Goal: Task Accomplishment & Management: Manage account settings

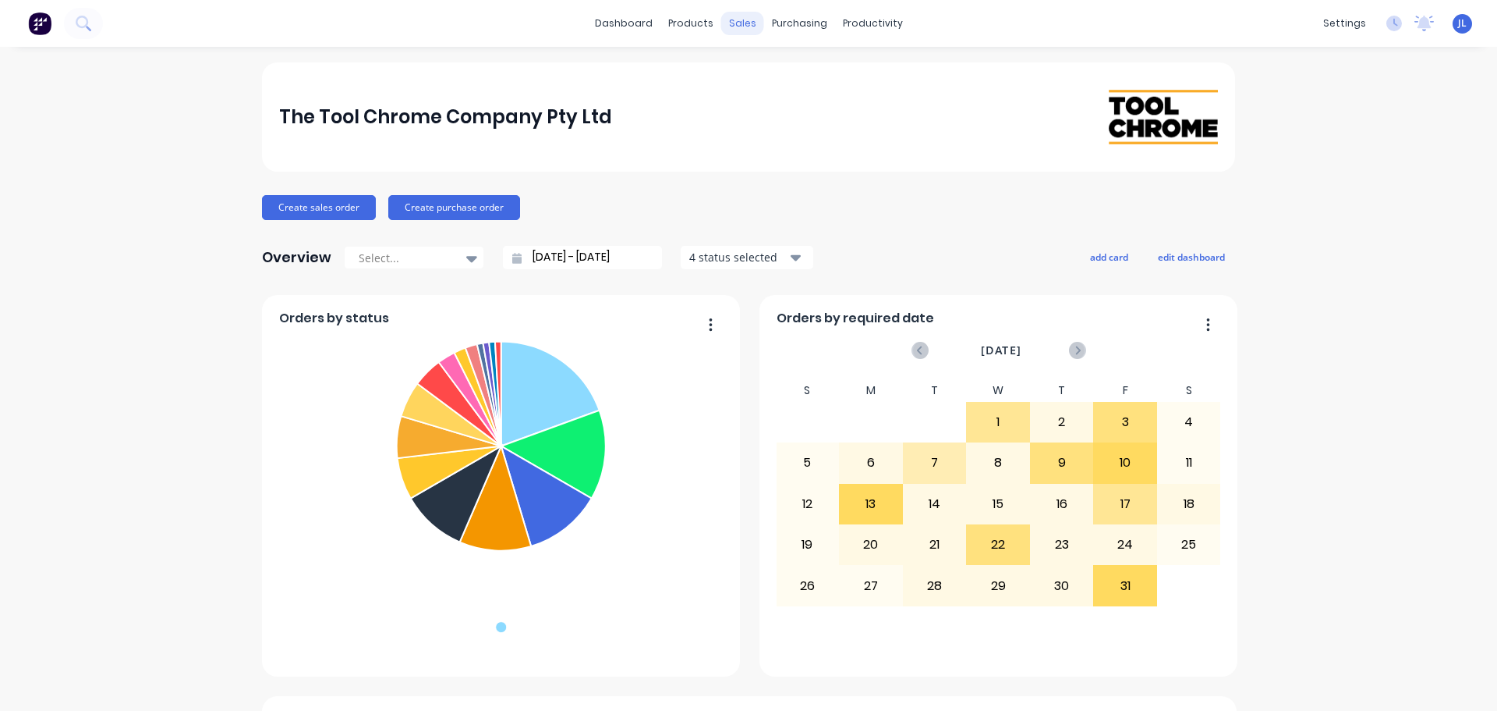
click at [739, 31] on div "sales" at bounding box center [742, 23] width 43 height 23
click at [764, 72] on div "Sales Orders" at bounding box center [795, 75] width 64 height 14
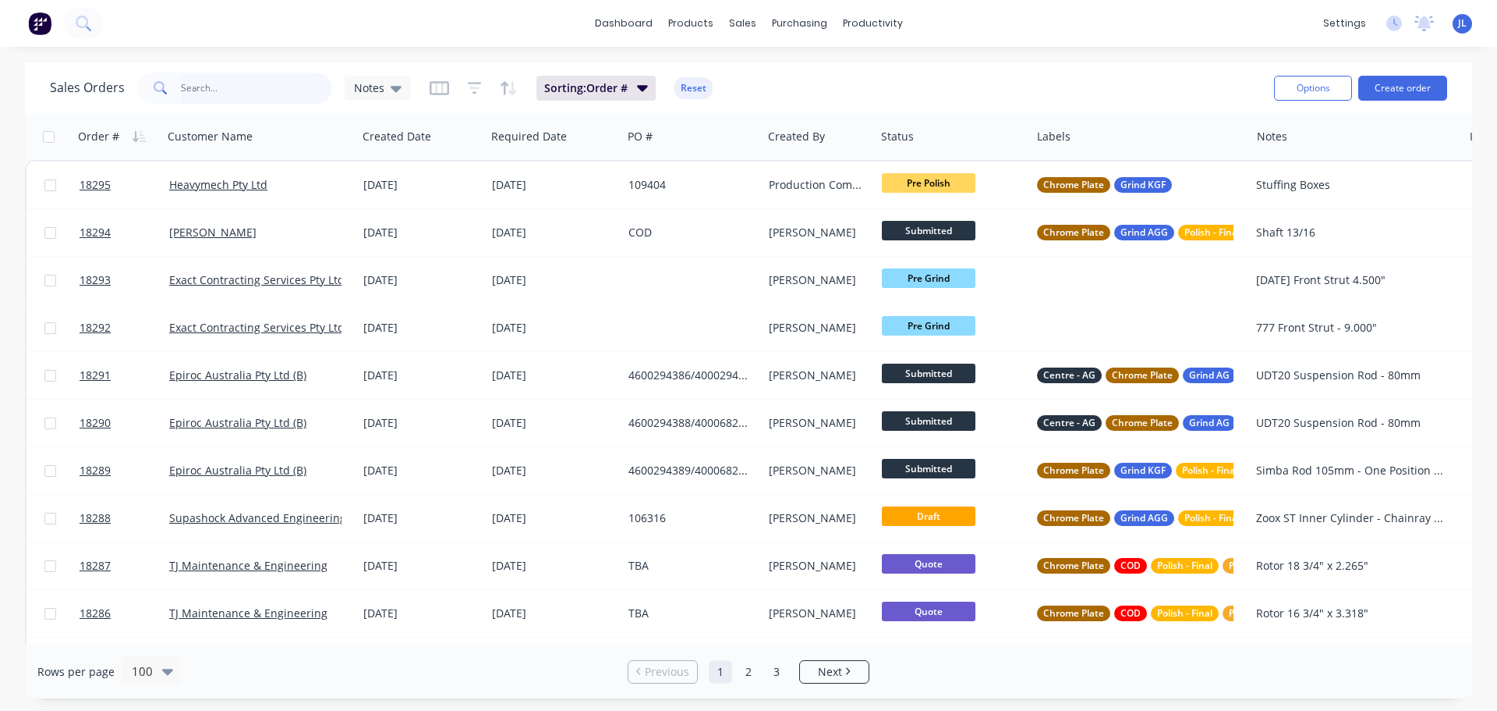
click at [245, 94] on input "text" at bounding box center [257, 88] width 152 height 31
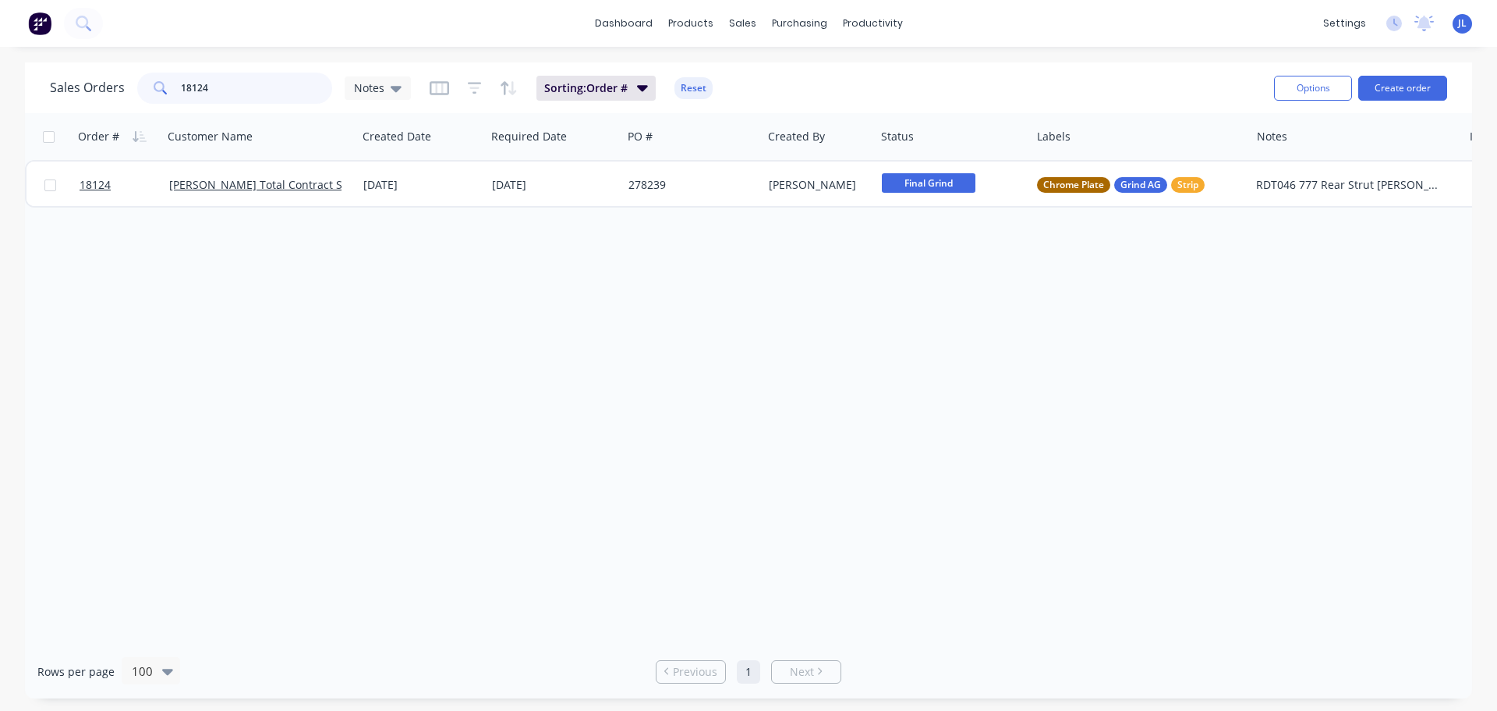
type input "18124"
click at [474, 206] on div "18124 Lucas Total Contract Solutions (TSM) Pty Ltd 11 Sep 2025 09 Sep 2025 2782…" at bounding box center [816, 184] width 1583 height 48
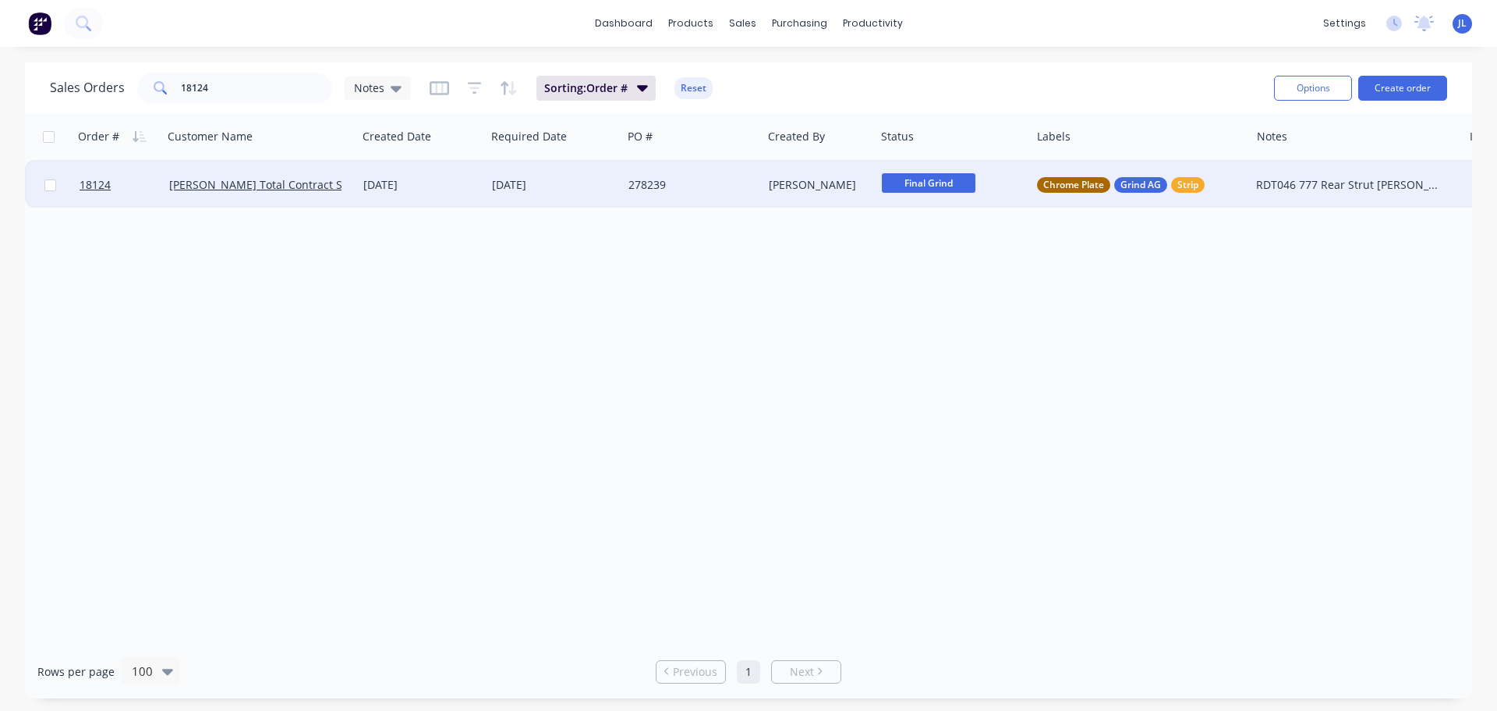
click at [474, 196] on div "[DATE]" at bounding box center [421, 184] width 129 height 47
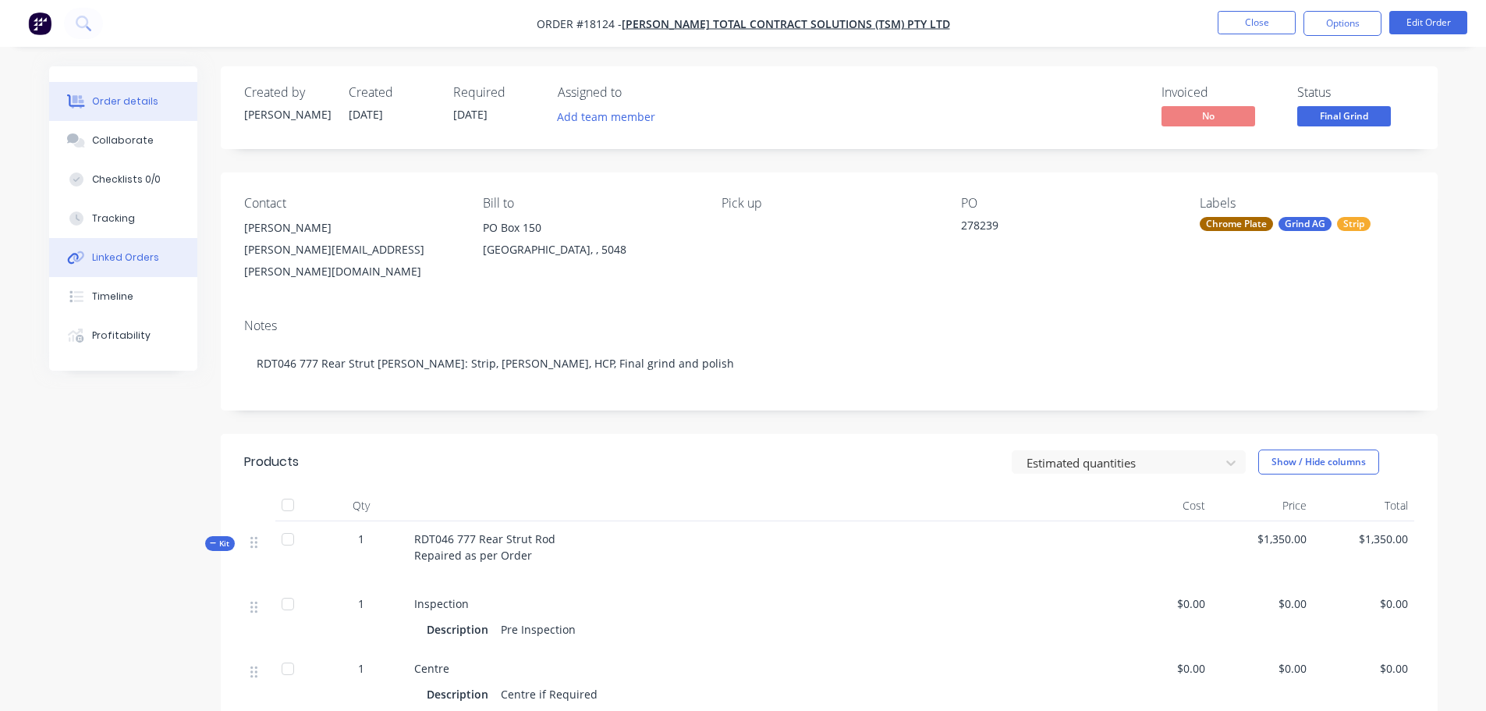
click at [134, 253] on div "Linked Orders" at bounding box center [125, 257] width 67 height 14
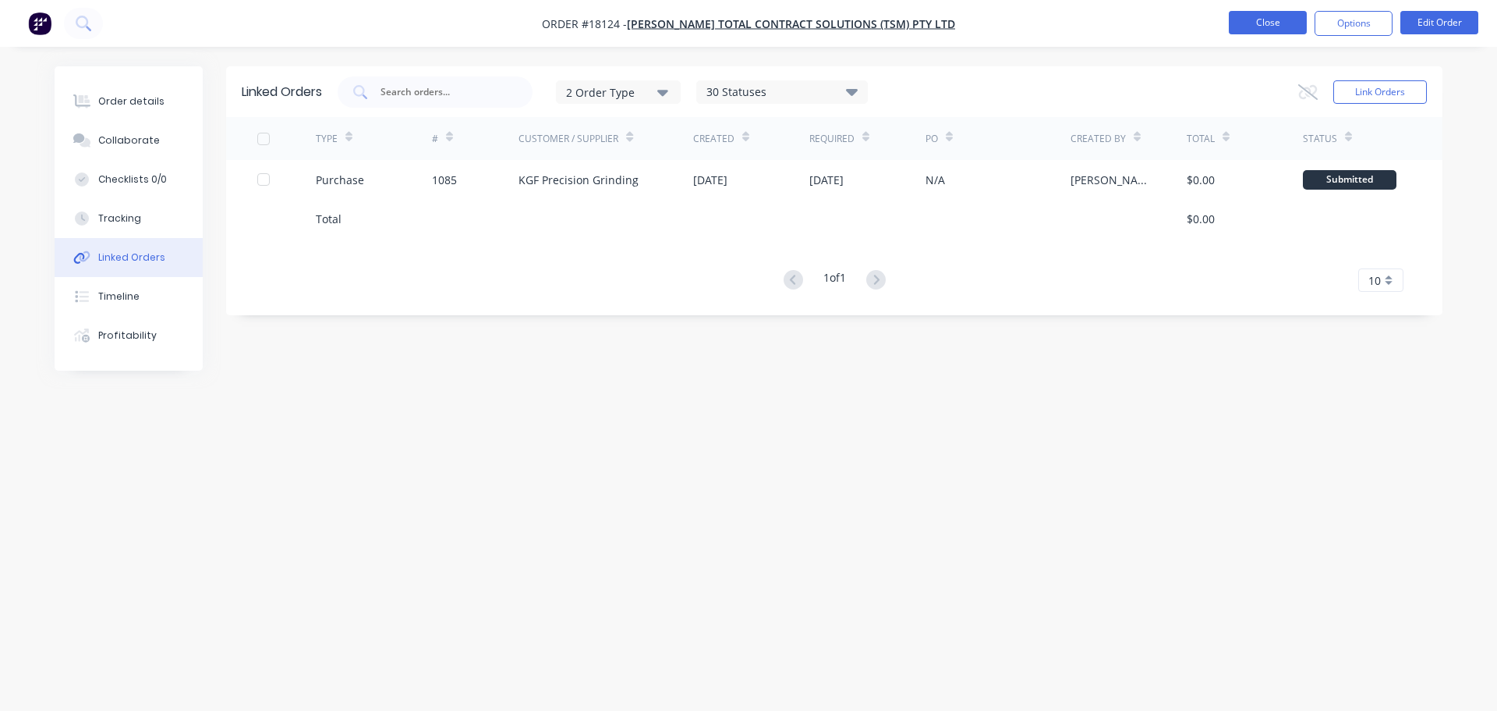
click at [1267, 29] on button "Close" at bounding box center [1268, 22] width 78 height 23
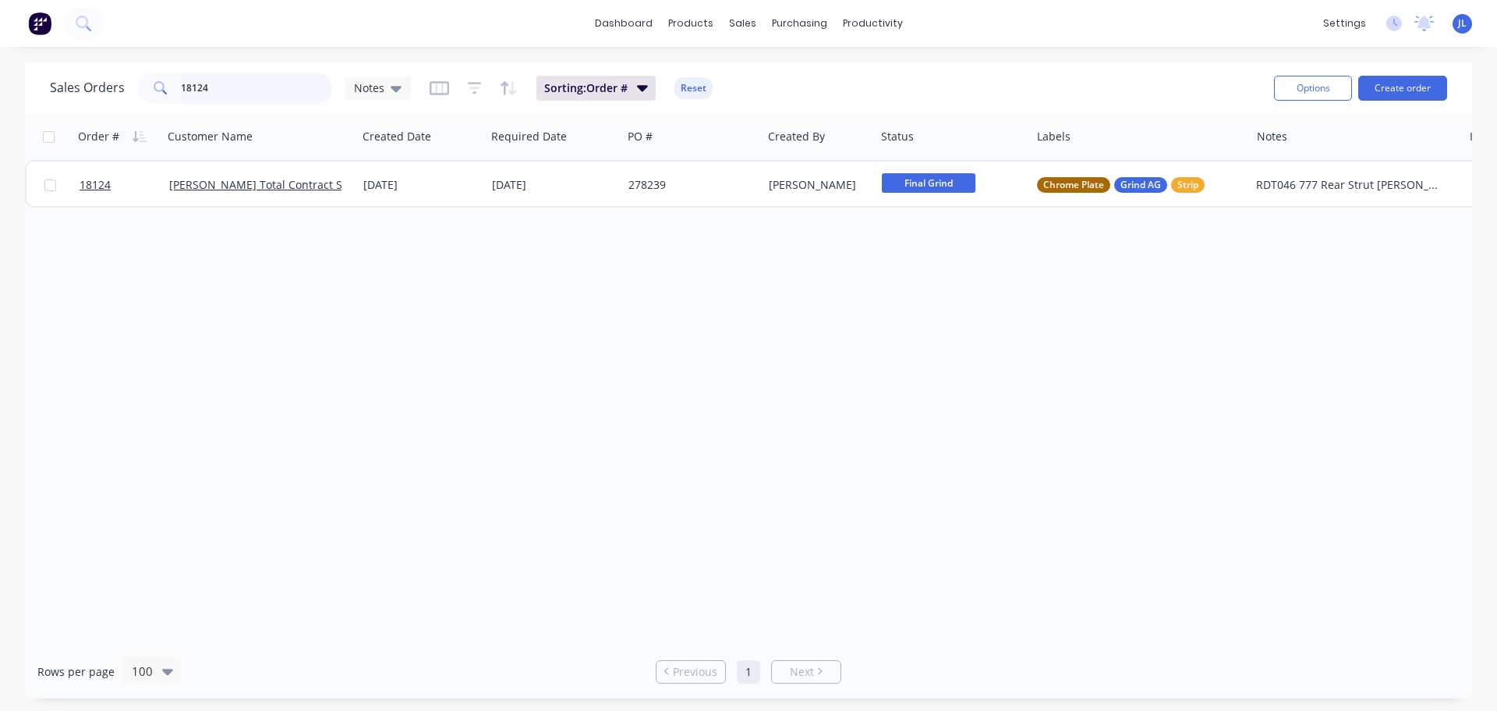
click at [225, 80] on input "18124" at bounding box center [257, 88] width 152 height 31
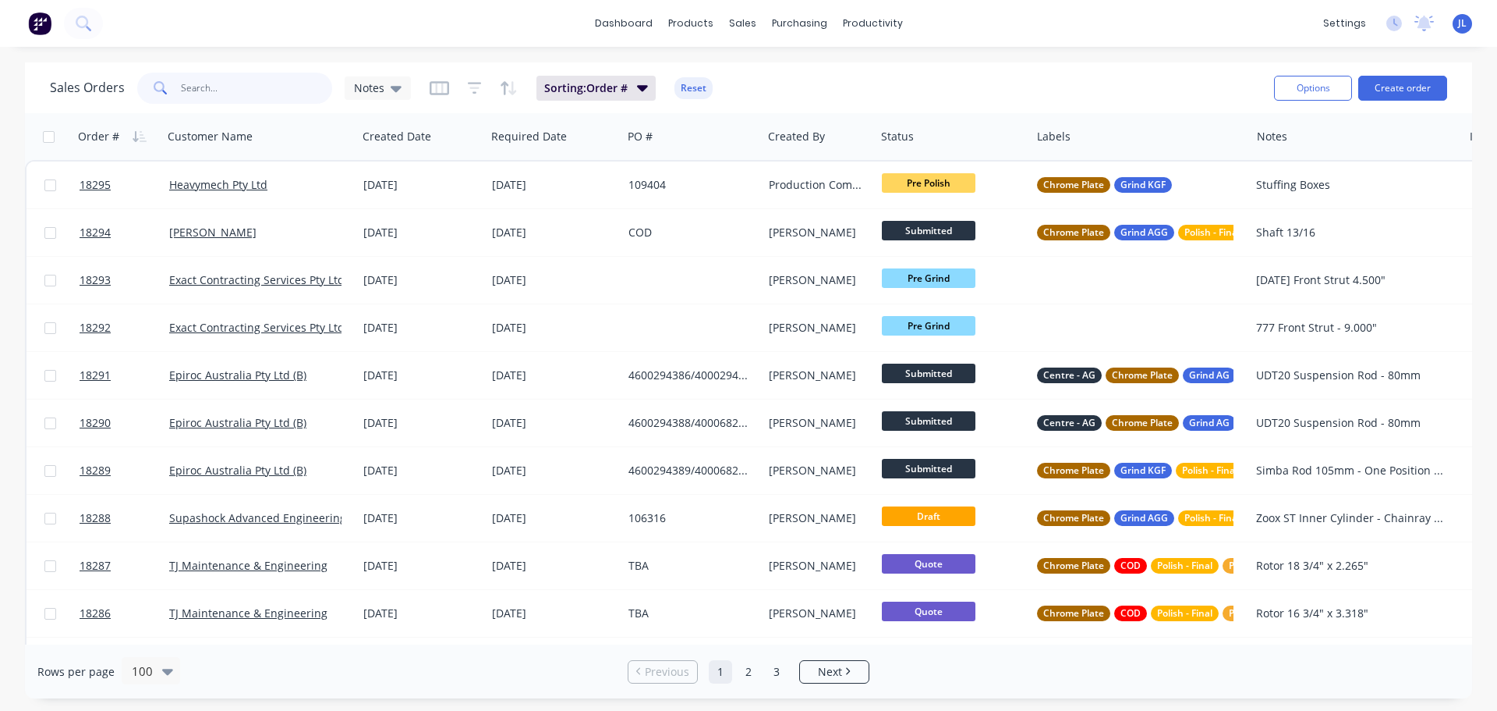
click at [246, 76] on input "text" at bounding box center [257, 88] width 152 height 31
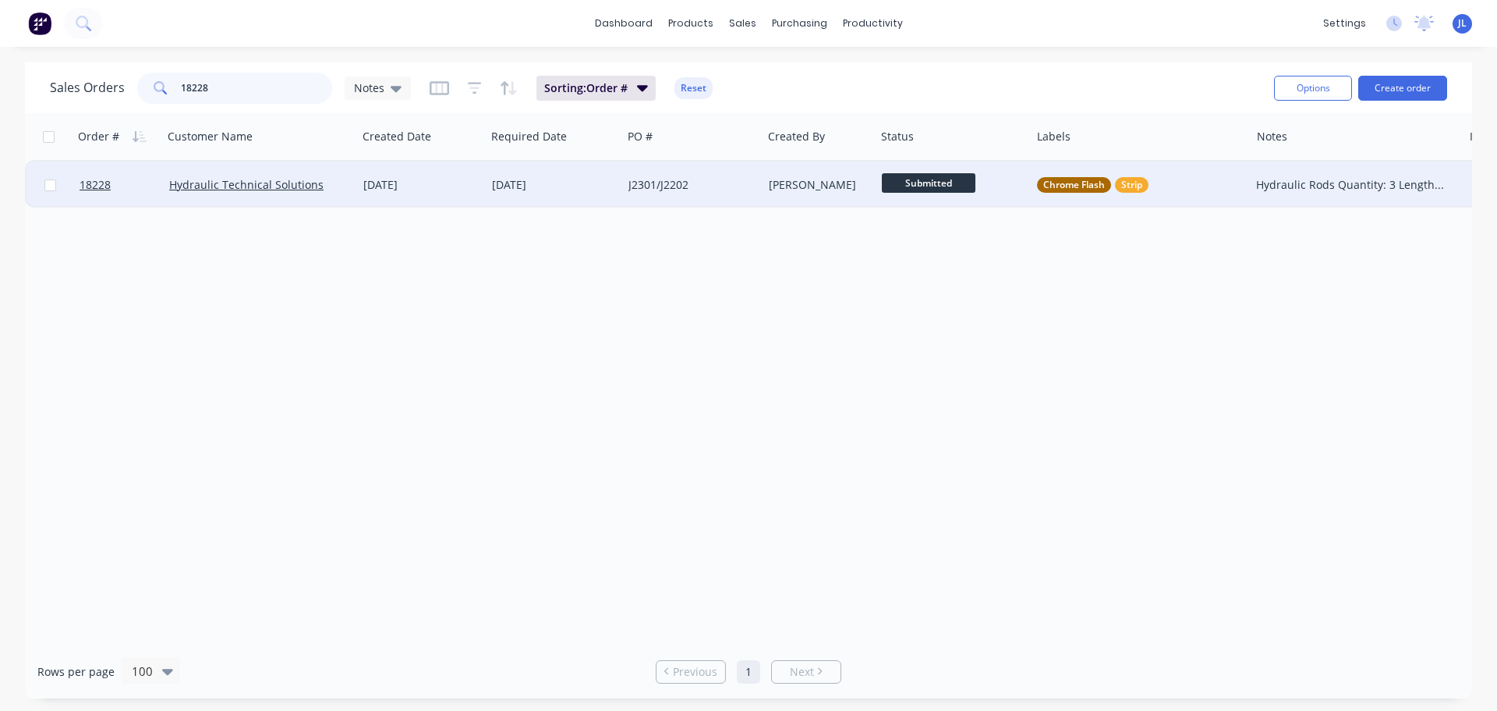
type input "18228"
click at [920, 190] on span "Submitted" at bounding box center [929, 182] width 94 height 19
click at [930, 330] on button "Strip" at bounding box center [962, 319] width 161 height 29
click at [455, 188] on div "[DATE]" at bounding box center [421, 185] width 116 height 16
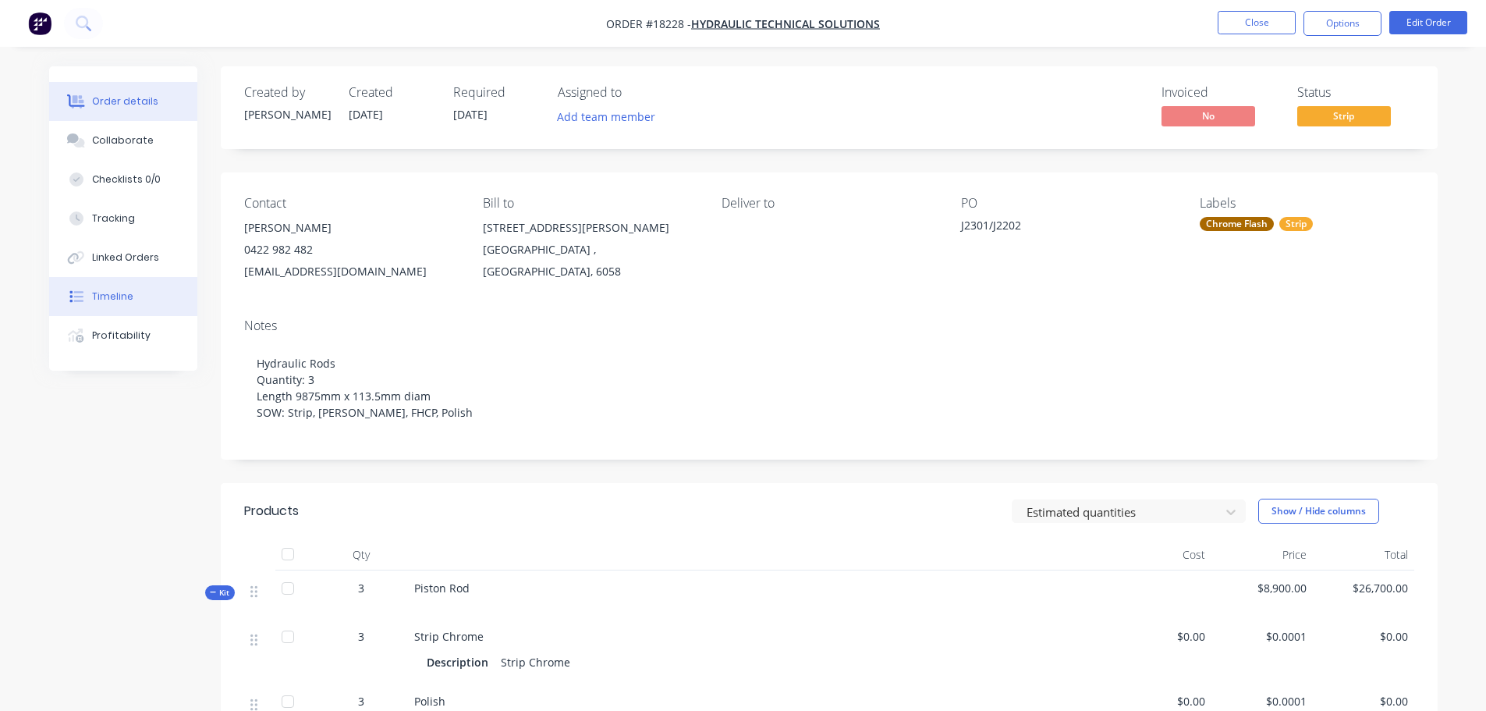
click at [162, 286] on button "Timeline" at bounding box center [123, 296] width 148 height 39
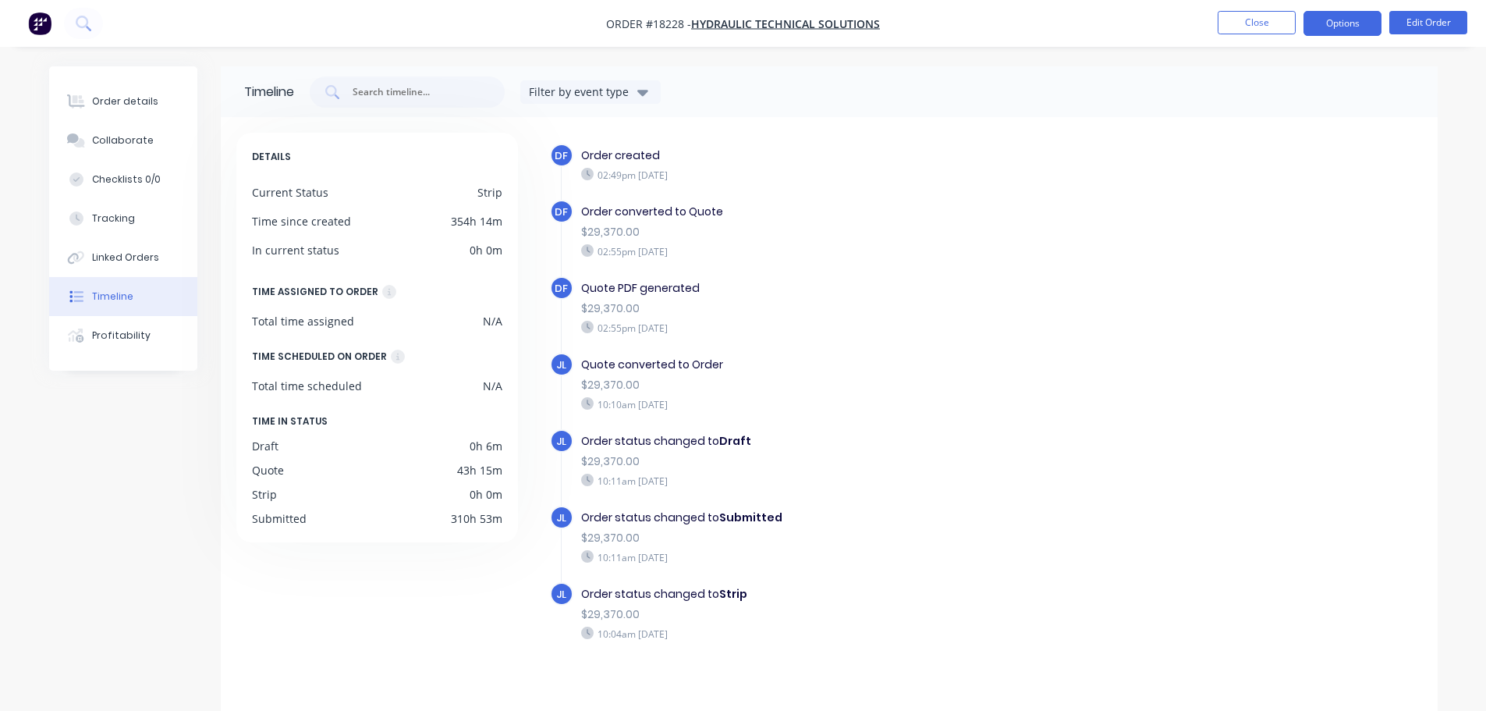
click at [1327, 30] on button "Options" at bounding box center [1342, 23] width 78 height 25
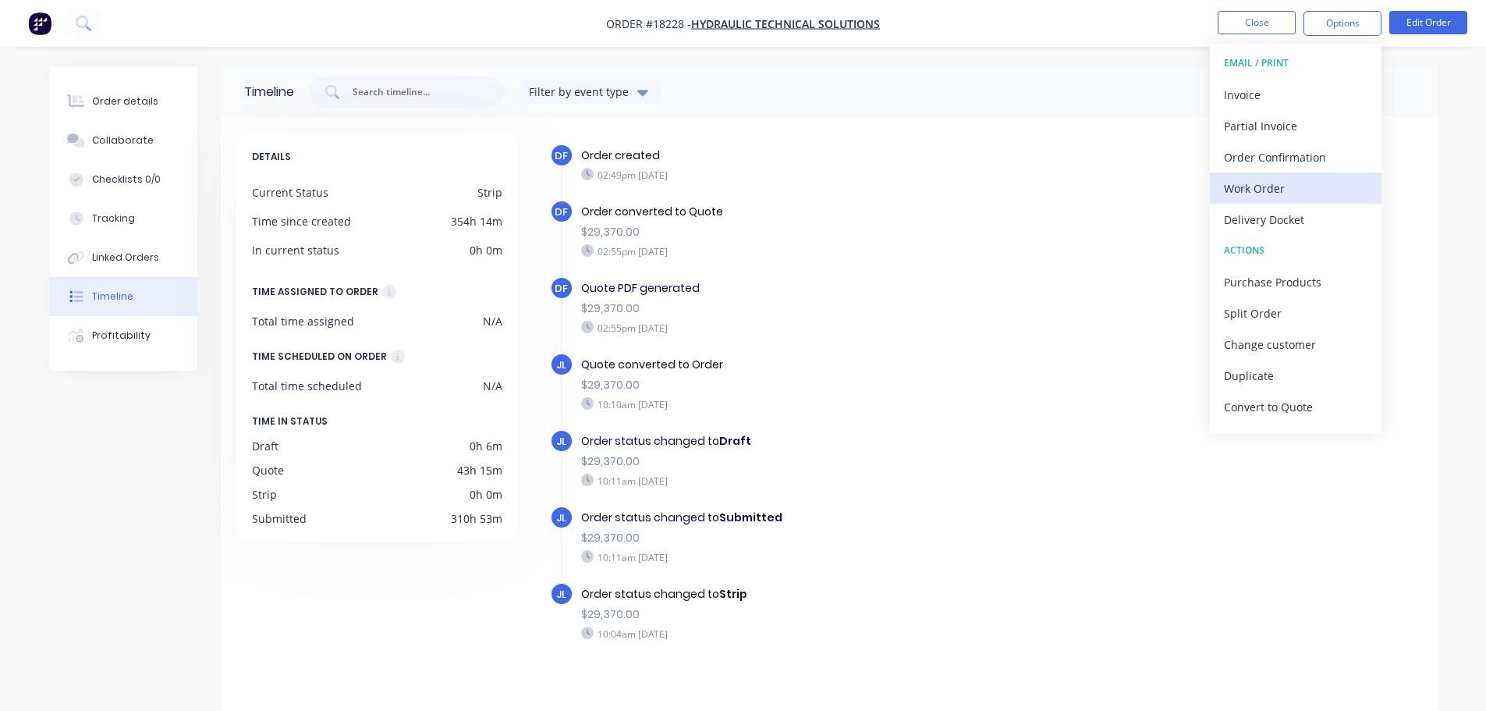
click at [1281, 186] on div "Work Order" at bounding box center [1296, 188] width 144 height 23
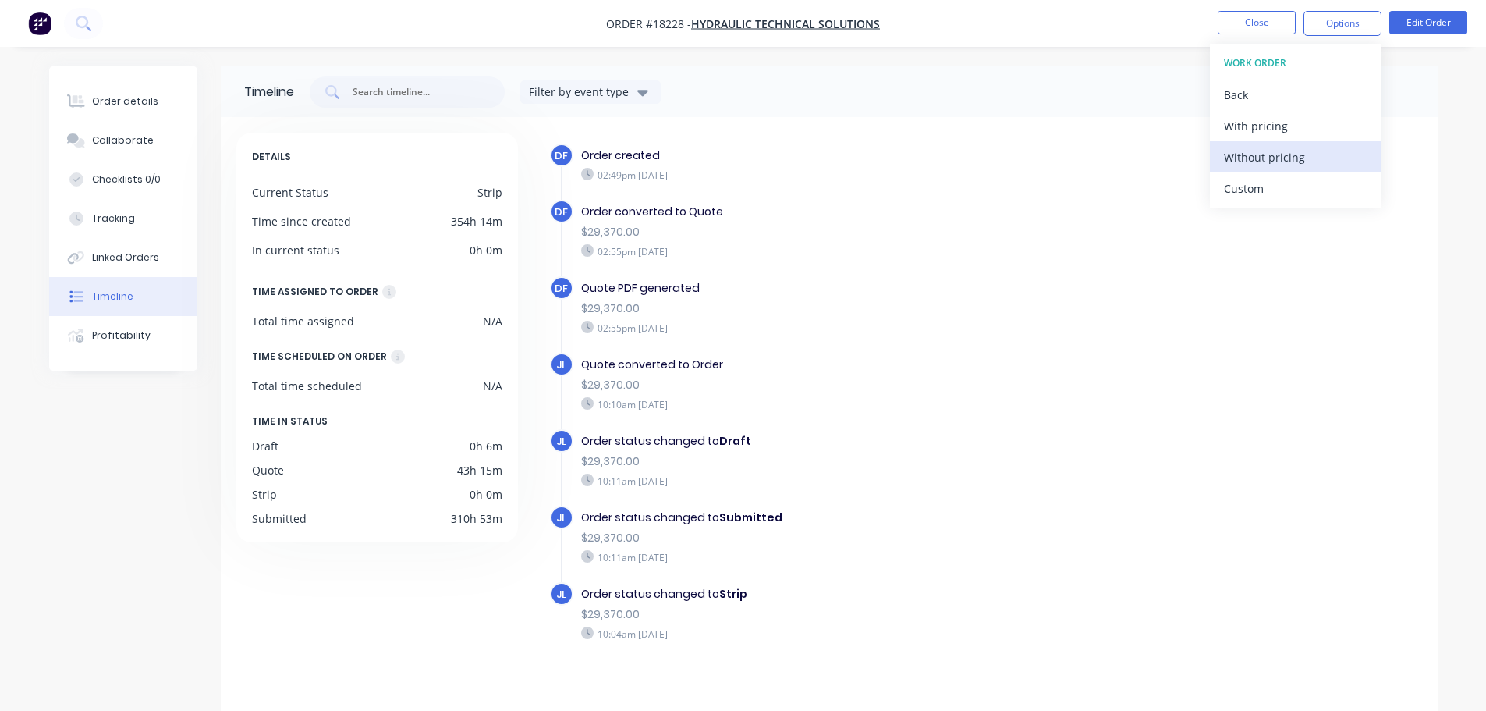
click at [1258, 166] on div "Without pricing" at bounding box center [1296, 157] width 144 height 23
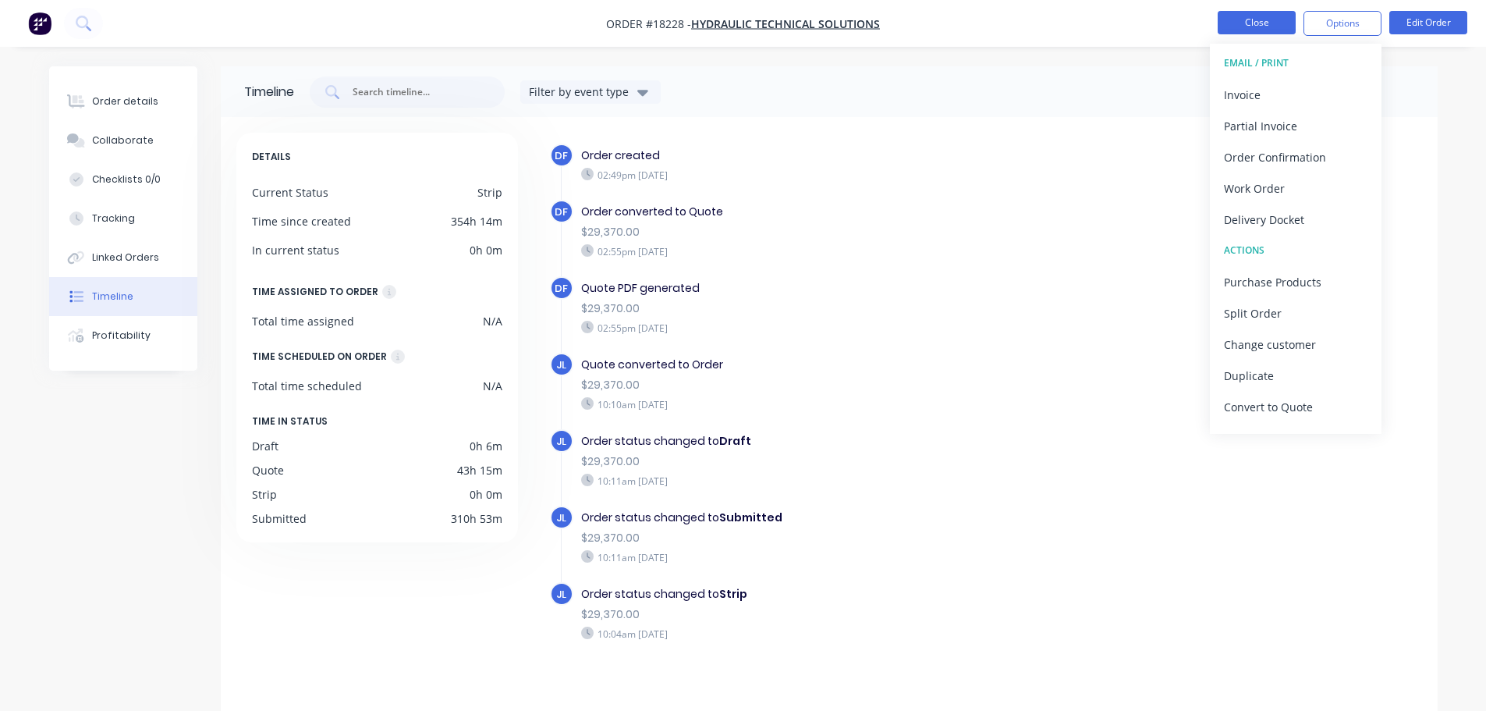
click at [1260, 17] on button "Close" at bounding box center [1256, 22] width 78 height 23
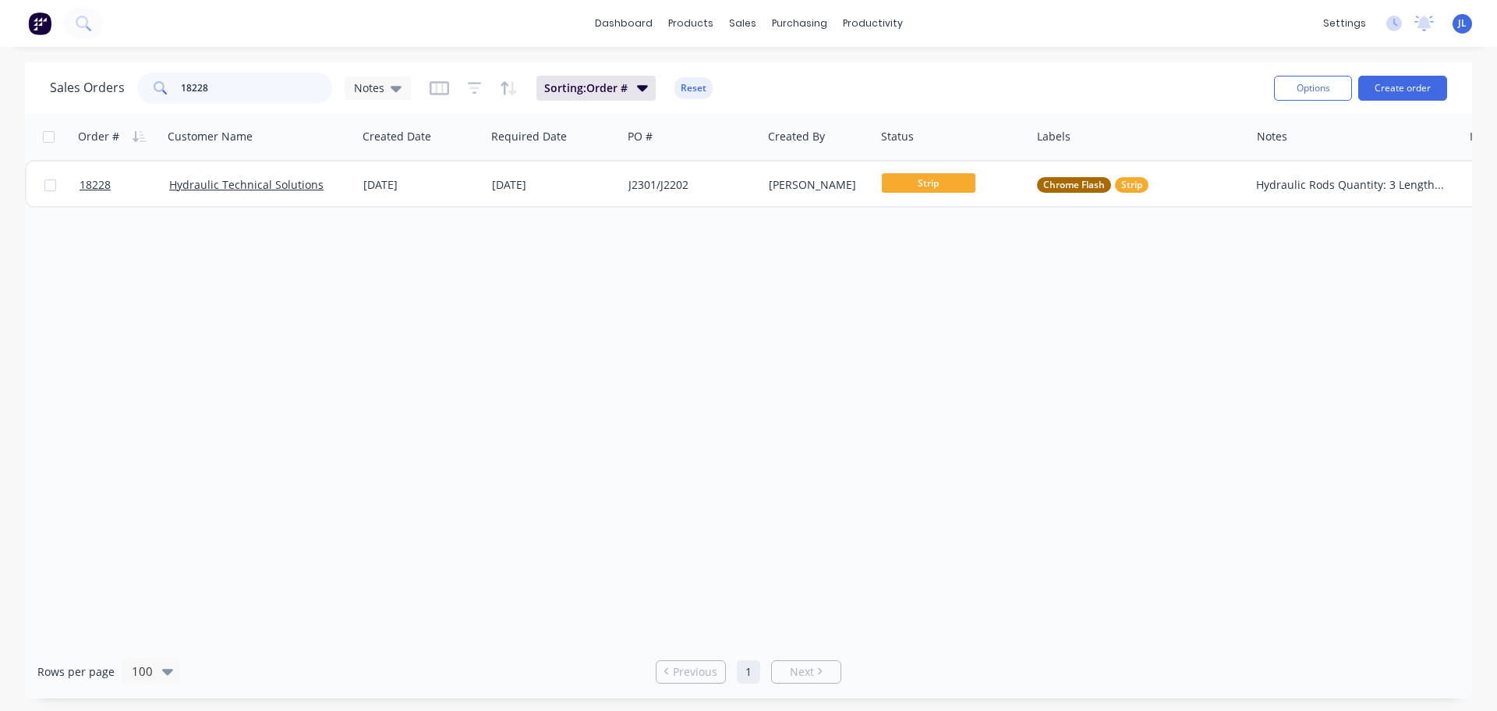
click at [228, 89] on input "18228" at bounding box center [257, 88] width 152 height 31
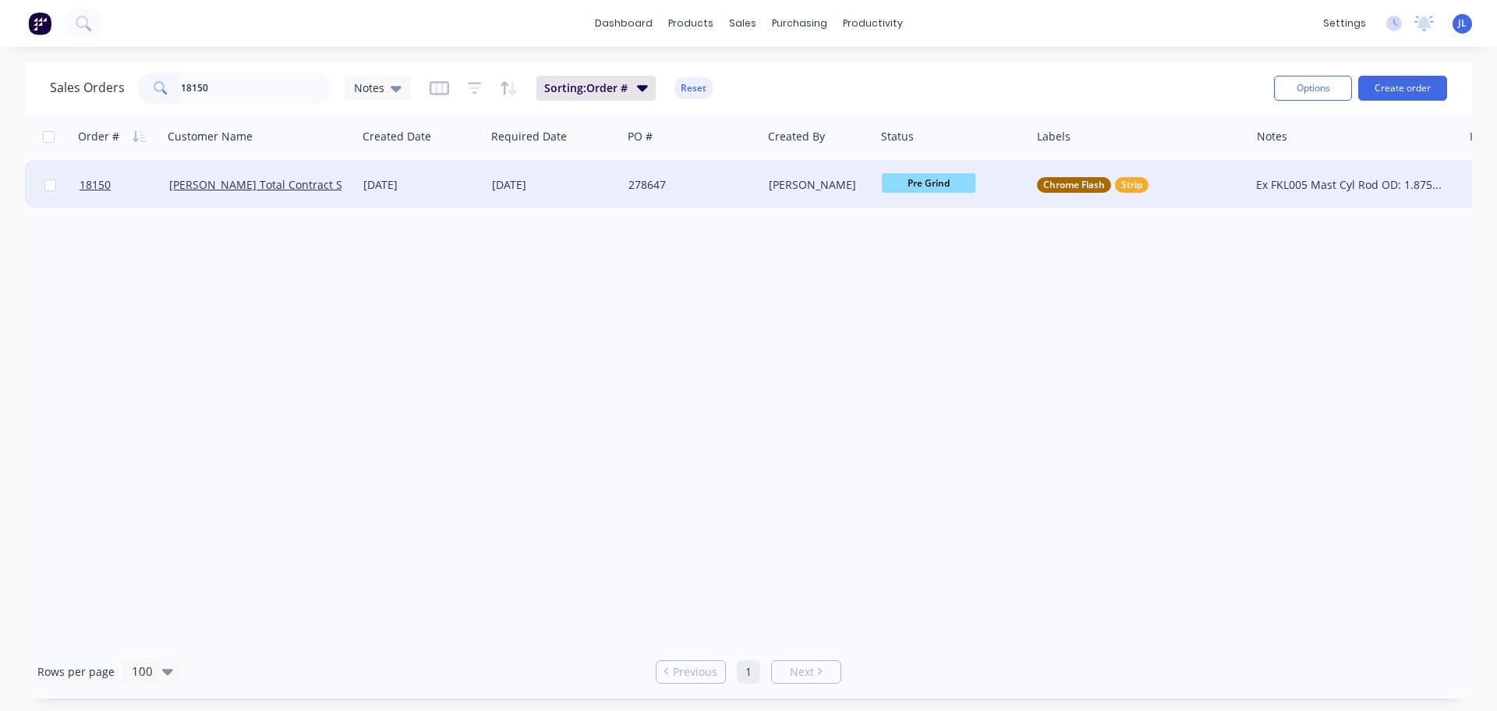
click at [948, 186] on span "Pre Grind" at bounding box center [929, 182] width 94 height 19
click at [934, 387] on button "HCP" at bounding box center [962, 394] width 161 height 29
click at [223, 101] on input "18150" at bounding box center [257, 88] width 152 height 31
click at [925, 194] on div "Pre Grind" at bounding box center [950, 184] width 136 height 23
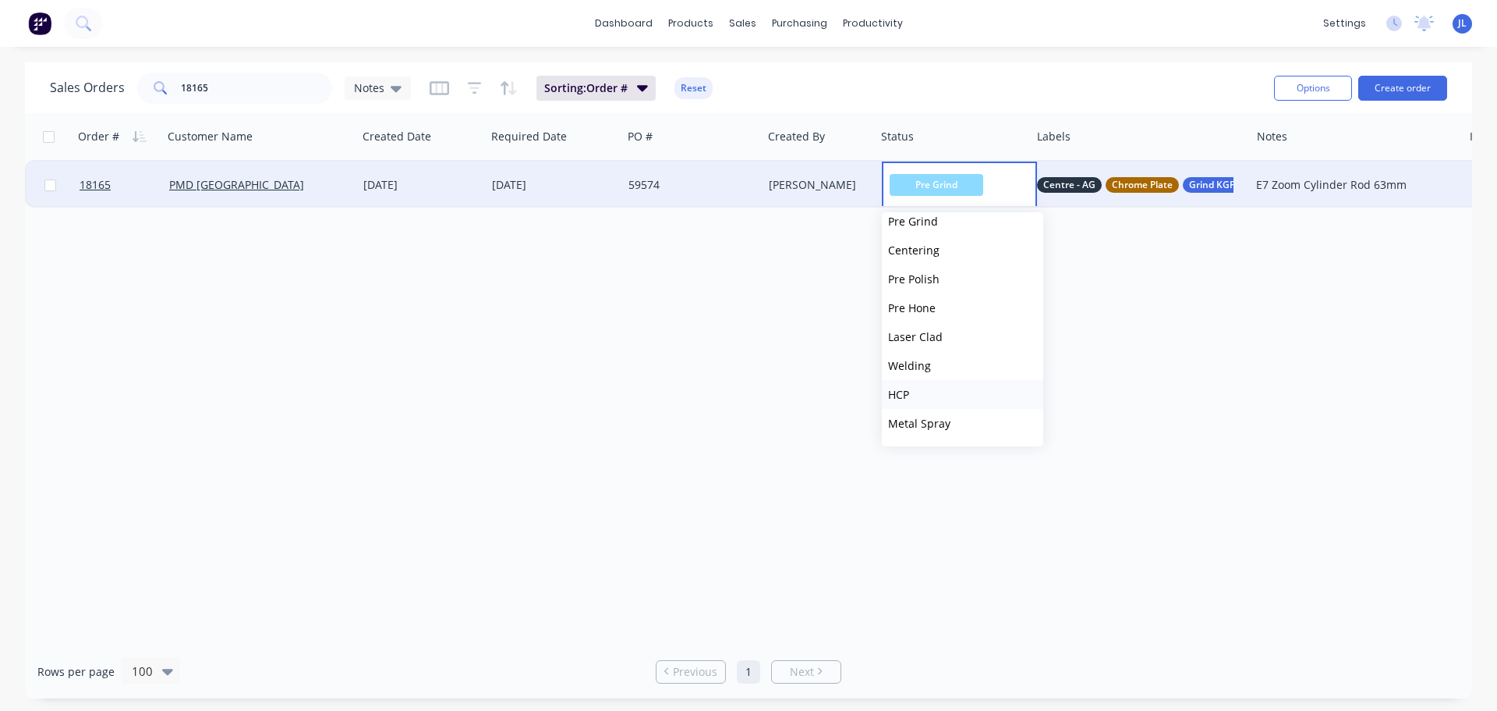
click at [930, 390] on button "HCP" at bounding box center [962, 394] width 161 height 29
drag, startPoint x: 192, startPoint y: 86, endPoint x: 282, endPoint y: 84, distance: 90.5
click at [282, 84] on input "18165" at bounding box center [257, 88] width 152 height 31
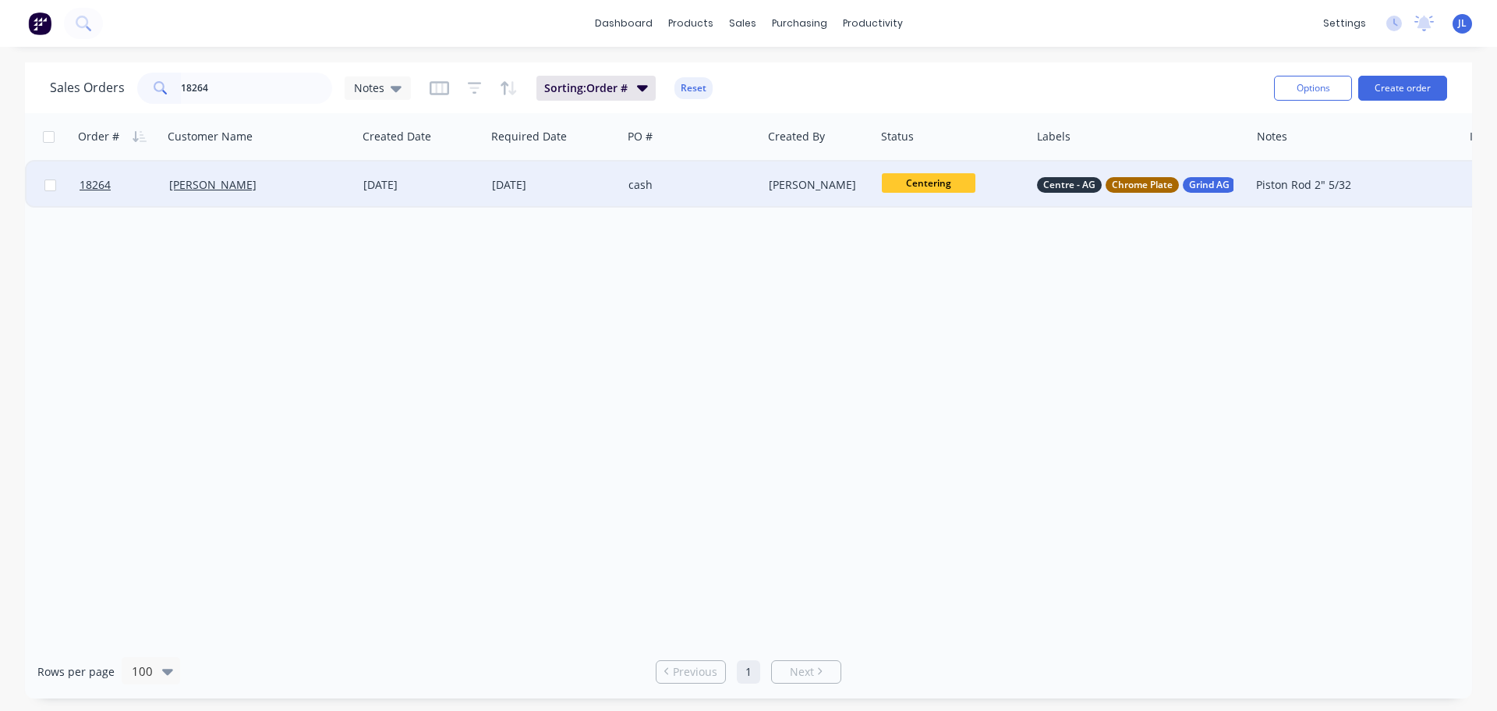
click at [916, 186] on span "Centering" at bounding box center [929, 182] width 94 height 19
click at [942, 385] on button "Pre Grind" at bounding box center [962, 377] width 161 height 29
click at [947, 189] on span "Pre Grind" at bounding box center [929, 182] width 94 height 19
click at [925, 388] on button "HCP" at bounding box center [962, 394] width 161 height 29
click at [264, 90] on input "18264" at bounding box center [257, 88] width 152 height 31
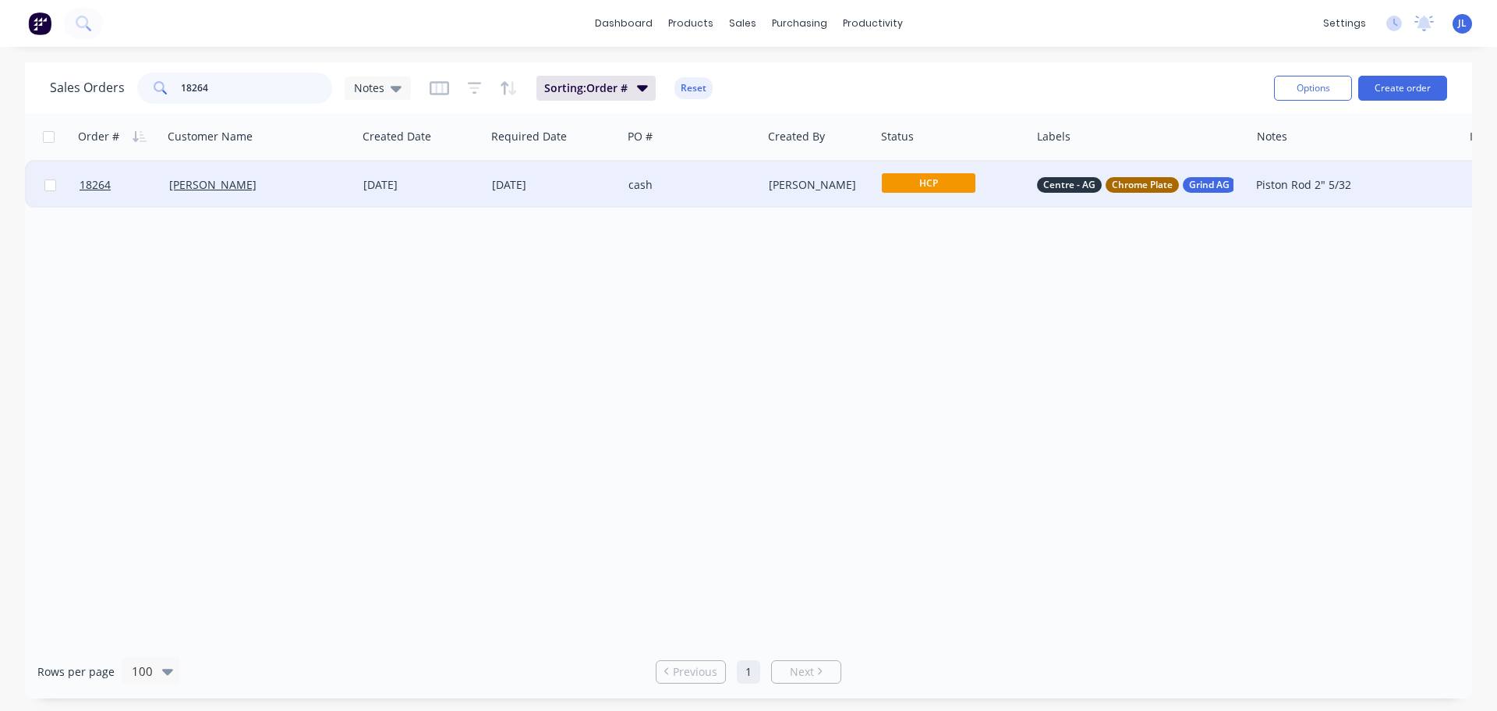
click at [264, 90] on input "18264" at bounding box center [257, 88] width 152 height 31
click at [918, 183] on span "Pre Grind" at bounding box center [929, 182] width 94 height 19
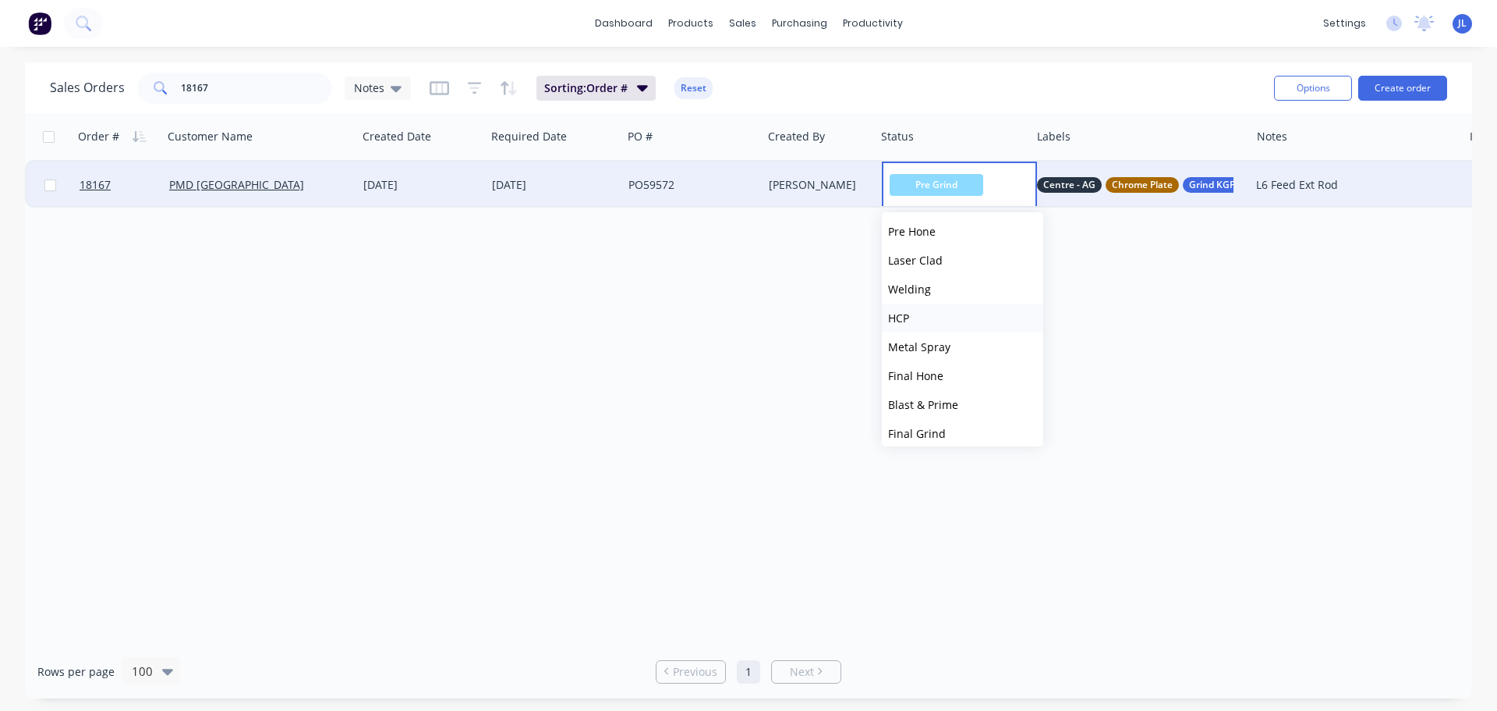
scroll to position [234, 0]
click at [948, 315] on button "HCP" at bounding box center [962, 316] width 161 height 29
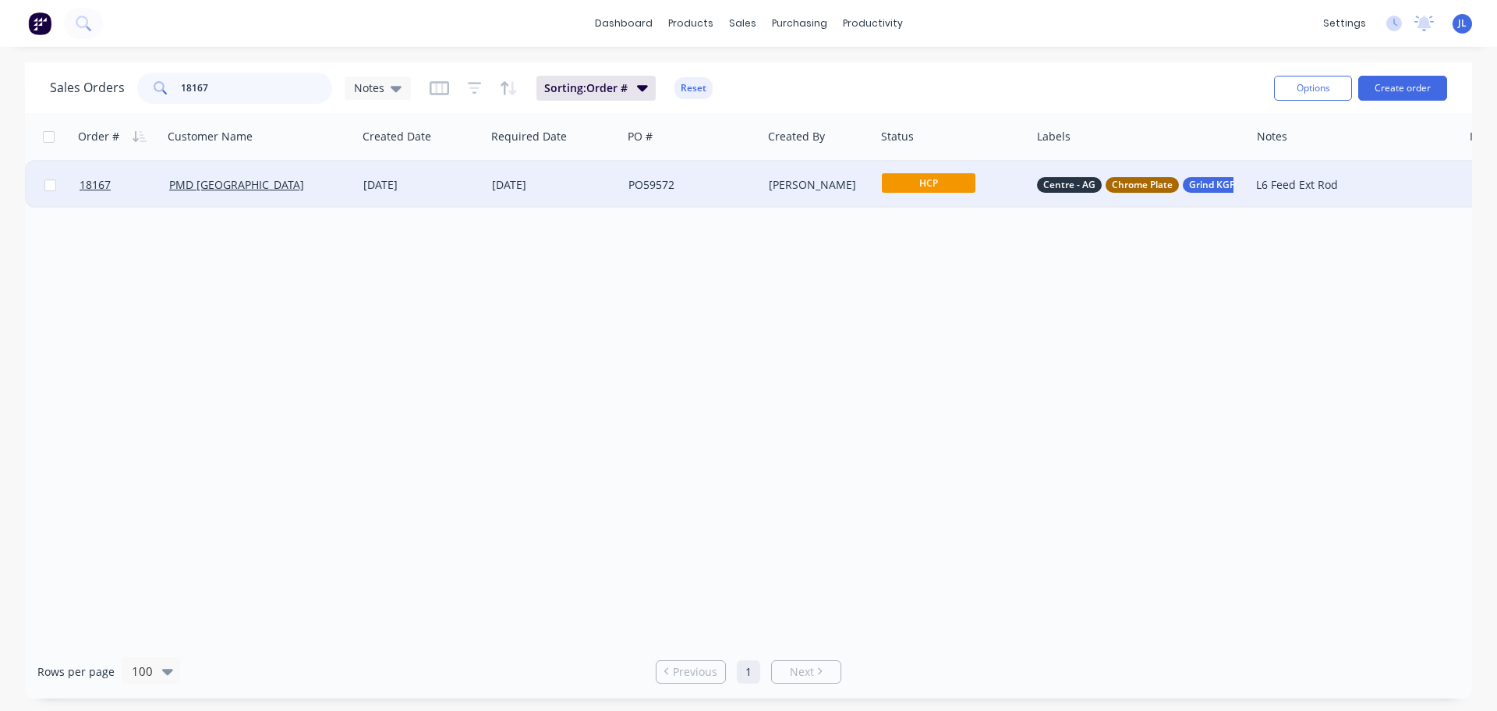
click at [225, 94] on input "18167" at bounding box center [257, 88] width 152 height 31
click at [939, 188] on span "Machine" at bounding box center [929, 182] width 94 height 19
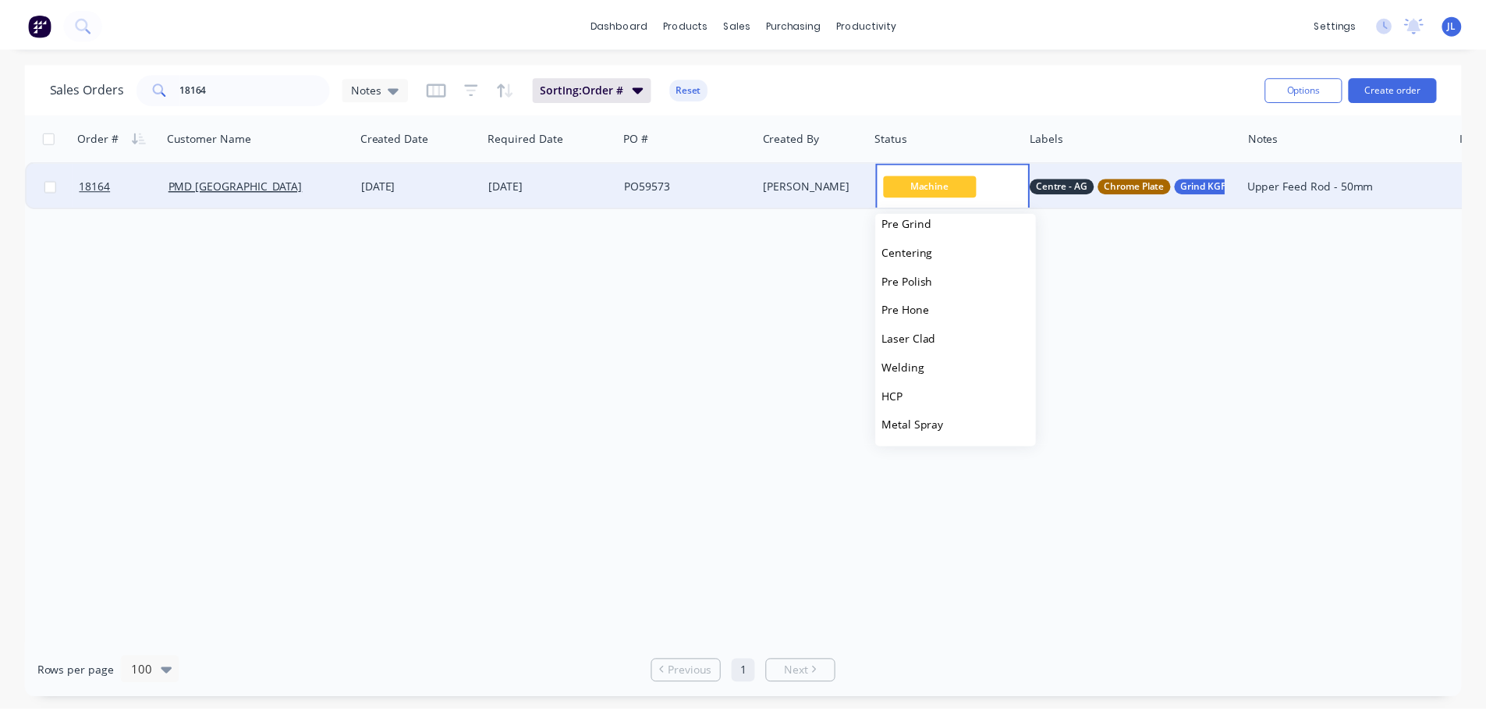
scroll to position [156, 0]
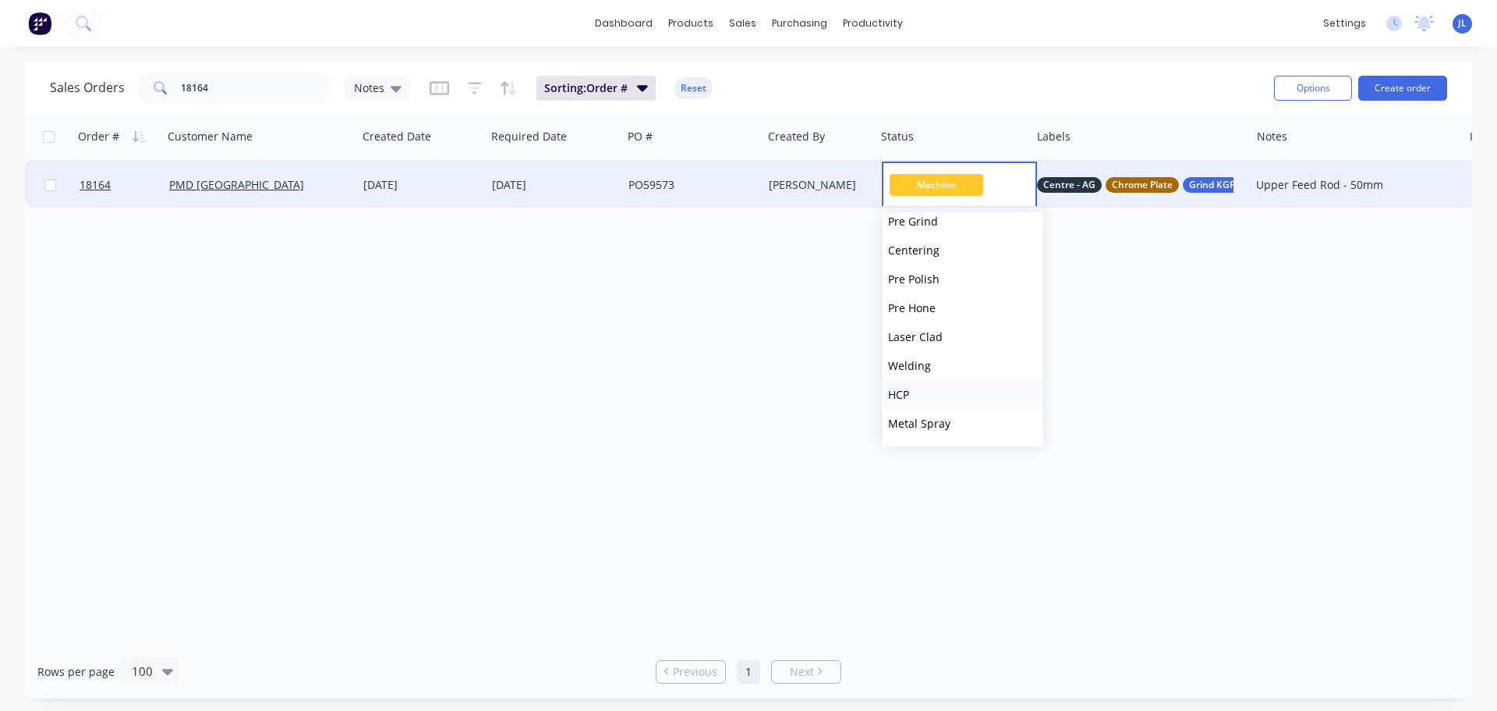
click at [947, 393] on button "HCP" at bounding box center [962, 394] width 161 height 29
click at [235, 89] on input "18164" at bounding box center [257, 88] width 152 height 31
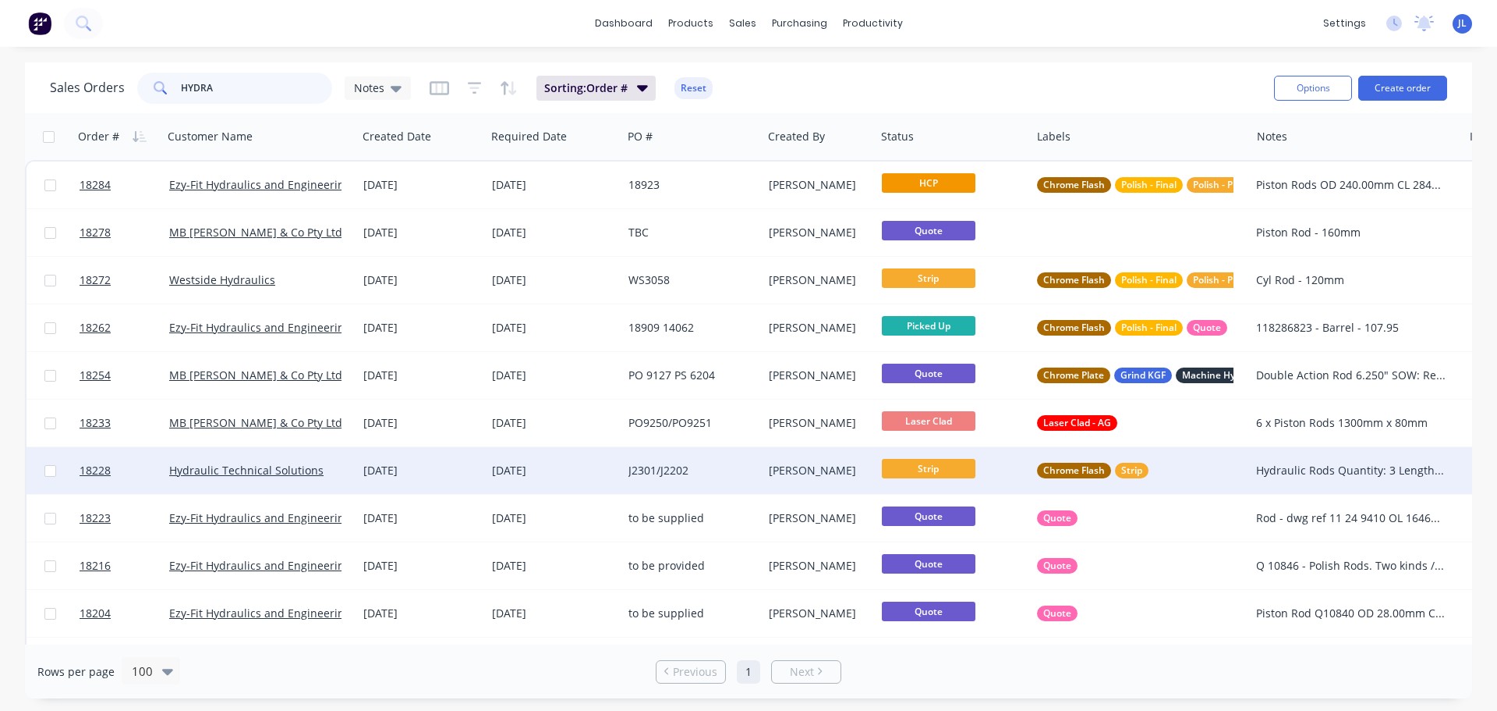
type input "HYDRA"
click at [686, 466] on div "J2301/J2202" at bounding box center [689, 471] width 121 height 16
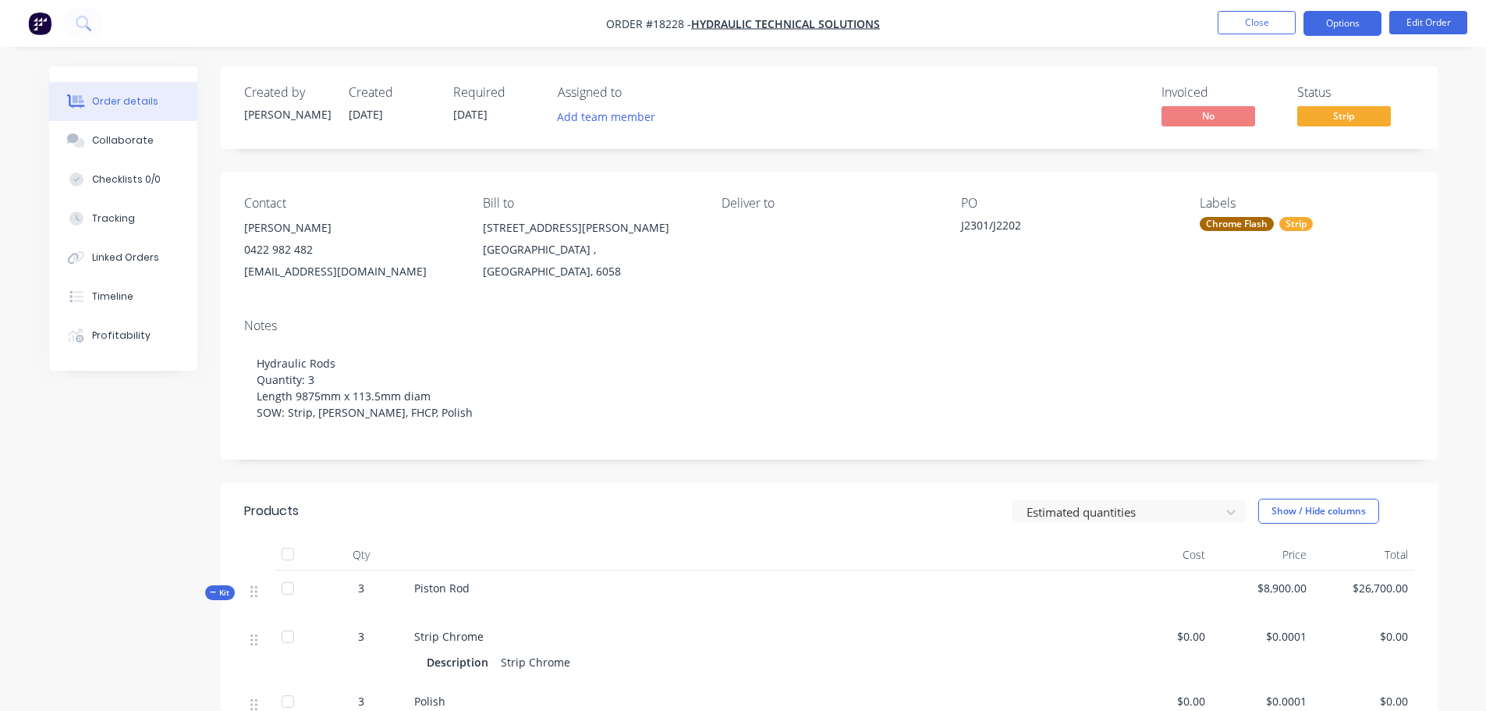
click at [1352, 19] on button "Options" at bounding box center [1342, 23] width 78 height 25
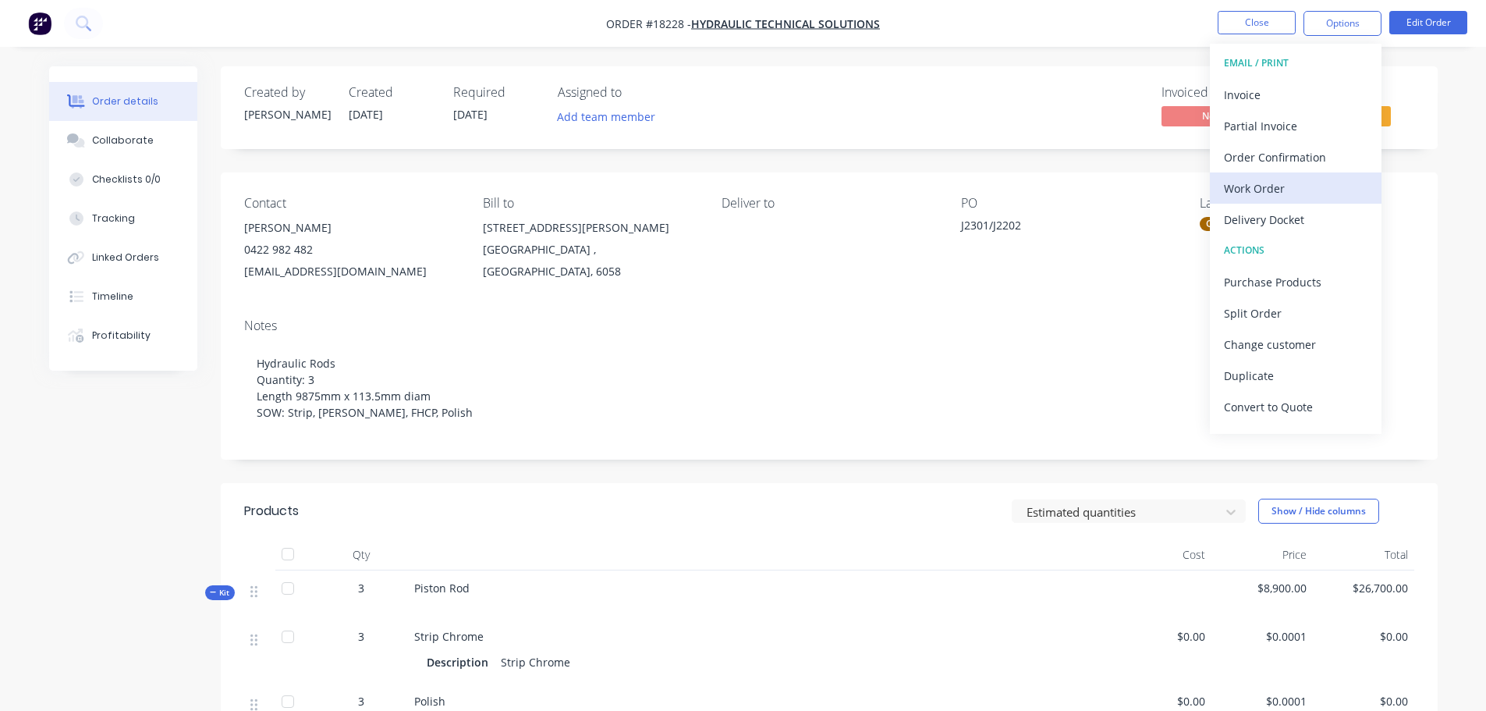
click at [1249, 197] on div "Work Order" at bounding box center [1296, 188] width 144 height 23
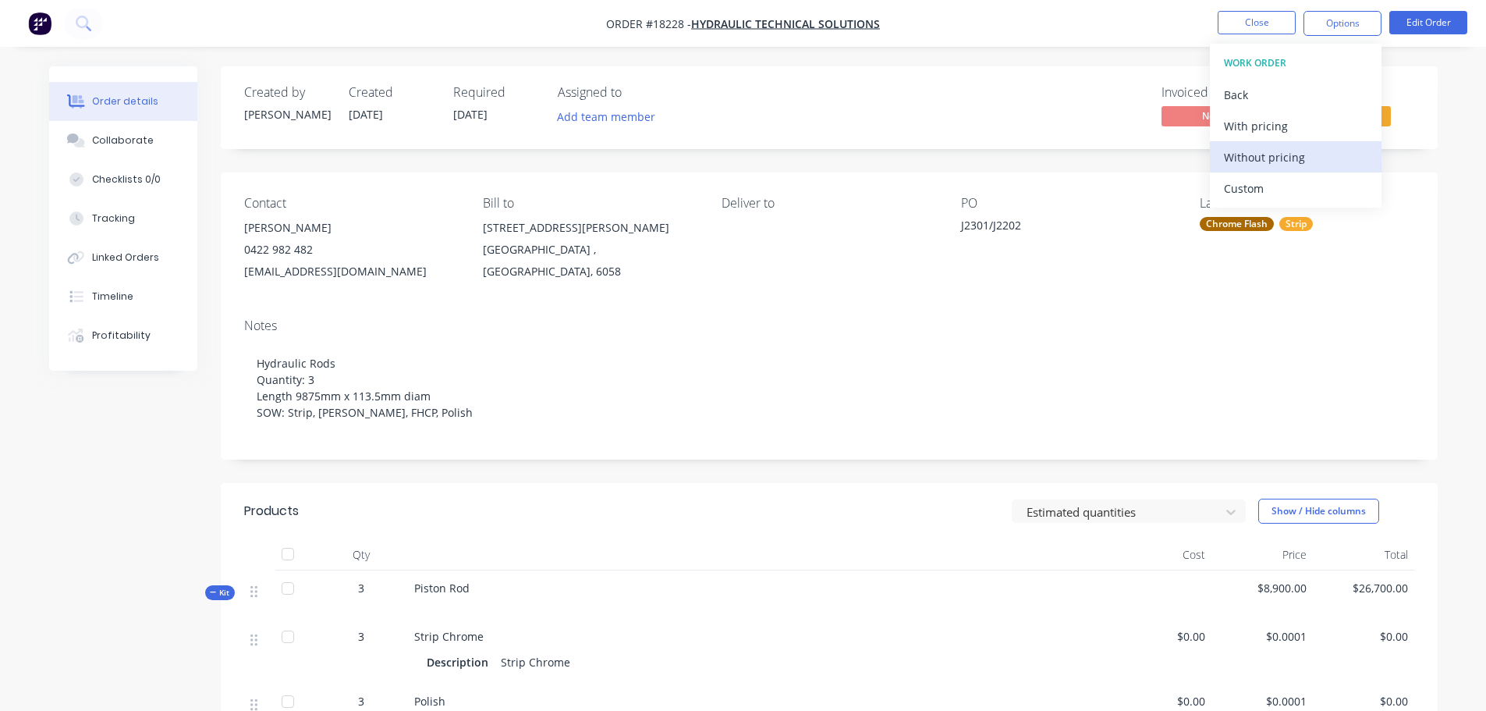
click at [1253, 164] on div "Without pricing" at bounding box center [1296, 157] width 144 height 23
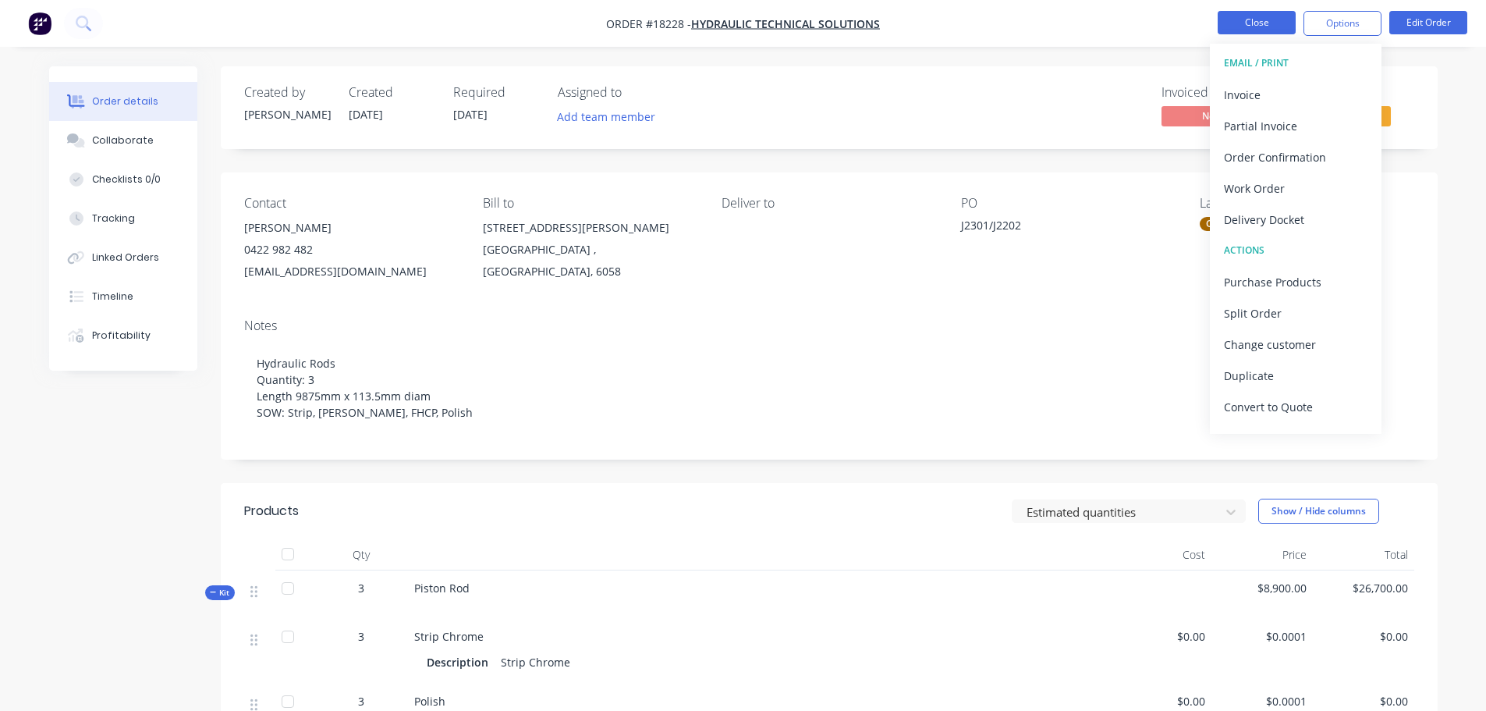
click at [1252, 12] on button "Close" at bounding box center [1256, 22] width 78 height 23
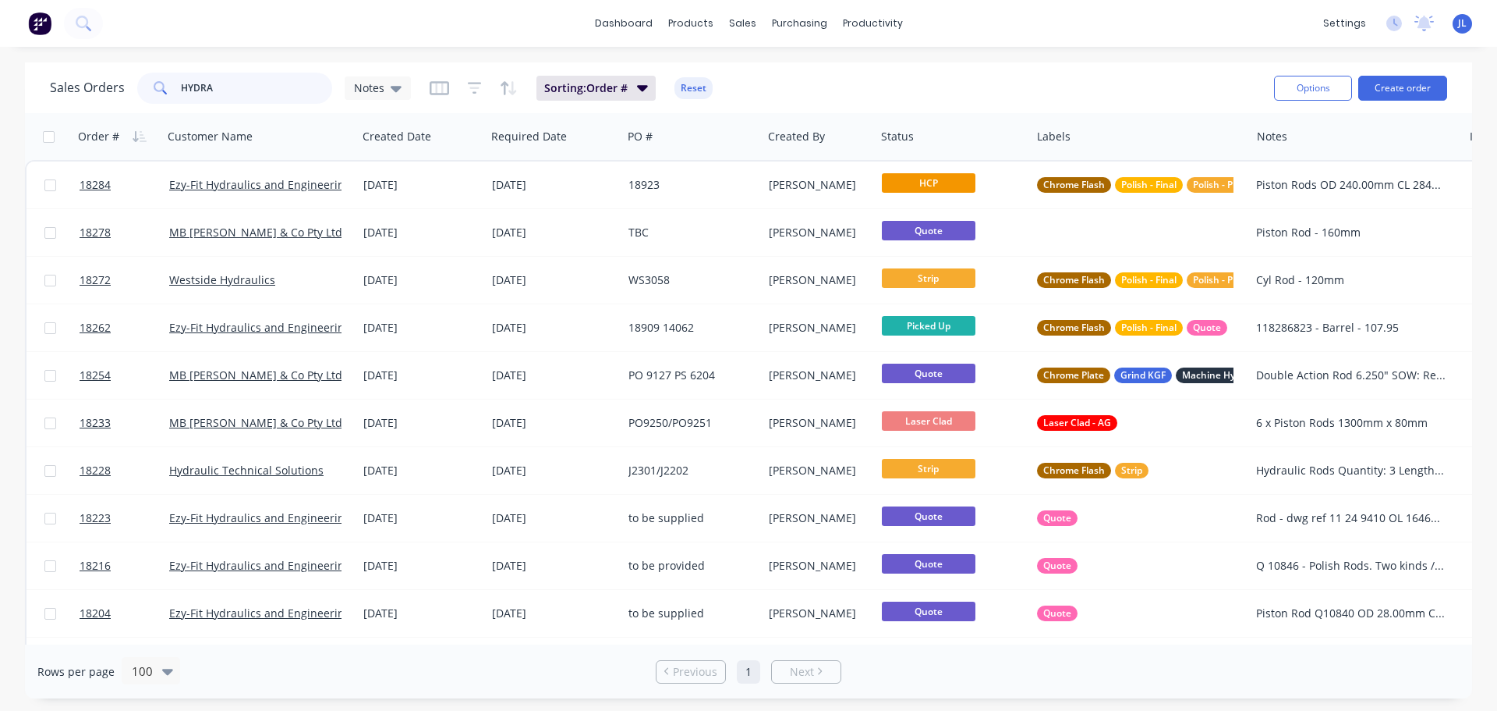
click at [288, 87] on input "HYDRA" at bounding box center [257, 88] width 152 height 31
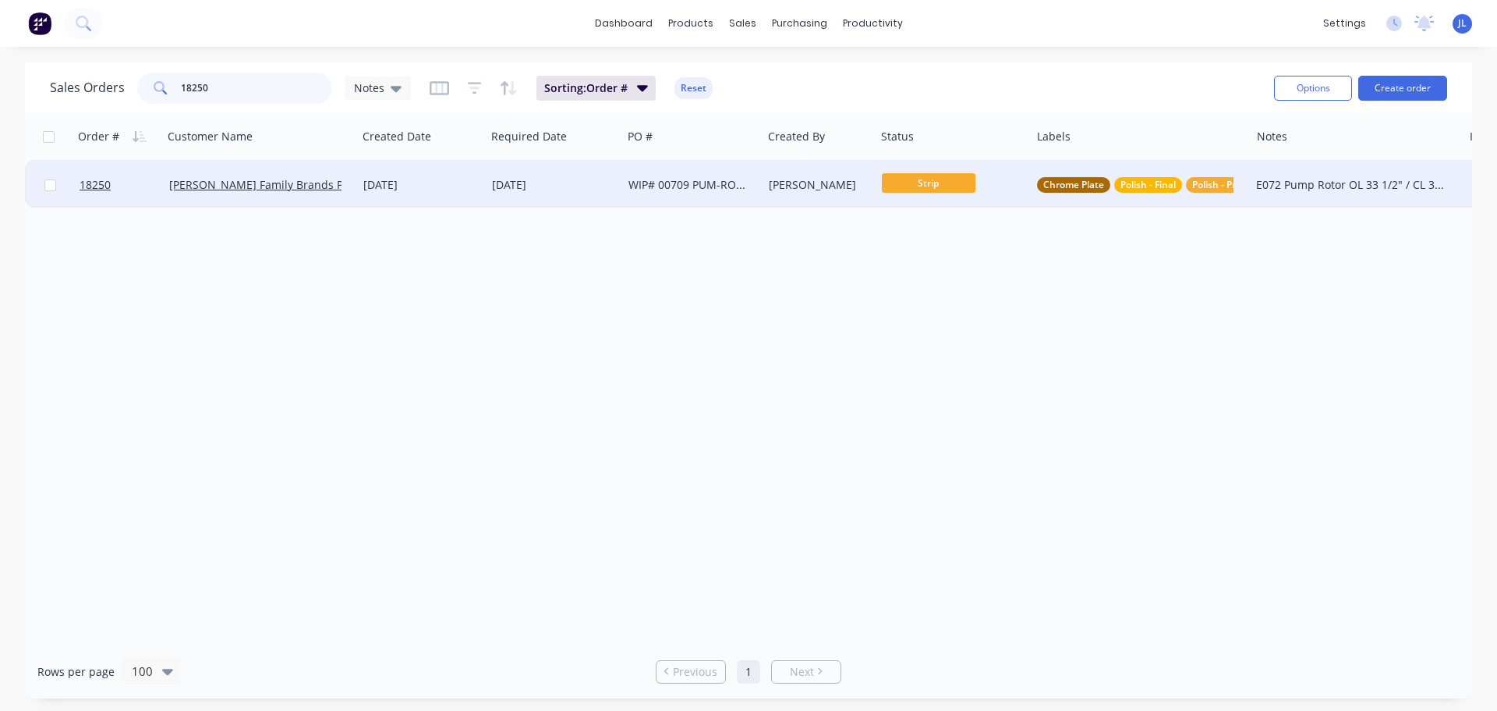
type input "18250"
click at [338, 204] on div "[PERSON_NAME] Family Brands Pty Ltd" at bounding box center [260, 184] width 194 height 47
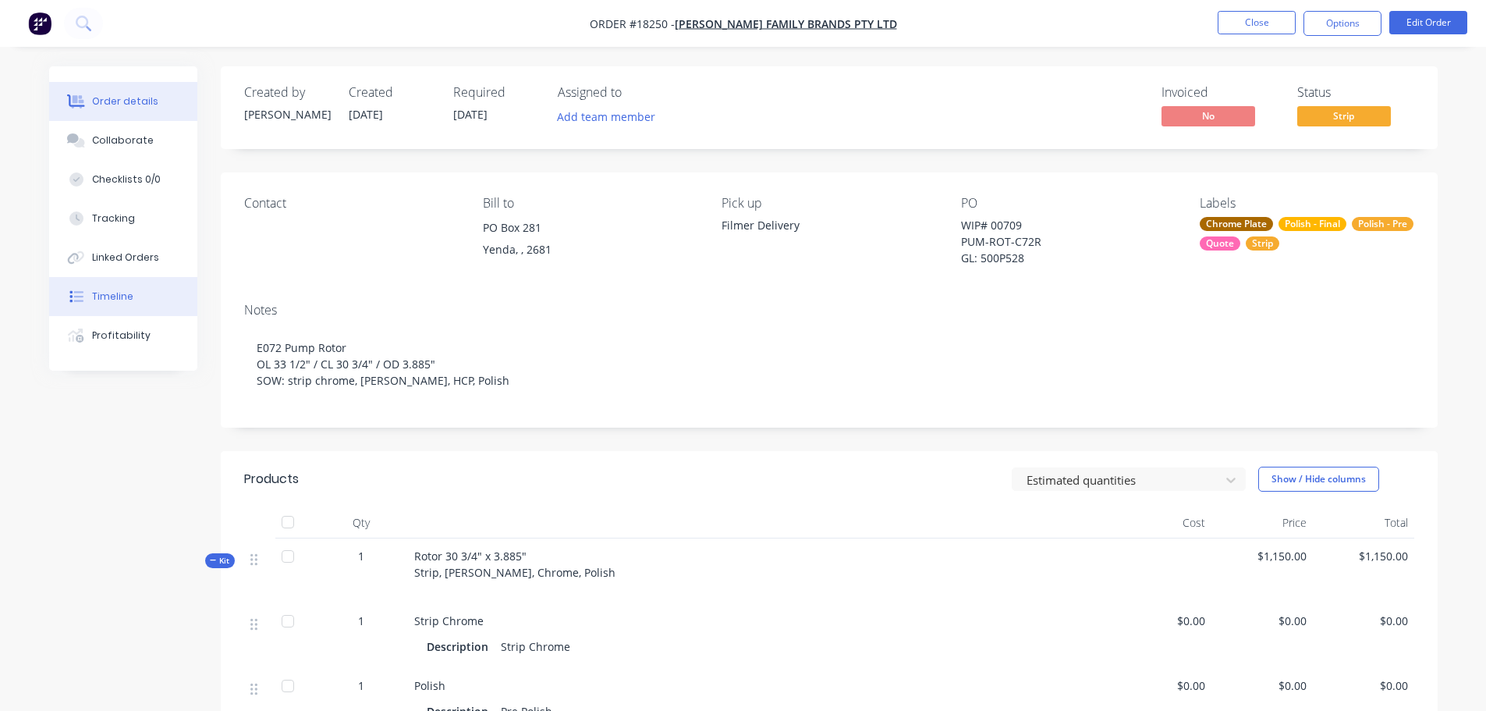
click at [105, 292] on div "Timeline" at bounding box center [112, 296] width 41 height 14
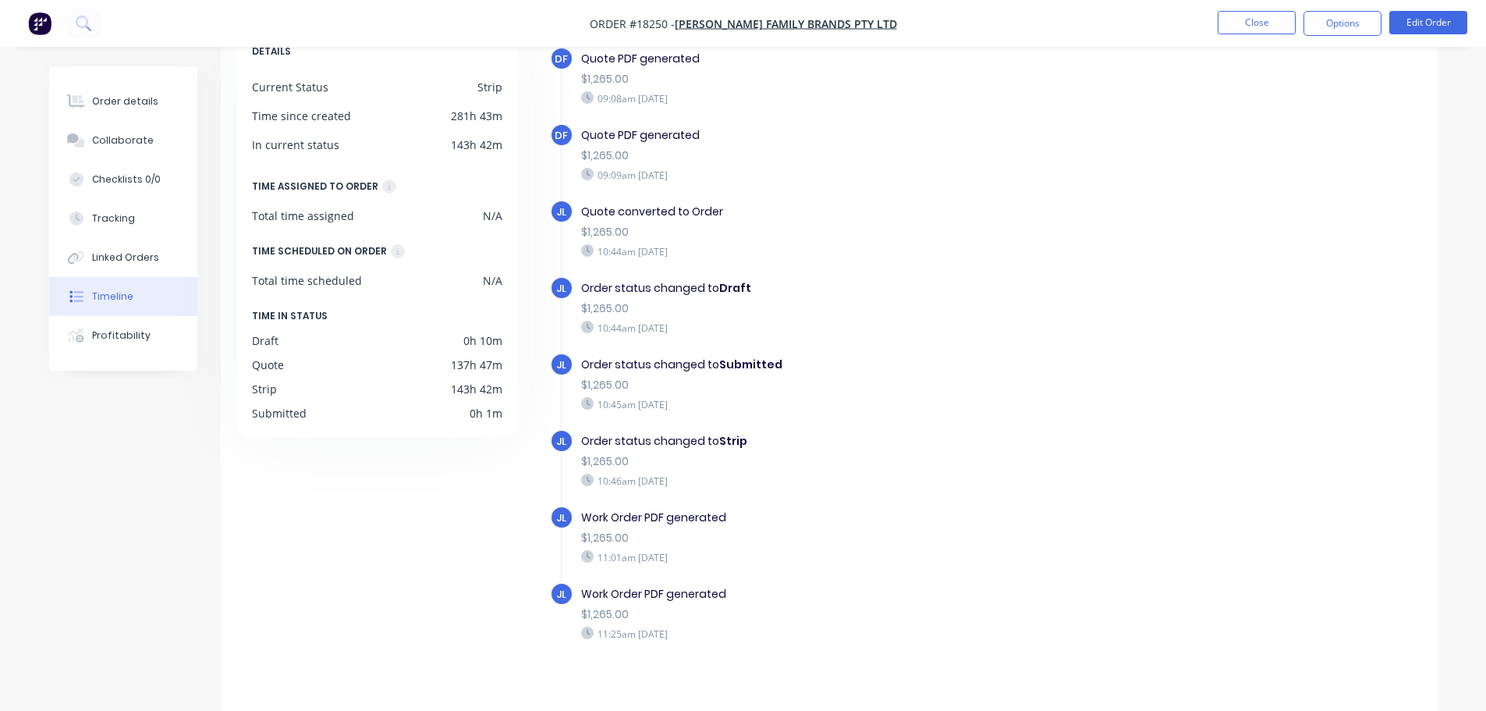
scroll to position [120, 0]
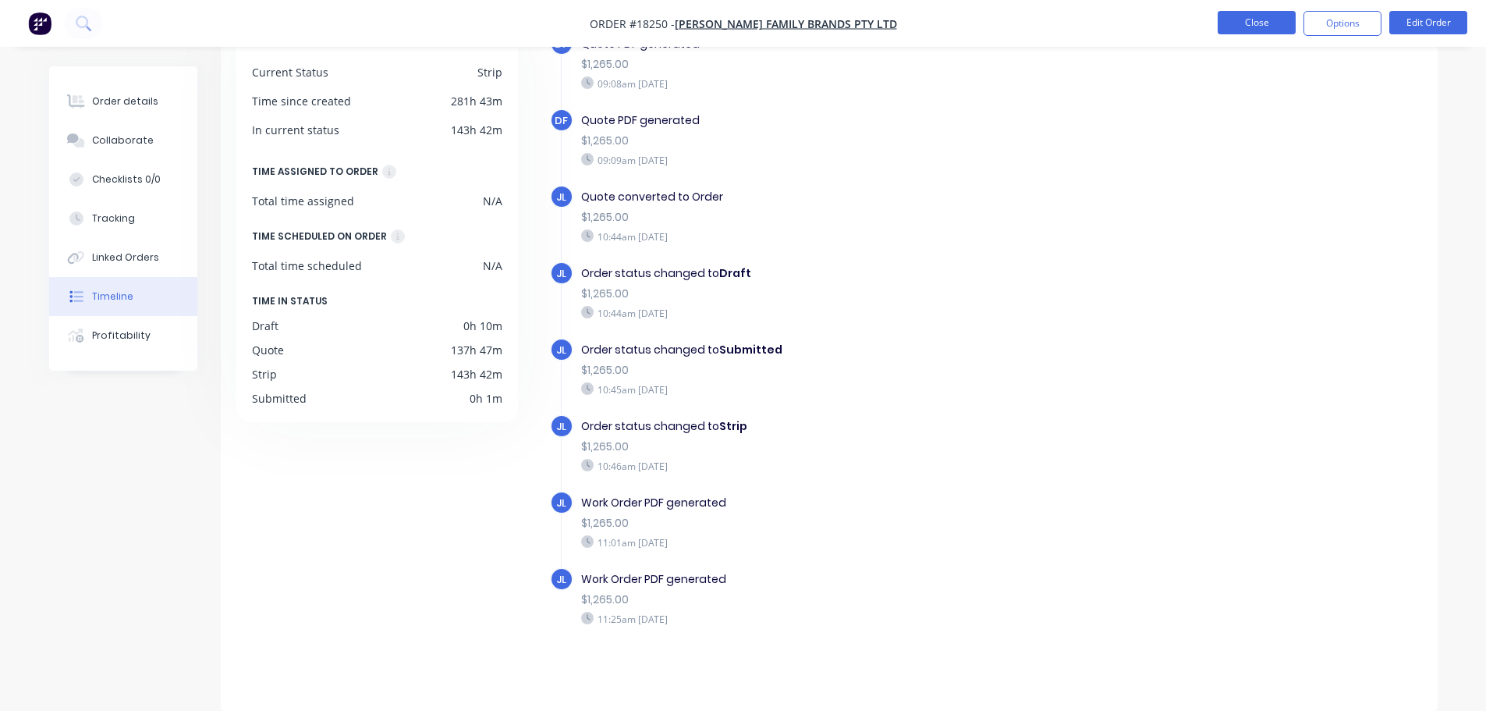
click at [1253, 31] on button "Close" at bounding box center [1256, 22] width 78 height 23
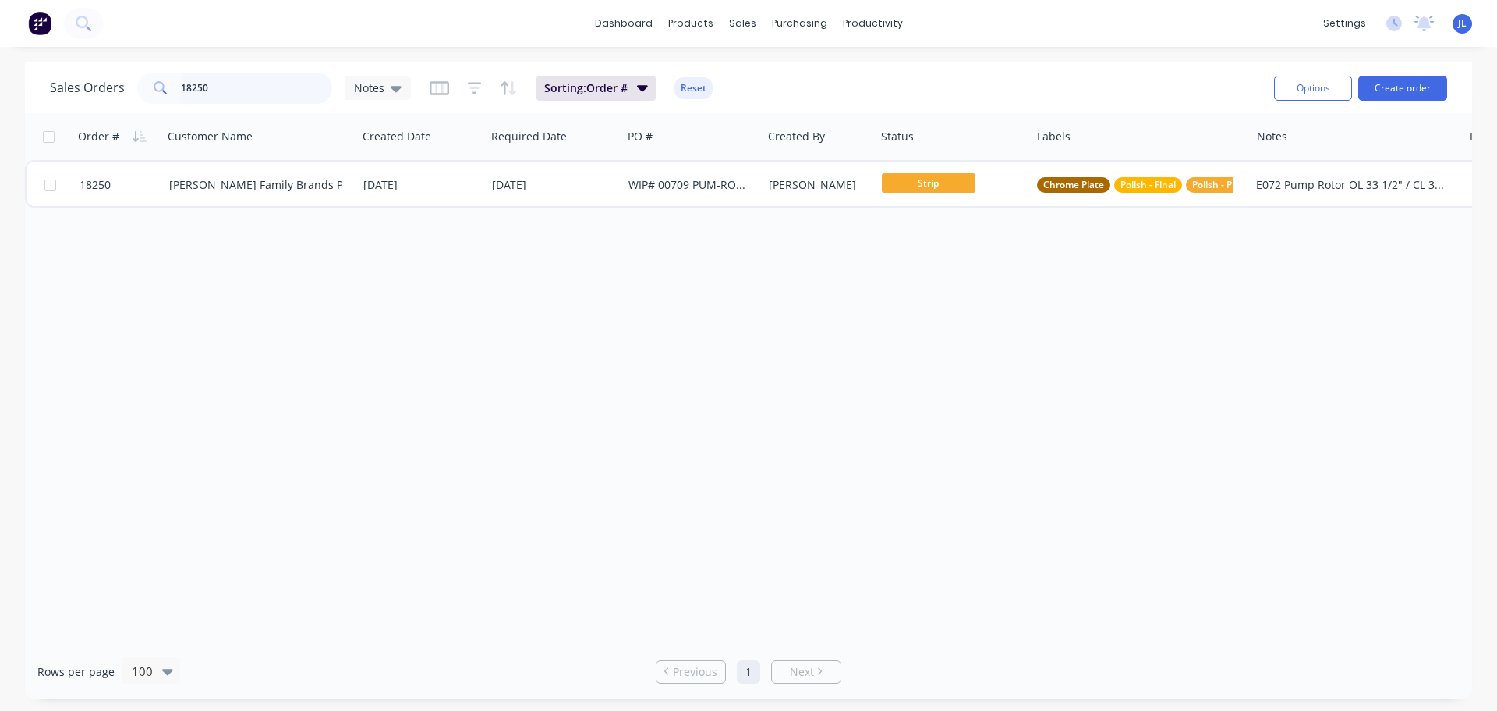
click at [243, 101] on input "18250" at bounding box center [257, 88] width 152 height 31
type input "18251"
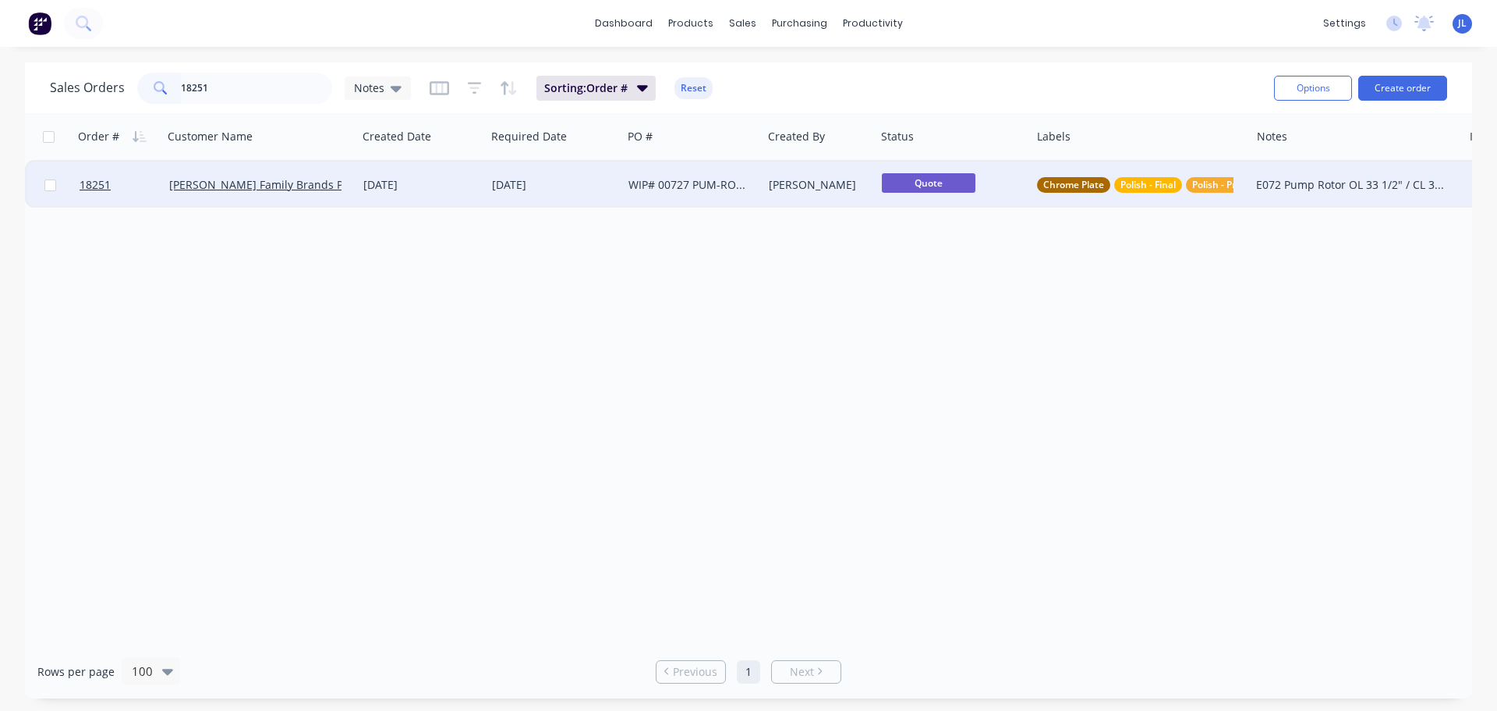
click at [938, 187] on span "Quote" at bounding box center [929, 182] width 94 height 19
click at [594, 192] on div "[DATE]" at bounding box center [554, 185] width 124 height 16
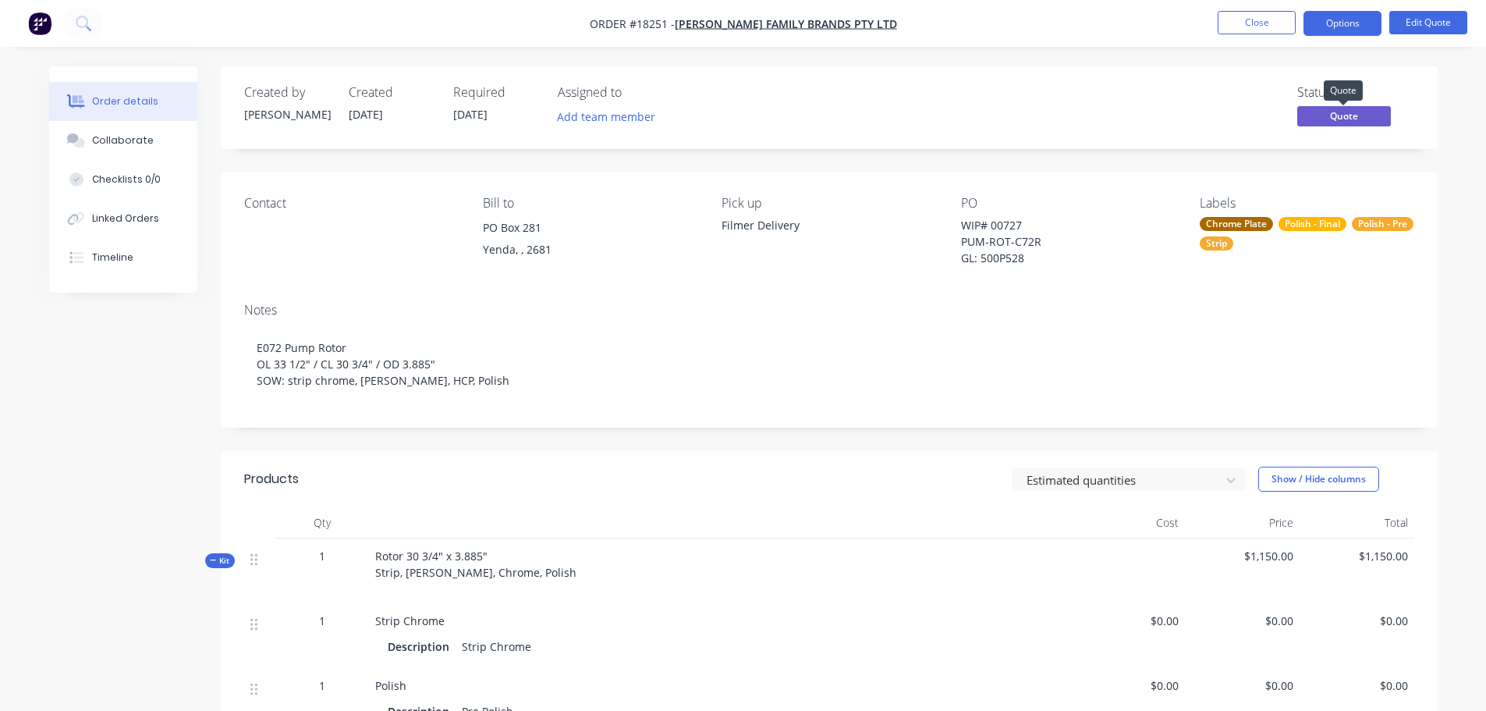
click at [1342, 122] on span "Quote" at bounding box center [1344, 115] width 94 height 19
click at [1340, 25] on button "Options" at bounding box center [1342, 23] width 78 height 25
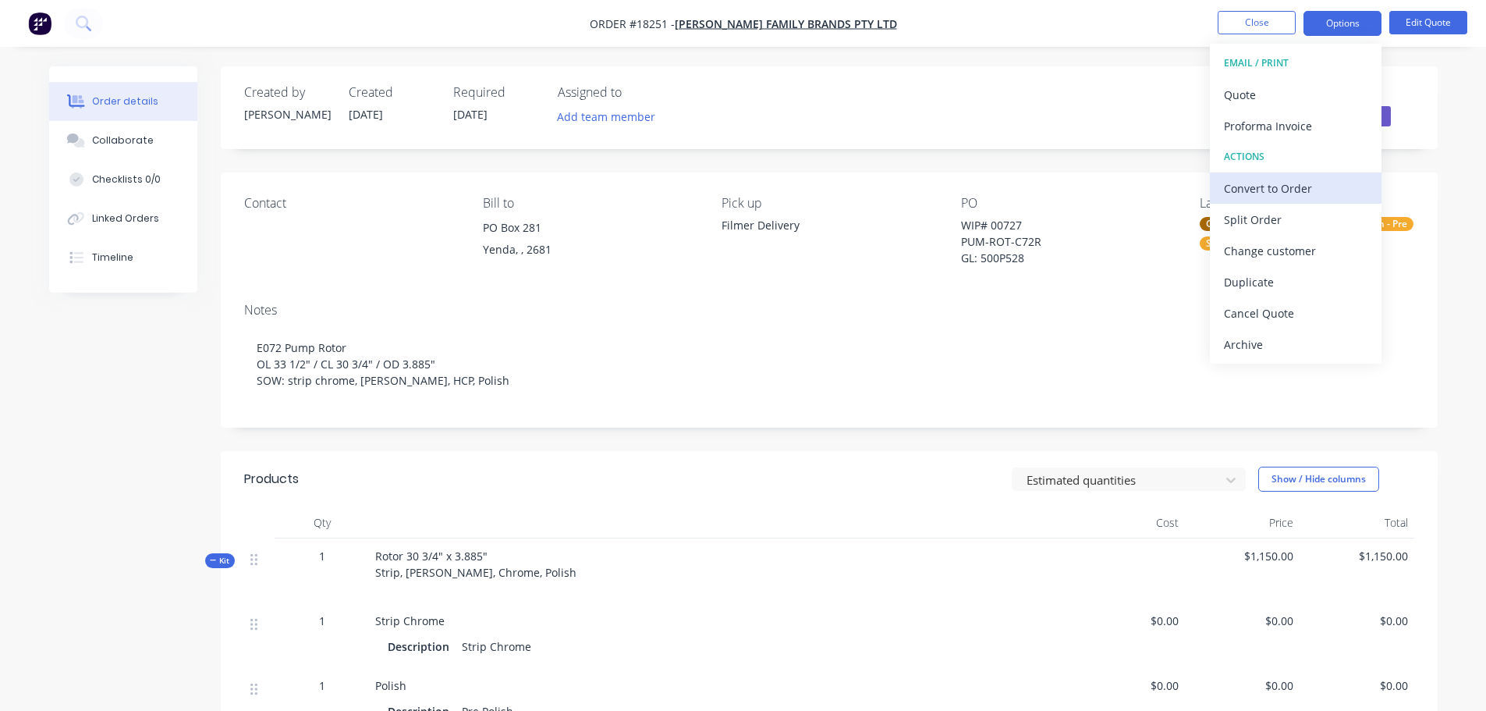
click at [1278, 183] on div "Convert to Order" at bounding box center [1296, 188] width 144 height 23
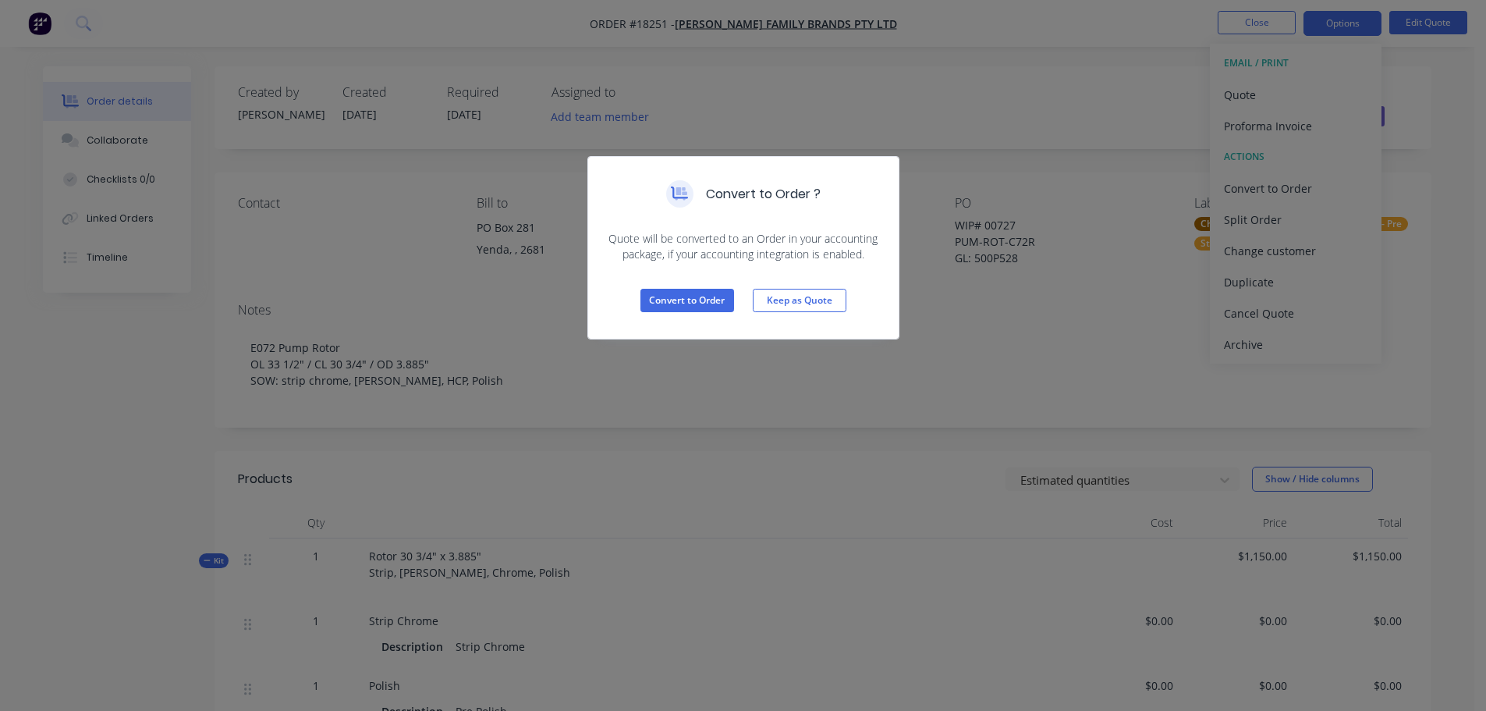
click at [706, 282] on div "Convert to Order Keep as Quote" at bounding box center [743, 300] width 310 height 76
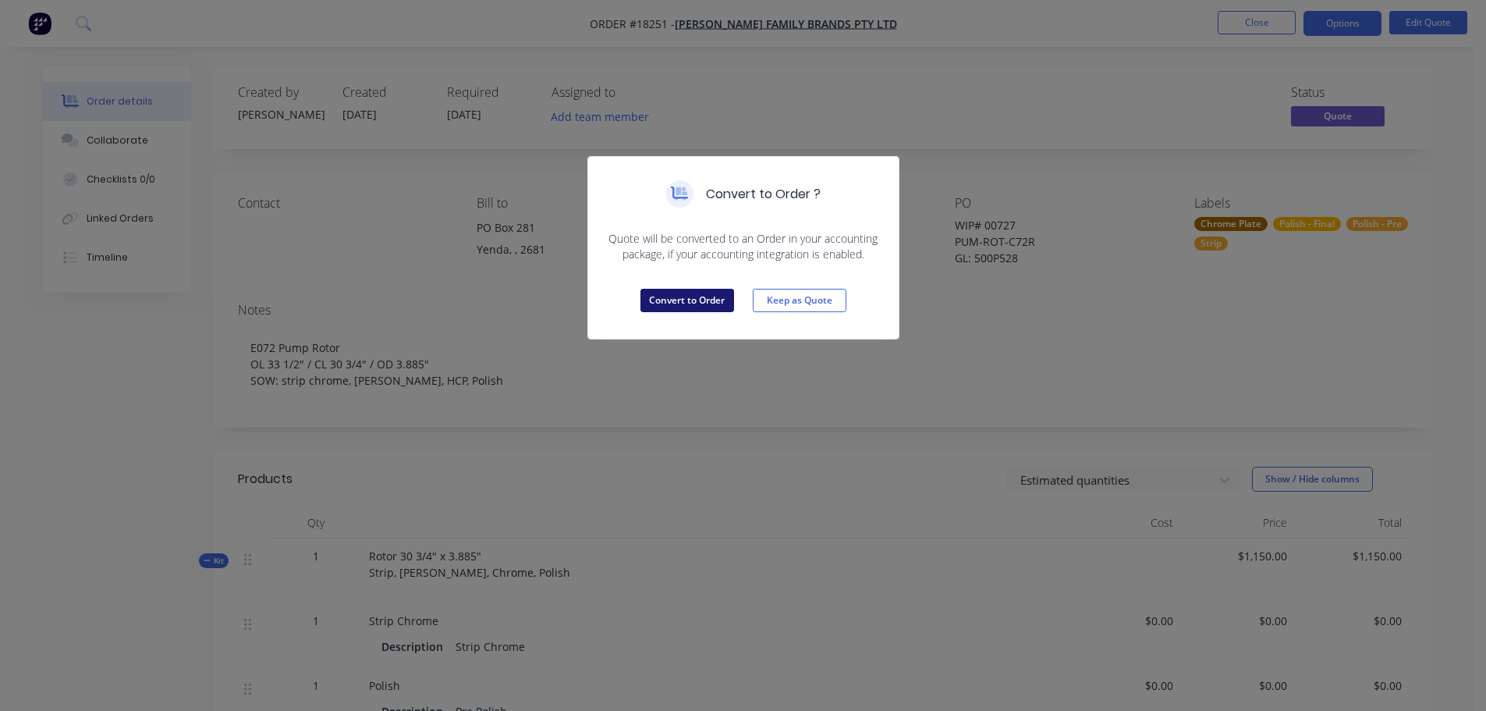
click at [702, 304] on button "Convert to Order" at bounding box center [687, 300] width 94 height 23
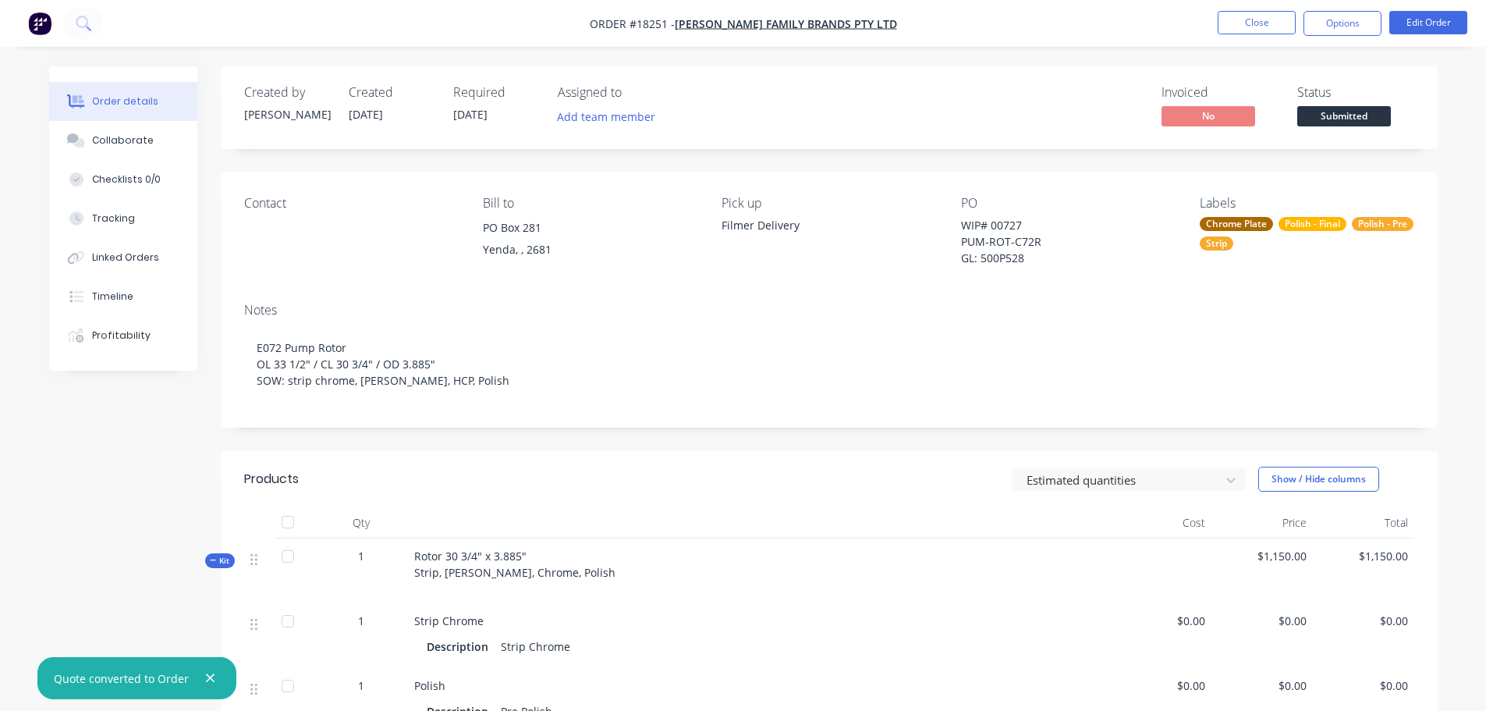
click at [1324, 117] on span "Submitted" at bounding box center [1344, 115] width 94 height 19
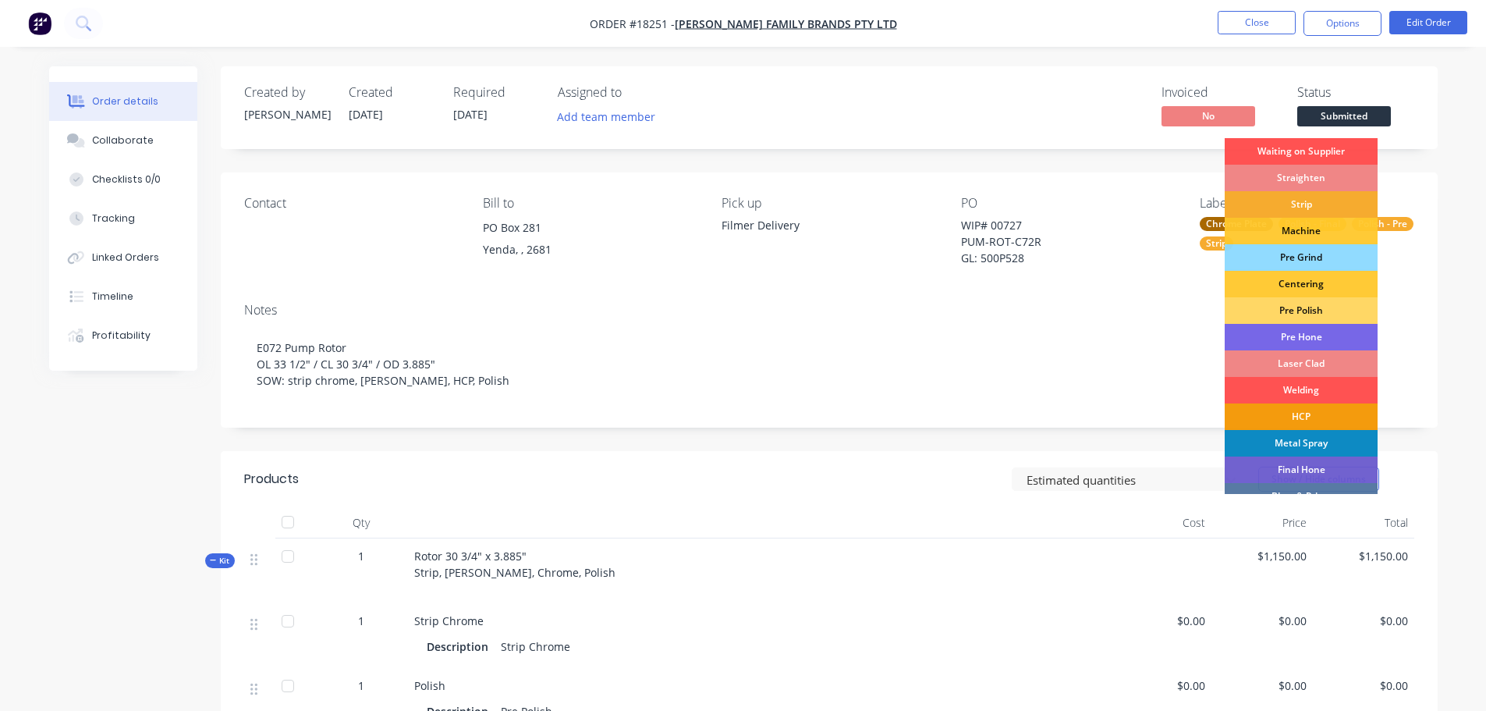
click at [1303, 208] on div "Strip" at bounding box center [1301, 204] width 153 height 27
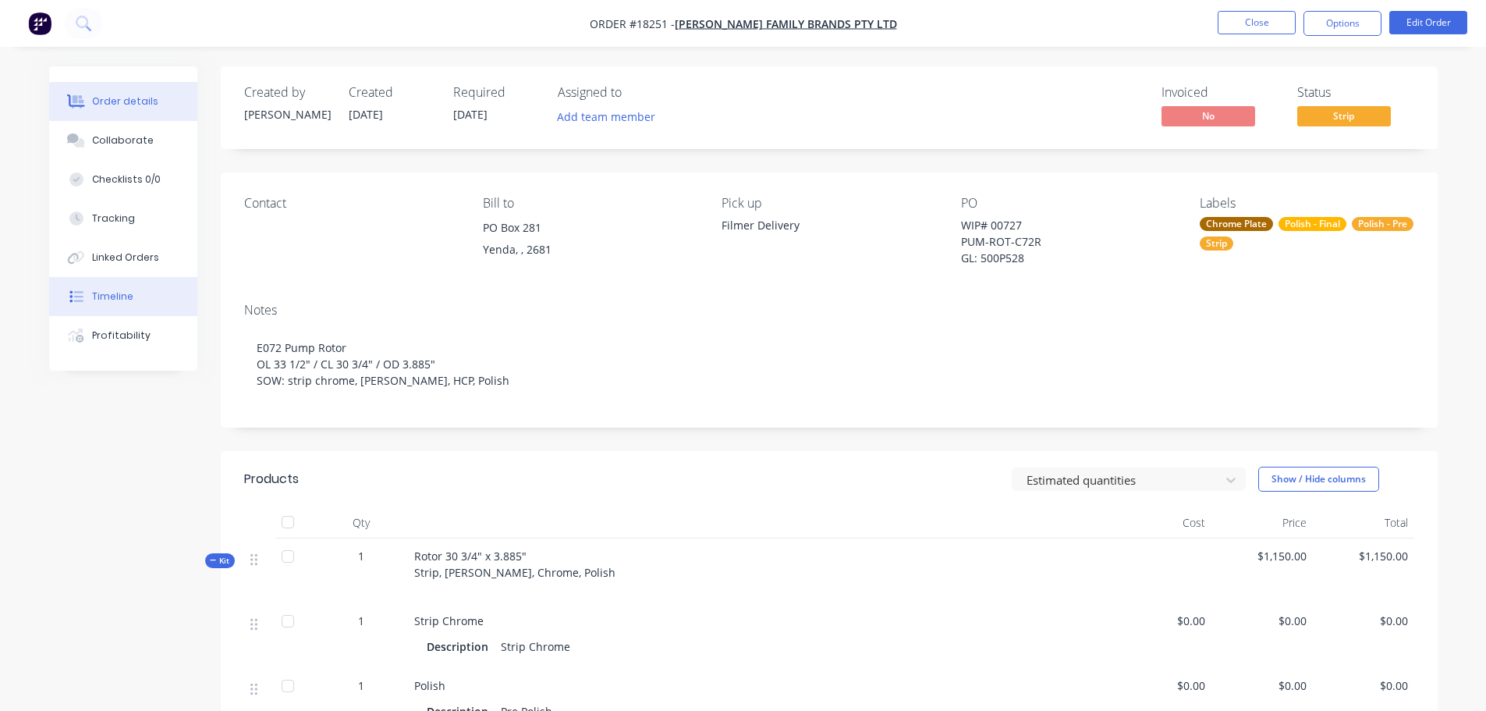
drag, startPoint x: 103, startPoint y: 297, endPoint x: 125, endPoint y: 303, distance: 22.5
click at [105, 298] on div "Timeline" at bounding box center [112, 296] width 41 height 14
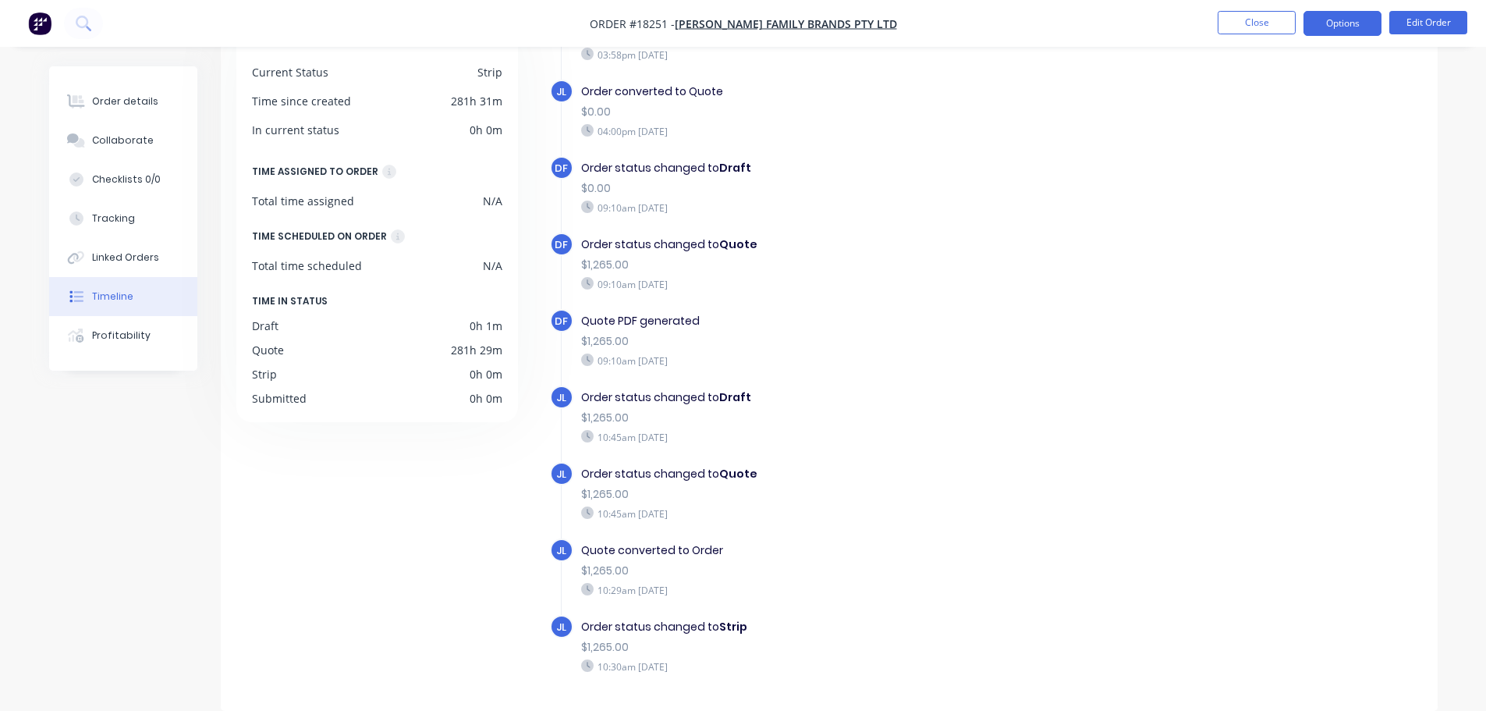
click at [1345, 21] on button "Options" at bounding box center [1342, 23] width 78 height 25
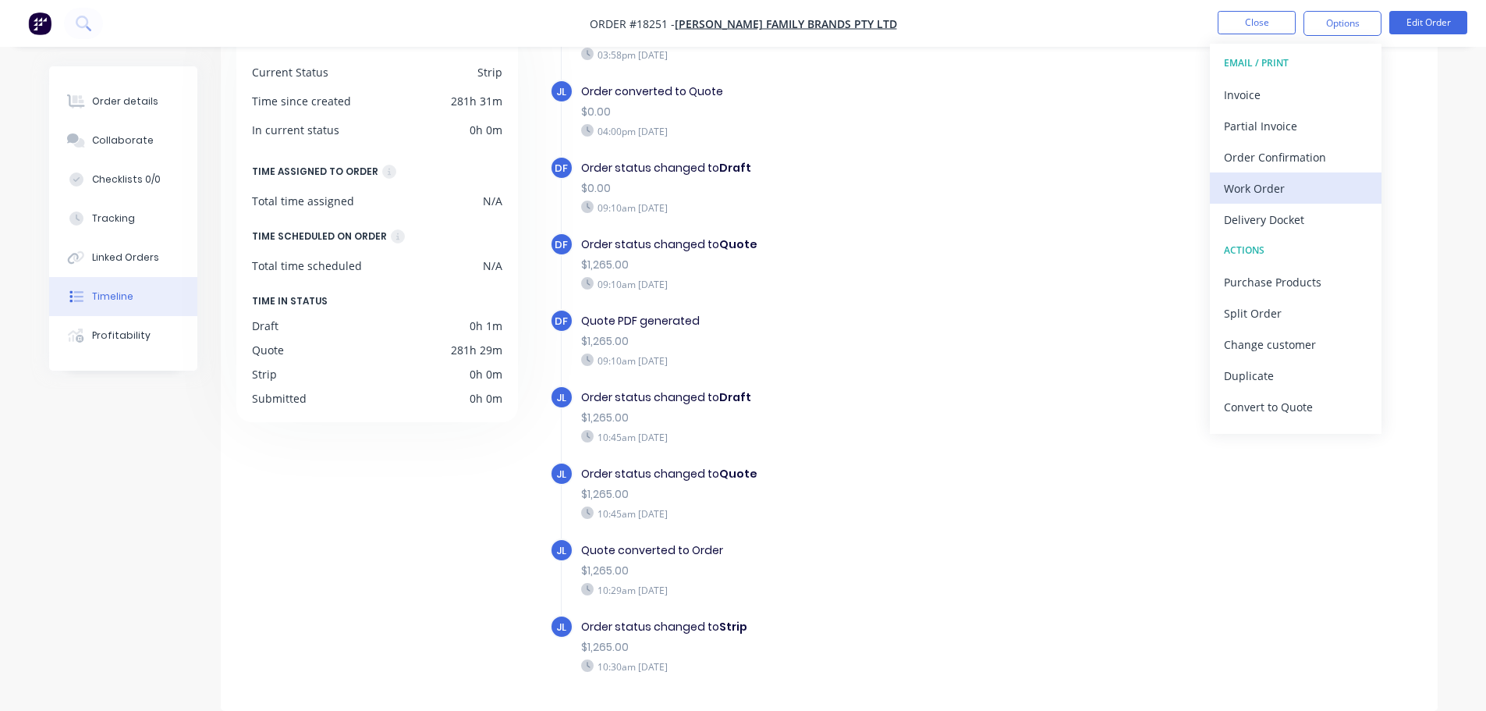
click at [1289, 195] on div "Work Order" at bounding box center [1296, 188] width 144 height 23
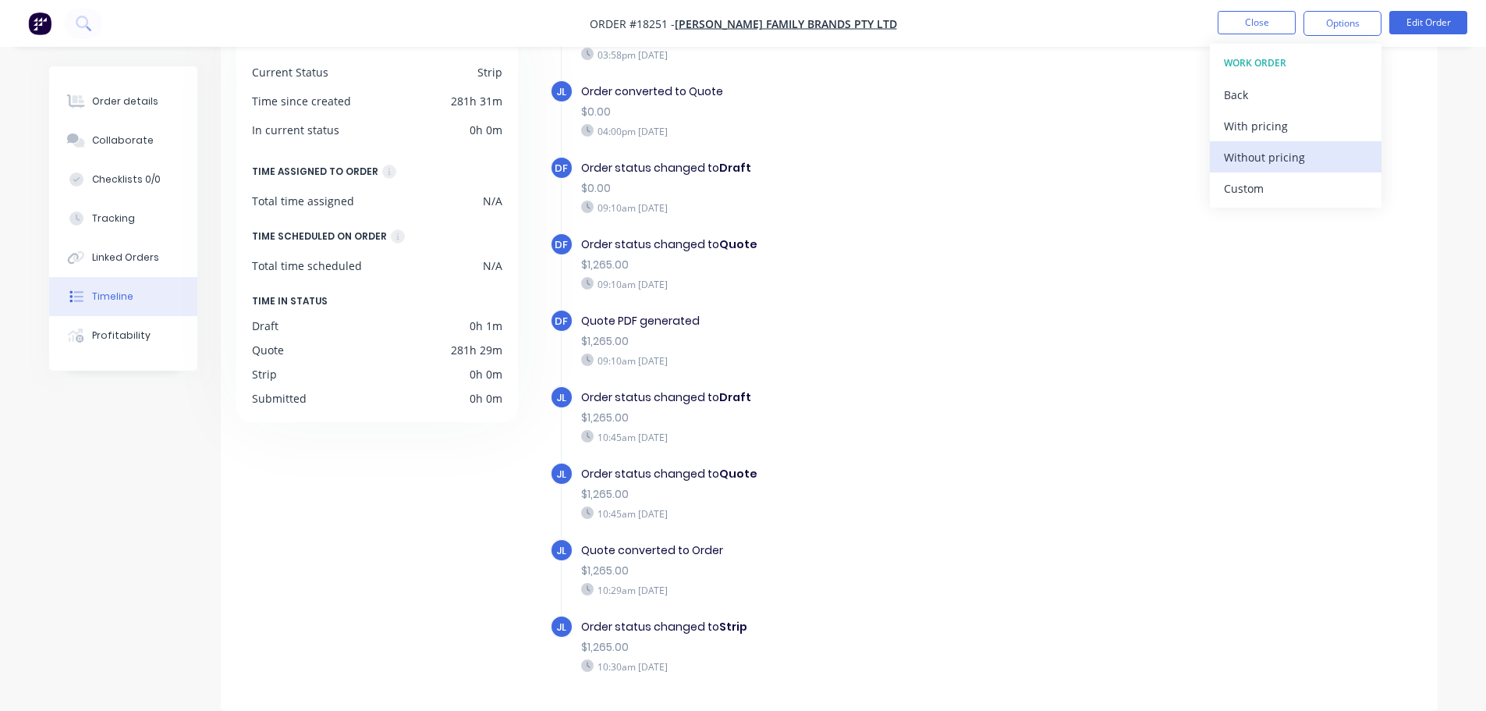
click at [1272, 161] on div "Without pricing" at bounding box center [1296, 157] width 144 height 23
drag, startPoint x: 1212, startPoint y: 29, endPoint x: 1225, endPoint y: 27, distance: 13.4
click at [1214, 29] on ul "Close Options Edit Order" at bounding box center [1342, 23] width 287 height 25
click at [1225, 27] on button "Close" at bounding box center [1256, 22] width 78 height 23
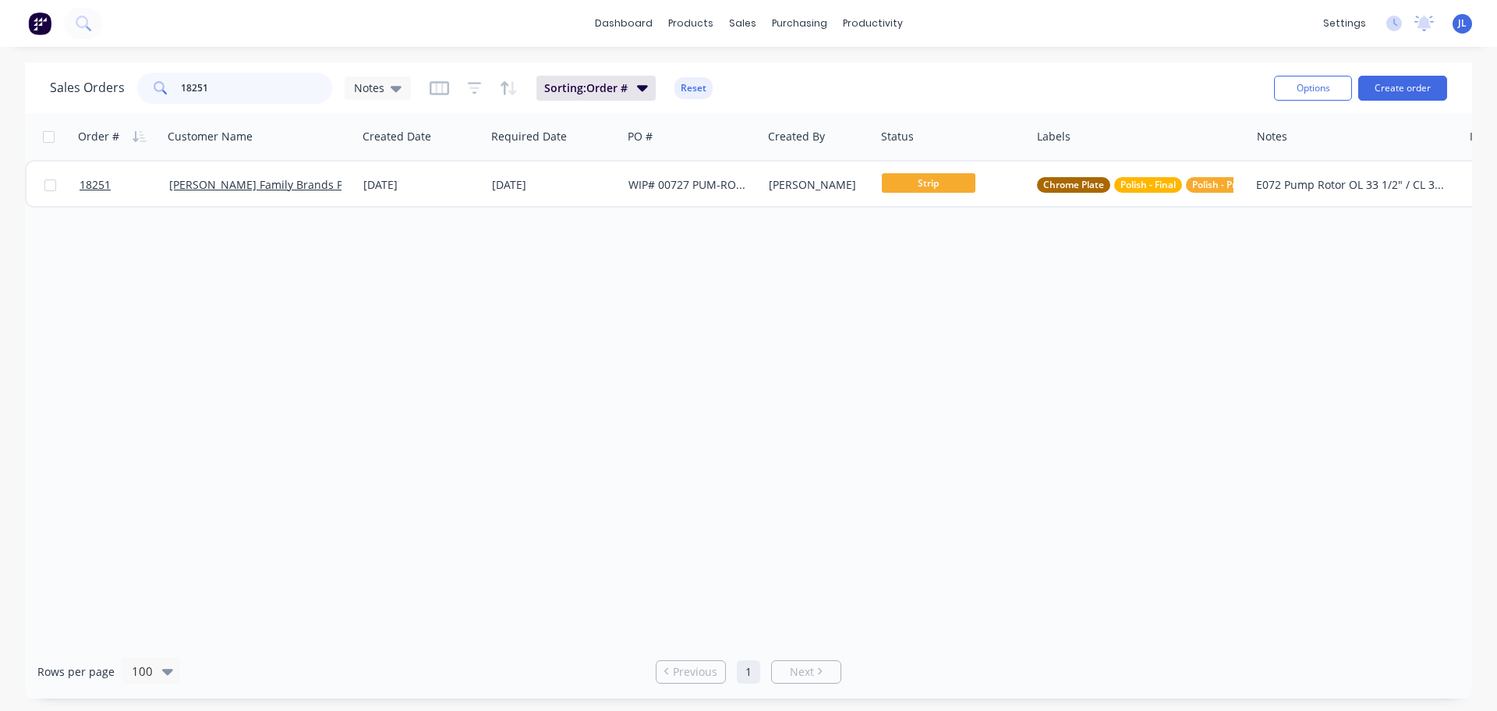
click at [217, 75] on input "18251" at bounding box center [257, 88] width 152 height 31
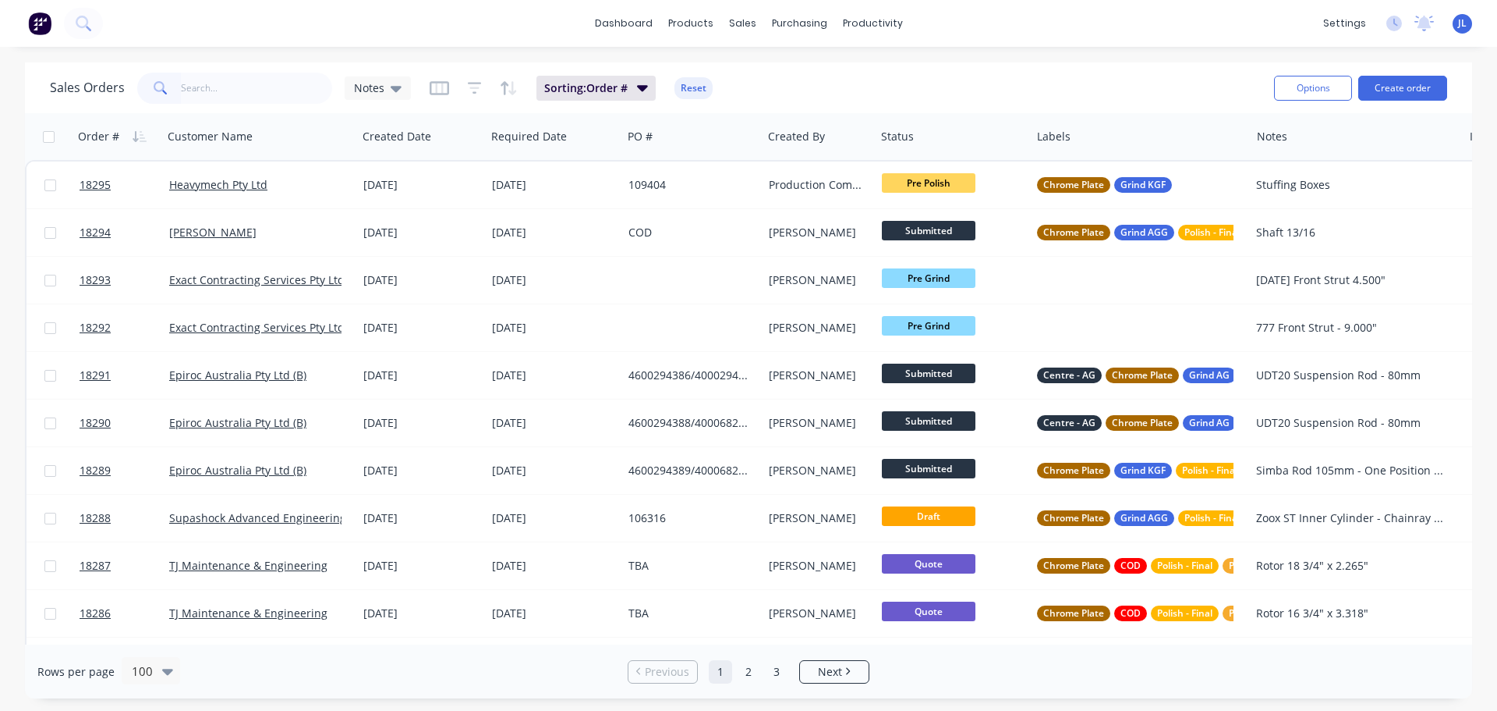
click at [34, 108] on div "Sales Orders Notes Sorting: Order # Reset Options Create order" at bounding box center [749, 87] width 1448 height 51
click at [254, 76] on input "text" at bounding box center [257, 88] width 152 height 31
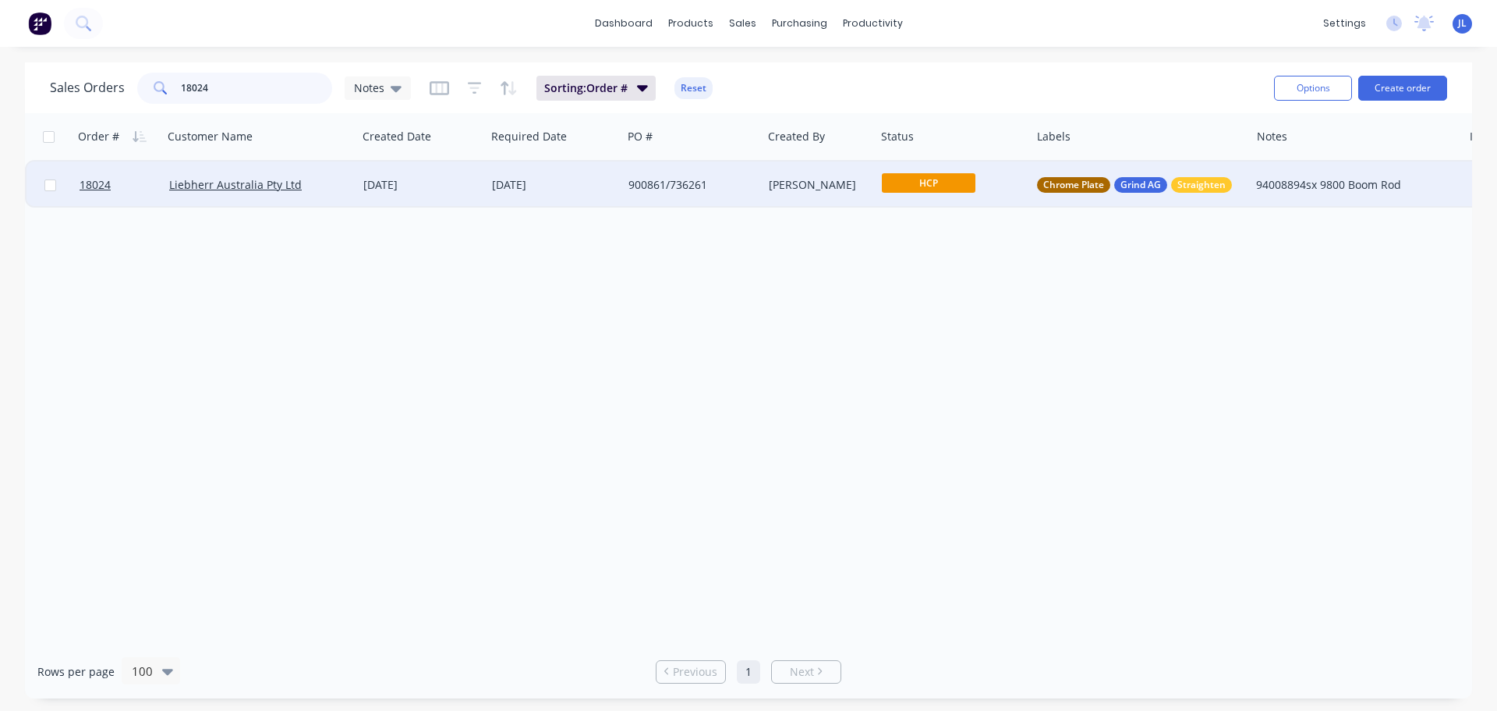
type input "18024"
click at [753, 186] on div "900861/736261" at bounding box center [692, 185] width 127 height 16
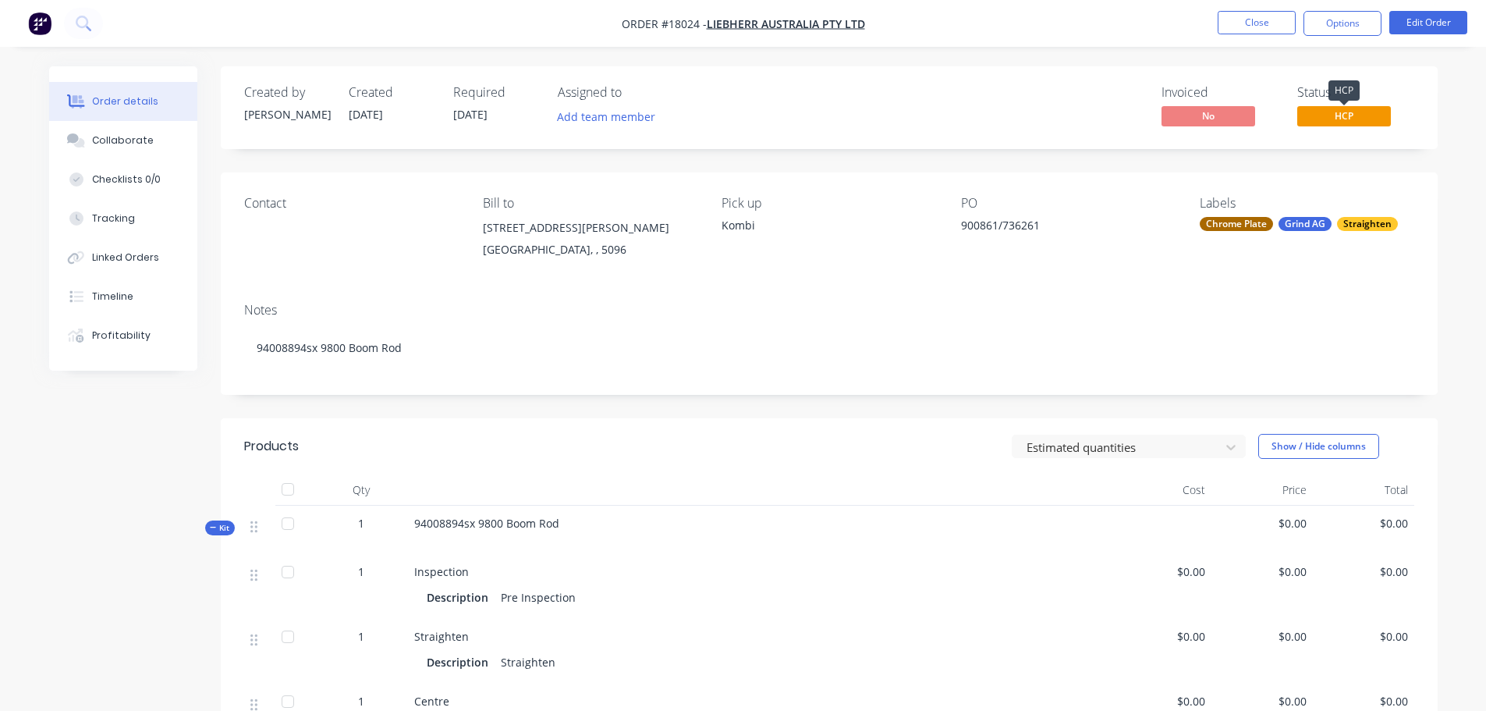
click at [1317, 107] on span "HCP" at bounding box center [1344, 115] width 94 height 19
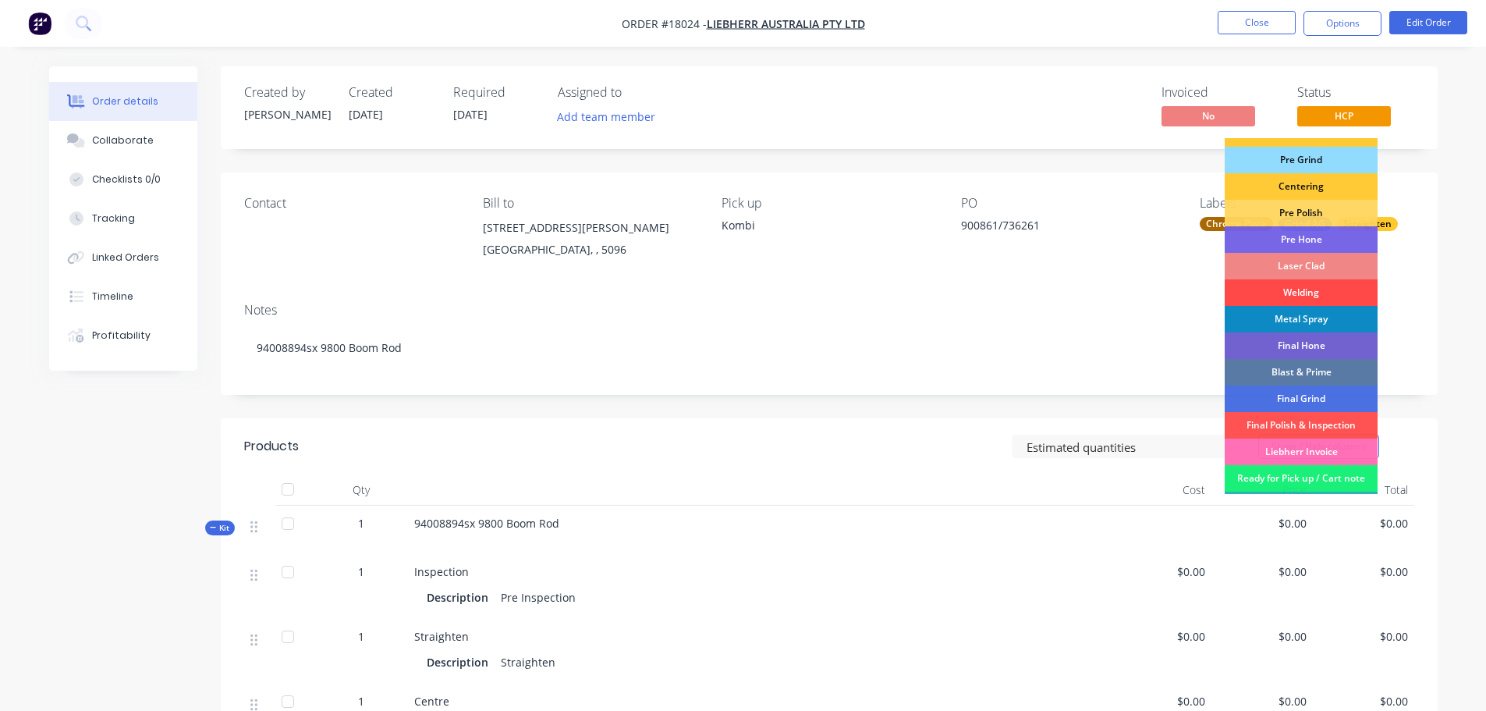
scroll to position [175, 0]
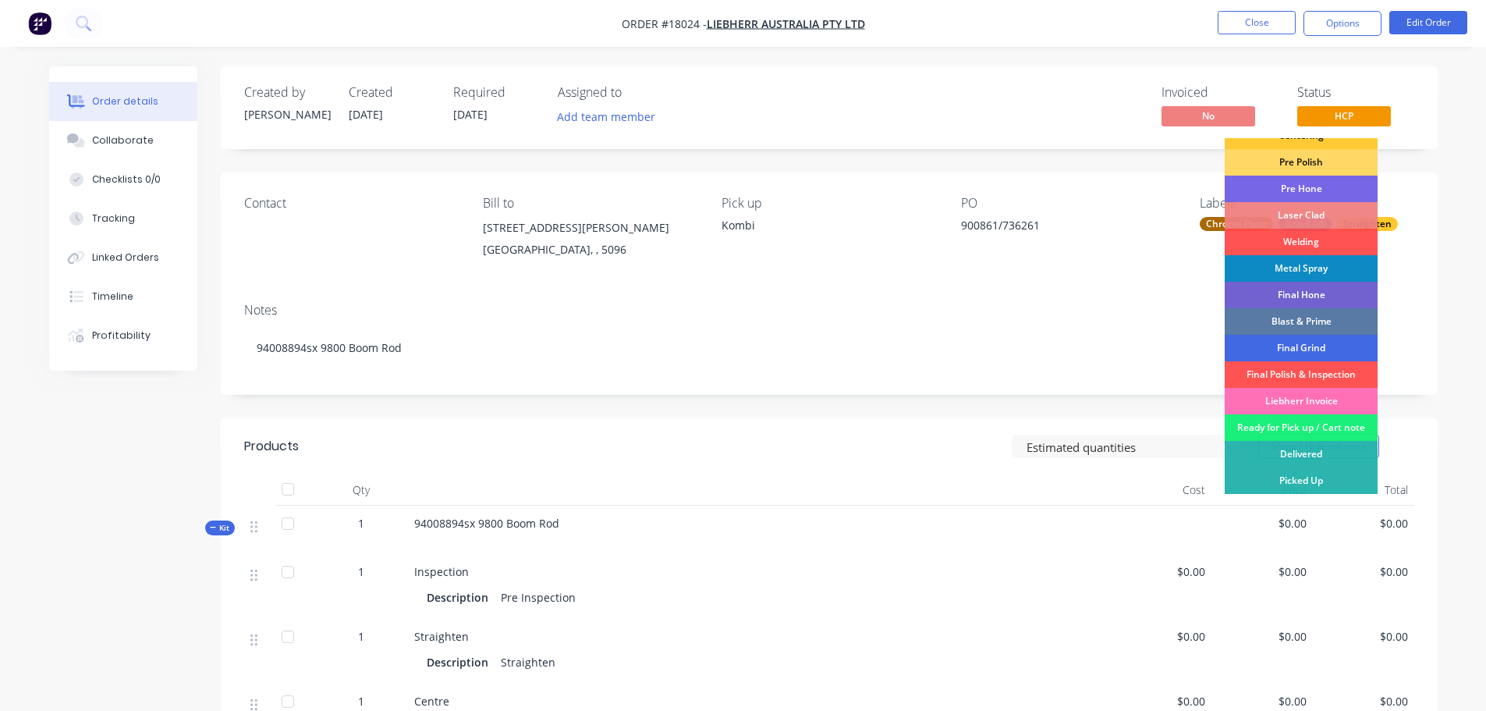
click at [1299, 347] on div "Final Grind" at bounding box center [1301, 348] width 153 height 27
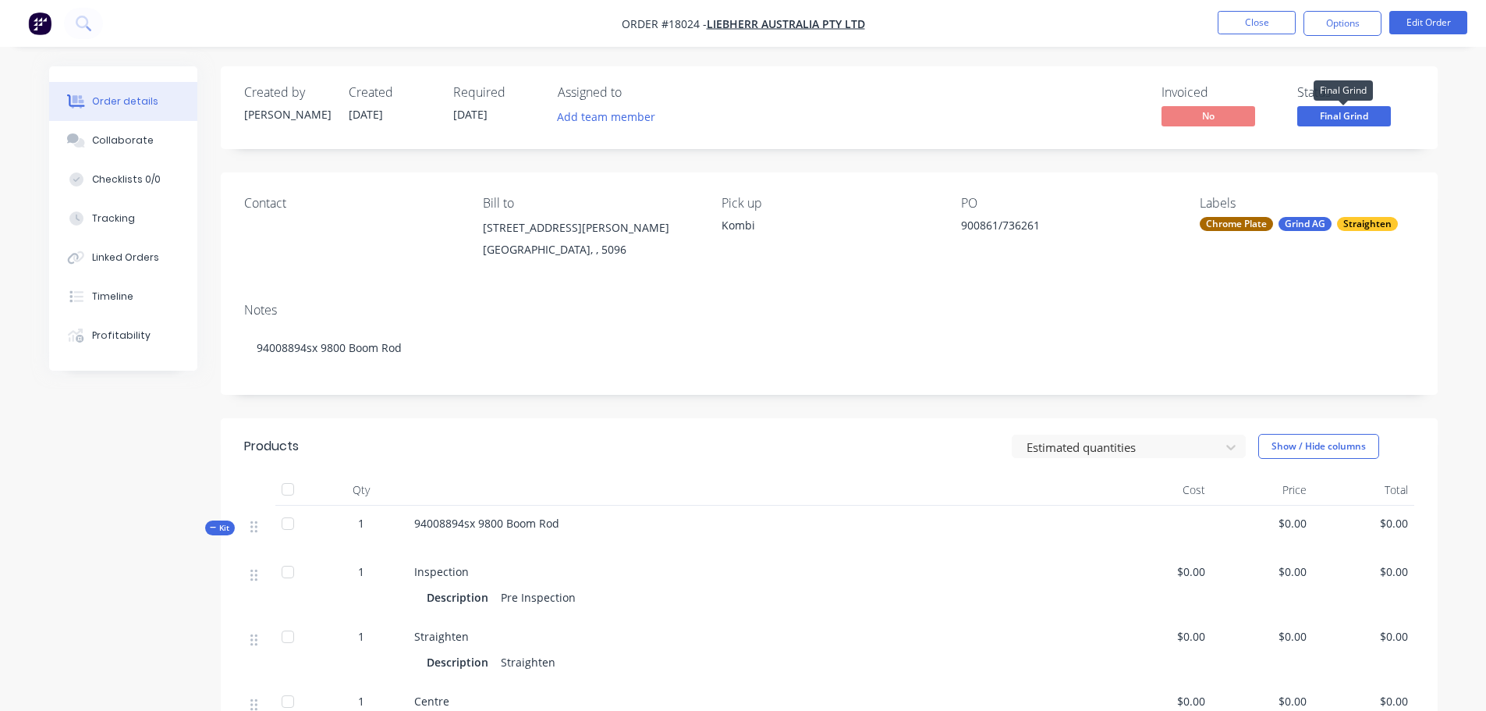
click at [1310, 119] on span "Final Grind" at bounding box center [1344, 115] width 94 height 19
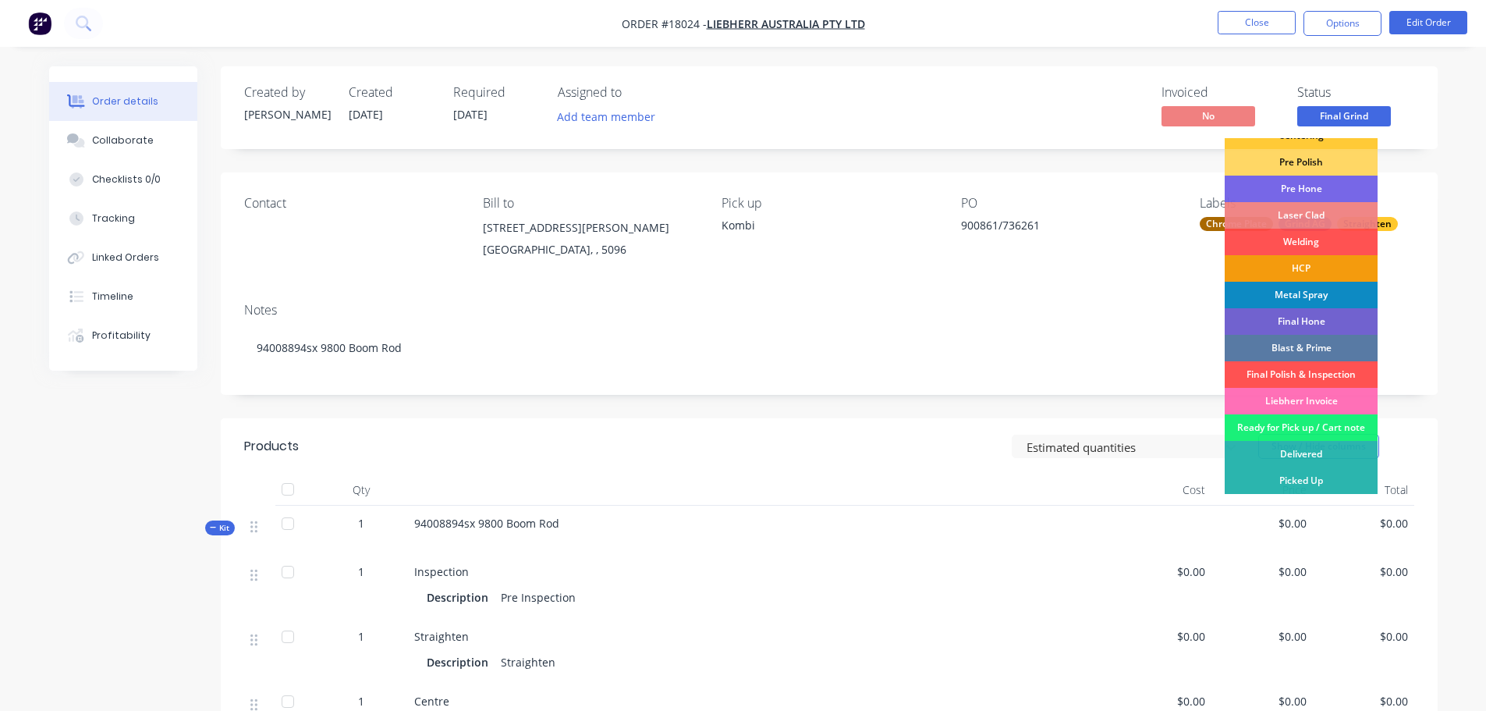
click at [1314, 377] on div "Final Polish & Inspection" at bounding box center [1301, 374] width 153 height 27
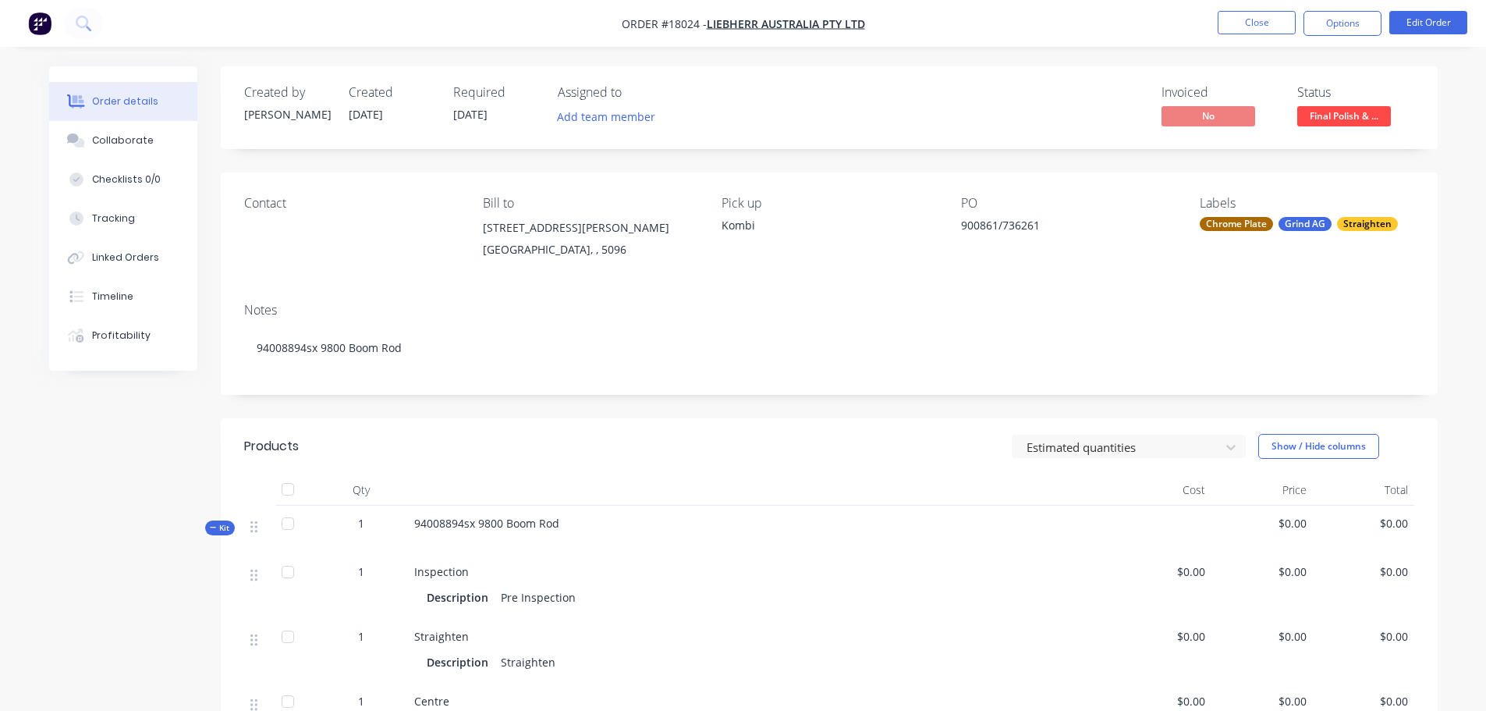
click at [1324, 117] on span "Final Polish & ..." at bounding box center [1344, 115] width 94 height 19
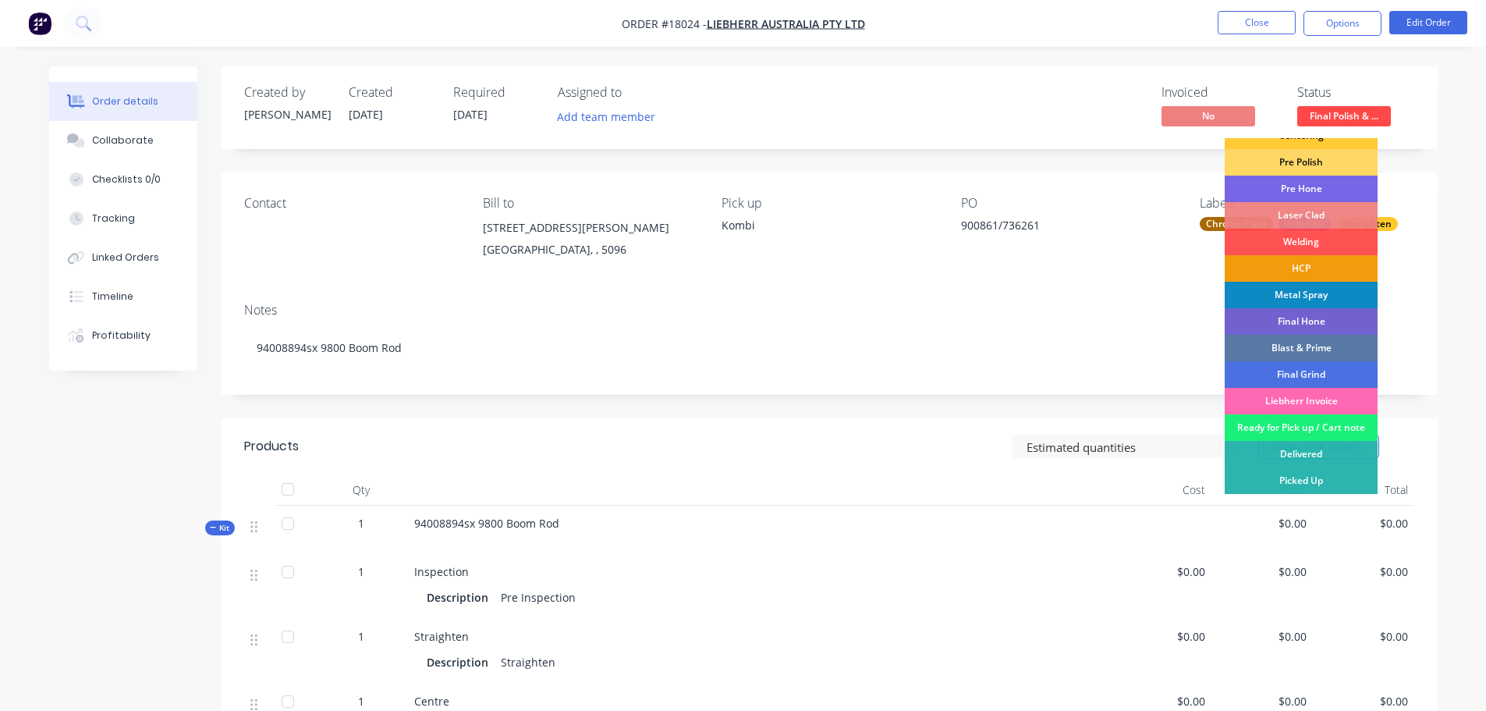
click at [1317, 398] on div "Liebherr Invoice" at bounding box center [1301, 401] width 153 height 27
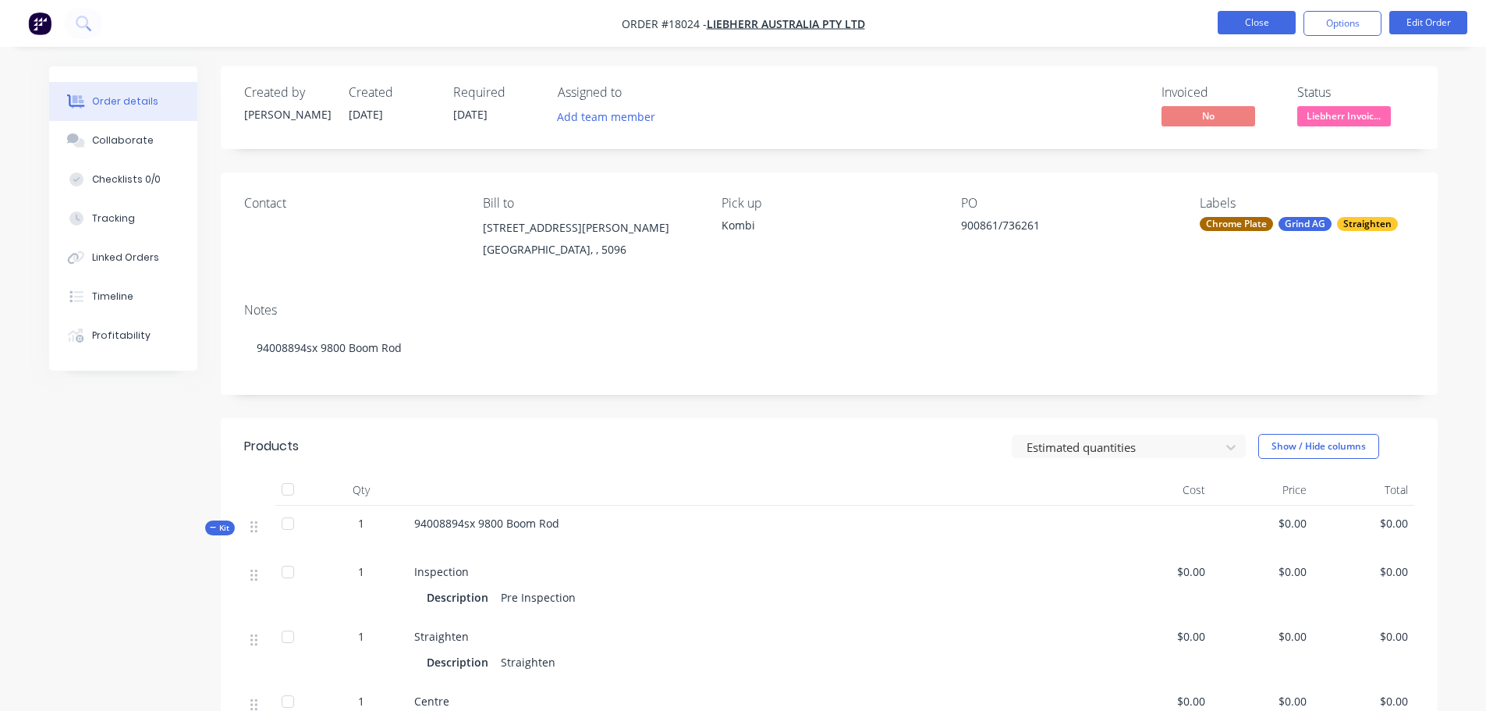
click at [1232, 33] on button "Close" at bounding box center [1256, 22] width 78 height 23
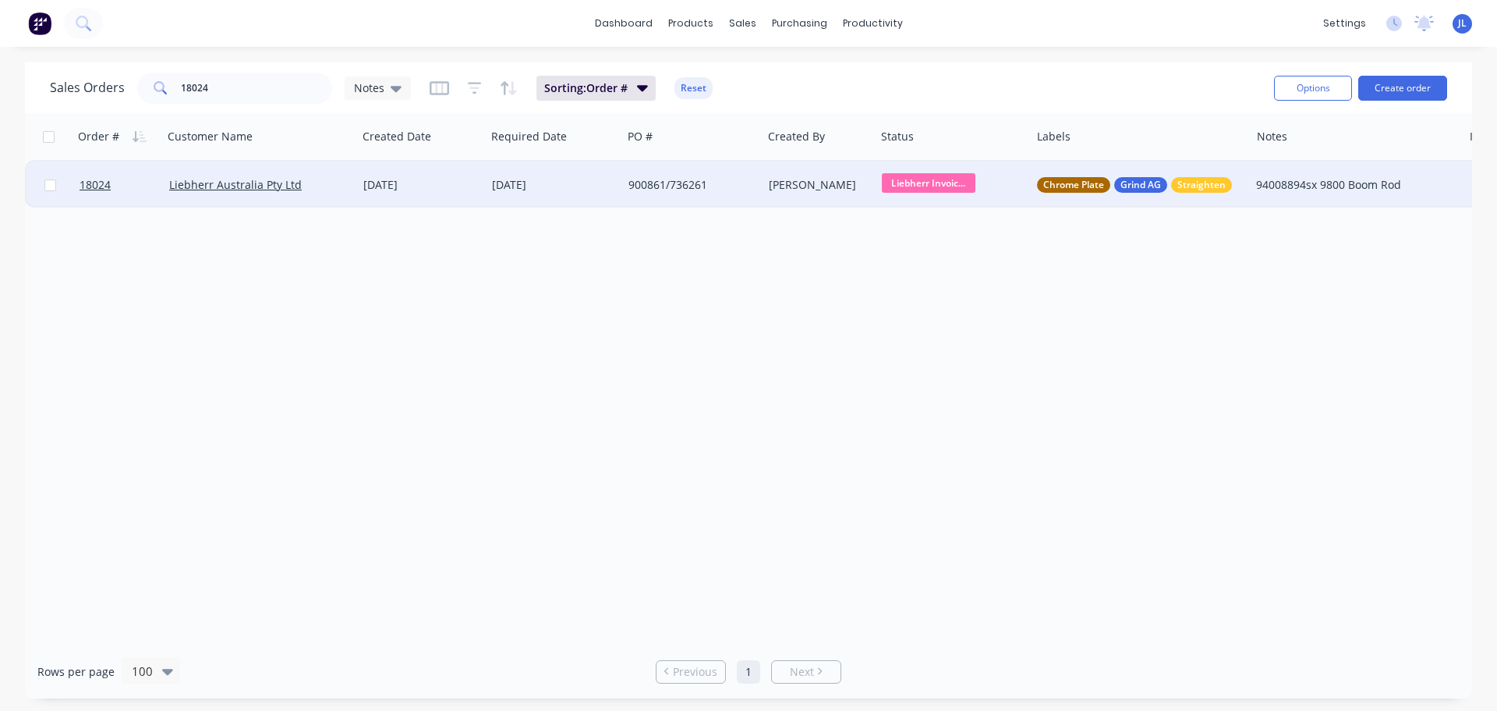
click at [686, 182] on div "900861/736261" at bounding box center [689, 185] width 121 height 16
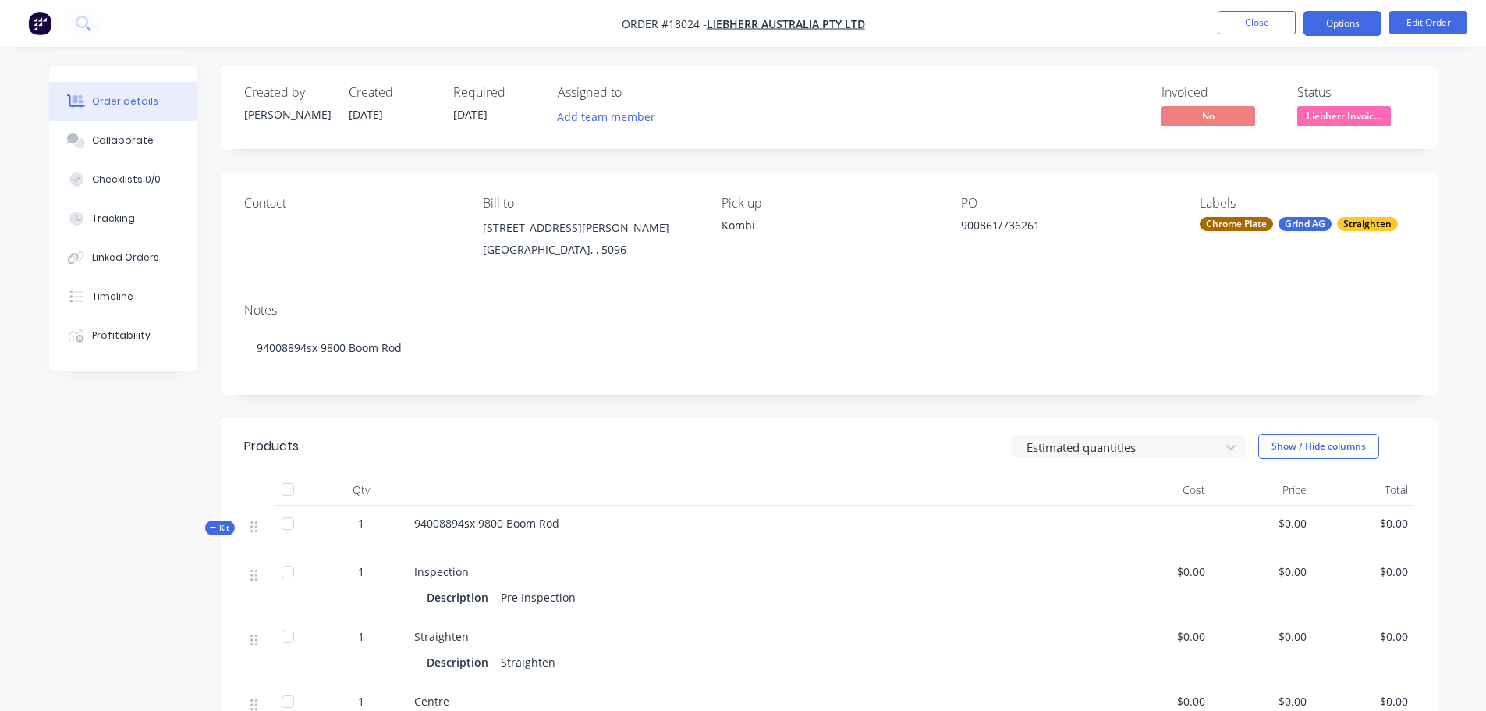
click at [1342, 32] on button "Options" at bounding box center [1342, 23] width 78 height 25
click at [1441, 29] on button "Edit Order" at bounding box center [1428, 22] width 78 height 23
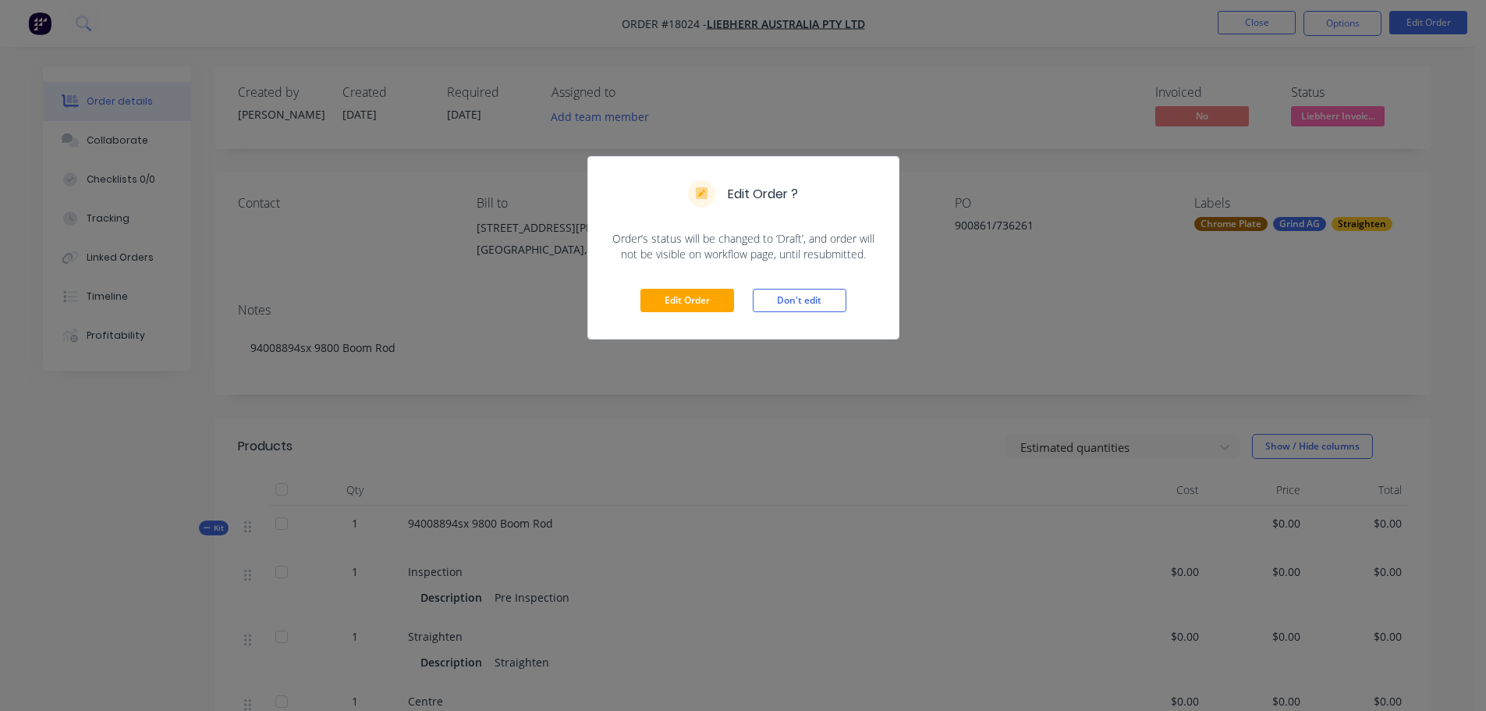
click at [698, 321] on div "Edit Order Don't edit" at bounding box center [743, 300] width 310 height 76
click at [700, 304] on button "Edit Order" at bounding box center [687, 300] width 94 height 23
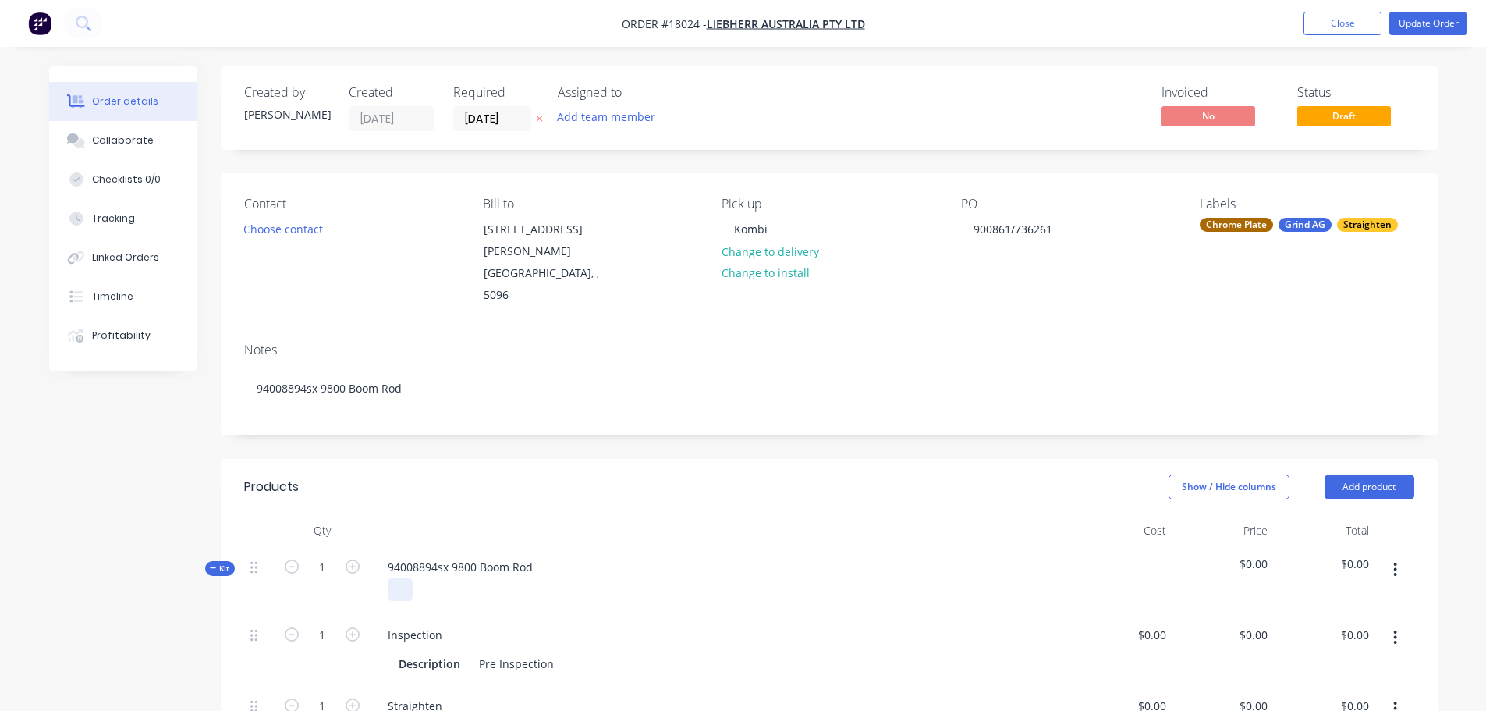
click at [403, 578] on div at bounding box center [400, 589] width 25 height 23
click at [611, 459] on header "Products Show / Hide columns Add product" at bounding box center [829, 487] width 1217 height 56
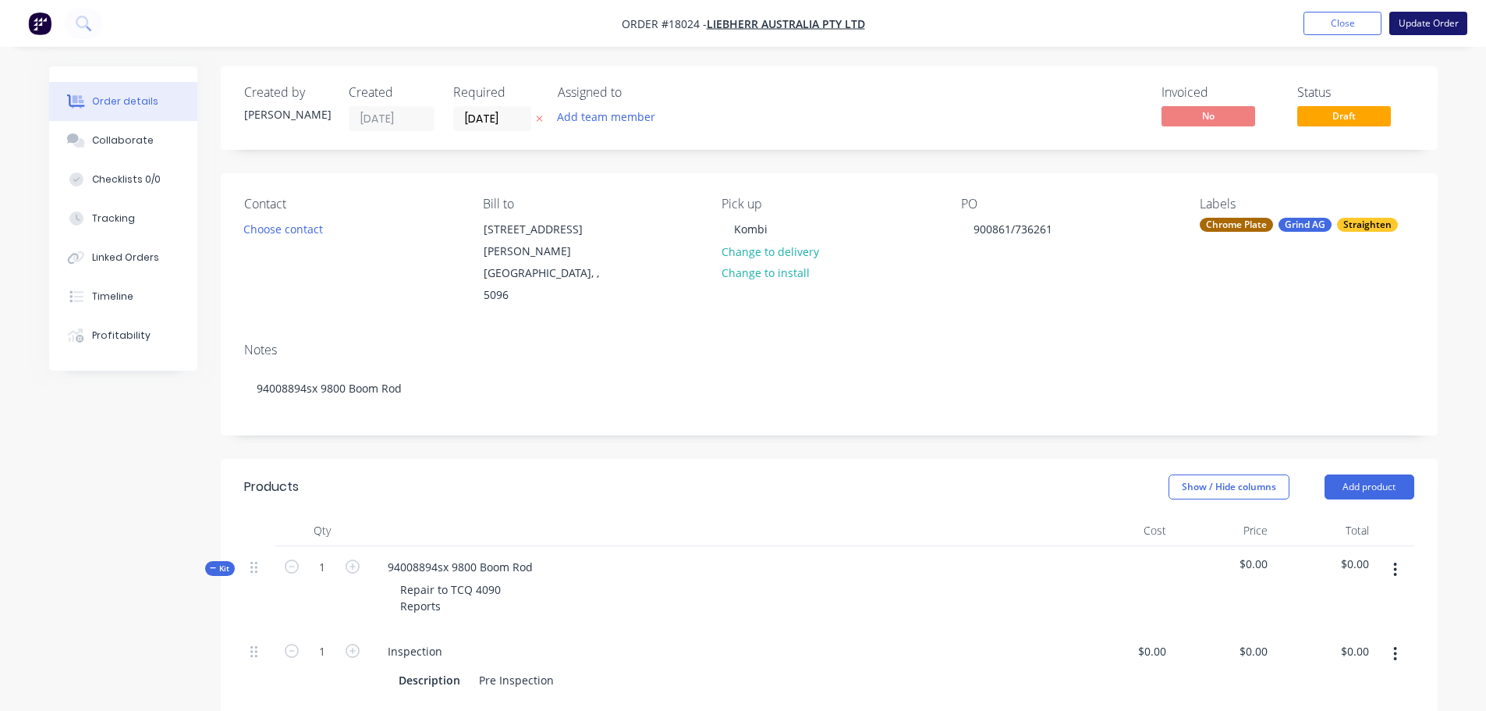
click at [1403, 15] on button "Update Order" at bounding box center [1428, 23] width 78 height 23
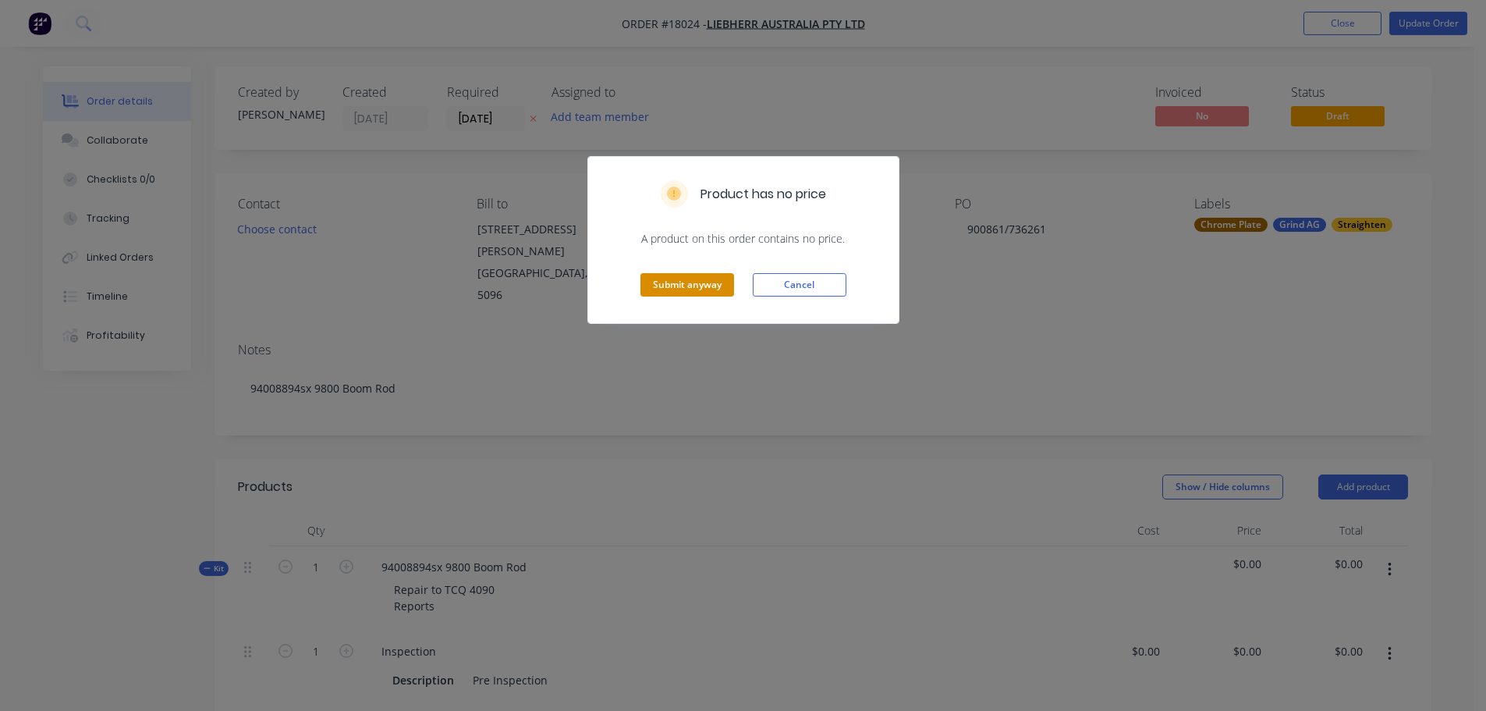
click at [704, 285] on button "Submit anyway" at bounding box center [687, 284] width 94 height 23
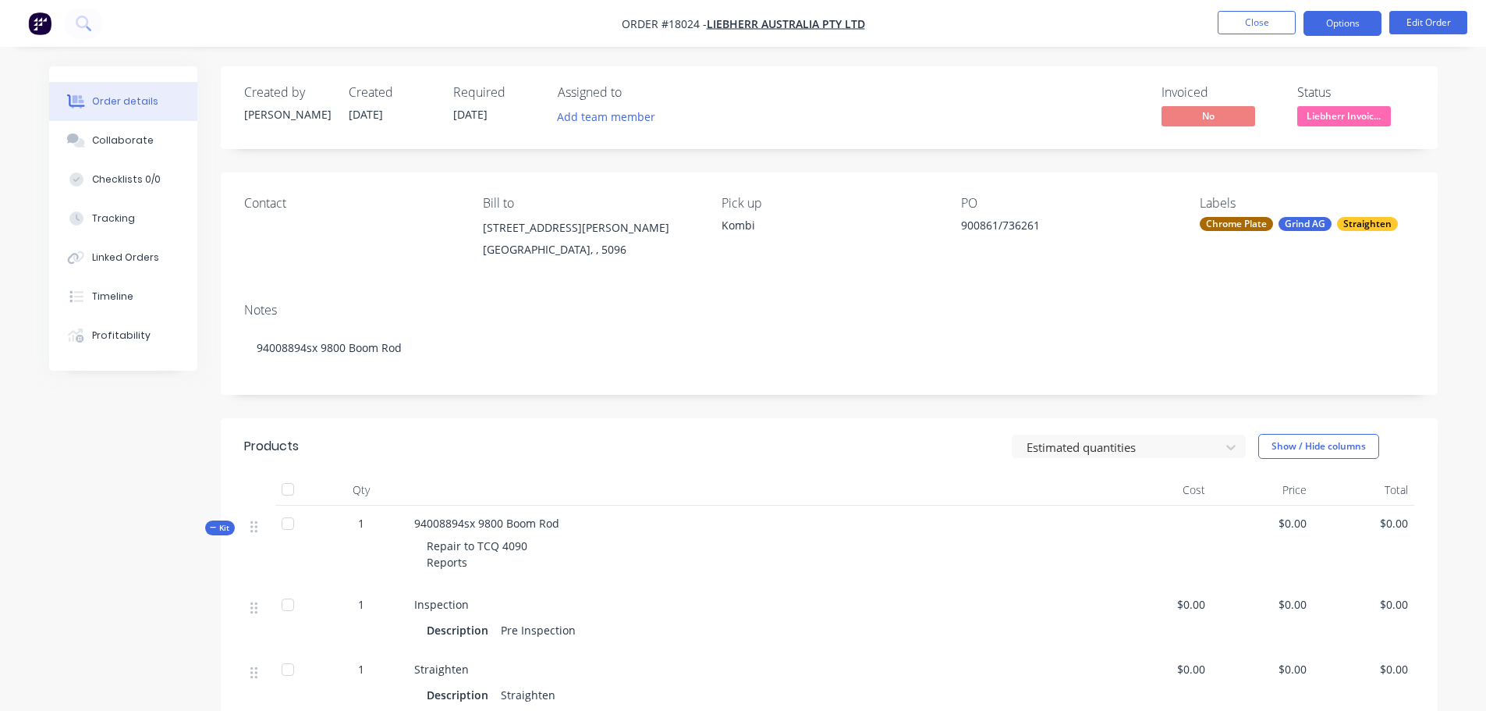
click at [1347, 22] on button "Options" at bounding box center [1342, 23] width 78 height 25
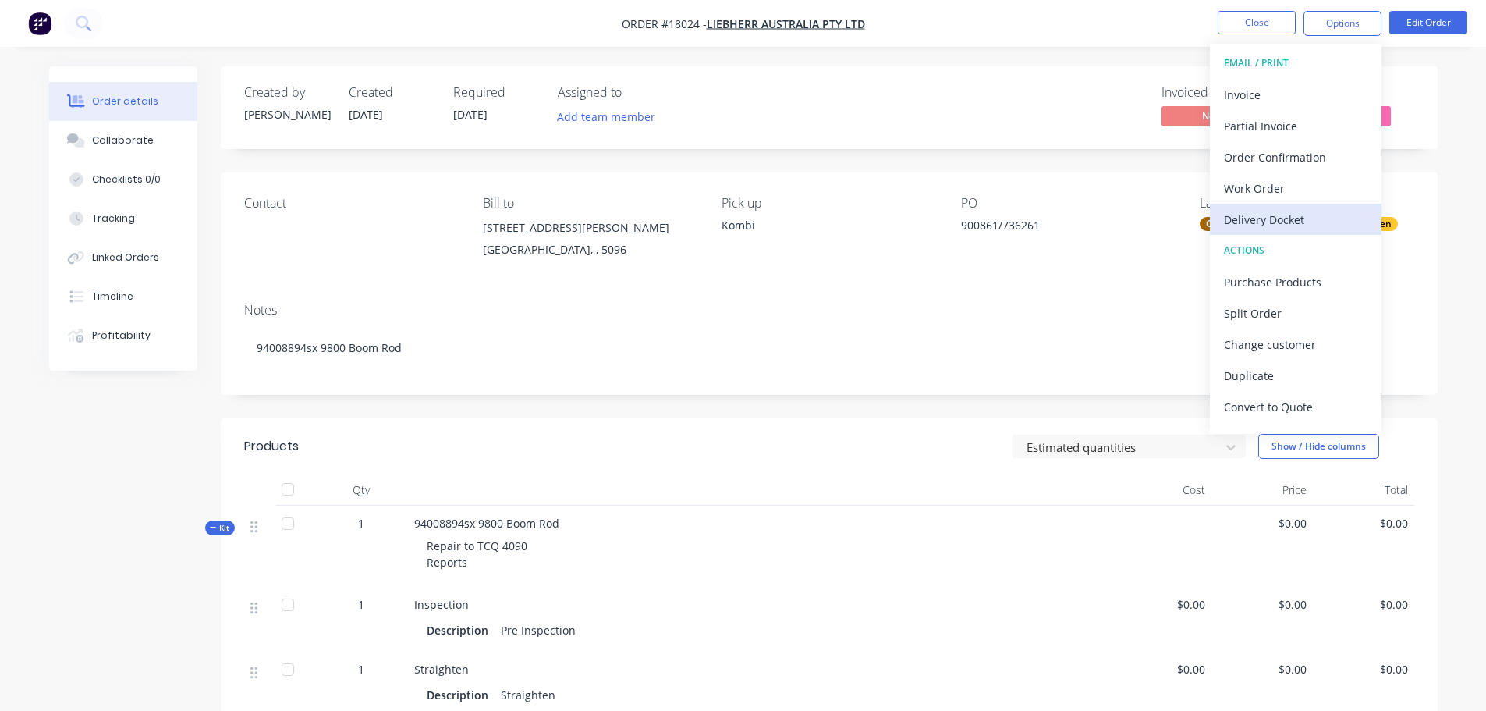
click at [1271, 217] on div "Delivery Docket" at bounding box center [1296, 219] width 144 height 23
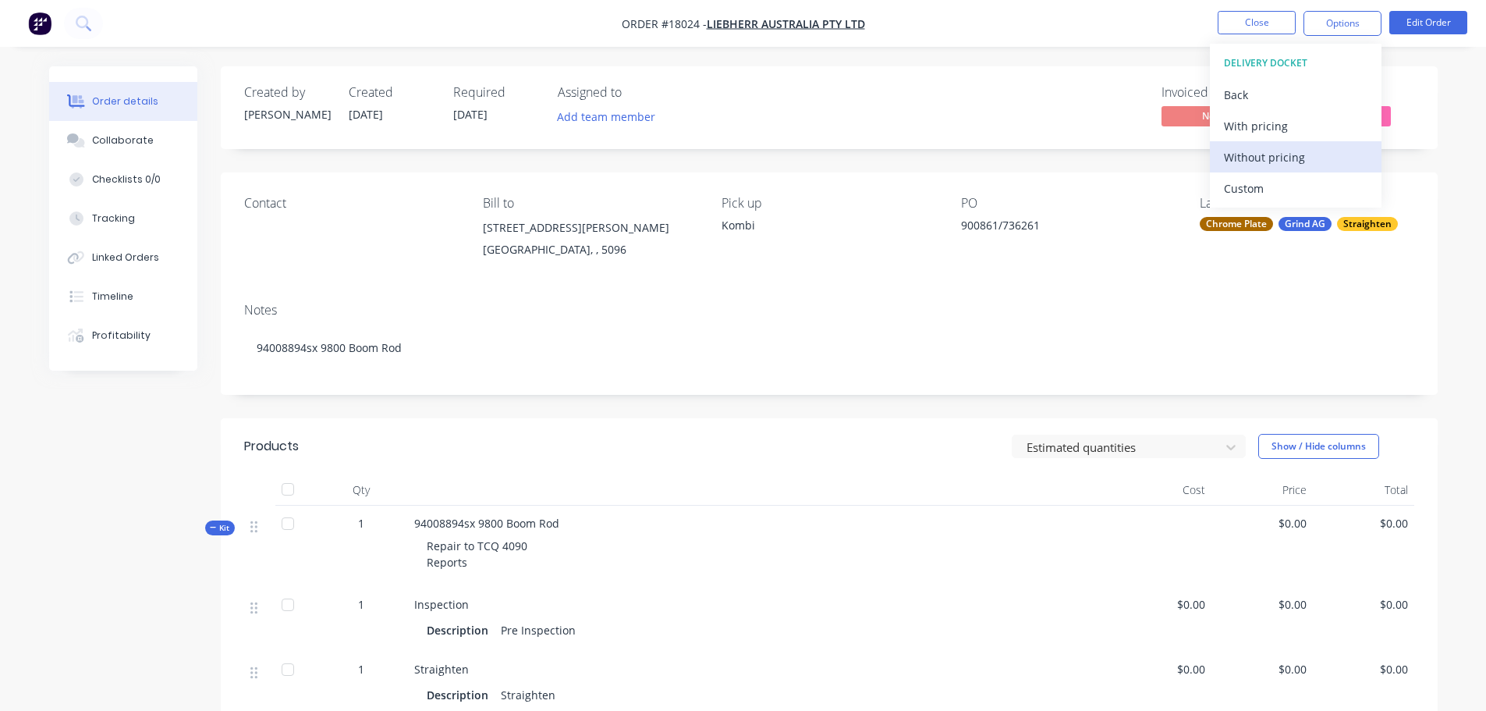
click at [1276, 165] on div "Without pricing" at bounding box center [1296, 157] width 144 height 23
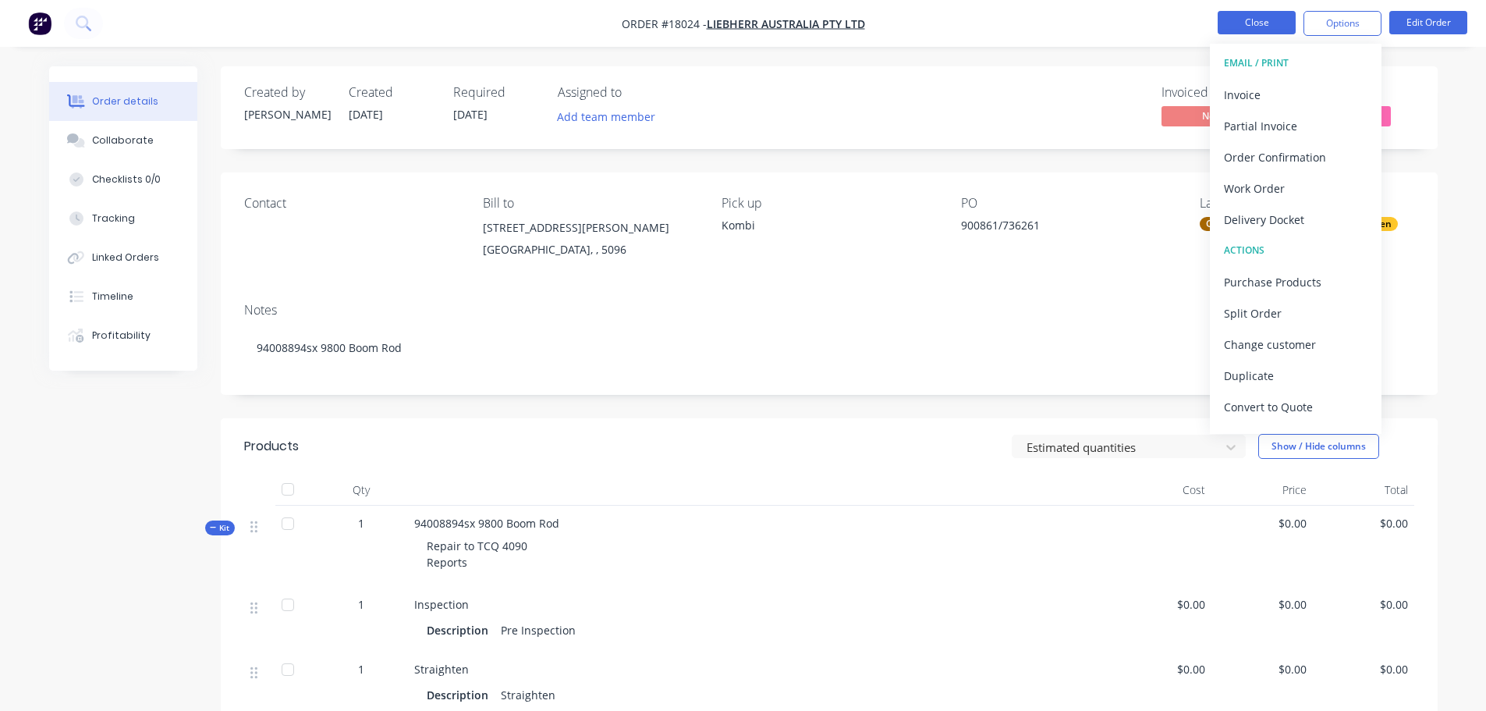
click at [1271, 23] on button "Close" at bounding box center [1256, 22] width 78 height 23
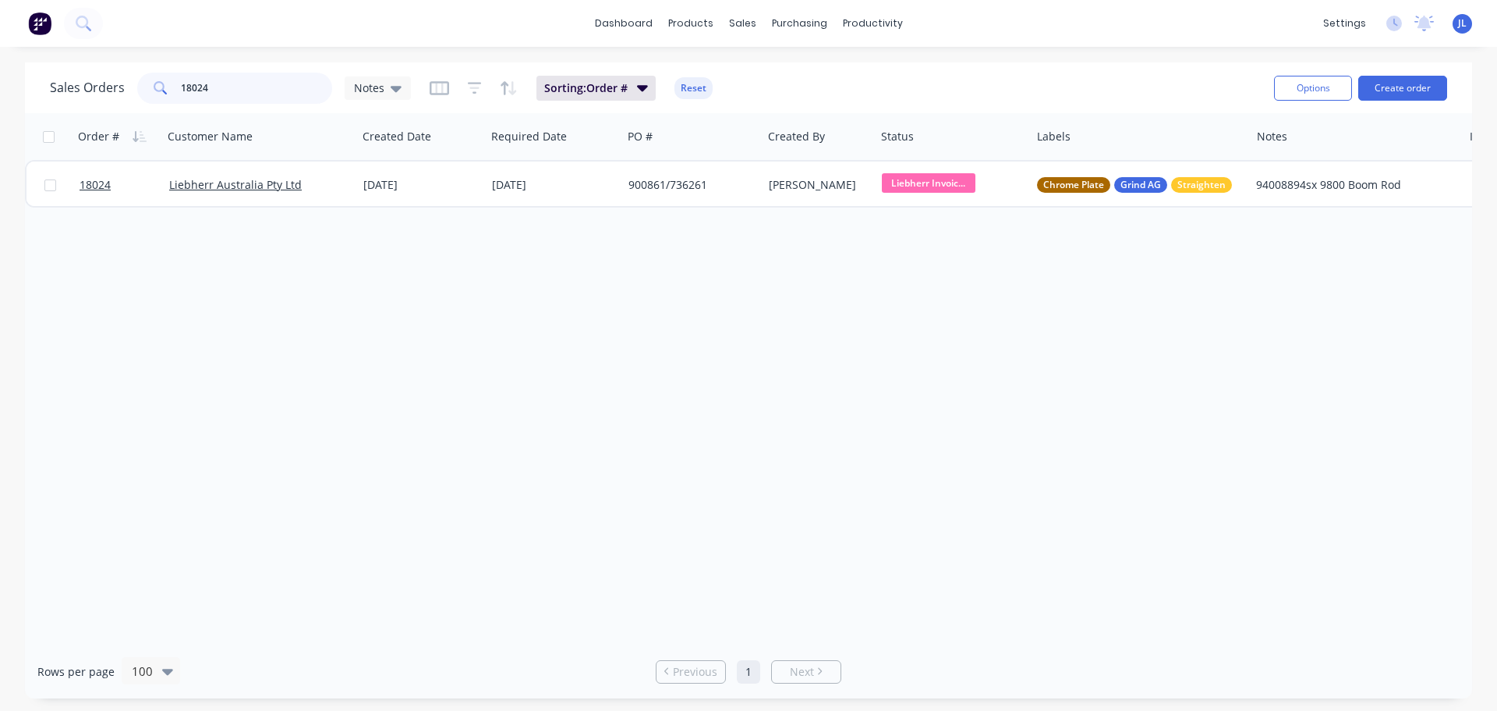
click at [277, 87] on input "18024" at bounding box center [257, 88] width 152 height 31
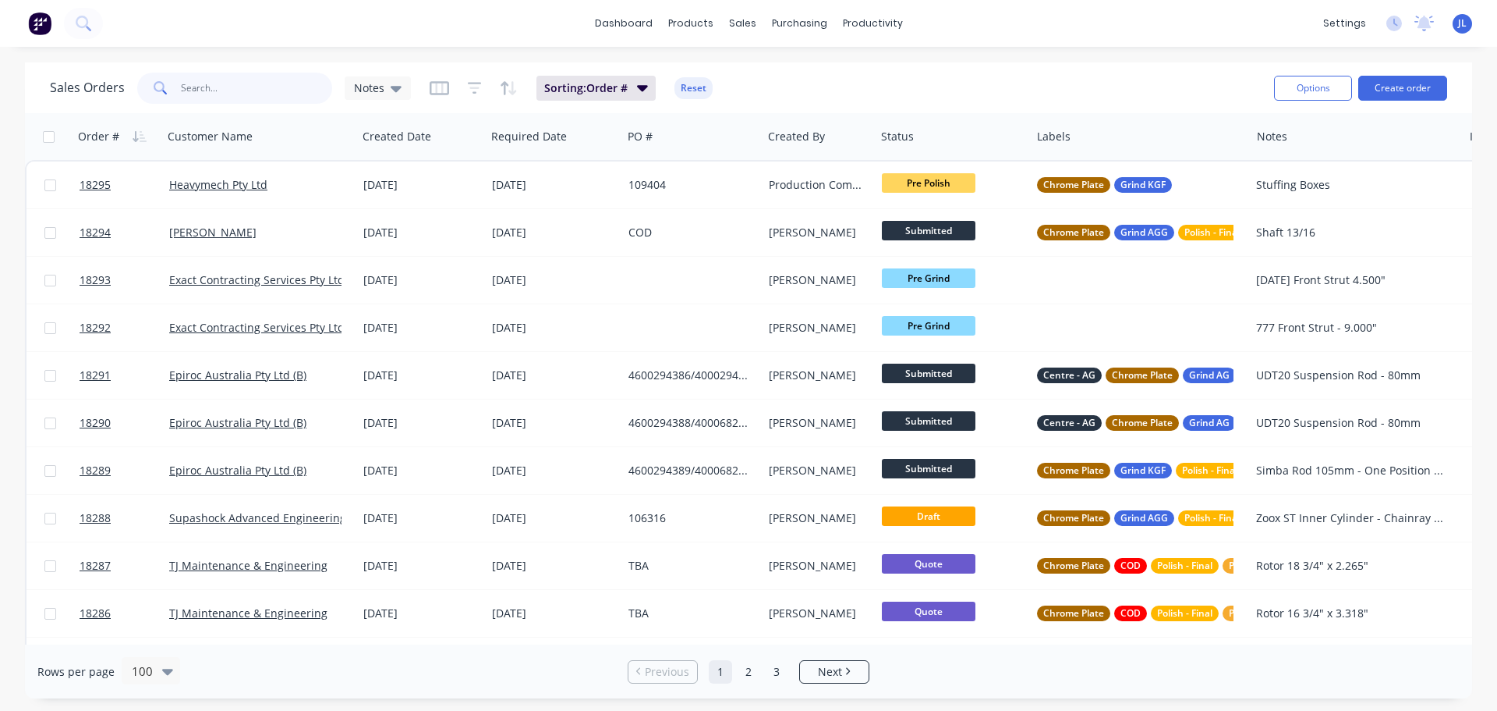
click at [230, 94] on input "text" at bounding box center [257, 88] width 152 height 31
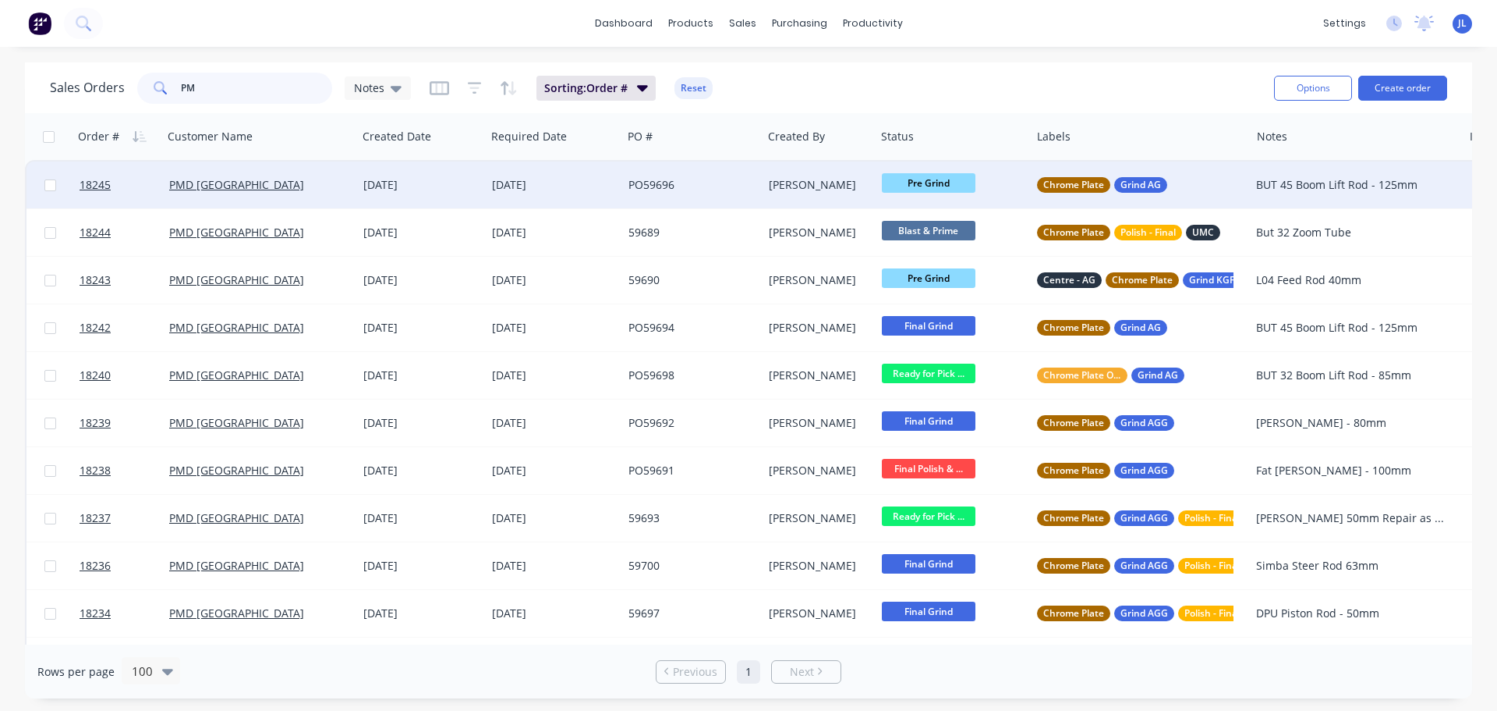
type input "P"
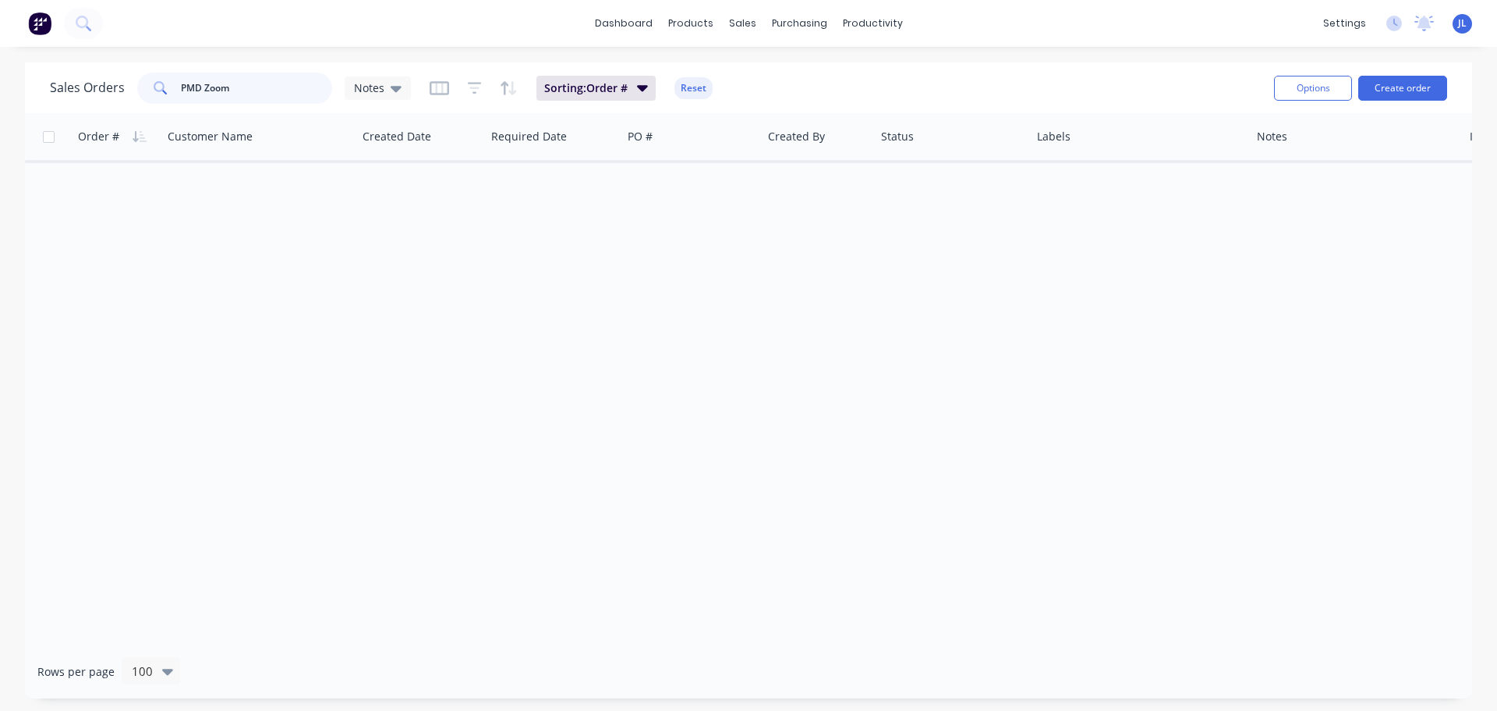
drag, startPoint x: 255, startPoint y: 87, endPoint x: 69, endPoint y: 86, distance: 186.4
click at [69, 86] on div "Sales Orders PMD Zoom Notes" at bounding box center [230, 88] width 361 height 31
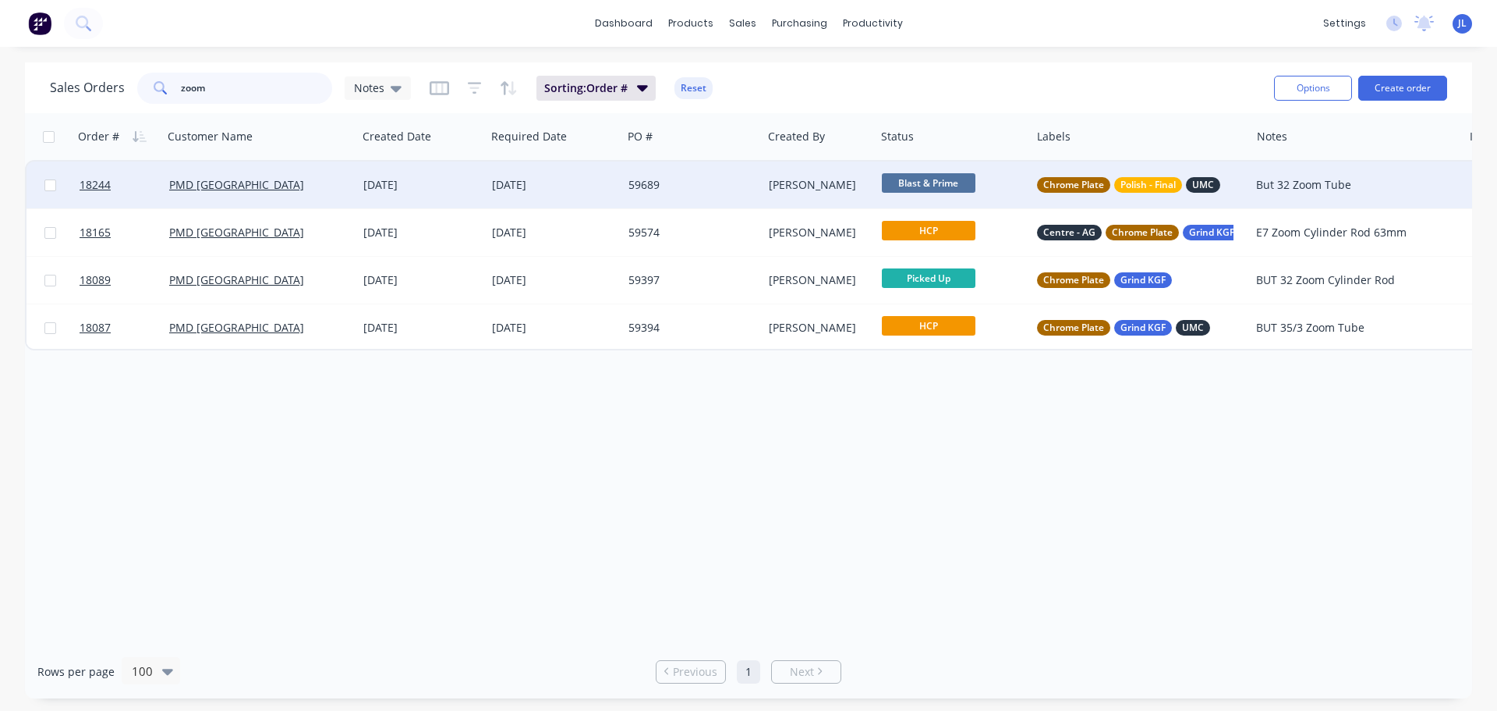
type input "zoom"
click at [655, 187] on div "59689" at bounding box center [689, 185] width 121 height 16
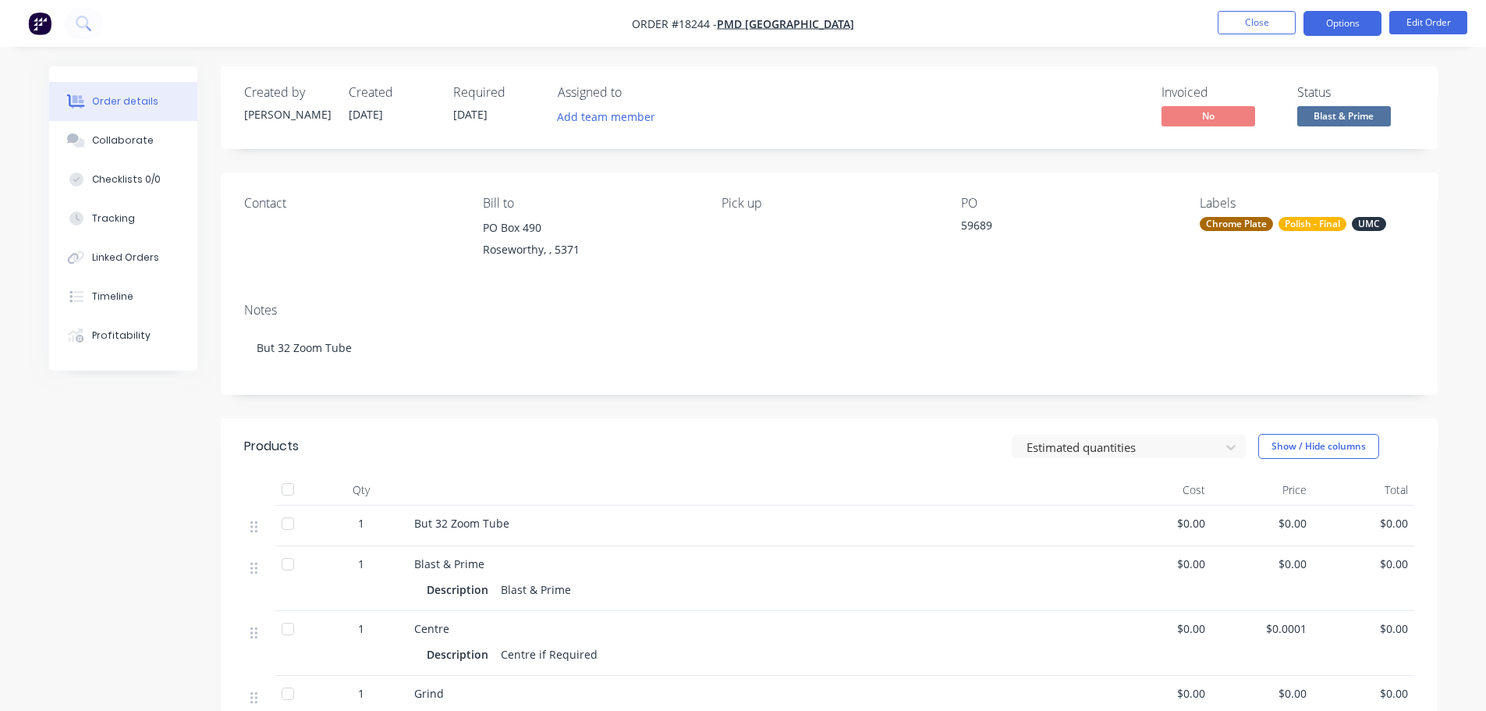
click at [1343, 25] on button "Options" at bounding box center [1342, 23] width 78 height 25
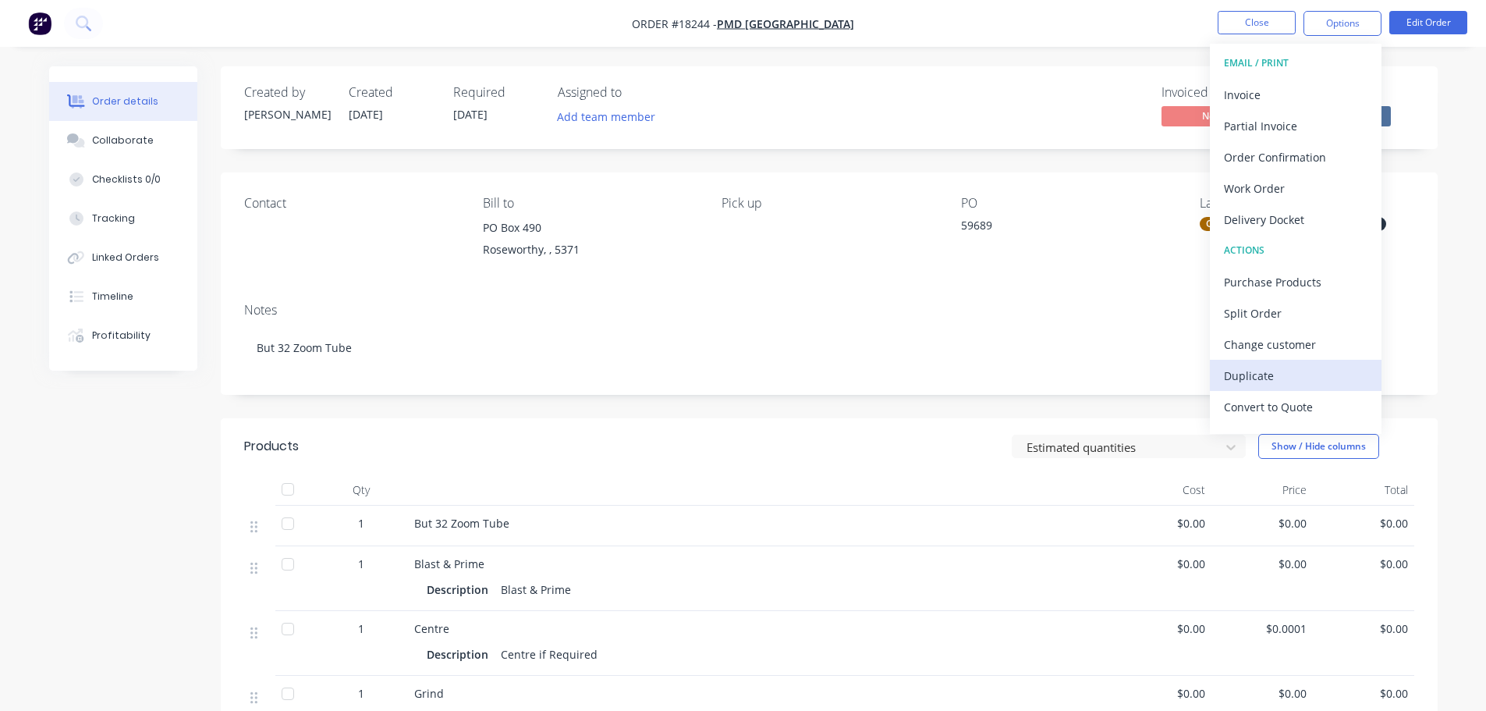
click at [1276, 368] on div "Duplicate" at bounding box center [1296, 375] width 144 height 23
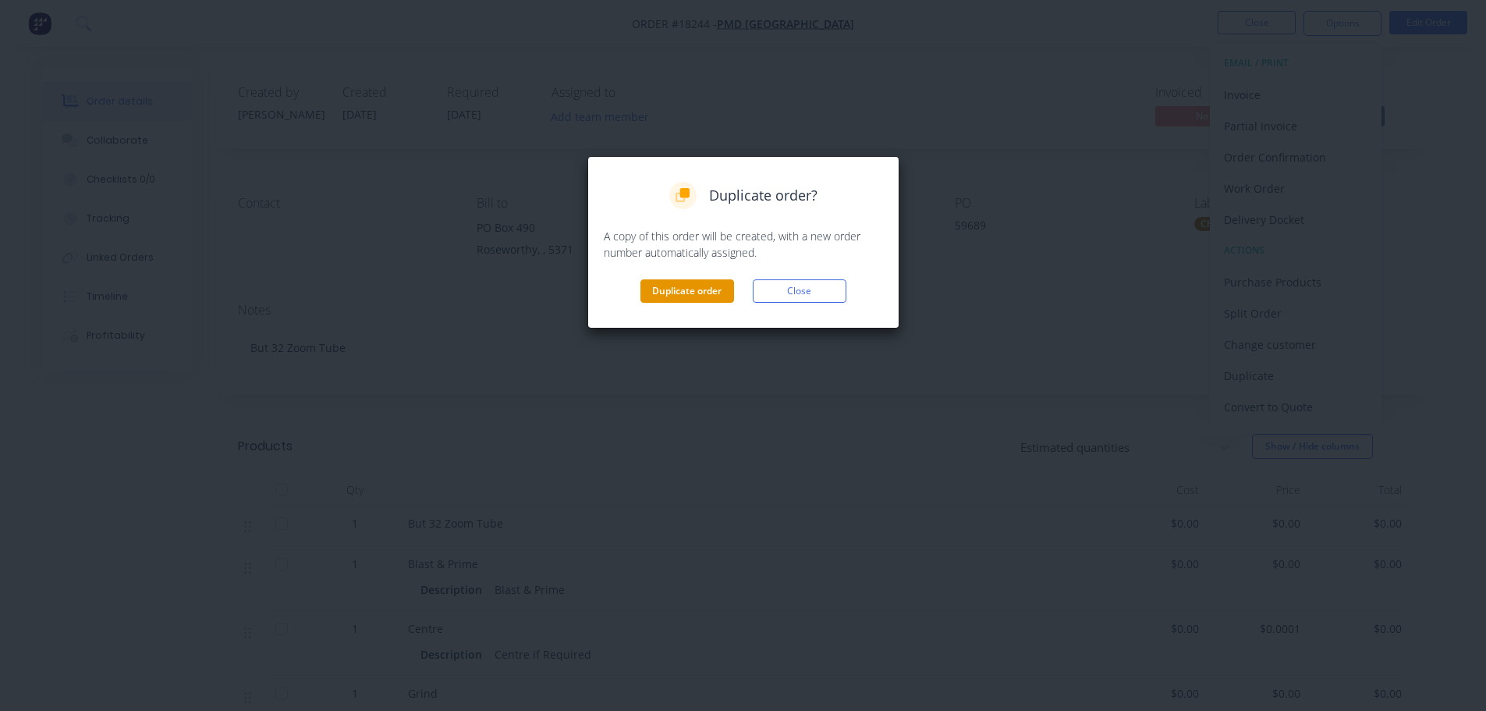
click at [679, 283] on button "Duplicate order" at bounding box center [687, 290] width 94 height 23
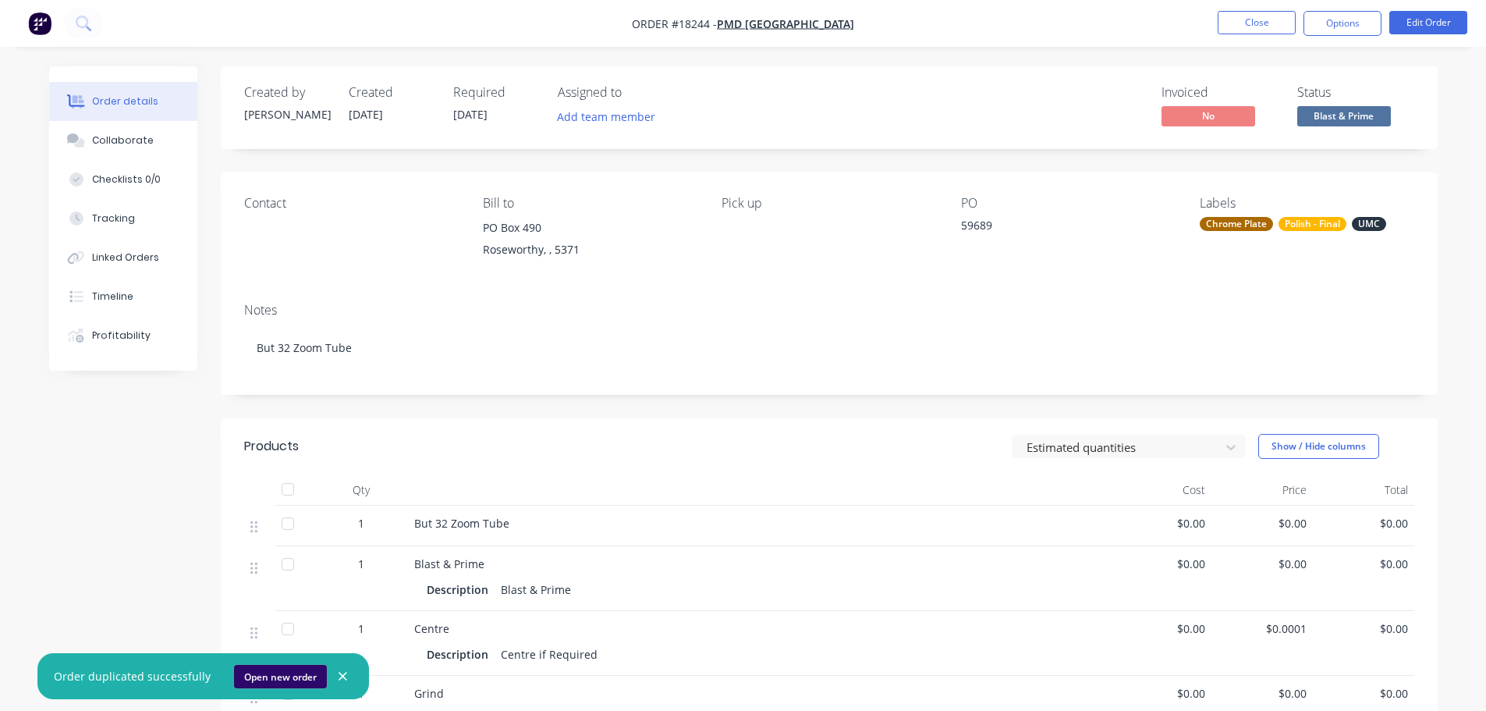
click at [303, 678] on button "Open new order" at bounding box center [280, 676] width 93 height 23
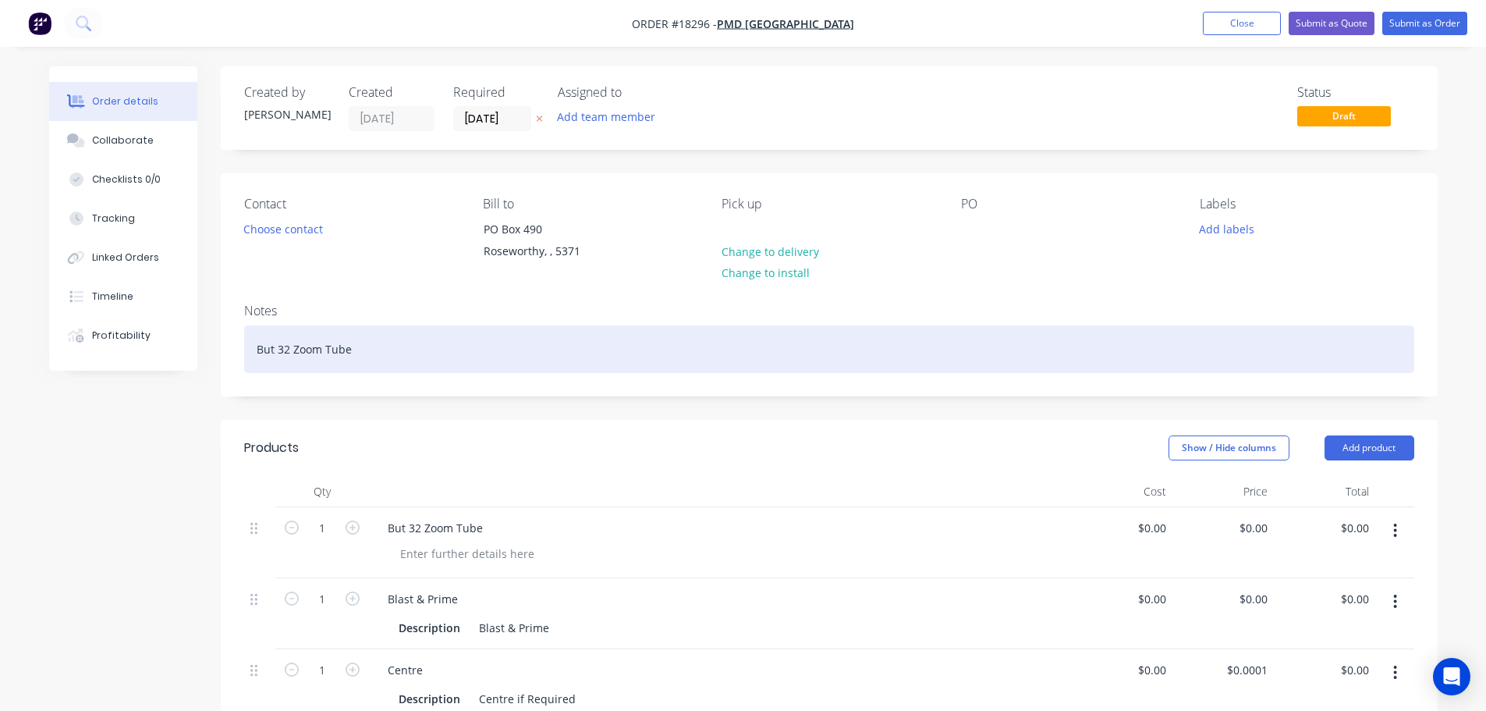
click at [282, 350] on div "But 32 Zoom Tube" at bounding box center [829, 349] width 1170 height 48
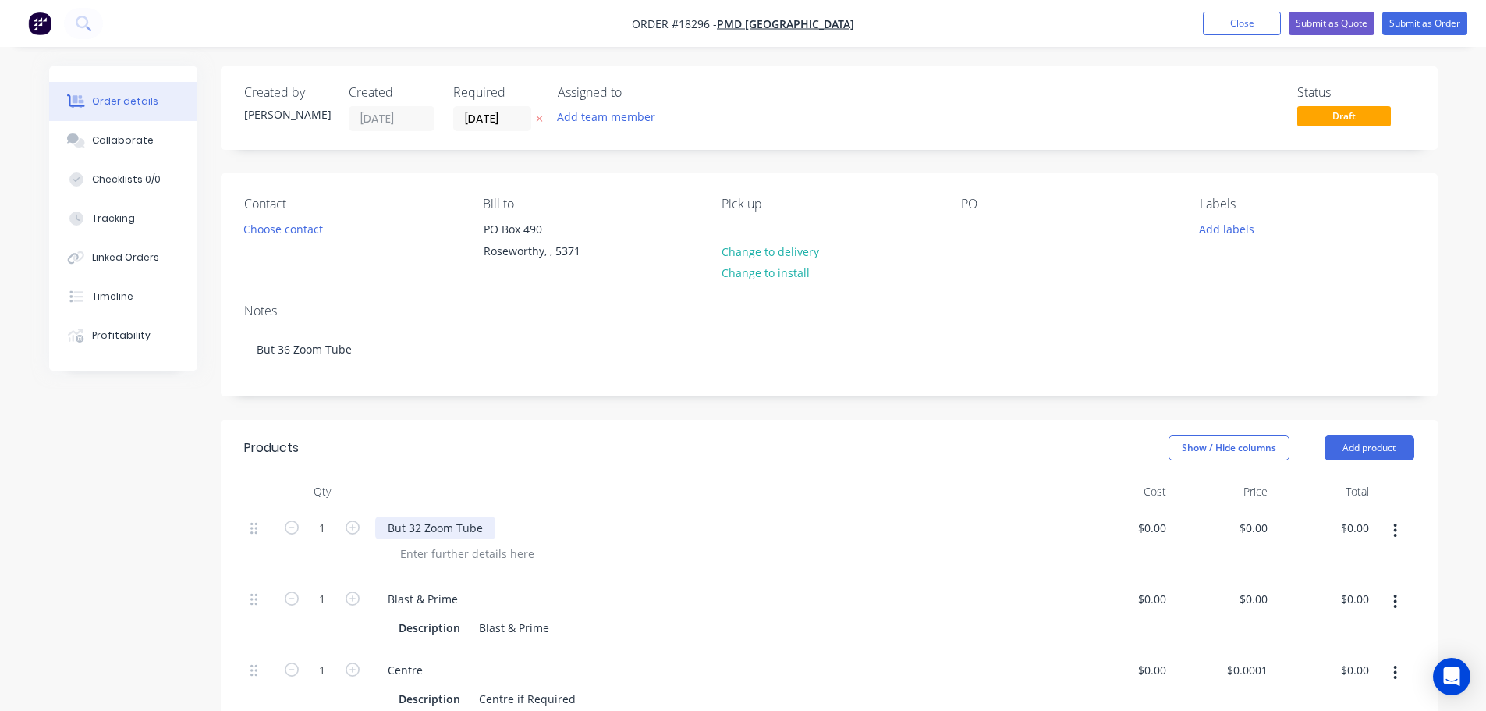
click at [418, 532] on div "But 32 Zoom Tube" at bounding box center [435, 527] width 120 height 23
click at [420, 530] on div "But 32 Zoom Tube" at bounding box center [435, 527] width 120 height 23
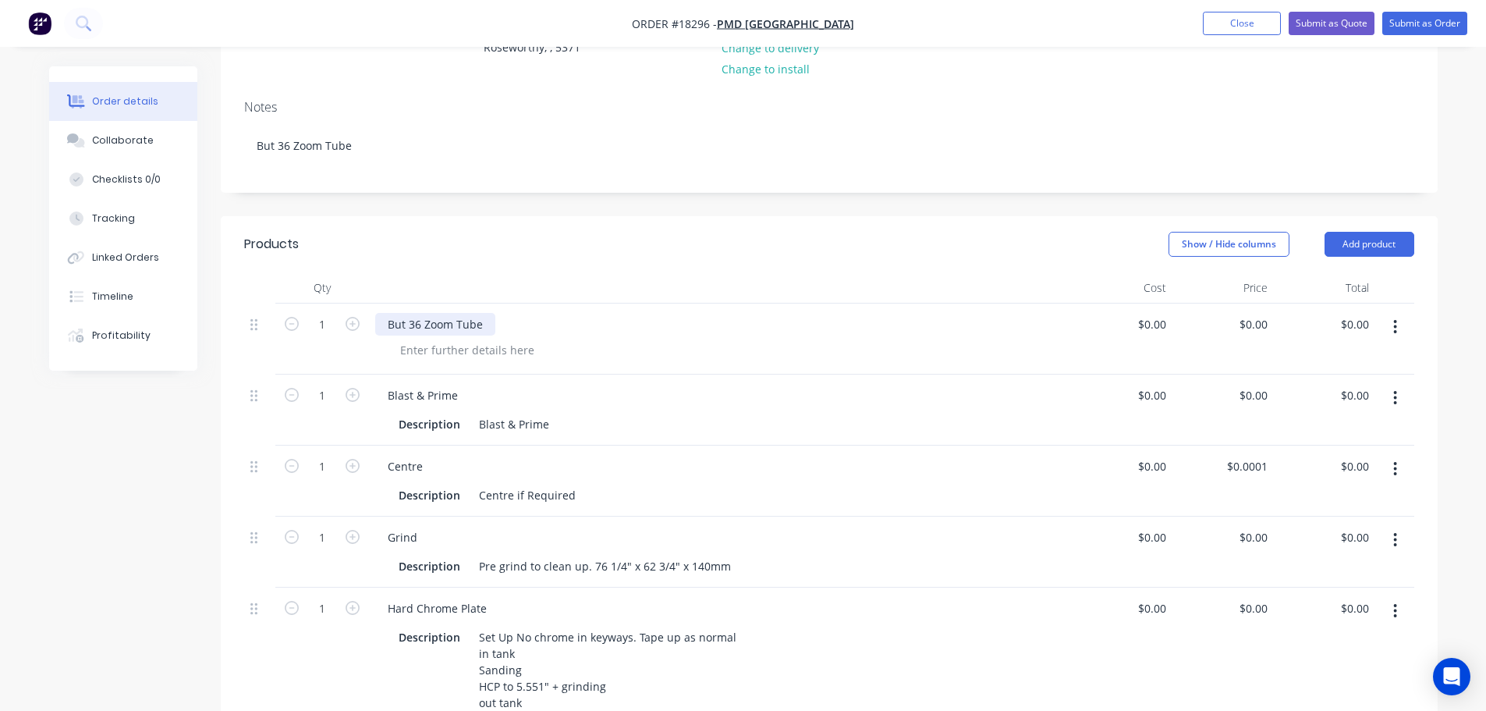
scroll to position [234, 0]
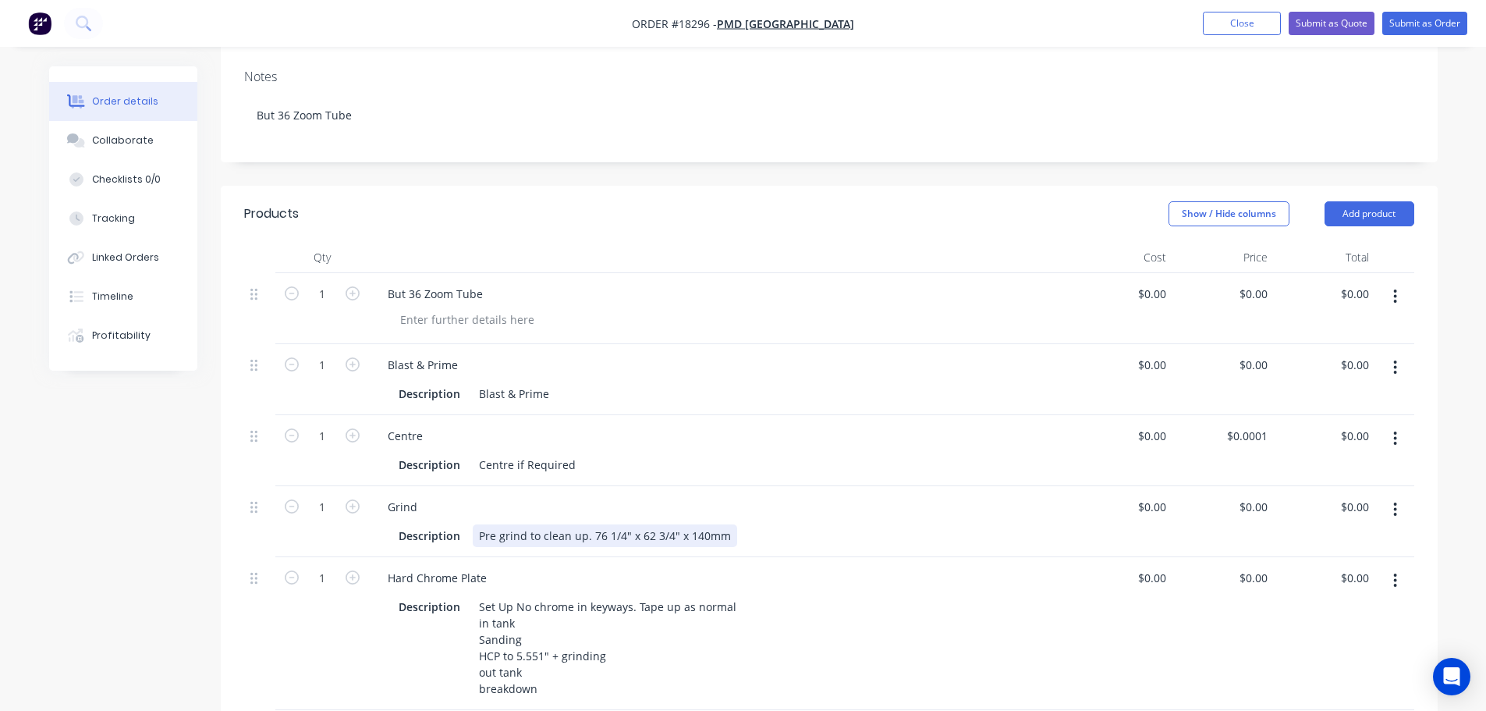
click at [694, 534] on div "Pre grind to clean up. 76 1/4" x 62 3/4" x 140mm" at bounding box center [605, 535] width 264 height 23
click at [599, 534] on div "Pre grind to clean up. 76 1/4" x 62 3/4" x 160mm" at bounding box center [605, 535] width 264 height 23
click at [644, 531] on div "Pre grind to clean up. 94 1/2" x 62 3/4" x 160mm" at bounding box center [605, 535] width 264 height 23
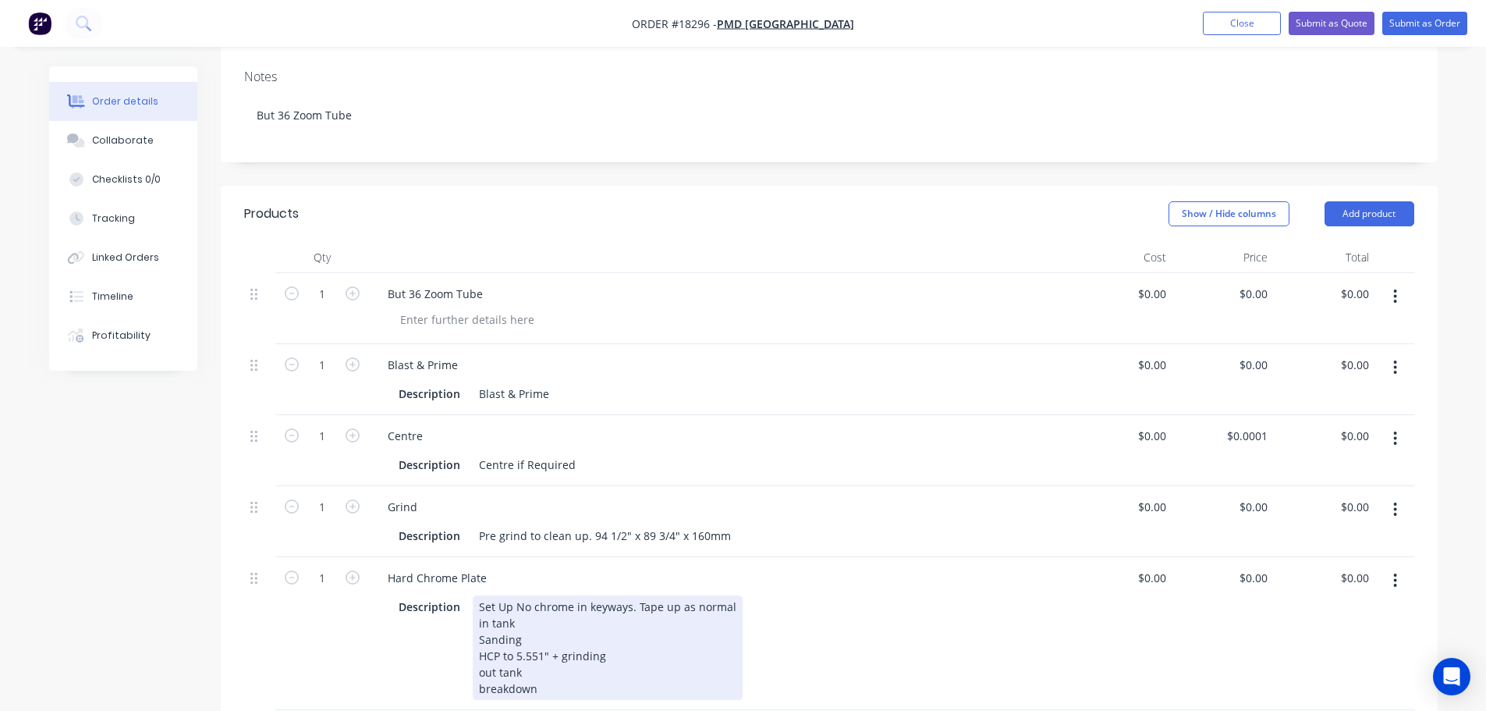
click at [519, 654] on div "Set Up No chrome in keyways. Tape up as normal in tank Sanding HCP to 5.551" + …" at bounding box center [608, 647] width 270 height 105
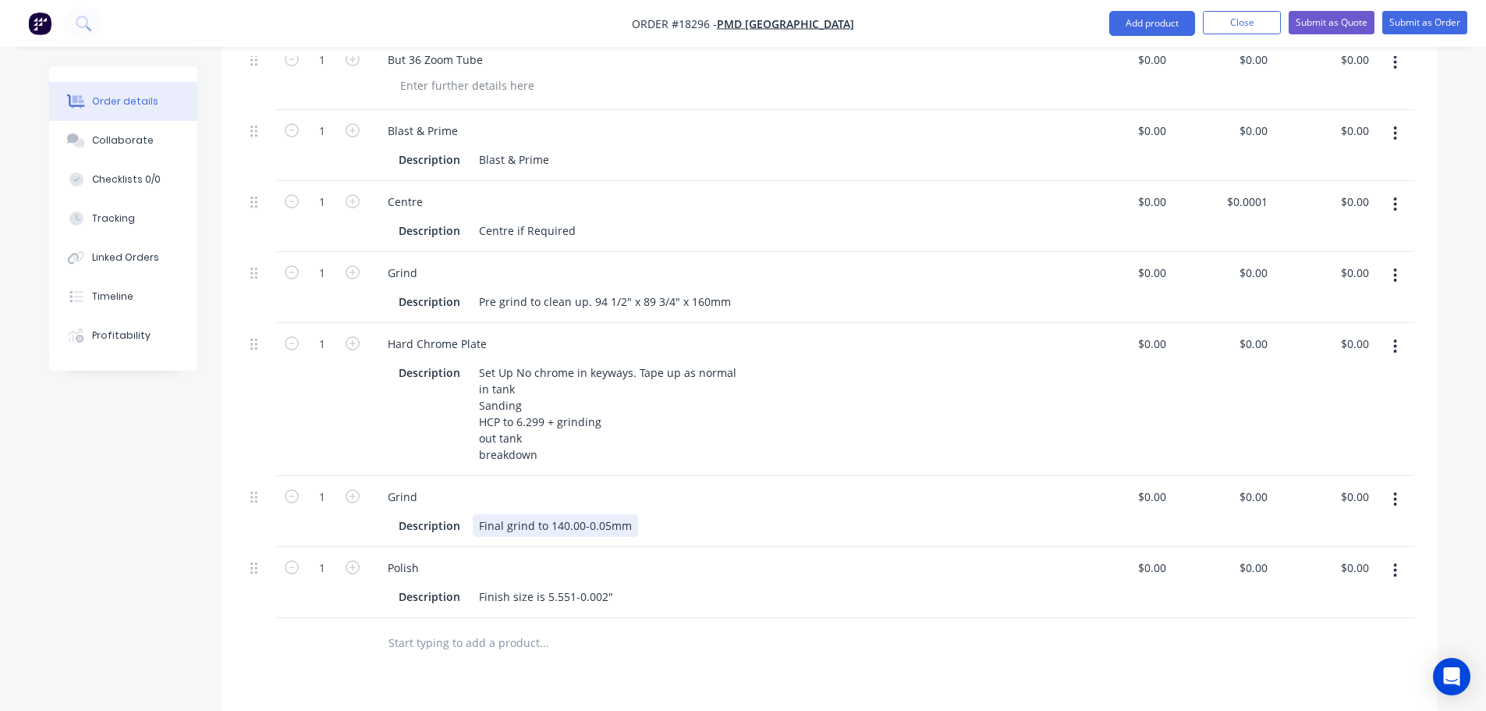
click at [560, 525] on div "Final grind to 140.00-0.05mm" at bounding box center [555, 525] width 165 height 23
click at [550, 594] on div "Finish size is 5.551-0.002"" at bounding box center [546, 596] width 147 height 23
click at [785, 553] on div "Polish Description Finish size is 6.299-0.002"" at bounding box center [720, 582] width 702 height 71
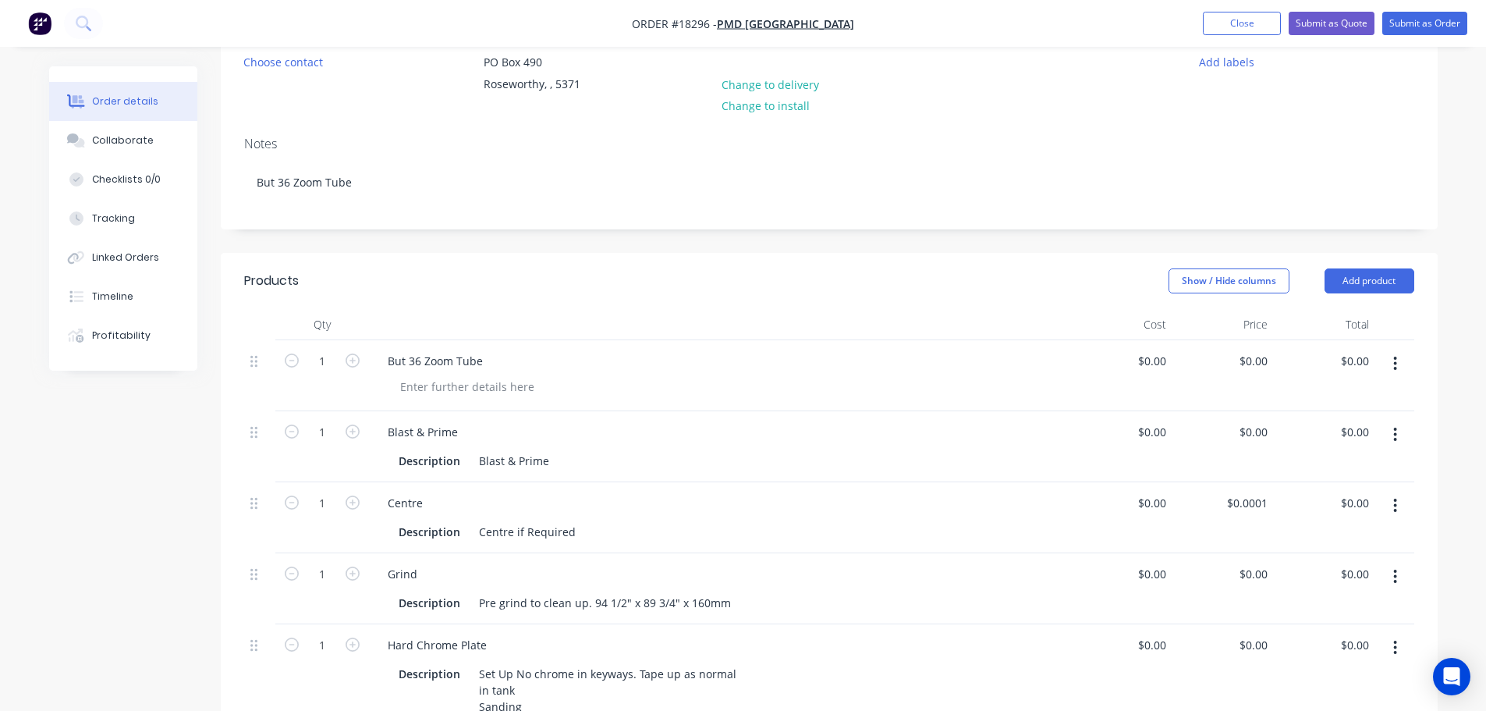
scroll to position [156, 0]
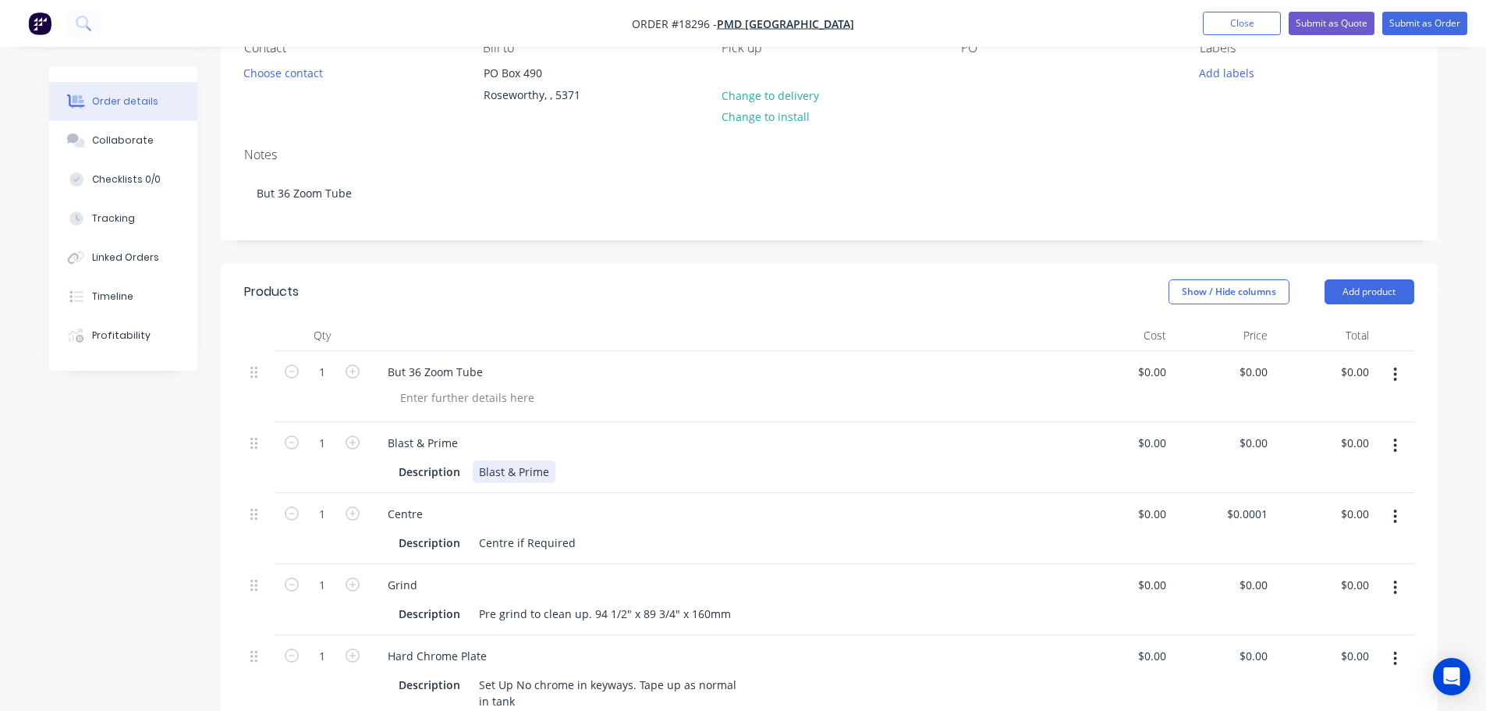
click at [555, 471] on div "Description Blast & Prime" at bounding box center [716, 471] width 649 height 23
drag, startPoint x: 615, startPoint y: 469, endPoint x: 639, endPoint y: 472, distance: 23.6
click at [639, 472] on div "Blast & Prime keyways and end faces" at bounding box center [576, 471] width 206 height 23
click at [1013, 274] on header "Products Show / Hide columns Add product" at bounding box center [829, 292] width 1217 height 56
click at [617, 469] on div "Blast & Prime keyways and faces" at bounding box center [564, 471] width 183 height 23
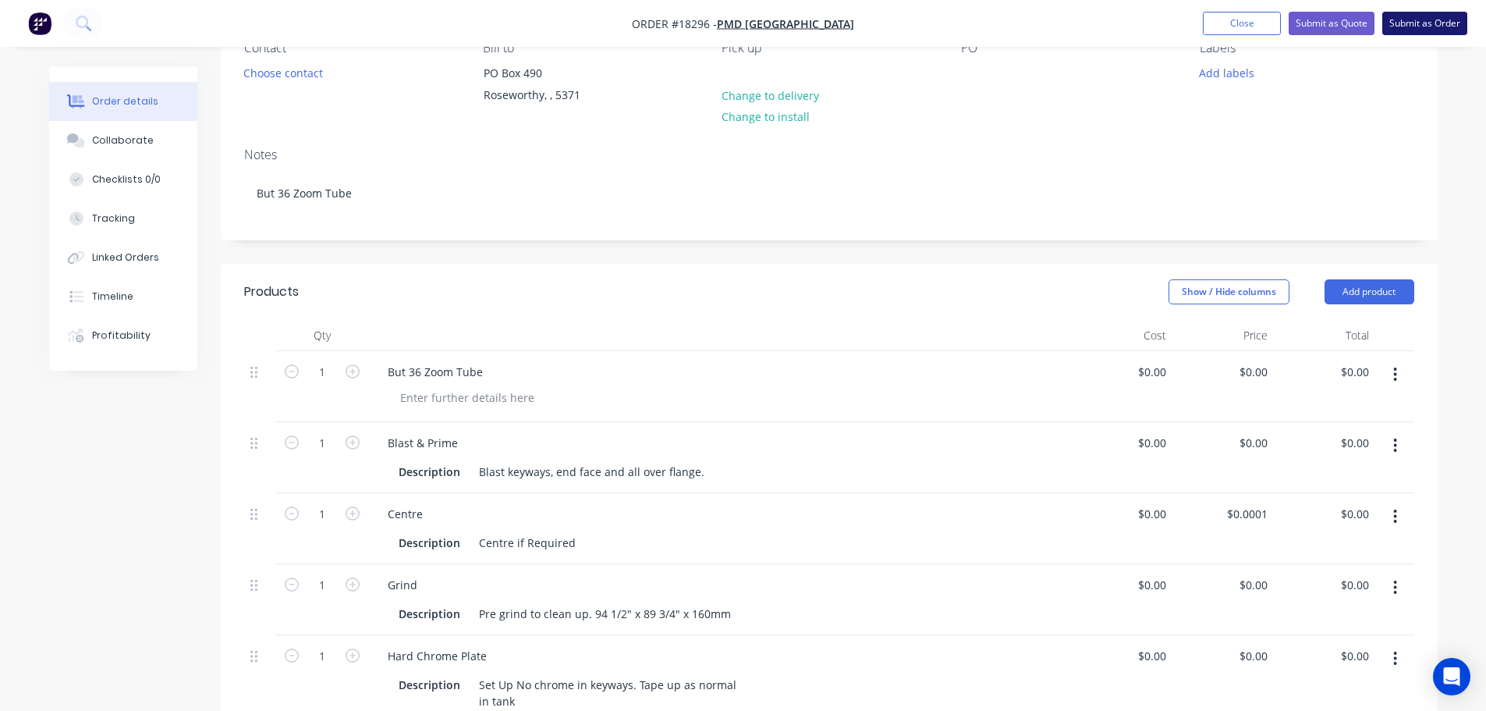
click at [1415, 32] on button "Submit as Order" at bounding box center [1424, 23] width 85 height 23
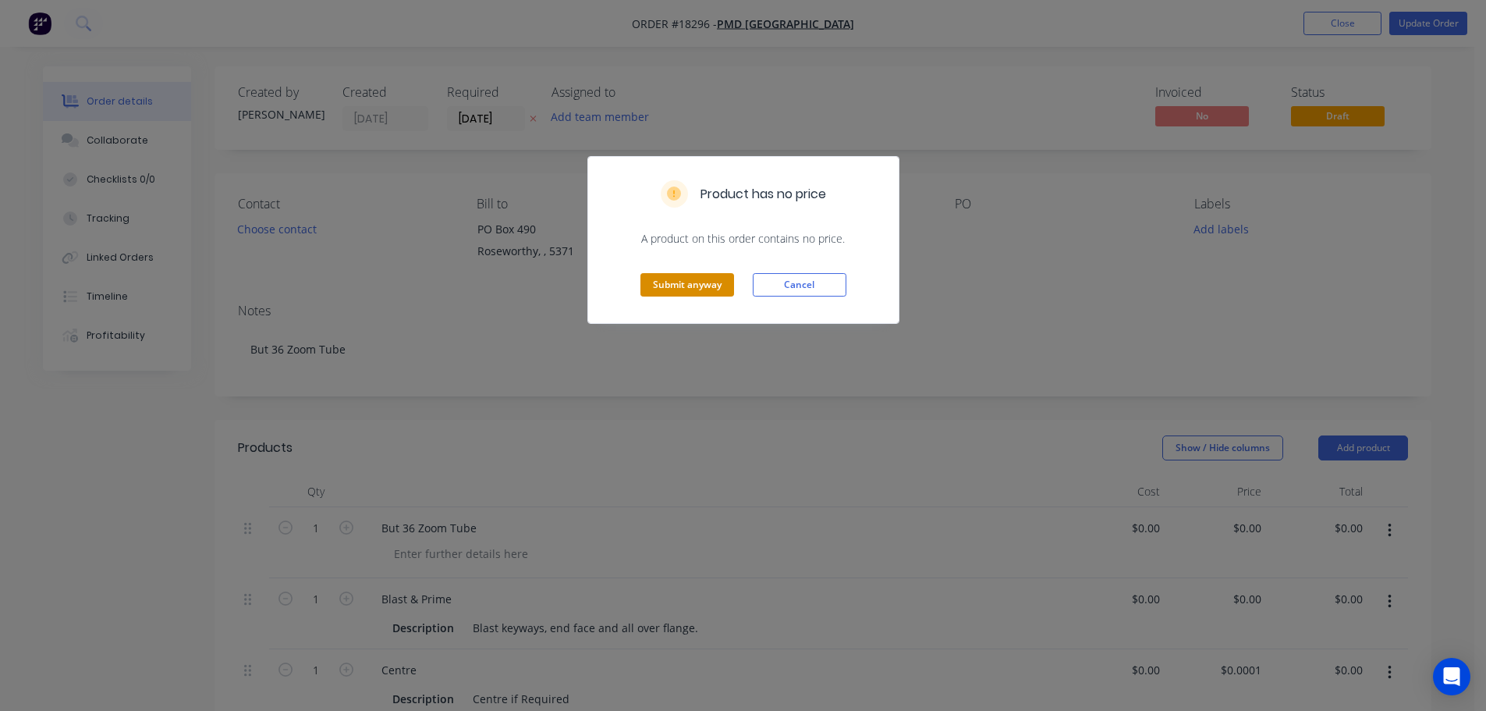
click at [726, 290] on button "Submit anyway" at bounding box center [687, 284] width 94 height 23
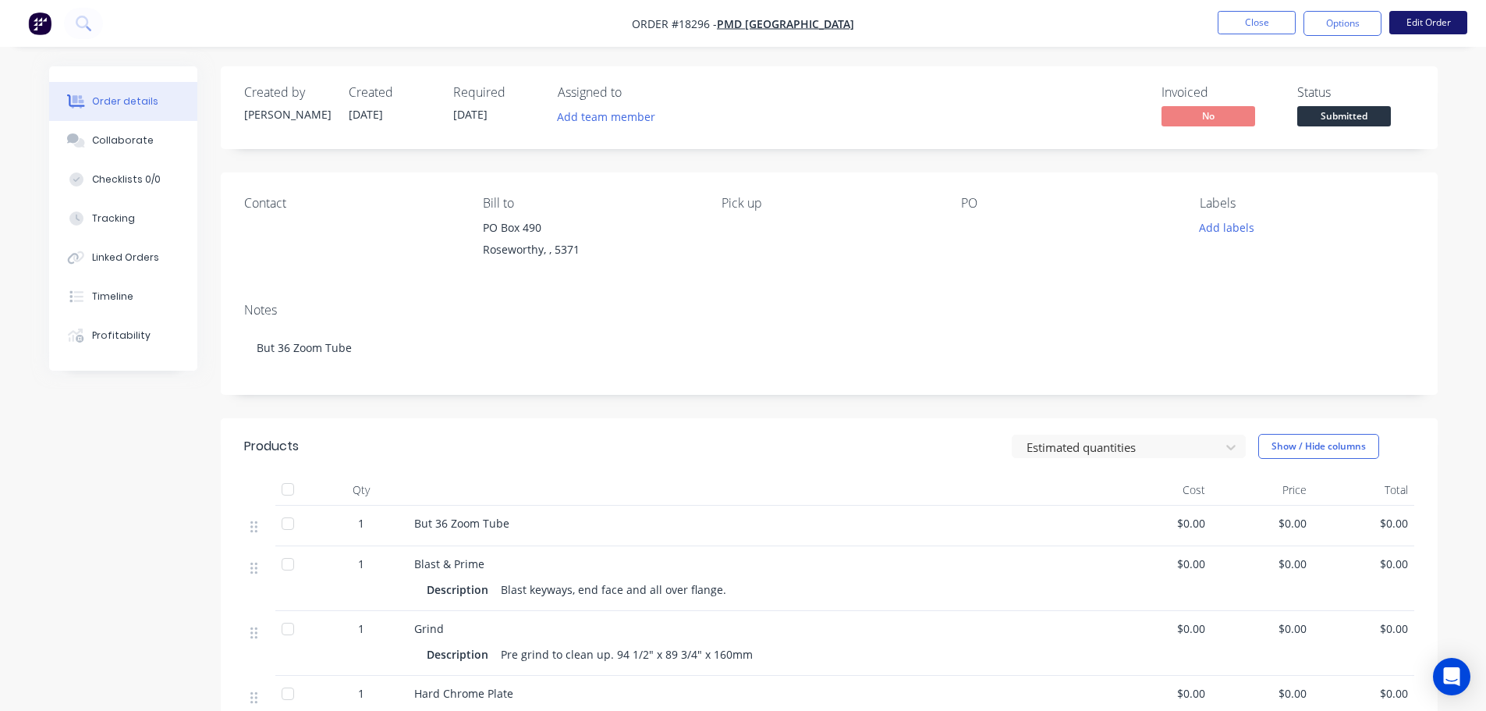
click at [1434, 34] on button "Edit Order" at bounding box center [1428, 22] width 78 height 23
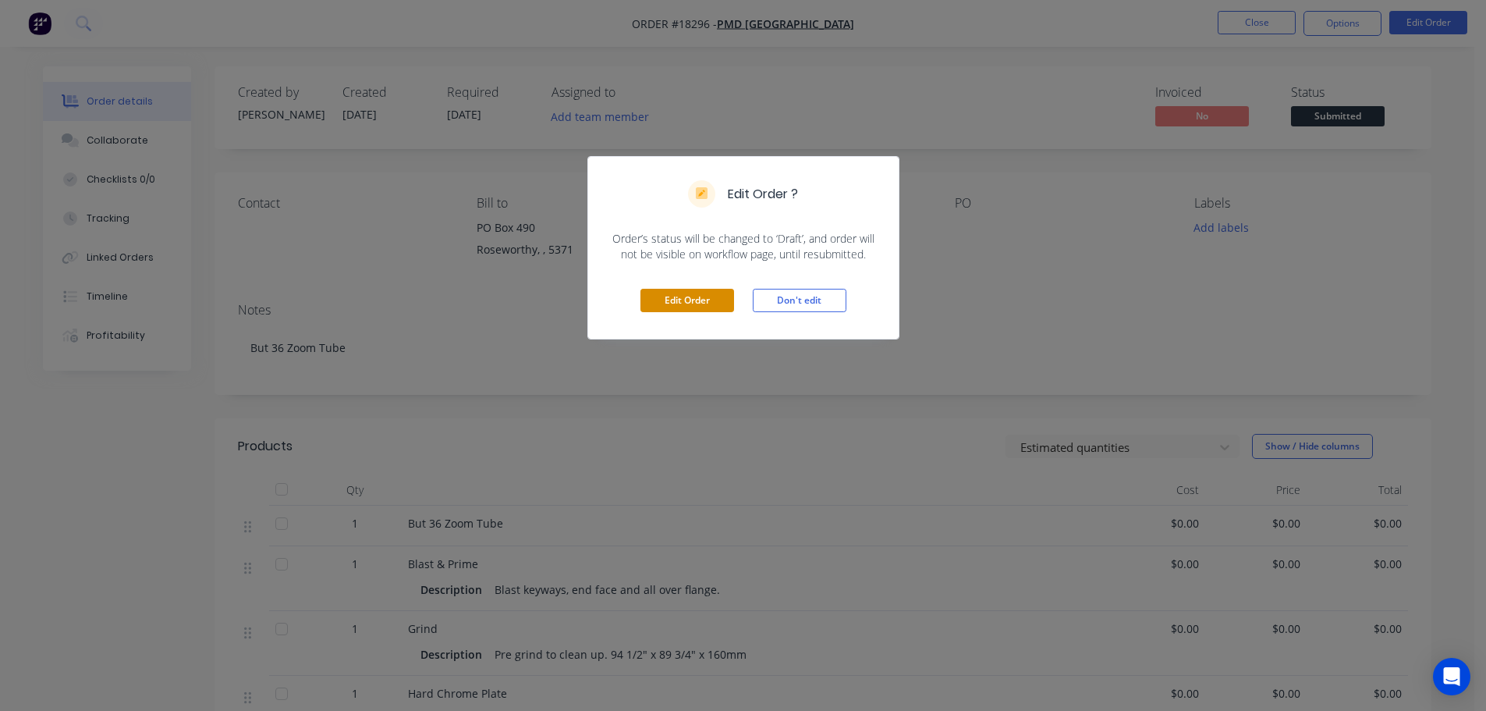
click at [712, 299] on button "Edit Order" at bounding box center [687, 300] width 94 height 23
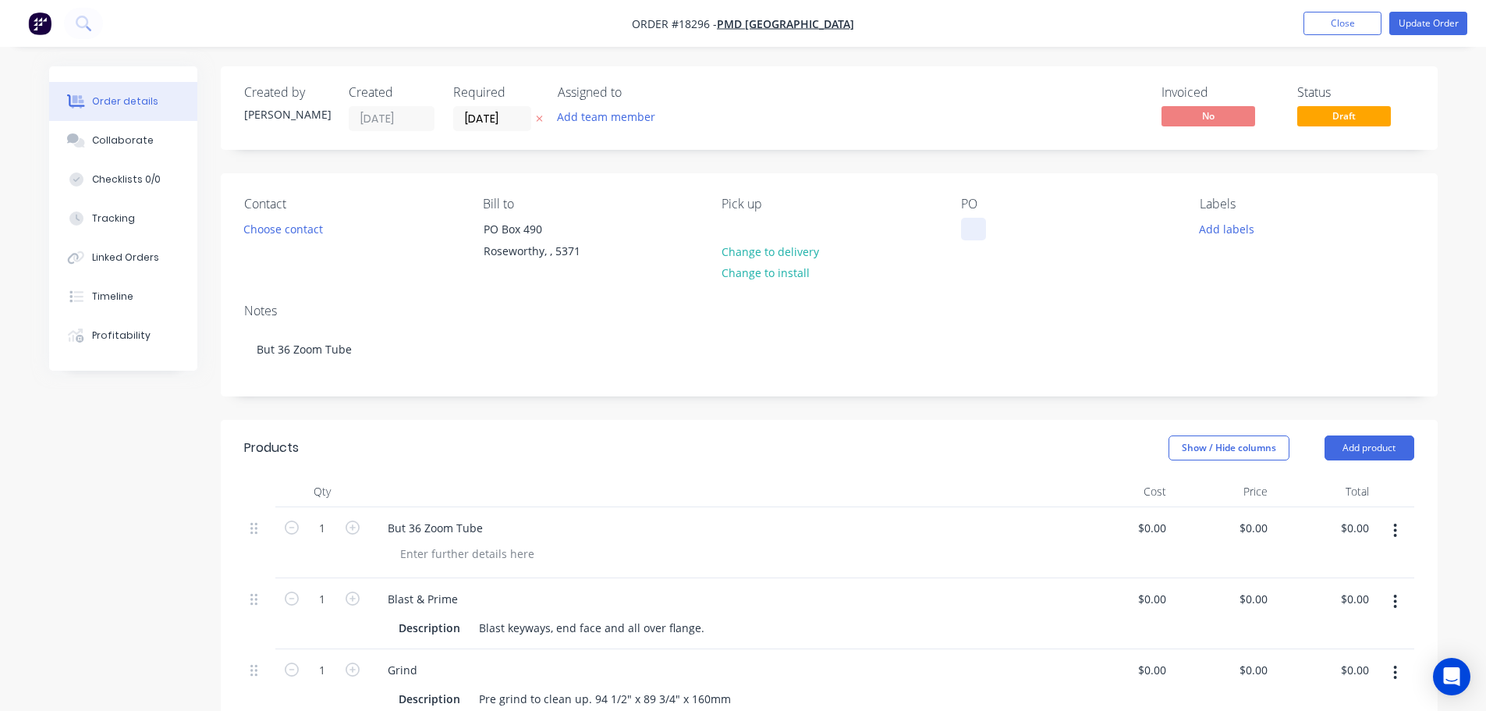
click at [973, 230] on div at bounding box center [973, 229] width 25 height 23
click at [1215, 250] on div "Labels Add labels" at bounding box center [1307, 232] width 214 height 71
click at [1224, 236] on button "Add labels" at bounding box center [1227, 228] width 72 height 21
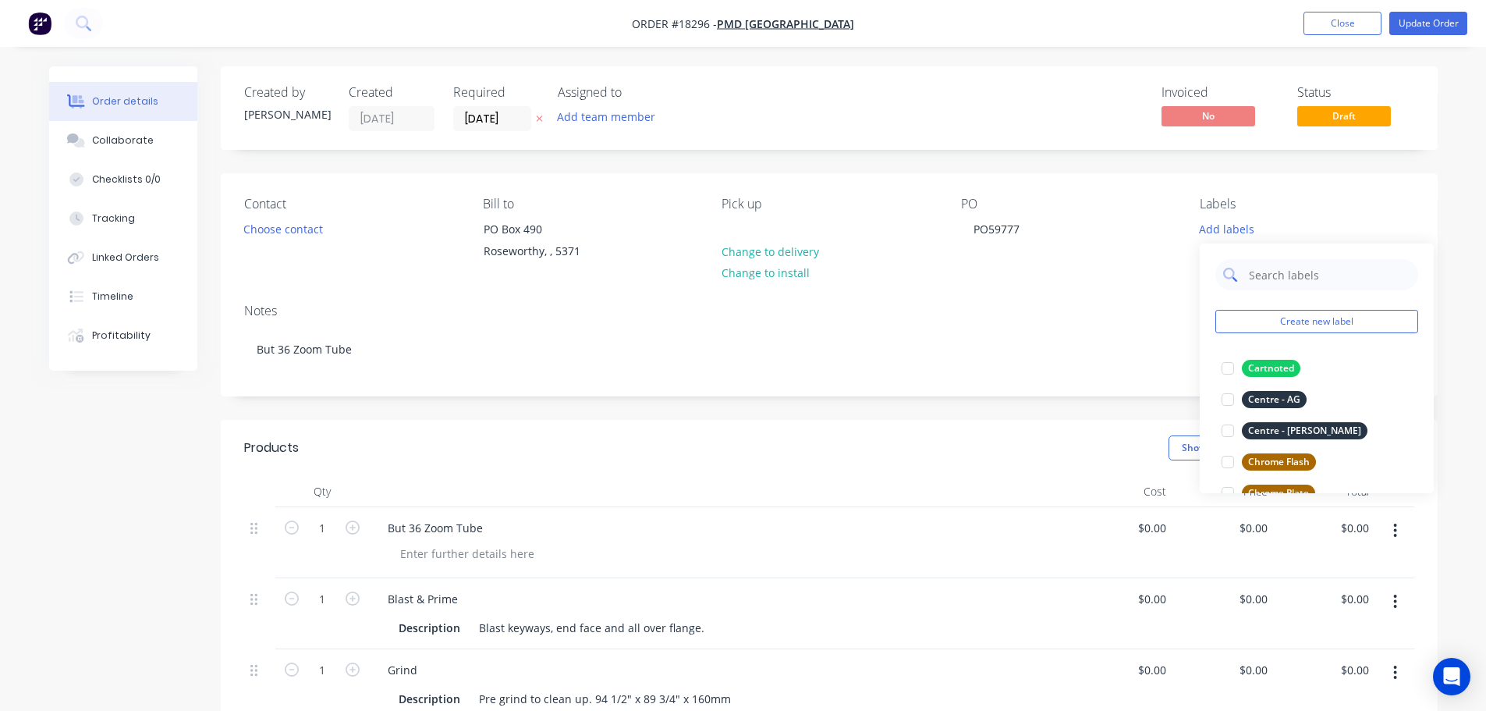
click at [1309, 276] on input "text" at bounding box center [1328, 274] width 163 height 31
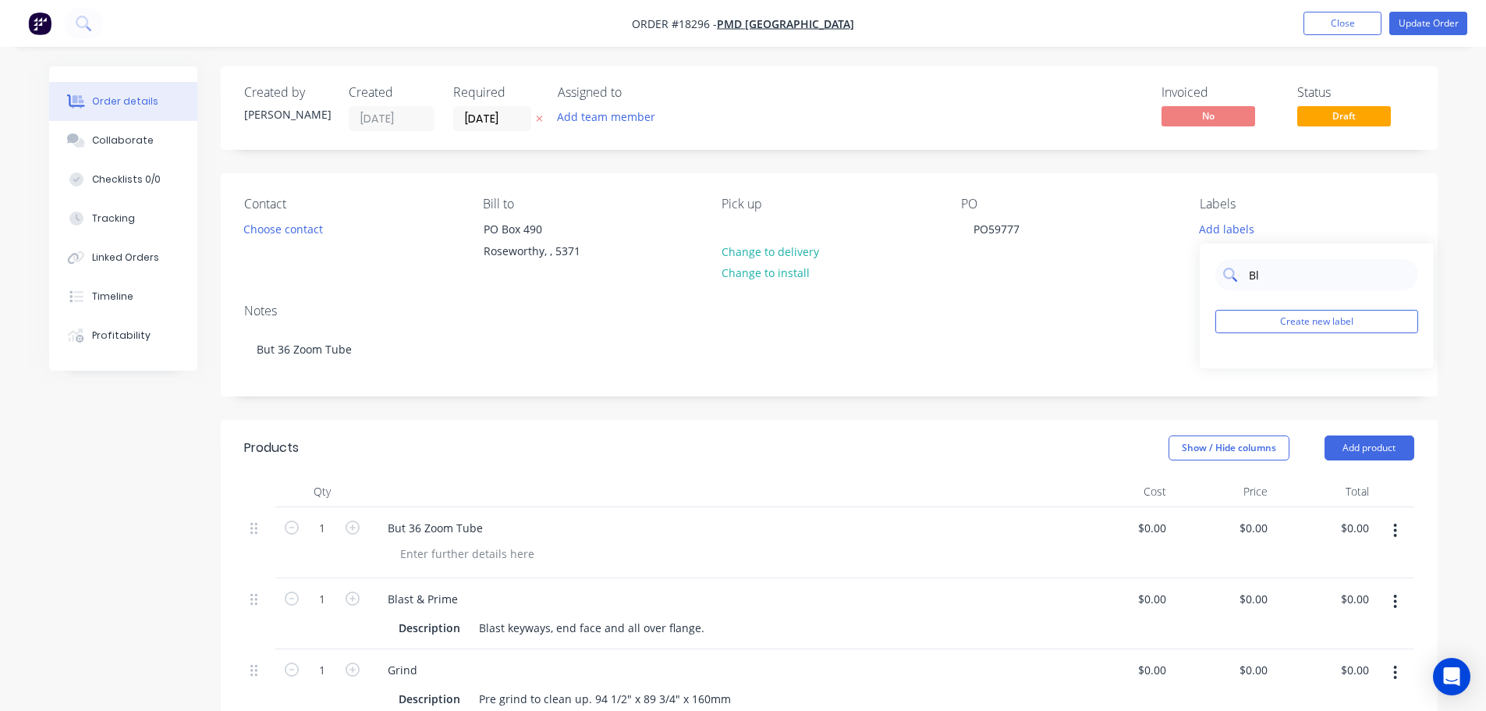
type input "B"
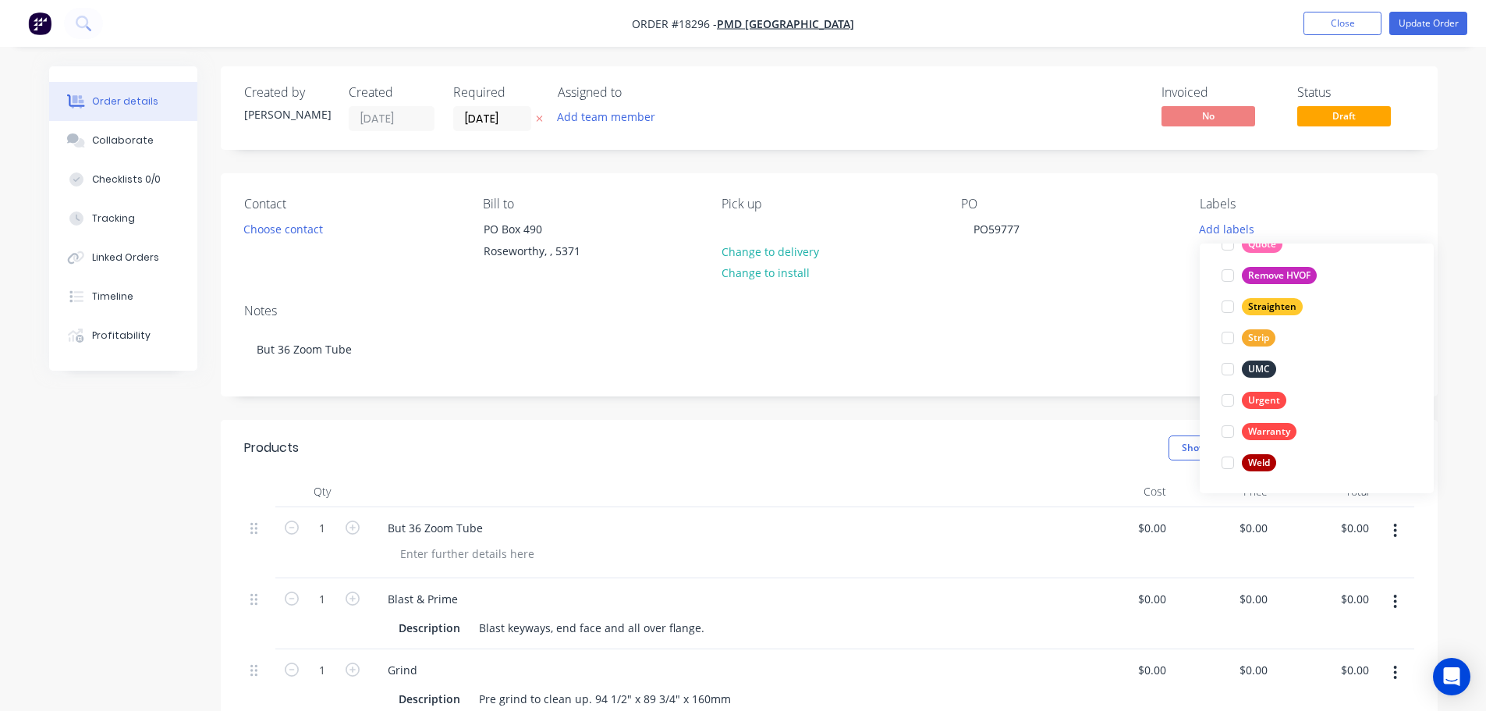
scroll to position [936, 0]
click at [1231, 366] on div at bounding box center [1227, 368] width 31 height 31
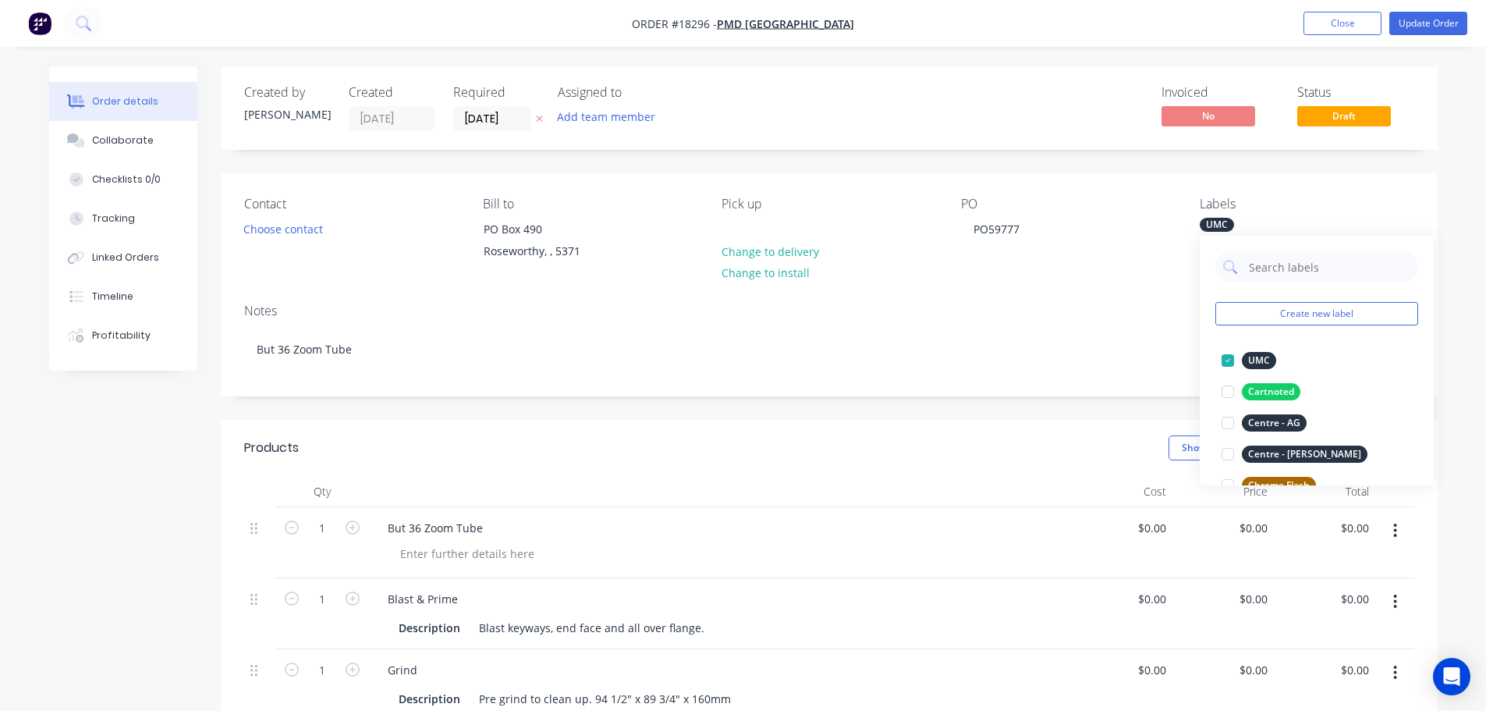
scroll to position [156, 0]
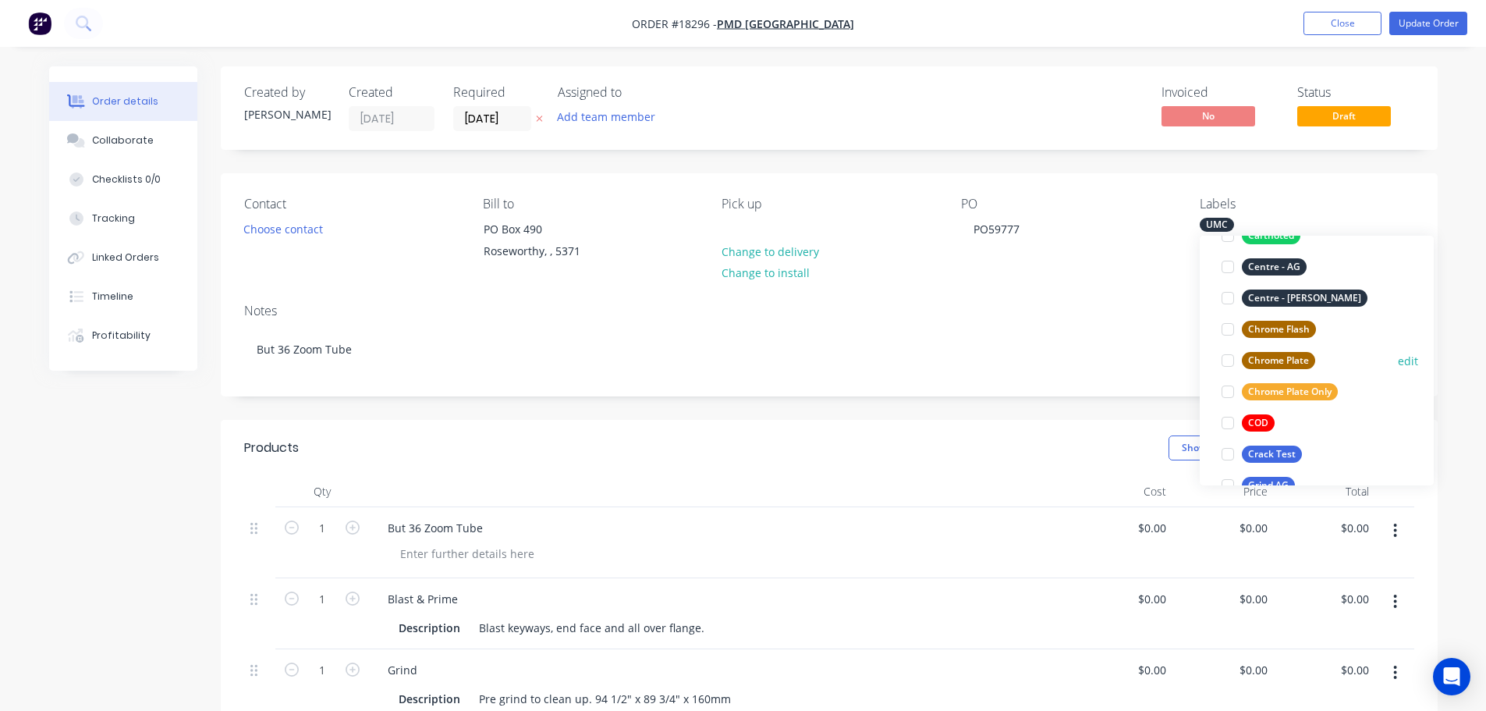
click at [1226, 362] on div at bounding box center [1227, 360] width 31 height 31
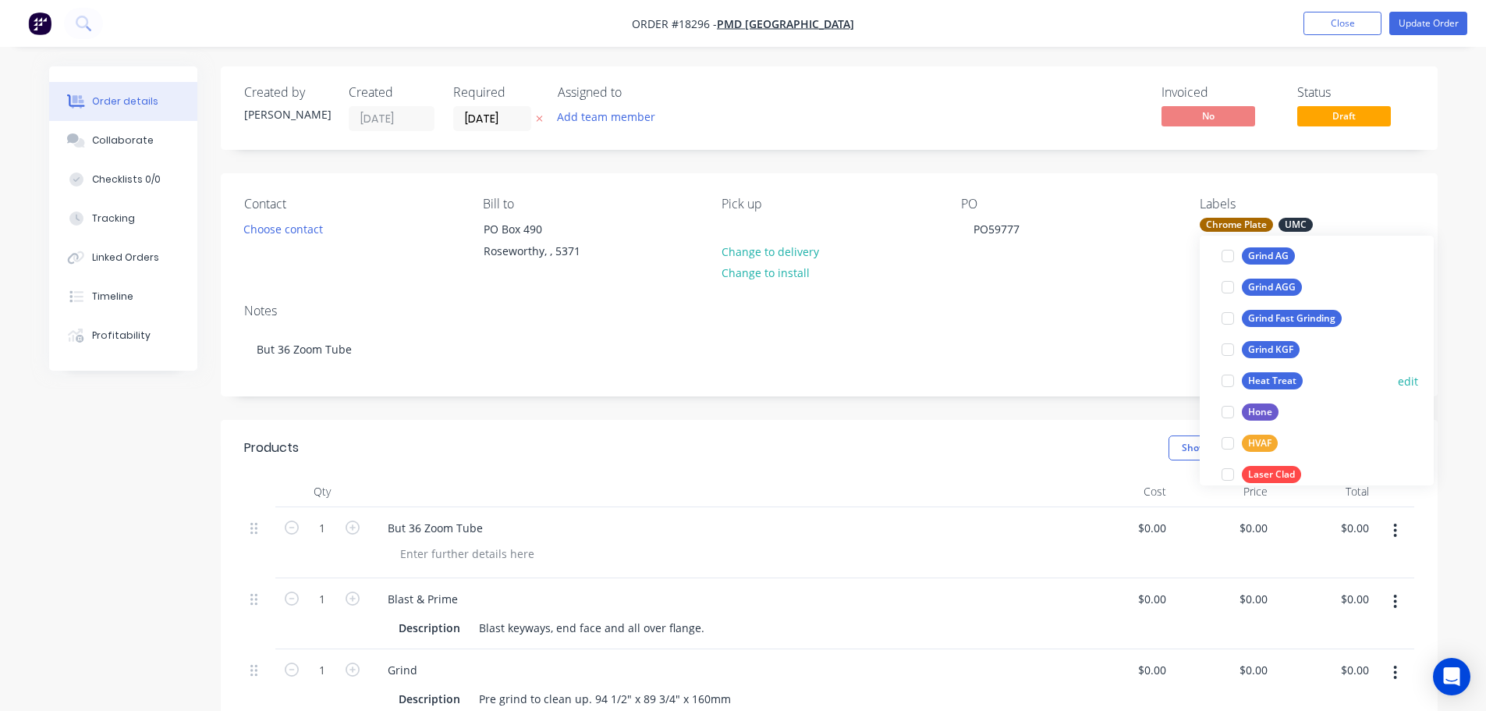
scroll to position [390, 0]
click at [1231, 346] on div at bounding box center [1227, 344] width 31 height 31
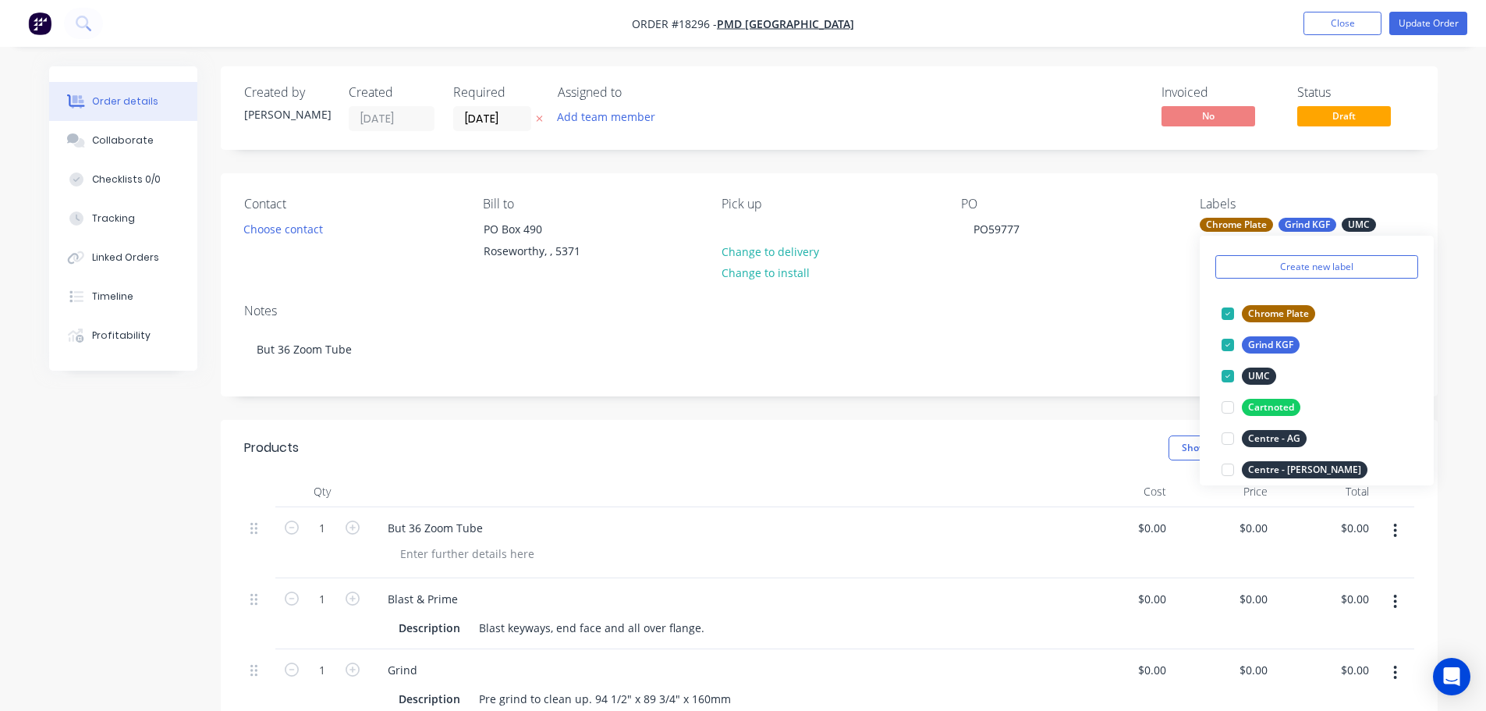
click at [1055, 435] on div "Show / Hide columns Add product" at bounding box center [952, 447] width 921 height 25
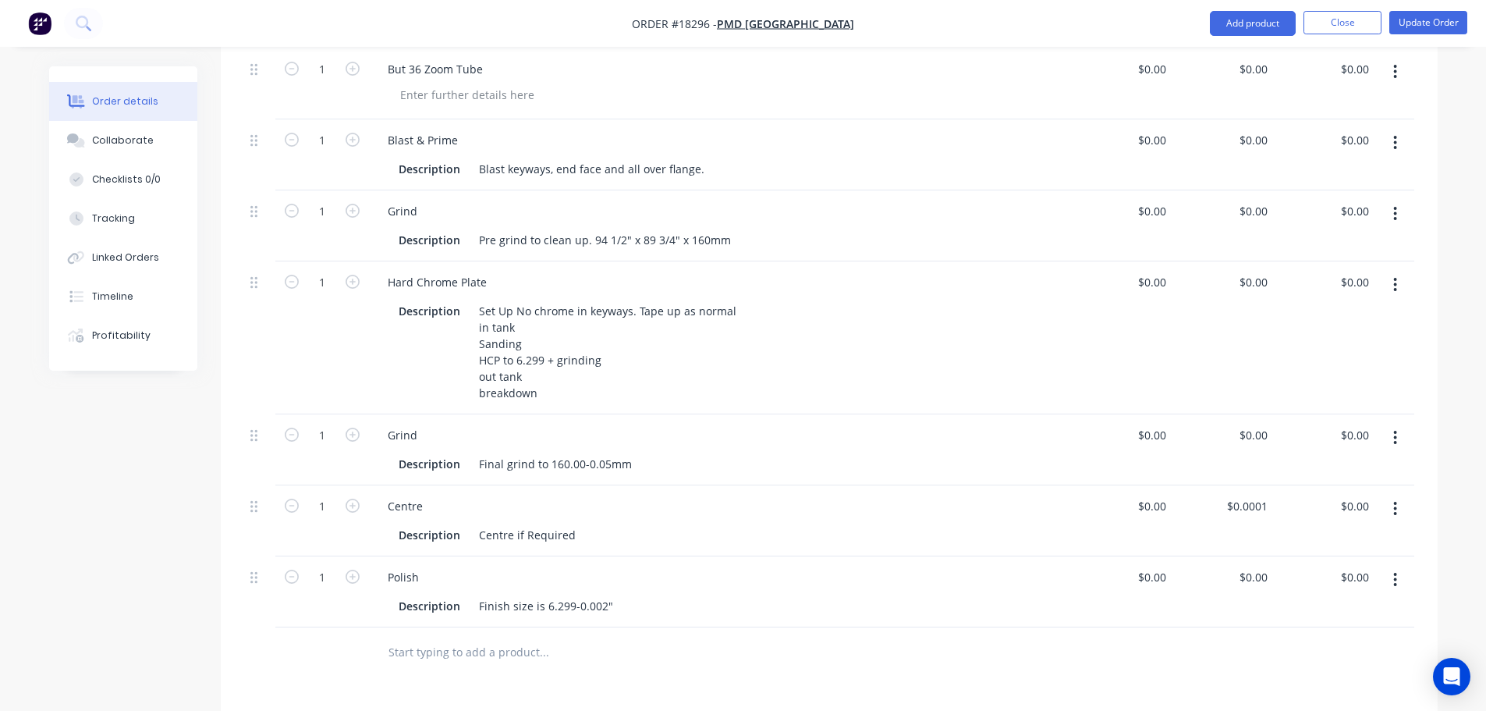
scroll to position [468, 0]
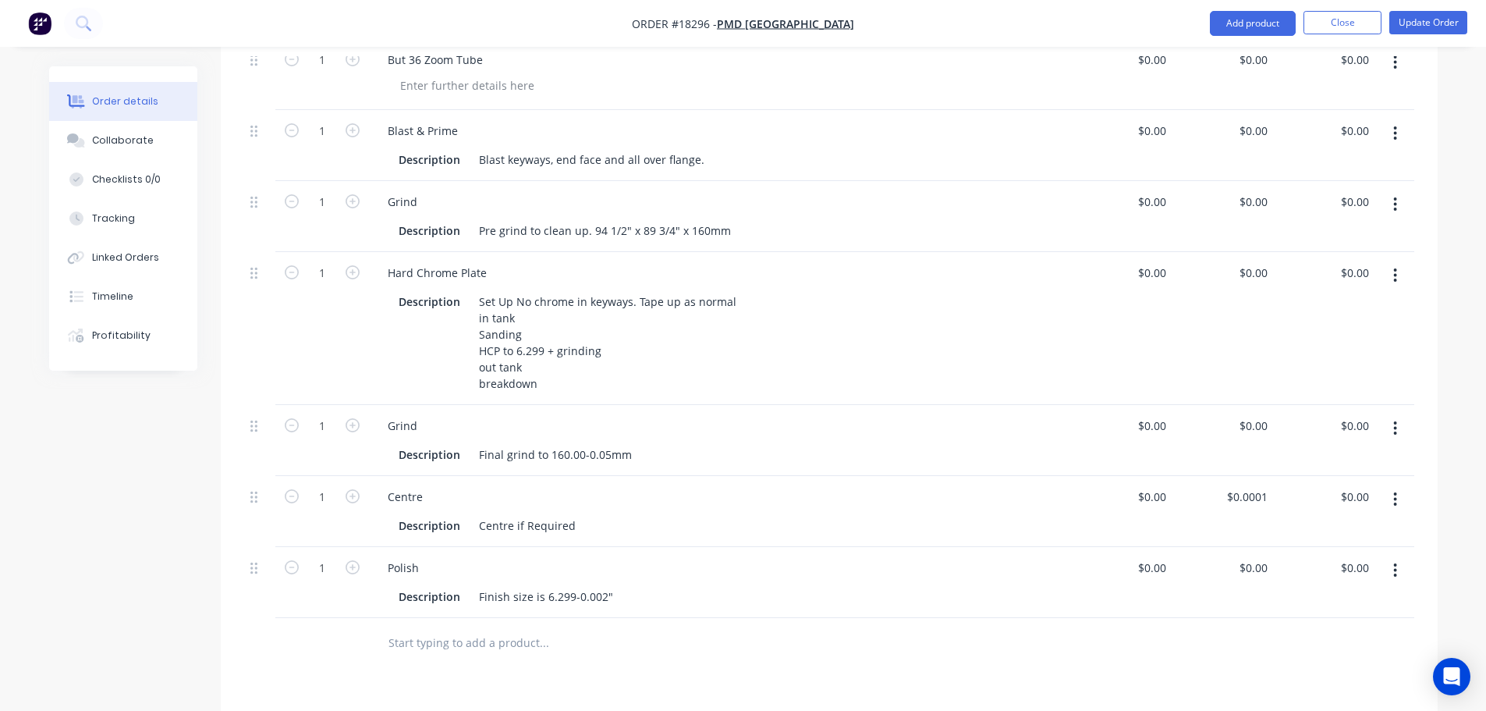
click at [1392, 508] on button "button" at bounding box center [1395, 499] width 37 height 28
click at [1310, 627] on div "Delete" at bounding box center [1340, 633] width 120 height 23
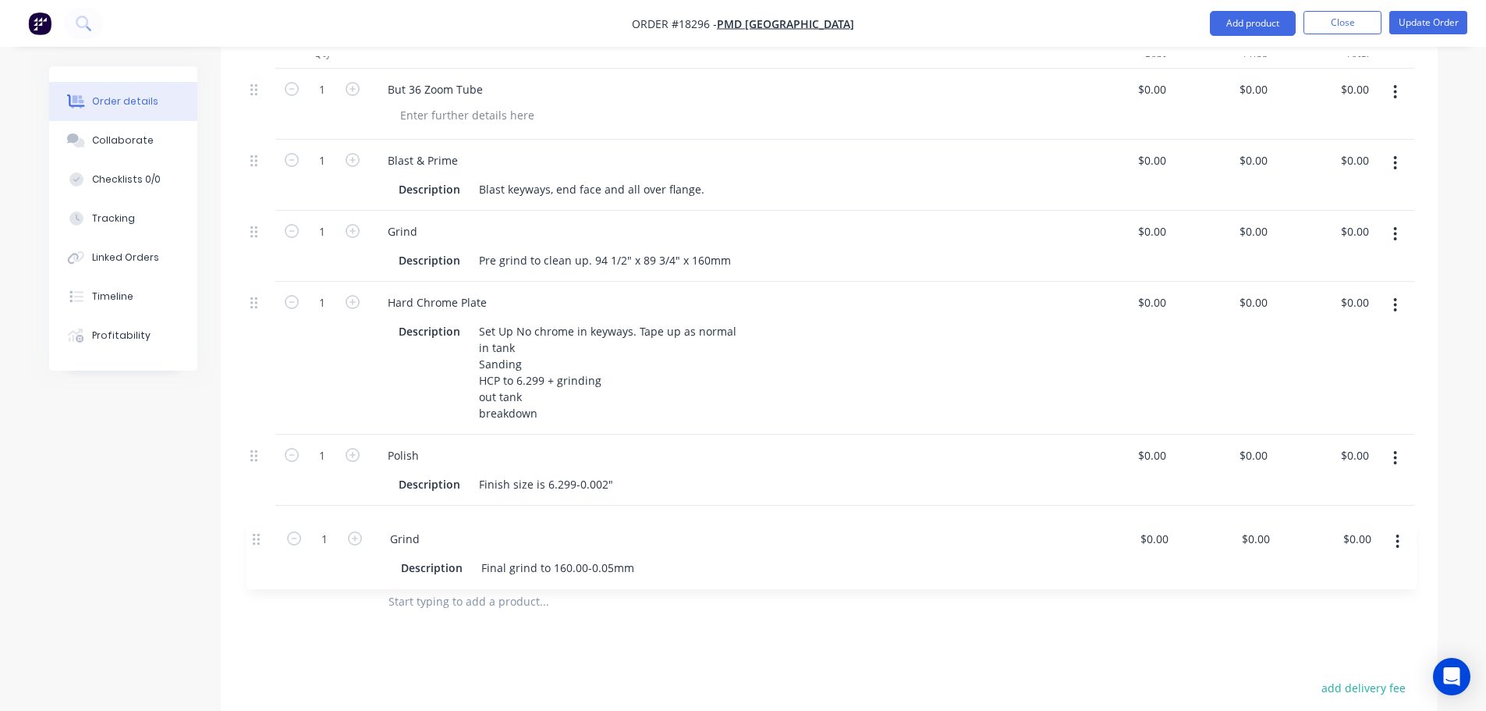
scroll to position [440, 0]
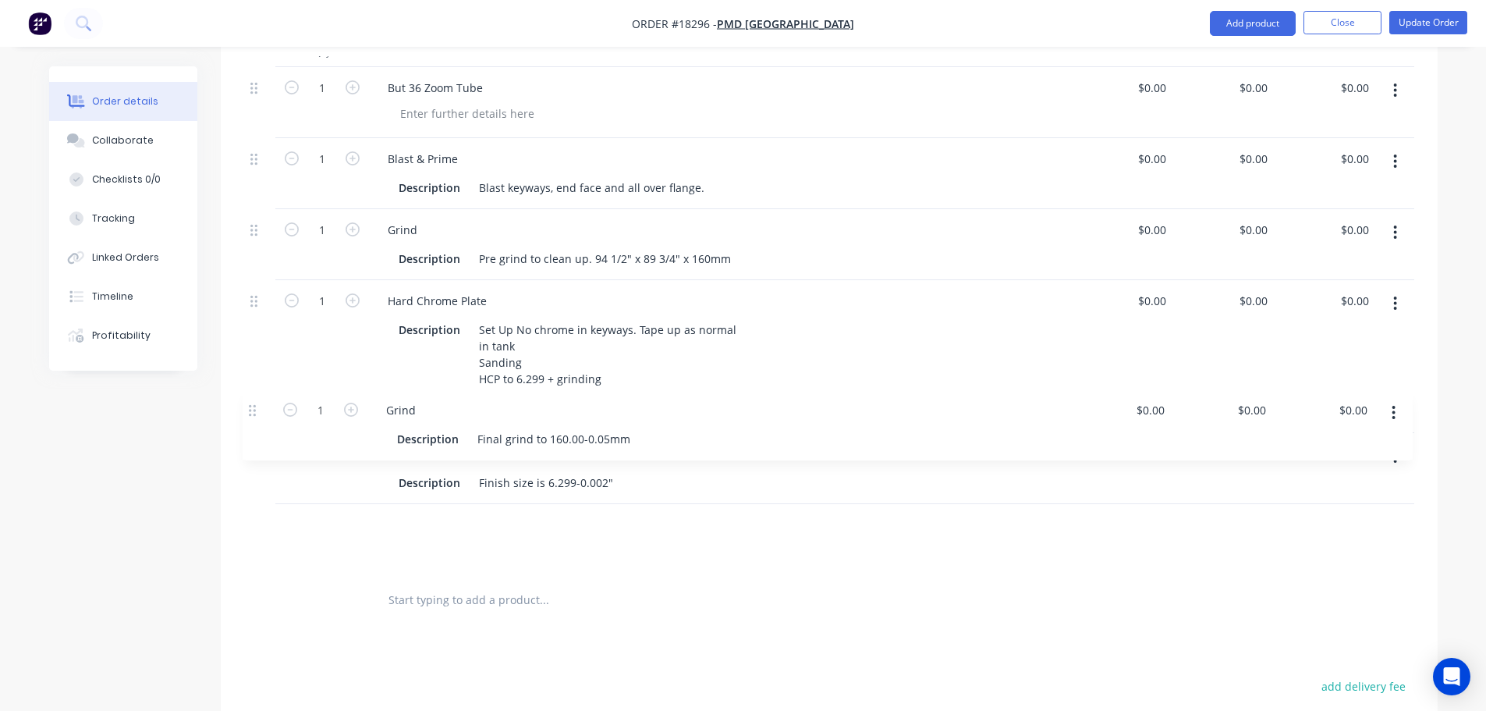
drag, startPoint x: 257, startPoint y: 505, endPoint x: 256, endPoint y: 404, distance: 101.4
click at [256, 404] on div "1 But 36 Zoom Tube $0.00 $0.00 $0.00 $0.00 $0.00 $0.00 1 Blast & Prime Descript…" at bounding box center [829, 321] width 1170 height 508
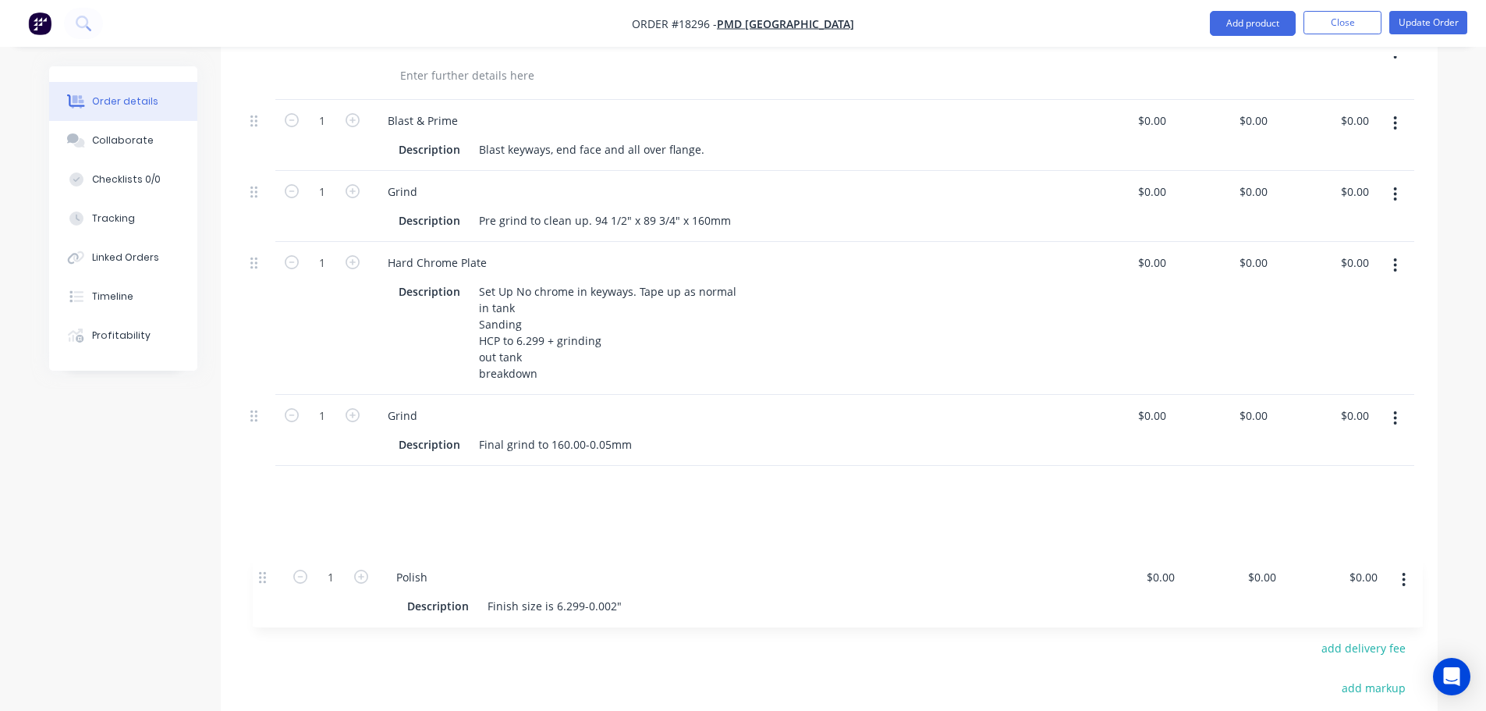
scroll to position [515, 0]
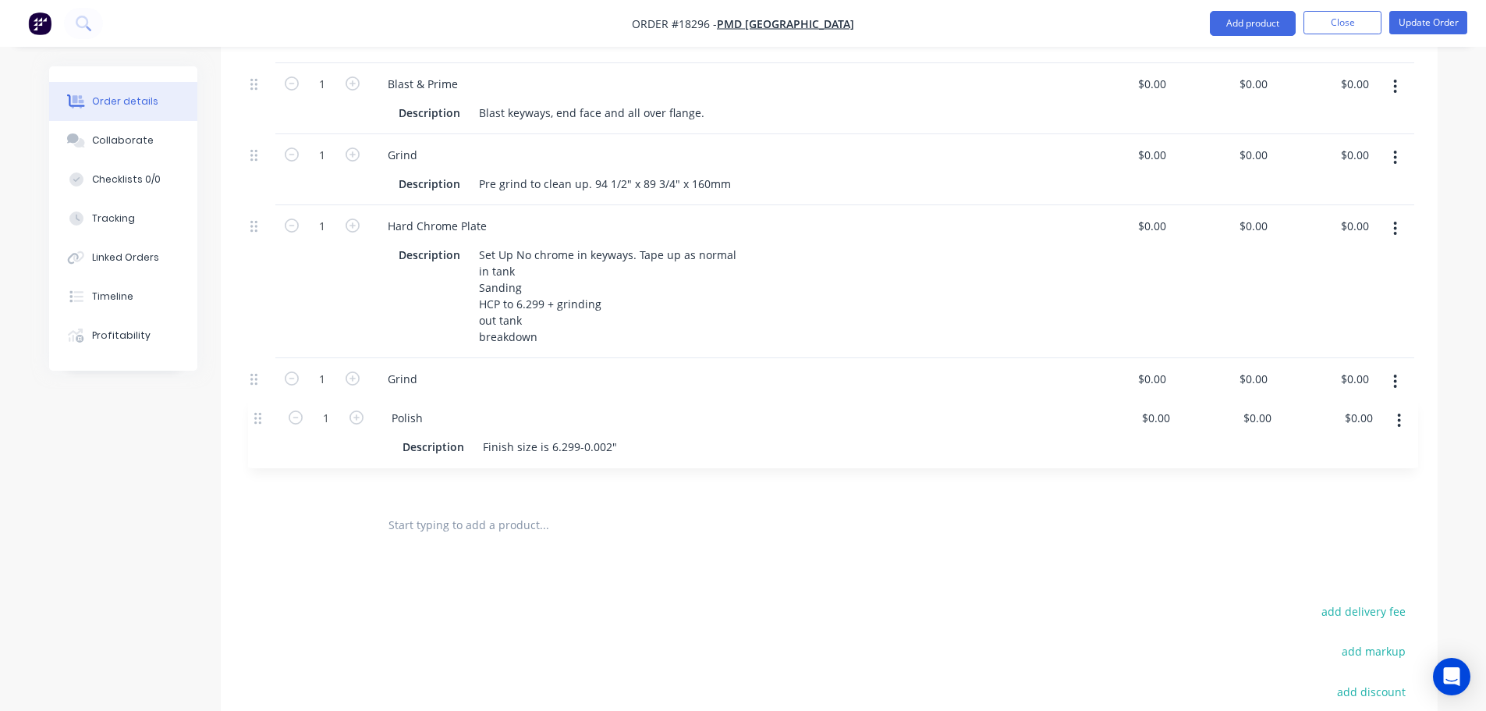
drag, startPoint x: 250, startPoint y: 455, endPoint x: 254, endPoint y: 427, distance: 28.3
click at [254, 427] on div "1 But 36 Zoom Tube $0.00 $0.00 $0.00 $0.00 $0.00 $0.00 1 Blast & Prime Descript…" at bounding box center [829, 246] width 1170 height 508
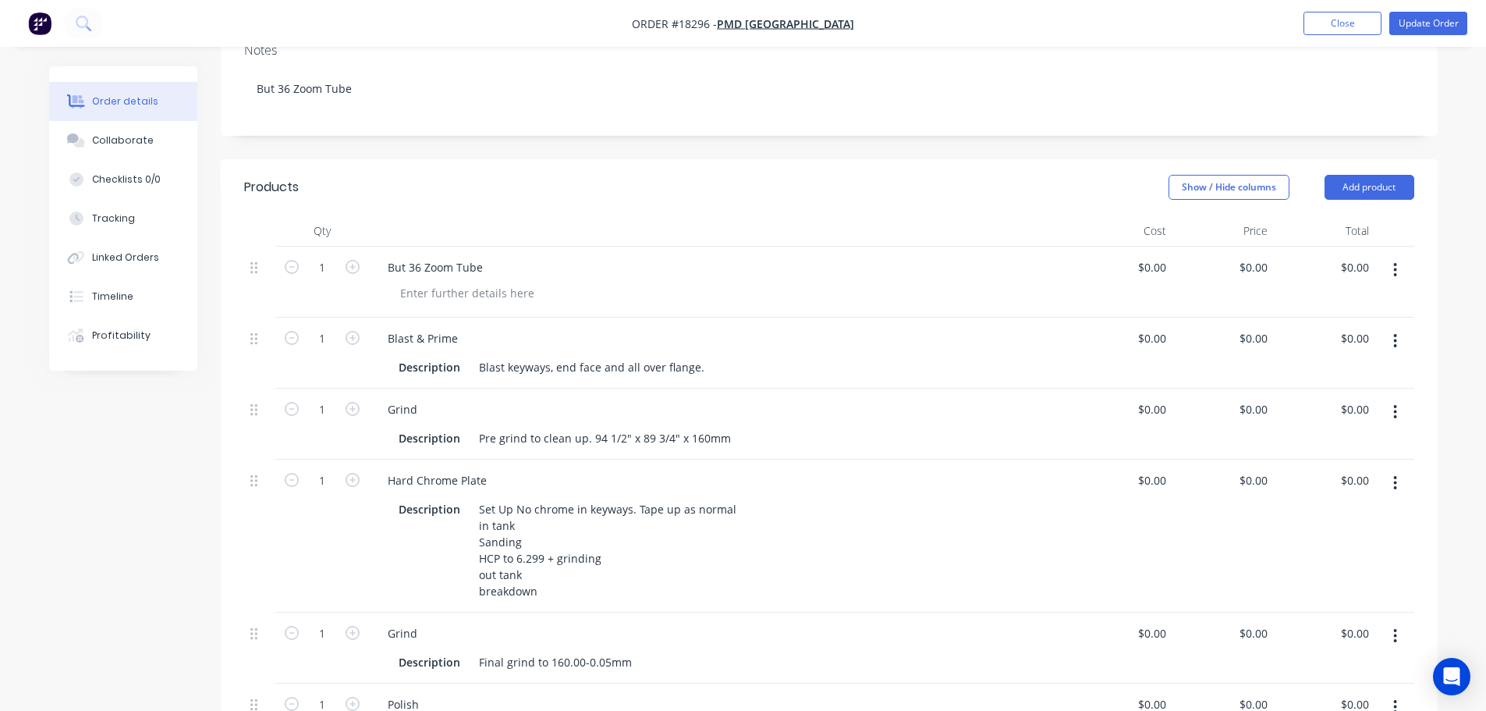
scroll to position [125, 0]
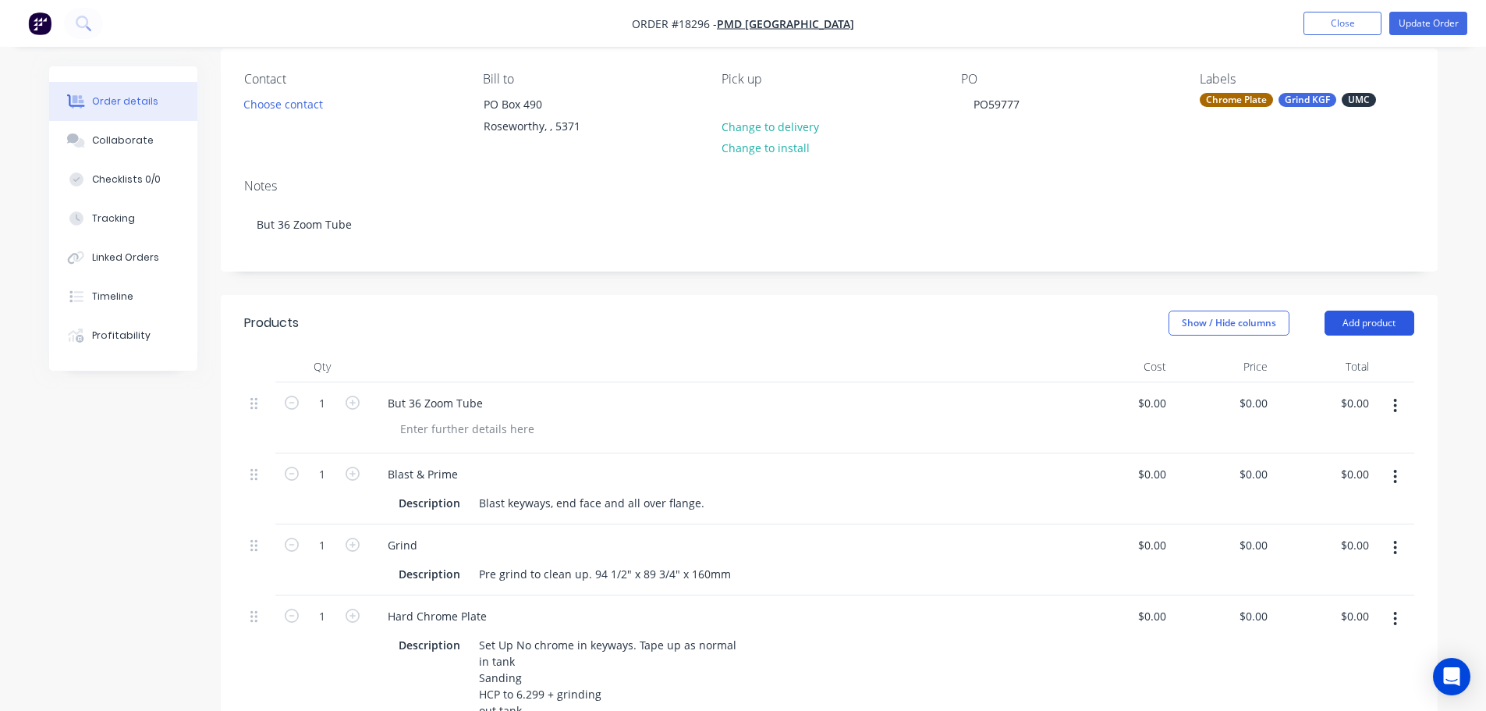
click at [1350, 324] on button "Add product" at bounding box center [1369, 322] width 90 height 25
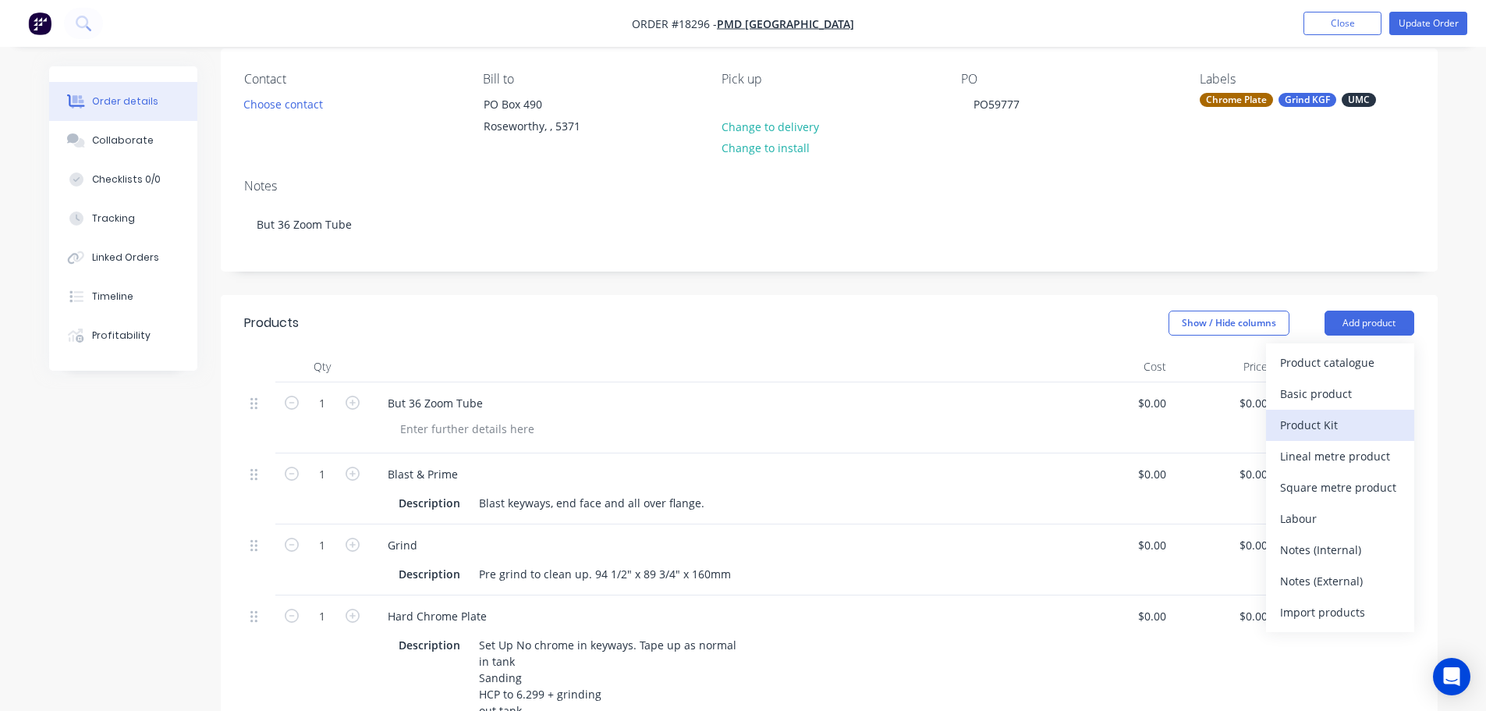
click at [1304, 426] on div "Product Kit" at bounding box center [1340, 424] width 120 height 23
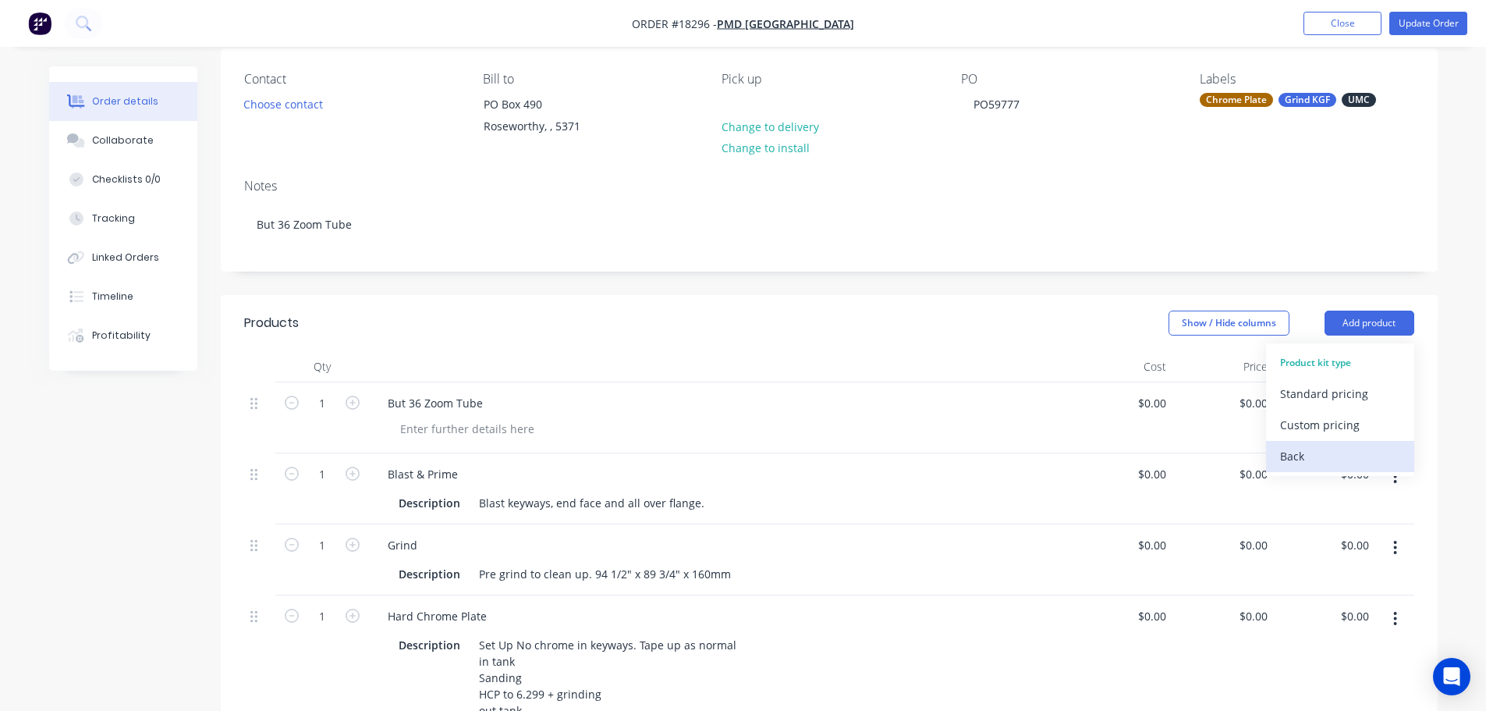
click at [1278, 444] on button "Back" at bounding box center [1340, 456] width 148 height 31
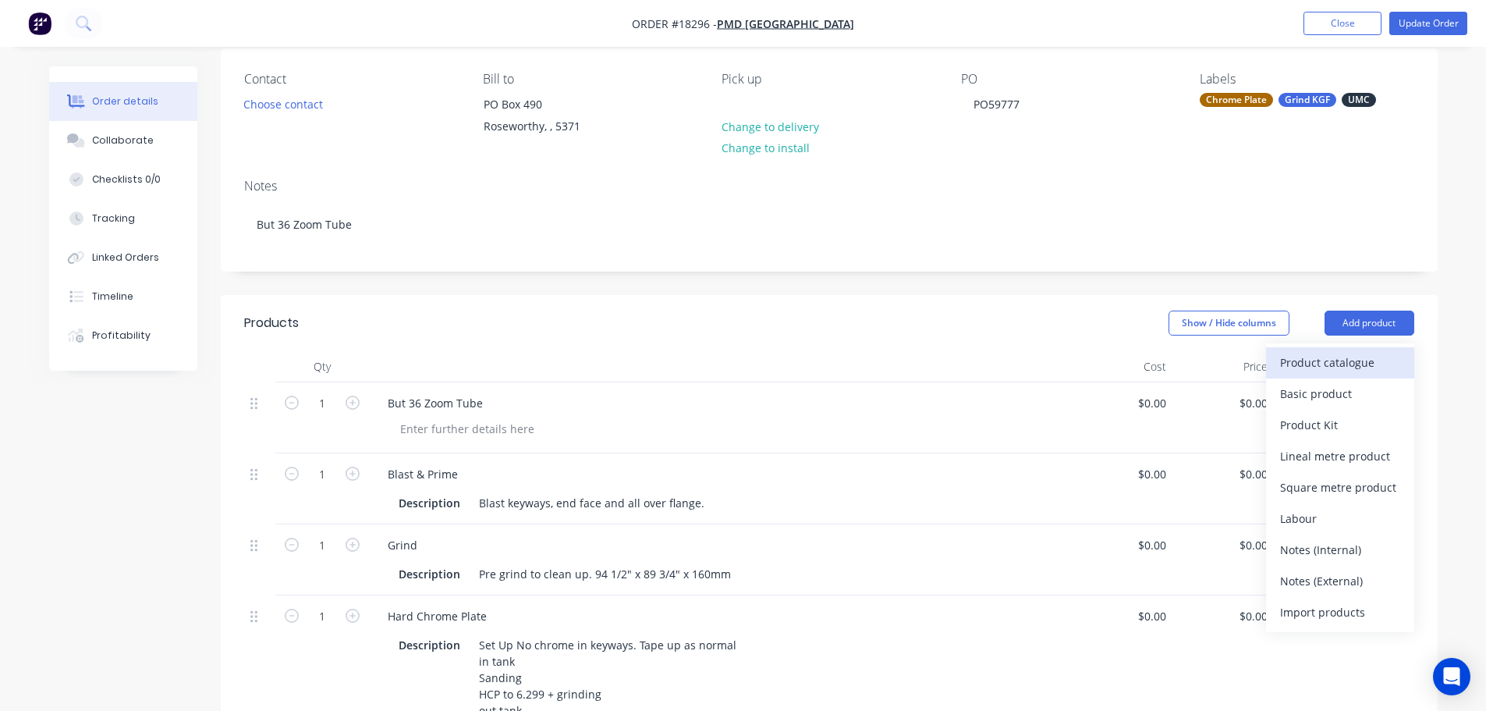
click at [1316, 366] on div "Product catalogue" at bounding box center [1340, 362] width 120 height 23
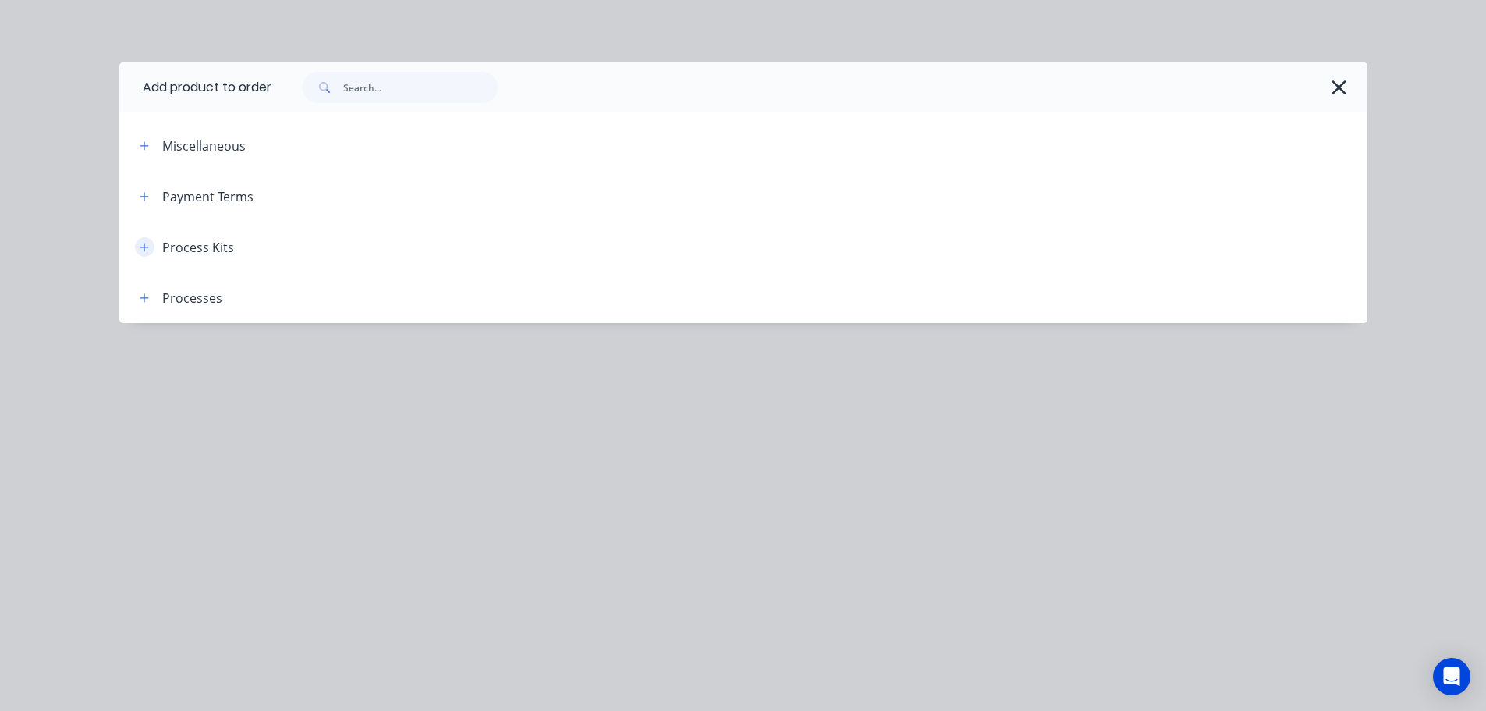
click at [140, 253] on button "button" at bounding box center [144, 246] width 19 height 19
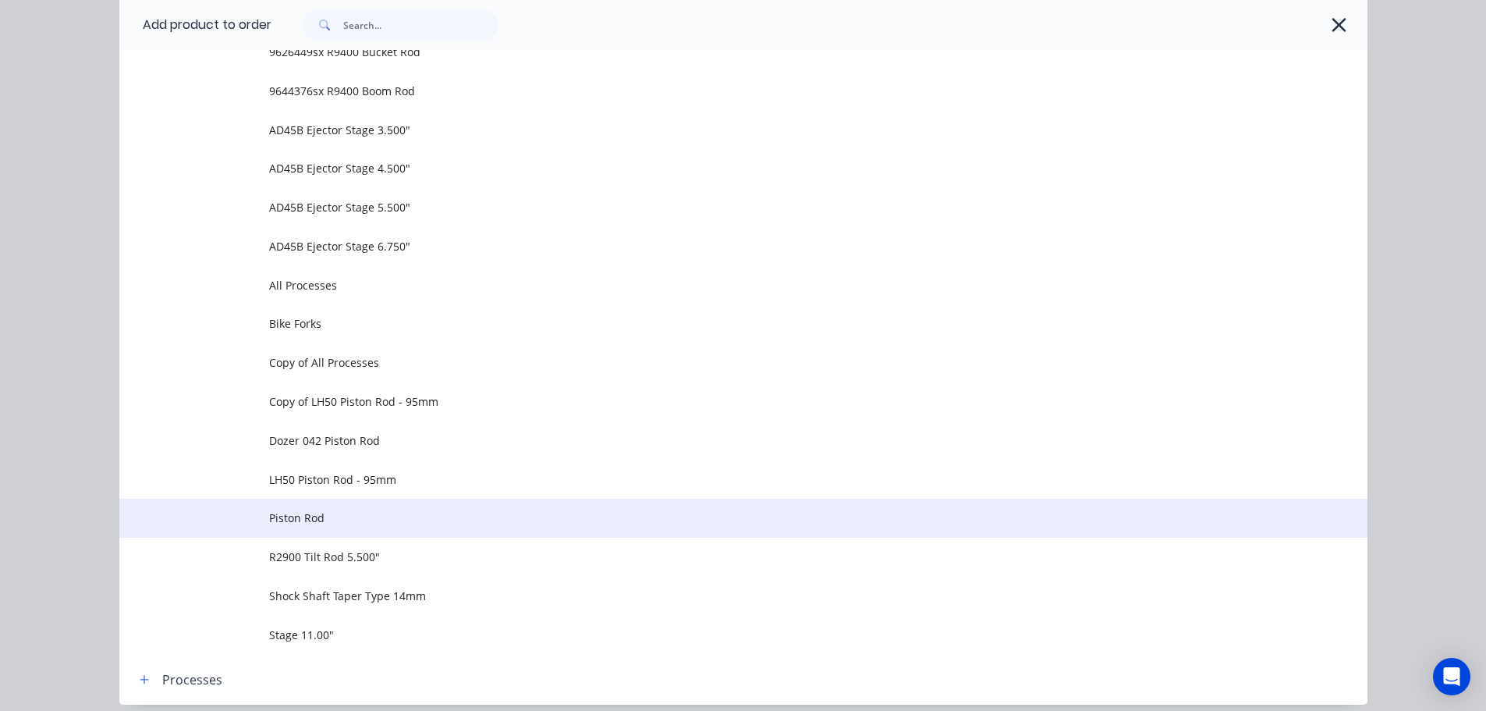
scroll to position [1079, 0]
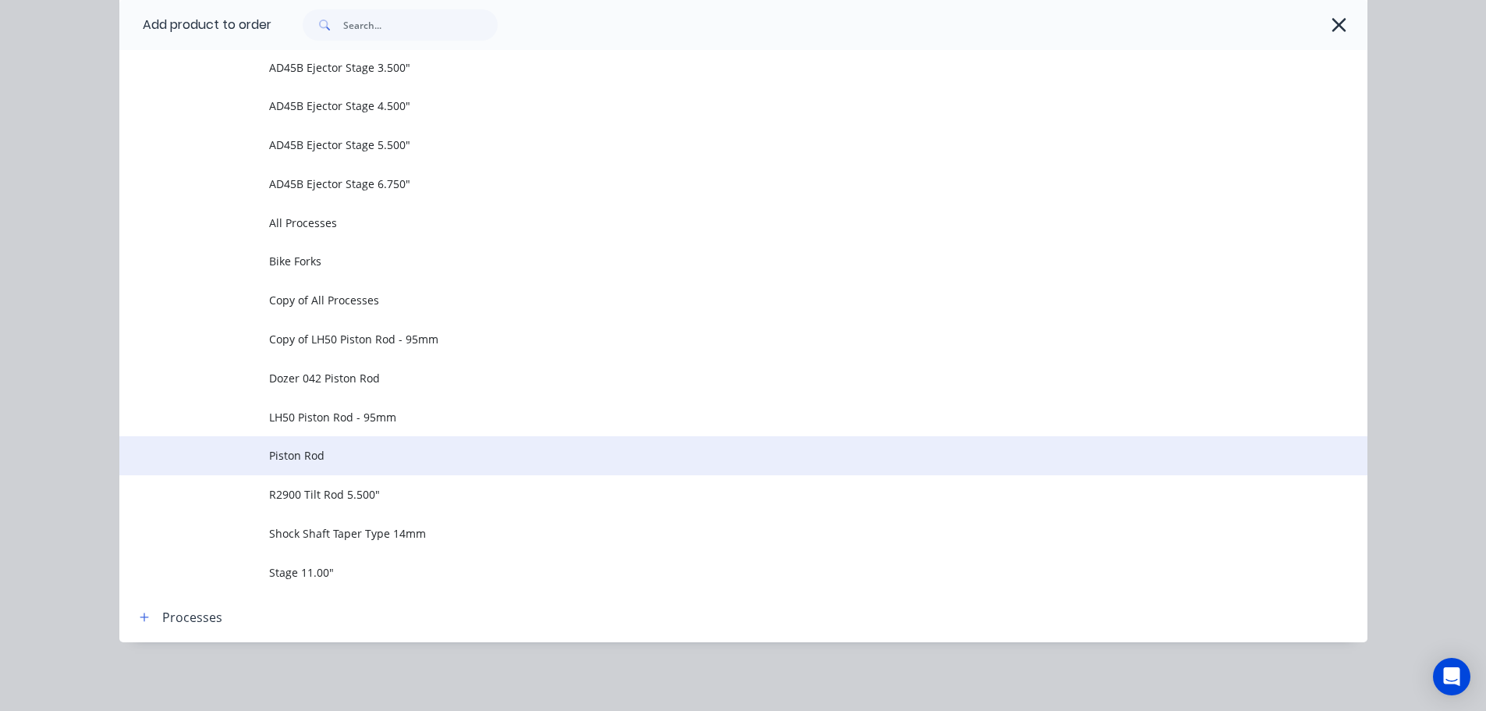
click at [337, 457] on span "Piston Rod" at bounding box center [708, 455] width 878 height 16
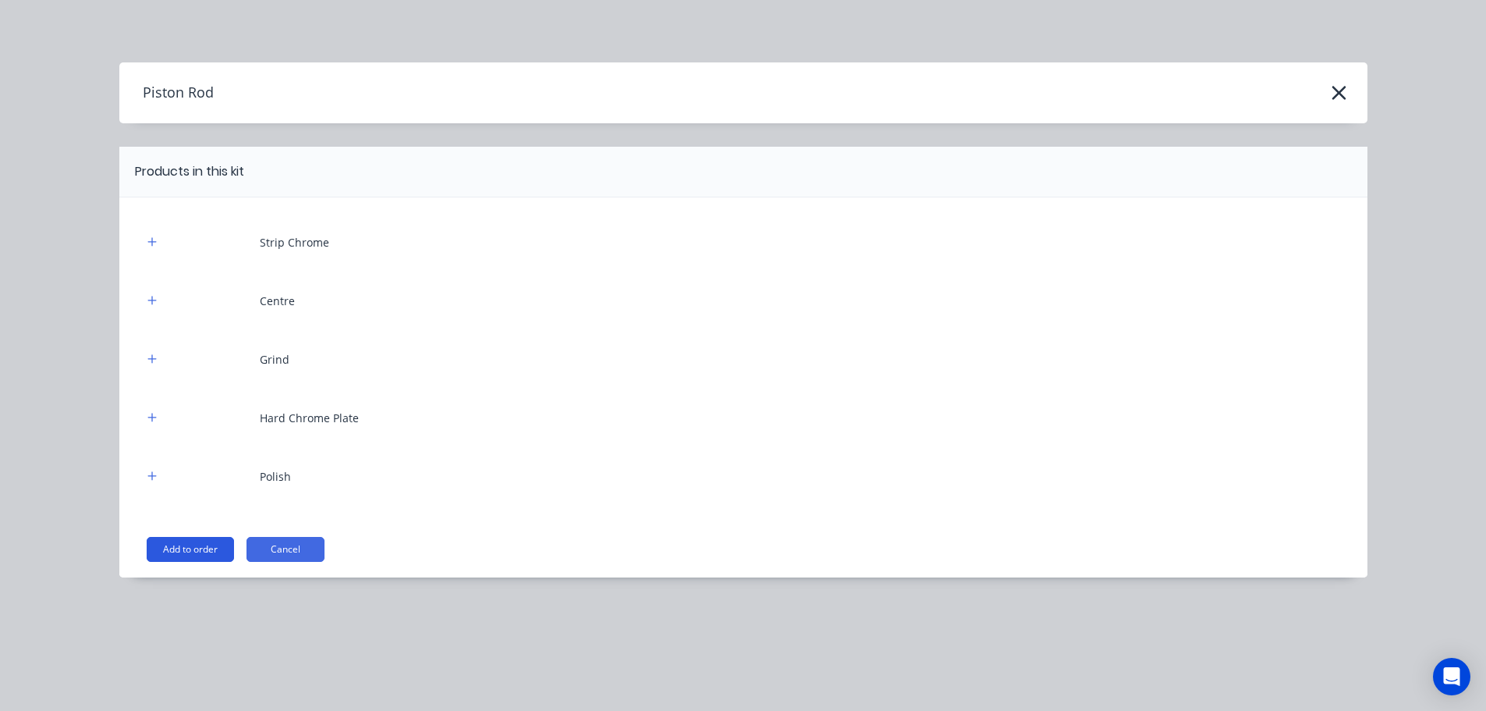
click at [206, 546] on button "Add to order" at bounding box center [190, 549] width 87 height 25
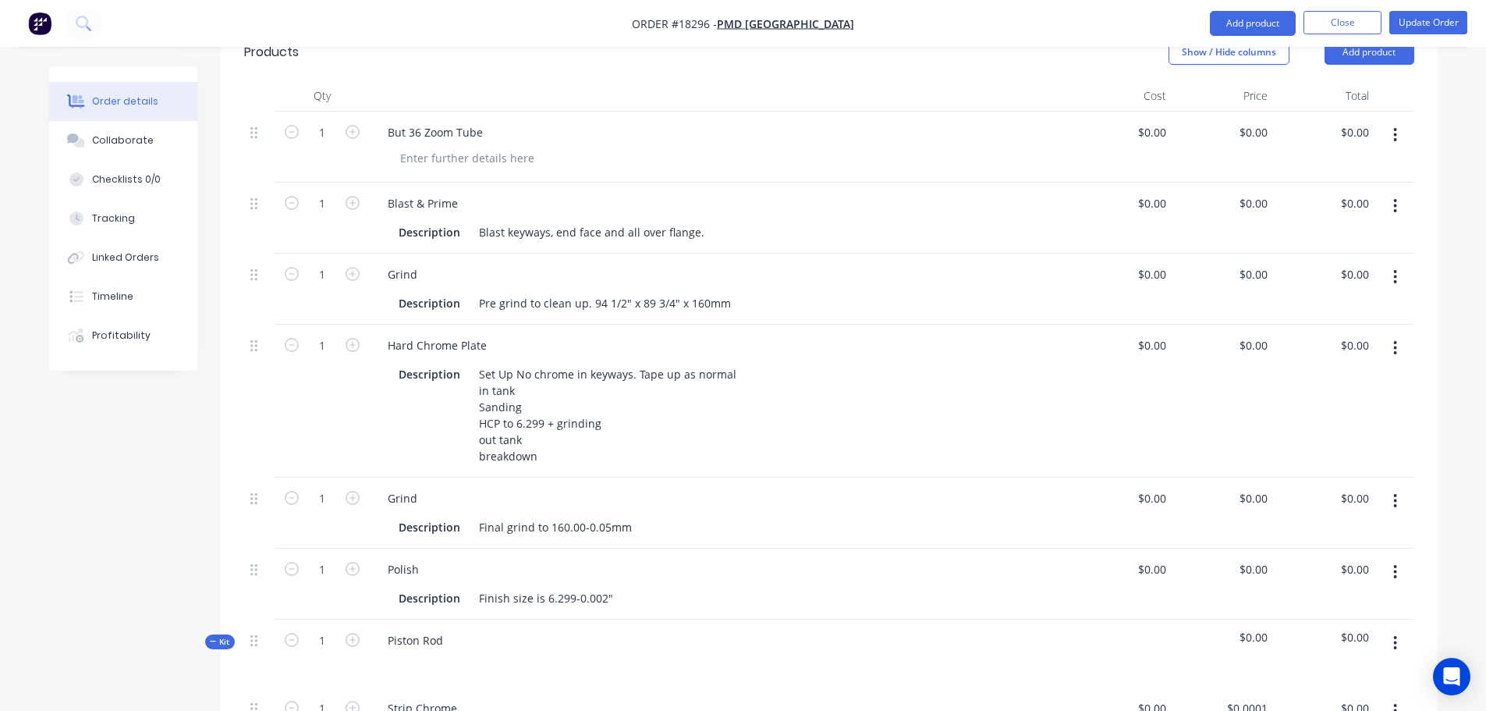
scroll to position [359, 0]
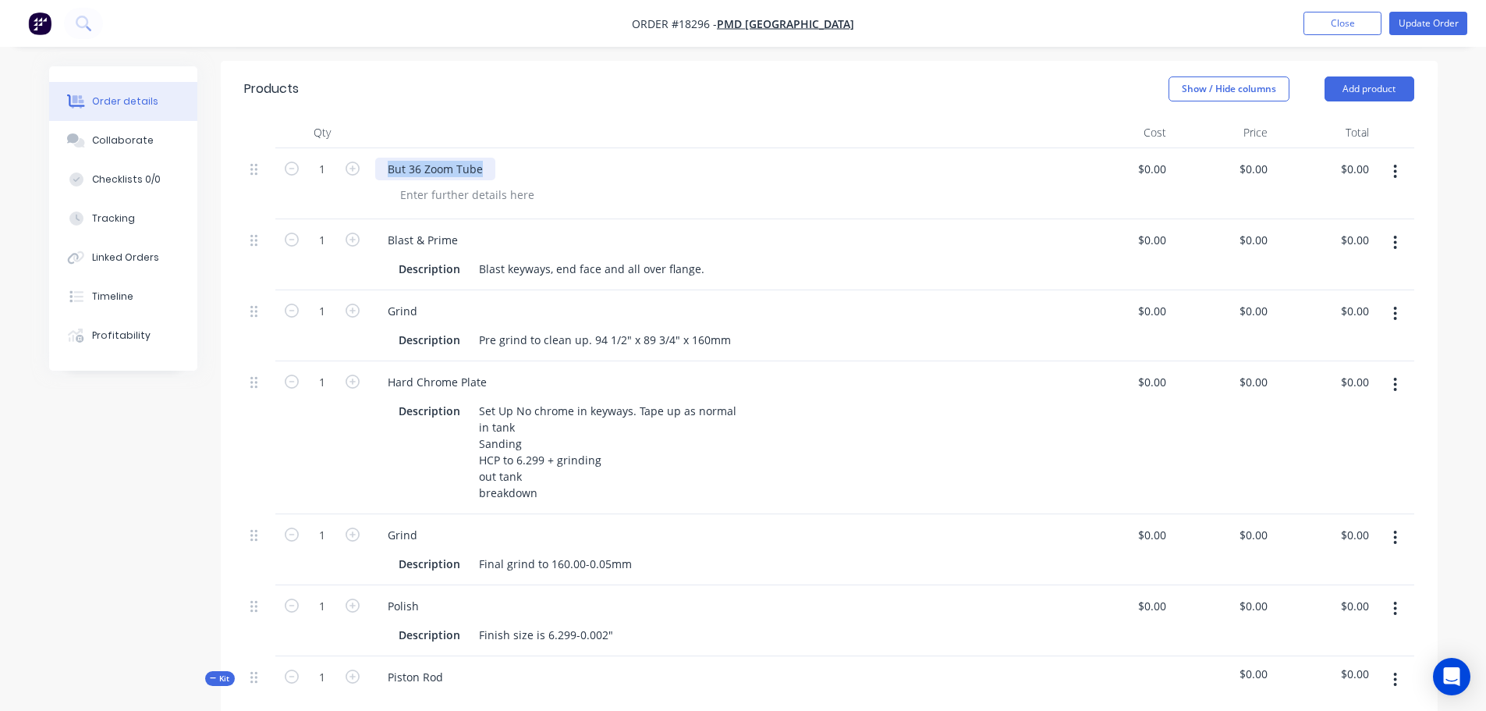
drag, startPoint x: 388, startPoint y: 167, endPoint x: 493, endPoint y: 166, distance: 104.5
click at [493, 166] on div "But 36 Zoom Tube" at bounding box center [435, 169] width 120 height 23
copy div "But 36 Zoom Tube"
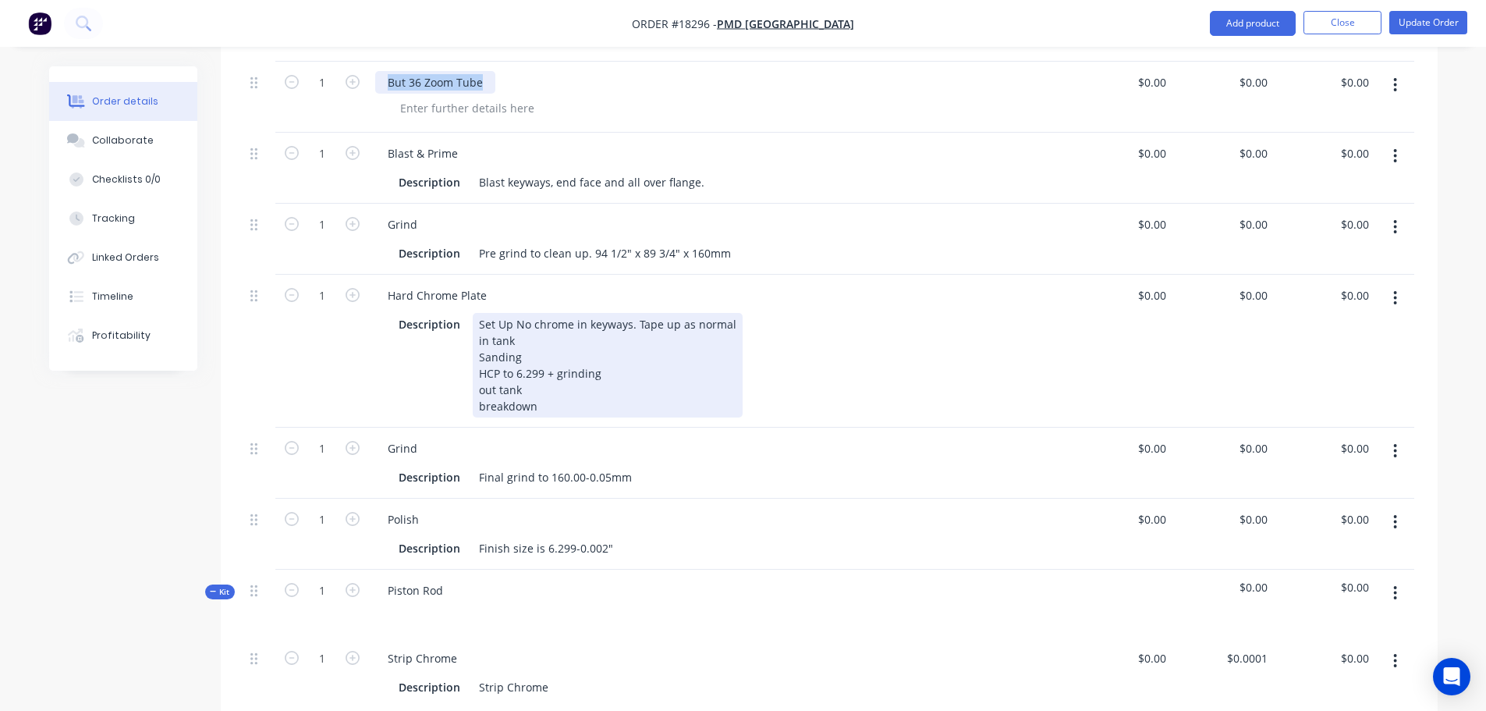
scroll to position [671, 0]
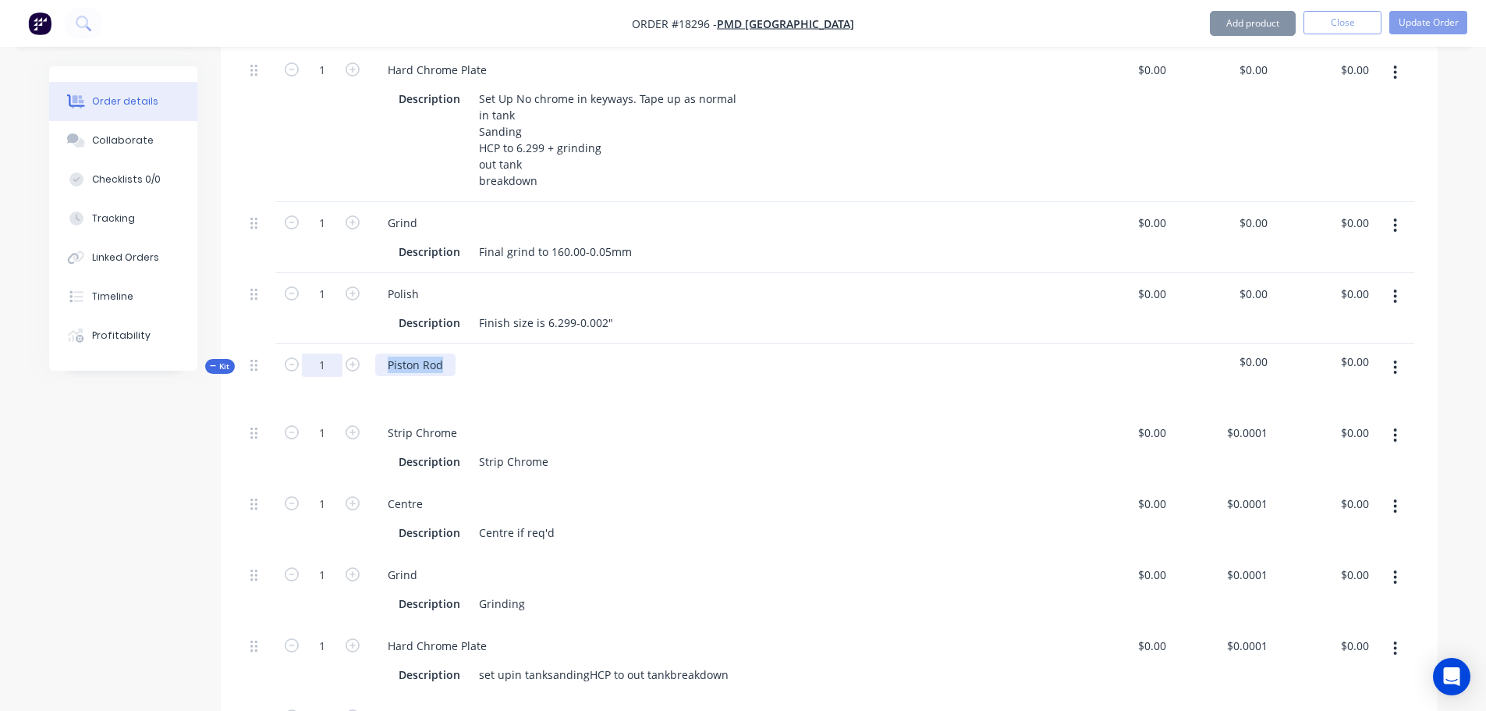
drag, startPoint x: 448, startPoint y: 363, endPoint x: 338, endPoint y: 367, distance: 110.0
click at [338, 367] on div "Kit 1 Piston Rod $0.00 $0.00" at bounding box center [829, 378] width 1170 height 68
paste div
click at [647, 419] on div "Strip Chrome Description Strip Chrome" at bounding box center [720, 447] width 702 height 71
click at [1391, 436] on button "button" at bounding box center [1395, 435] width 37 height 28
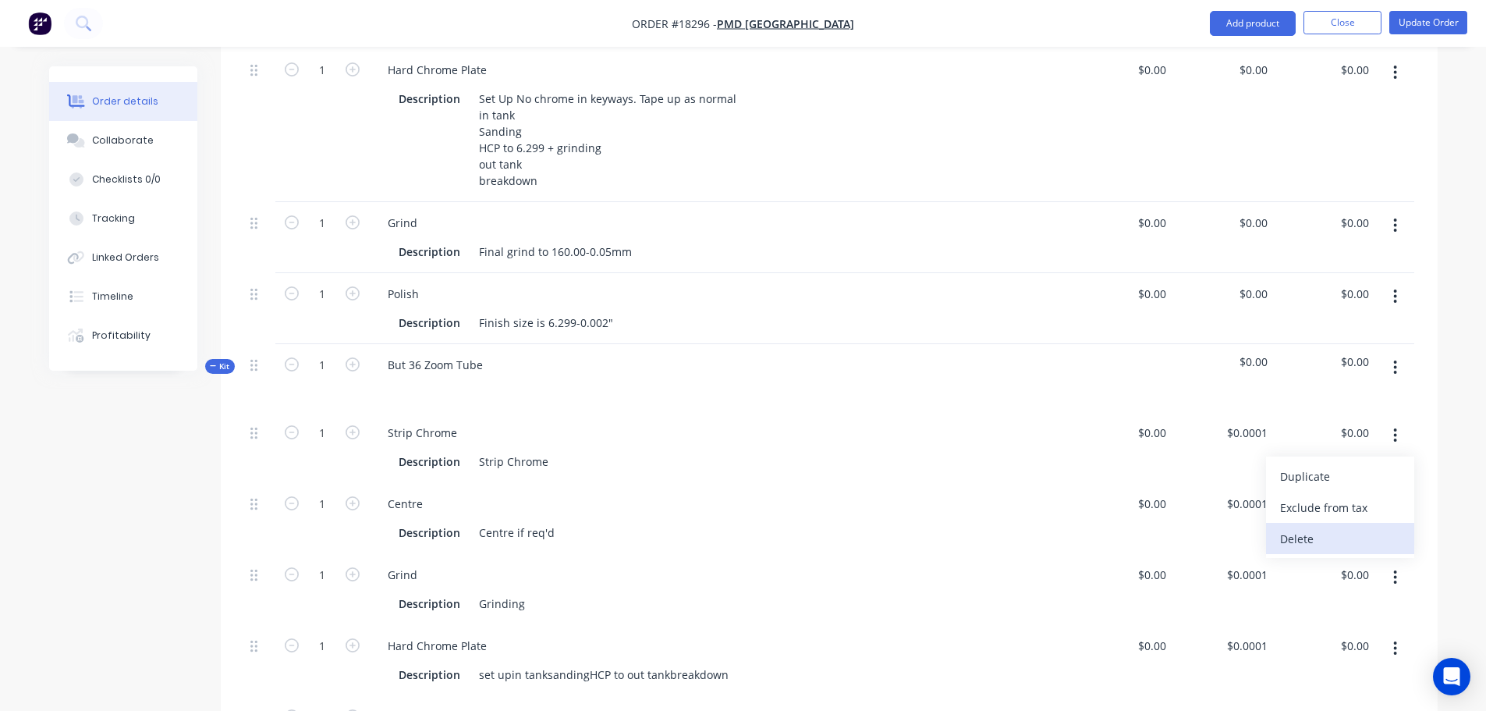
click at [1331, 533] on div "Delete" at bounding box center [1340, 538] width 120 height 23
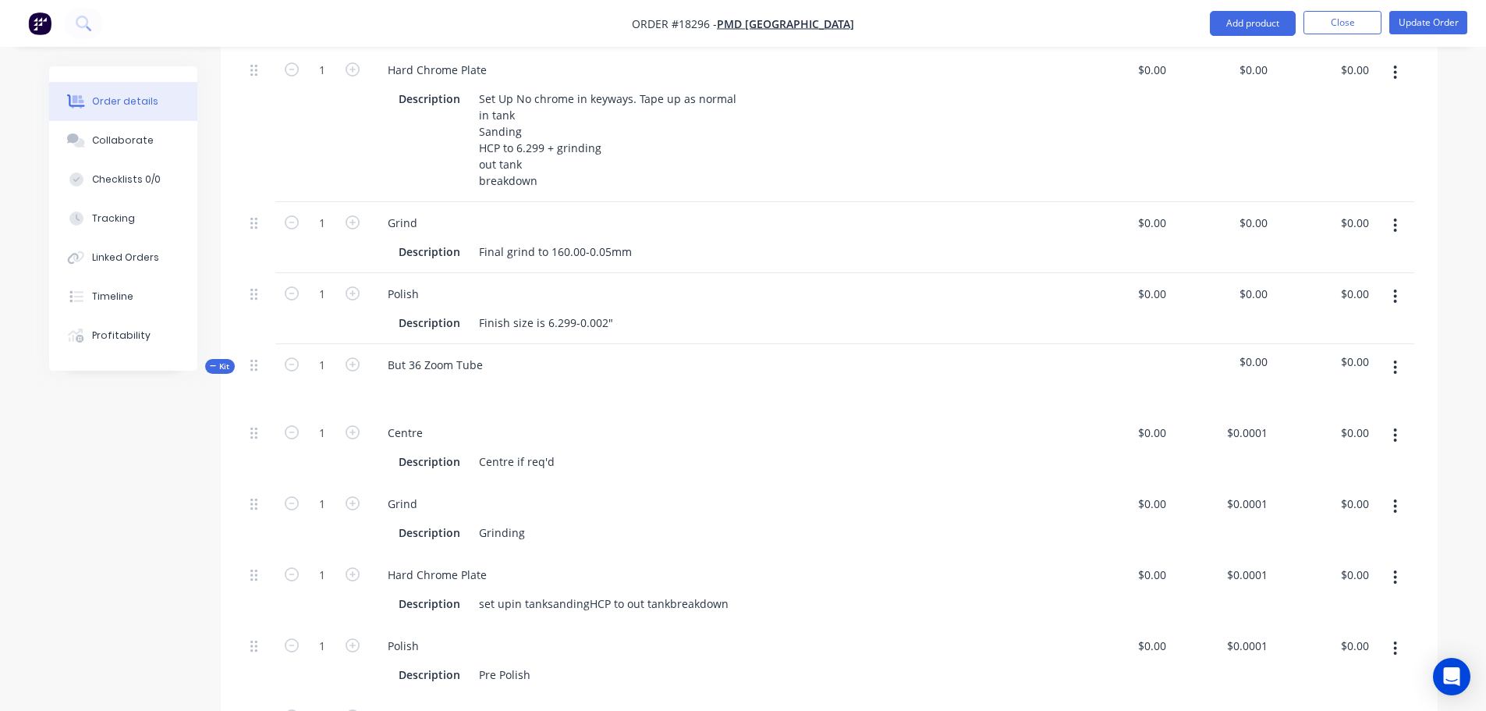
click at [1395, 432] on icon "button" at bounding box center [1395, 435] width 4 height 17
click at [1356, 532] on div "Delete" at bounding box center [1340, 538] width 120 height 23
click at [523, 465] on div "Grinding" at bounding box center [502, 461] width 58 height 23
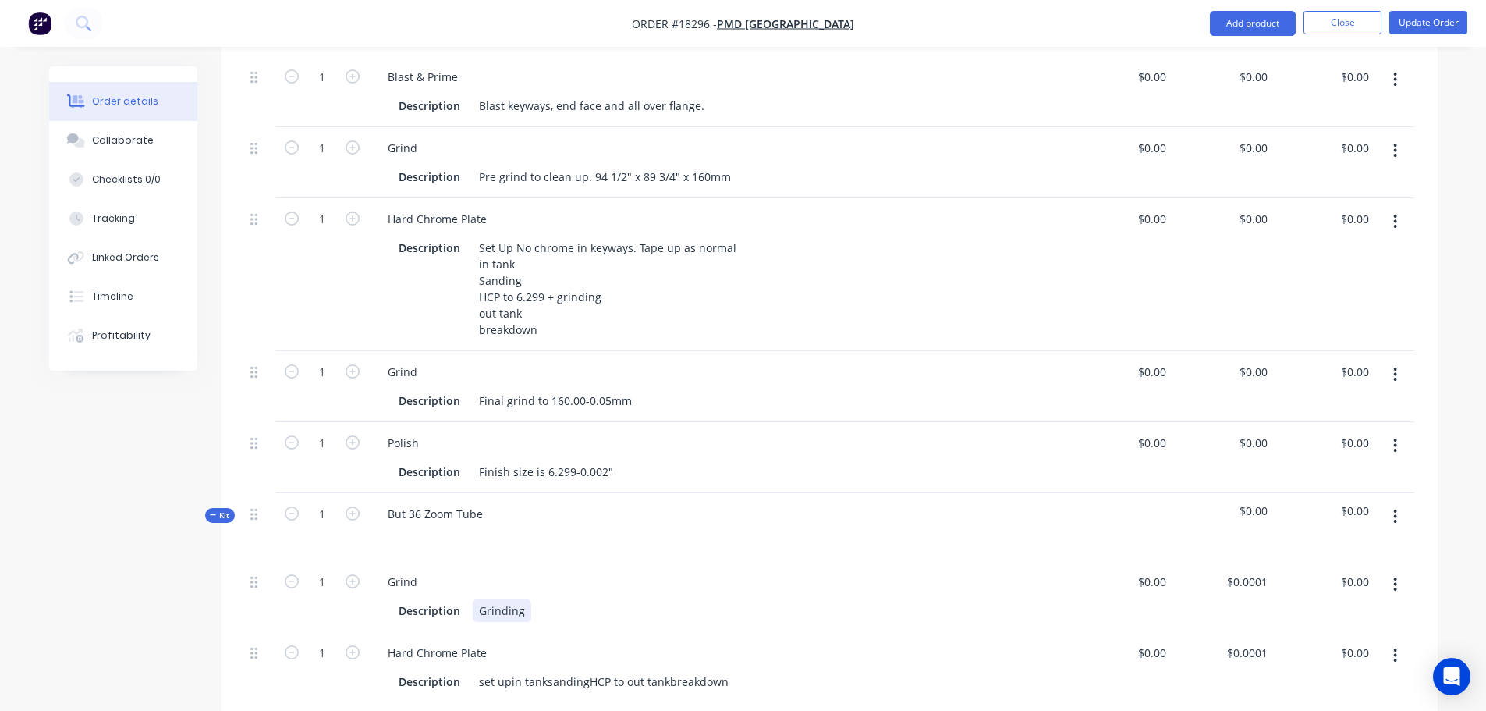
scroll to position [515, 0]
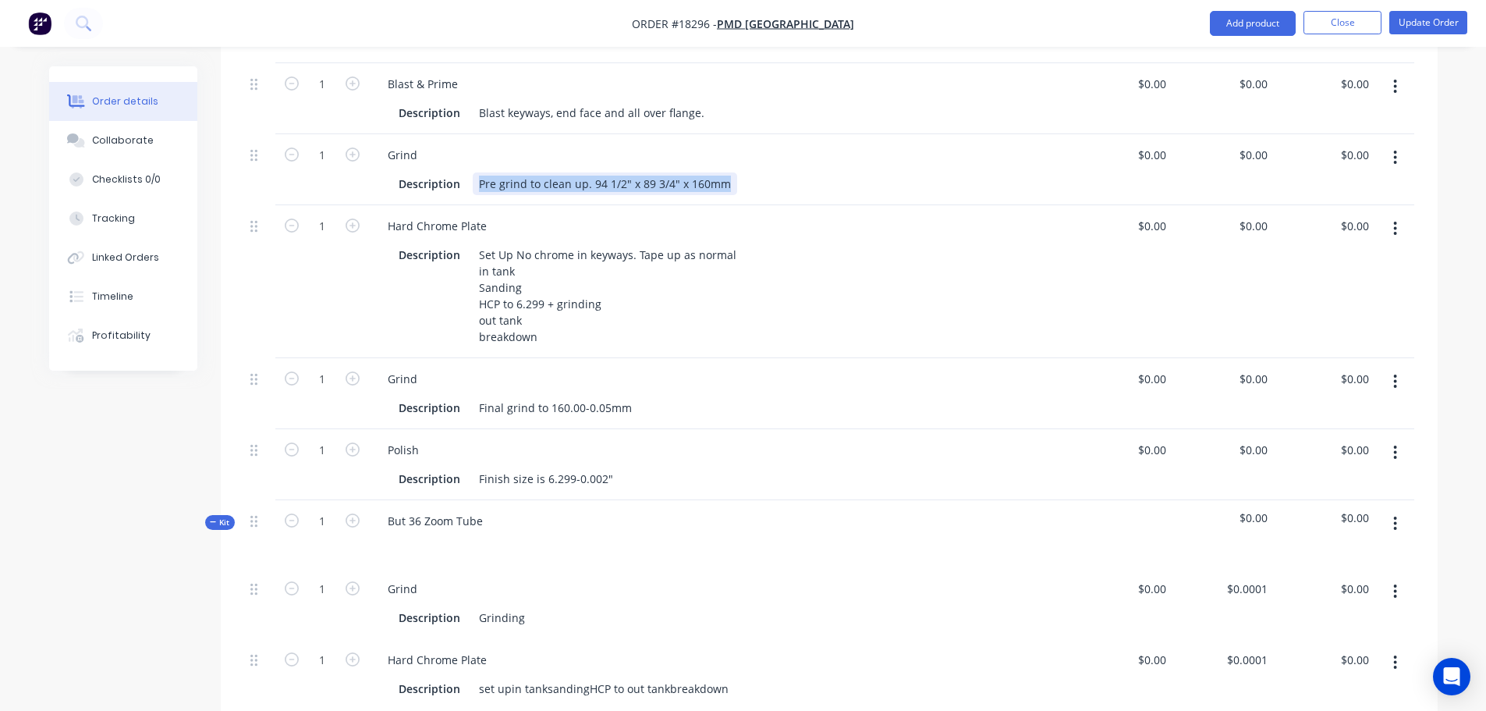
drag, startPoint x: 477, startPoint y: 179, endPoint x: 741, endPoint y: 178, distance: 263.6
click at [741, 178] on div "Description Pre grind to clean up. 94 1/2" x 89 3/4" x 160mm" at bounding box center [716, 183] width 649 height 23
copy div "Pre grind to clean up. 94 1/2" x 89 3/4" x 160mm"
click at [529, 622] on div "Description Grinding" at bounding box center [716, 617] width 649 height 23
click at [525, 620] on div "Grinding" at bounding box center [502, 617] width 58 height 23
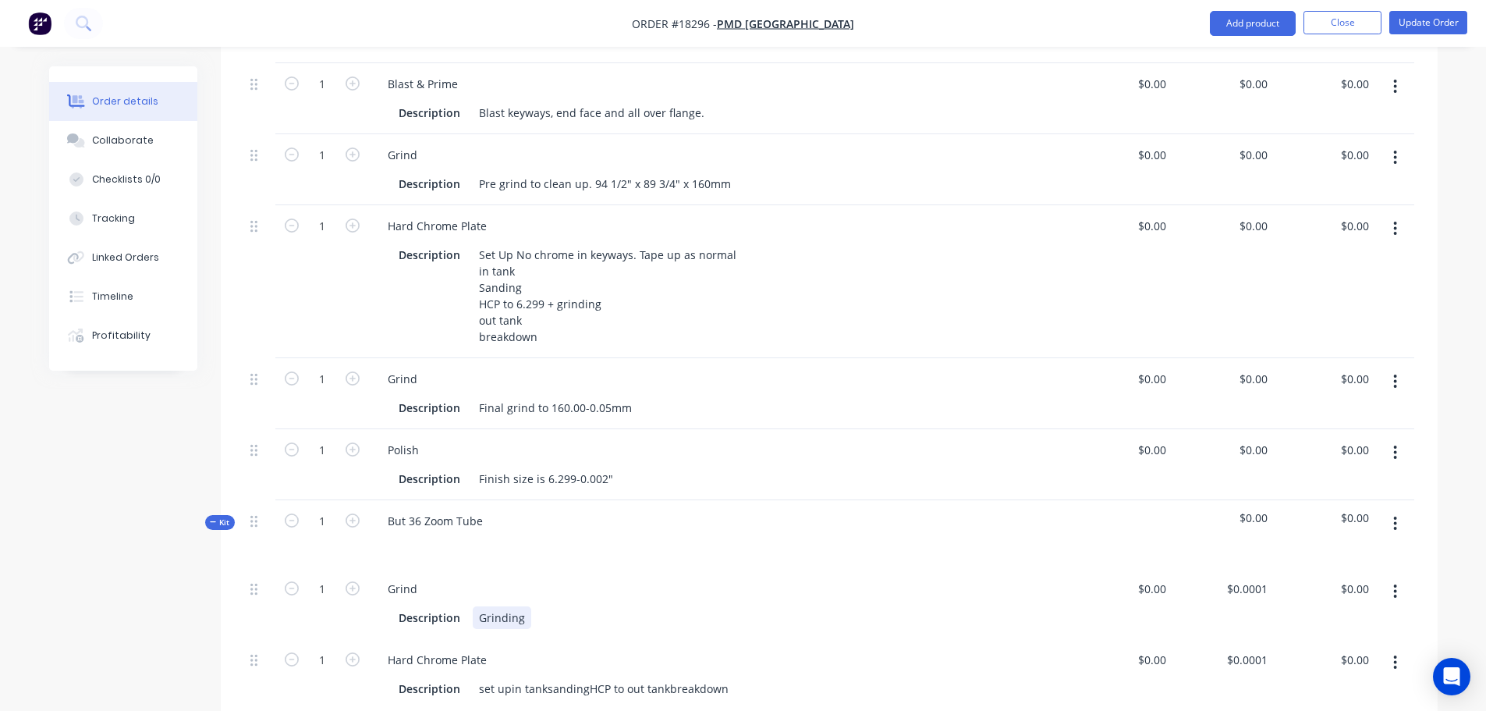
paste div
drag, startPoint x: 520, startPoint y: 615, endPoint x: 394, endPoint y: 618, distance: 126.4
click at [394, 618] on div "Description GrindingPre grind to clean up. 94 1/2" x 89 3/4" x 160mm" at bounding box center [716, 617] width 649 height 23
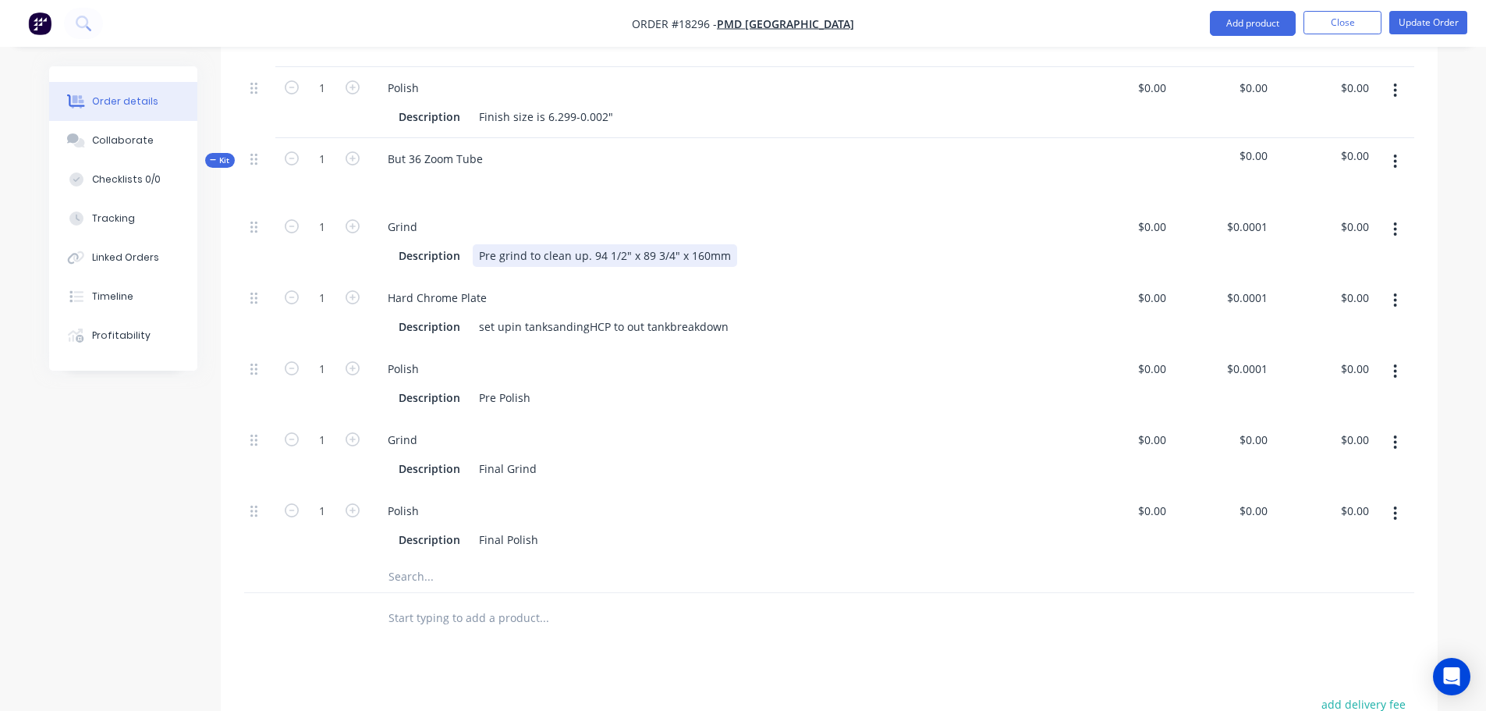
scroll to position [905, 0]
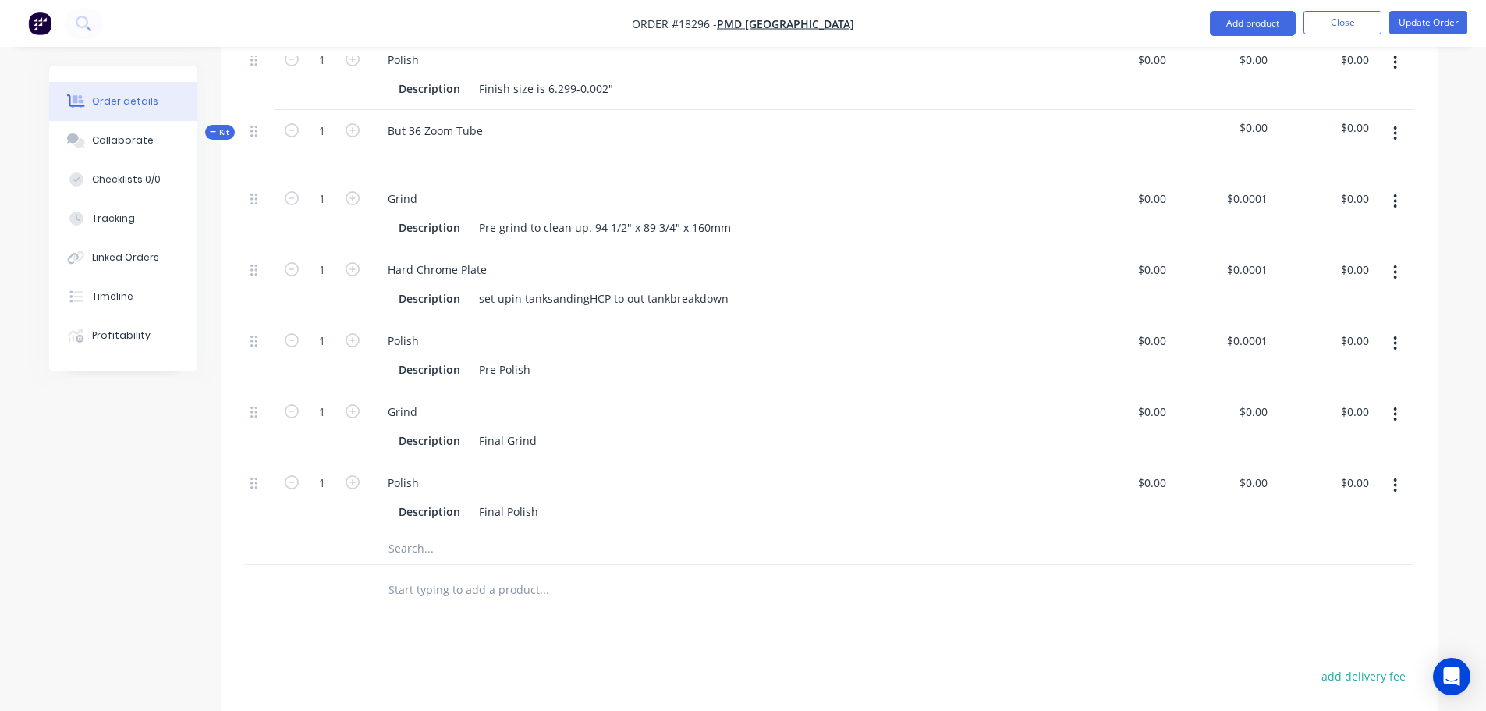
click at [438, 548] on input "text" at bounding box center [544, 548] width 312 height 31
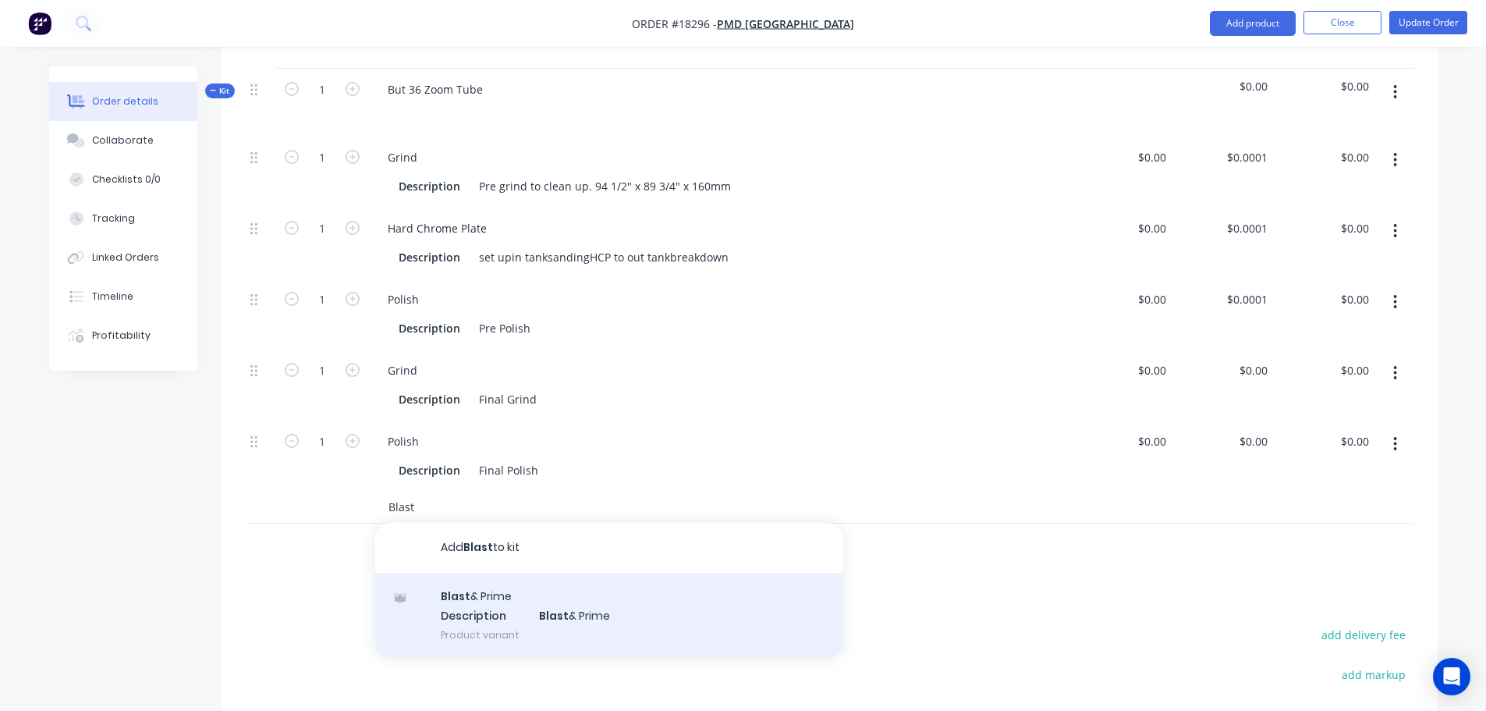
scroll to position [983, 0]
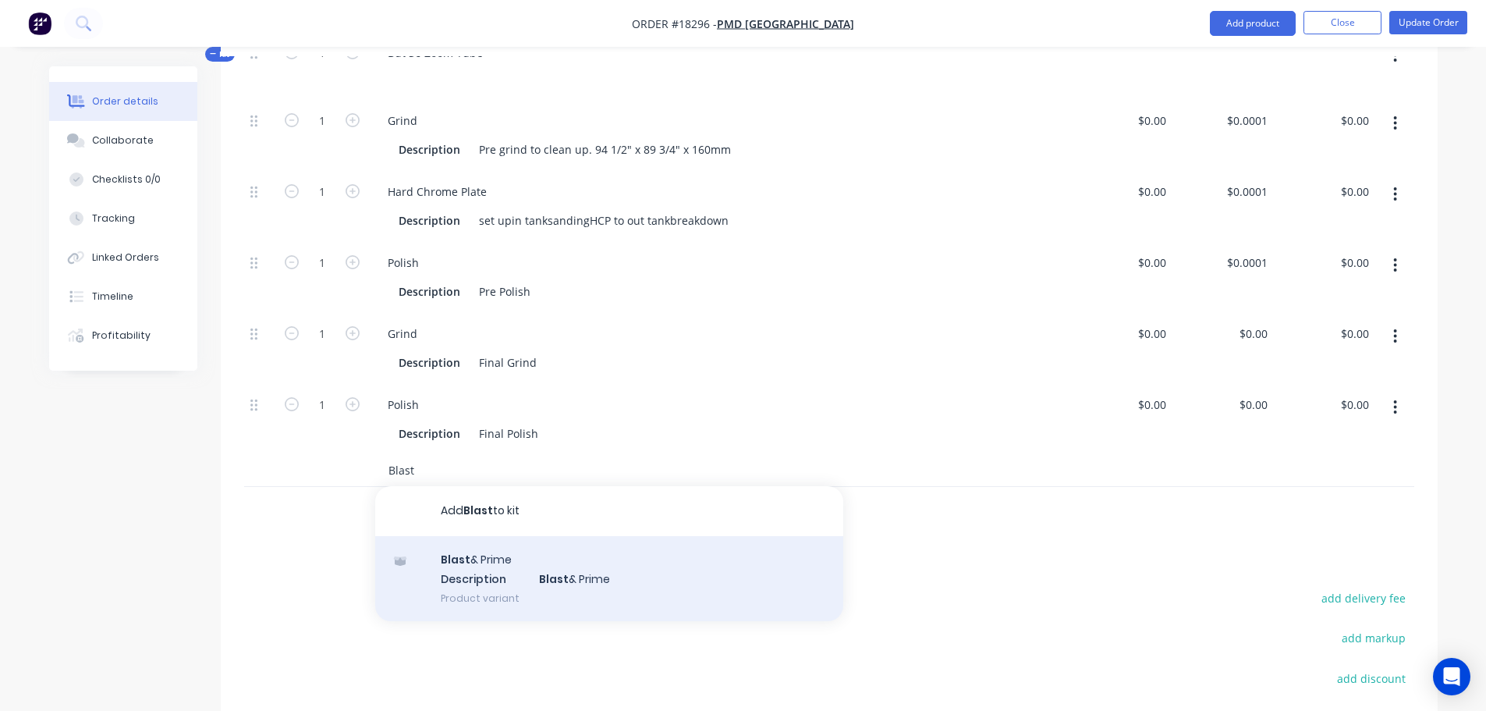
type input "Blast"
click at [537, 577] on div "Blast & Prime Description Blast & Prime Product variant" at bounding box center [609, 579] width 468 height 86
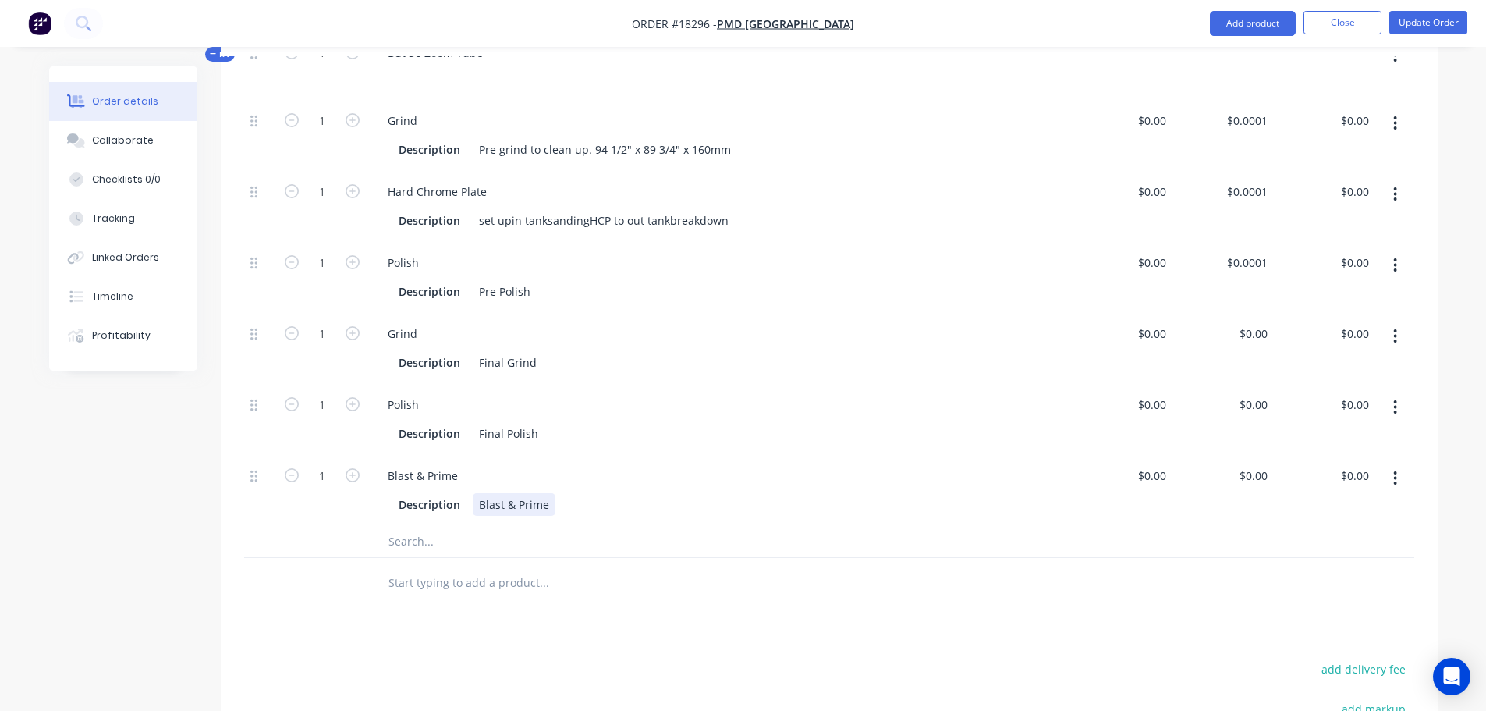
drag, startPoint x: 502, startPoint y: 503, endPoint x: 602, endPoint y: 499, distance: 100.7
click at [602, 499] on div "Description Blast & Prime" at bounding box center [716, 504] width 649 height 23
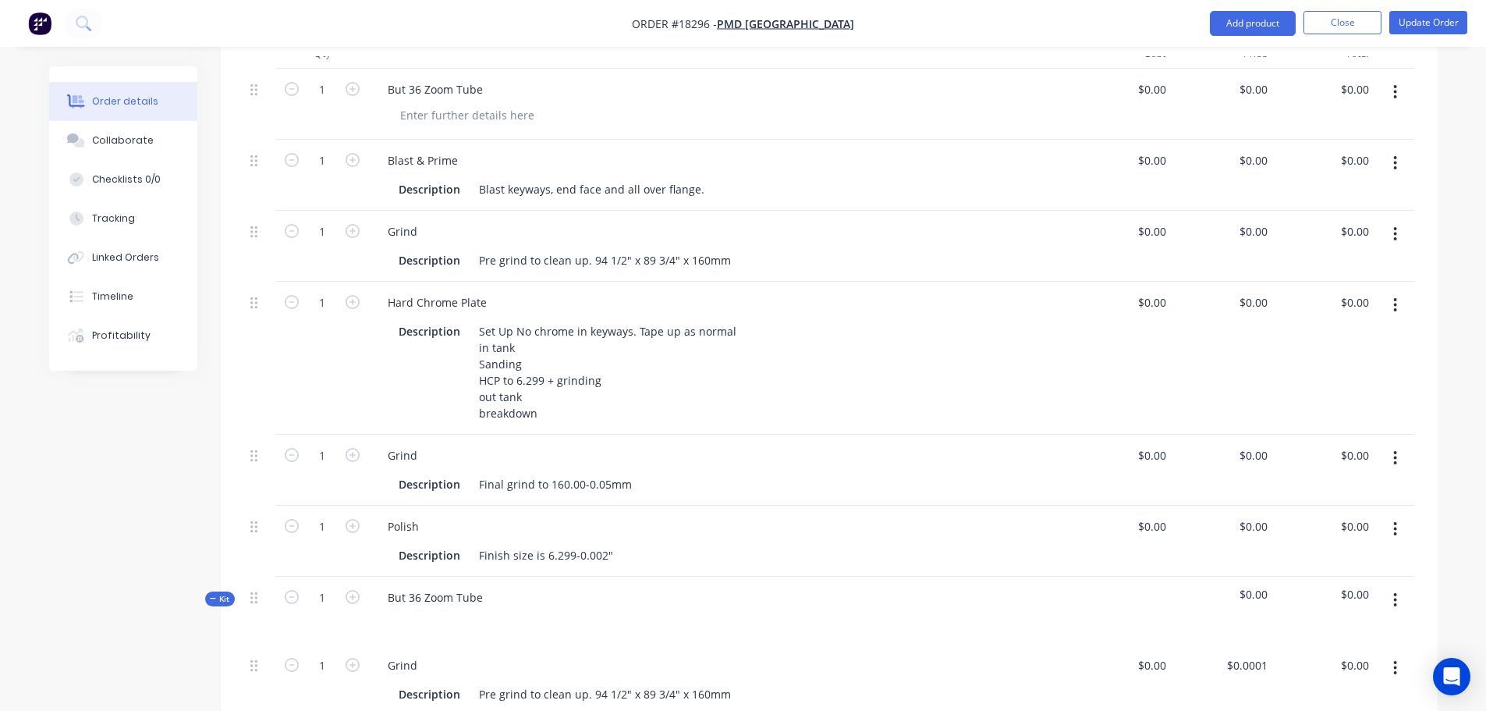
scroll to position [437, 0]
drag, startPoint x: 476, startPoint y: 189, endPoint x: 788, endPoint y: 186, distance: 312.0
click at [788, 186] on div "Description Blast keyways, end face and all over flange." at bounding box center [716, 190] width 649 height 23
copy div "Blast keyways, end face and all over flange."
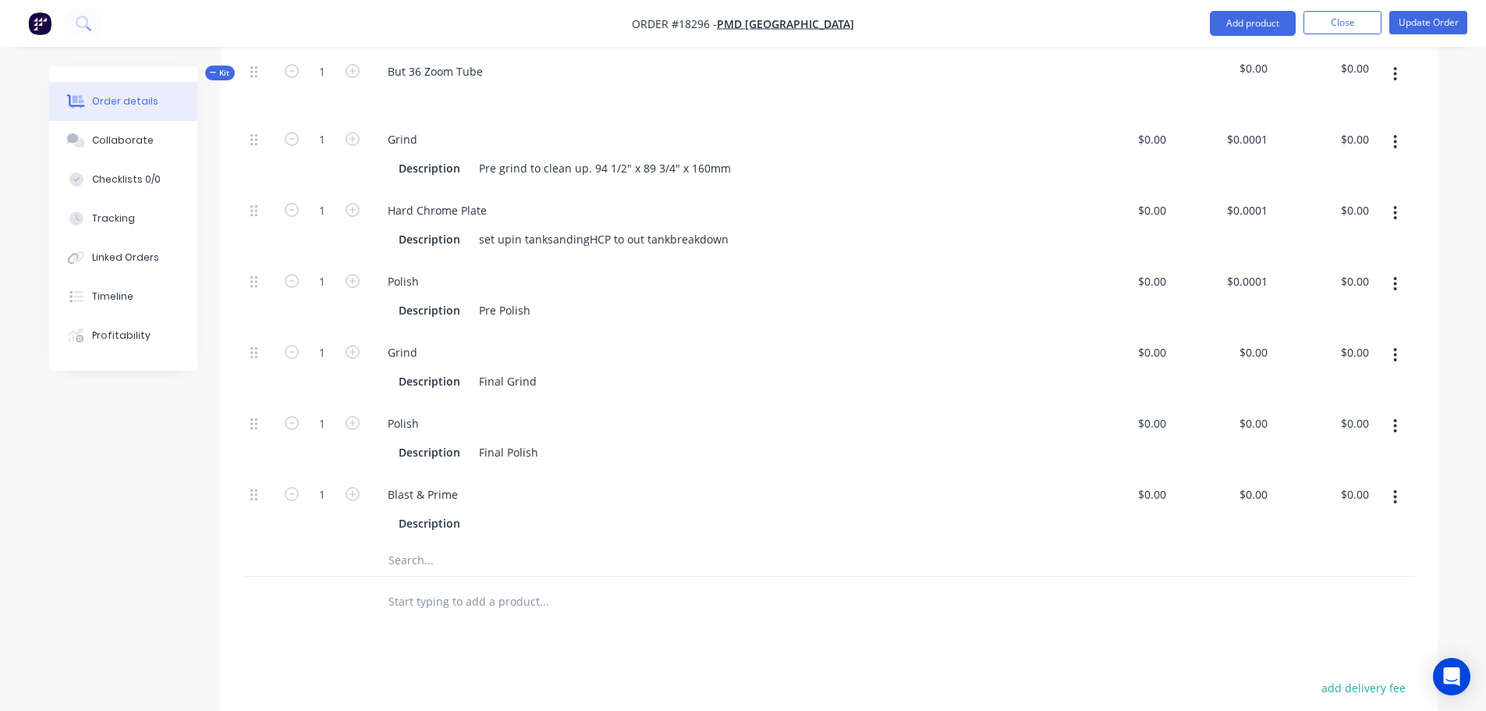
scroll to position [983, 0]
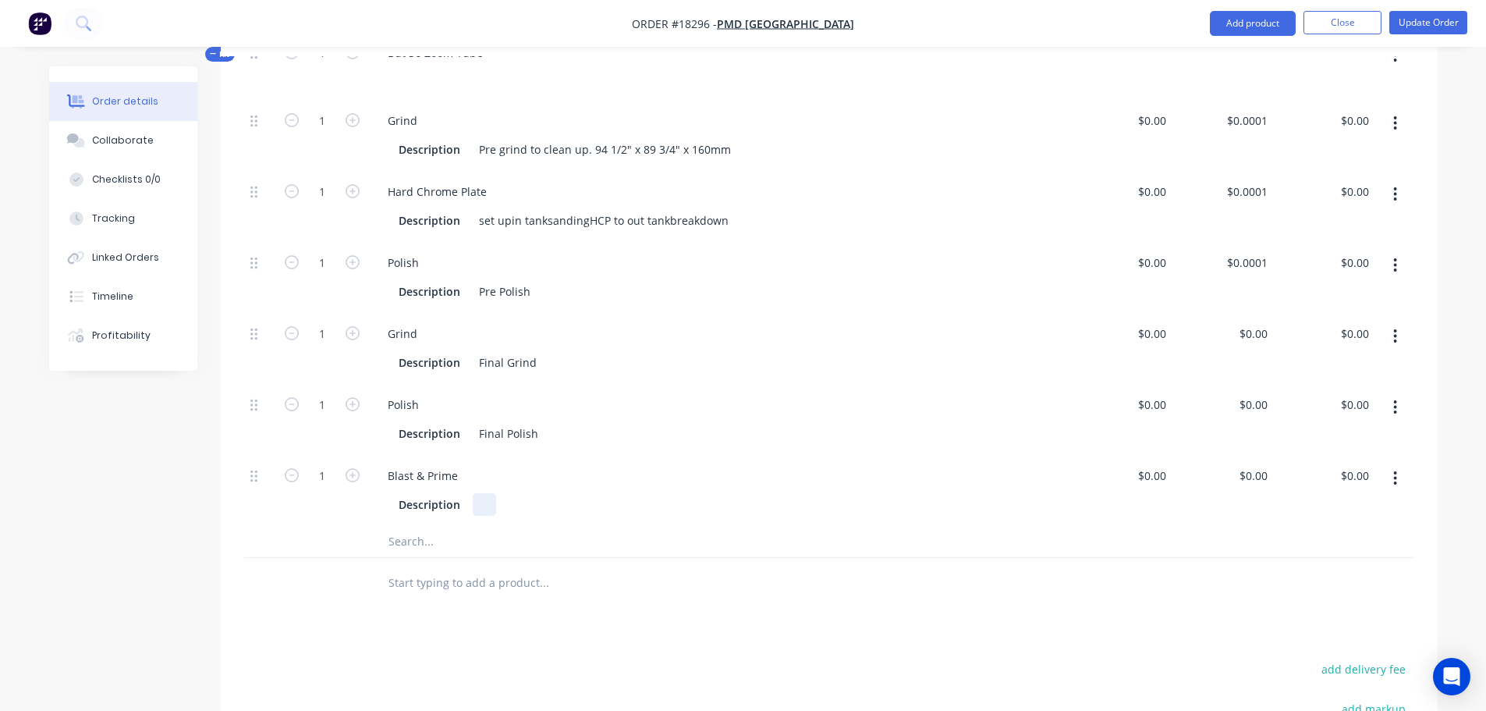
click at [470, 505] on div "Description" at bounding box center [716, 504] width 649 height 23
click at [482, 505] on div at bounding box center [484, 504] width 23 height 23
click at [271, 555] on div at bounding box center [259, 541] width 31 height 31
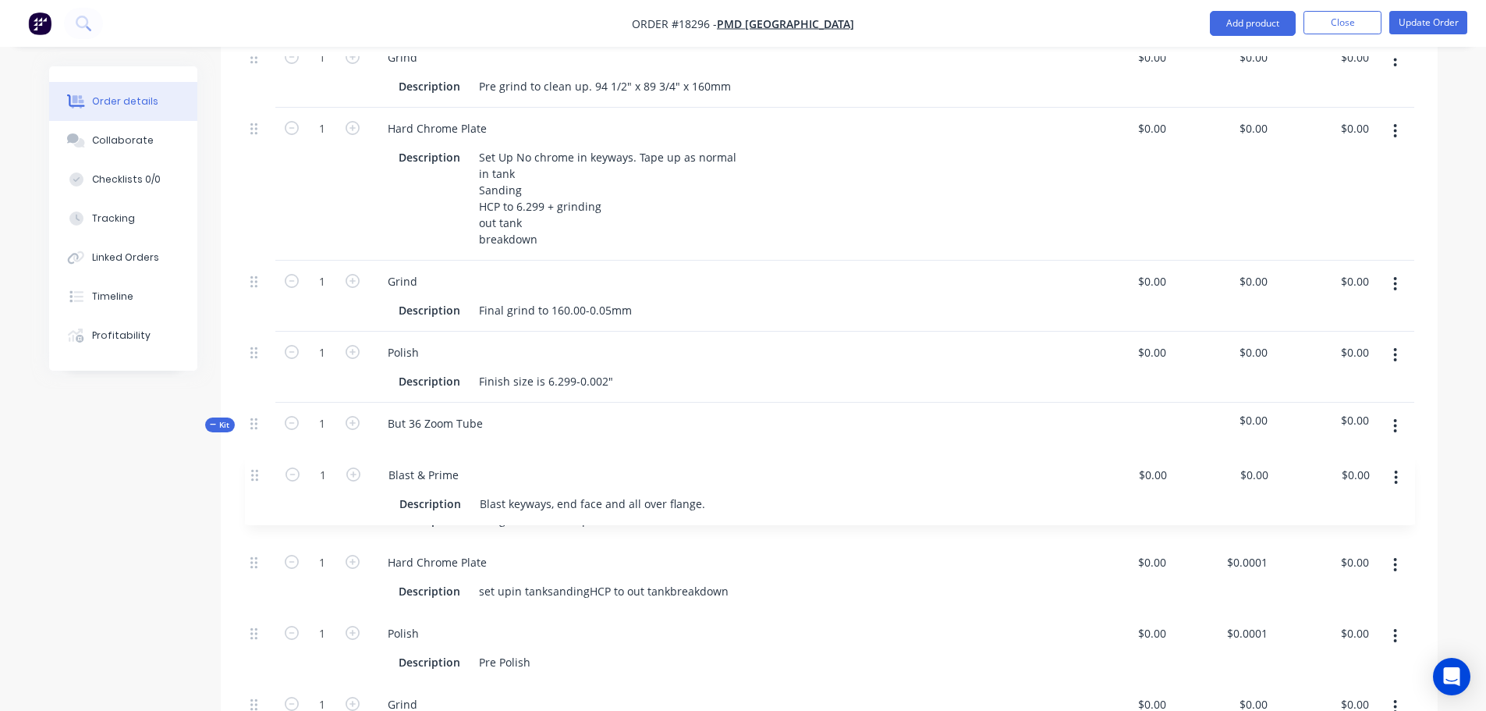
scroll to position [593, 0]
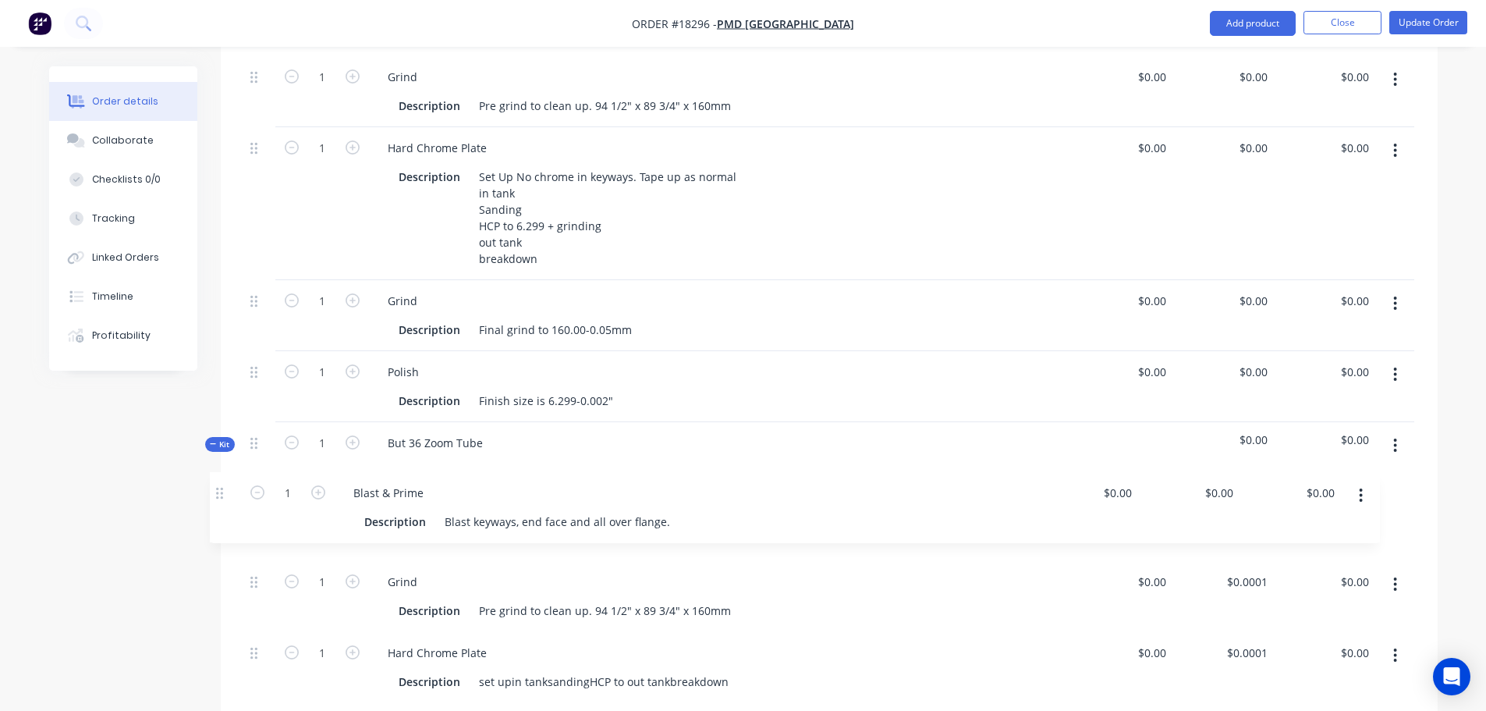
drag, startPoint x: 253, startPoint y: 479, endPoint x: 221, endPoint y: 492, distance: 34.6
click at [221, 492] on div "Qty Cost Price Total 1 But 36 Zoom Tube $0.00 $0.00 $0.00 $0.00 $0.00 $0.00 1 B…" at bounding box center [829, 440] width 1217 height 1115
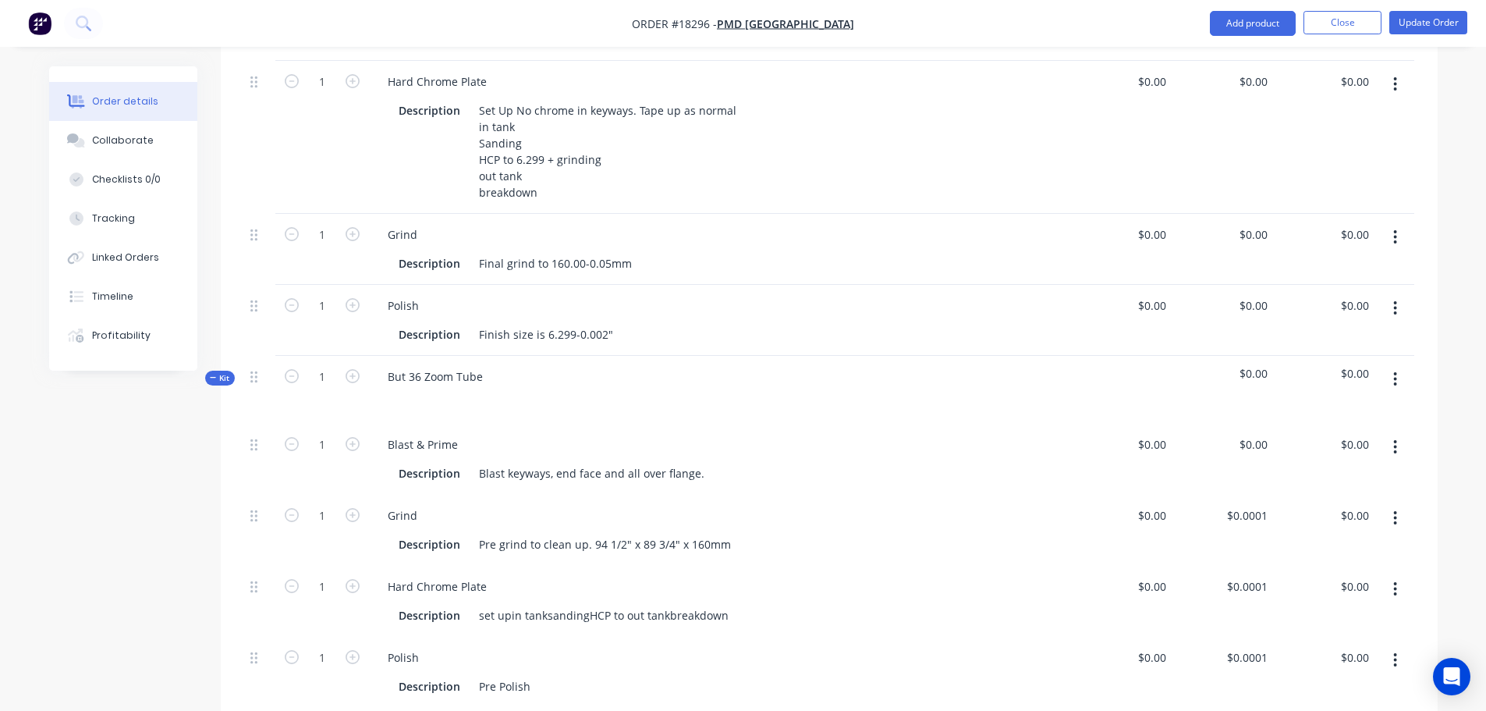
scroll to position [515, 0]
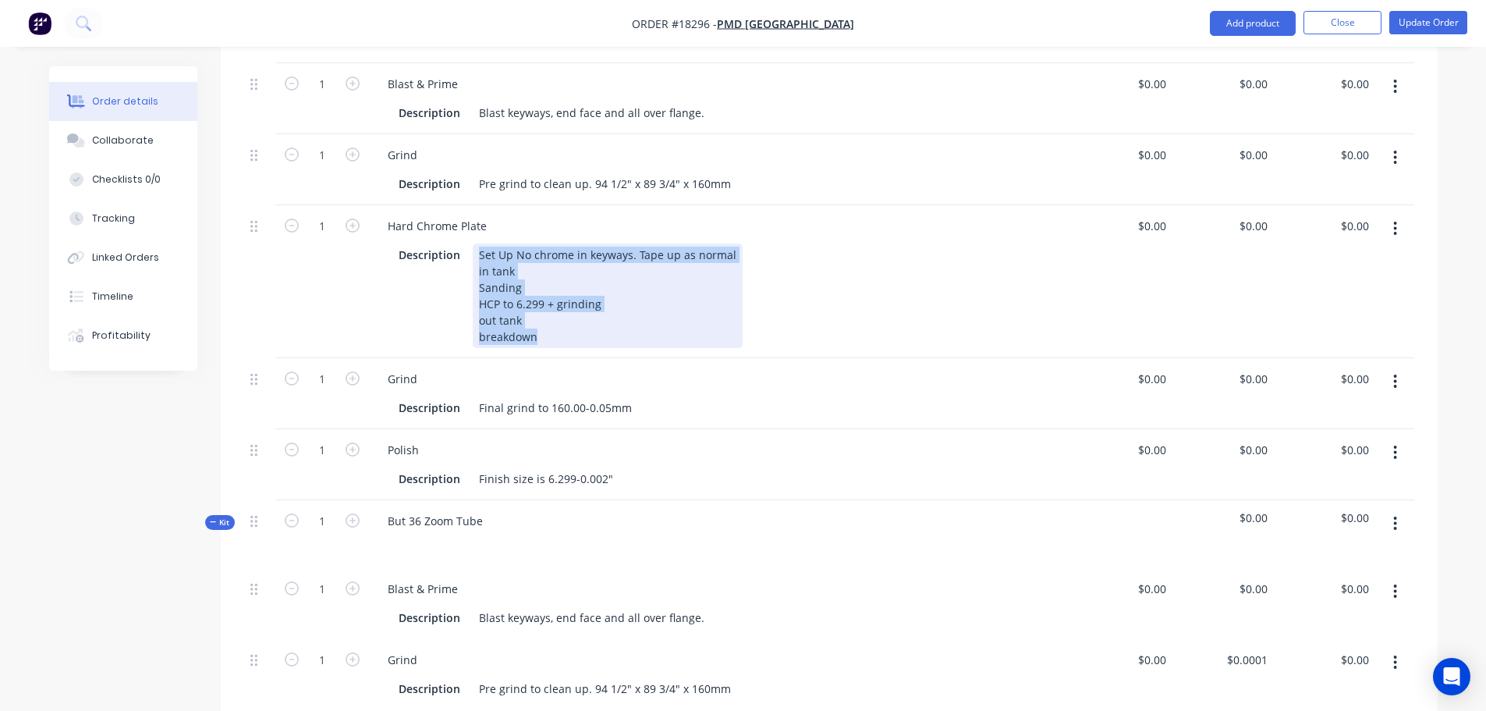
drag, startPoint x: 477, startPoint y: 252, endPoint x: 633, endPoint y: 335, distance: 176.5
click at [633, 335] on div "Set Up No chrome in keyways. Tape up as normal in tank Sanding HCP to 6.299 + g…" at bounding box center [608, 295] width 270 height 105
copy div "Set Up No chrome in keyways. Tape up as normal in tank Sanding HCP to 6.299 + g…"
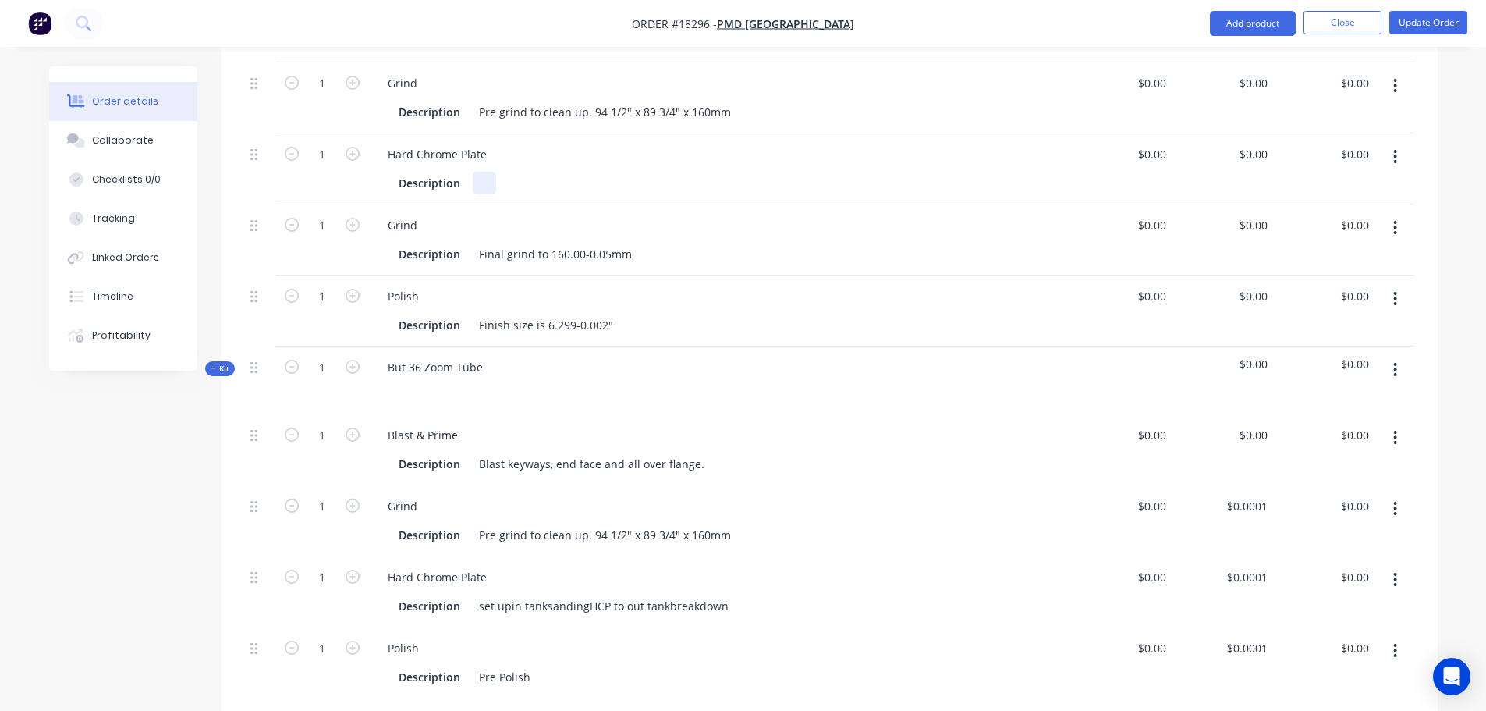
scroll to position [671, 0]
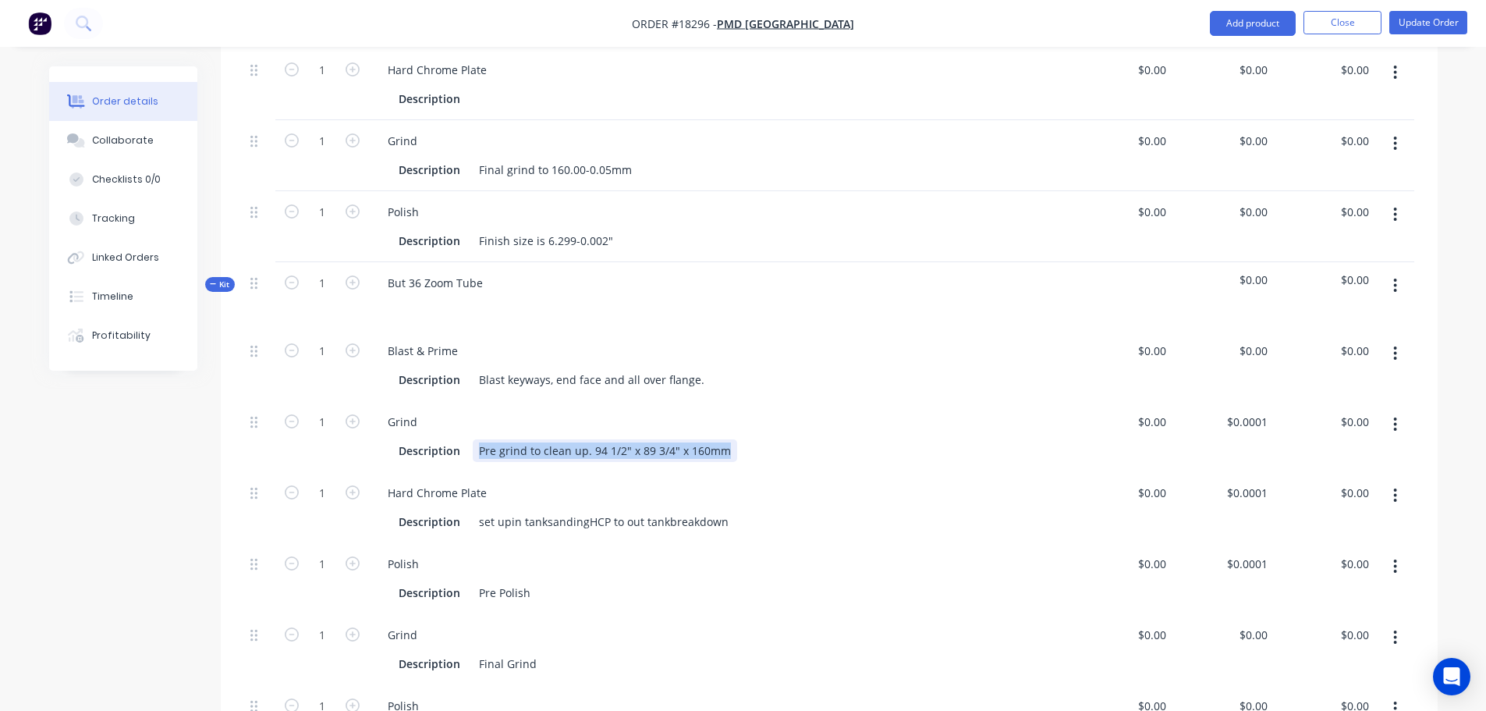
drag, startPoint x: 477, startPoint y: 449, endPoint x: 840, endPoint y: 449, distance: 362.7
click at [840, 449] on div "Description Pre grind to clean up. 94 1/2" x 89 3/4" x 160mm" at bounding box center [716, 450] width 649 height 23
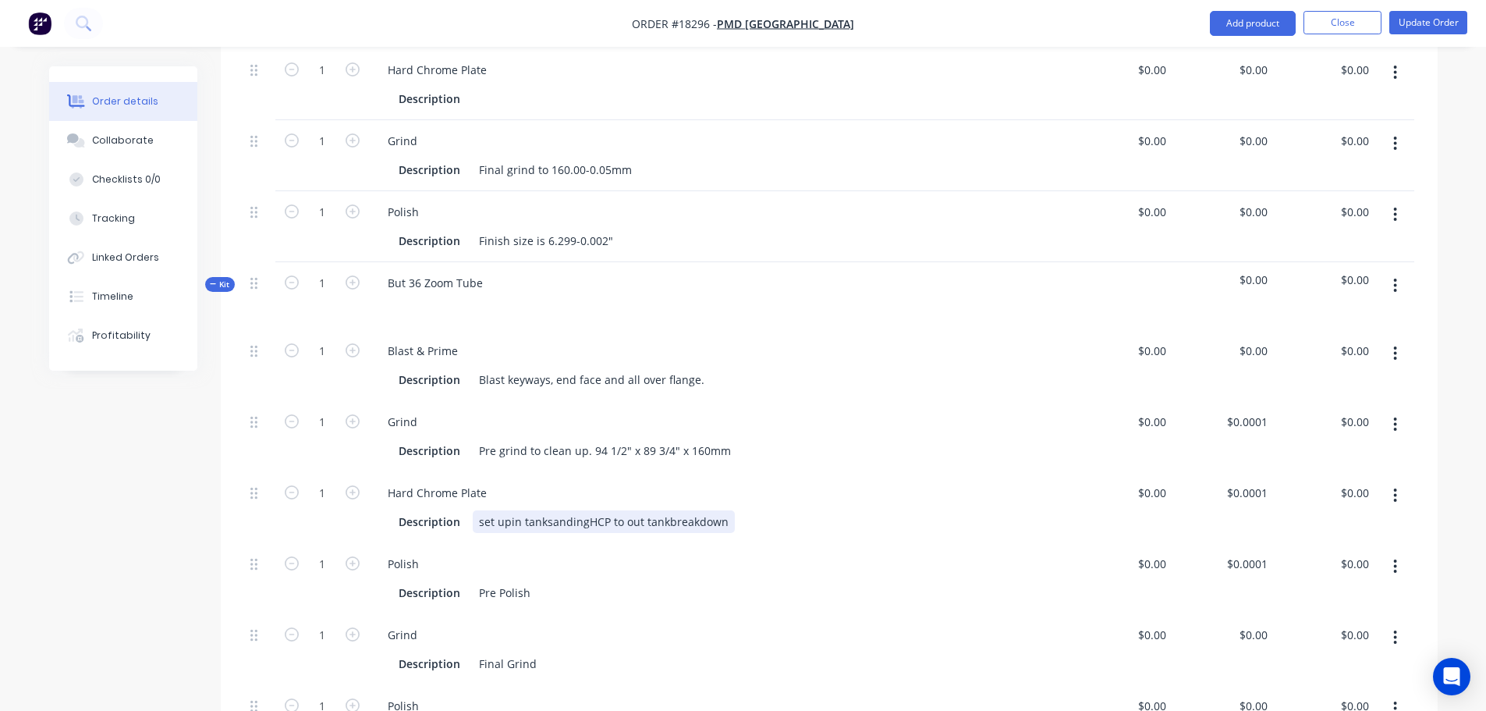
click at [514, 526] on div "set upin tanksandingHCP to out tankbreakdown" at bounding box center [604, 521] width 262 height 23
drag, startPoint x: 478, startPoint y: 522, endPoint x: 928, endPoint y: 526, distance: 450.0
click at [924, 525] on div "Description set upin tanksandingHCP to out tankbreakdown" at bounding box center [716, 521] width 649 height 23
paste div
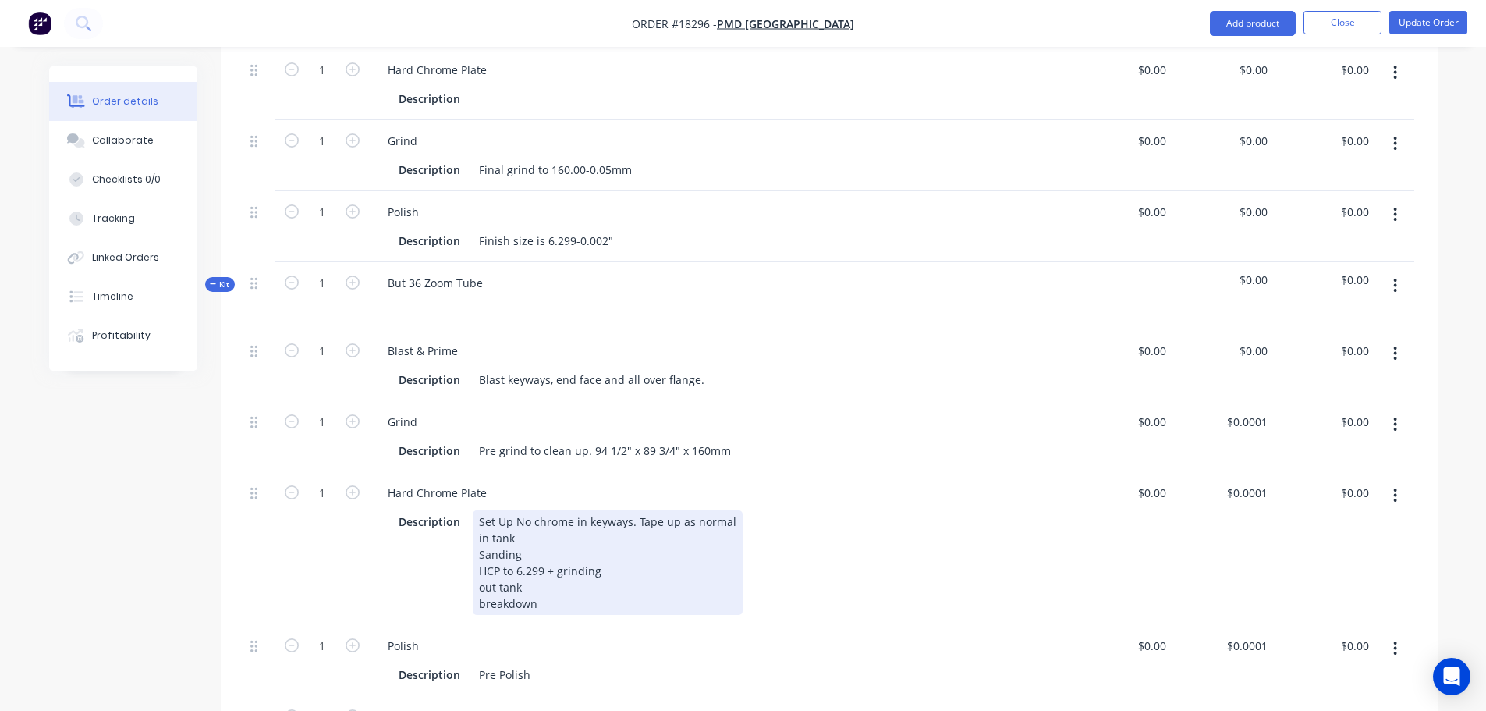
click at [835, 557] on div "1 Blast & Prime Description Blast keyways, end face and all over flange. $0.00 …" at bounding box center [829, 584] width 1170 height 508
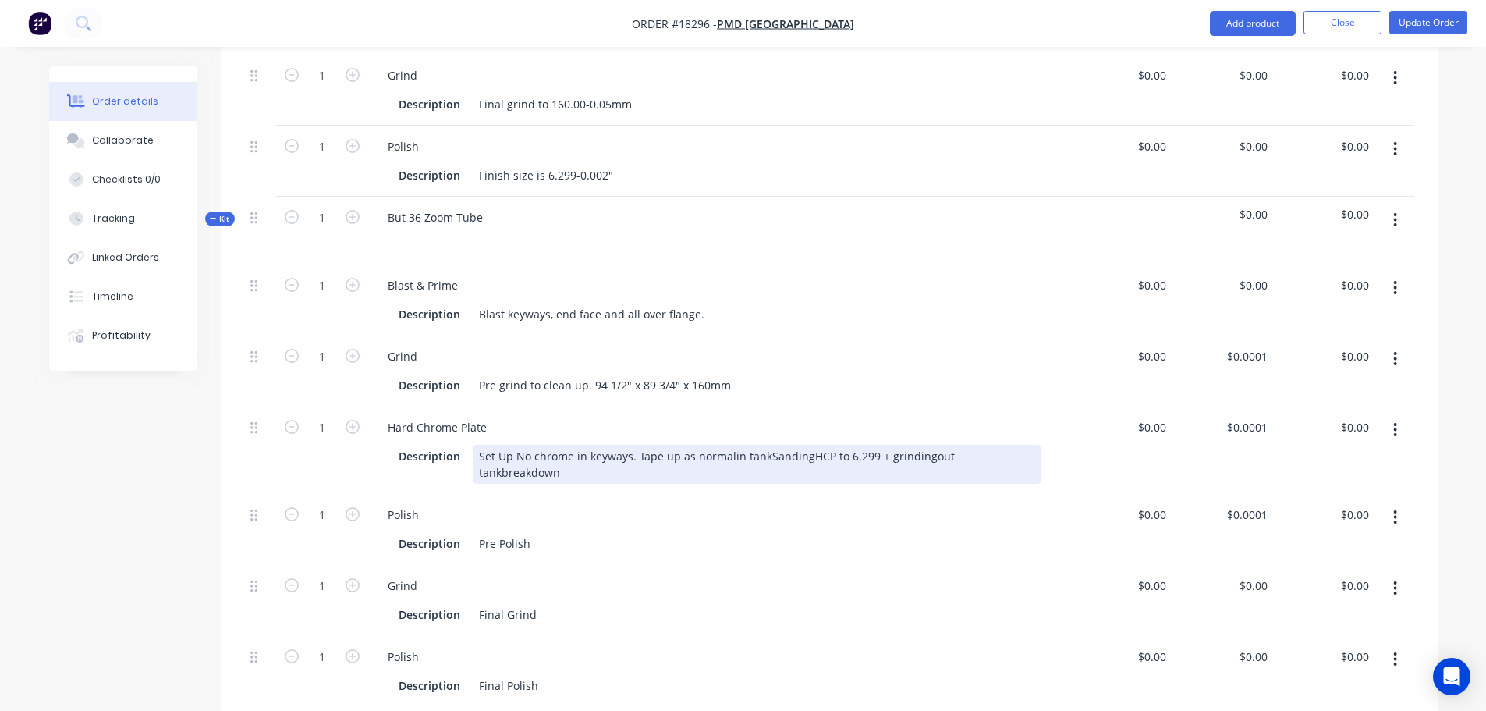
scroll to position [827, 0]
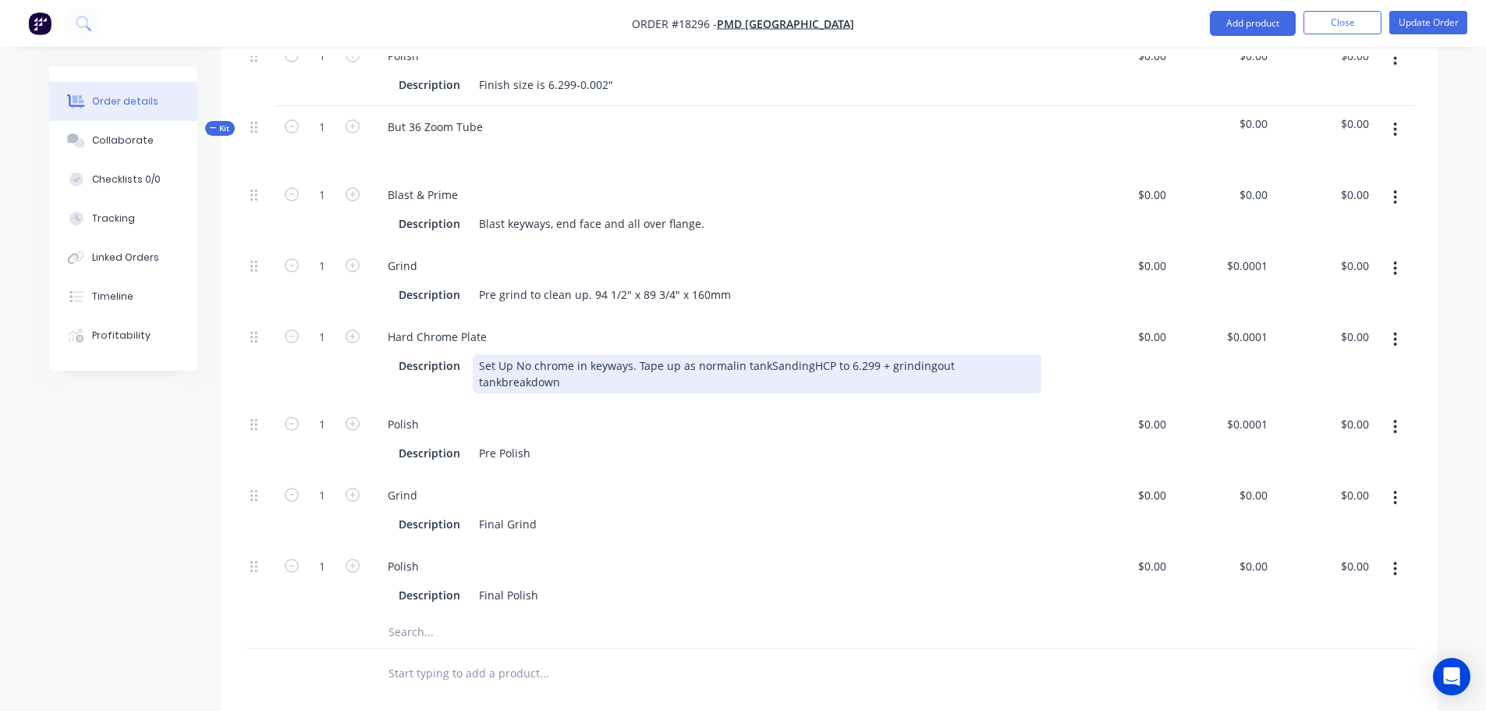
click at [510, 364] on div "Set Up No chrome in keyways. Tape up as normalin tankSandingHCP to 6.299 + grin…" at bounding box center [757, 373] width 569 height 39
click at [515, 359] on div "Set Up No chrome in keyways. Tape up as normalin tankSandingHCP to 6.299 + grin…" at bounding box center [757, 373] width 569 height 39
click at [636, 364] on div "Set Up No chrome in keyways. Tape up as normalin tankSandingHCP to 6.299 + grin…" at bounding box center [757, 373] width 569 height 39
click at [728, 365] on div "Set Up No chrome in keyways. Tape up as normalin tankSandingHCP to 6.299 + grin…" at bounding box center [757, 373] width 569 height 39
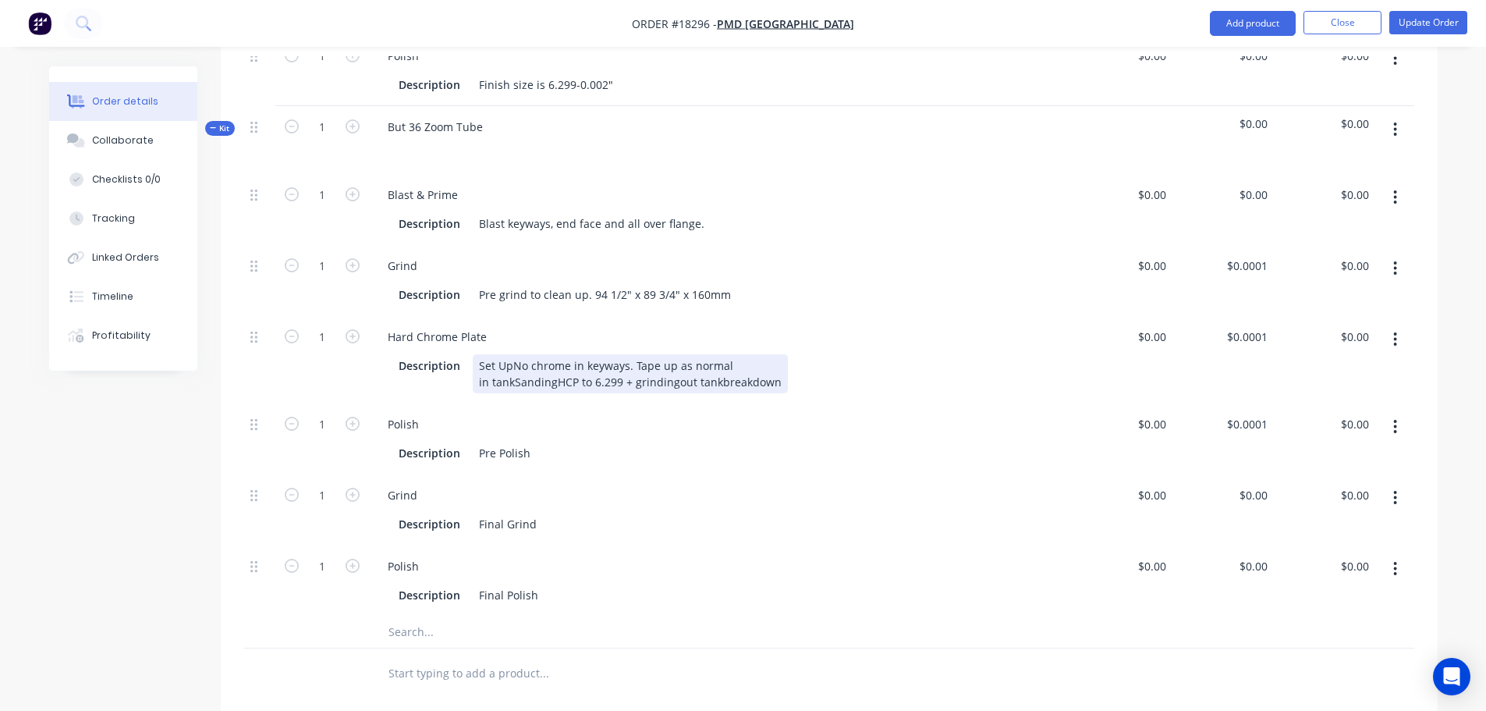
click at [514, 377] on div "Set Up No chrome in keyways. Tape up as normal in tankSandingHCP to 6.299 + gri…" at bounding box center [630, 373] width 315 height 39
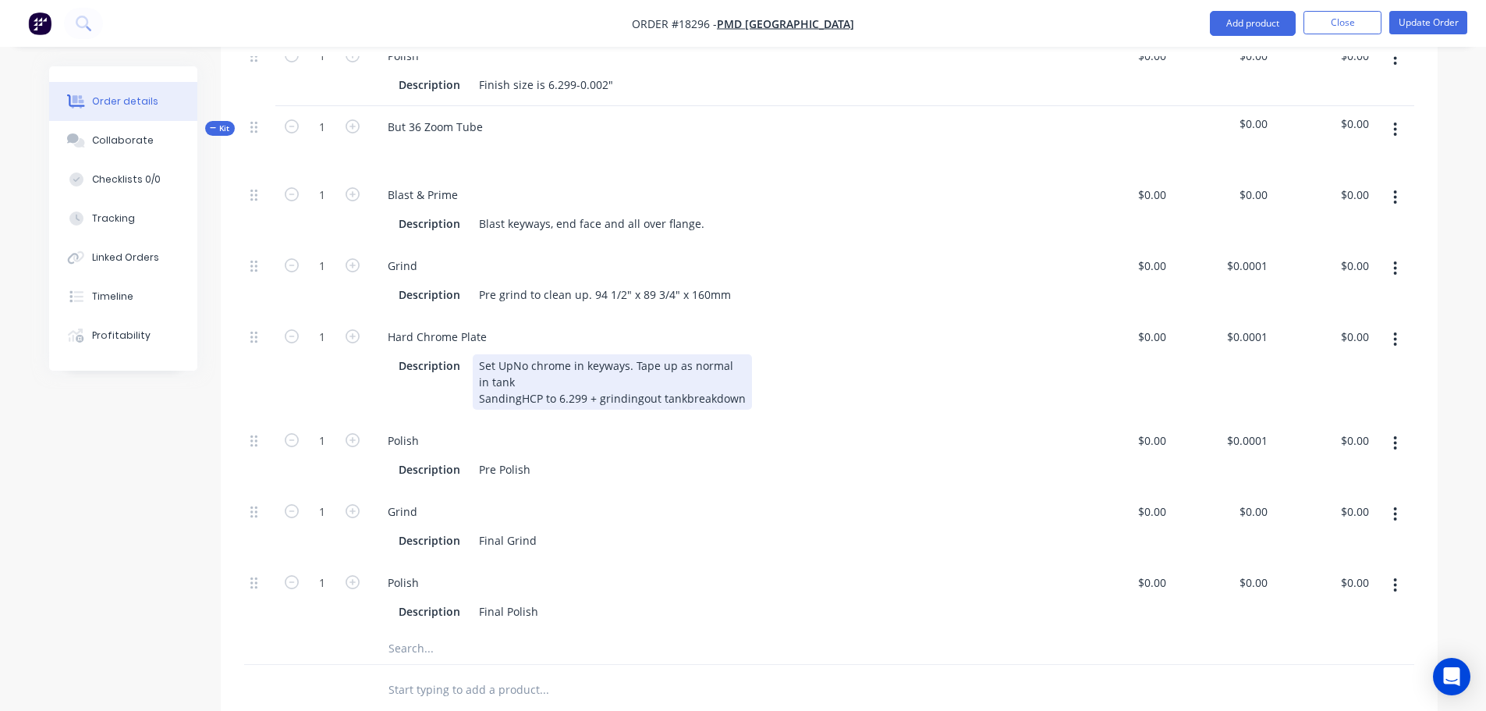
click at [519, 395] on div "Set Up No chrome in keyways. Tape up as normal in tank SandingHCP to 6.299 + gr…" at bounding box center [612, 381] width 279 height 55
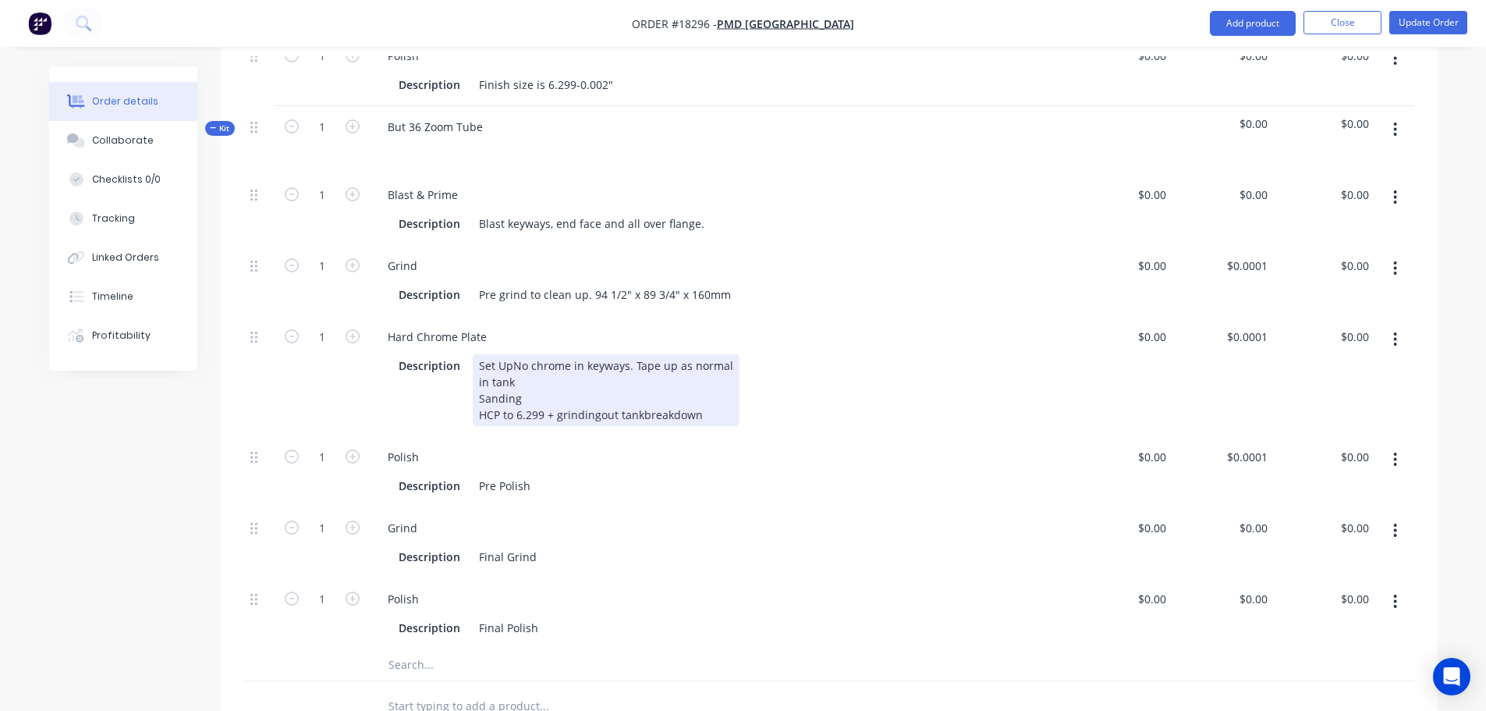
click at [598, 415] on div "Set Up No chrome in keyways. Tape up as normal in tank Sanding HCP to 6.299 + g…" at bounding box center [606, 390] width 267 height 72
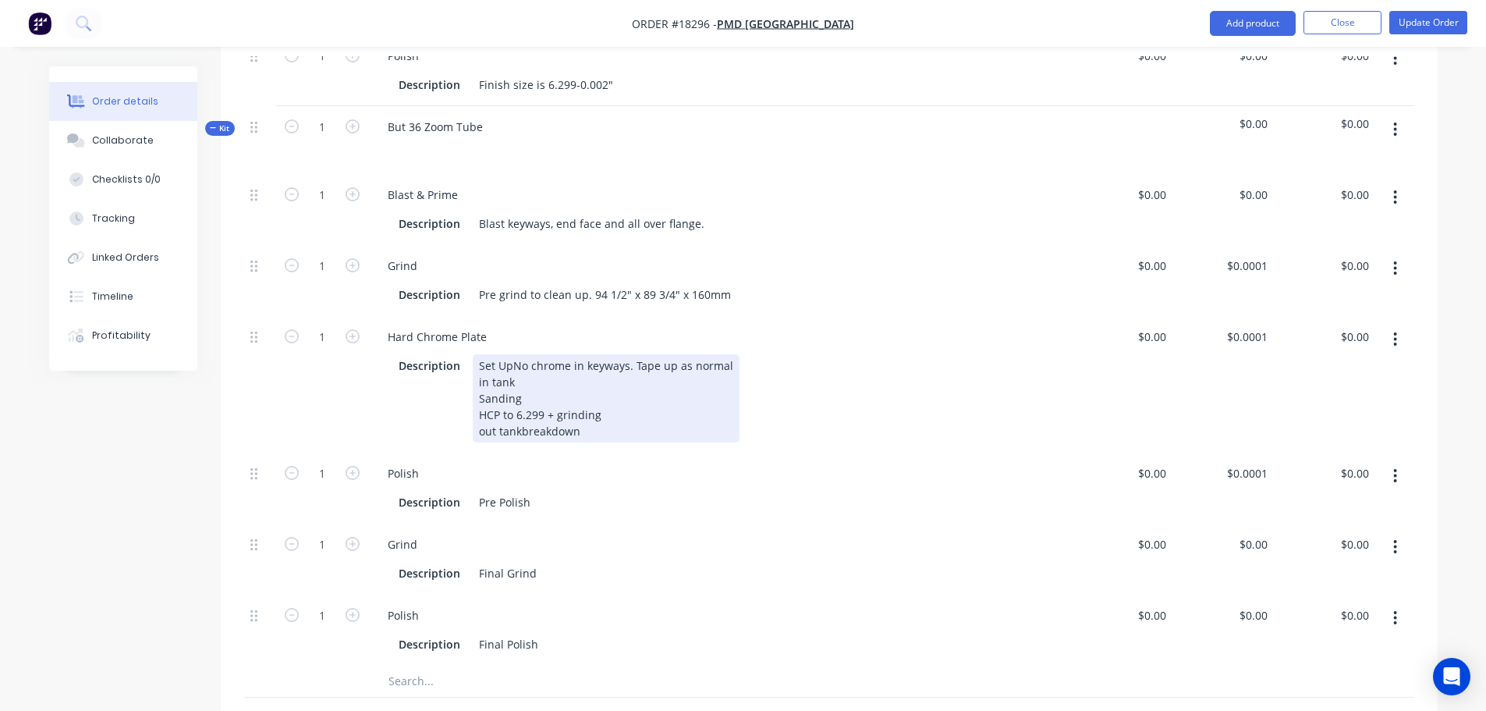
click at [519, 431] on div "Set Up No chrome in keyways. Tape up as normal in tank Sanding HCP to 6.299 + g…" at bounding box center [606, 398] width 267 height 88
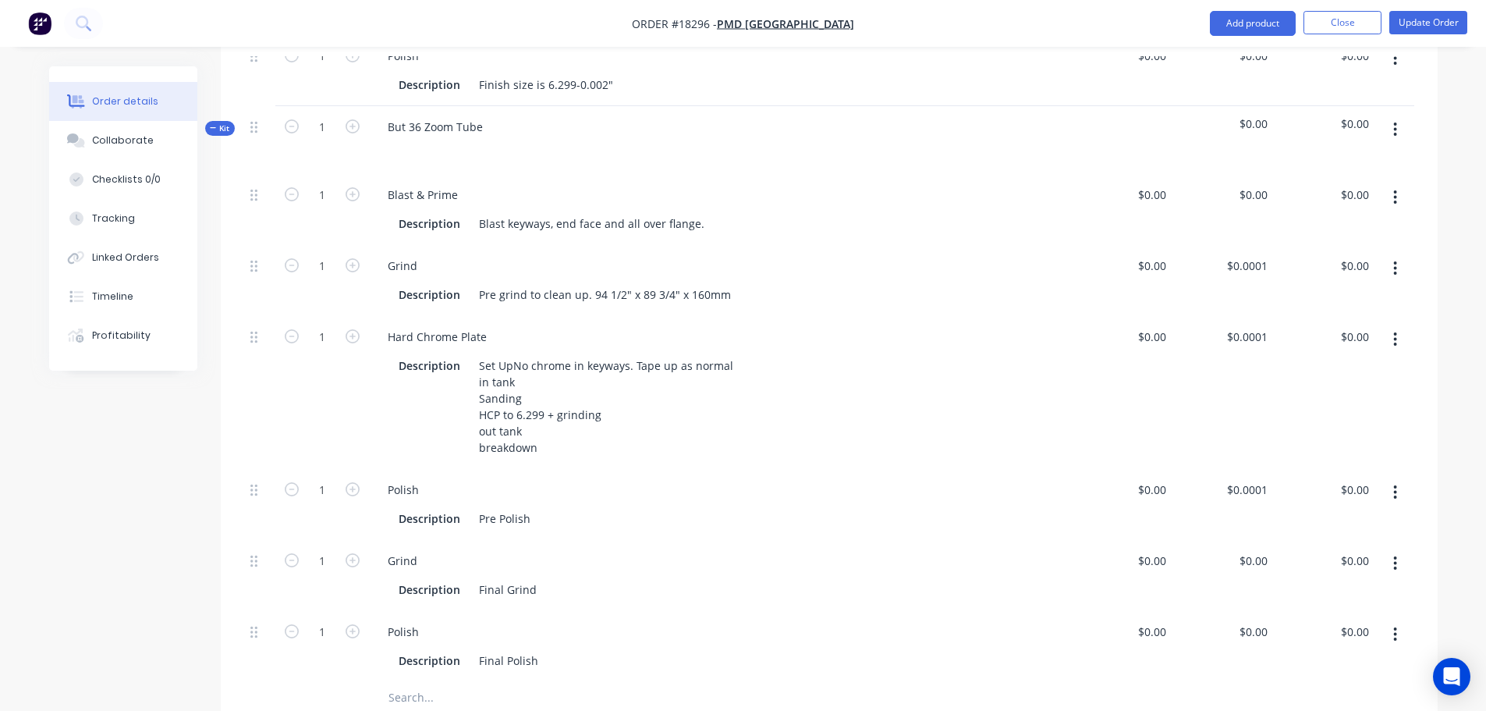
click at [1400, 501] on button "button" at bounding box center [1395, 492] width 37 height 28
click at [1316, 590] on div "Delete" at bounding box center [1340, 595] width 120 height 23
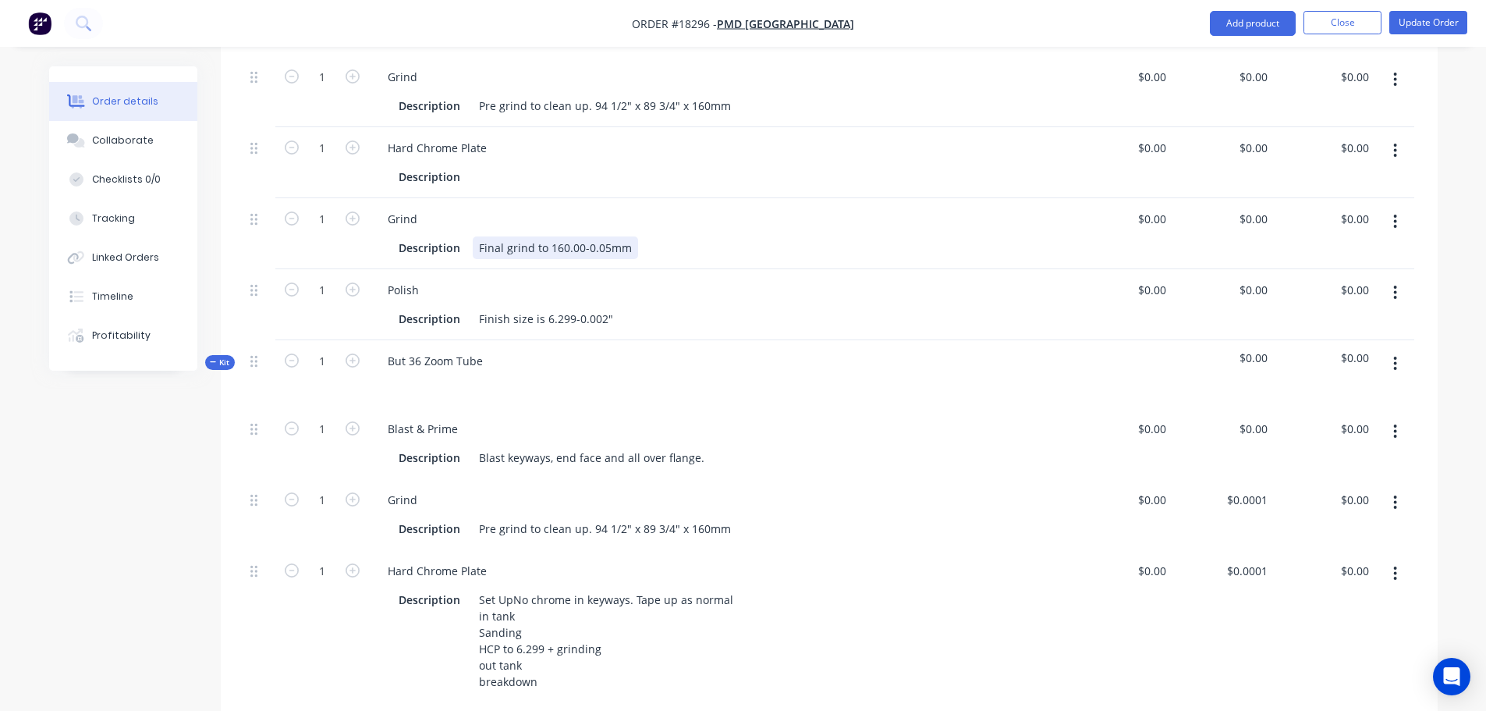
click at [554, 247] on div "Final grind to 160.00-0.05mm" at bounding box center [555, 247] width 165 height 23
drag, startPoint x: 473, startPoint y: 246, endPoint x: 711, endPoint y: 239, distance: 238.8
click at [711, 239] on div "Description Final grind to 160.00-0.05mm" at bounding box center [716, 247] width 649 height 23
copy div "Final grind to 160.00-0.05mm"
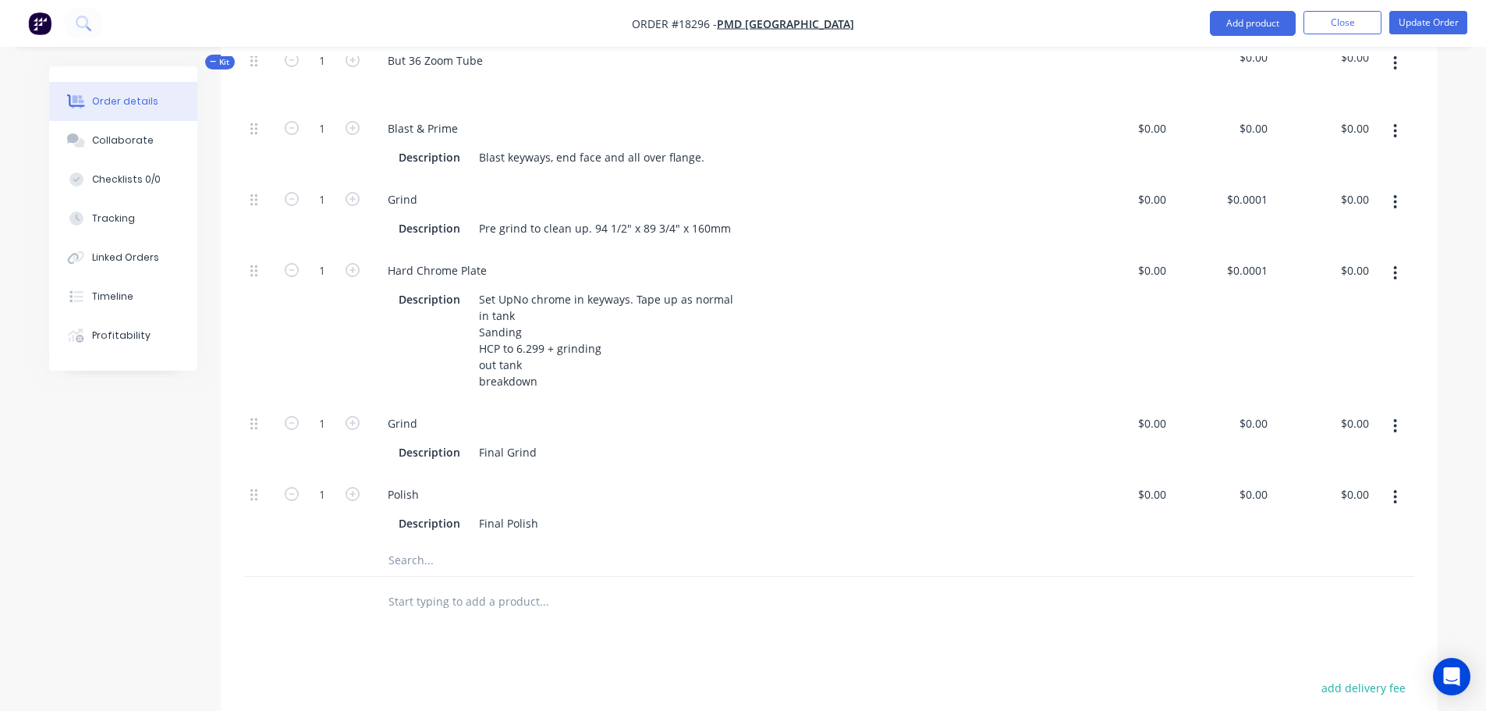
scroll to position [983, 0]
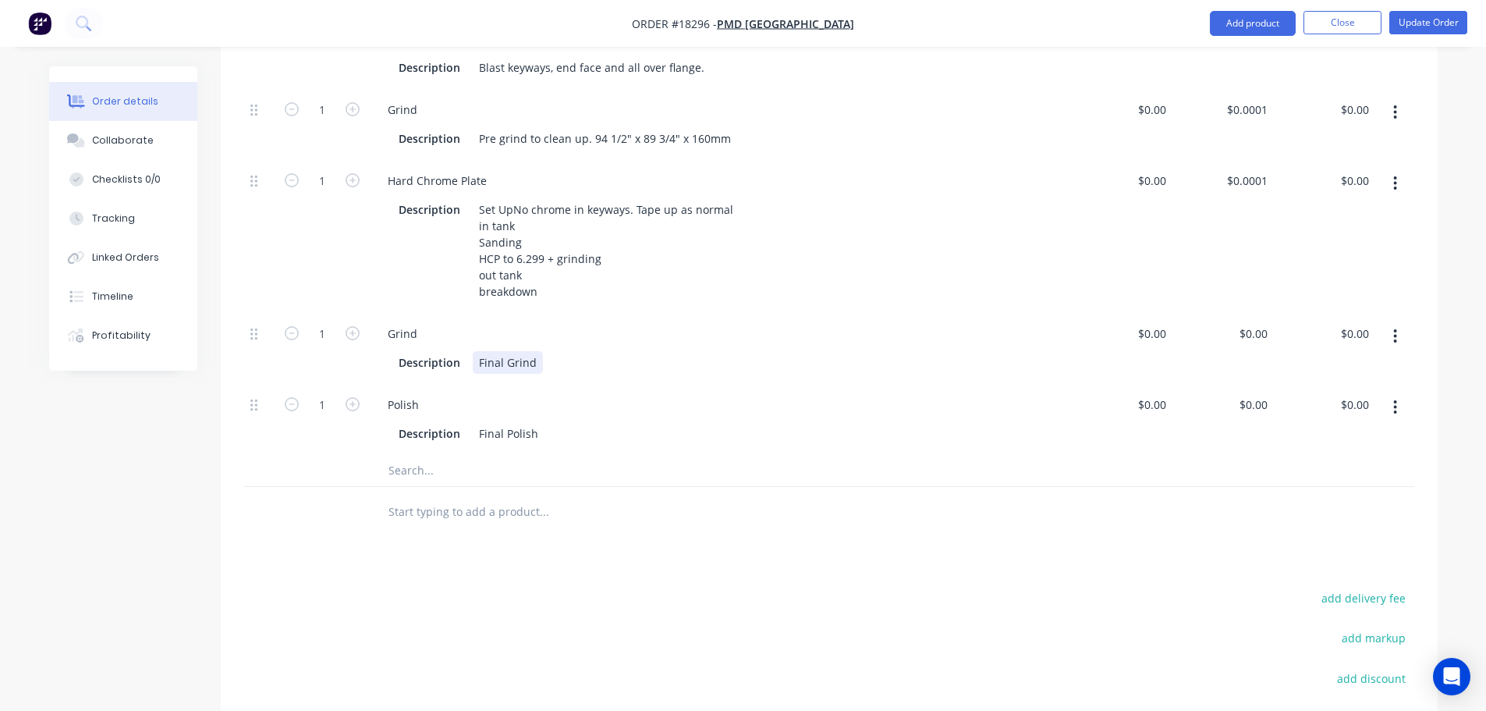
click at [536, 363] on div "Final Grind" at bounding box center [508, 362] width 70 height 23
drag, startPoint x: 538, startPoint y: 363, endPoint x: 441, endPoint y: 378, distance: 98.0
click at [409, 364] on div "Description Final Grind" at bounding box center [716, 362] width 649 height 23
paste div
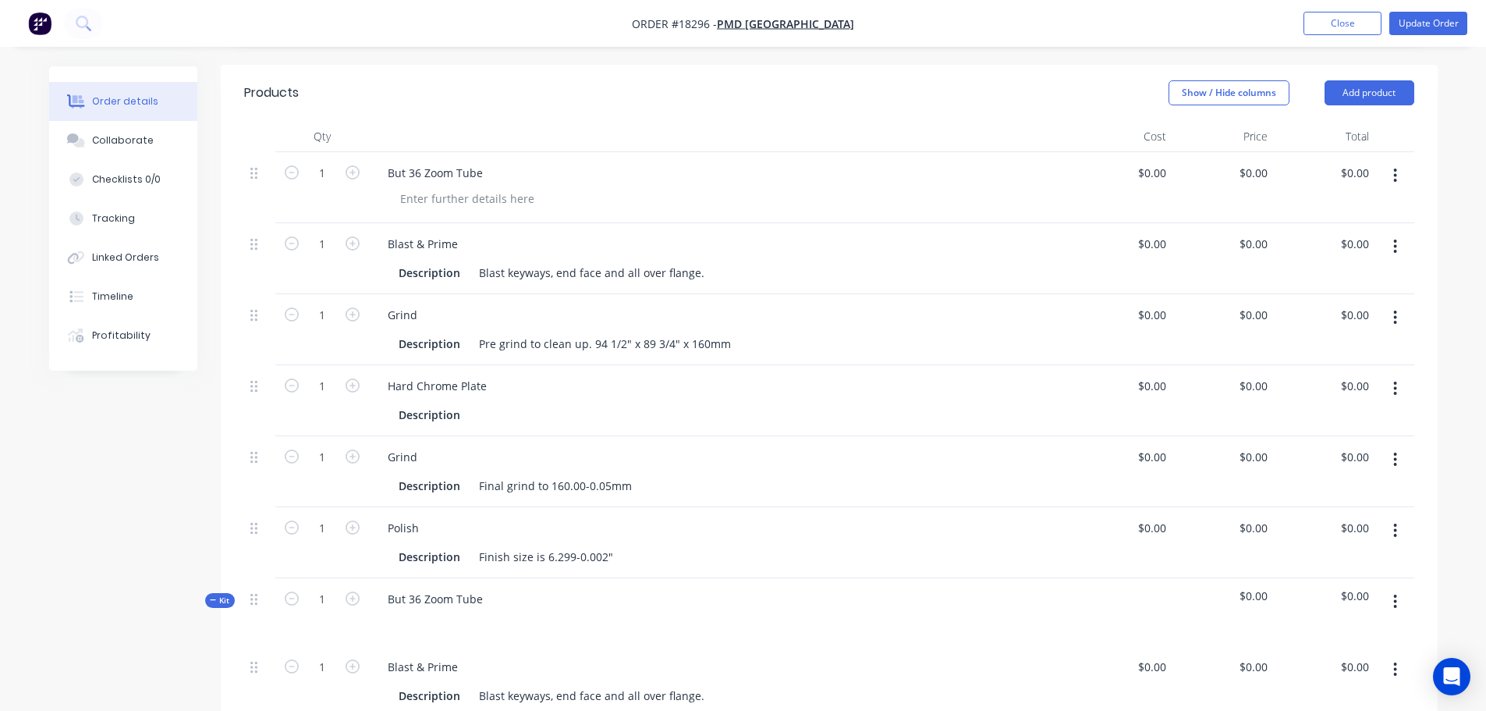
scroll to position [359, 0]
click at [1391, 178] on button "button" at bounding box center [1395, 172] width 37 height 28
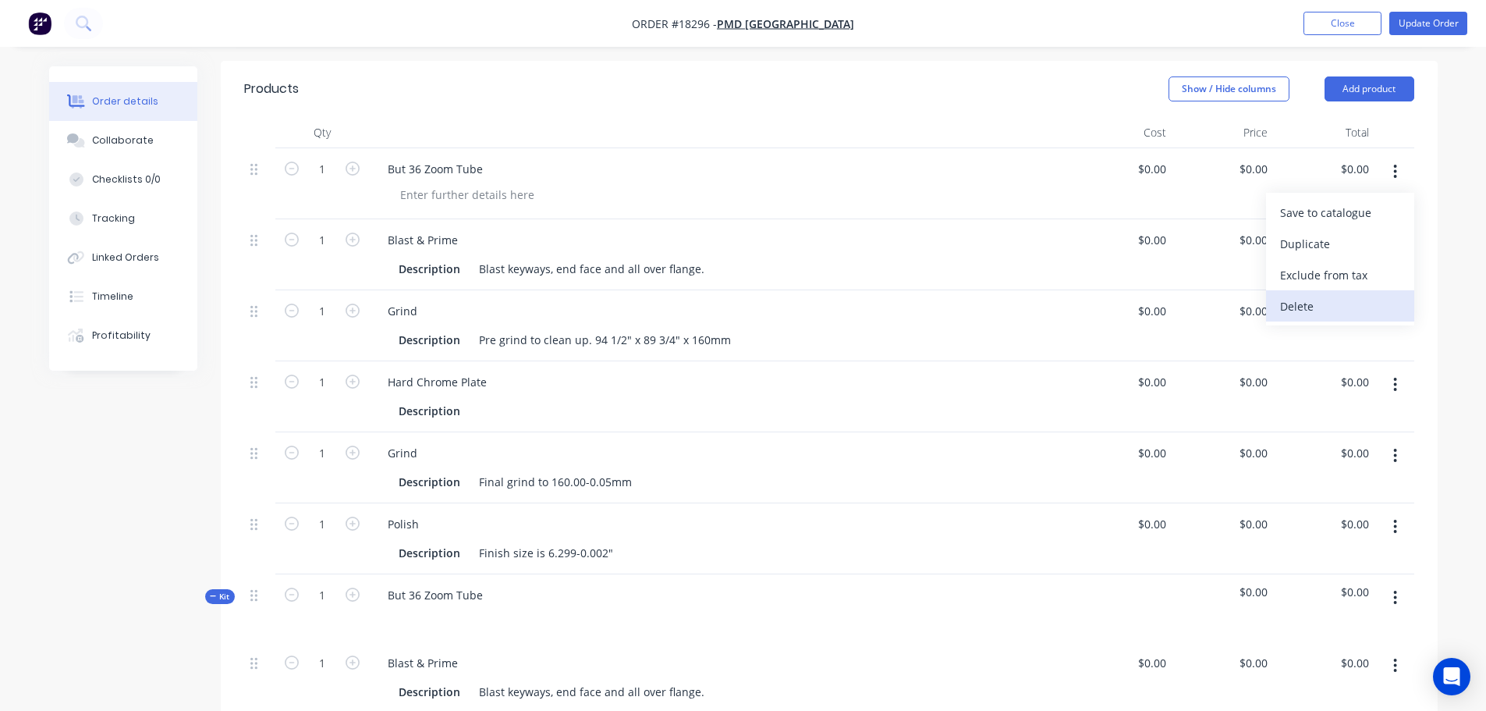
click at [1317, 296] on div "Delete" at bounding box center [1340, 306] width 120 height 23
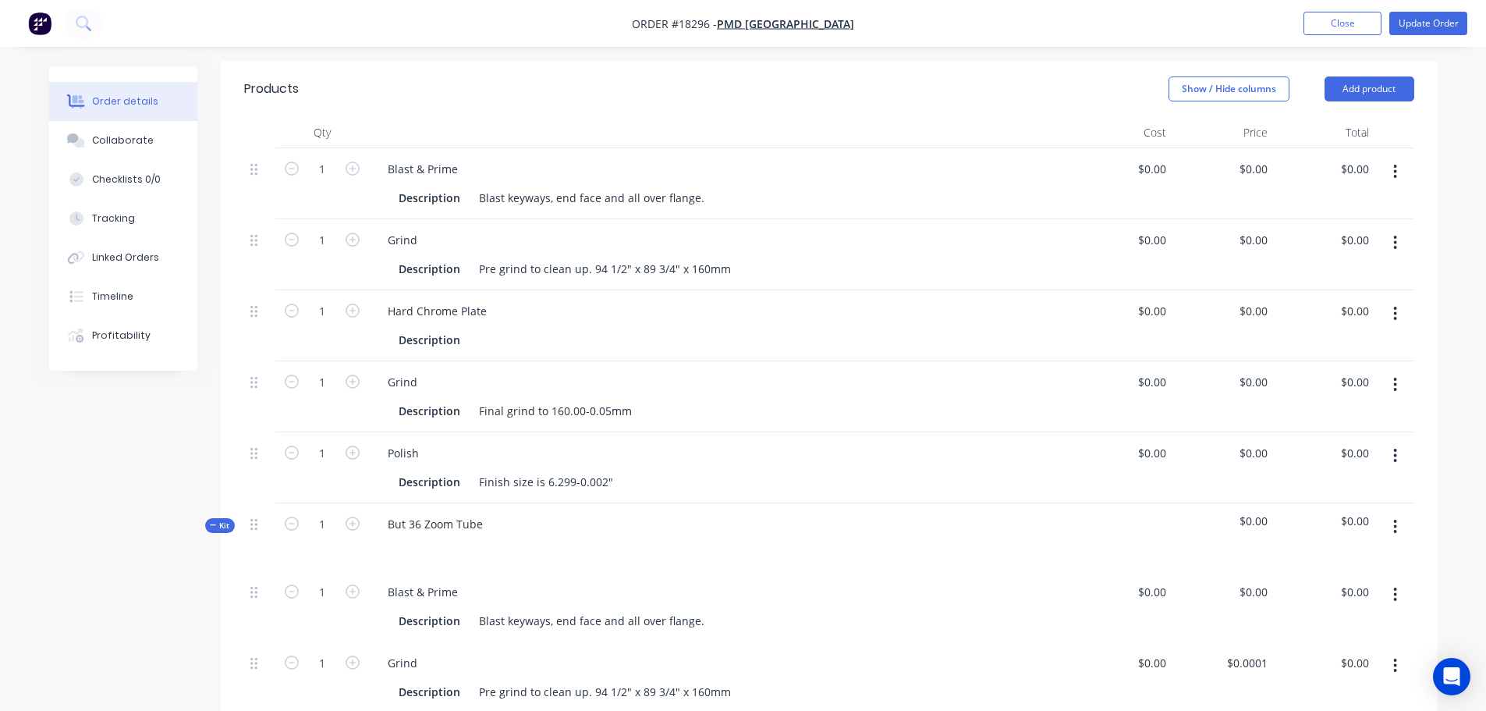
click at [1395, 172] on icon "button" at bounding box center [1395, 172] width 3 height 14
click at [1347, 291] on button "Delete" at bounding box center [1340, 305] width 148 height 31
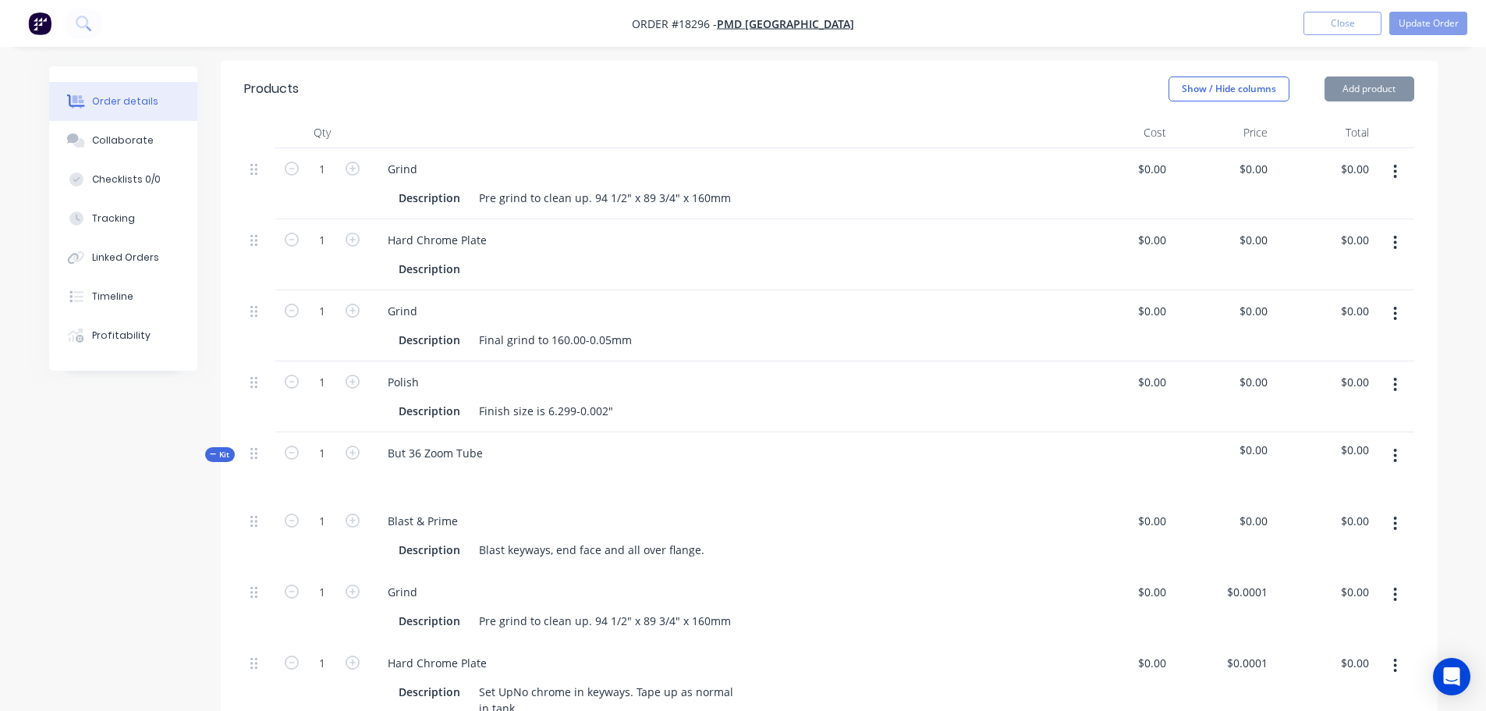
click at [1393, 168] on icon "button" at bounding box center [1395, 171] width 4 height 17
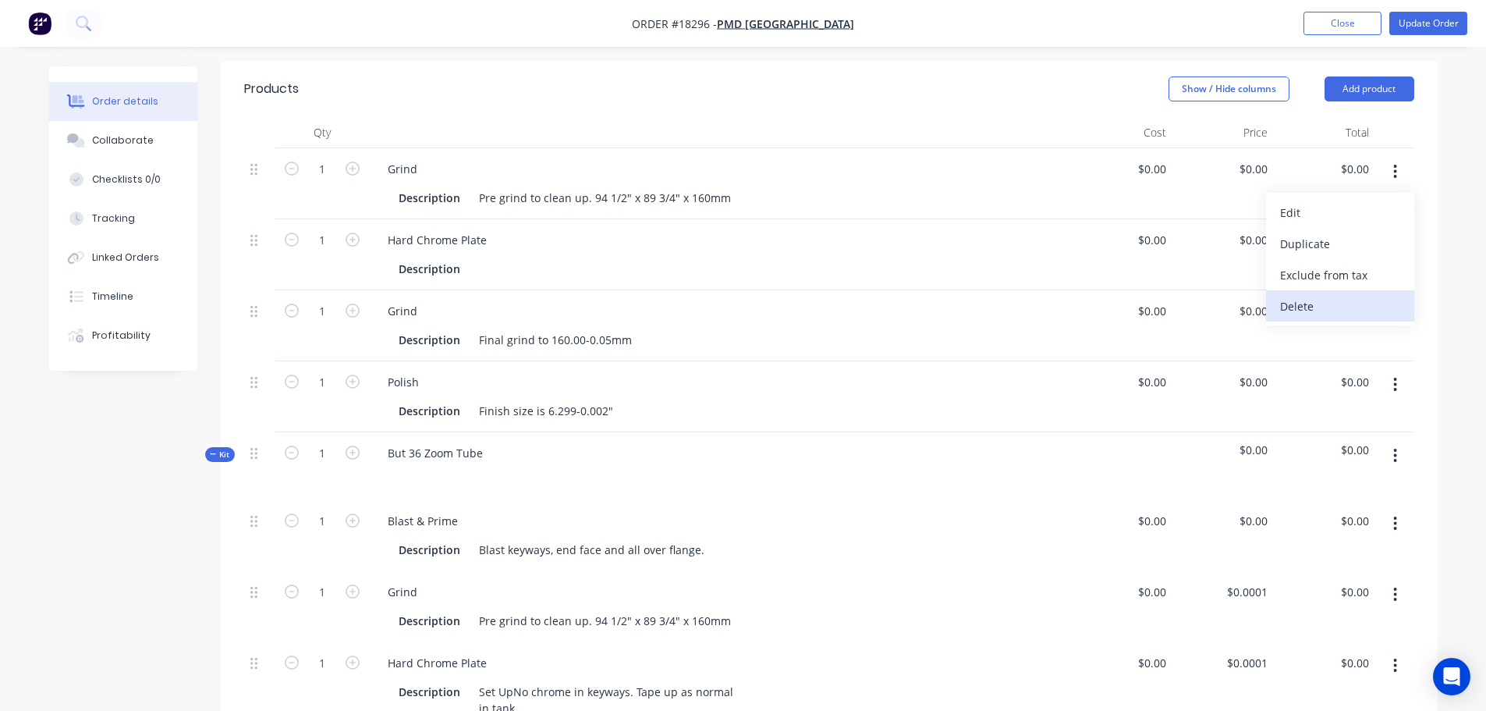
click at [1342, 301] on div "Delete" at bounding box center [1340, 306] width 120 height 23
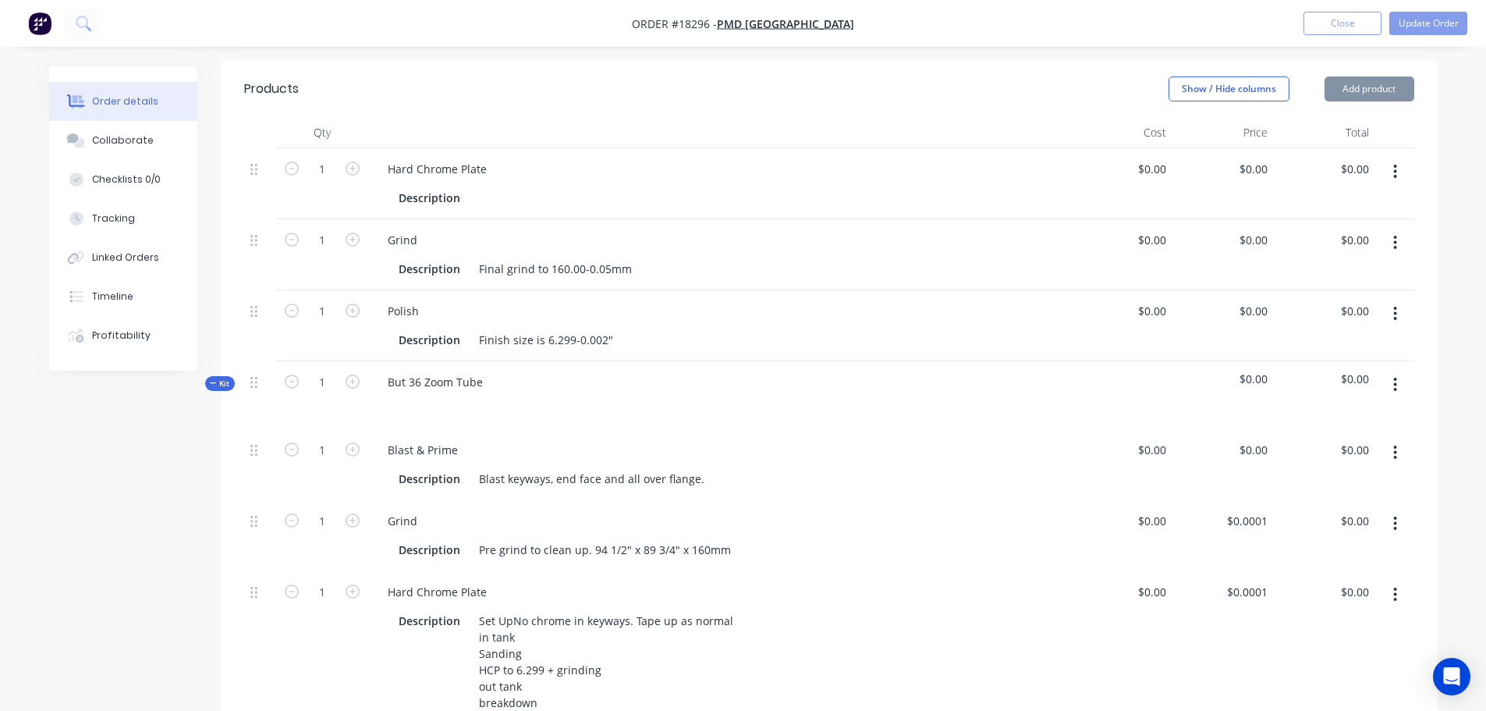
click at [1398, 175] on button "button" at bounding box center [1395, 172] width 37 height 28
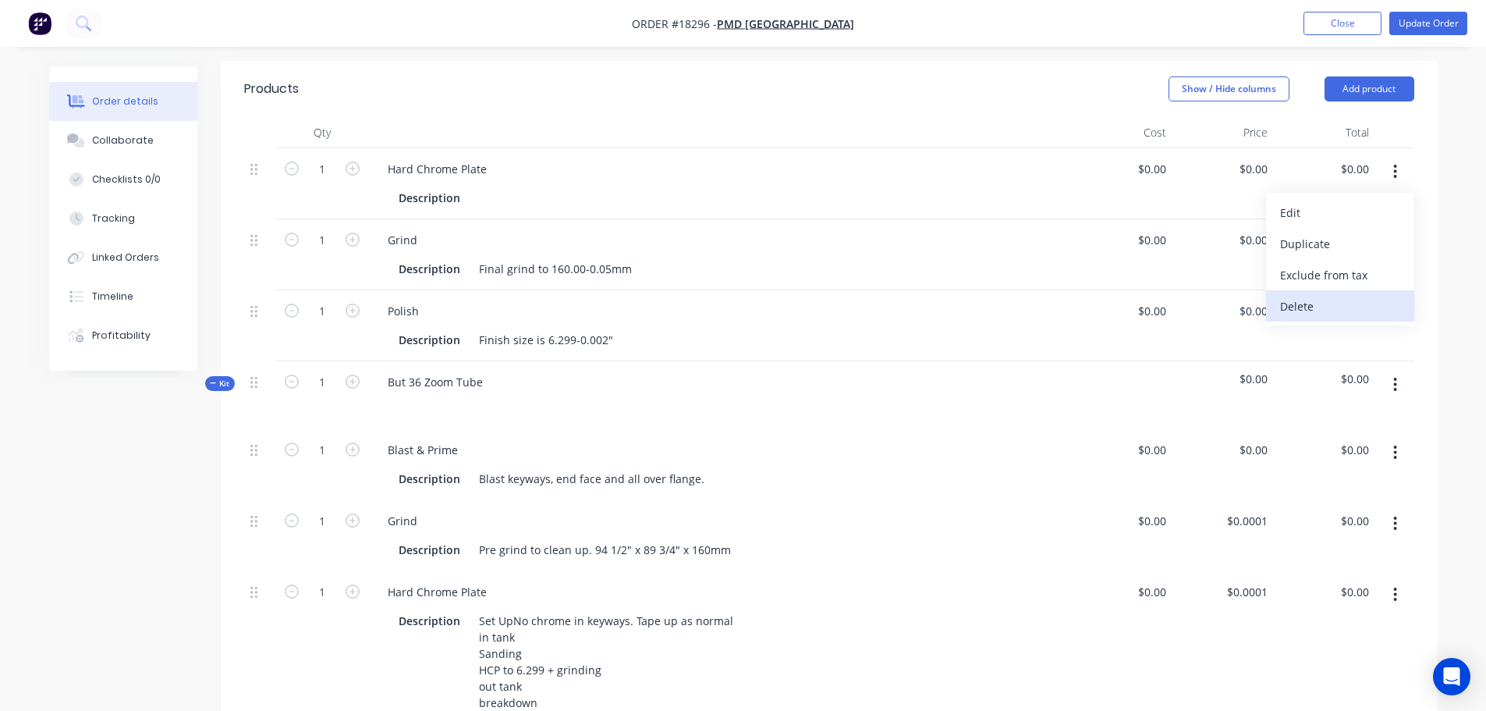
click at [1334, 301] on div "Delete" at bounding box center [1340, 306] width 120 height 23
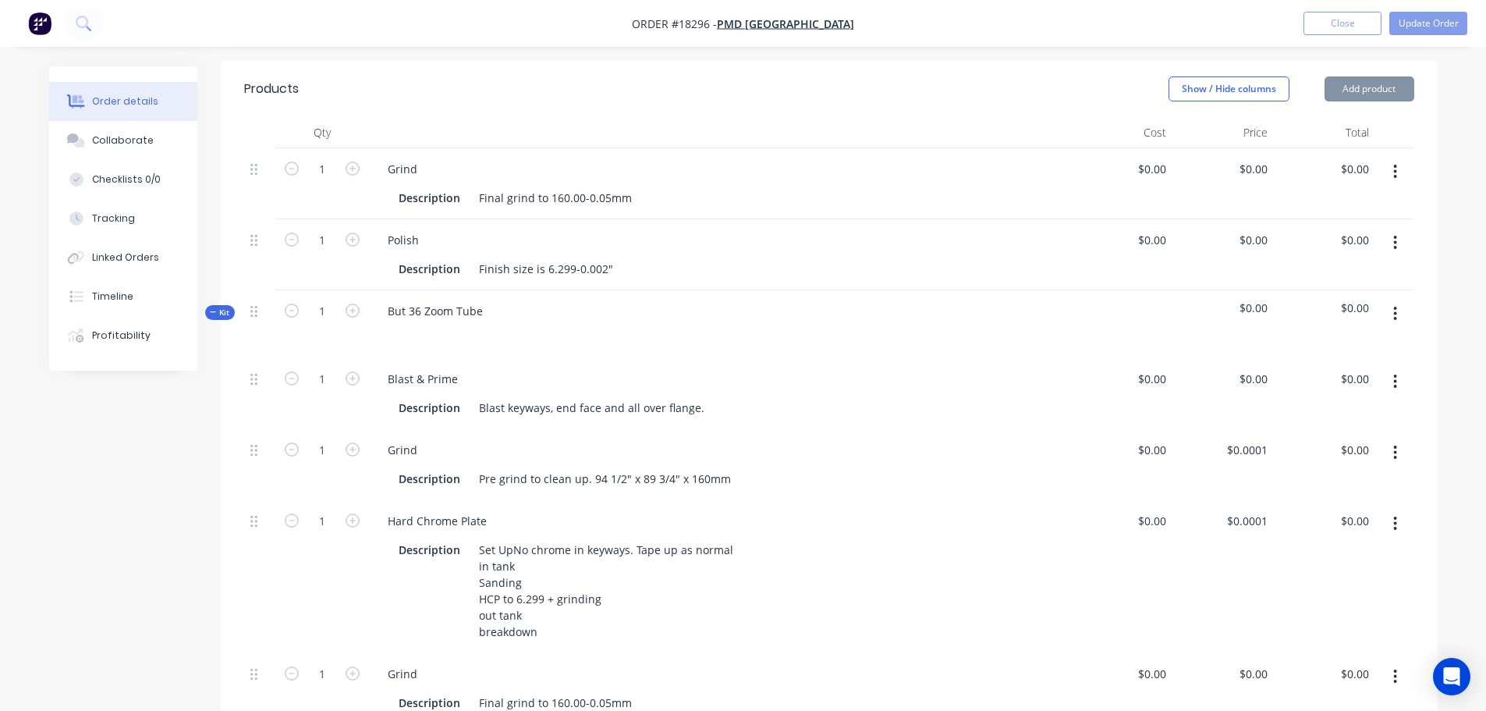
click at [1404, 171] on button "button" at bounding box center [1395, 172] width 37 height 28
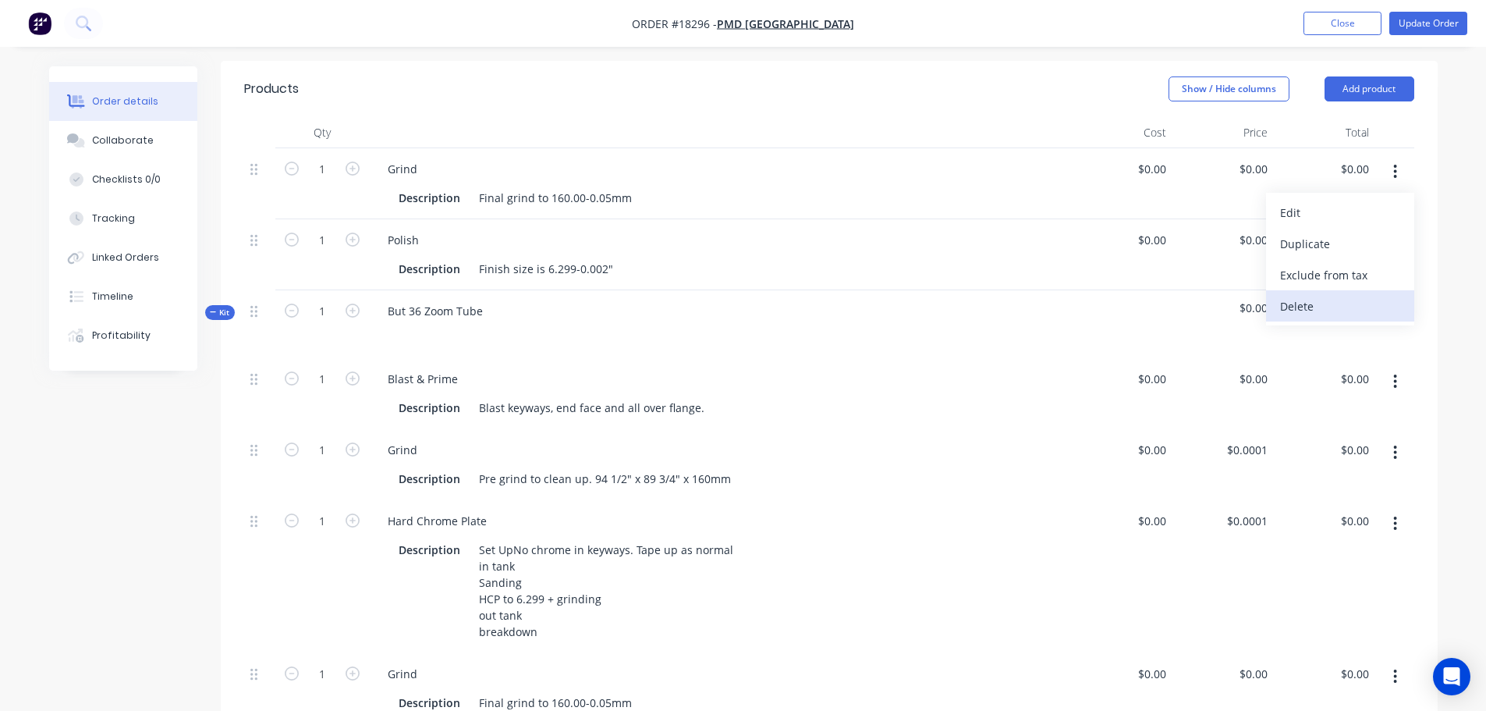
click at [1322, 302] on div "Delete" at bounding box center [1340, 306] width 120 height 23
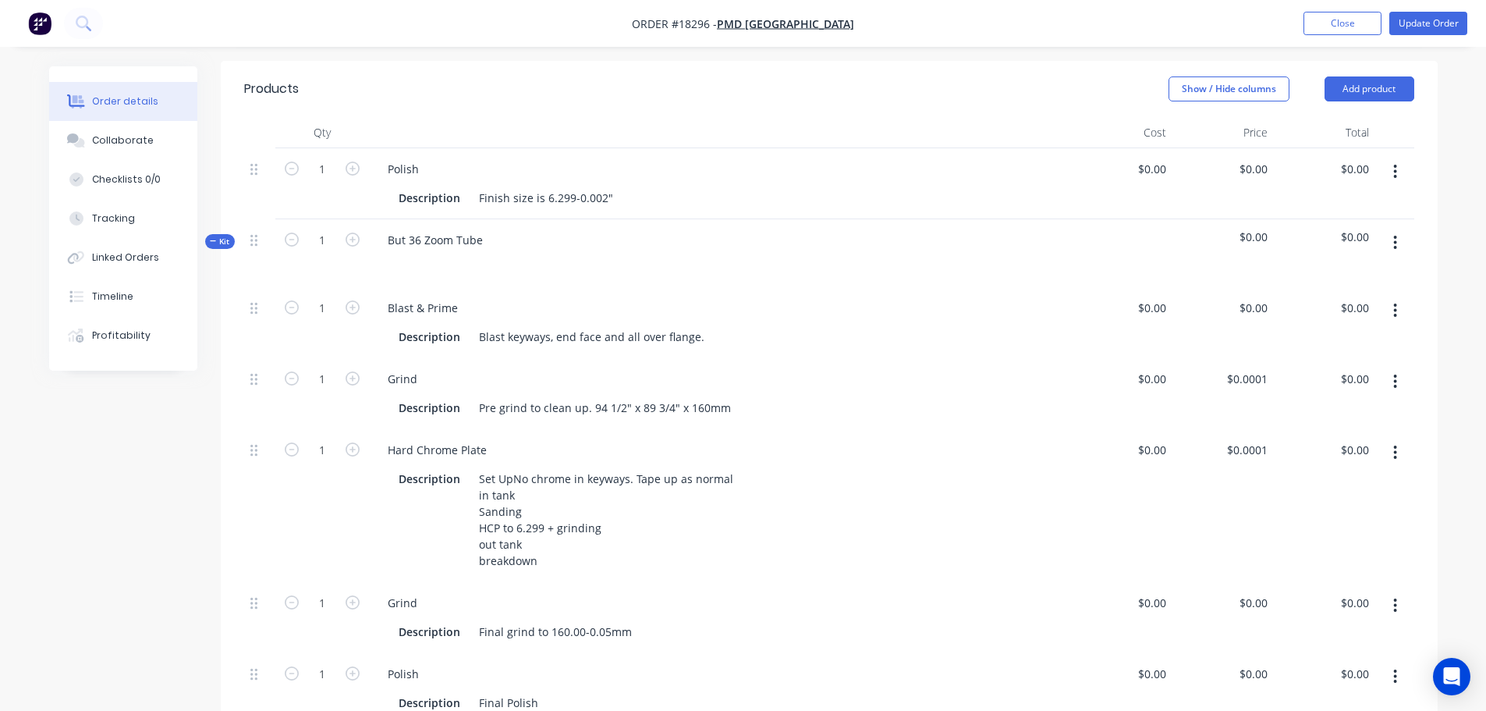
click at [1396, 170] on icon "button" at bounding box center [1395, 172] width 3 height 14
click at [1333, 299] on div "Delete" at bounding box center [1340, 306] width 120 height 23
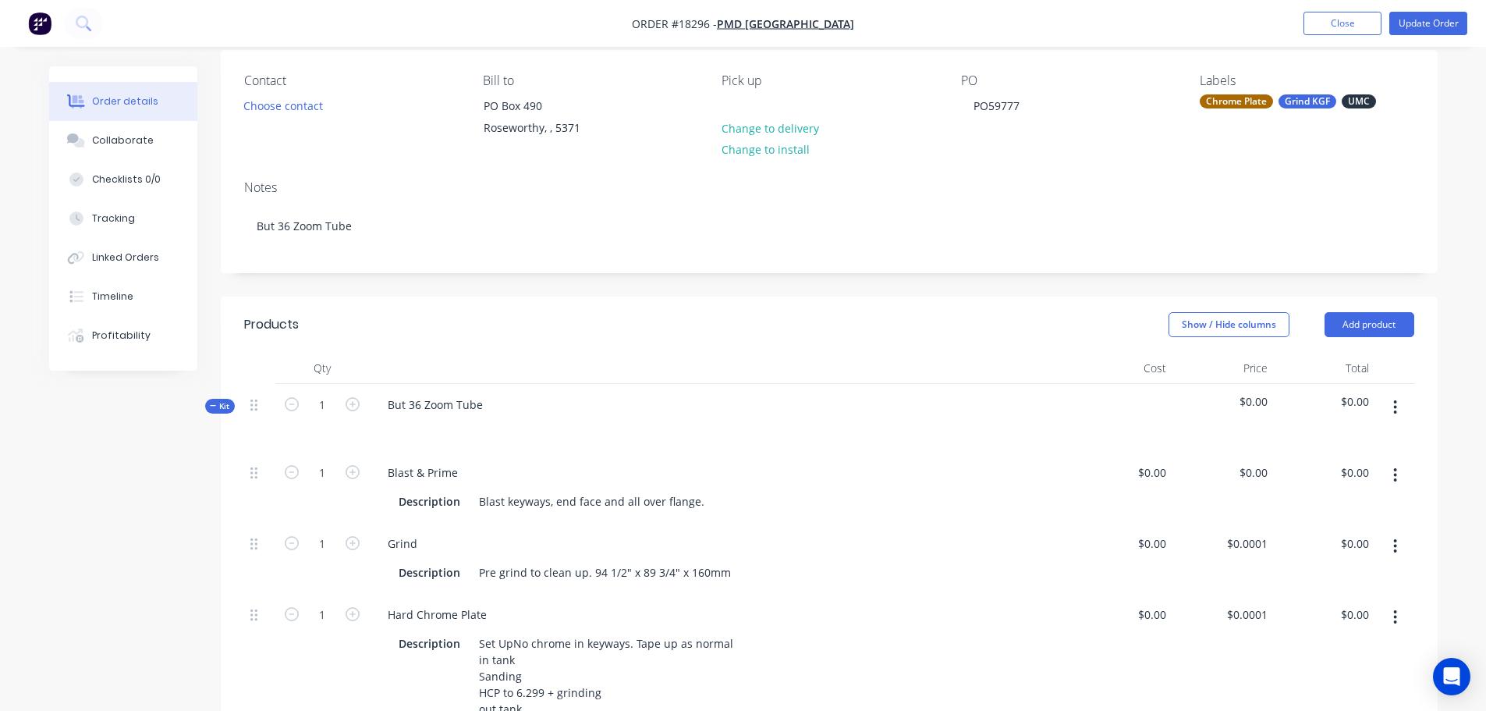
scroll to position [0, 0]
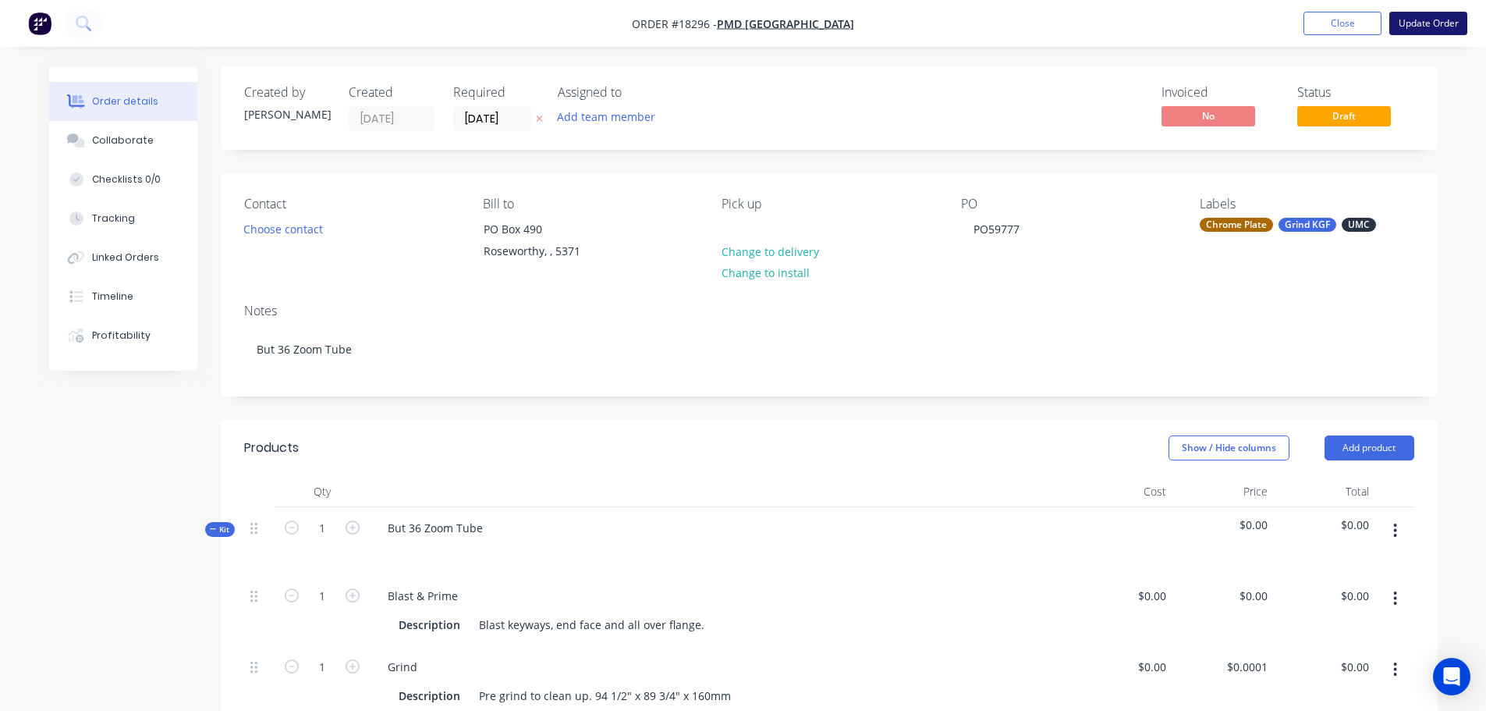
click at [1434, 27] on button "Update Order" at bounding box center [1428, 23] width 78 height 23
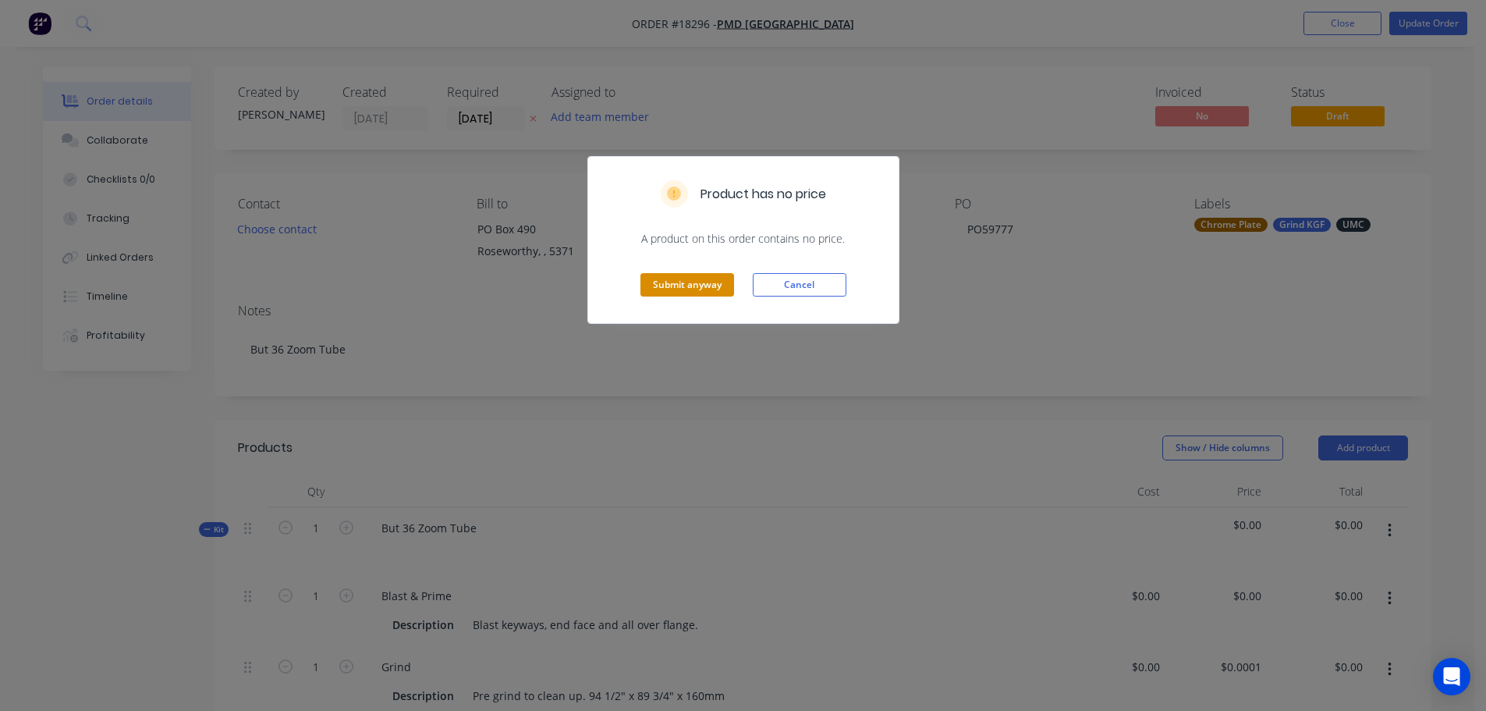
click at [692, 294] on button "Submit anyway" at bounding box center [687, 284] width 94 height 23
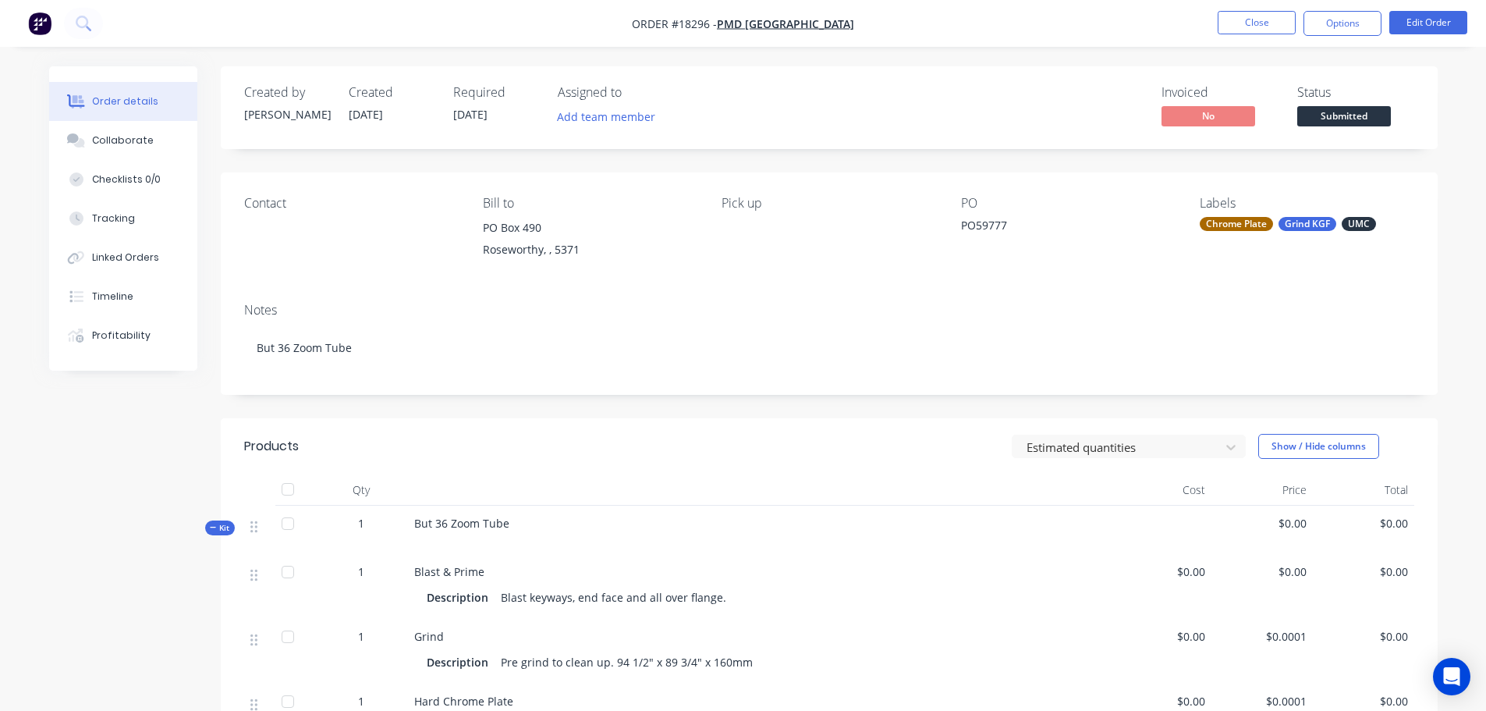
click at [1303, 126] on span "Submitted" at bounding box center [1344, 115] width 94 height 19
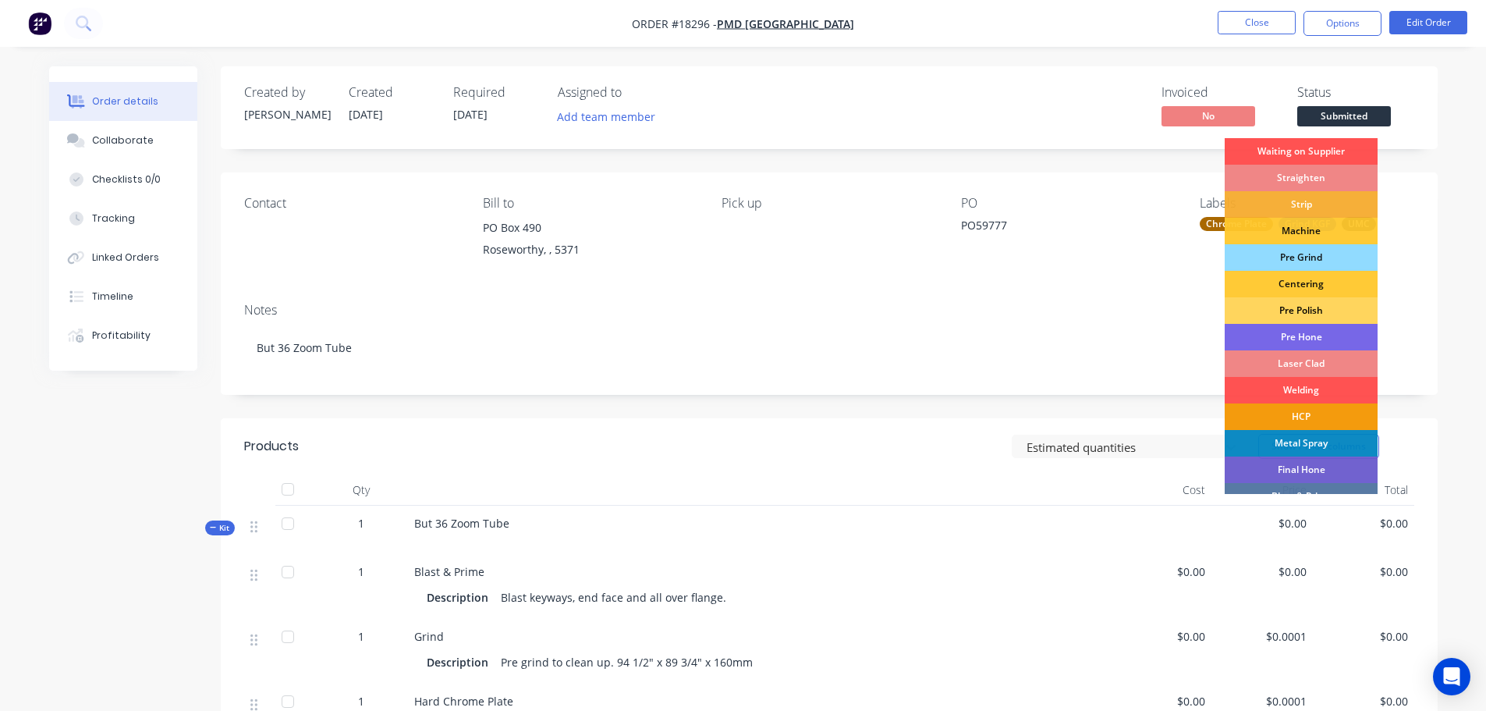
scroll to position [78, 0]
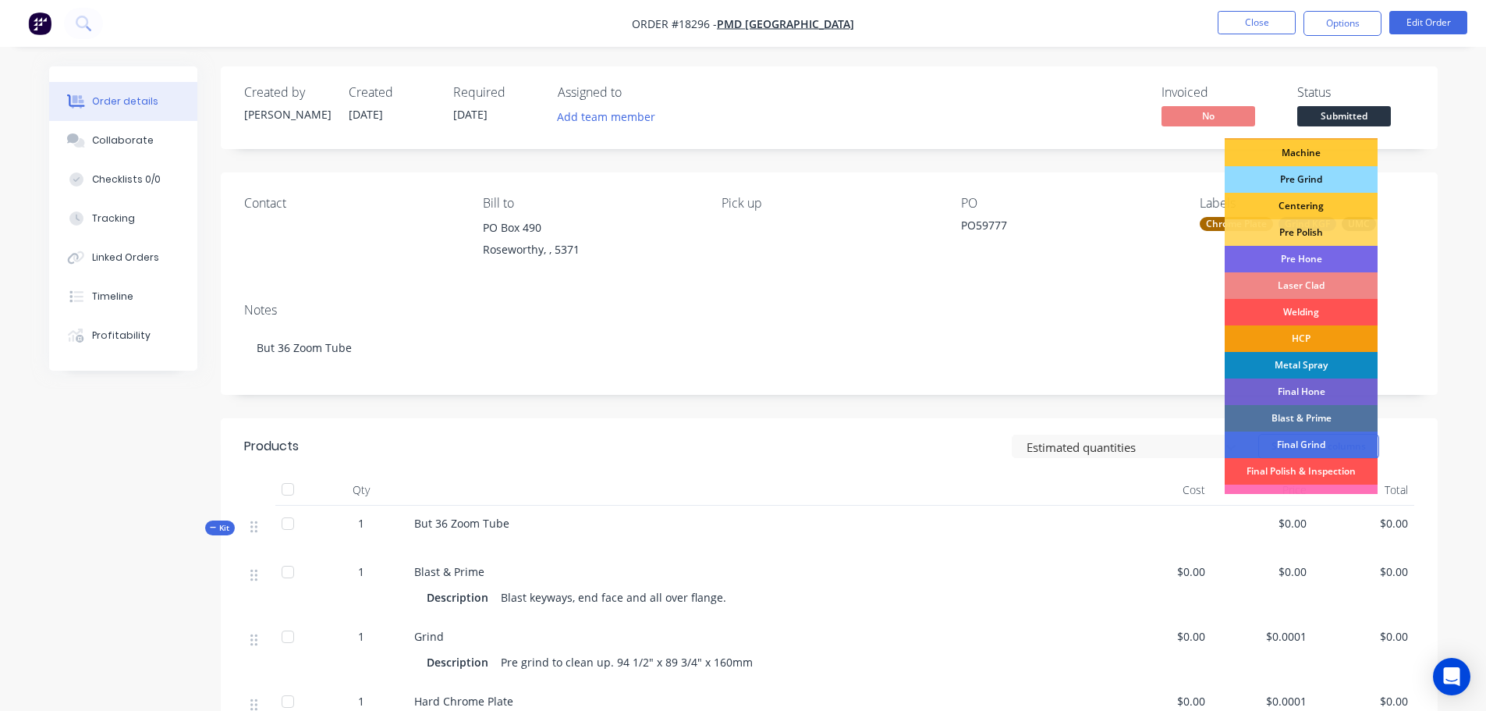
click at [1317, 410] on div "Blast & Prime" at bounding box center [1301, 418] width 153 height 27
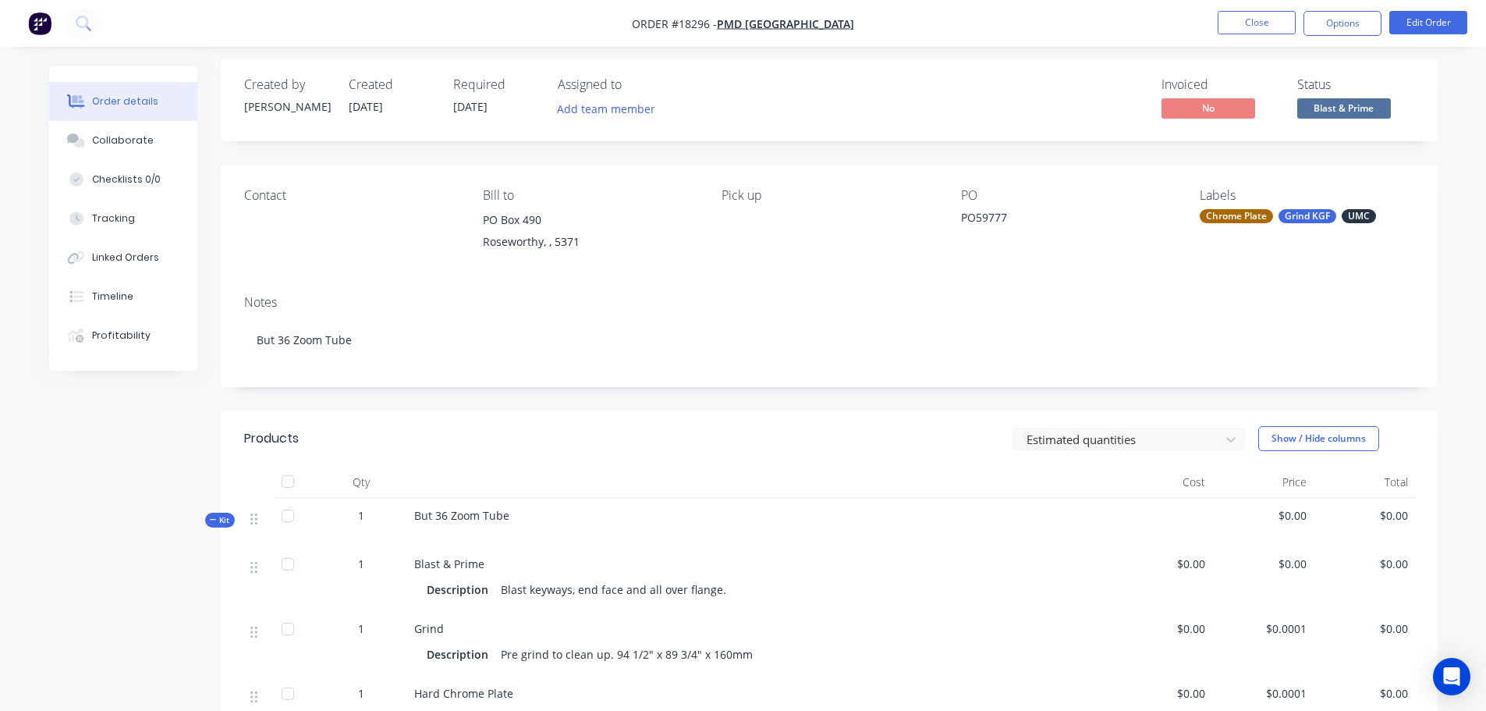
scroll to position [0, 0]
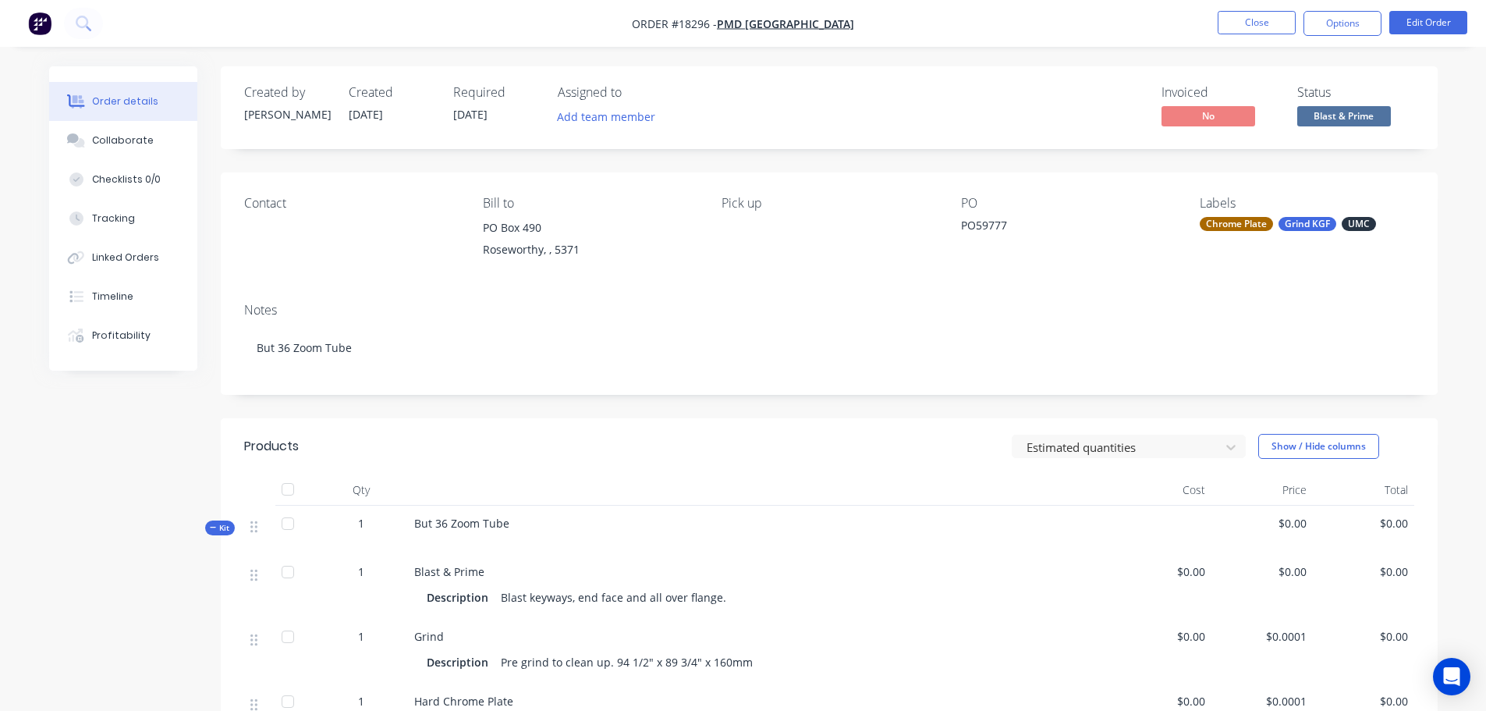
click at [751, 224] on div "Pick up" at bounding box center [828, 231] width 214 height 71
click at [725, 225] on div "Pick up" at bounding box center [828, 231] width 214 height 71
click at [1450, 30] on button "Edit Order" at bounding box center [1428, 22] width 78 height 23
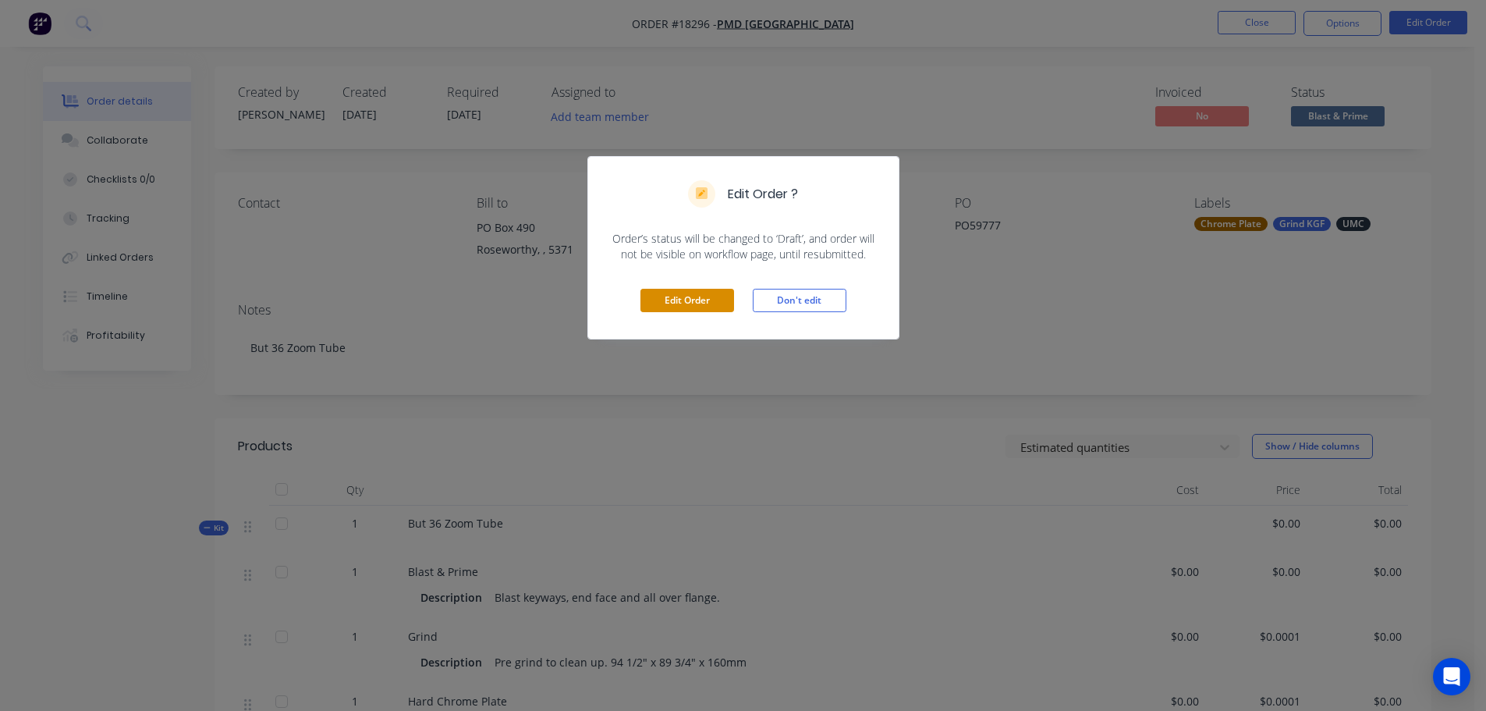
click at [699, 297] on button "Edit Order" at bounding box center [687, 300] width 94 height 23
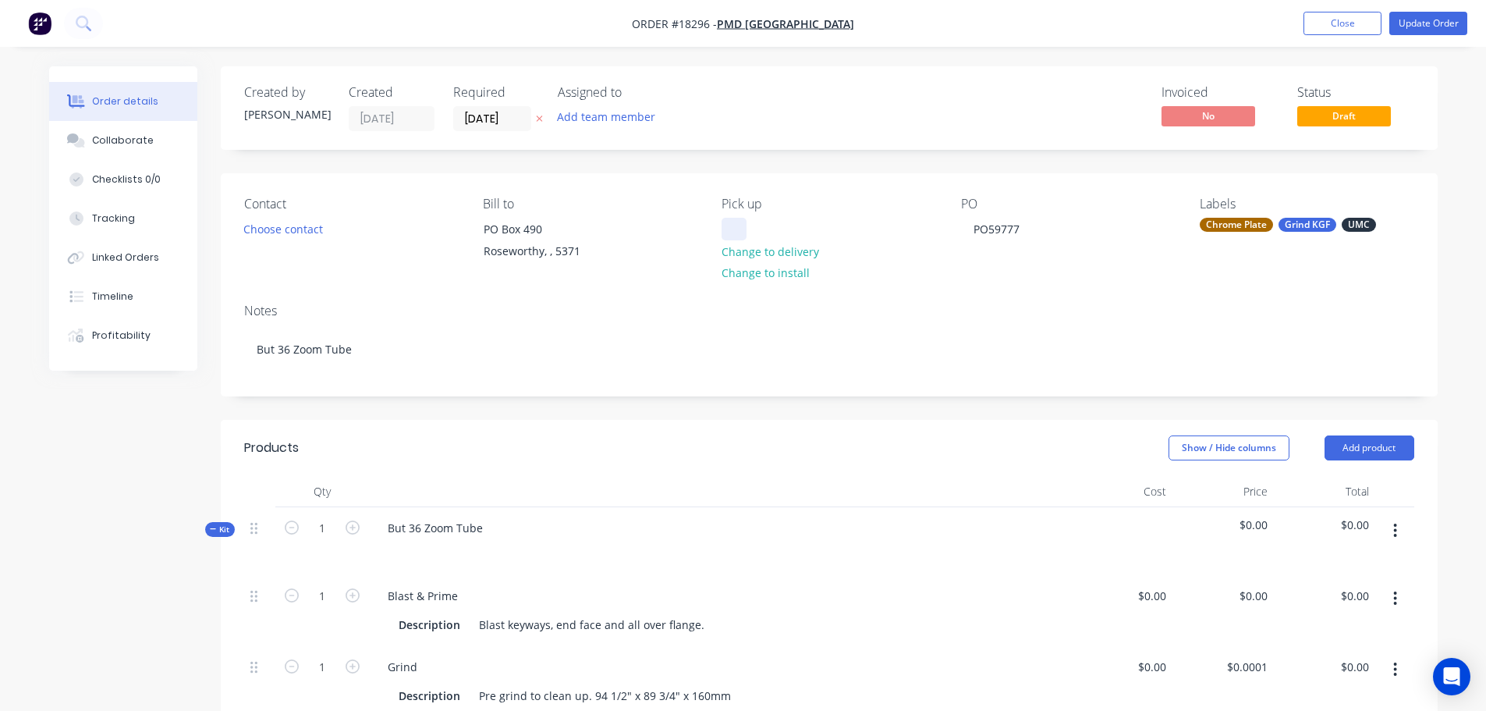
click at [742, 225] on div at bounding box center [733, 229] width 25 height 23
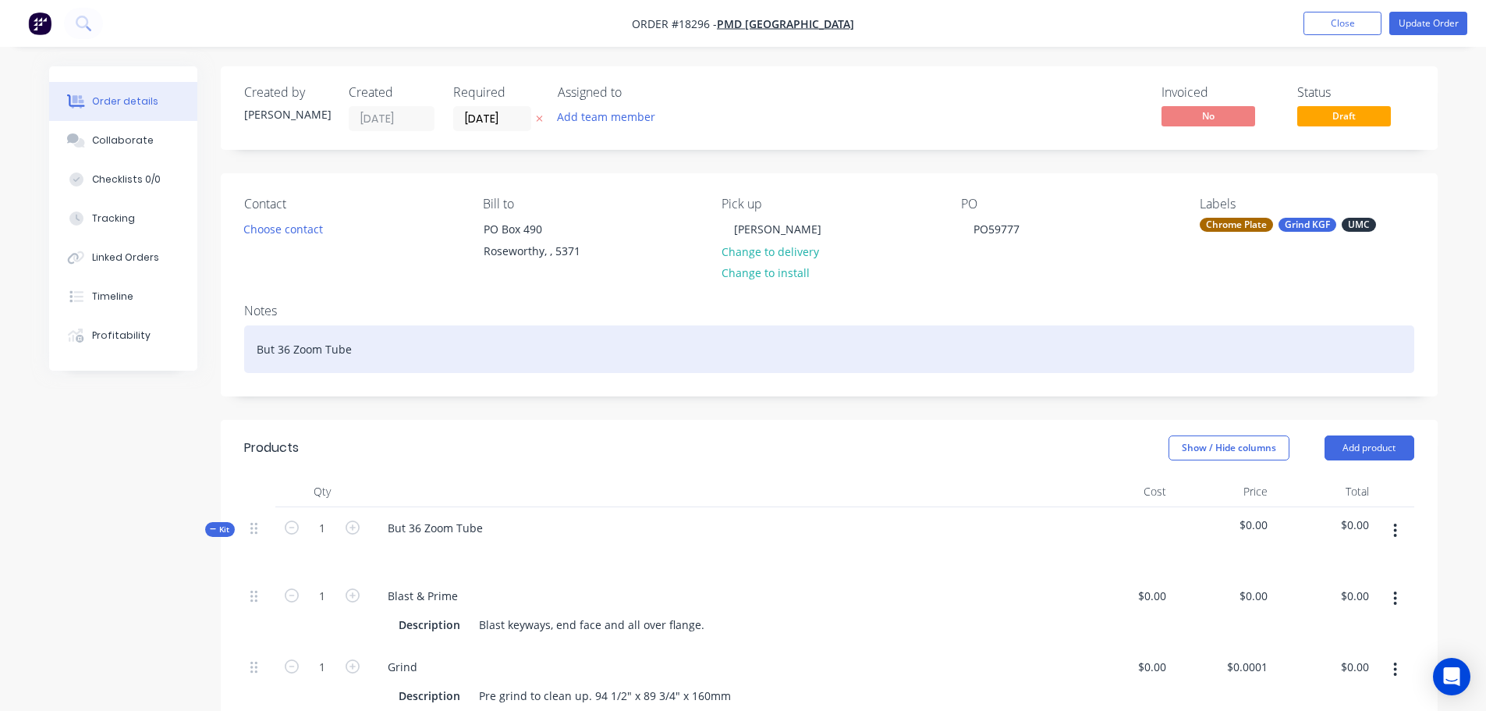
click at [815, 346] on div "But 36 Zoom Tube" at bounding box center [829, 349] width 1170 height 48
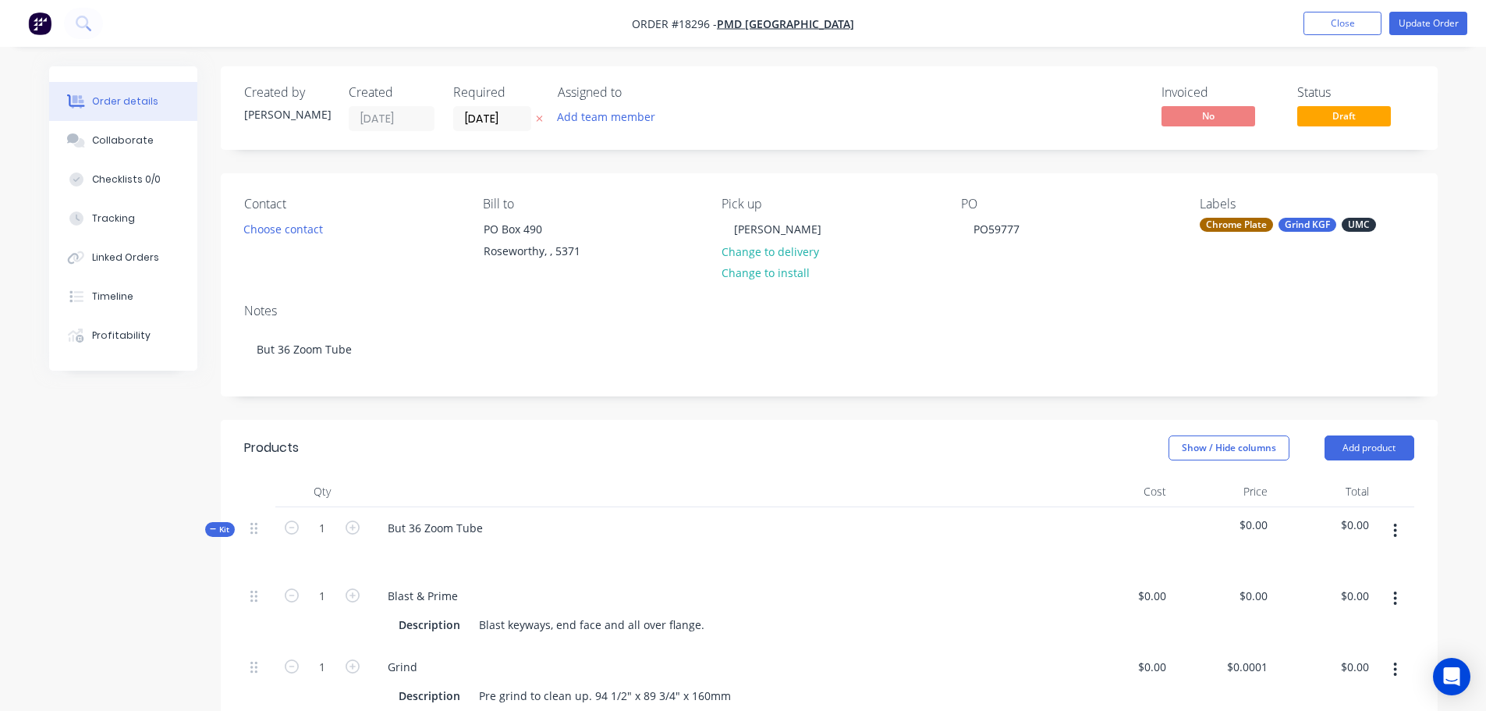
click at [1434, 23] on button "Update Order" at bounding box center [1428, 23] width 78 height 23
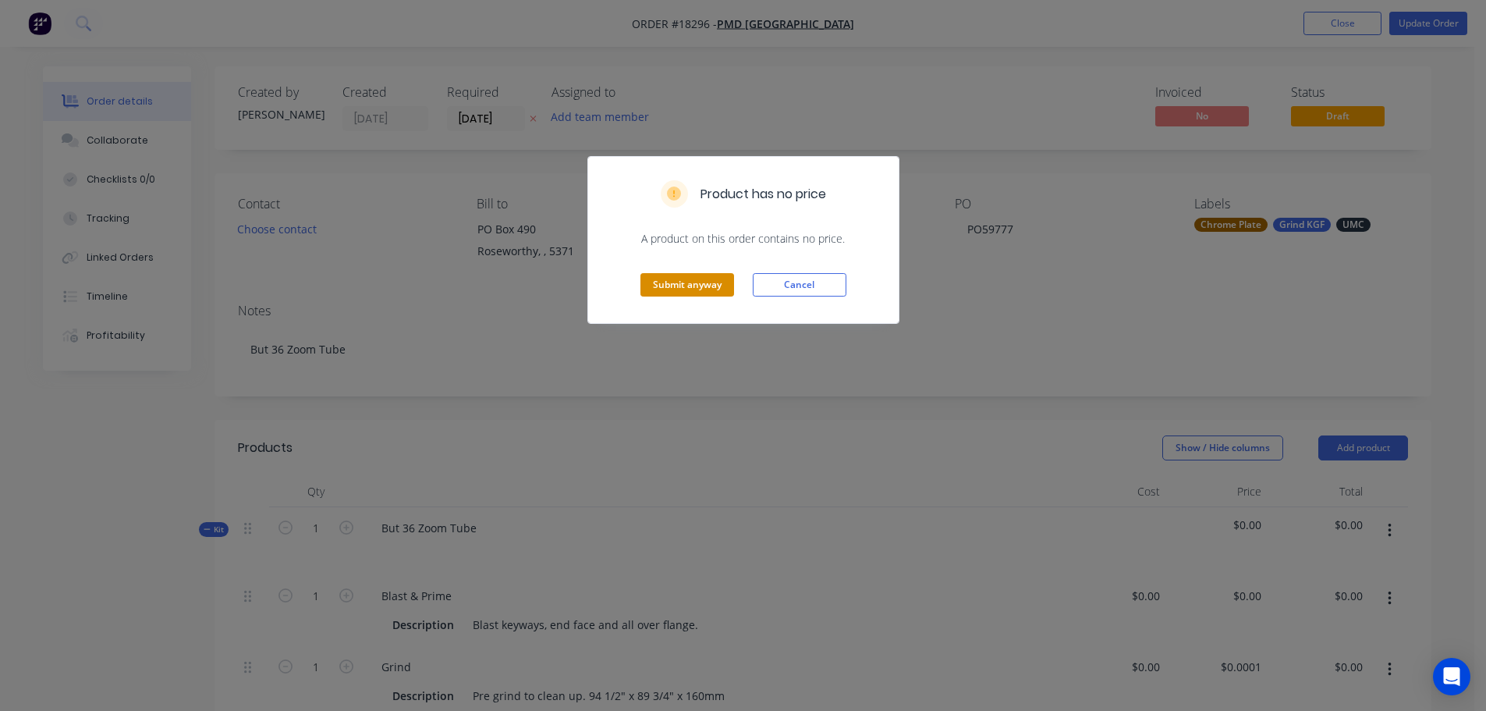
click at [712, 286] on button "Submit anyway" at bounding box center [687, 284] width 94 height 23
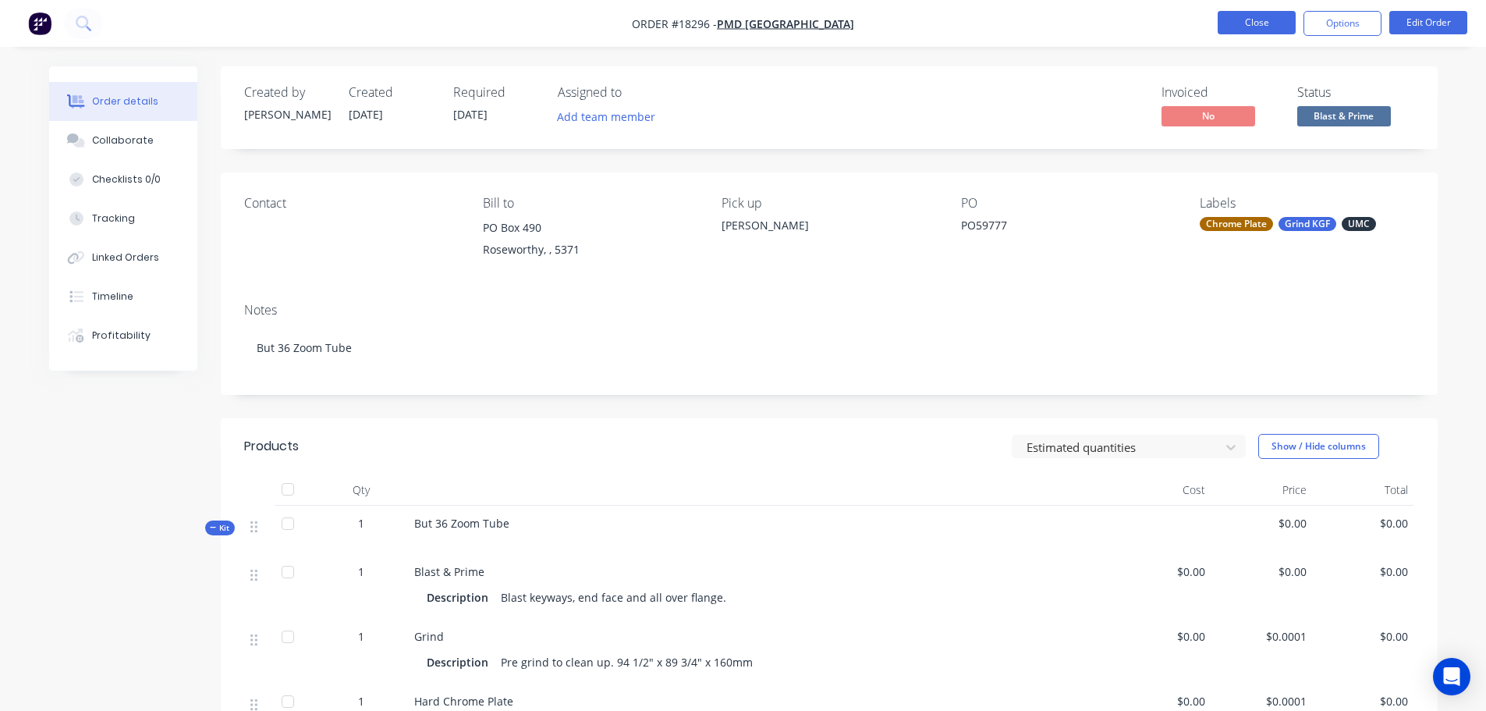
click at [1248, 26] on button "Close" at bounding box center [1256, 22] width 78 height 23
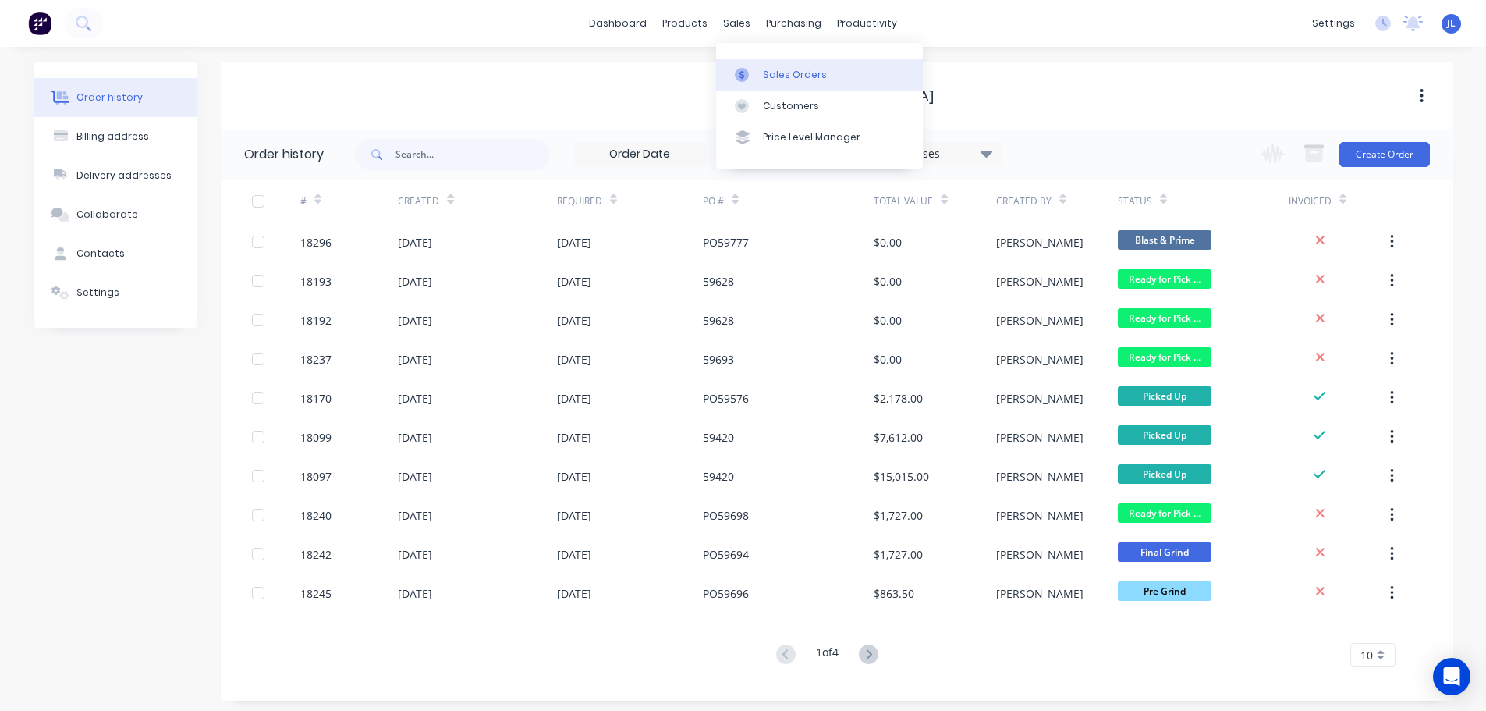
click at [755, 80] on div at bounding box center [746, 75] width 23 height 14
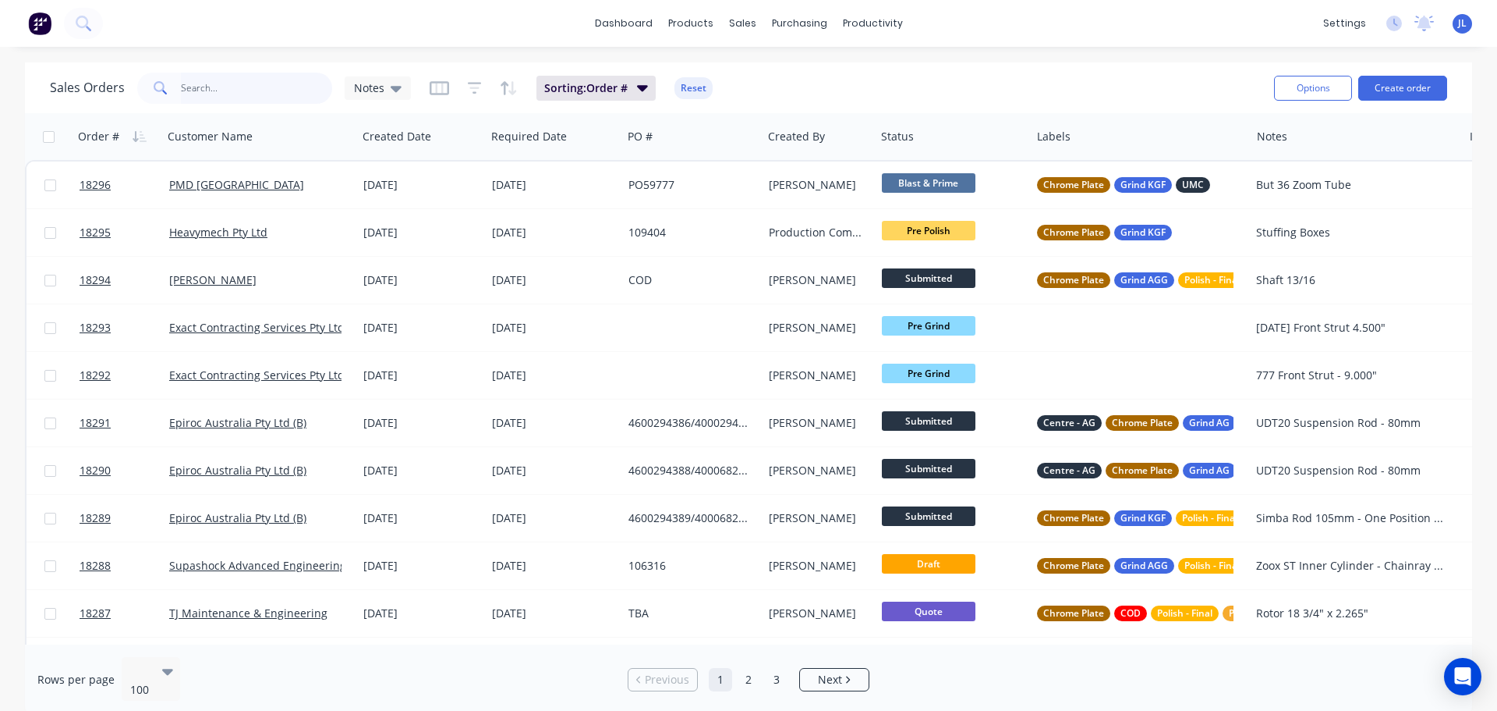
click at [258, 92] on input "text" at bounding box center [257, 88] width 152 height 31
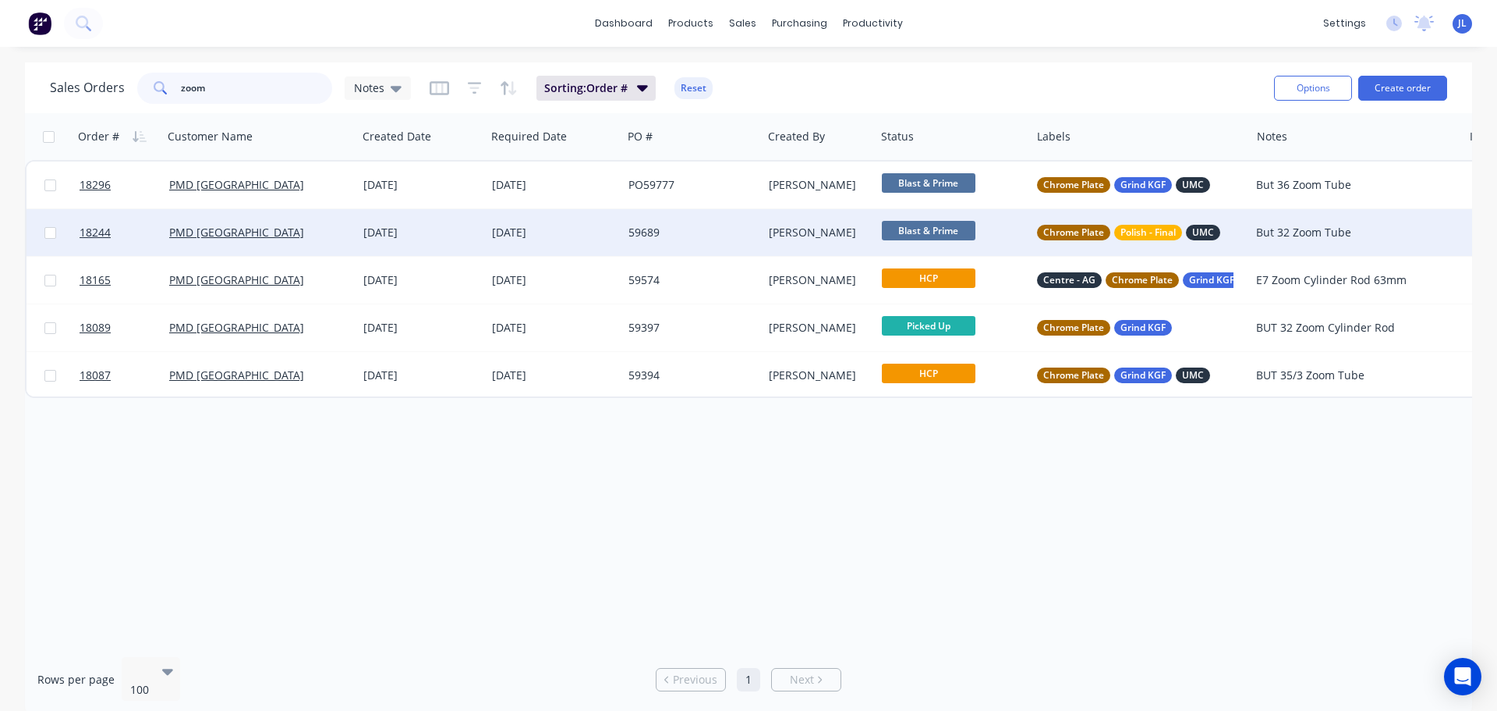
type input "zoom"
click at [751, 238] on div "59689" at bounding box center [692, 233] width 127 height 16
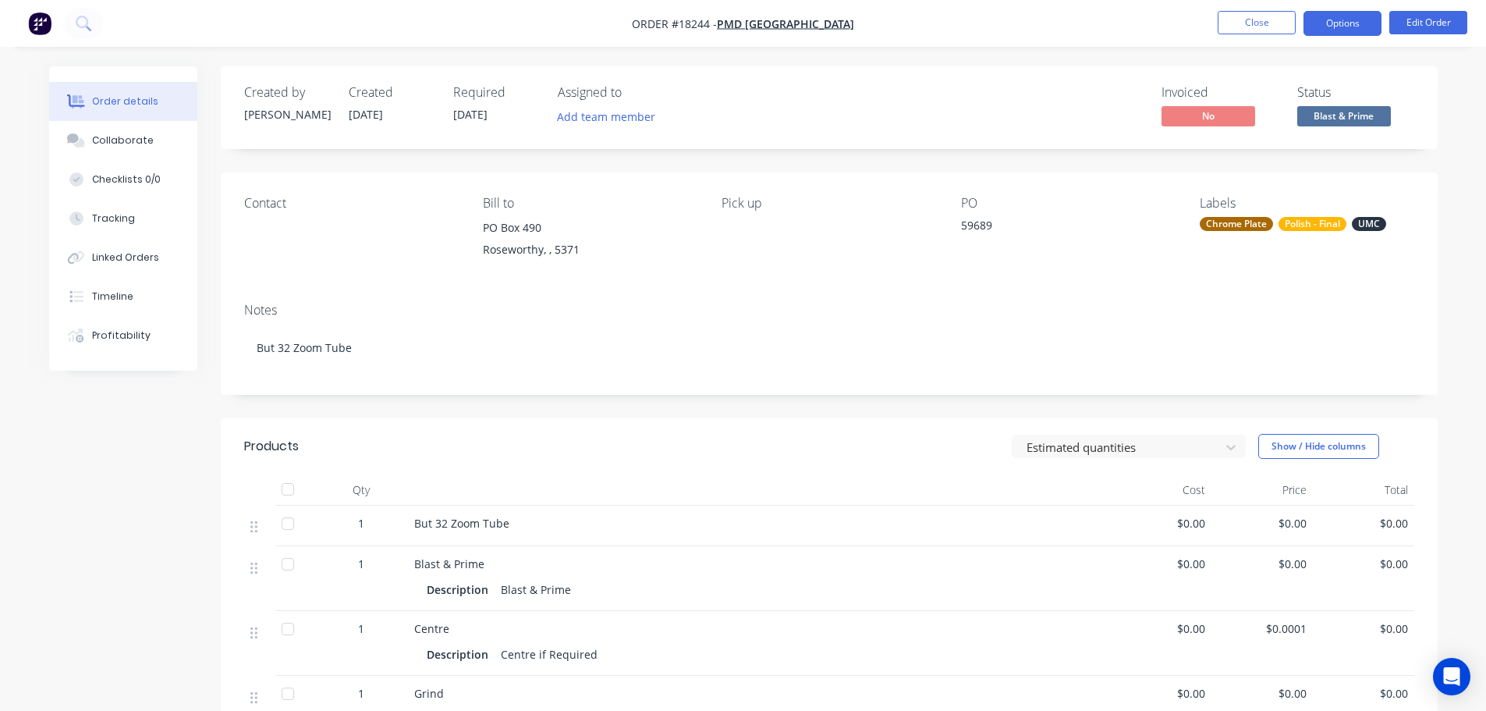
click at [1359, 34] on button "Options" at bounding box center [1342, 23] width 78 height 25
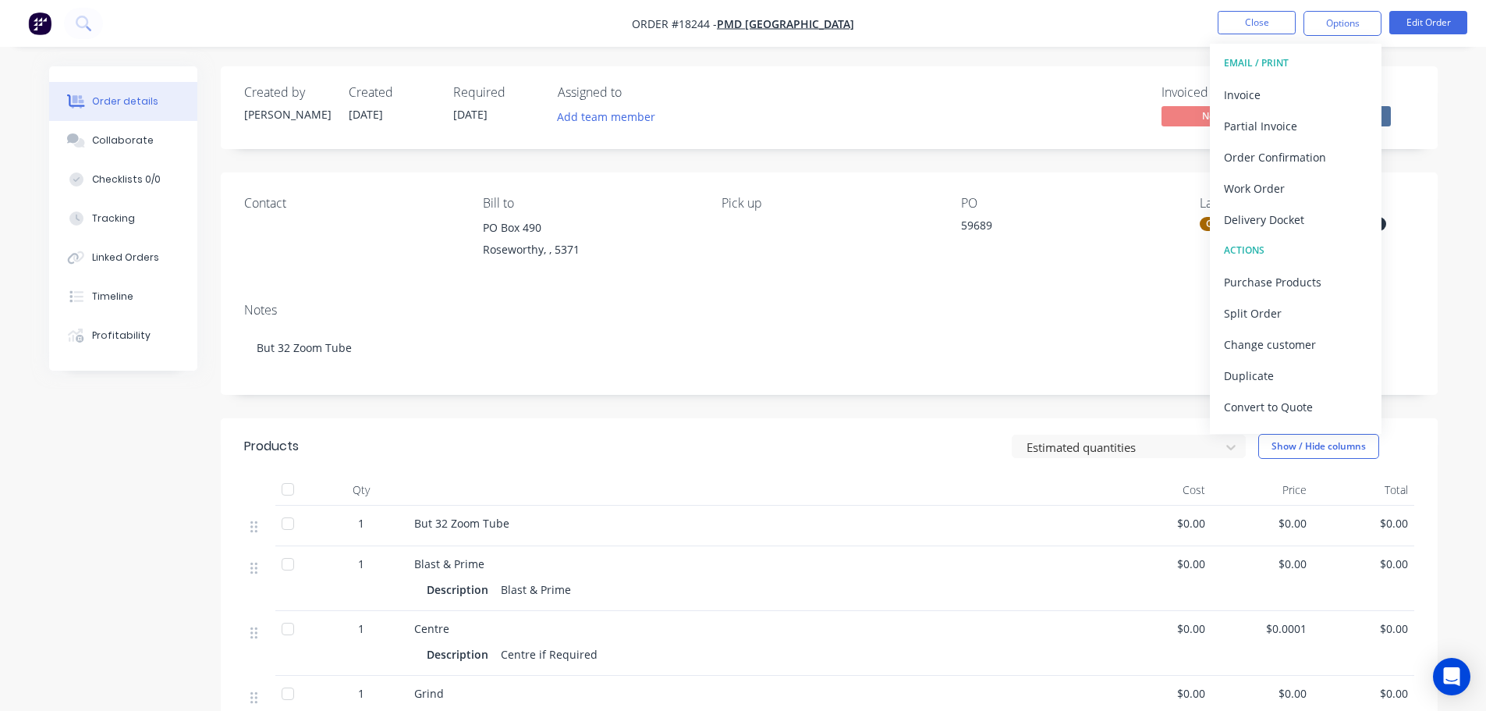
click at [1437, 350] on div "Notes But 32 Zoom Tube" at bounding box center [829, 342] width 1217 height 105
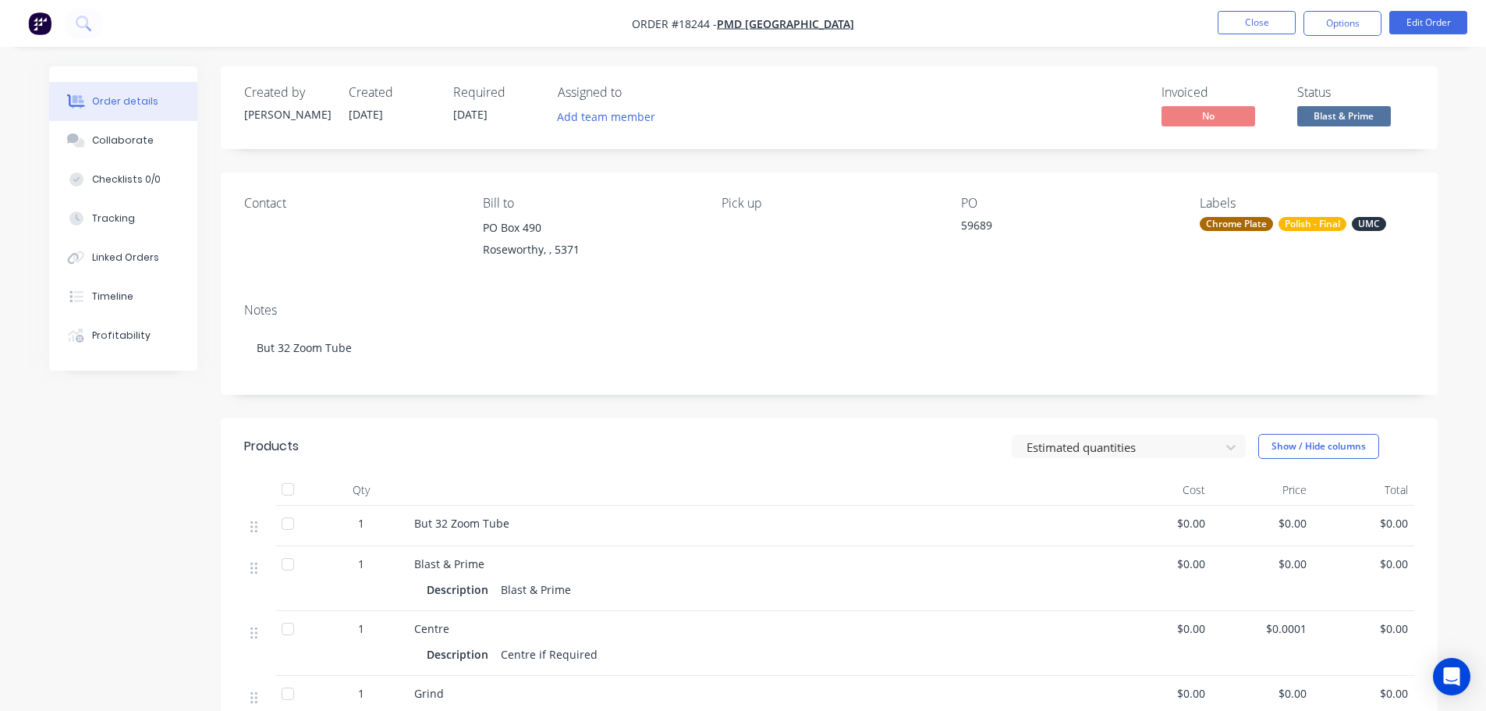
click at [1420, 5] on nav "Order #18244 - PMD Australia Close Options Edit Order" at bounding box center [743, 23] width 1486 height 47
click at [1423, 23] on button "Edit Order" at bounding box center [1428, 22] width 78 height 23
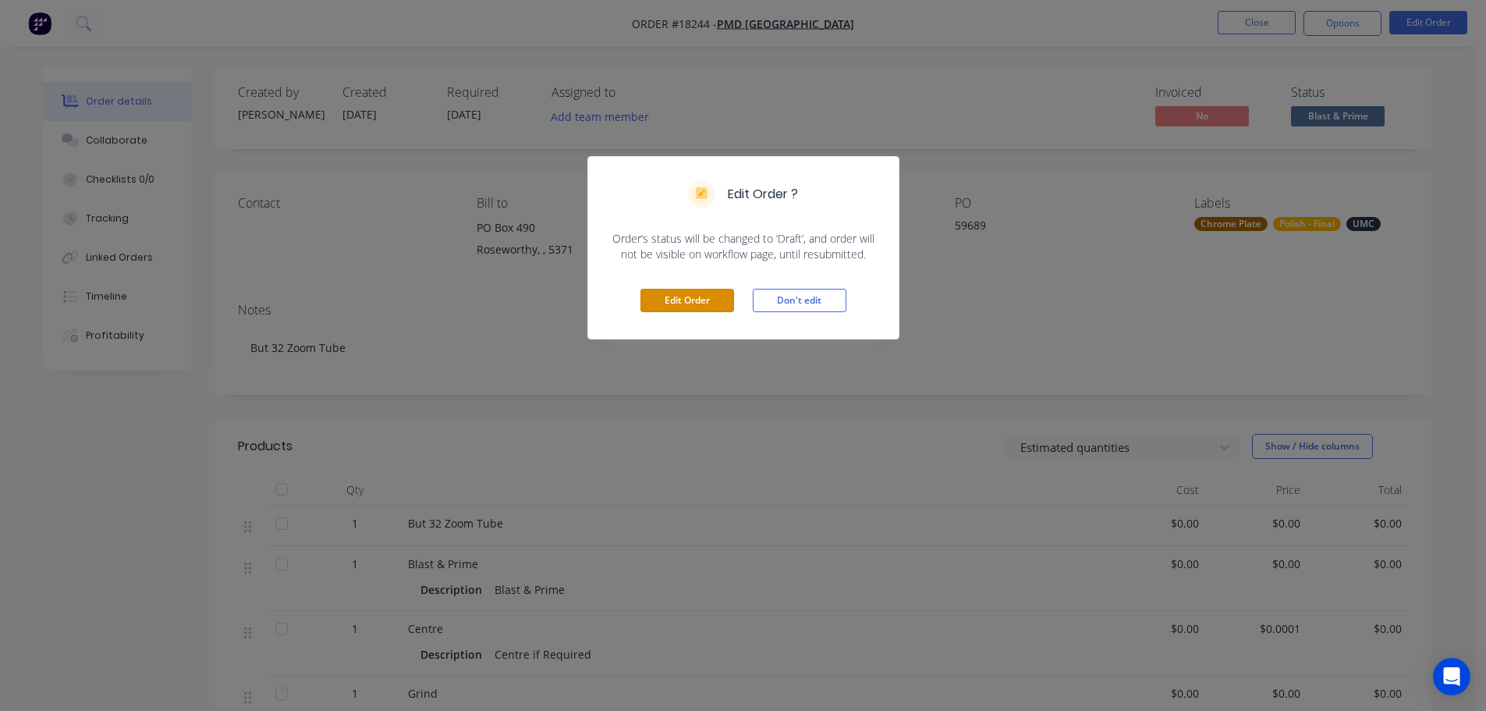
click at [714, 309] on button "Edit Order" at bounding box center [687, 300] width 94 height 23
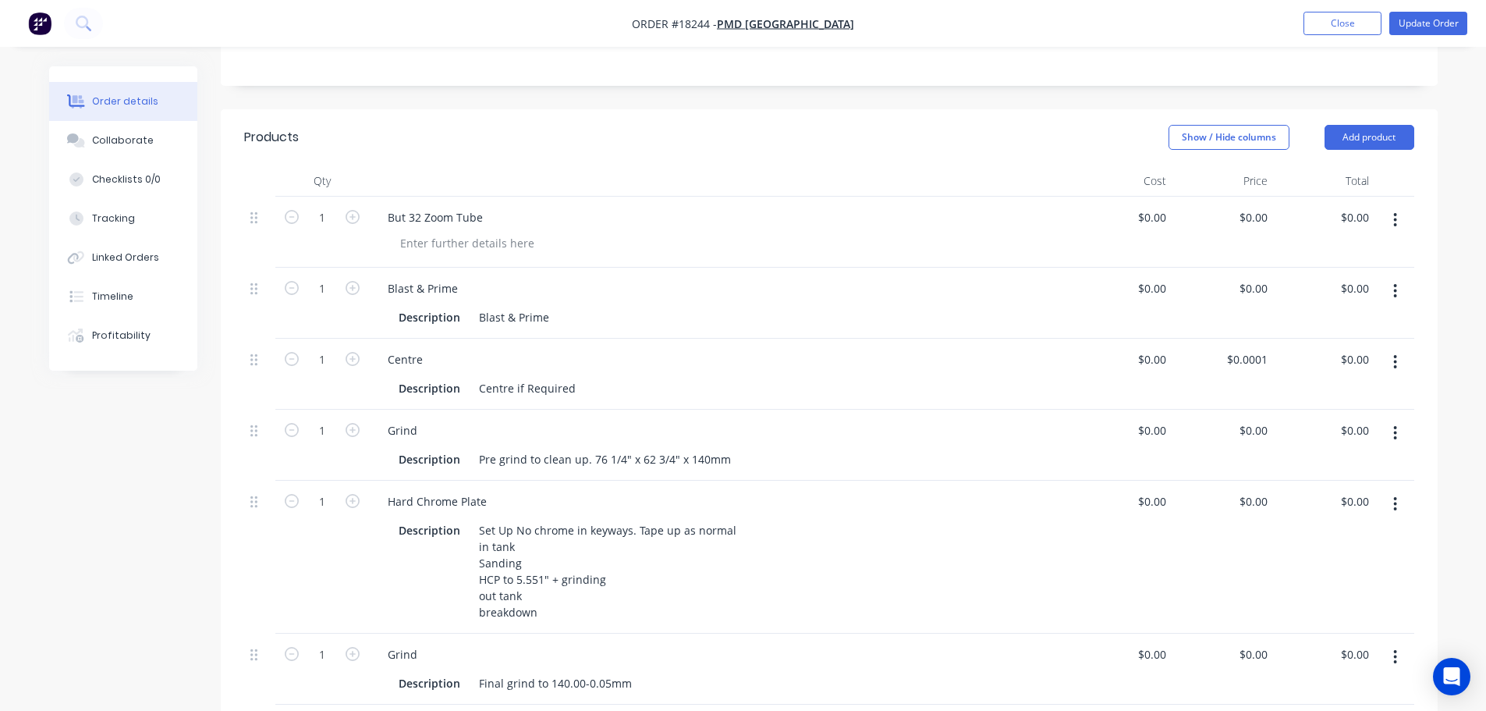
scroll to position [312, 0]
click at [1372, 145] on button "Add product" at bounding box center [1369, 135] width 90 height 25
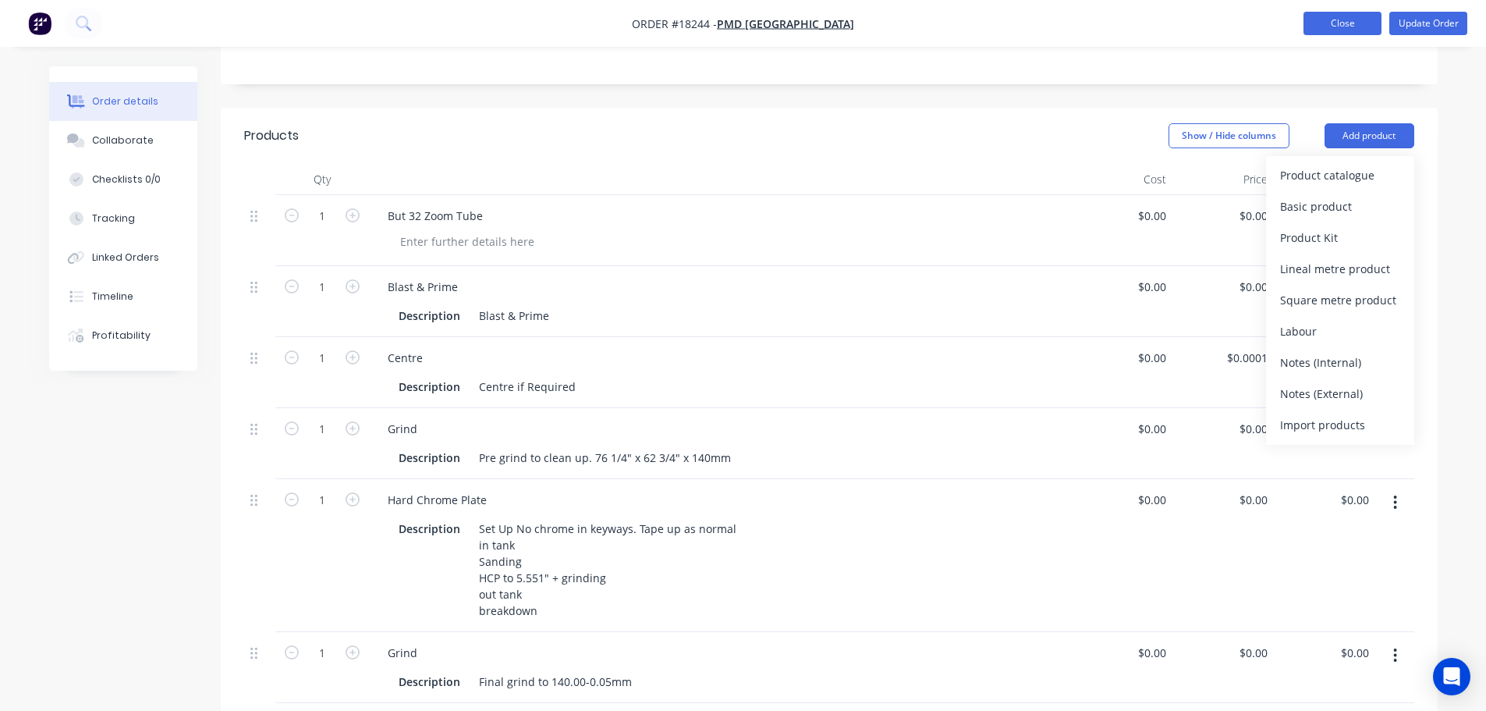
click at [1312, 30] on button "Close" at bounding box center [1342, 23] width 78 height 23
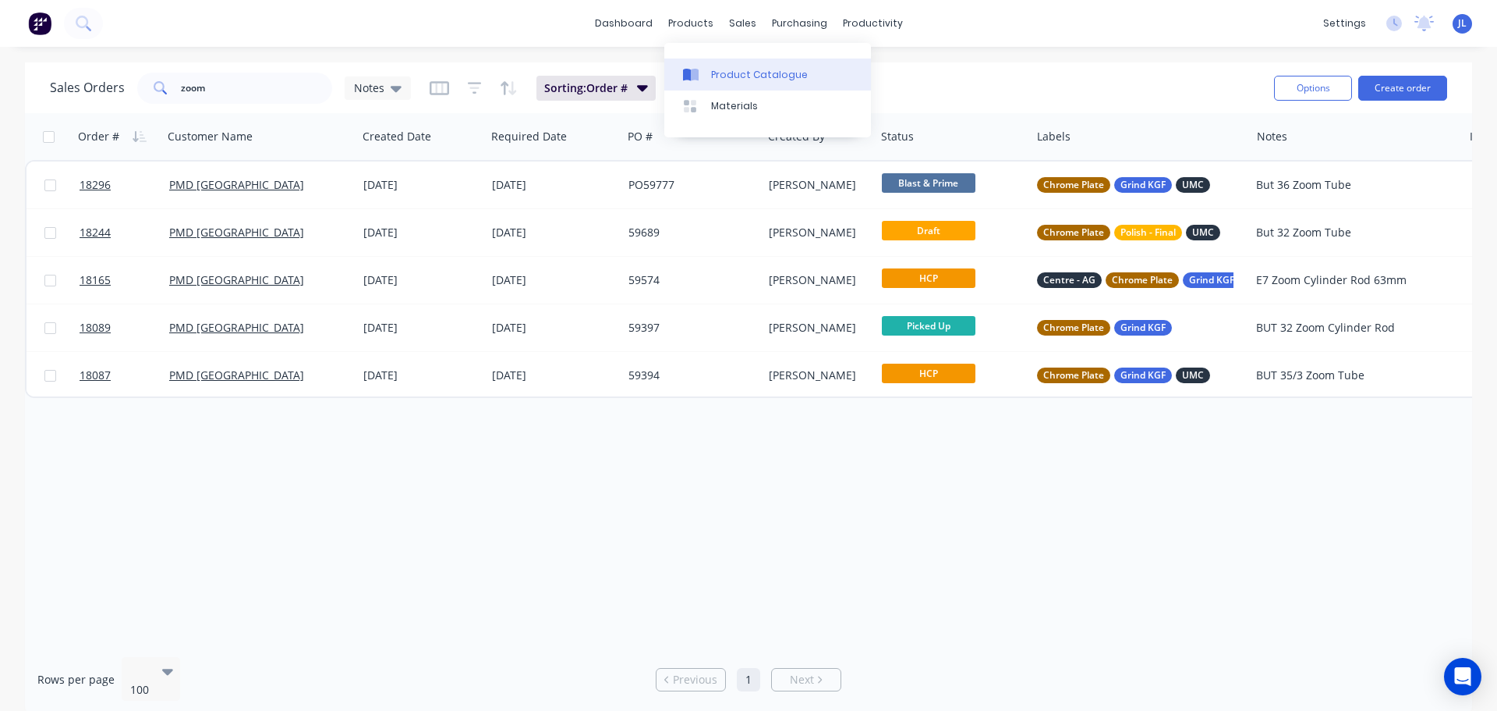
click at [717, 77] on div "Product Catalogue" at bounding box center [759, 75] width 97 height 14
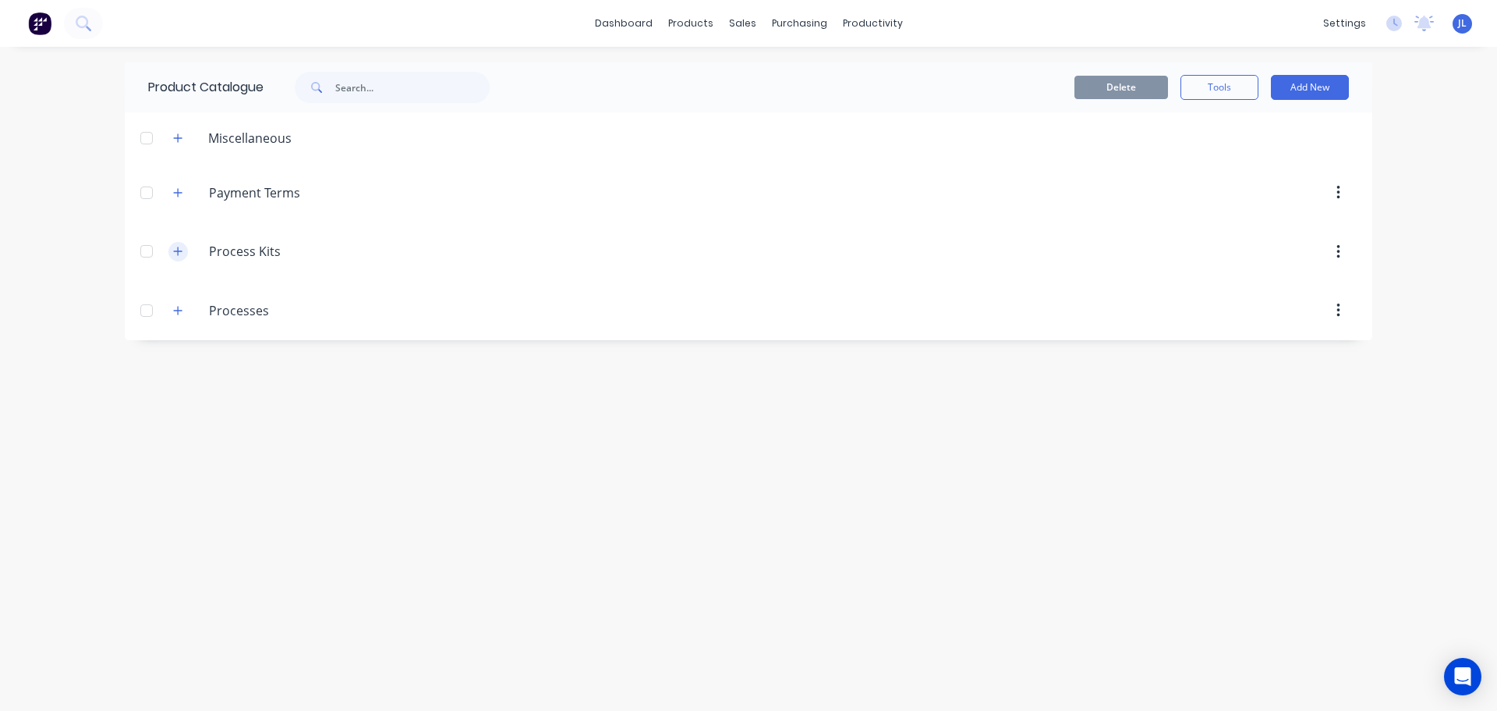
click at [181, 246] on icon "button" at bounding box center [177, 251] width 9 height 11
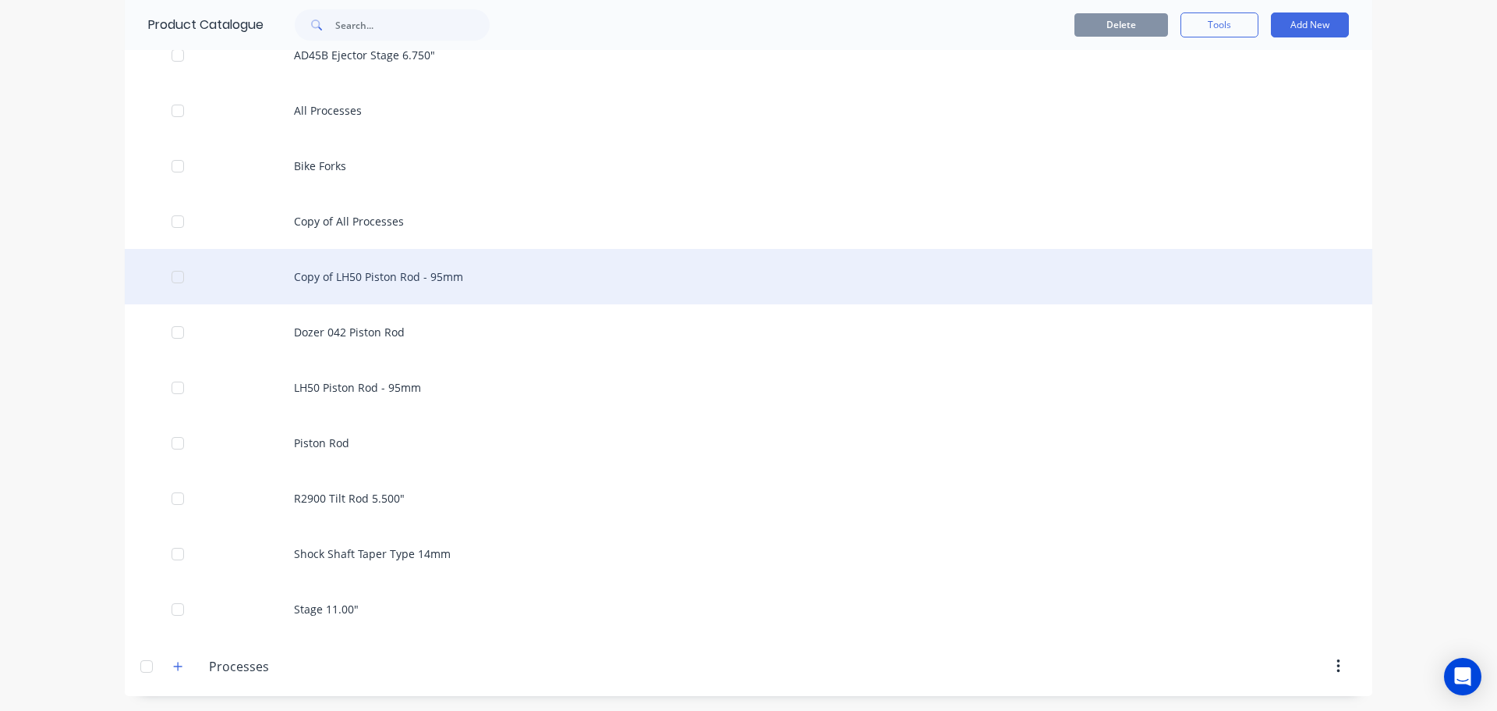
scroll to position [1639, 0]
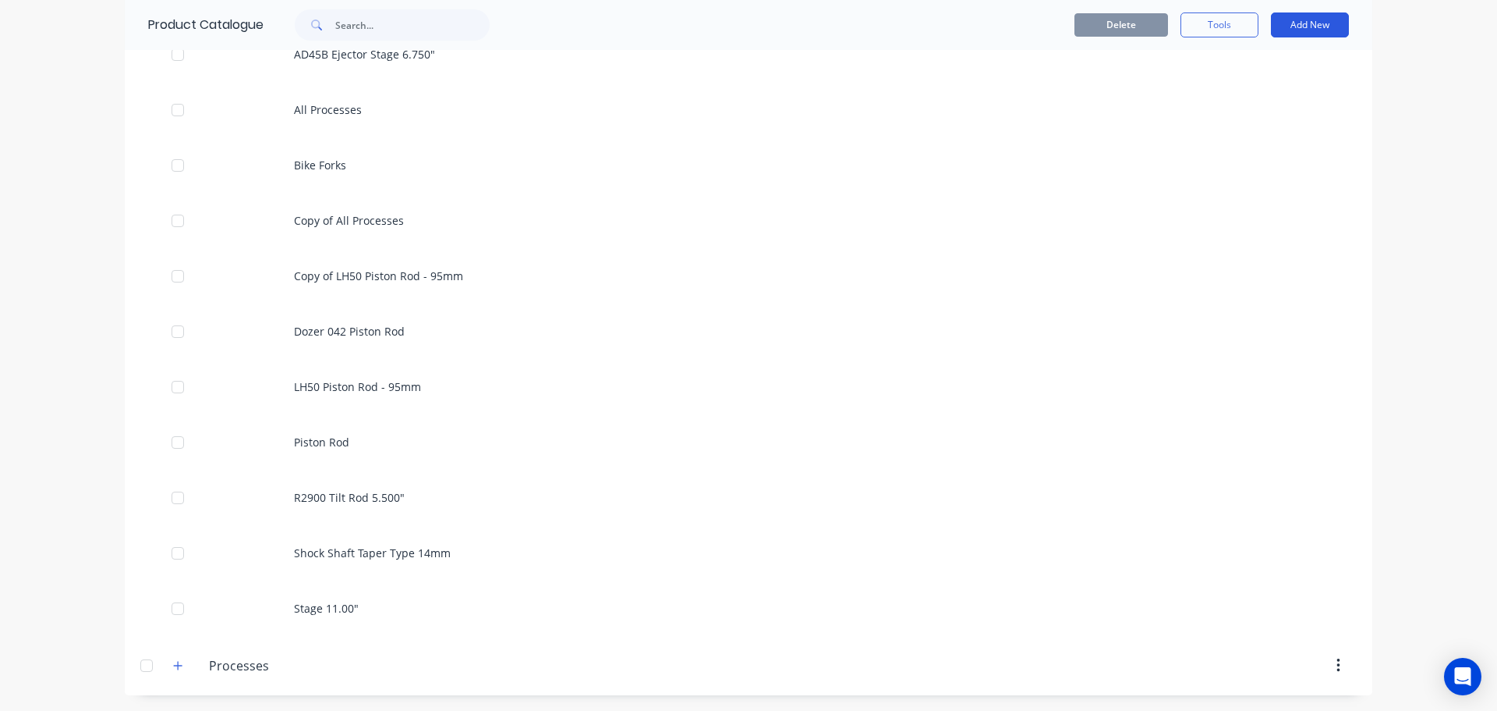
click at [1296, 27] on button "Add New" at bounding box center [1310, 24] width 78 height 25
click at [1244, 119] on div "Product Kit" at bounding box center [1275, 127] width 120 height 23
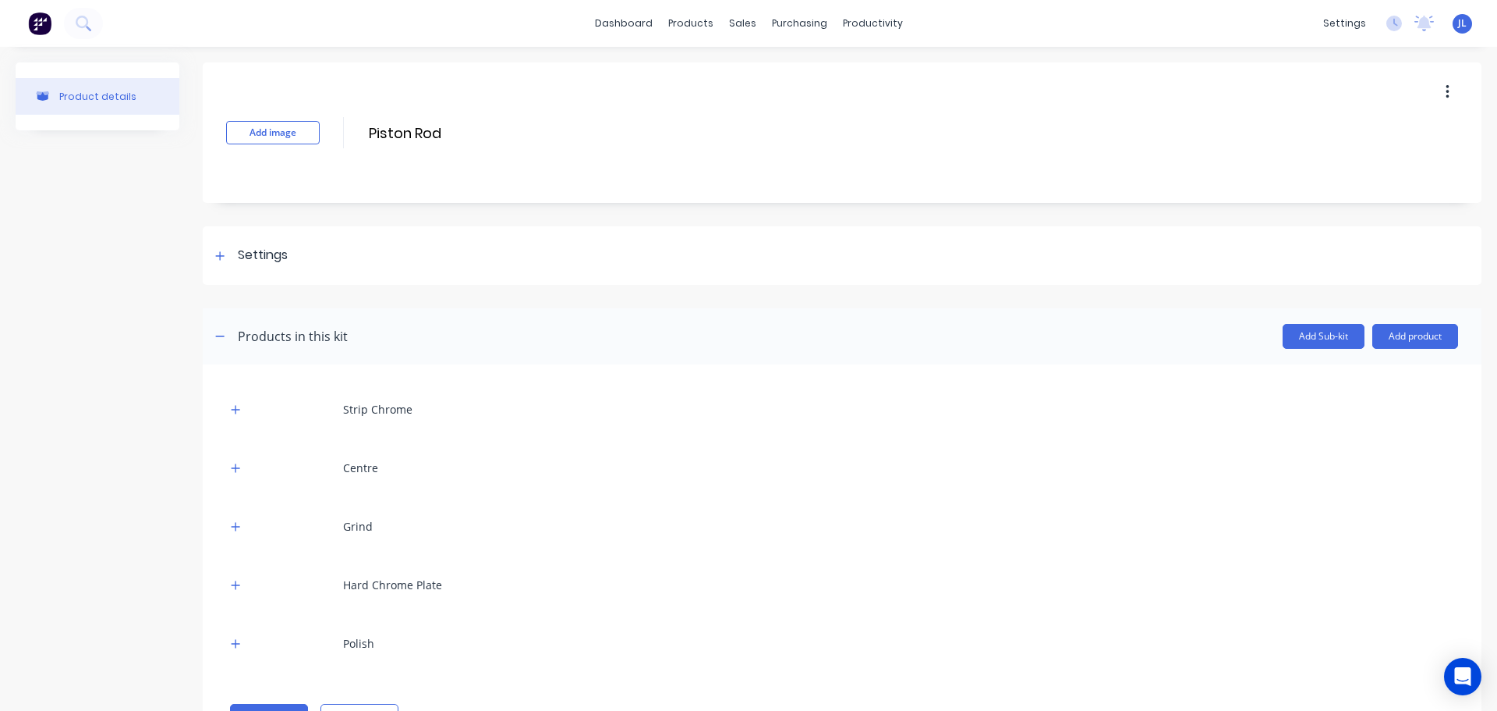
scroll to position [58, 0]
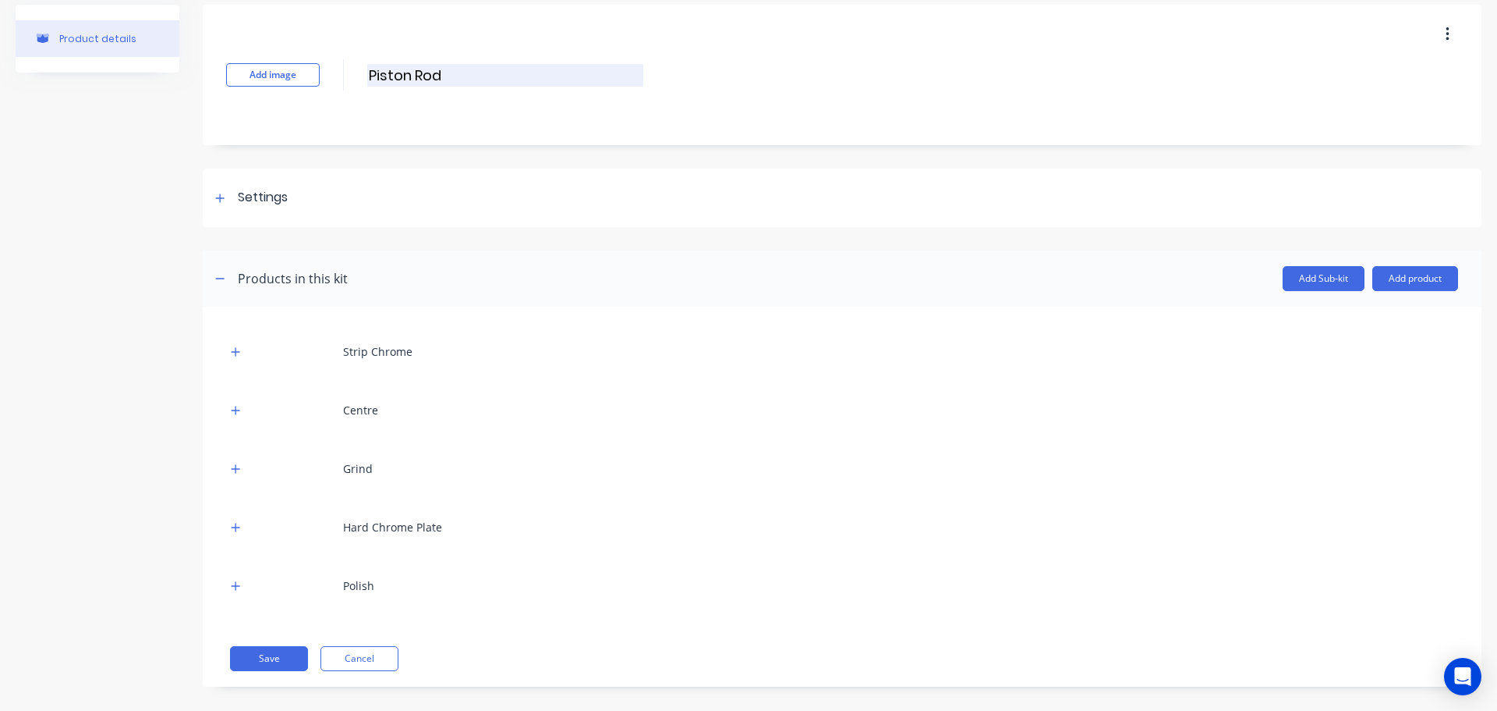
click at [391, 83] on input "Piston Rod" at bounding box center [505, 75] width 276 height 23
click at [341, 654] on button "Cancel" at bounding box center [360, 658] width 78 height 25
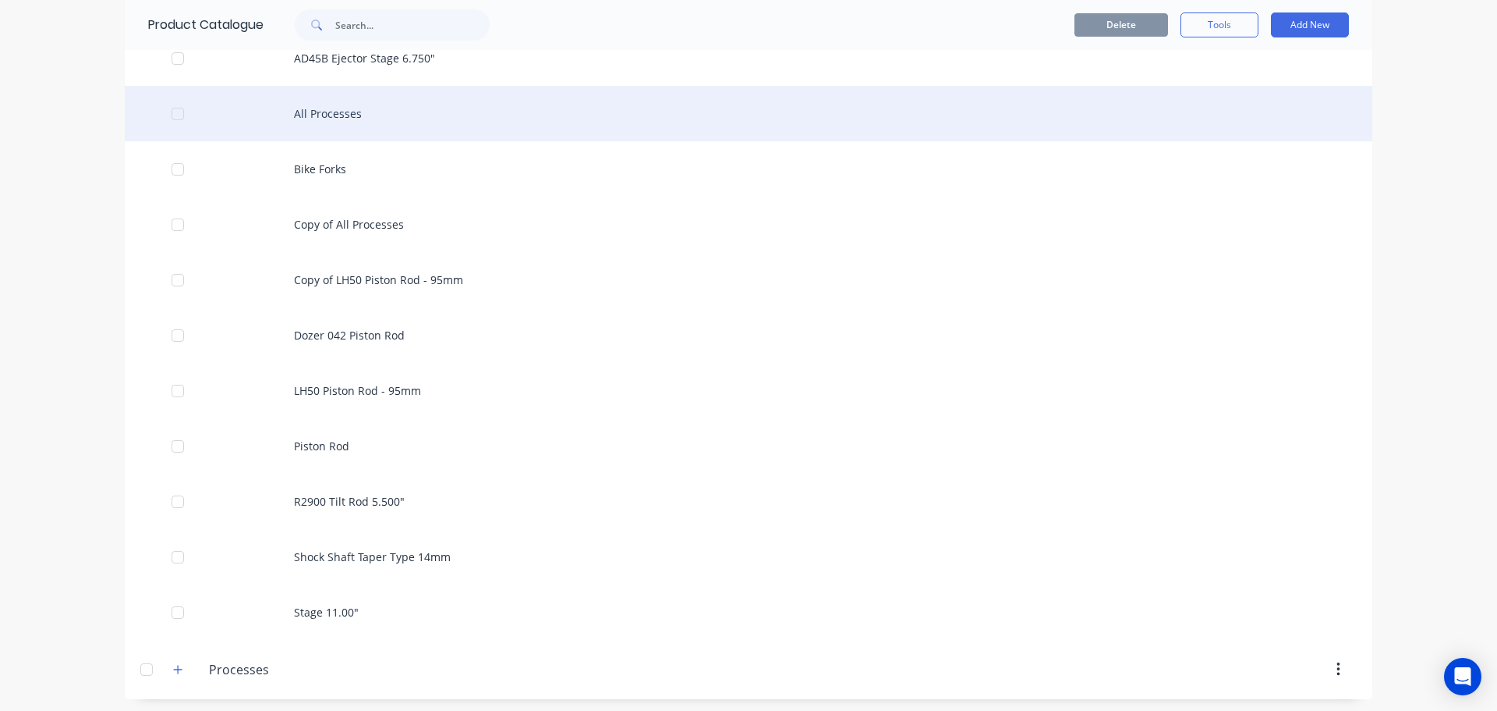
scroll to position [1639, 0]
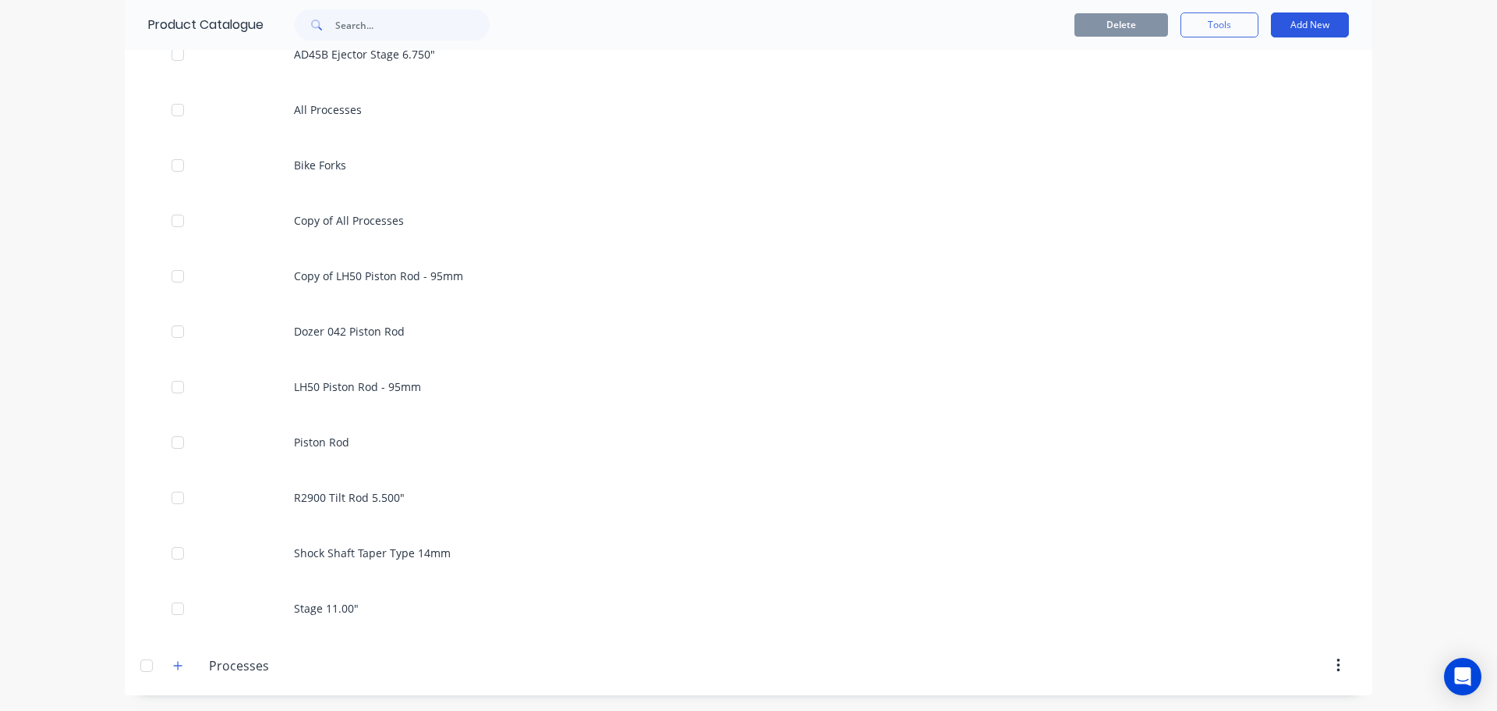
click at [1292, 30] on button "Add New" at bounding box center [1310, 24] width 78 height 25
click at [1243, 122] on div "Product Kit" at bounding box center [1275, 127] width 120 height 23
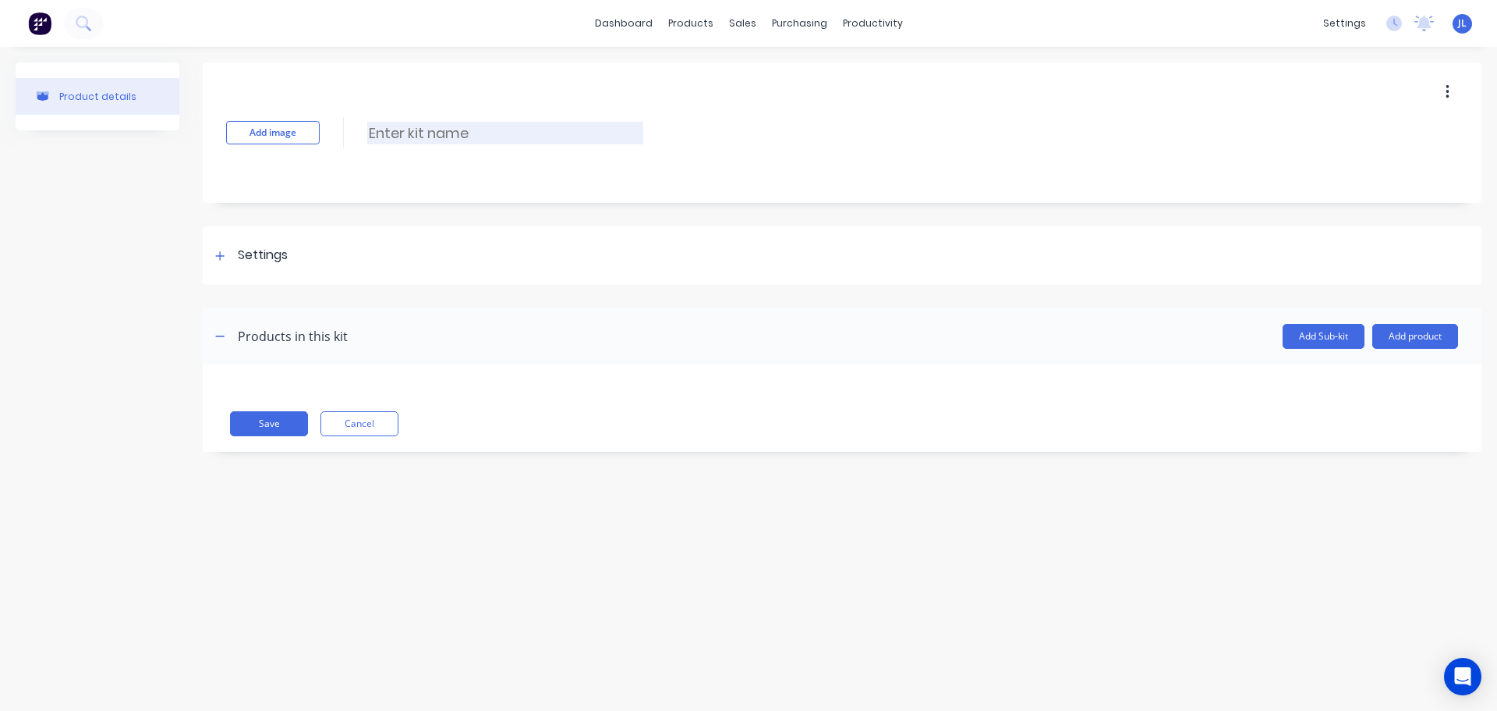
click at [421, 134] on input at bounding box center [505, 133] width 276 height 23
type input "Zoom Tube"
click at [217, 260] on div at bounding box center [220, 255] width 19 height 19
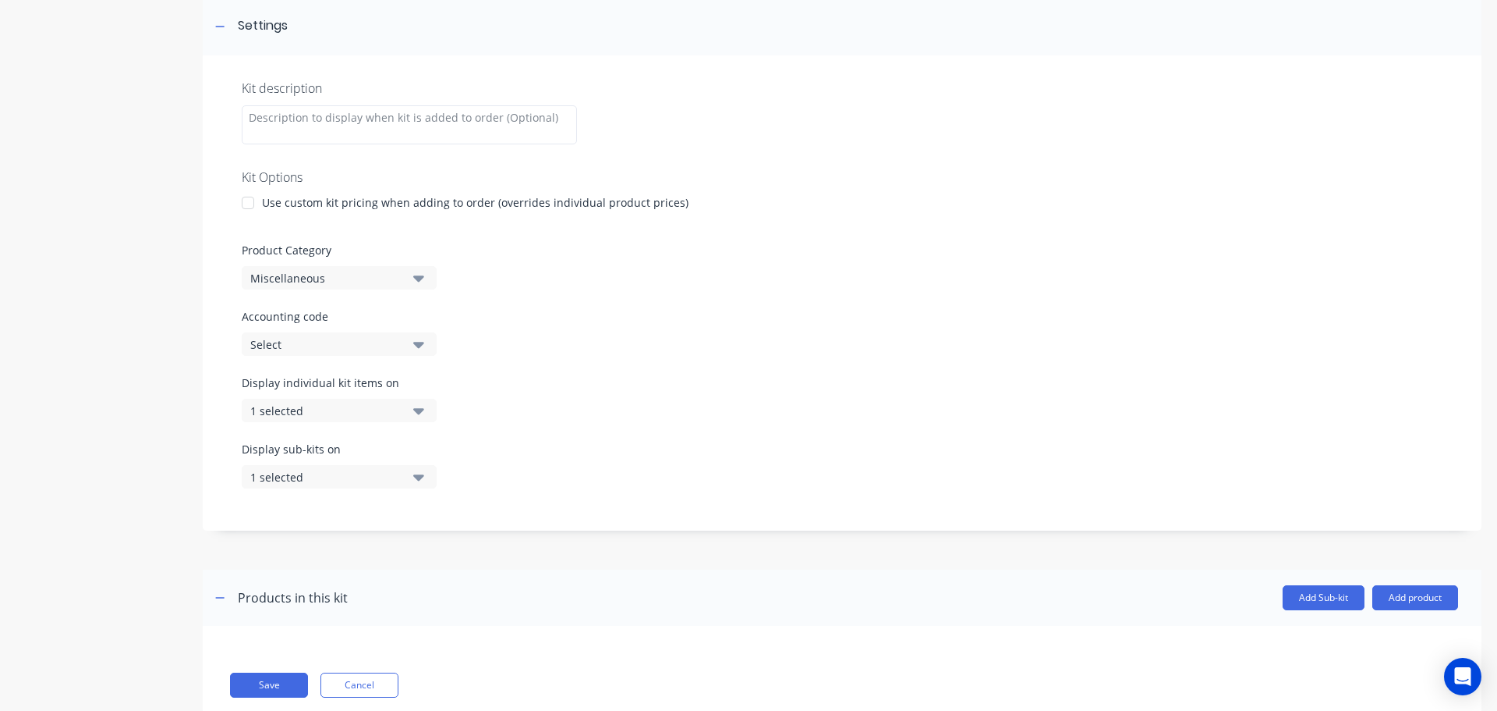
scroll to position [234, 0]
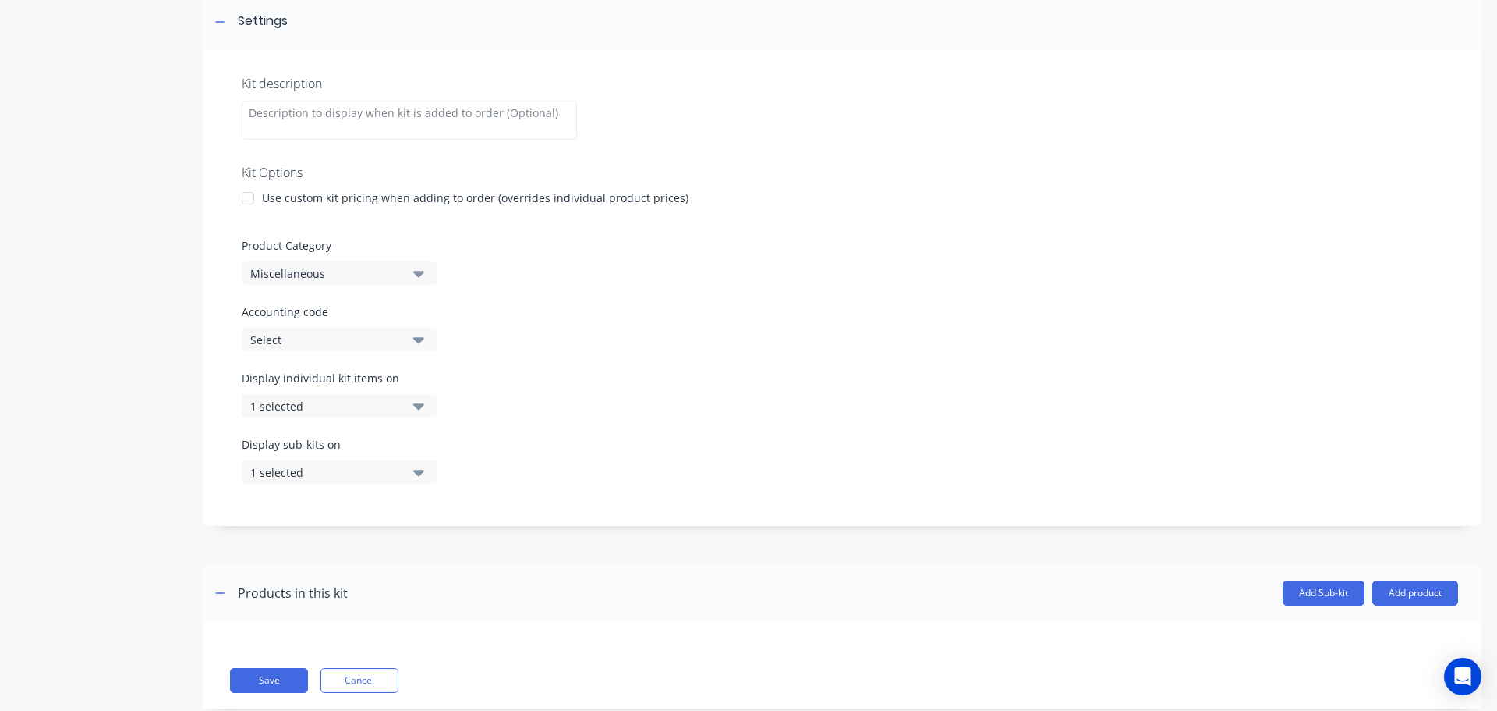
click at [421, 278] on icon "button" at bounding box center [418, 272] width 11 height 17
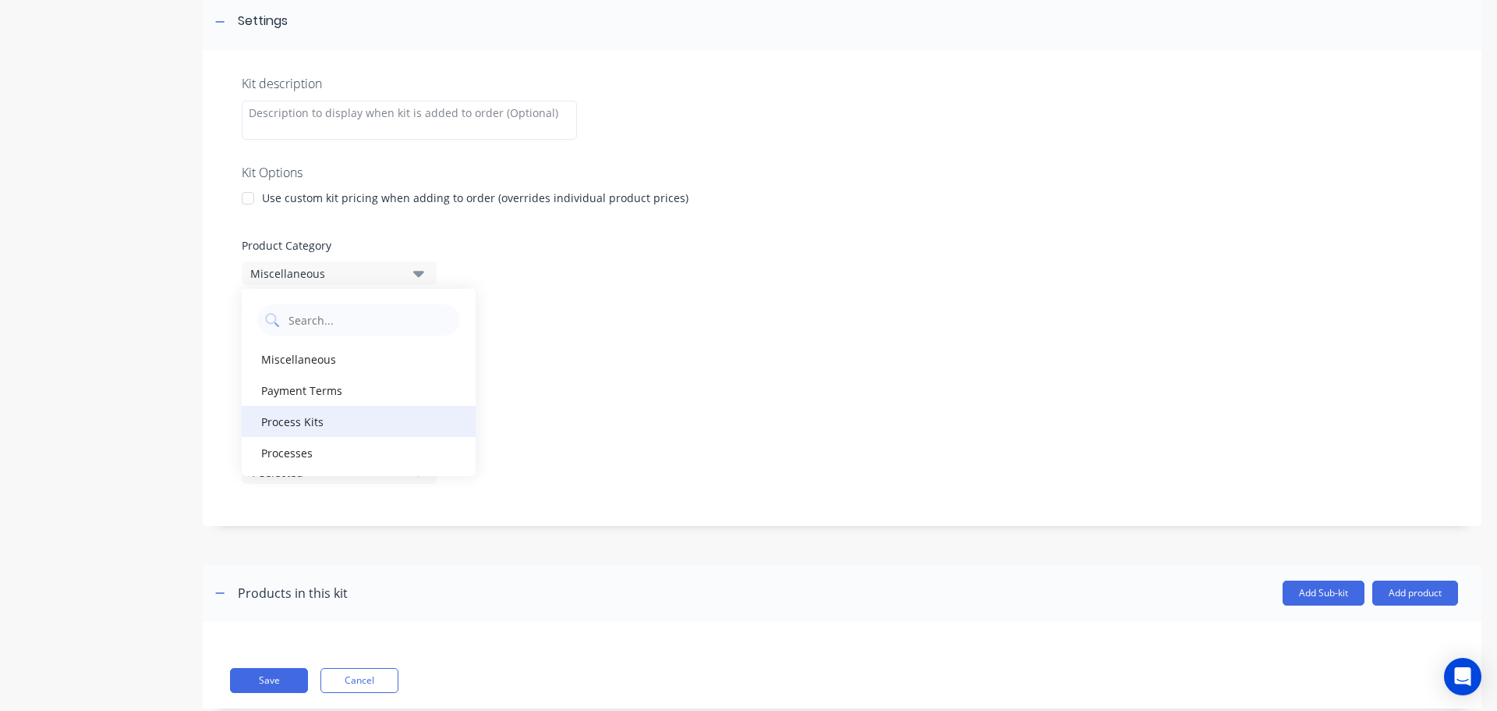
click at [329, 425] on div "Process Kits" at bounding box center [359, 421] width 234 height 31
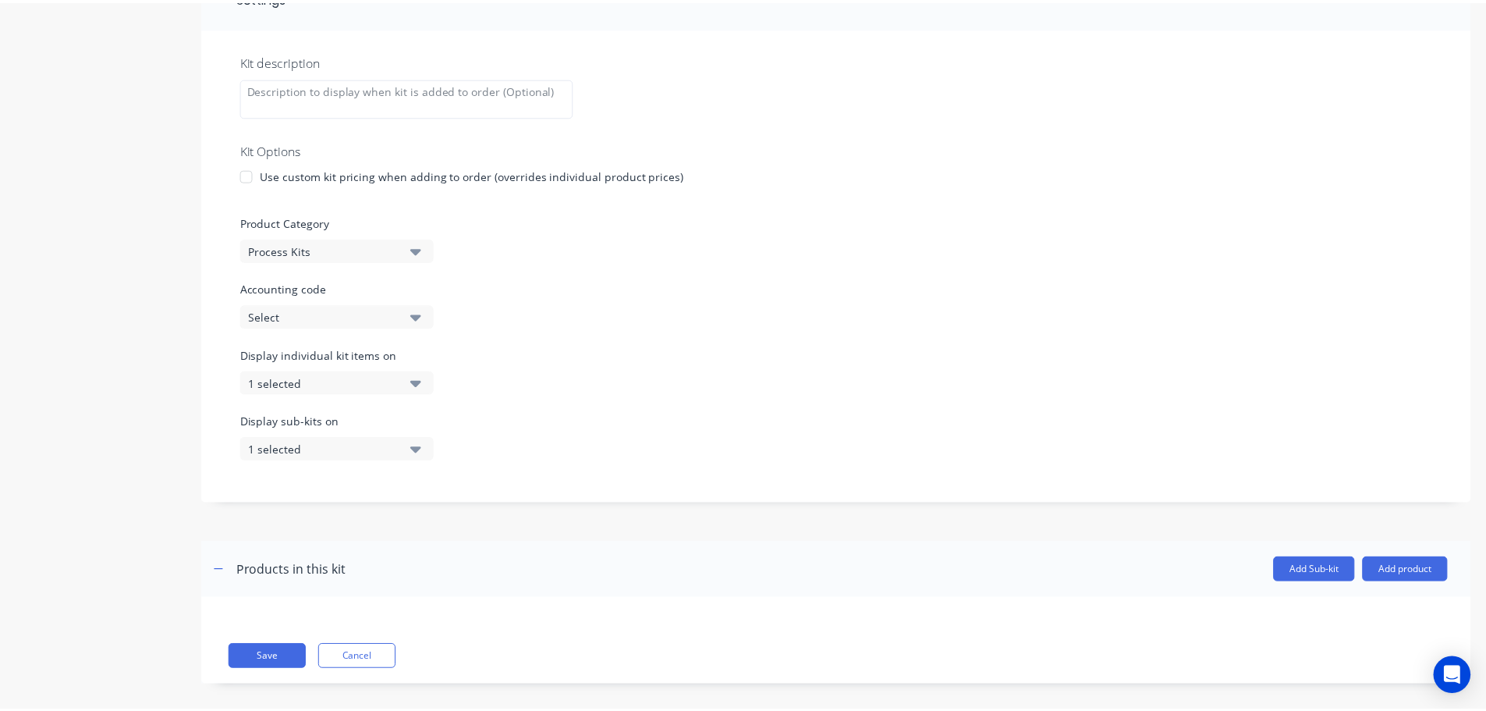
scroll to position [271, 0]
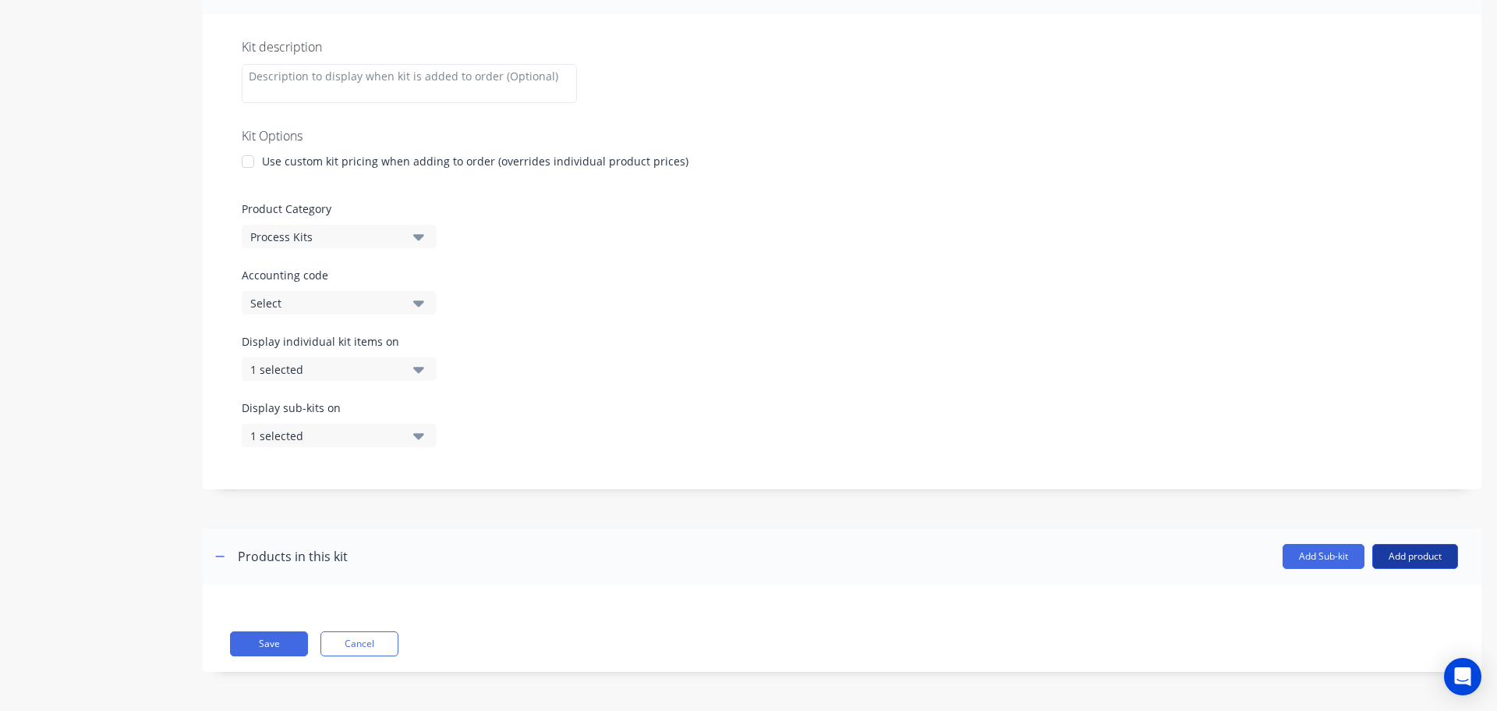
click at [1379, 557] on button "Add product" at bounding box center [1416, 556] width 86 height 25
click at [1366, 601] on div "Product catalogue" at bounding box center [1384, 596] width 120 height 23
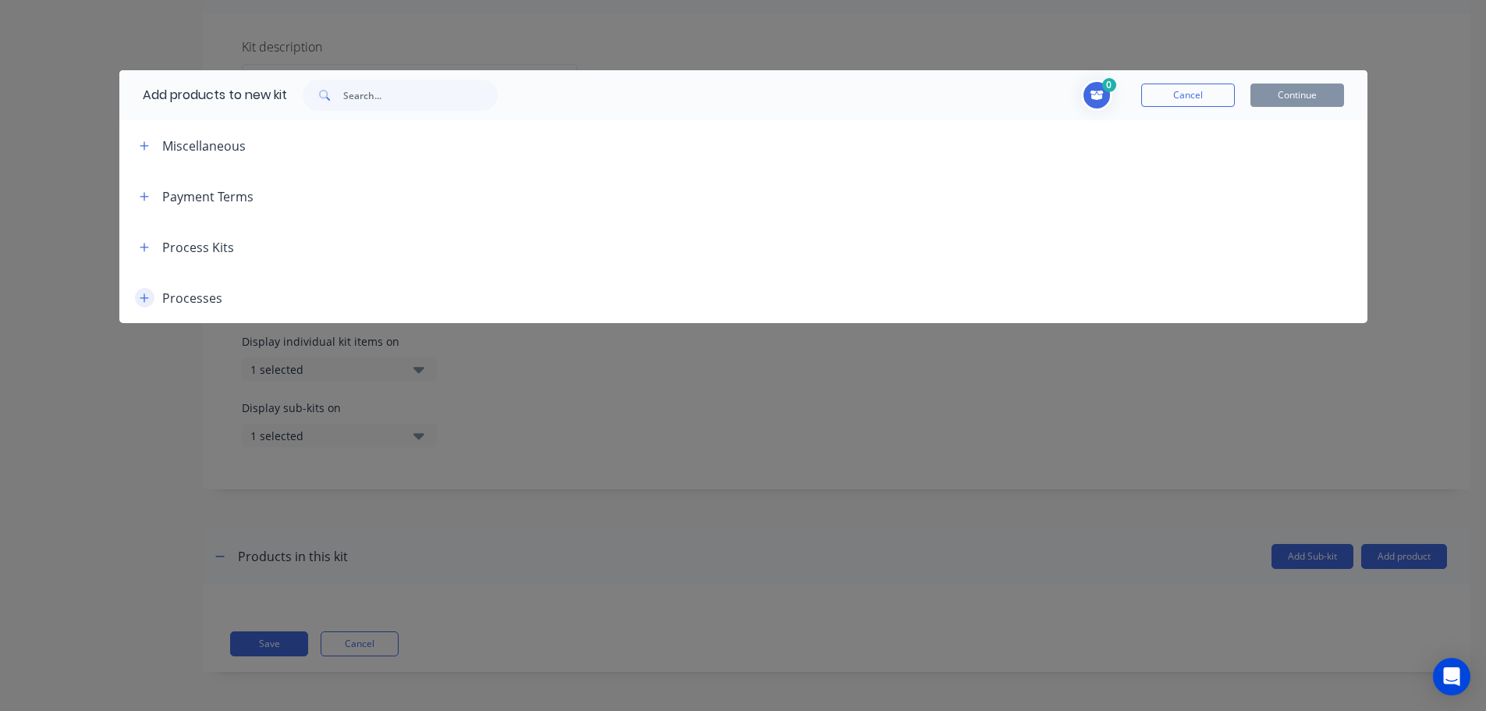
click at [147, 299] on icon "button" at bounding box center [144, 297] width 9 height 11
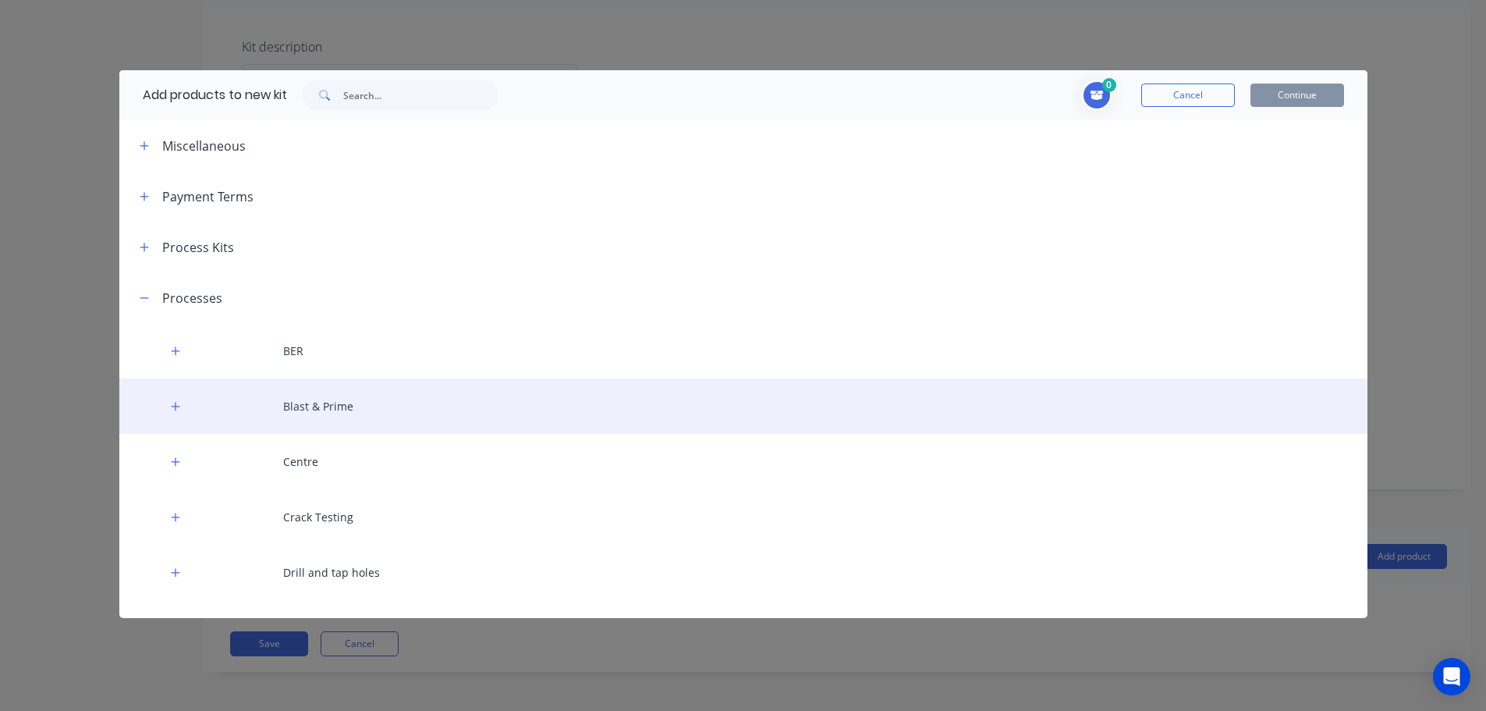
click at [307, 411] on div "Blast & Prime" at bounding box center [743, 405] width 1248 height 55
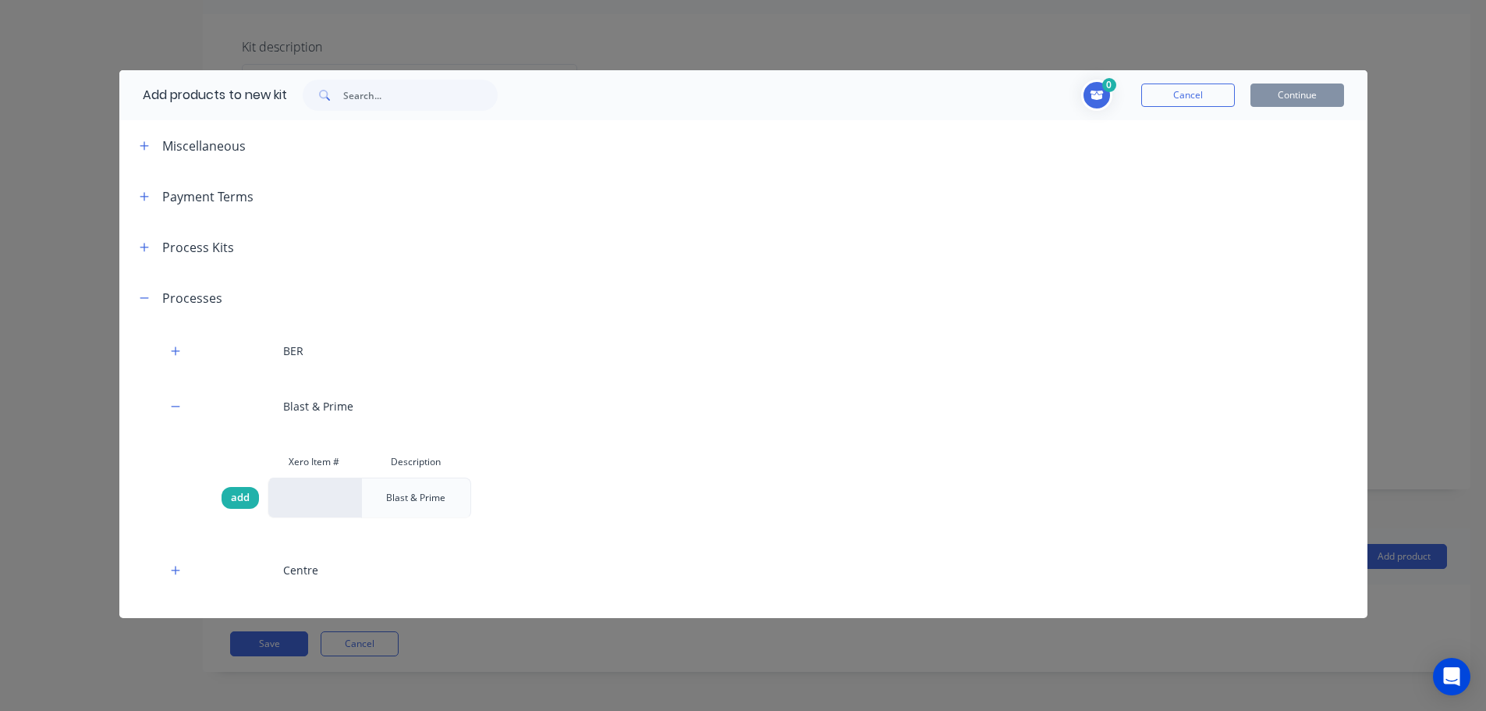
click at [238, 498] on span "add" at bounding box center [240, 498] width 19 height 16
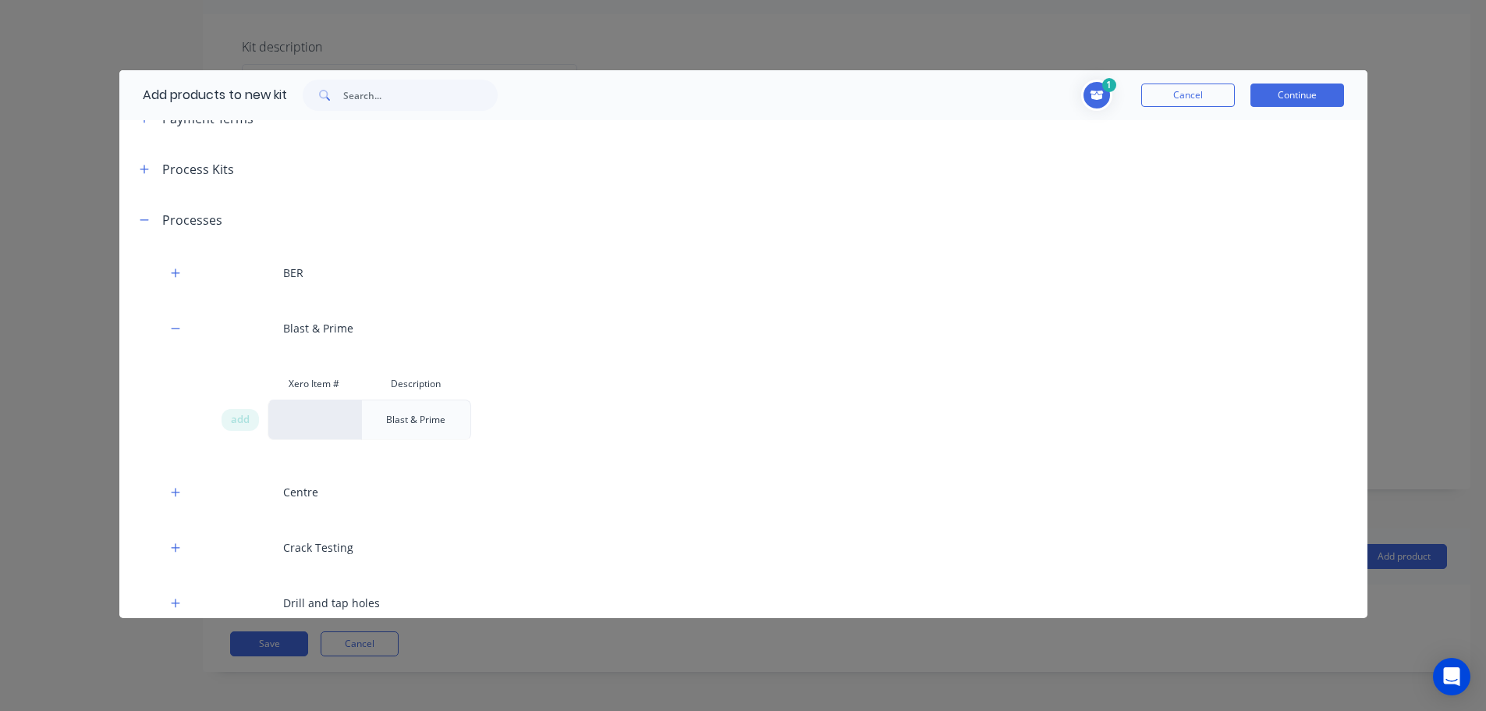
click at [1091, 100] on icon "Toggle cart dropdown" at bounding box center [1097, 95] width 16 height 12
click at [1244, 167] on button "Delete Blast & Prime from cart" at bounding box center [1237, 160] width 47 height 37
click at [1188, 101] on button "Cancel" at bounding box center [1188, 94] width 94 height 23
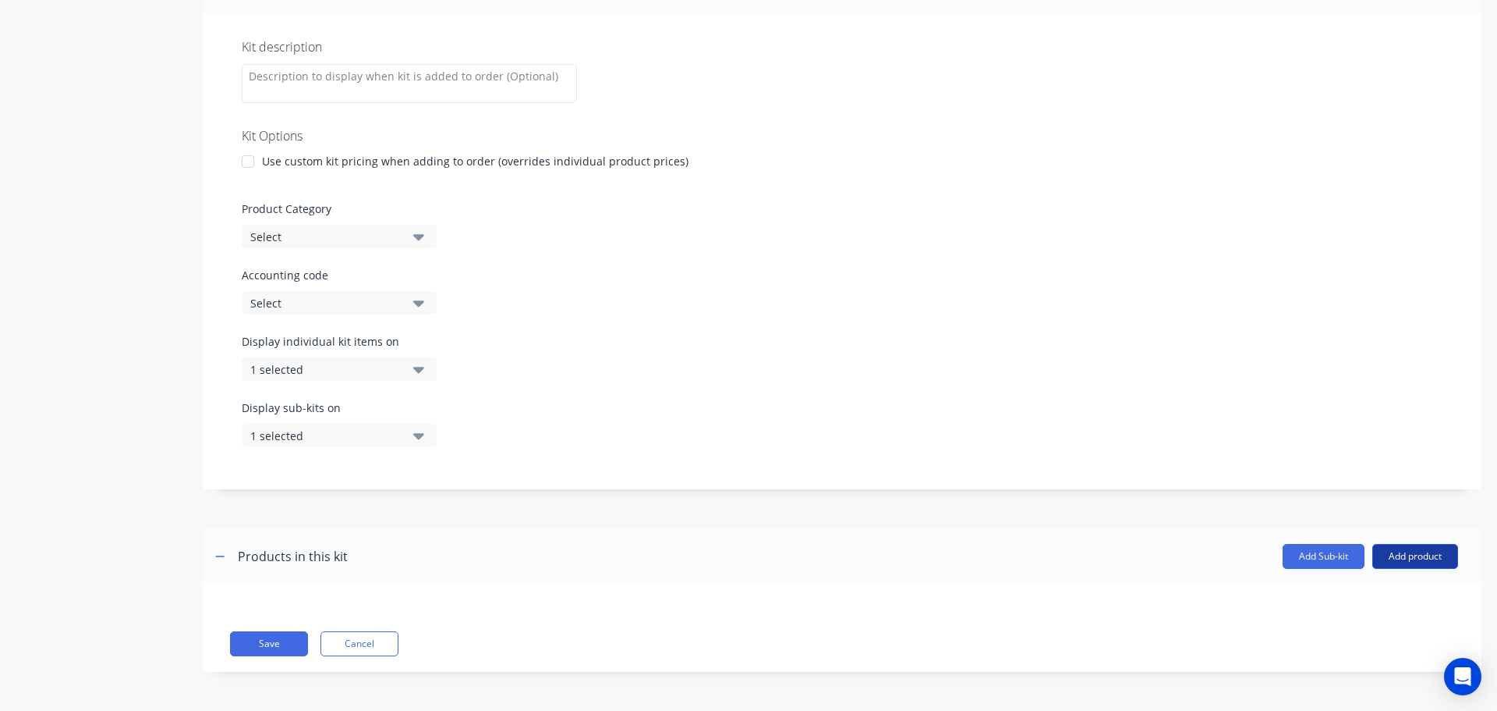
click at [1402, 547] on button "Add product" at bounding box center [1416, 556] width 86 height 25
click at [1377, 590] on div "Product catalogue" at bounding box center [1384, 596] width 120 height 23
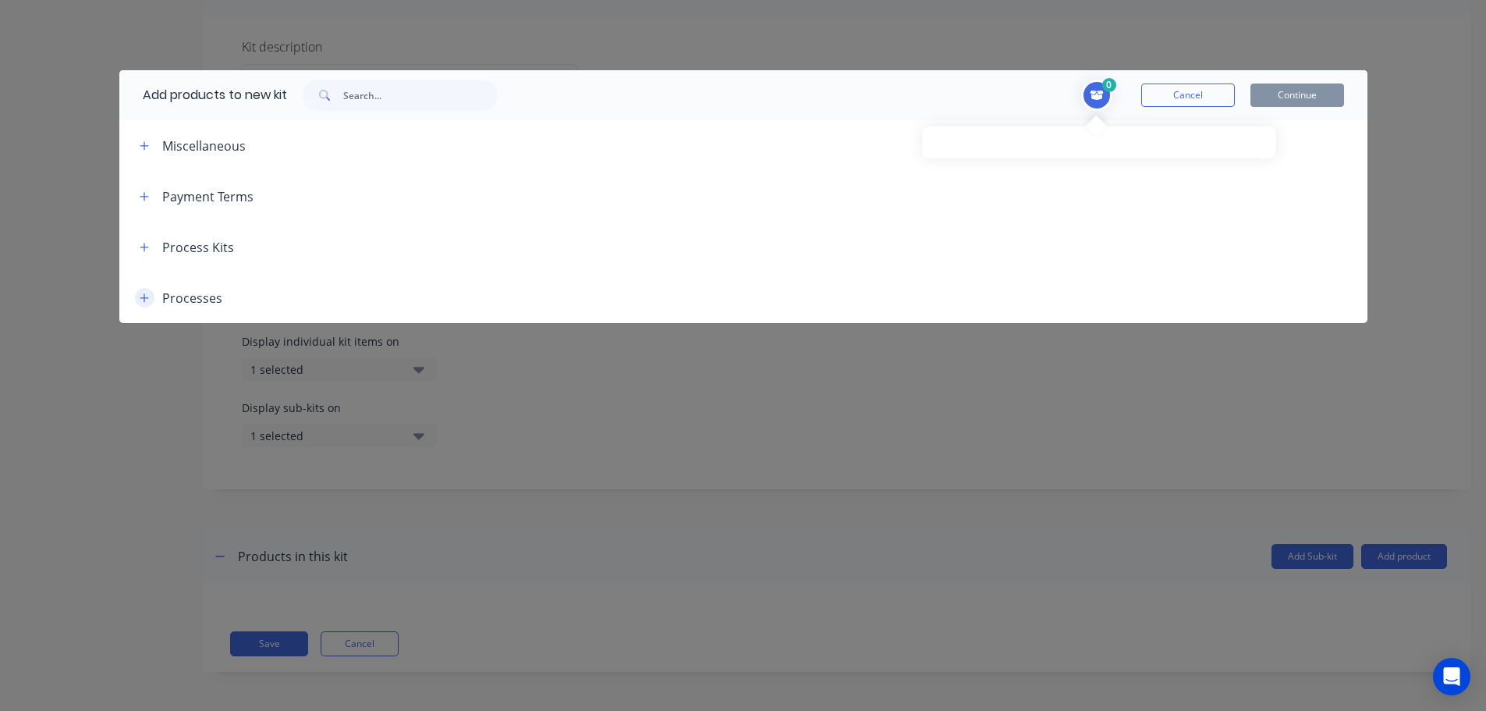
click at [150, 296] on button "button" at bounding box center [144, 297] width 19 height 19
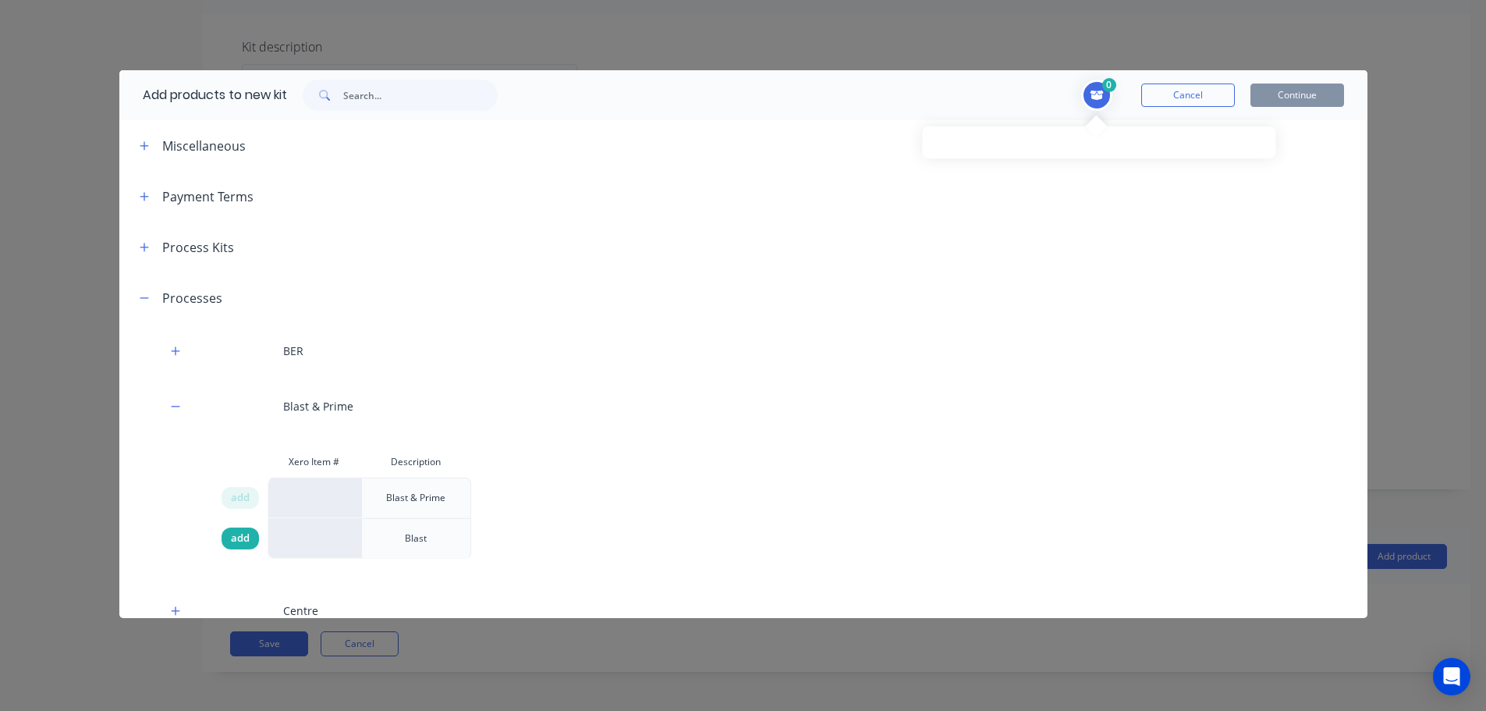
click at [239, 537] on span "add" at bounding box center [240, 538] width 19 height 16
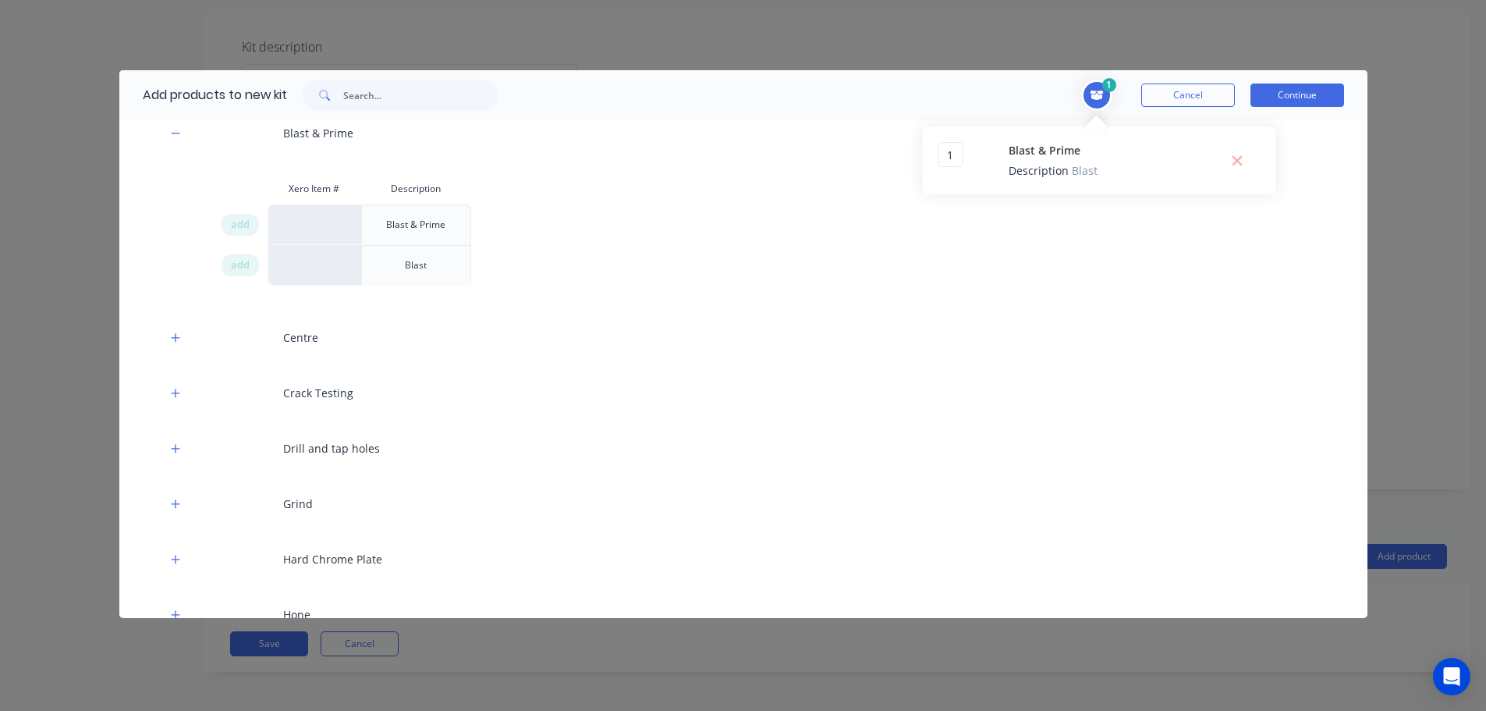
scroll to position [234, 0]
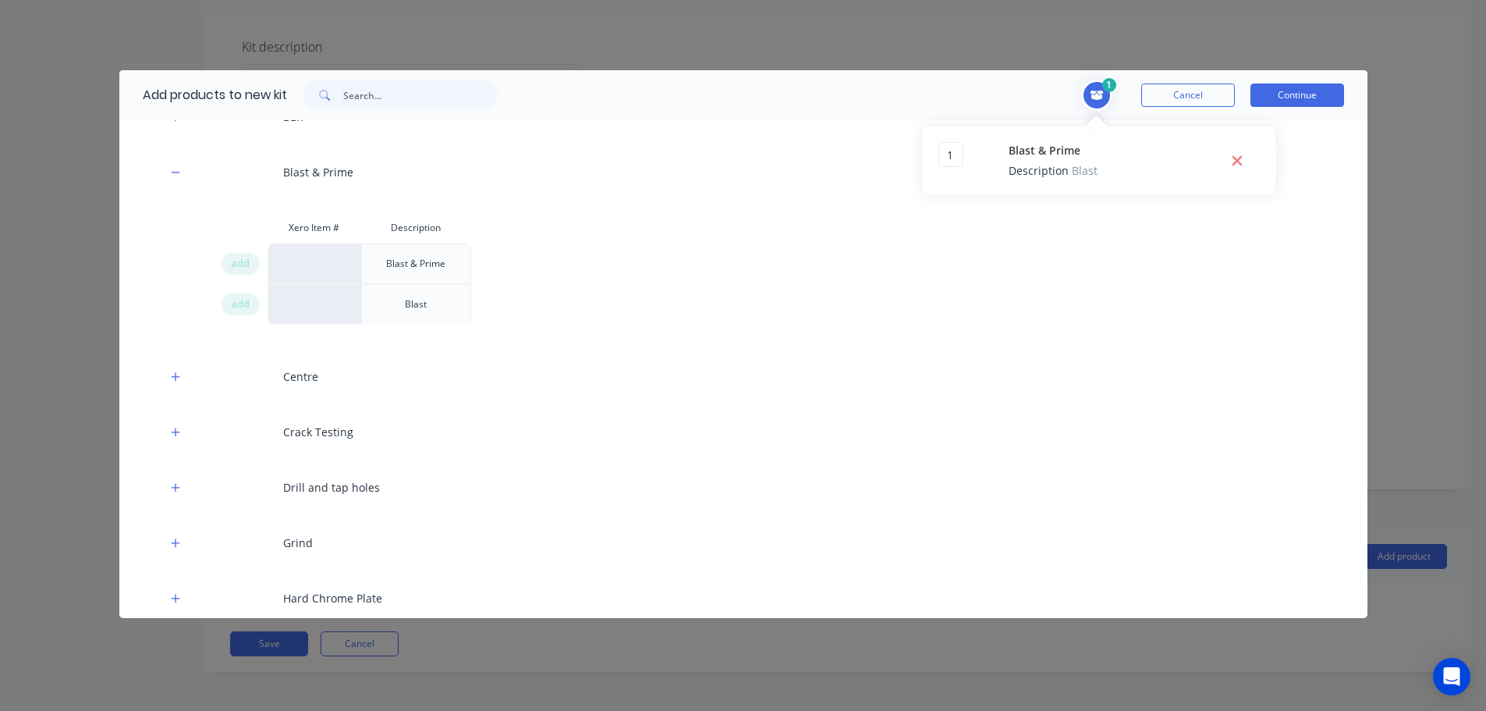
click at [1235, 163] on icon "Delete Blast & Prime from cart" at bounding box center [1237, 160] width 10 height 10
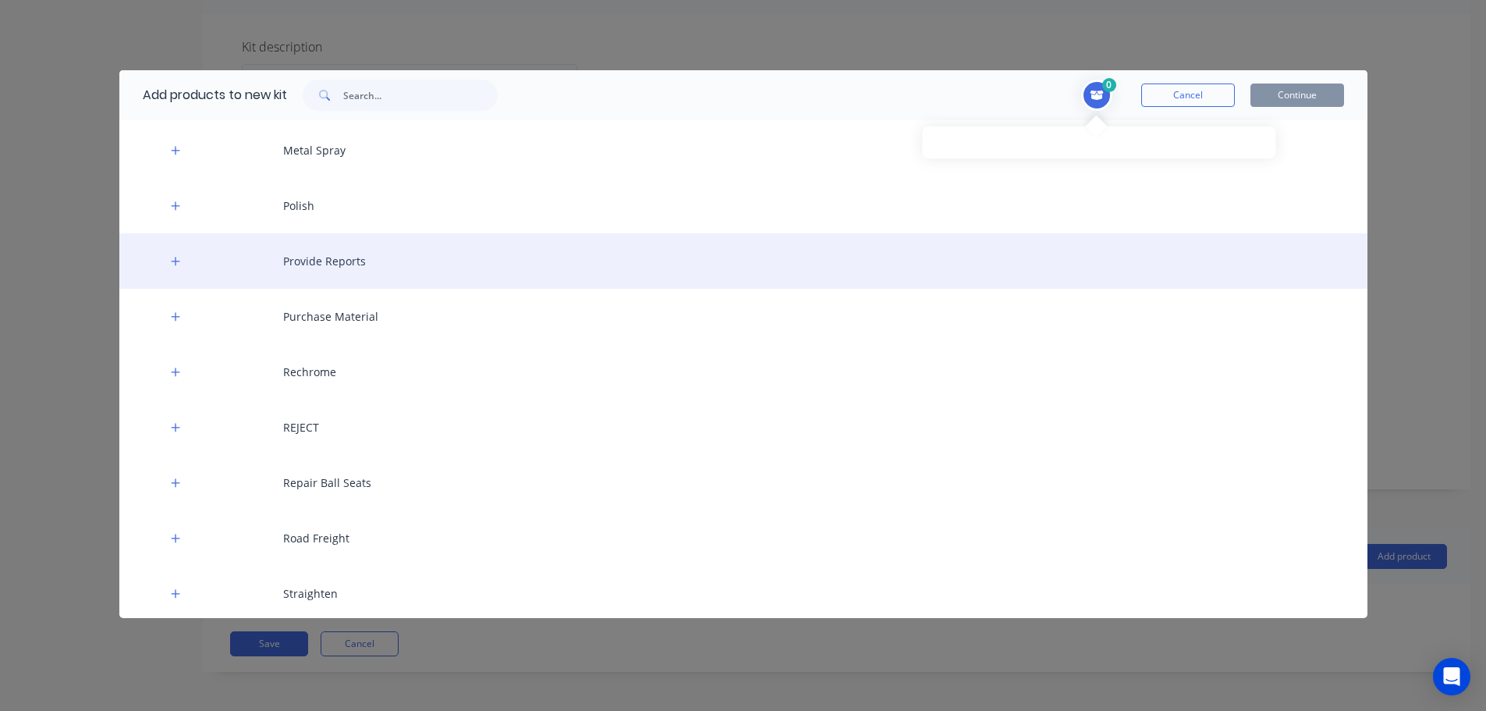
scroll to position [1239, 0]
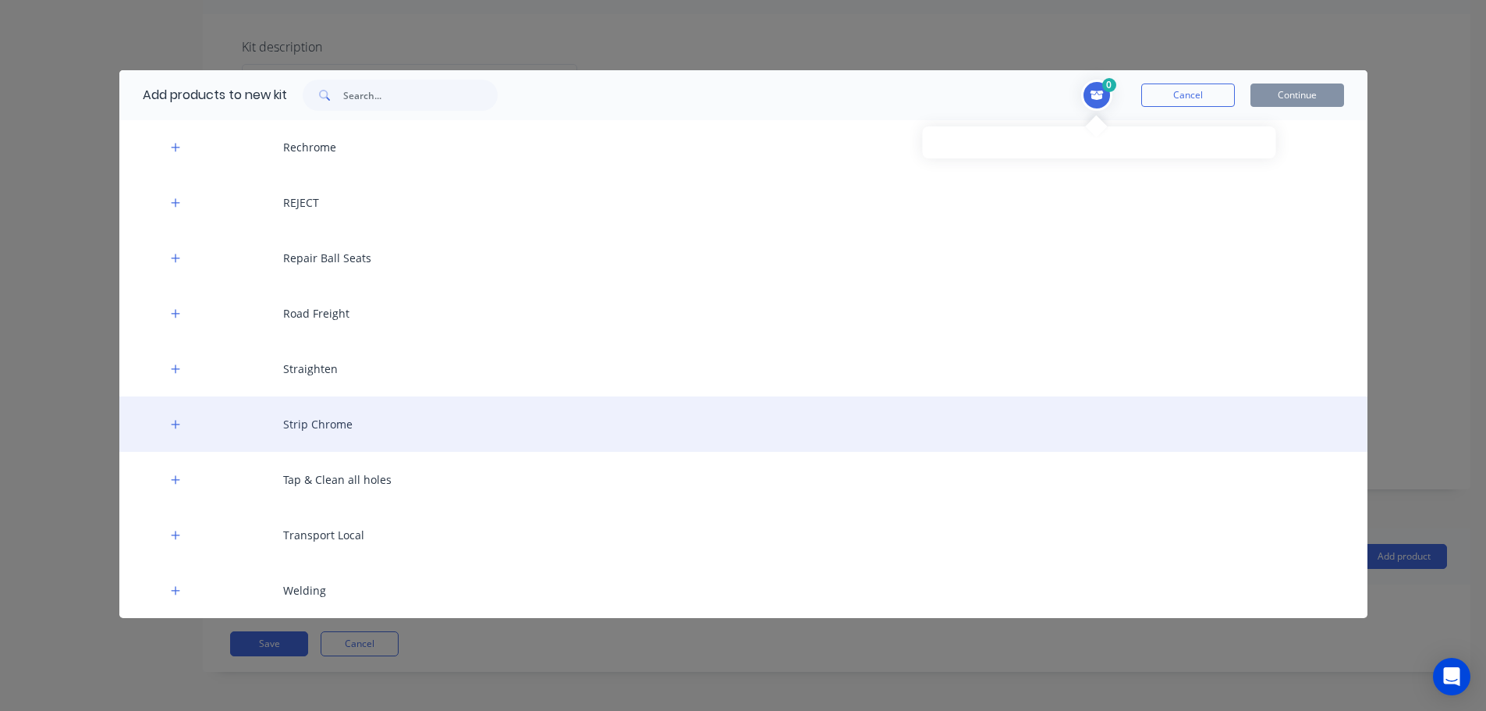
click at [186, 423] on div "Strip Chrome" at bounding box center [743, 423] width 1248 height 55
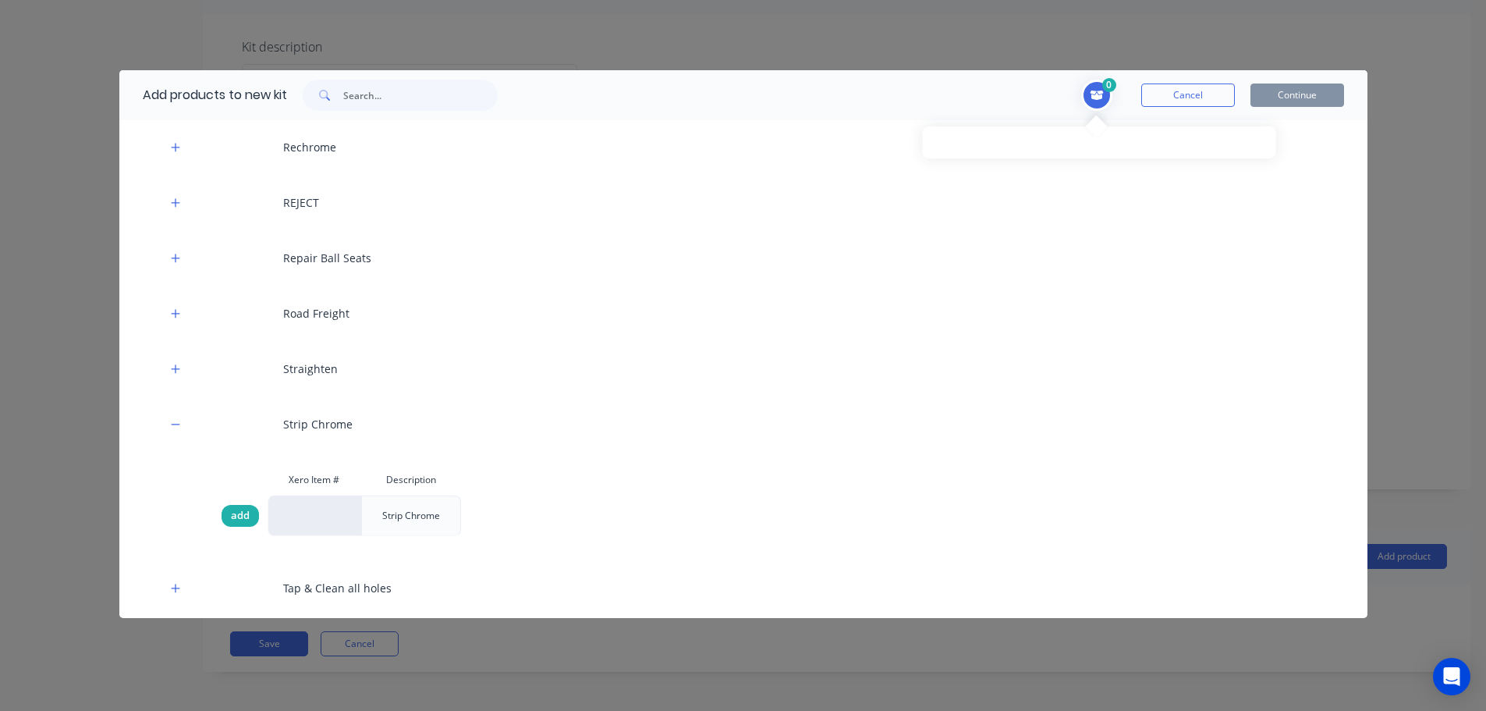
click at [243, 519] on span "add" at bounding box center [240, 516] width 19 height 16
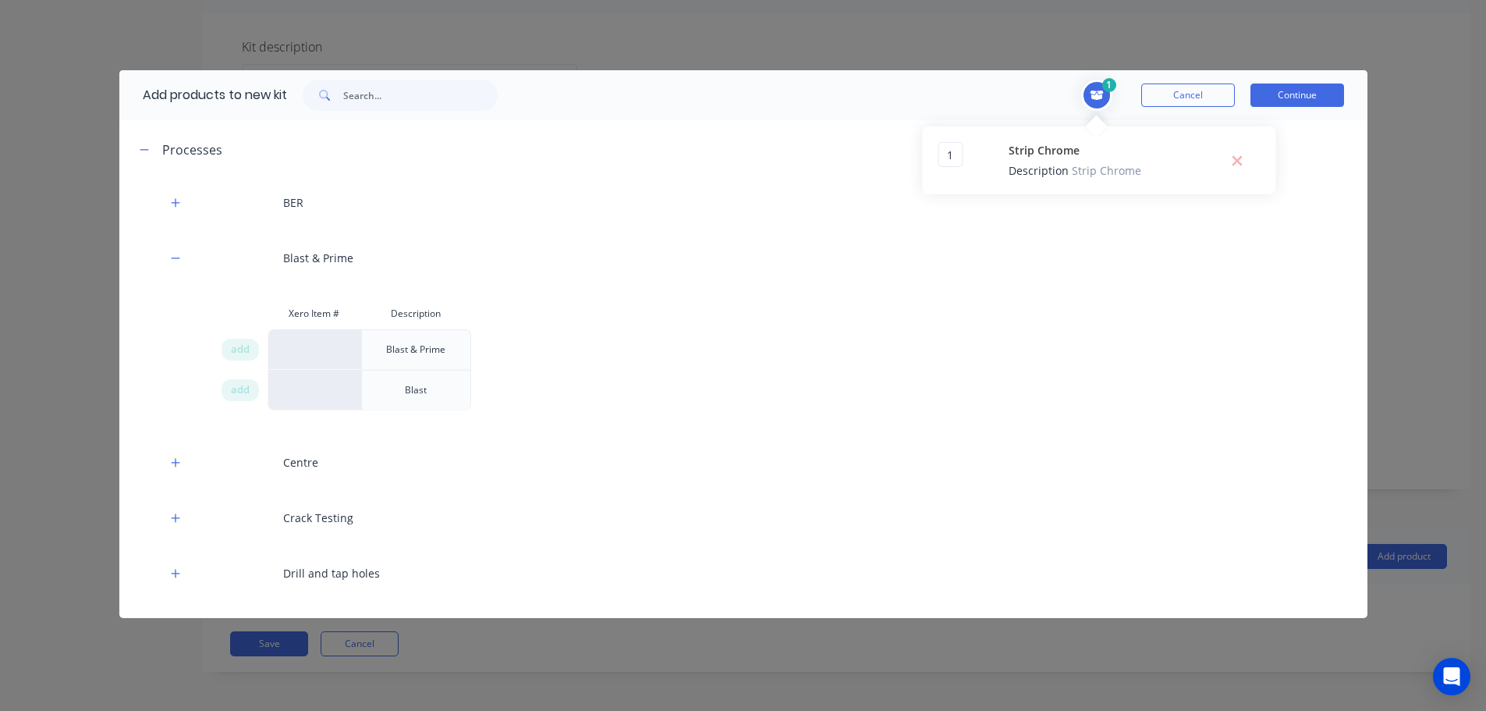
scroll to position [147, 0]
click at [246, 394] on span "add" at bounding box center [240, 392] width 19 height 16
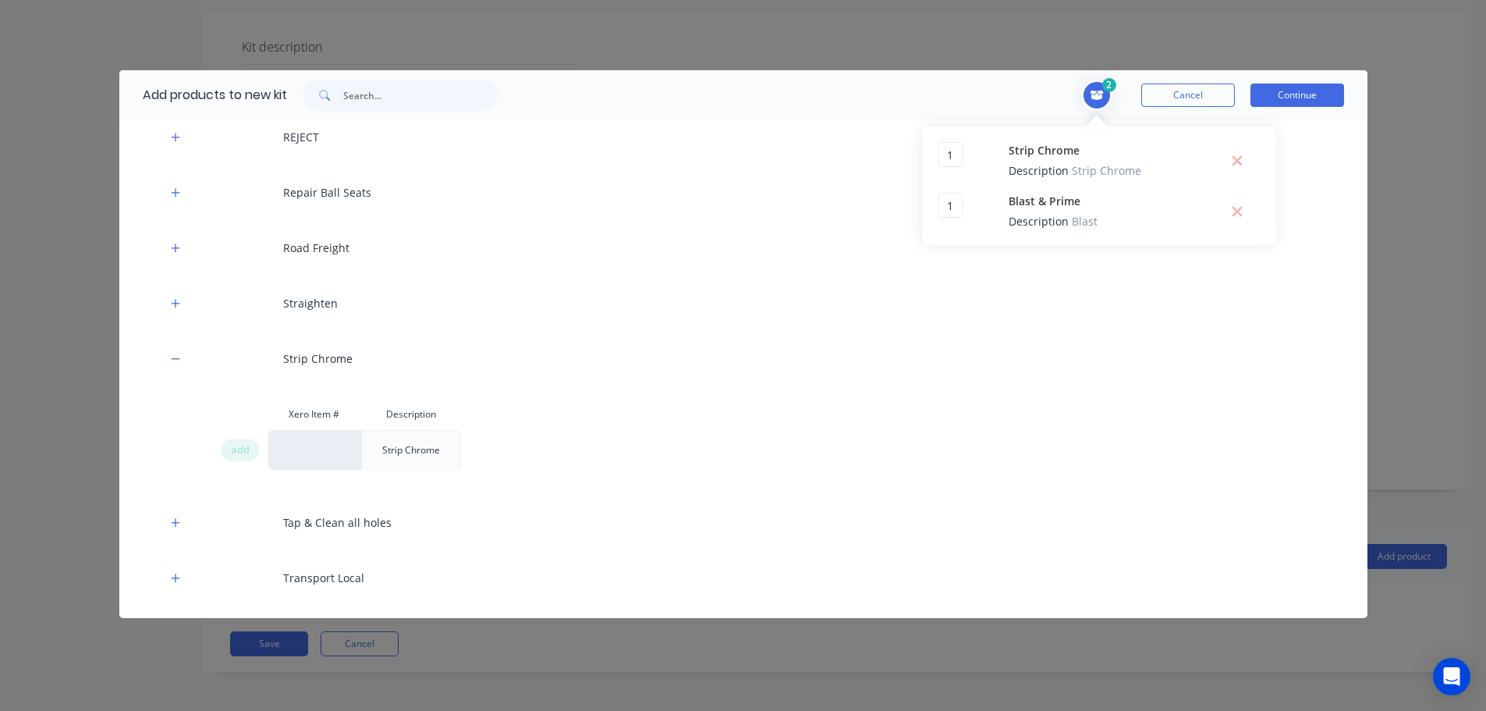
scroll to position [1317, 0]
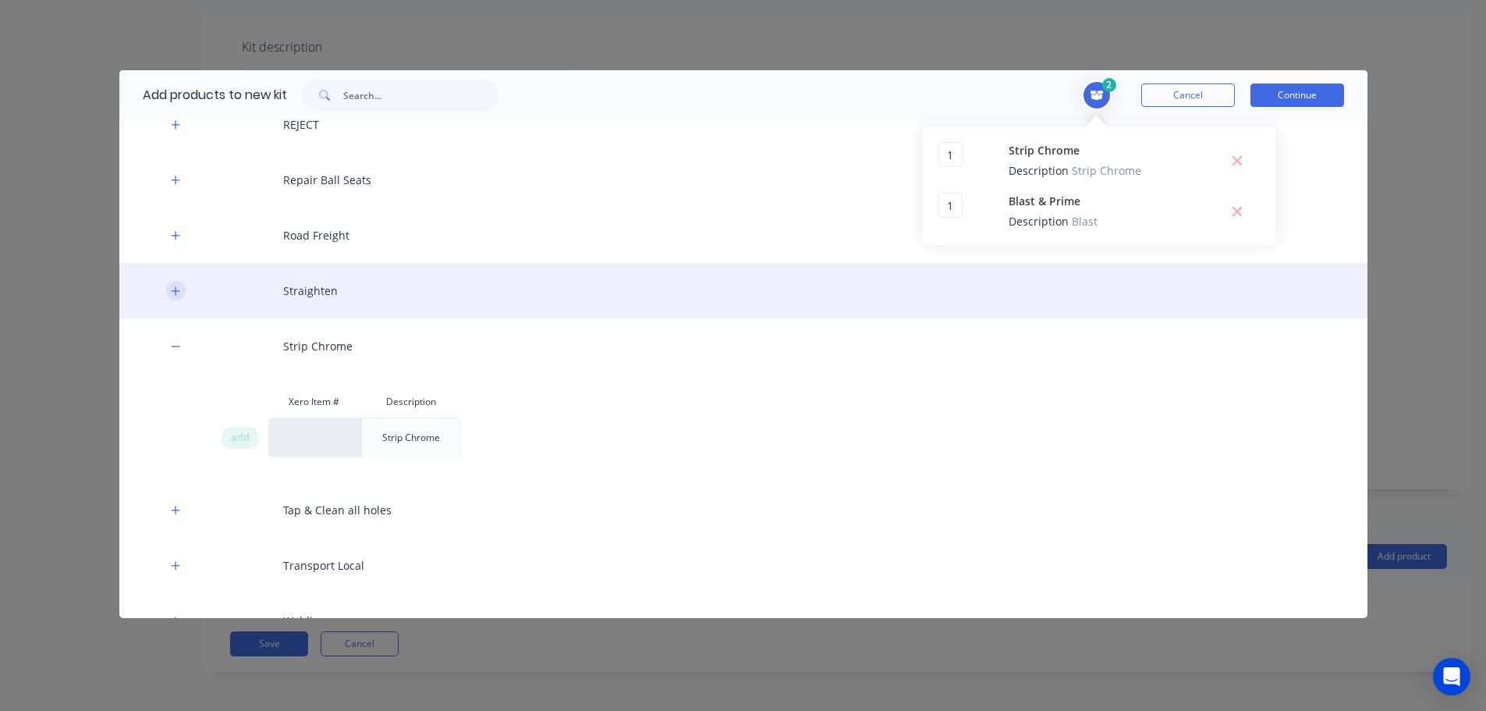
click at [175, 286] on icon "button" at bounding box center [175, 290] width 9 height 9
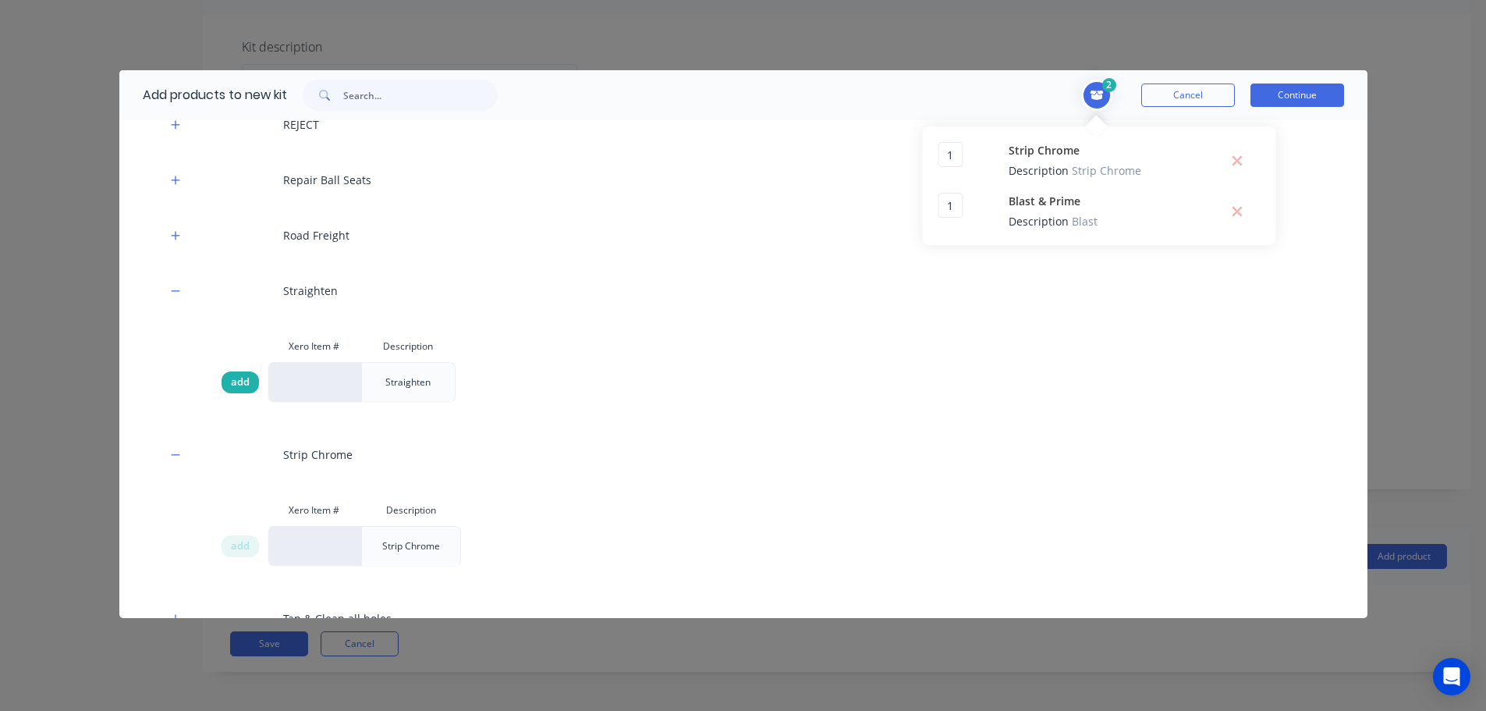
click at [249, 387] on span "add" at bounding box center [240, 382] width 19 height 16
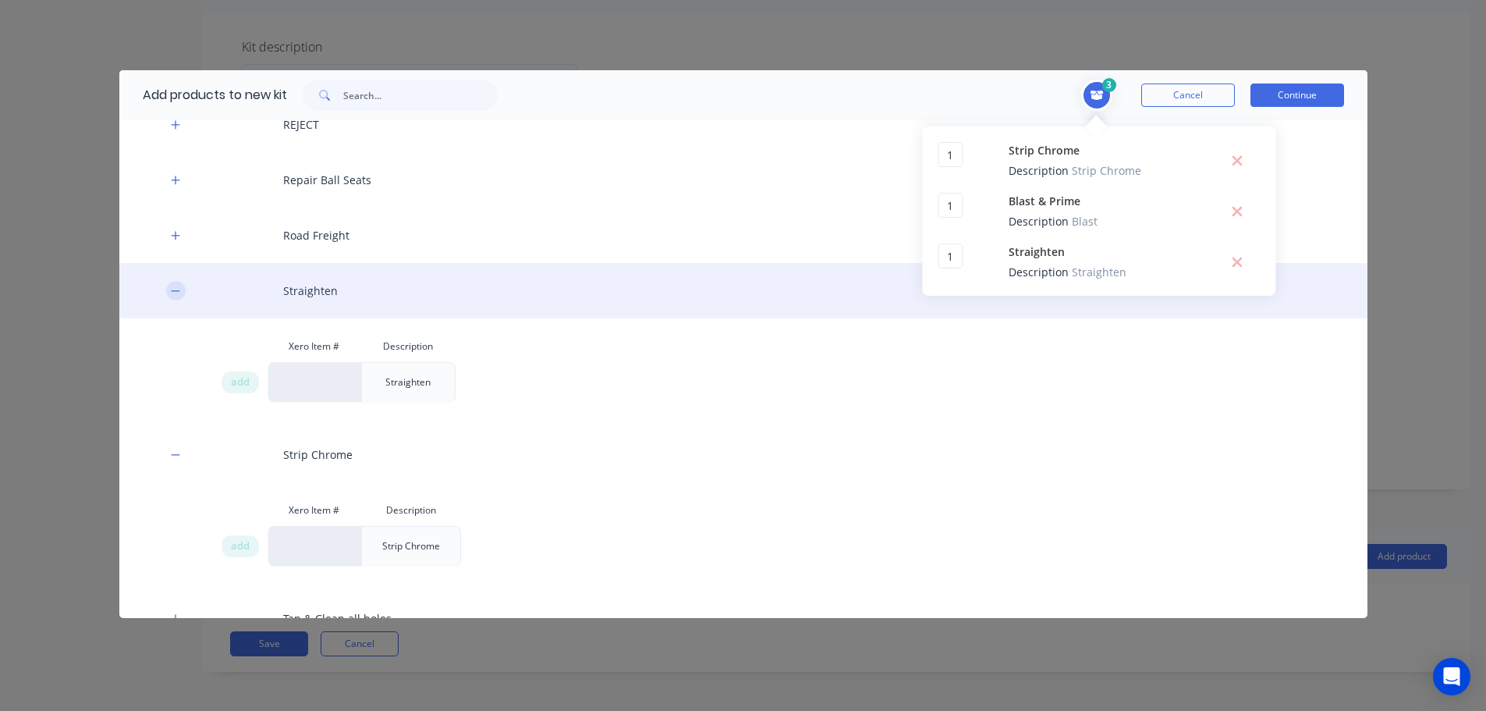
click at [175, 296] on button "button" at bounding box center [175, 290] width 19 height 19
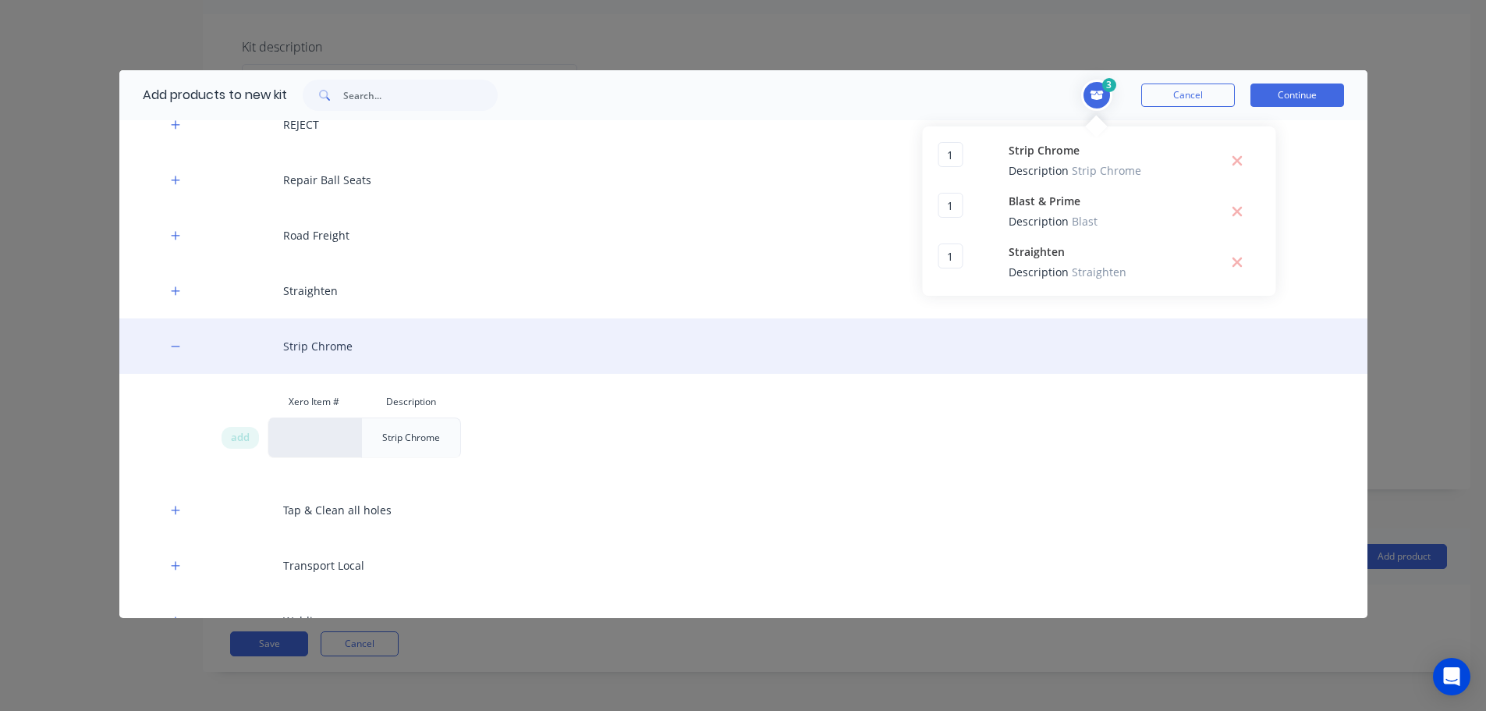
click at [166, 334] on div "Strip Chrome" at bounding box center [743, 345] width 1248 height 55
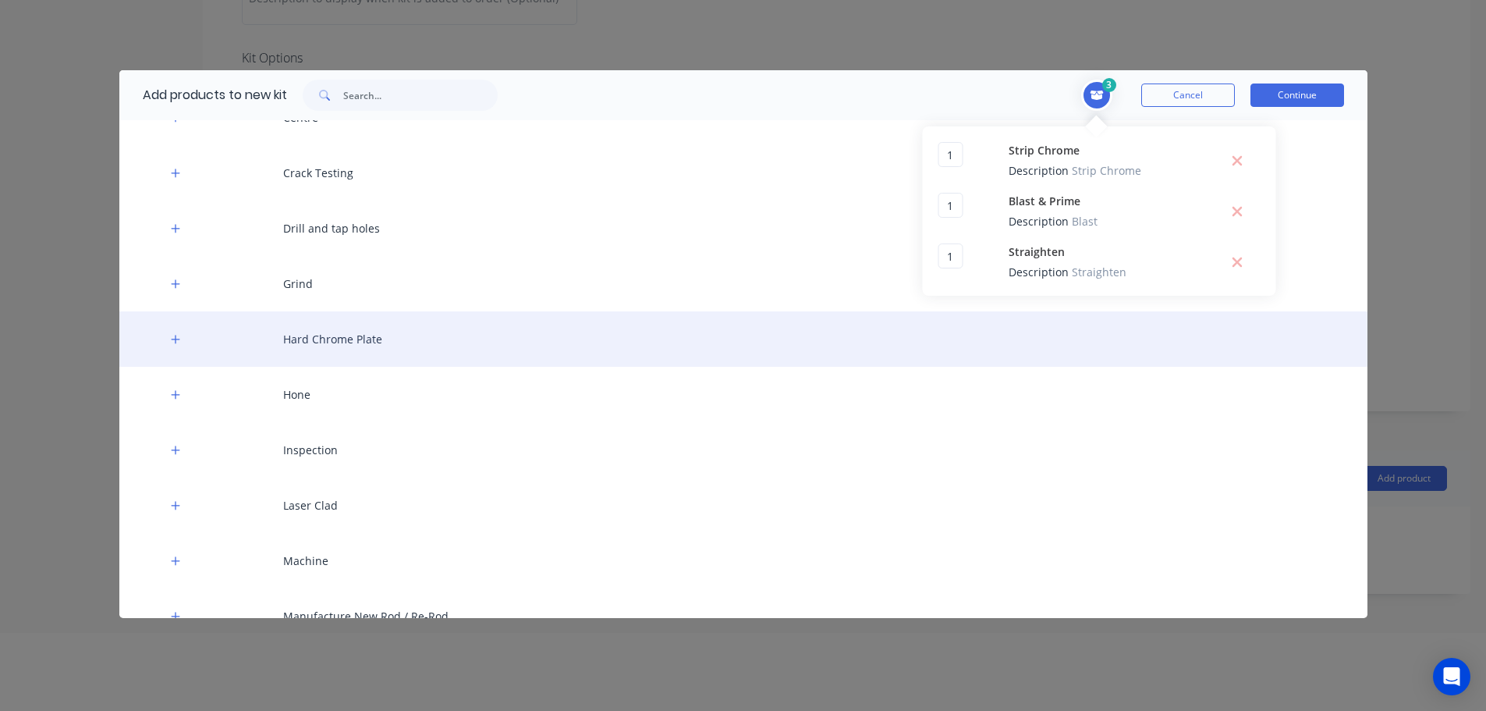
scroll to position [381, 0]
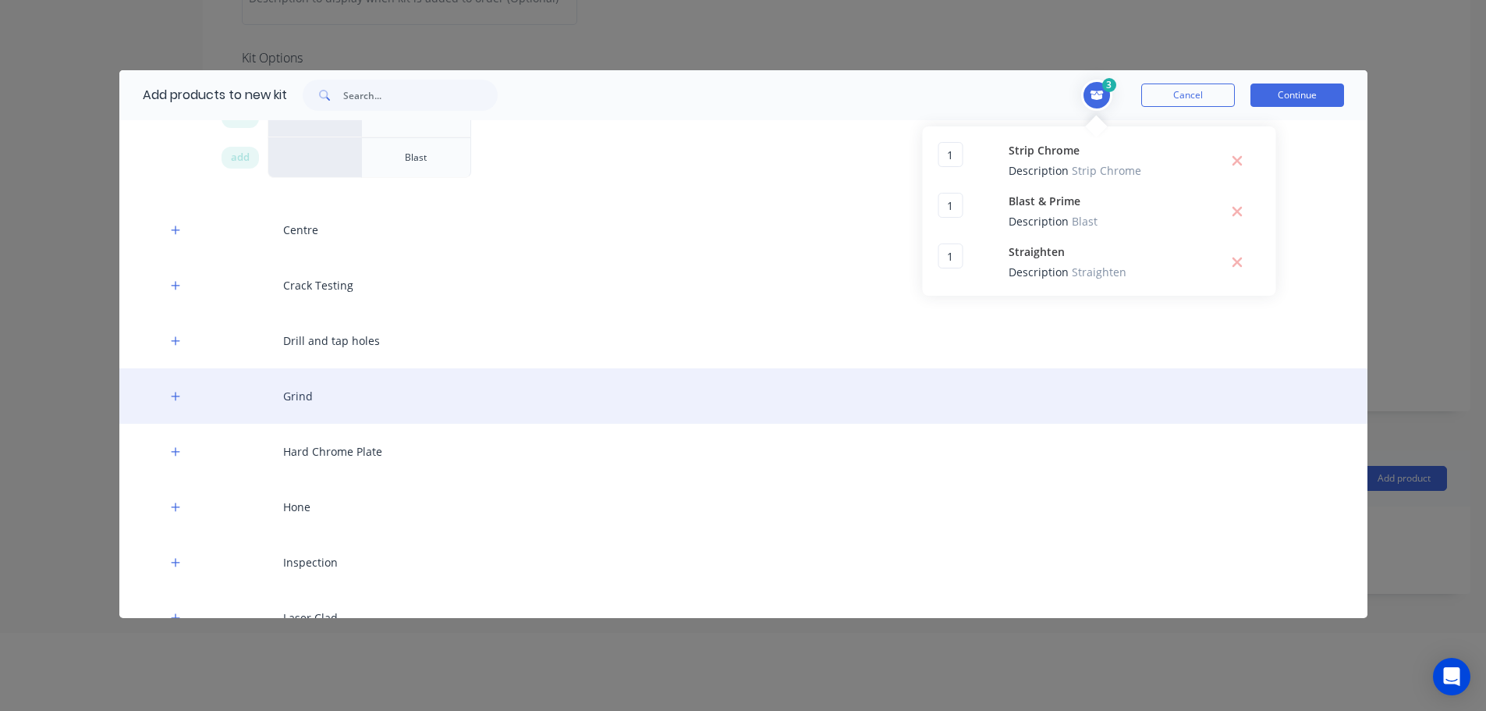
click at [185, 403] on div "Grind" at bounding box center [743, 395] width 1248 height 55
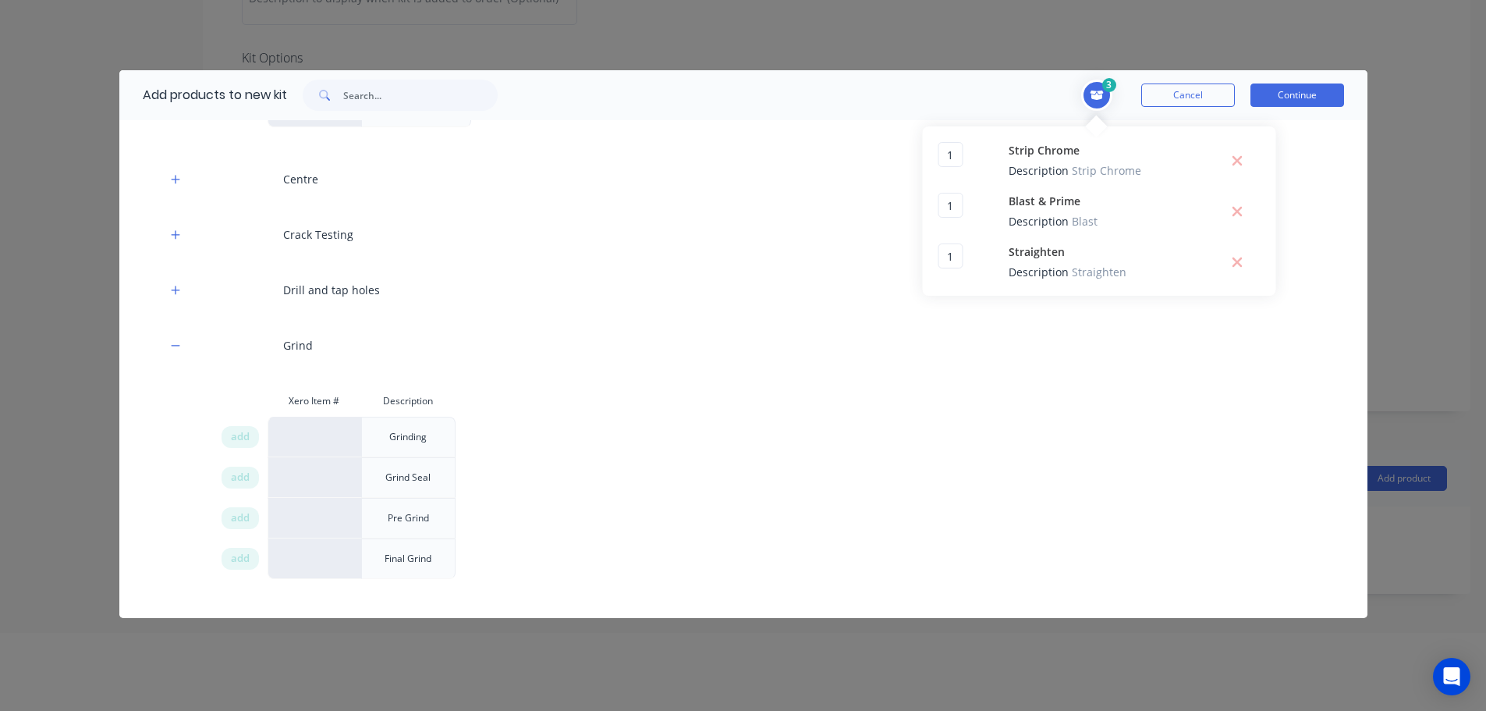
scroll to position [459, 0]
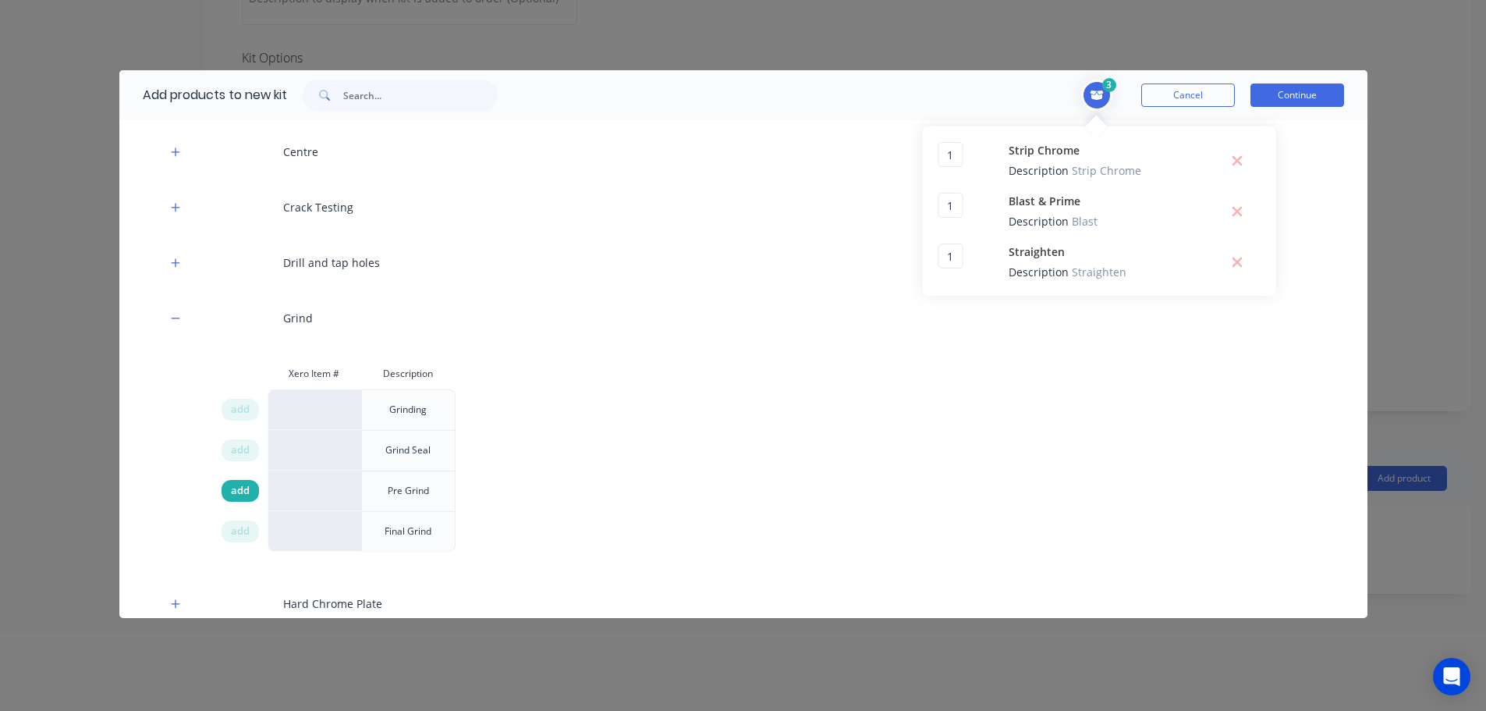
click at [243, 489] on span "add" at bounding box center [240, 491] width 19 height 16
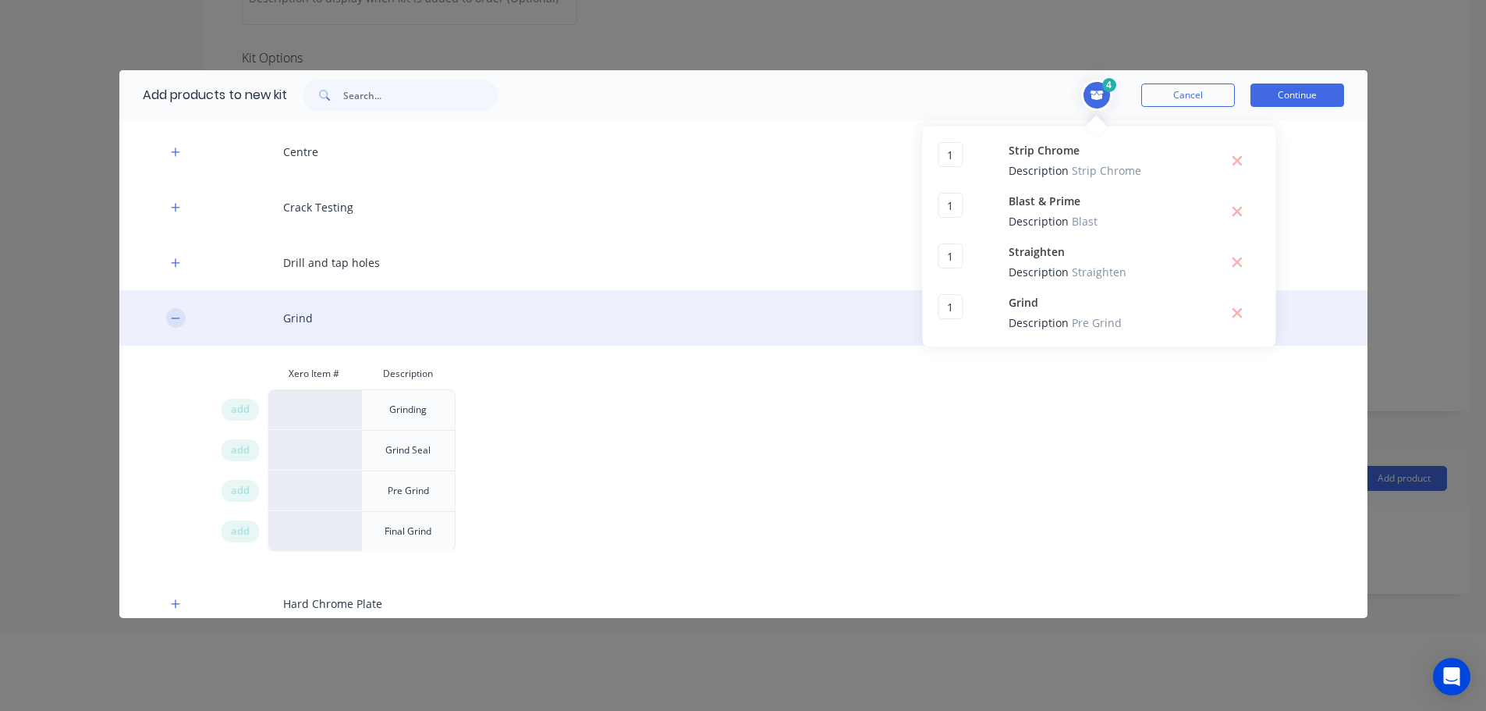
click at [172, 321] on icon "button" at bounding box center [175, 318] width 9 height 11
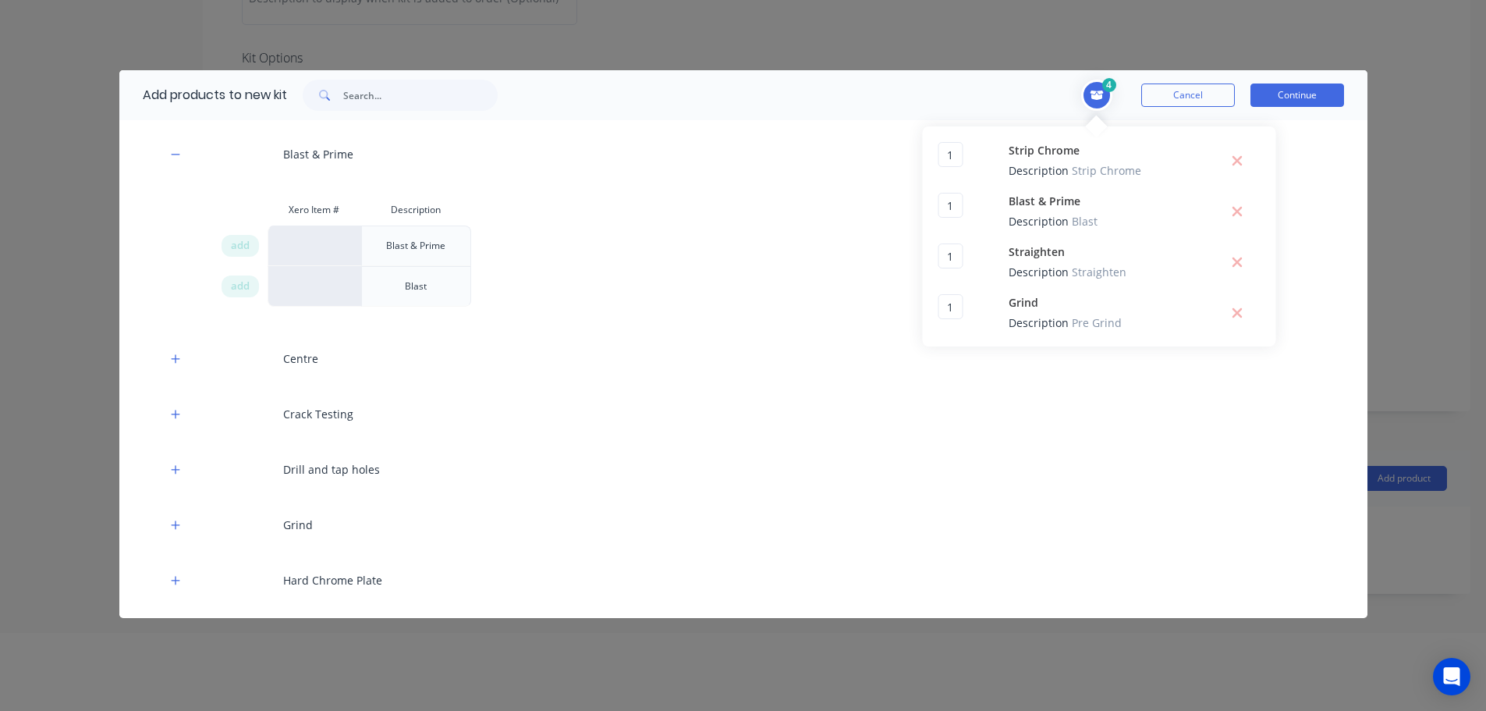
scroll to position [225, 0]
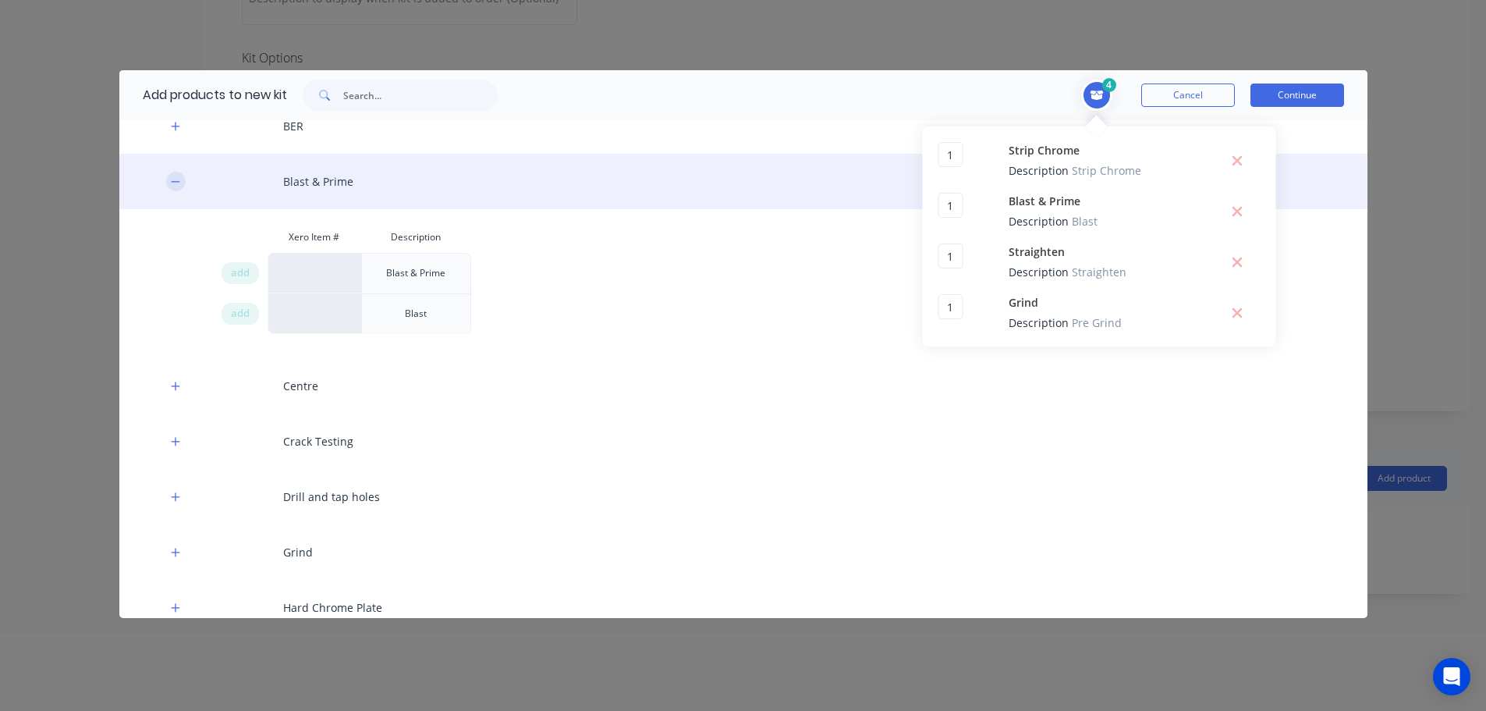
click at [169, 179] on button "button" at bounding box center [175, 181] width 19 height 19
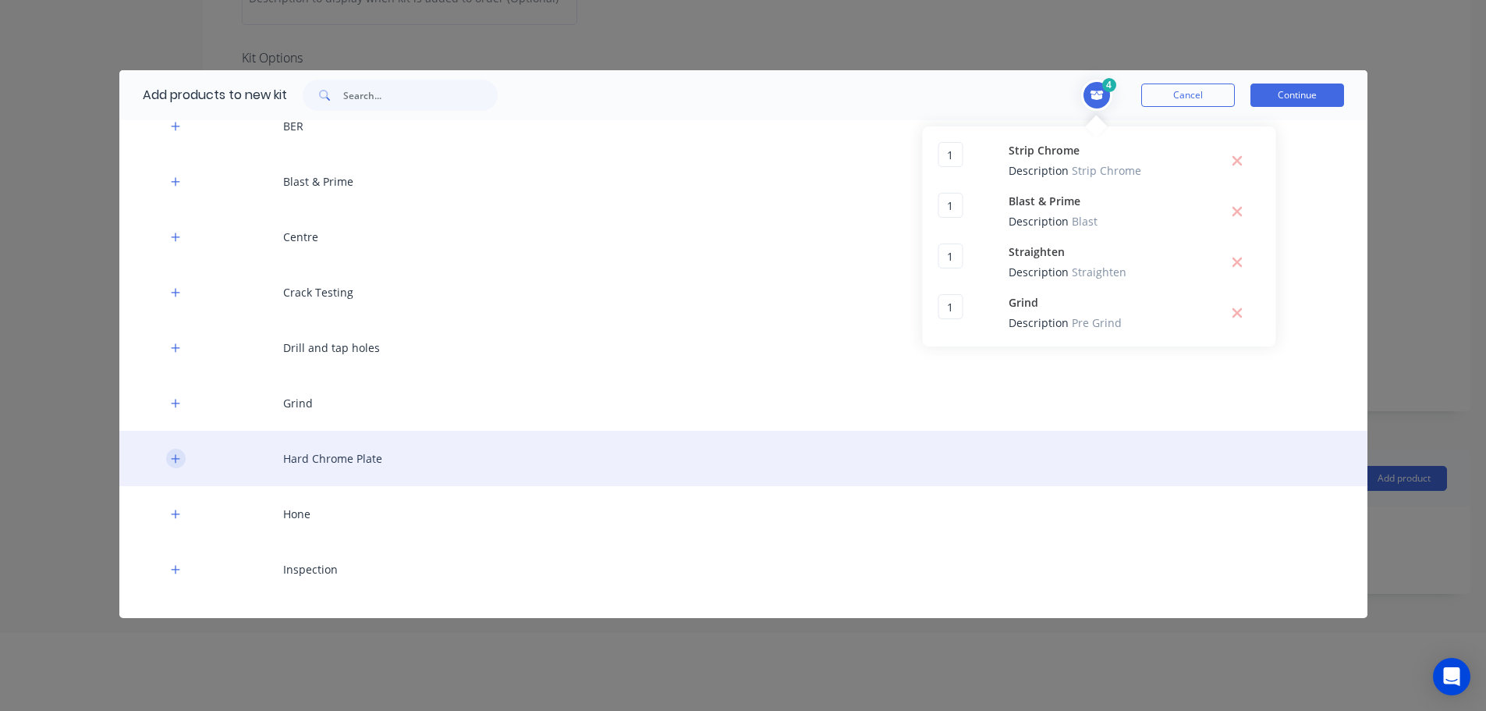
click at [181, 459] on button "button" at bounding box center [175, 457] width 19 height 19
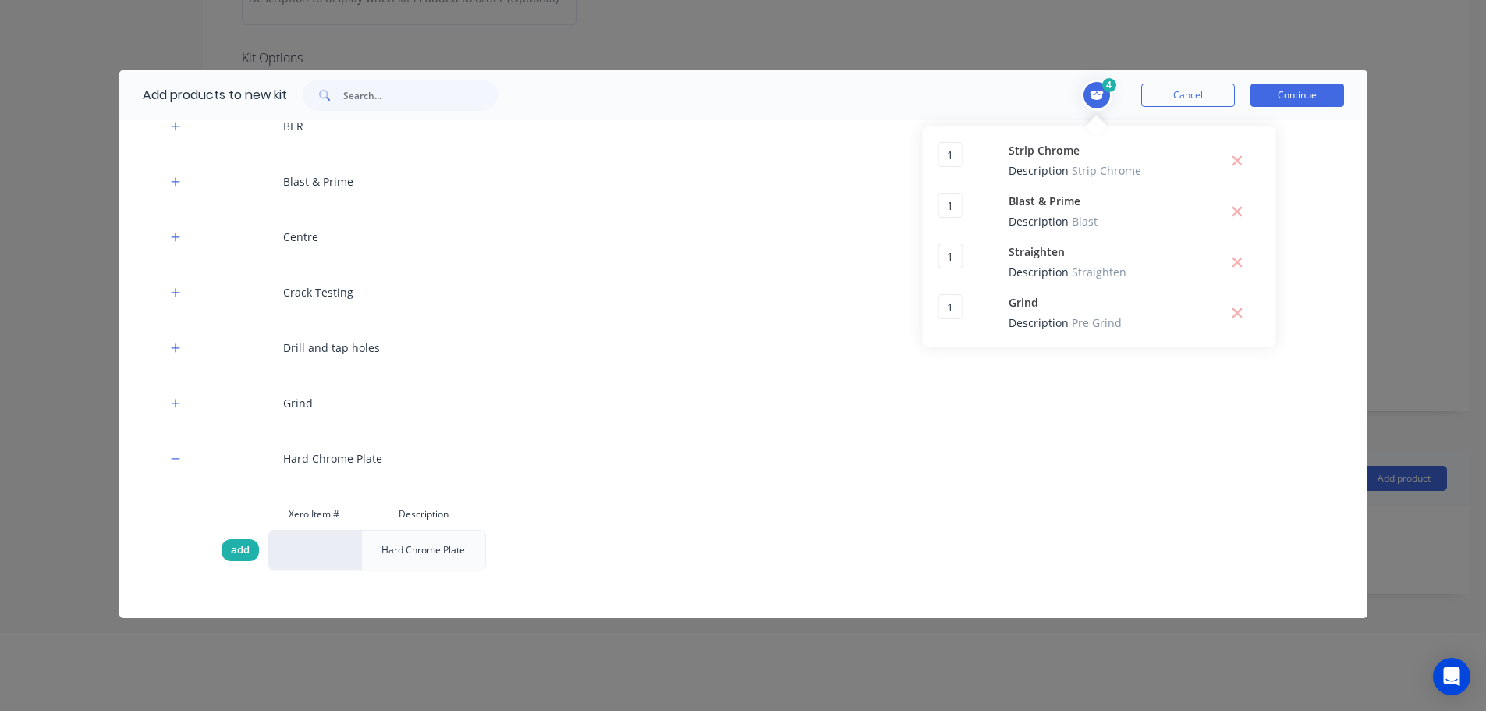
click at [234, 549] on span "add" at bounding box center [240, 550] width 19 height 16
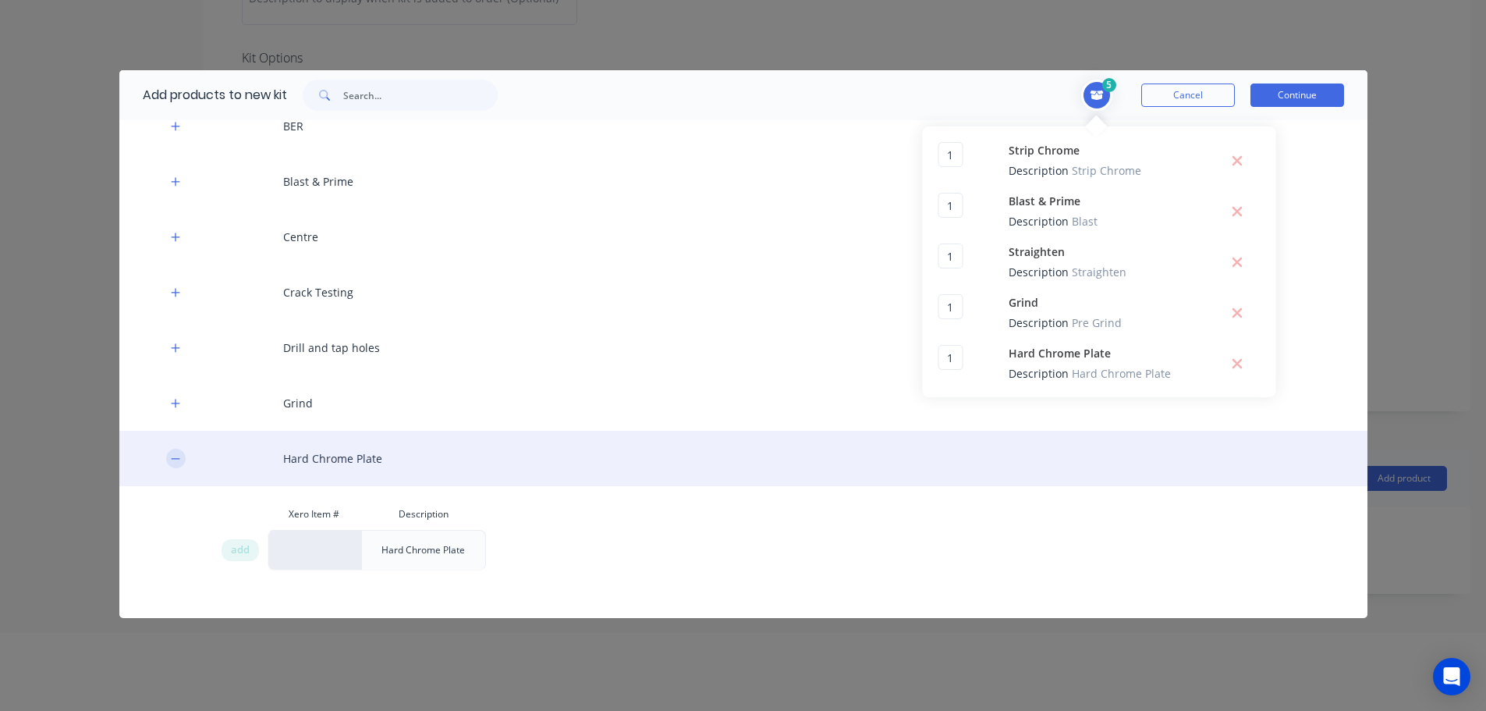
click at [178, 455] on icon "button" at bounding box center [175, 458] width 9 height 11
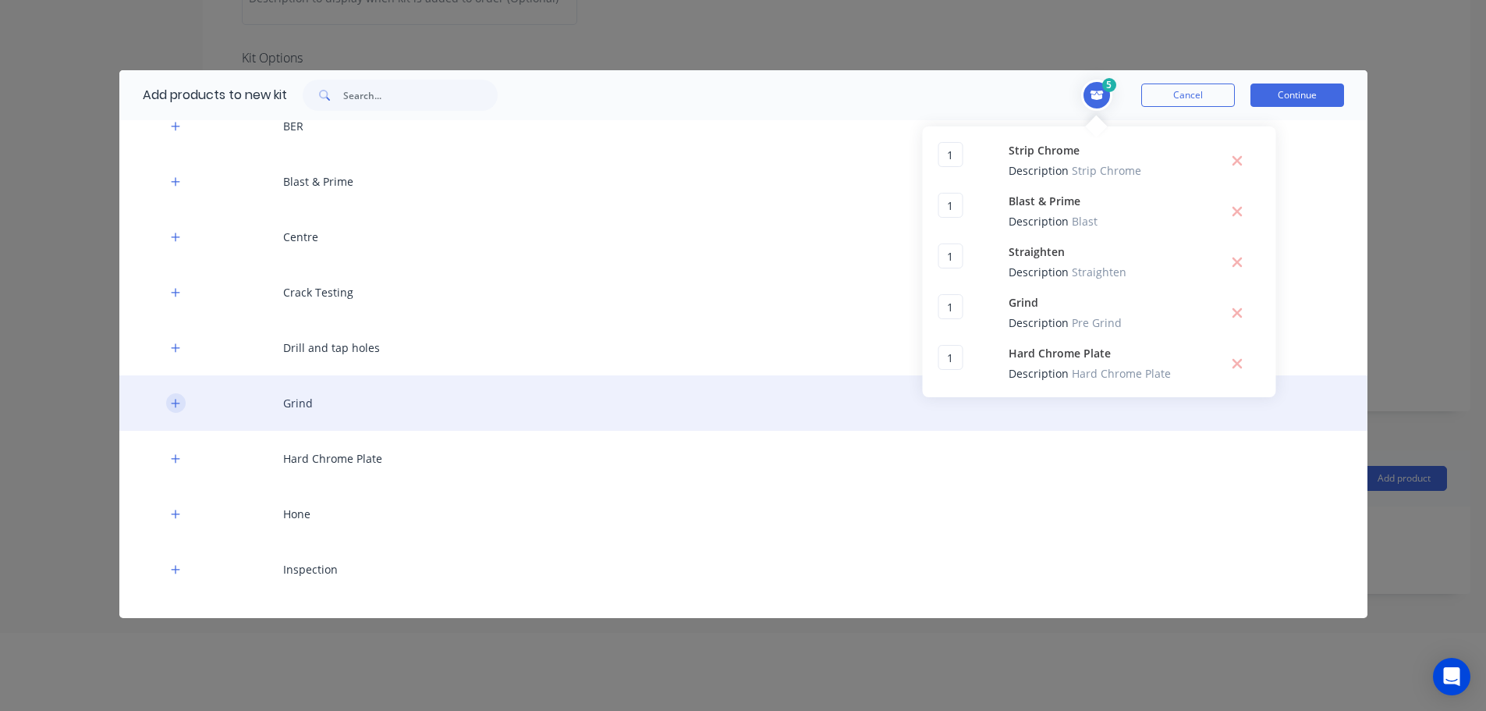
click at [181, 411] on button "button" at bounding box center [175, 402] width 19 height 19
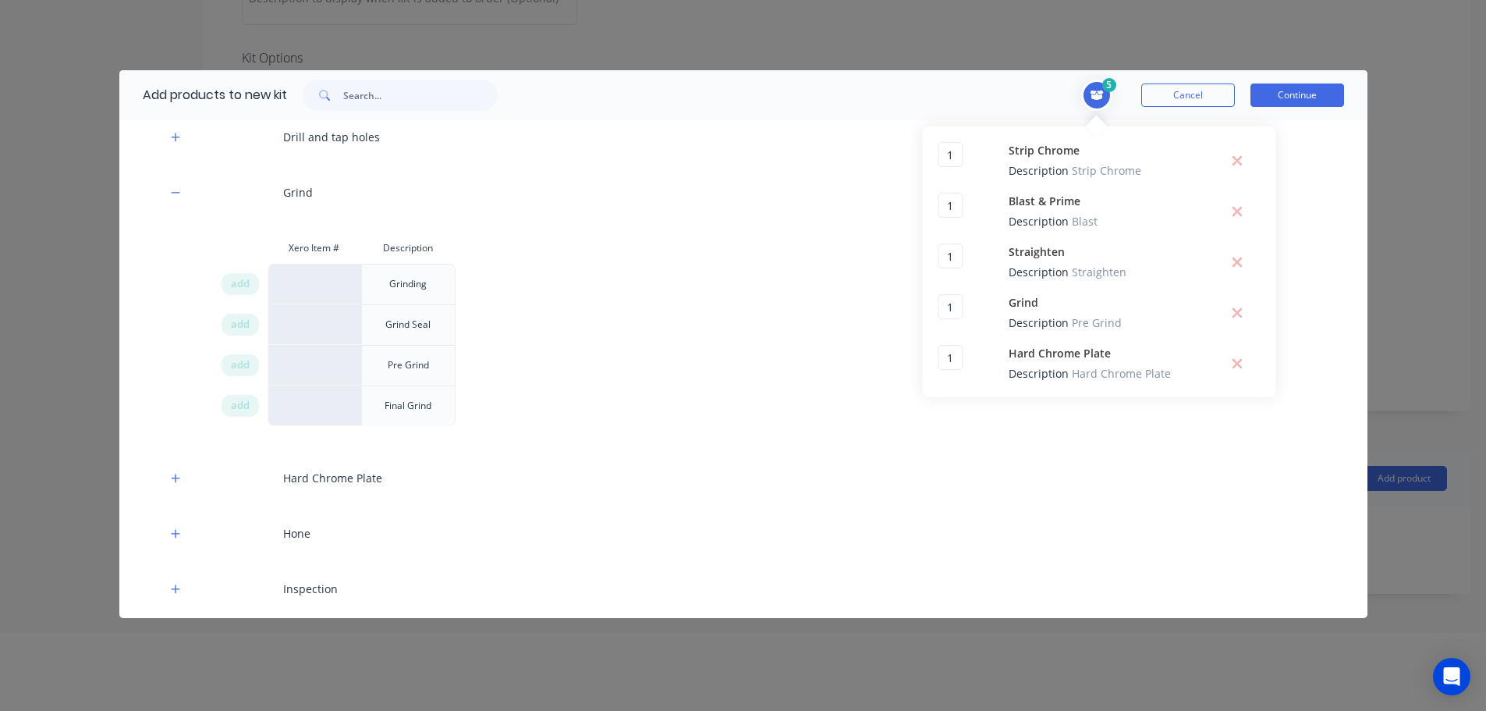
scroll to position [459, 0]
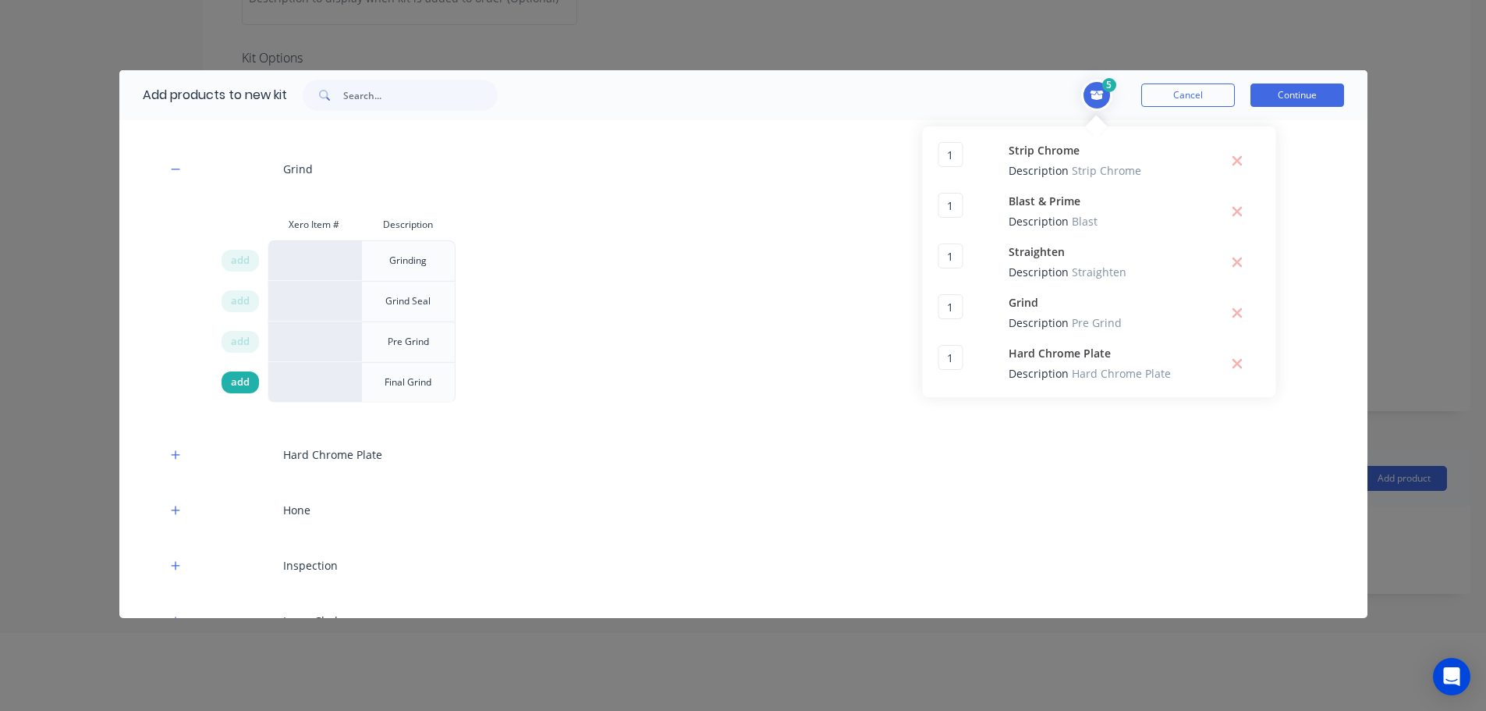
click at [238, 388] on span "add" at bounding box center [240, 382] width 19 height 16
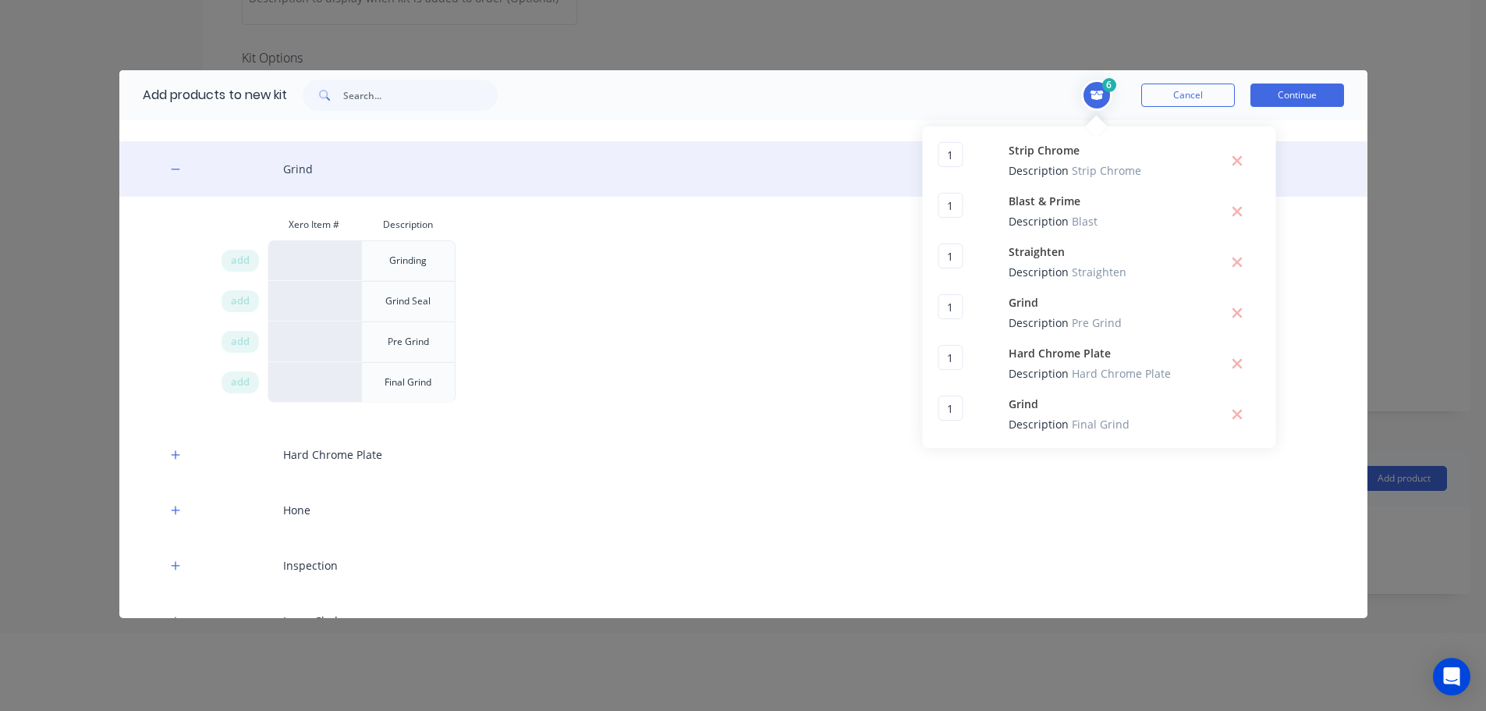
click at [165, 184] on div "Grind" at bounding box center [743, 168] width 1248 height 55
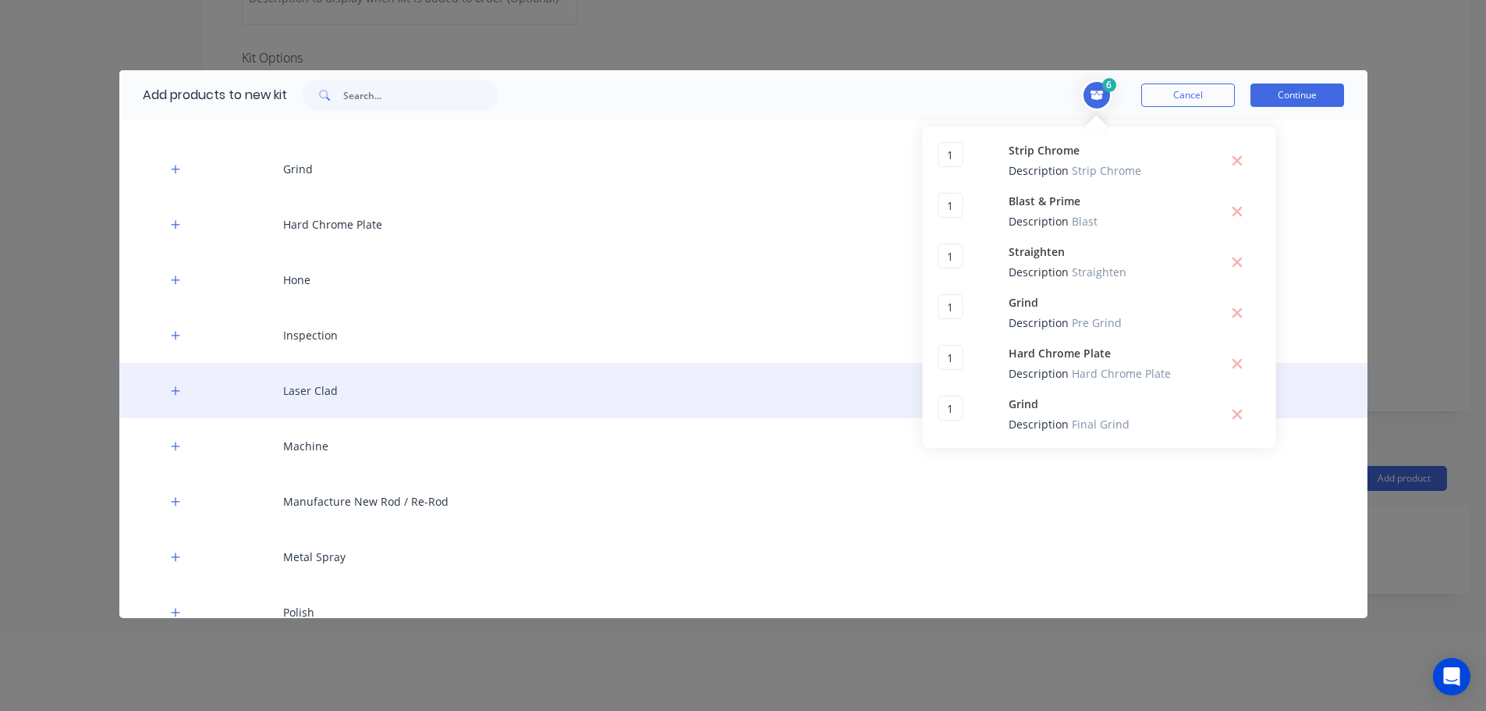
scroll to position [693, 0]
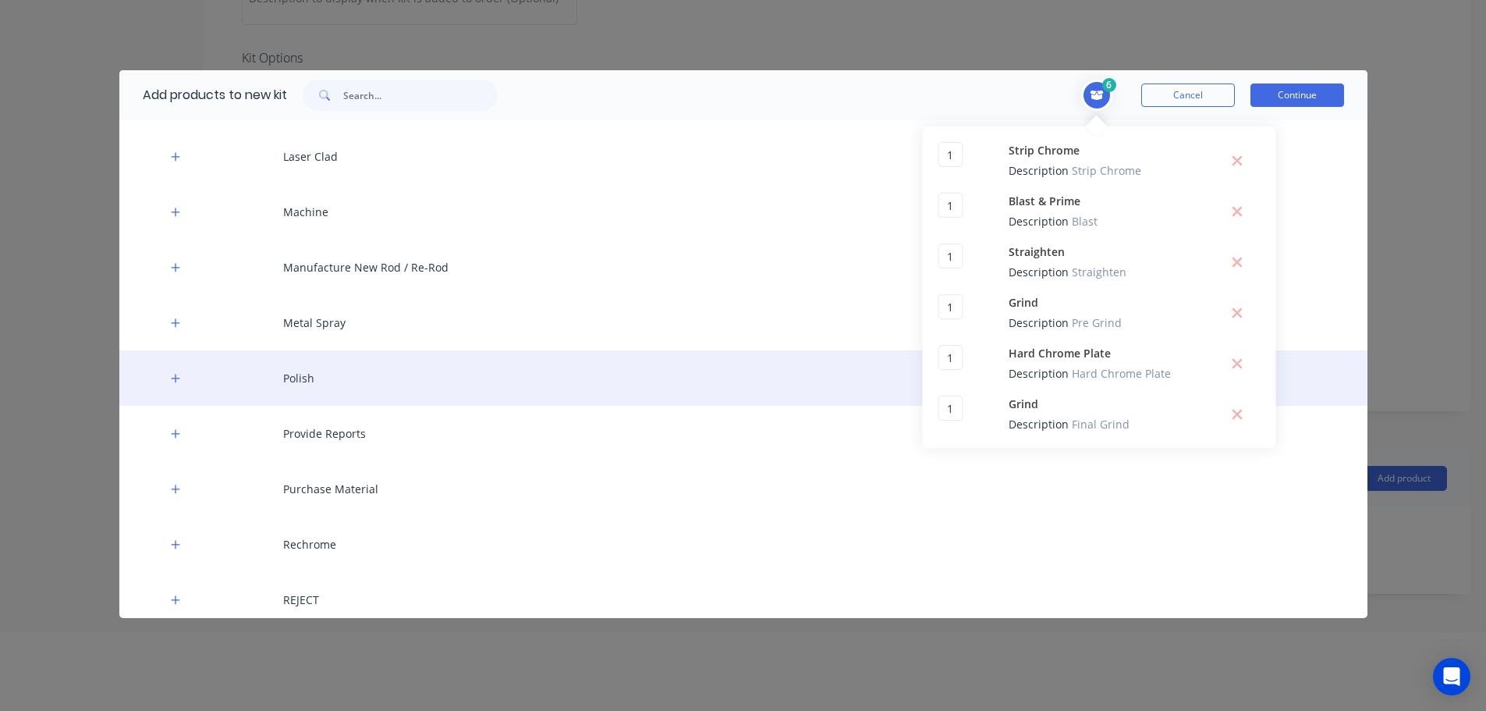
click at [186, 378] on div "Polish" at bounding box center [743, 377] width 1248 height 55
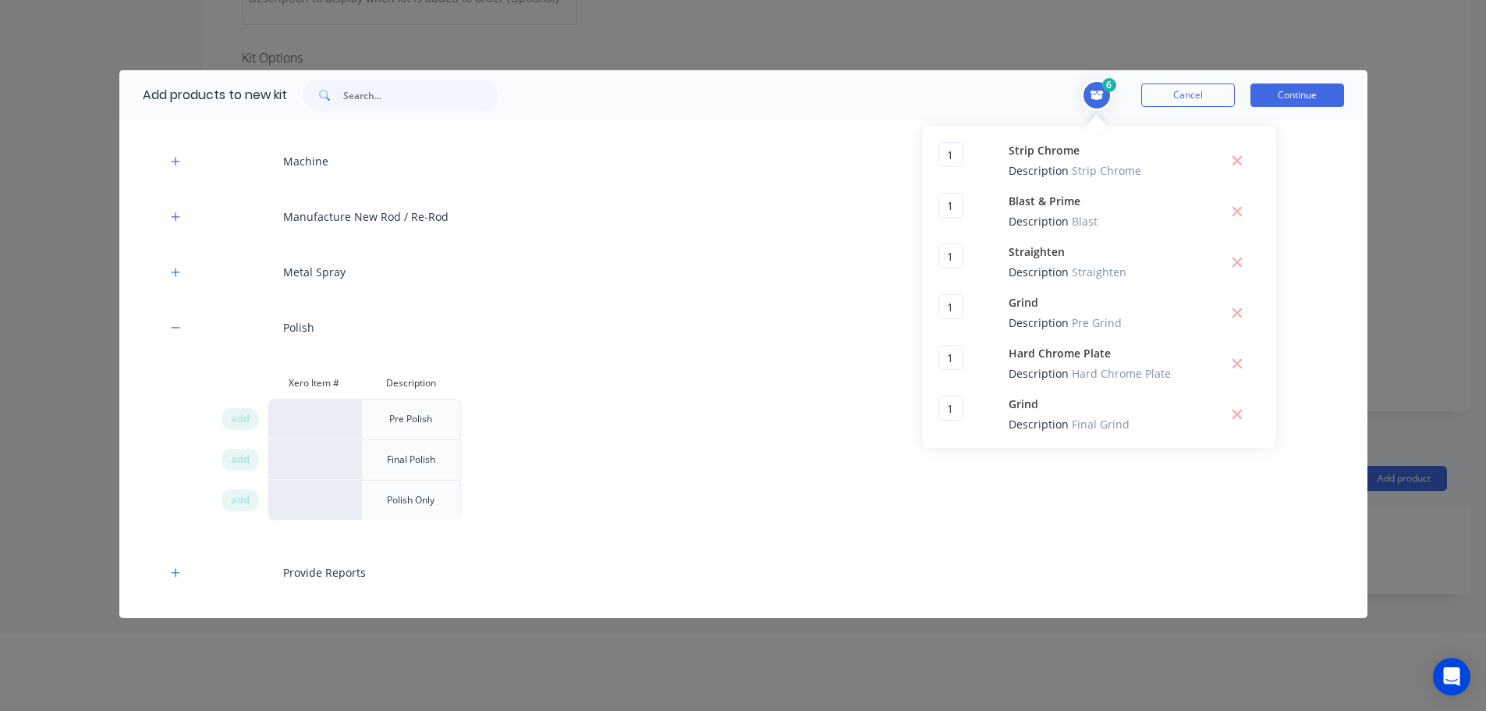
scroll to position [771, 0]
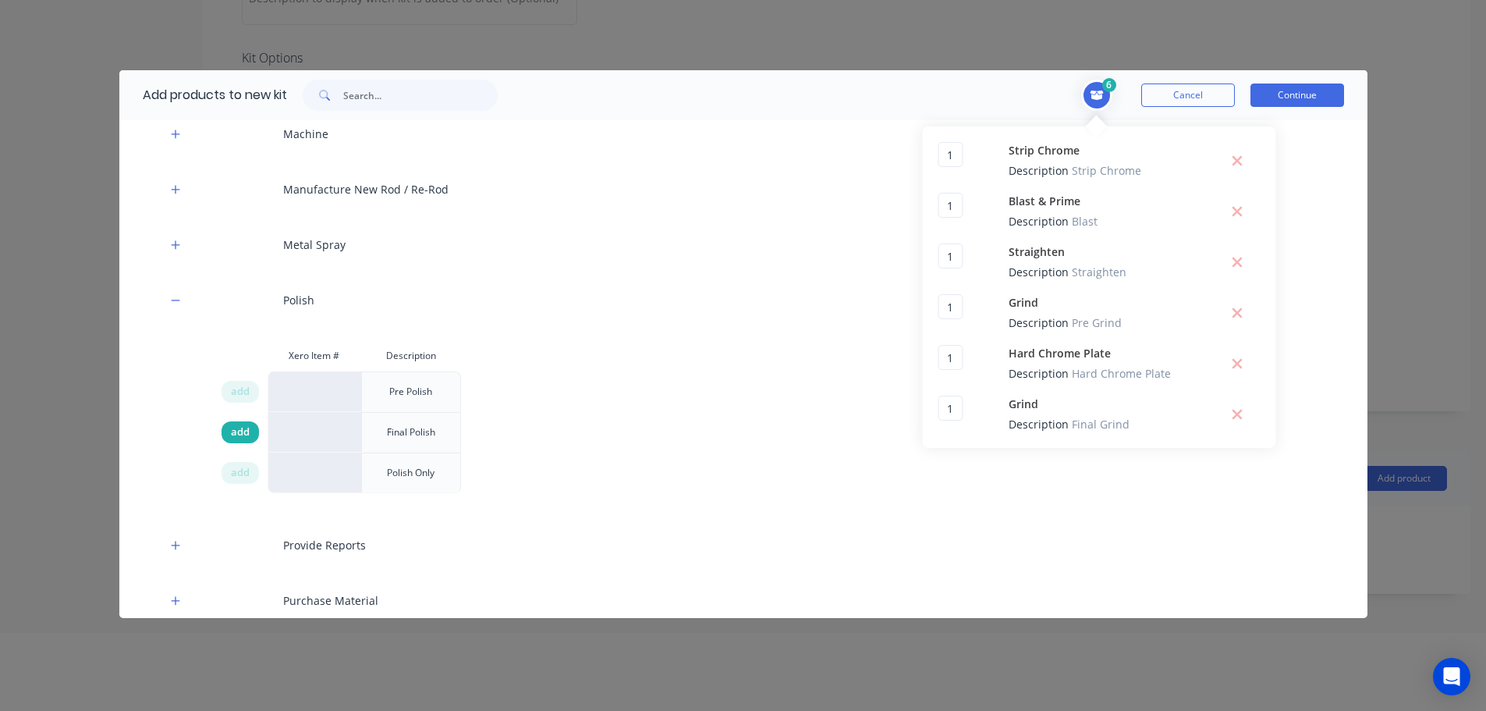
click at [244, 438] on span "add" at bounding box center [240, 432] width 19 height 16
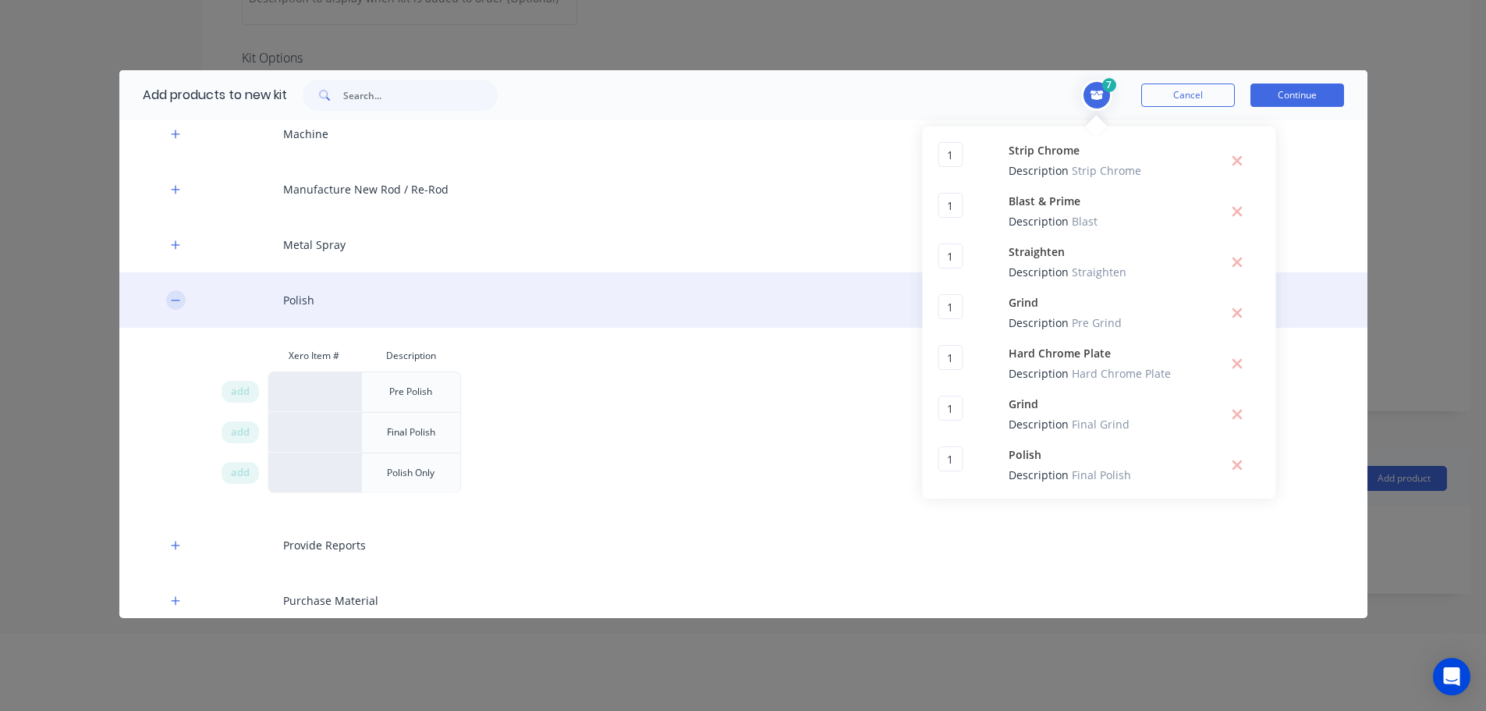
click at [180, 299] on icon "button" at bounding box center [175, 300] width 9 height 11
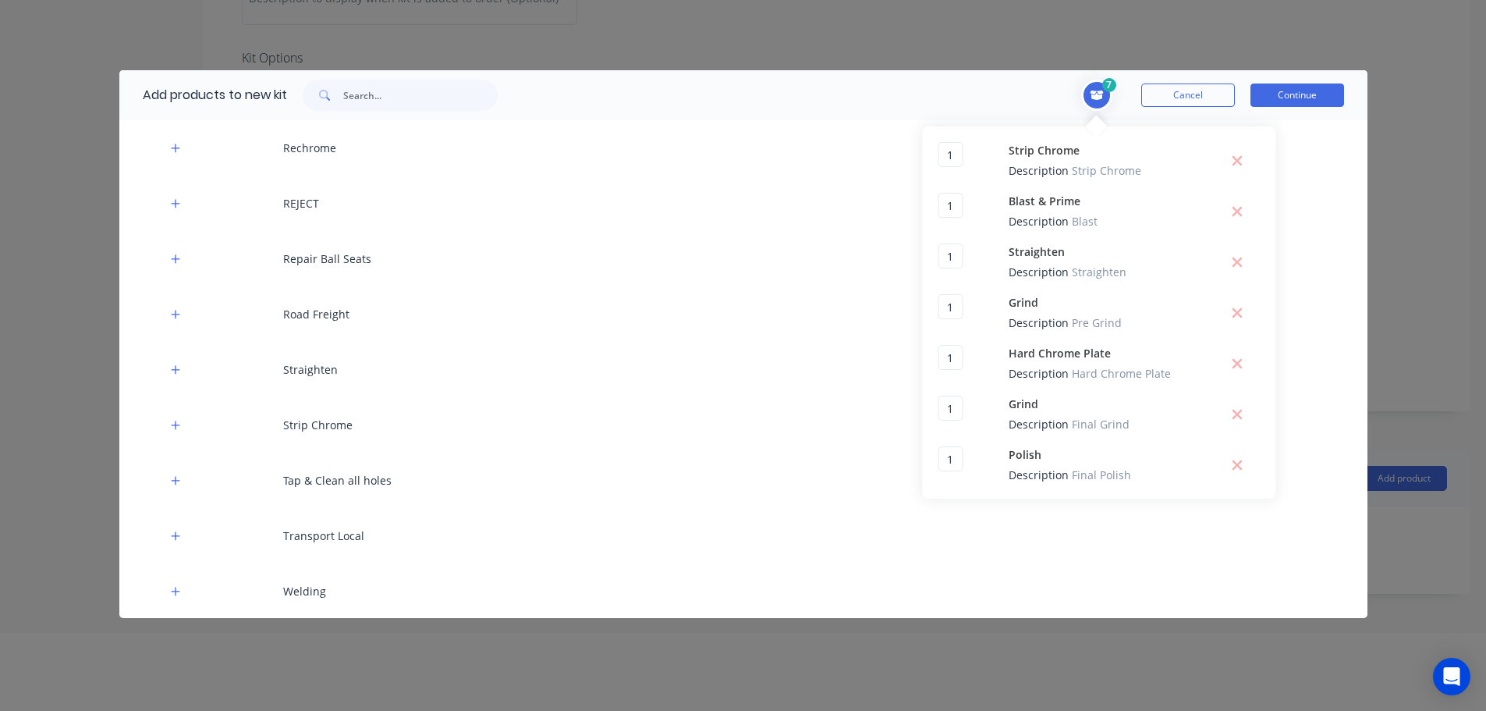
scroll to position [1090, 0]
click at [1296, 101] on button "Continue" at bounding box center [1297, 94] width 94 height 23
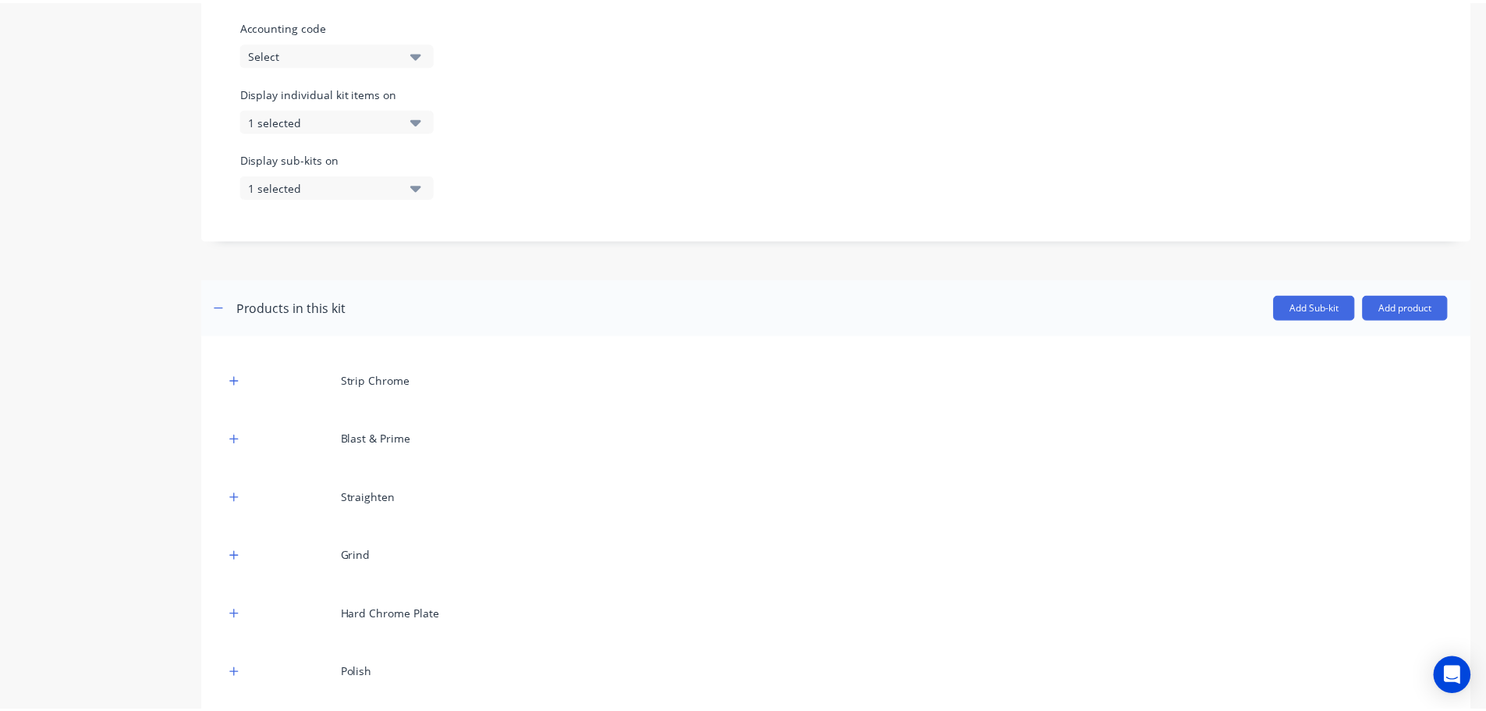
scroll to position [583, 0]
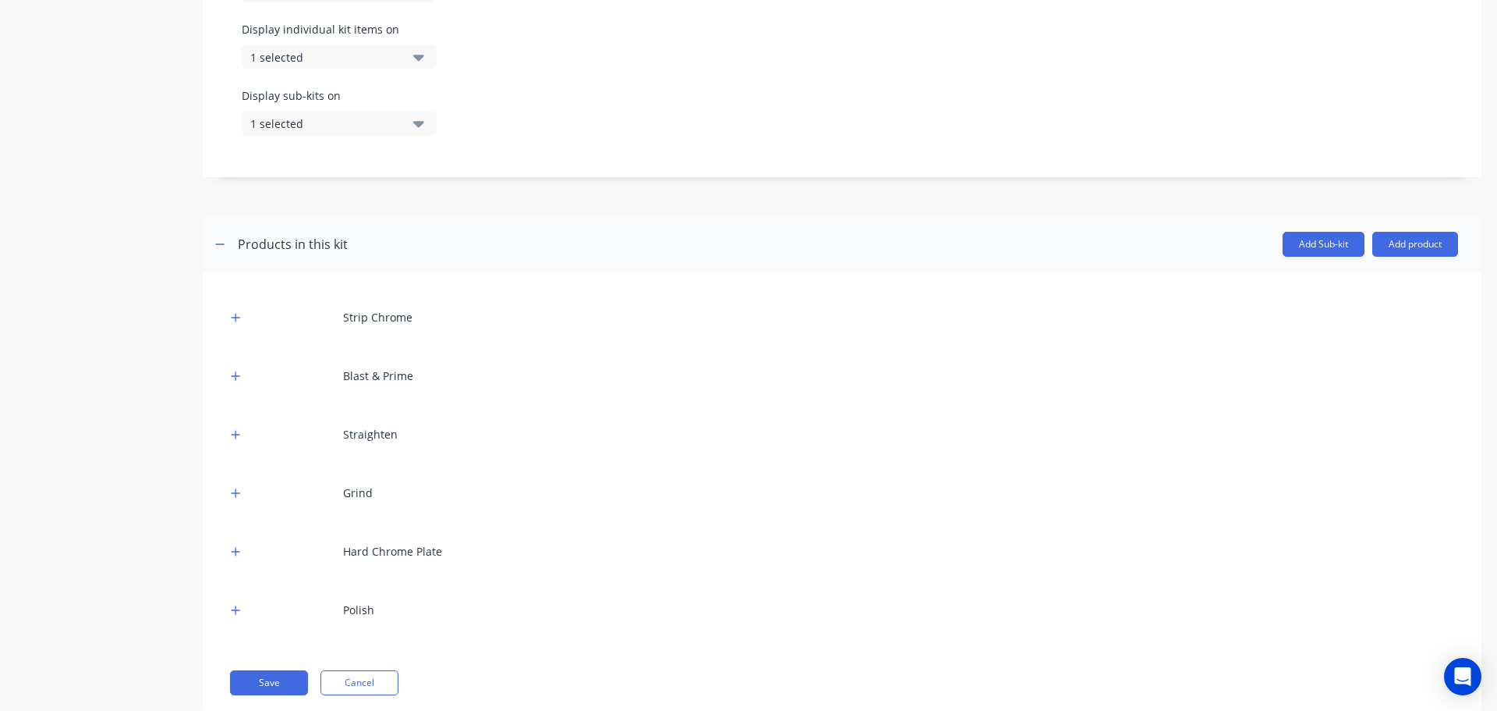
click at [368, 554] on div "Hard Chrome Plate" at bounding box center [392, 551] width 99 height 16
click at [240, 548] on icon "button" at bounding box center [235, 551] width 9 height 11
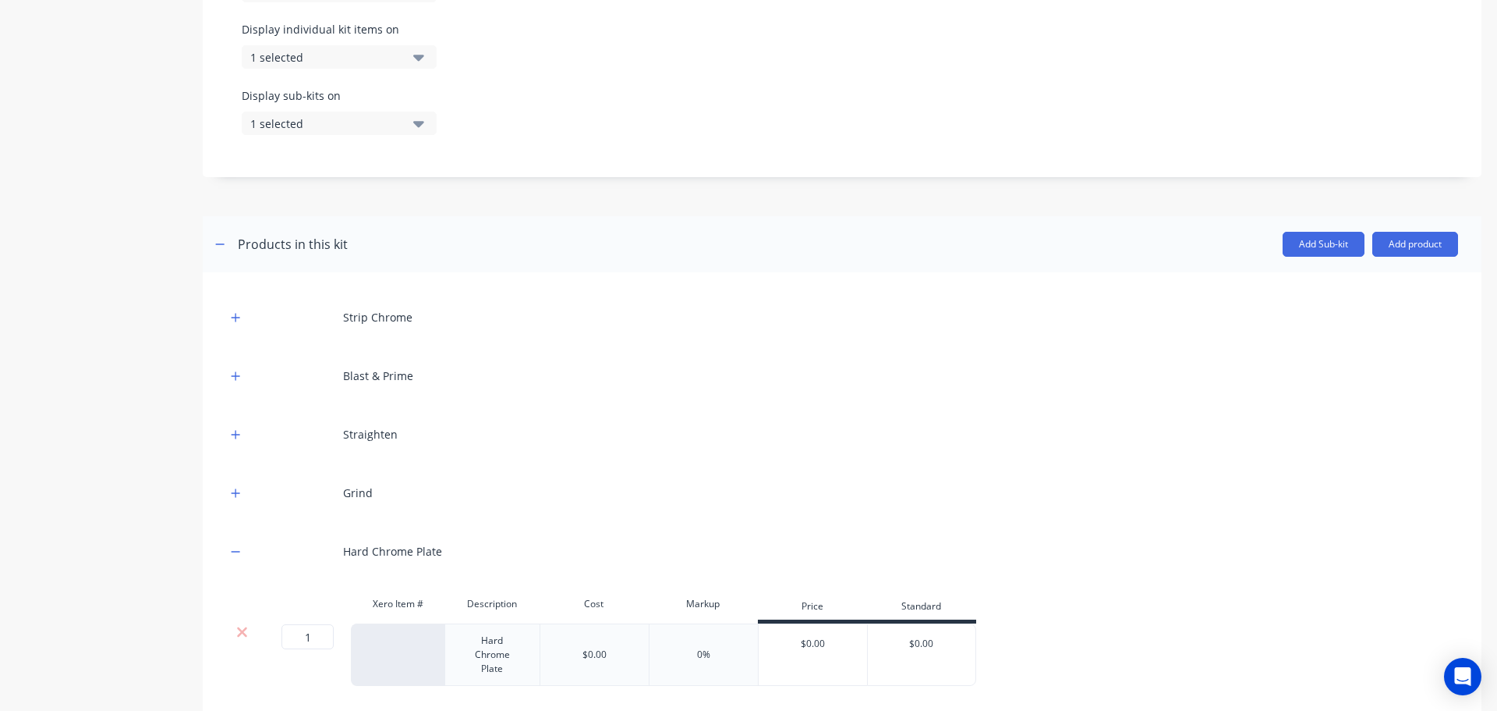
click at [489, 650] on div "Hard Chrome Plate" at bounding box center [493, 654] width 82 height 48
click at [234, 554] on icon "button" at bounding box center [235, 551] width 9 height 11
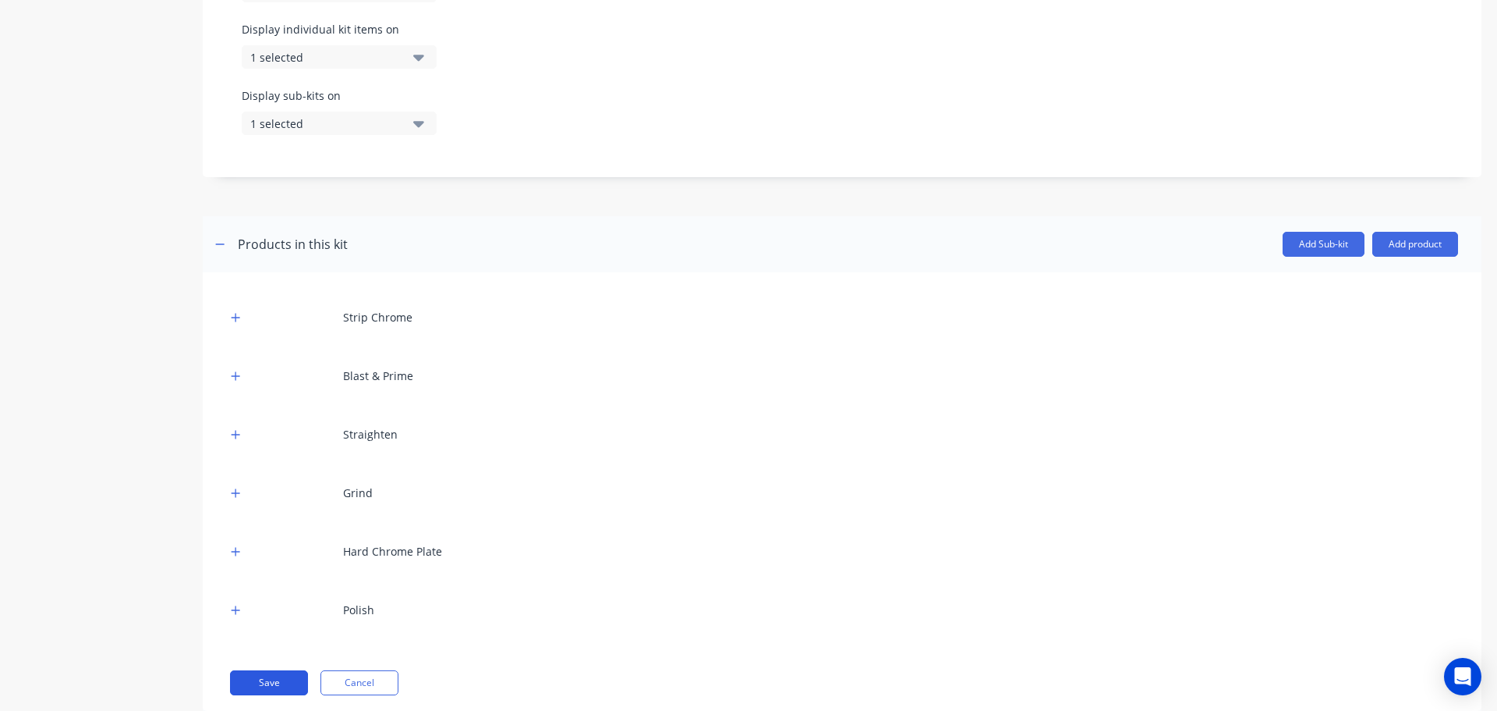
click at [276, 689] on button "Save" at bounding box center [269, 682] width 78 height 25
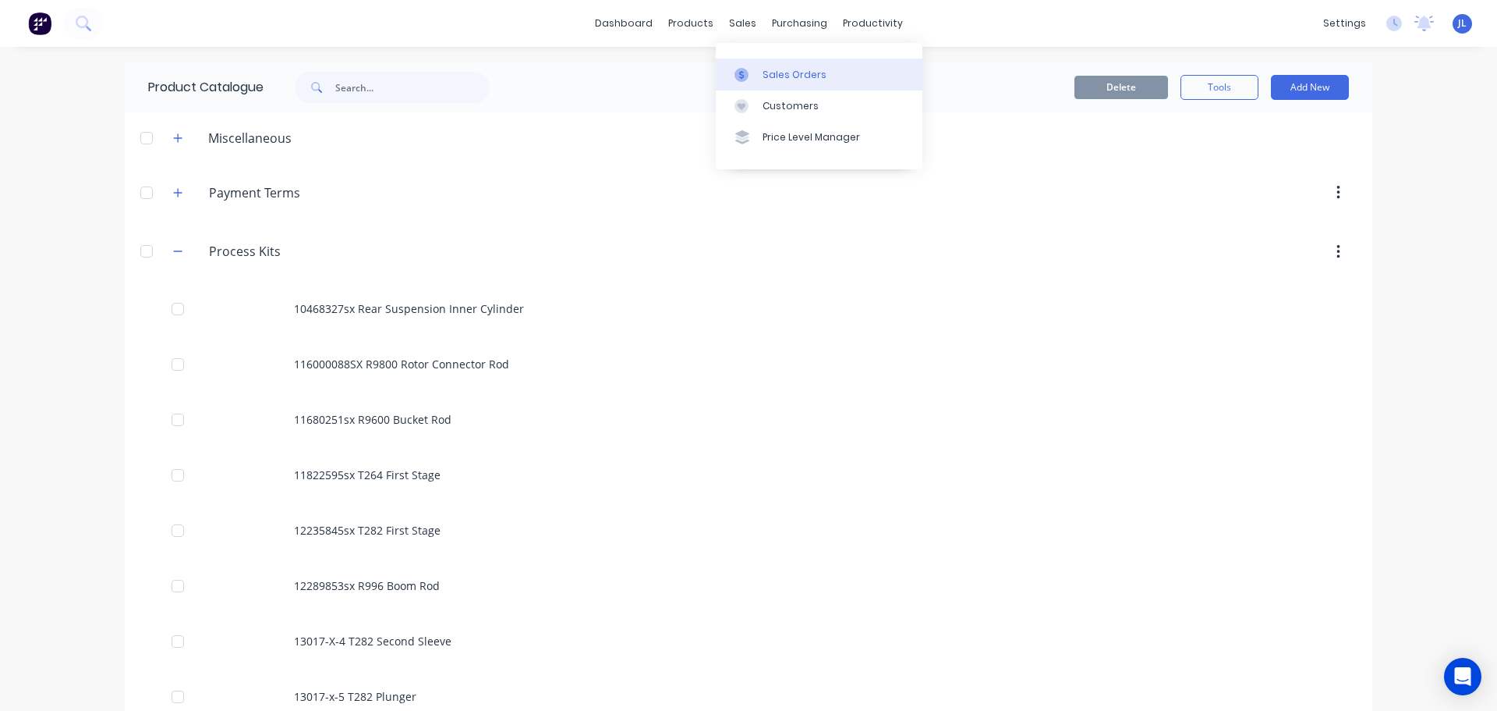
click at [763, 77] on div "Sales Orders" at bounding box center [795, 75] width 64 height 14
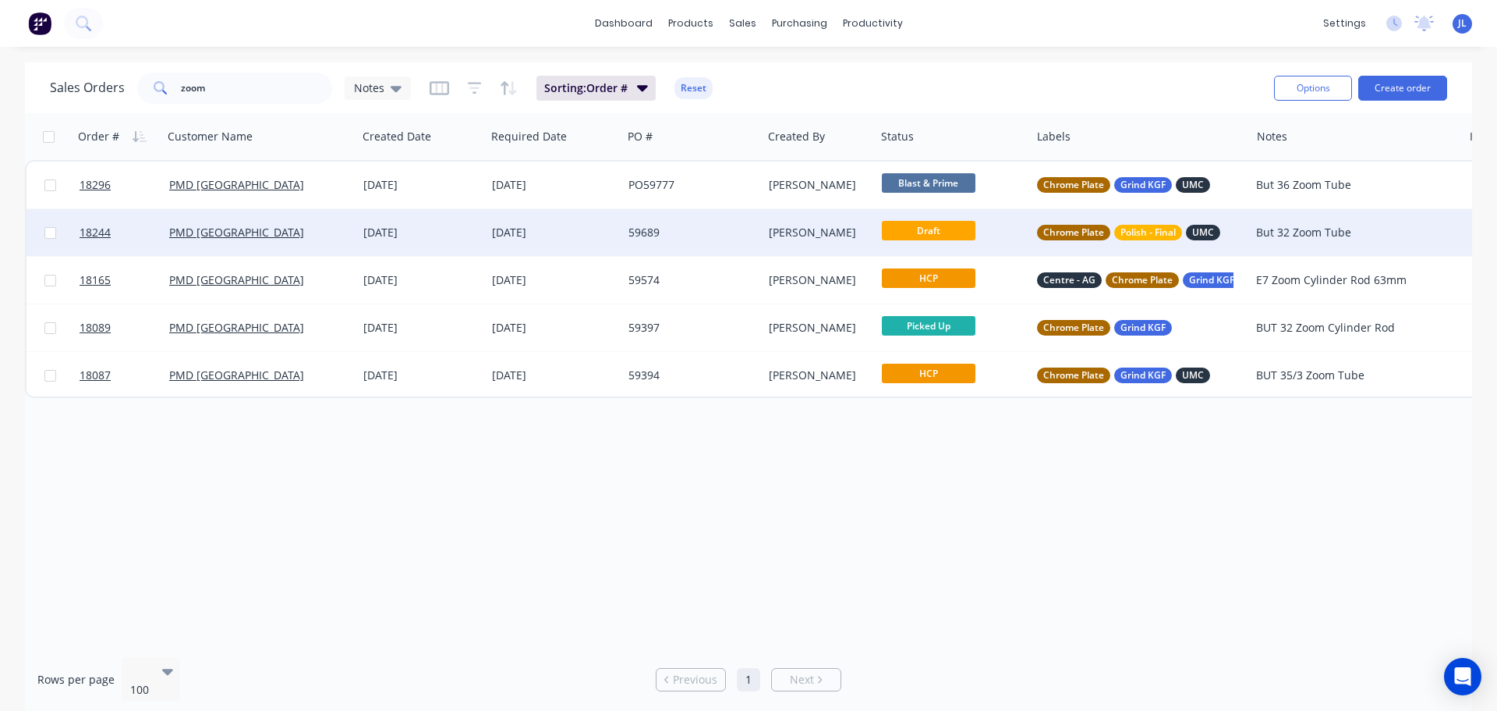
click at [671, 225] on div "59689" at bounding box center [689, 233] width 121 height 16
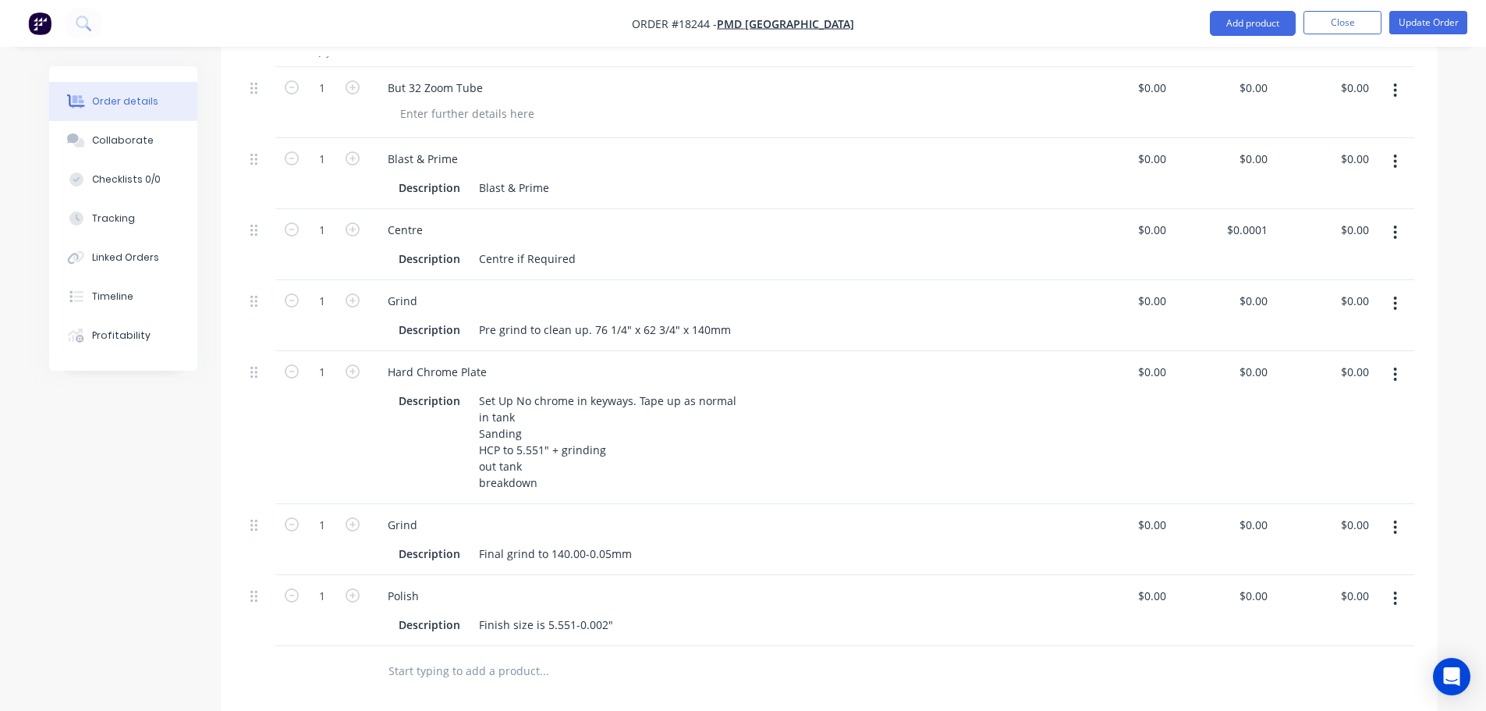
scroll to position [312, 0]
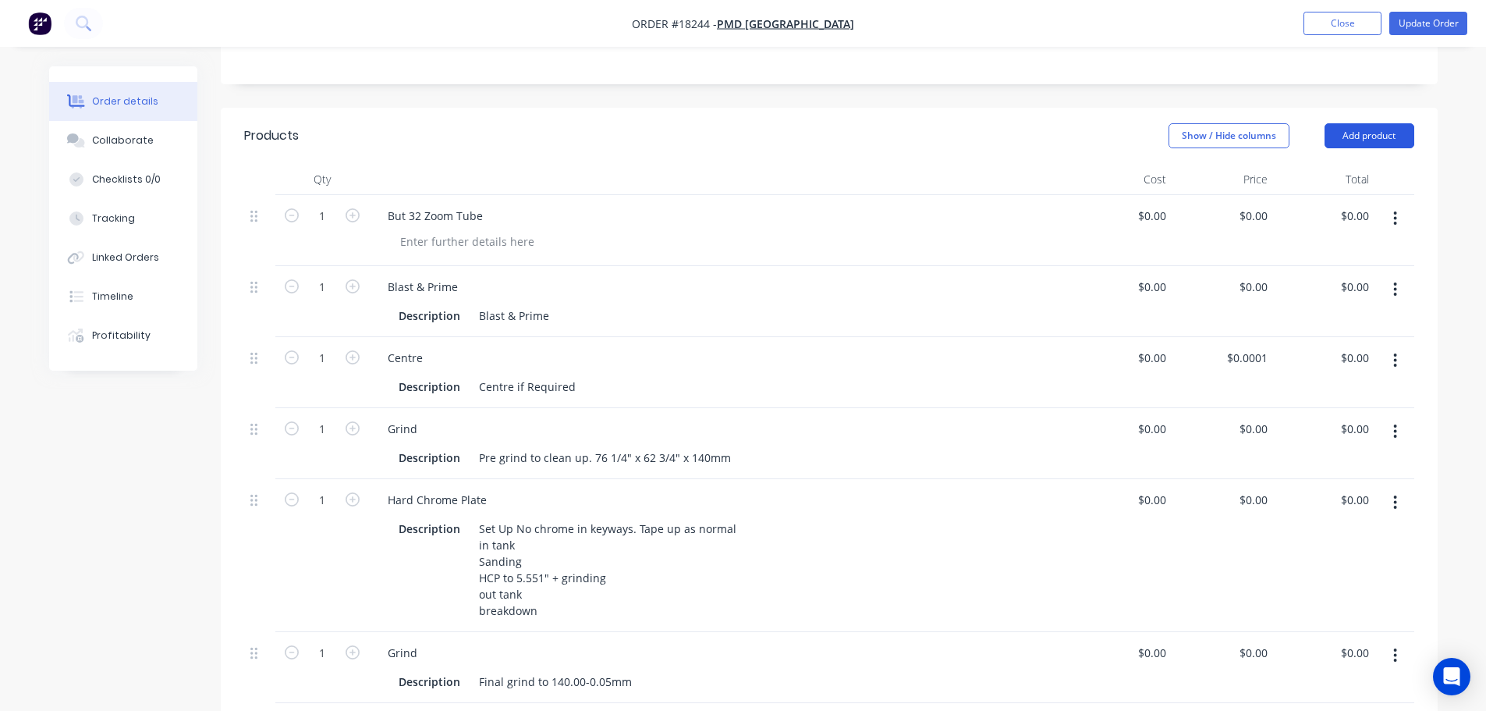
click at [1349, 129] on button "Add product" at bounding box center [1369, 135] width 90 height 25
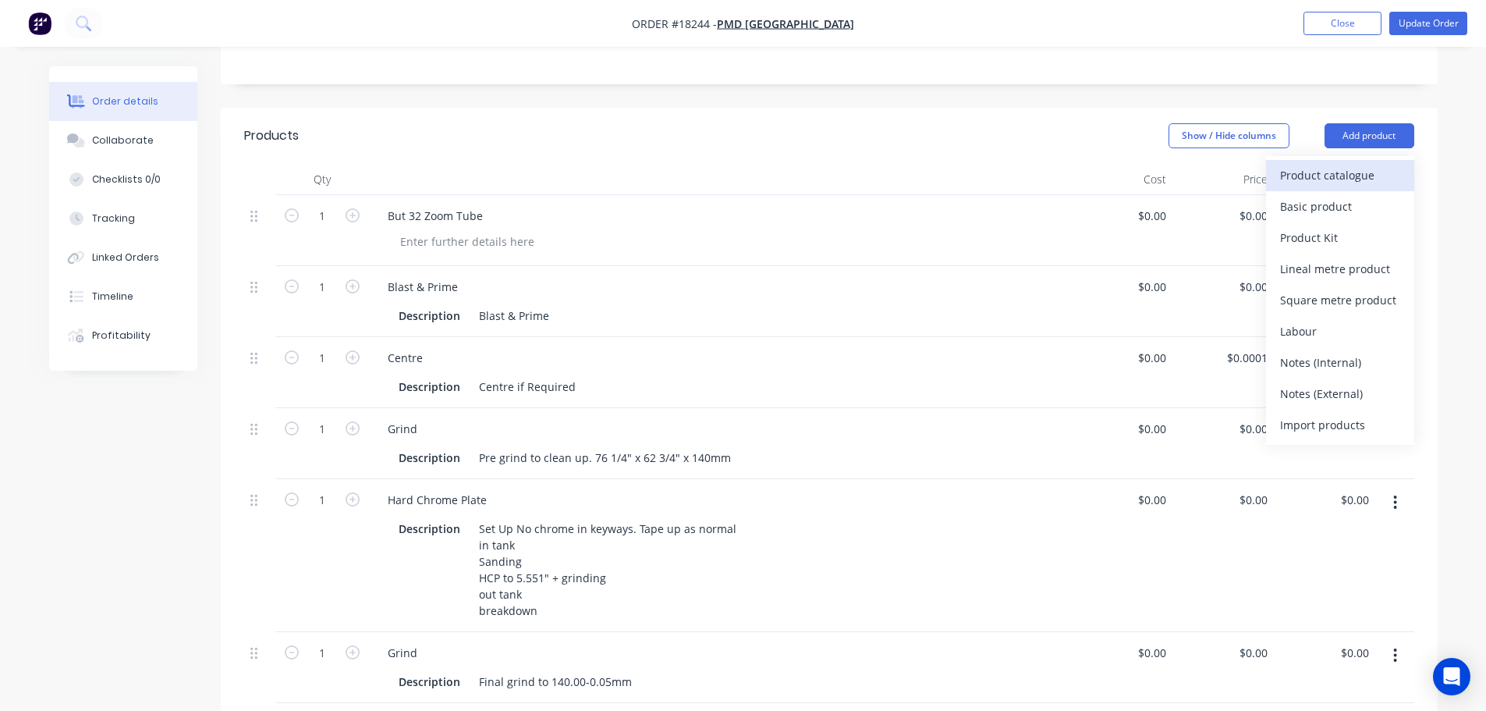
click at [1353, 183] on div "Product catalogue" at bounding box center [1340, 175] width 120 height 23
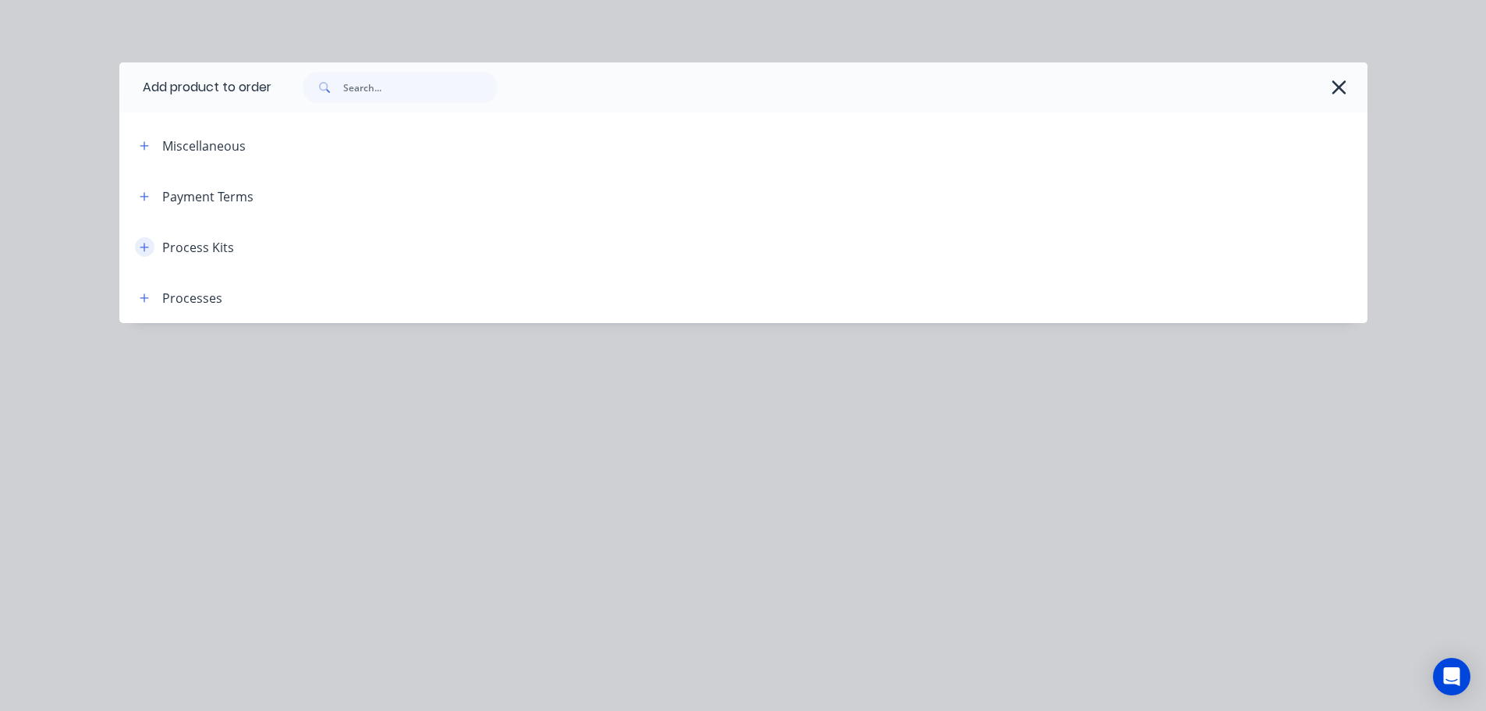
click at [143, 250] on icon "button" at bounding box center [144, 247] width 9 height 11
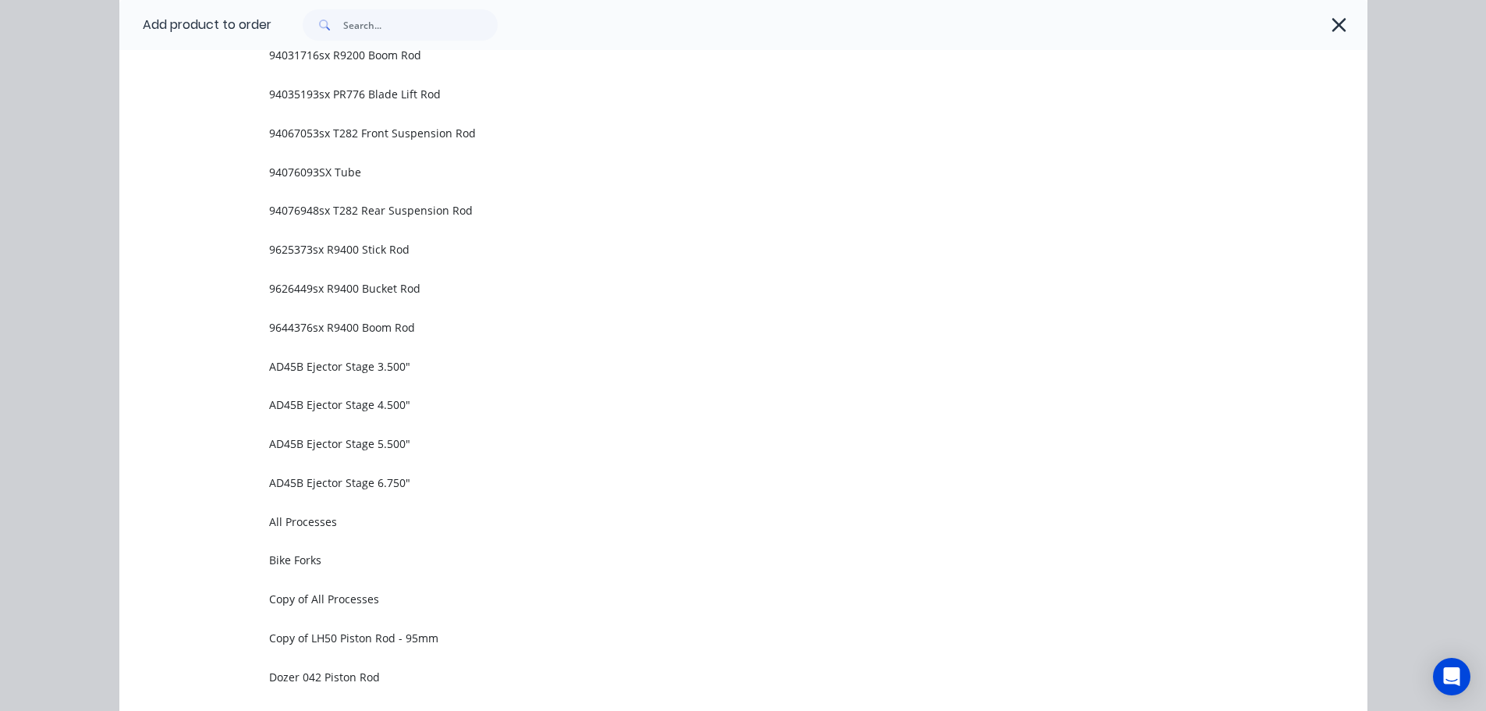
scroll to position [1118, 0]
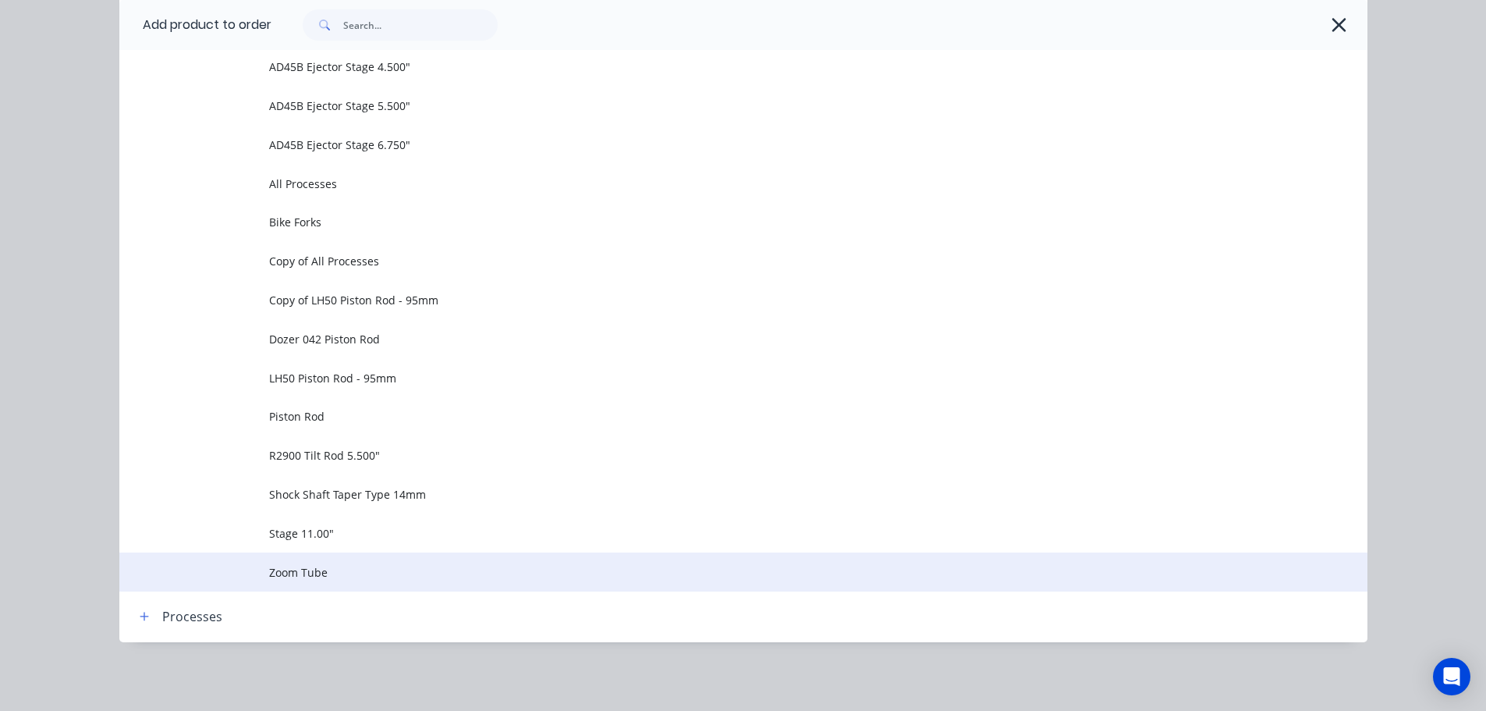
click at [303, 576] on span "Zoom Tube" at bounding box center [708, 572] width 878 height 16
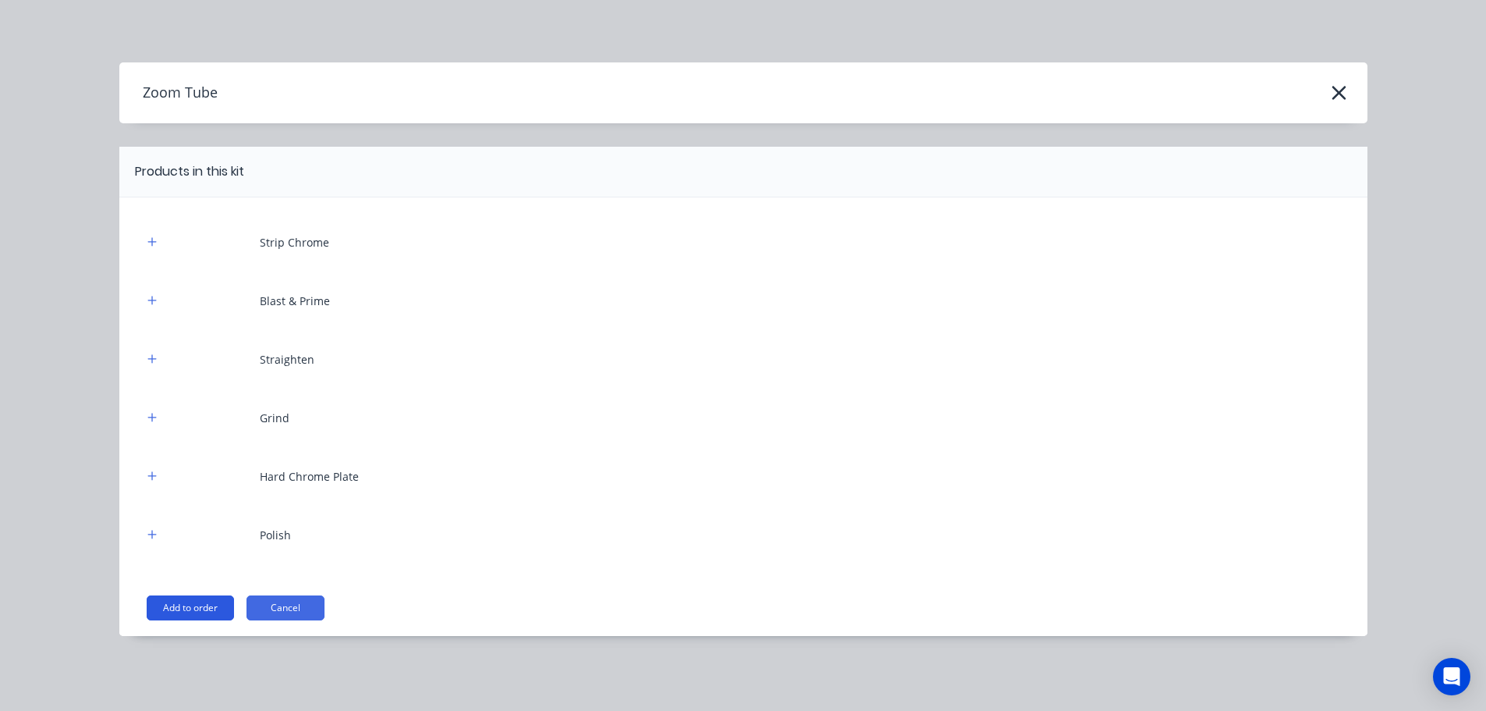
click at [213, 610] on button "Add to order" at bounding box center [190, 607] width 87 height 25
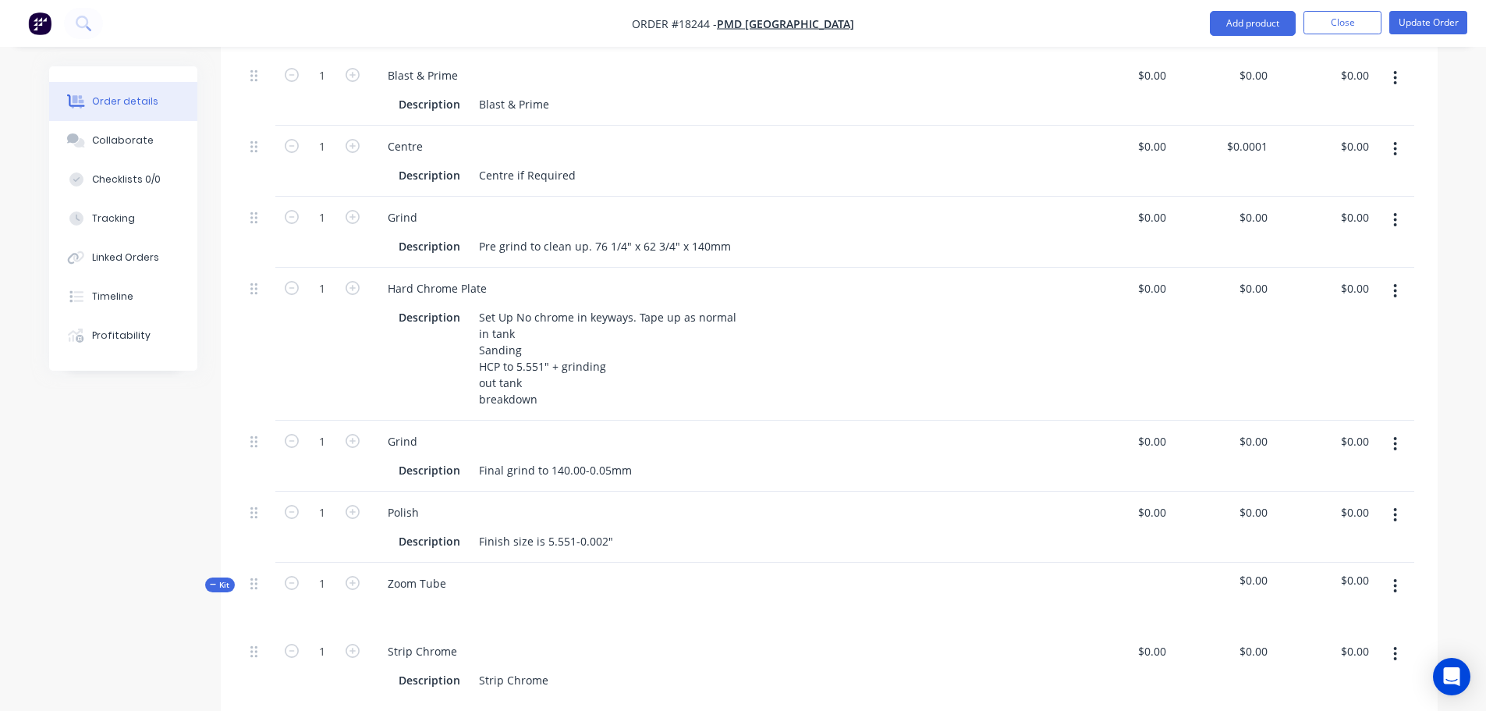
scroll to position [546, 0]
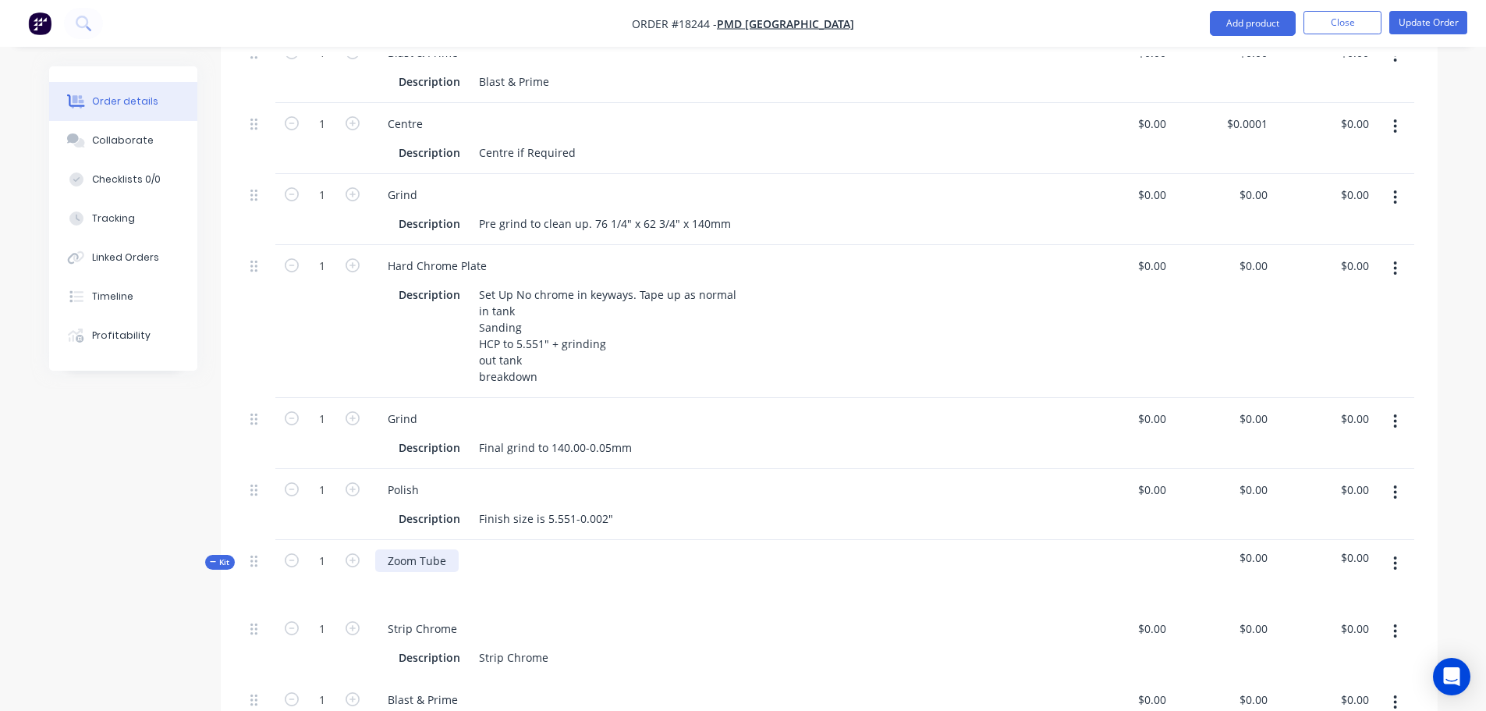
click at [389, 562] on div "Zoom Tube" at bounding box center [416, 560] width 83 height 23
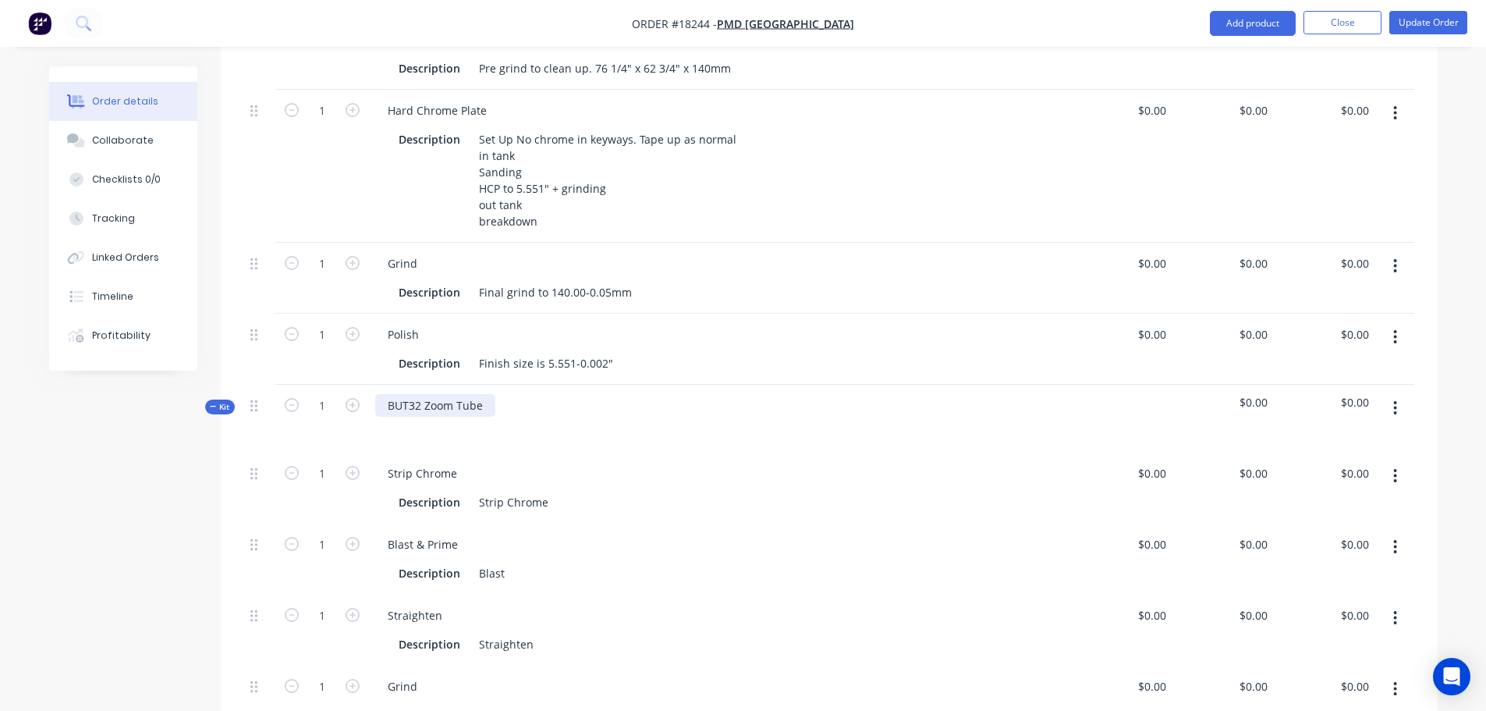
scroll to position [715, 0]
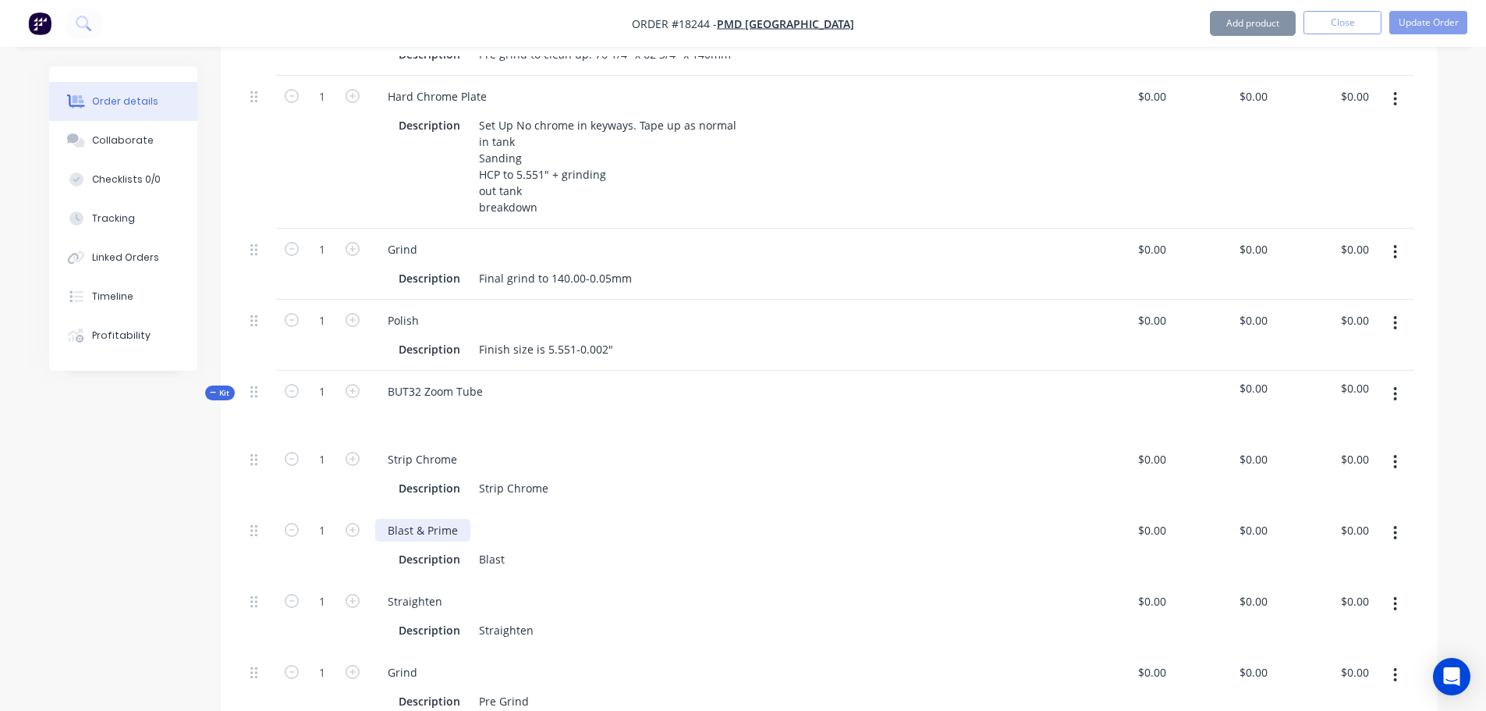
drag, startPoint x: 416, startPoint y: 533, endPoint x: 473, endPoint y: 526, distance: 58.1
click at [473, 526] on div "Blast & Prime" at bounding box center [719, 530] width 689 height 23
click at [503, 557] on div "Blast" at bounding box center [492, 559] width 38 height 23
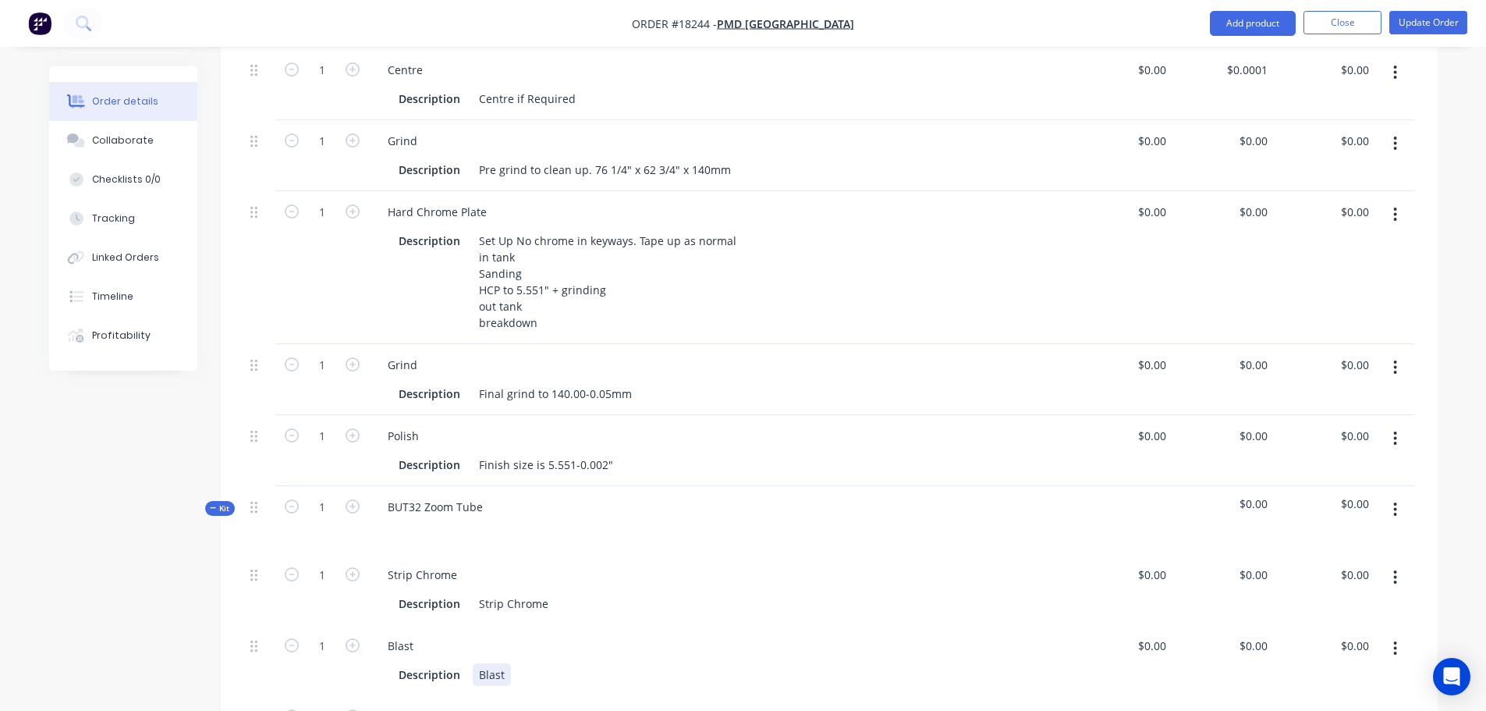
scroll to position [637, 0]
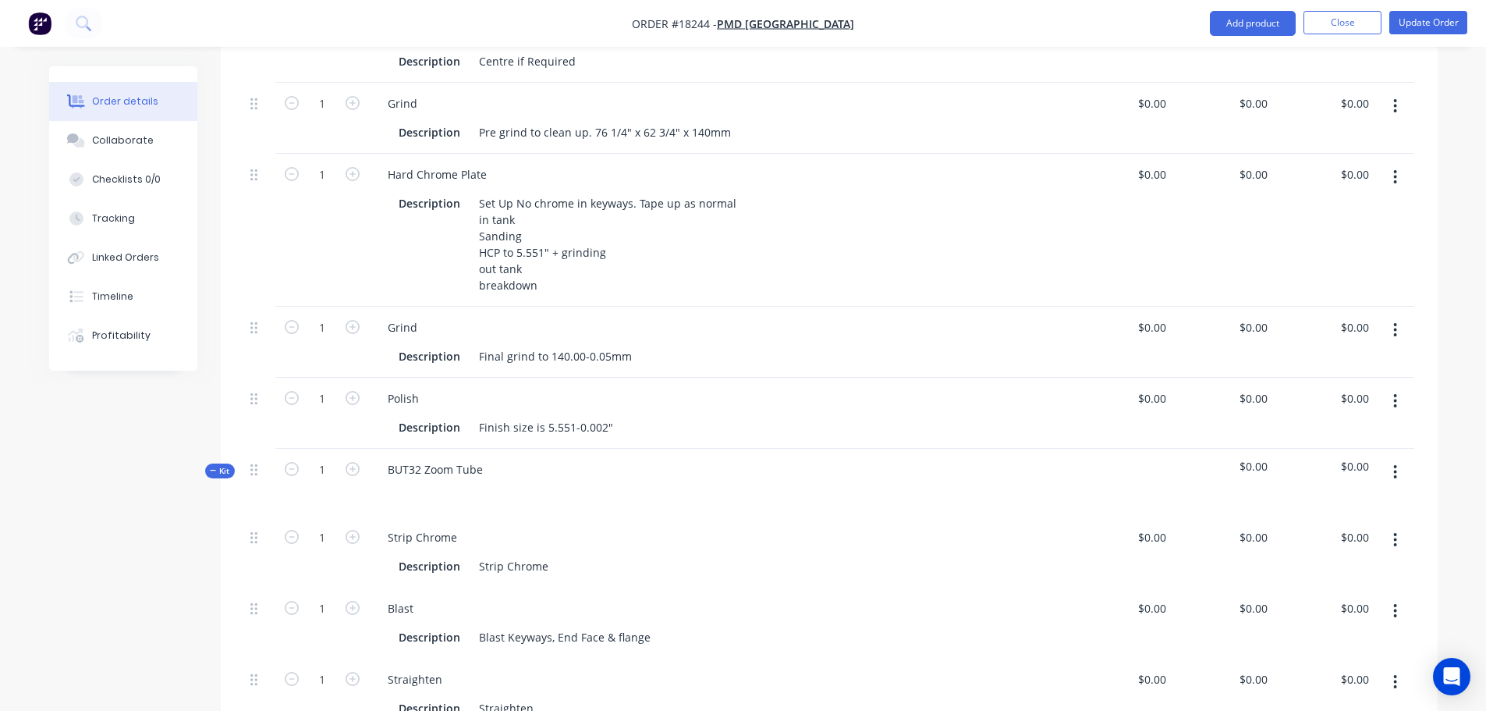
click at [761, 543] on div "Strip Chrome" at bounding box center [719, 537] width 689 height 23
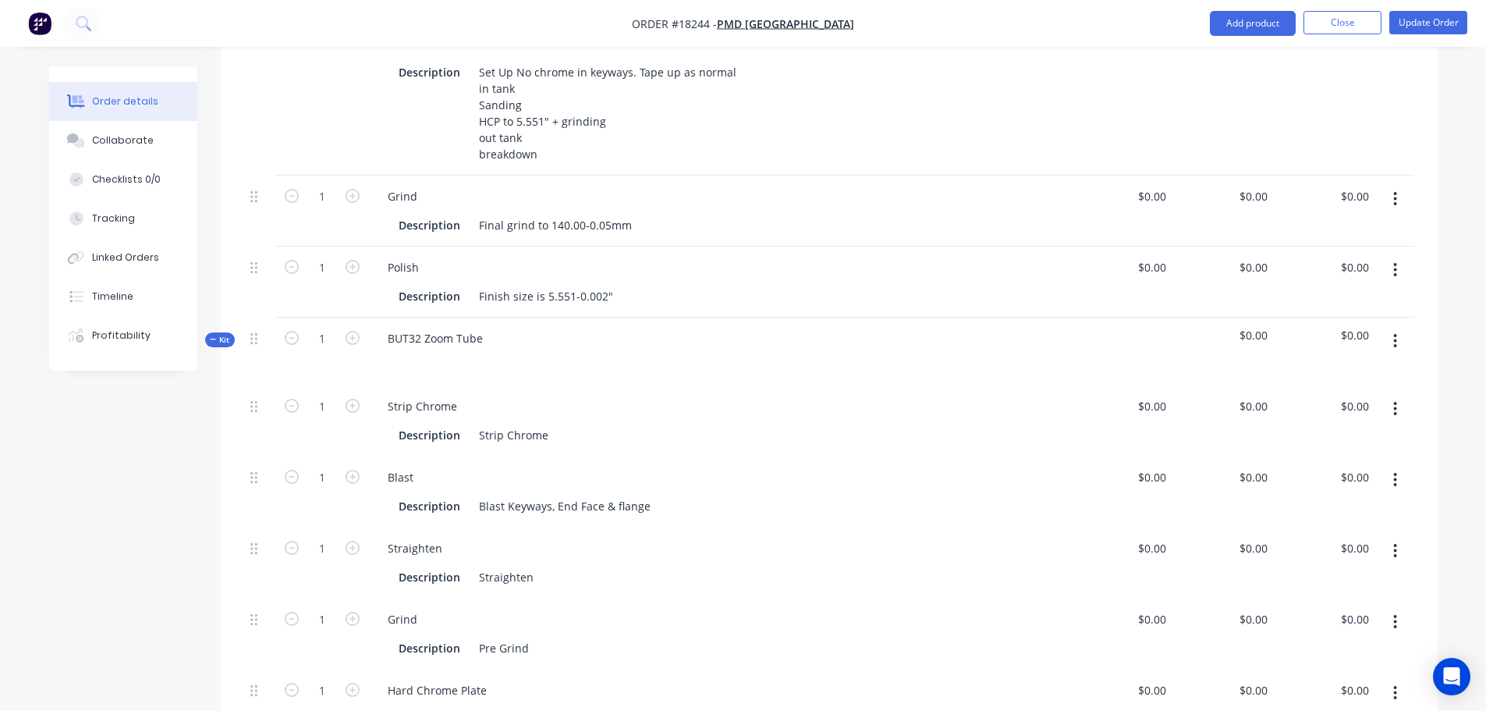
scroll to position [793, 0]
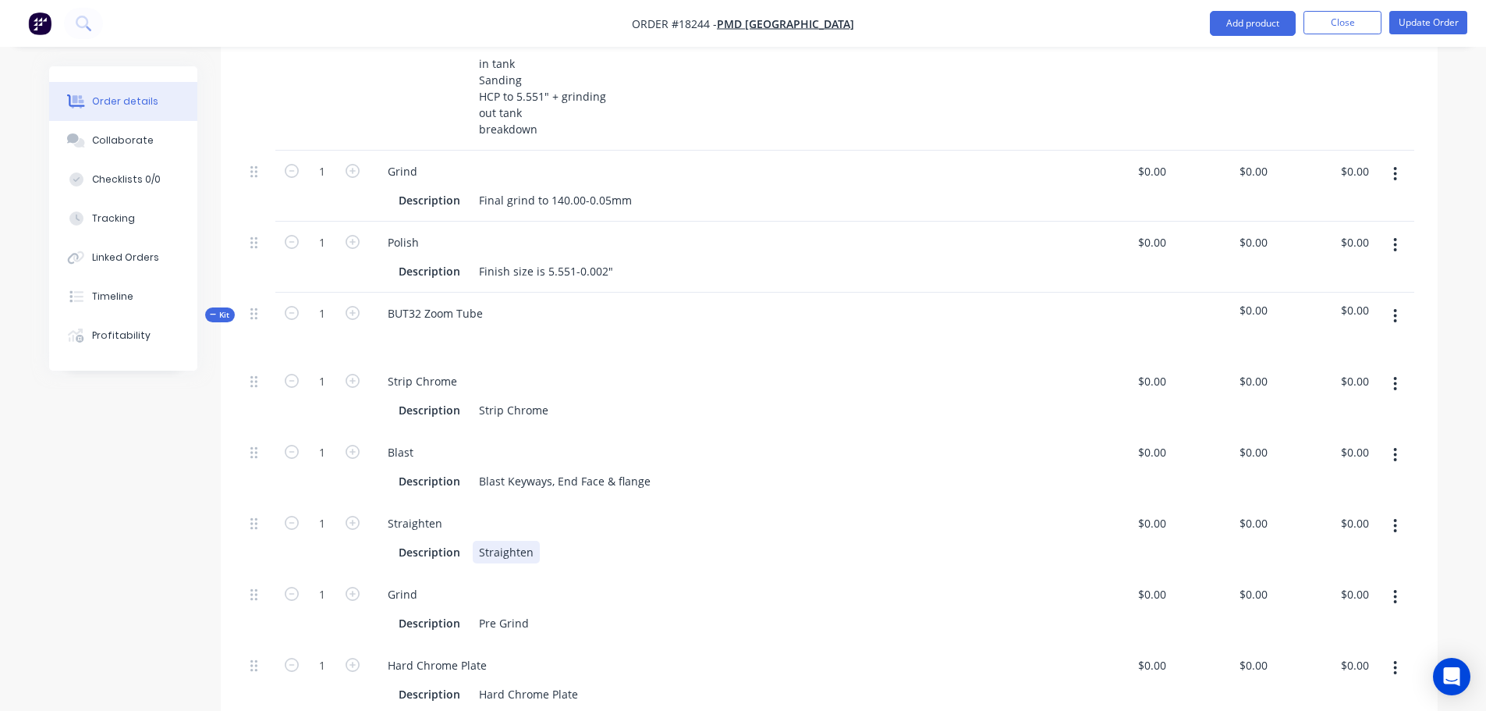
click at [535, 558] on div "Straighten" at bounding box center [506, 552] width 67 height 23
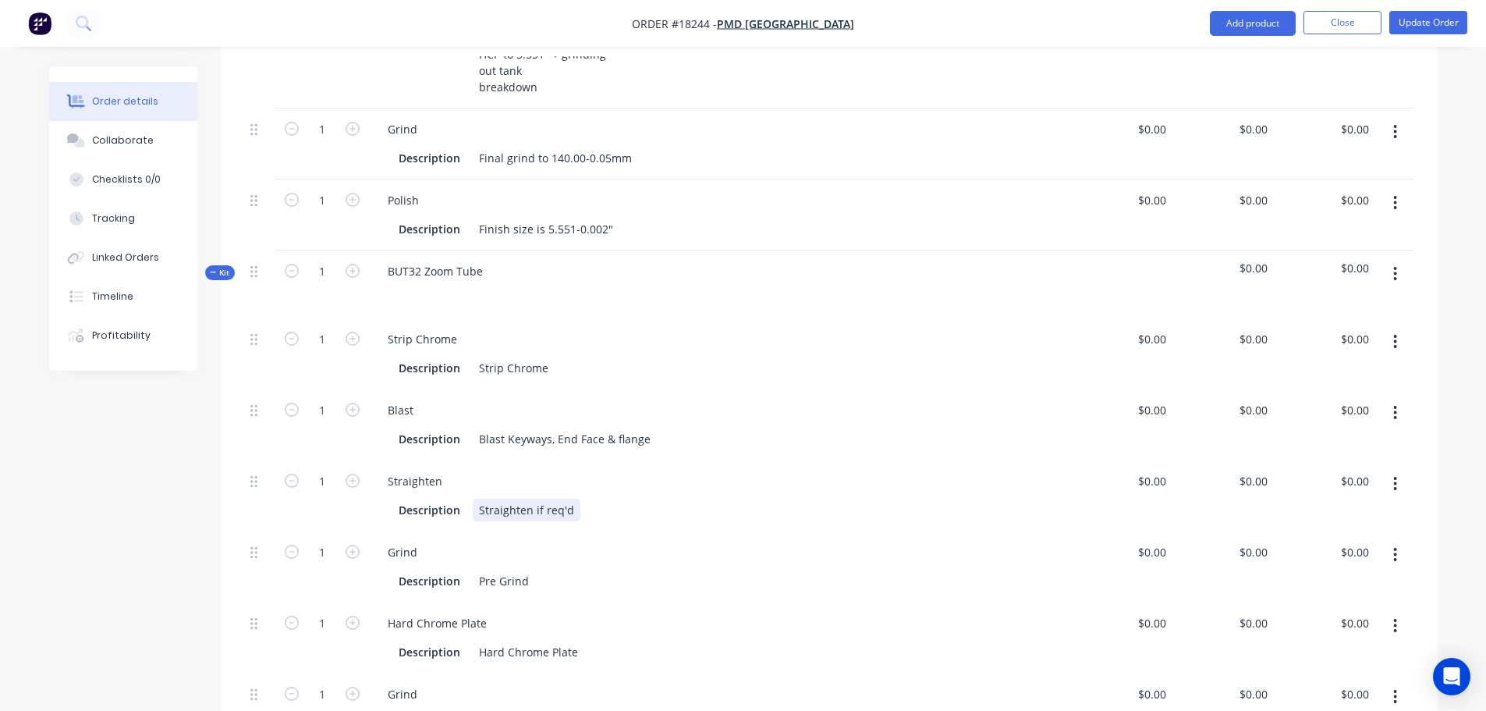
scroll to position [871, 0]
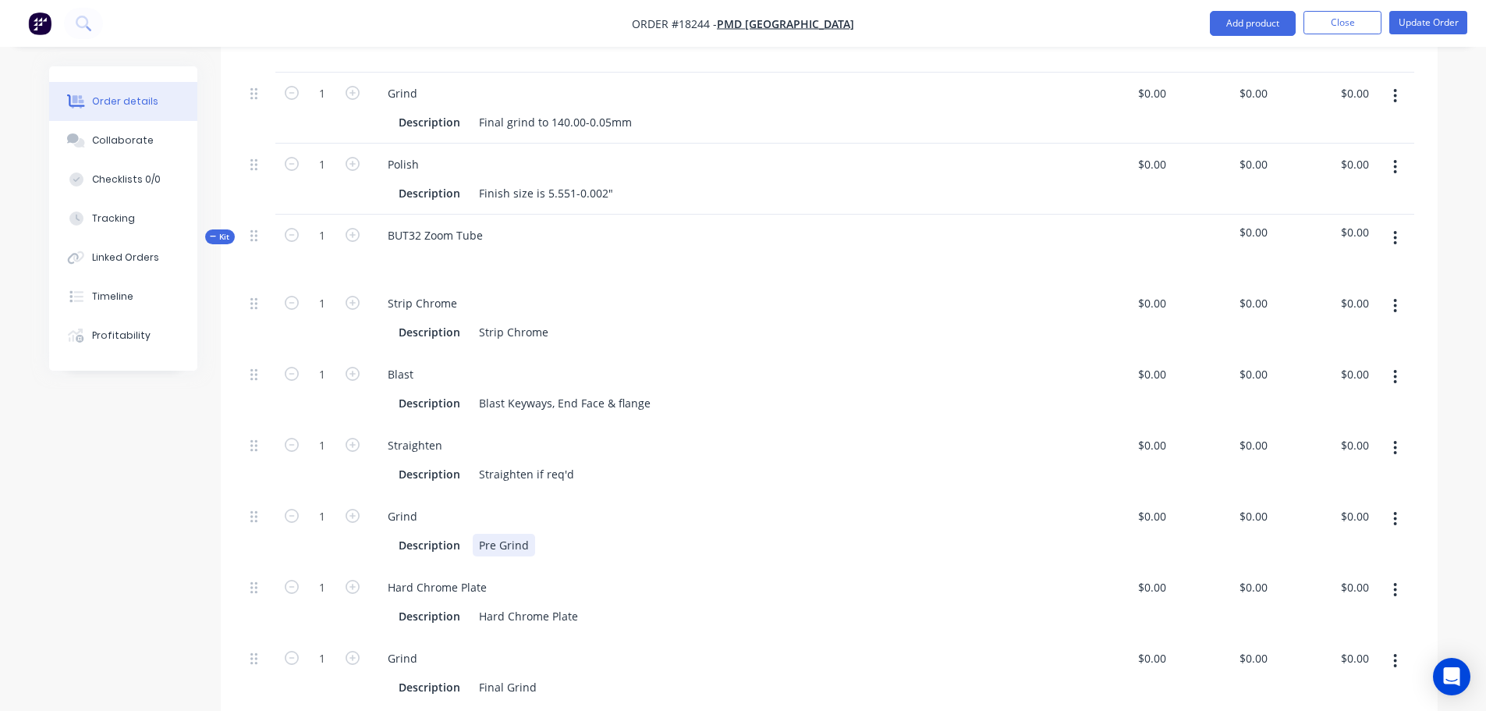
click at [528, 544] on div "Pre Grind" at bounding box center [504, 544] width 62 height 23
click at [480, 331] on div "Strip Chrome" at bounding box center [514, 332] width 82 height 23
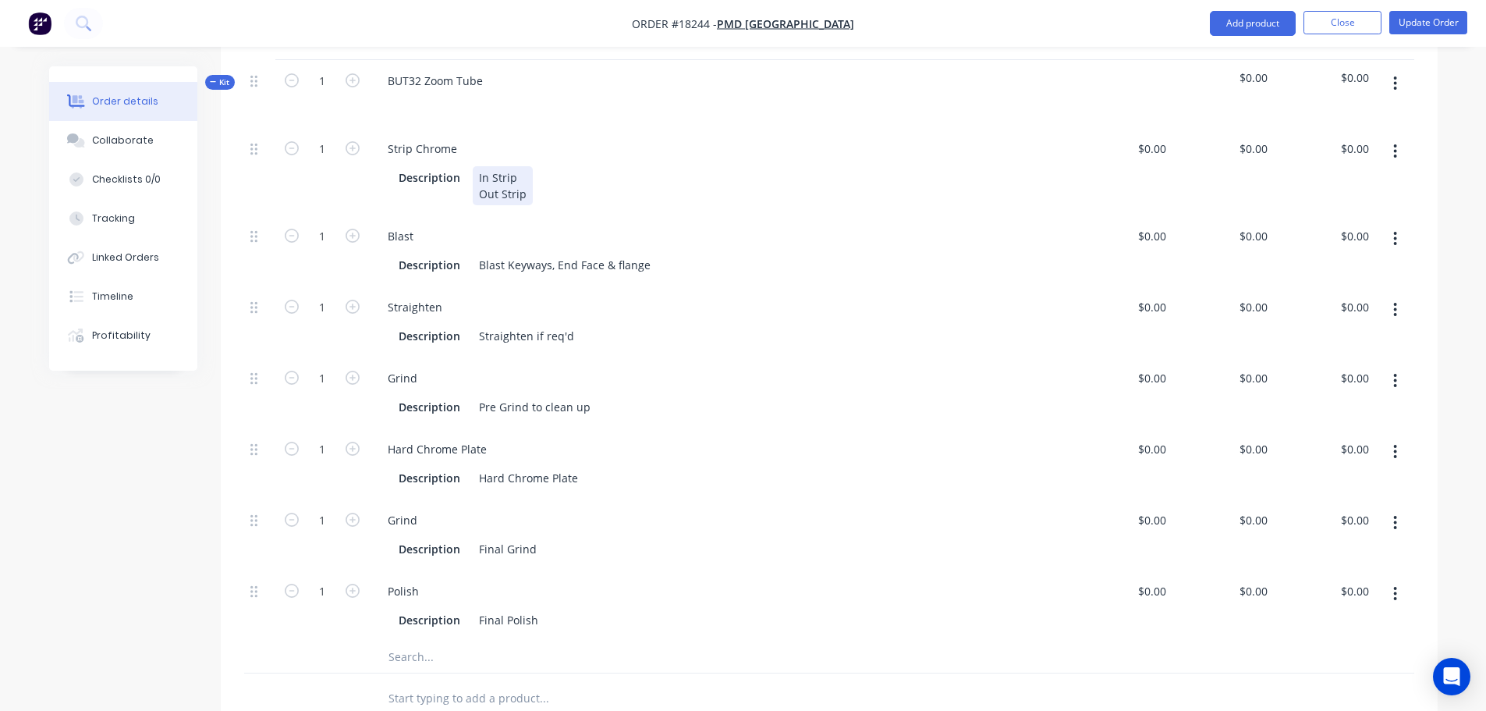
scroll to position [1027, 0]
click at [473, 473] on div "Hard Chrome Plate" at bounding box center [529, 476] width 112 height 23
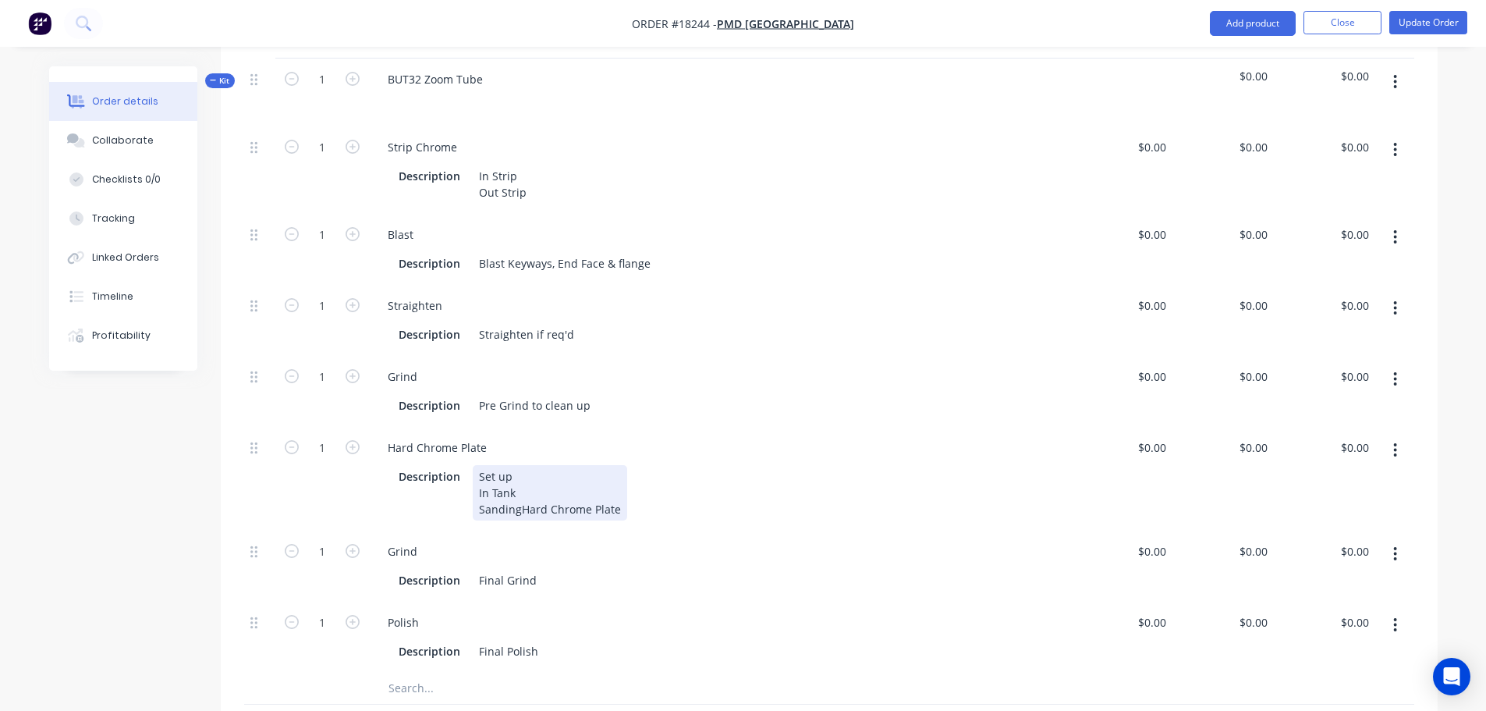
click at [575, 520] on div "Set up In Tank Sanding Hard Chrome Plate" at bounding box center [550, 492] width 154 height 55
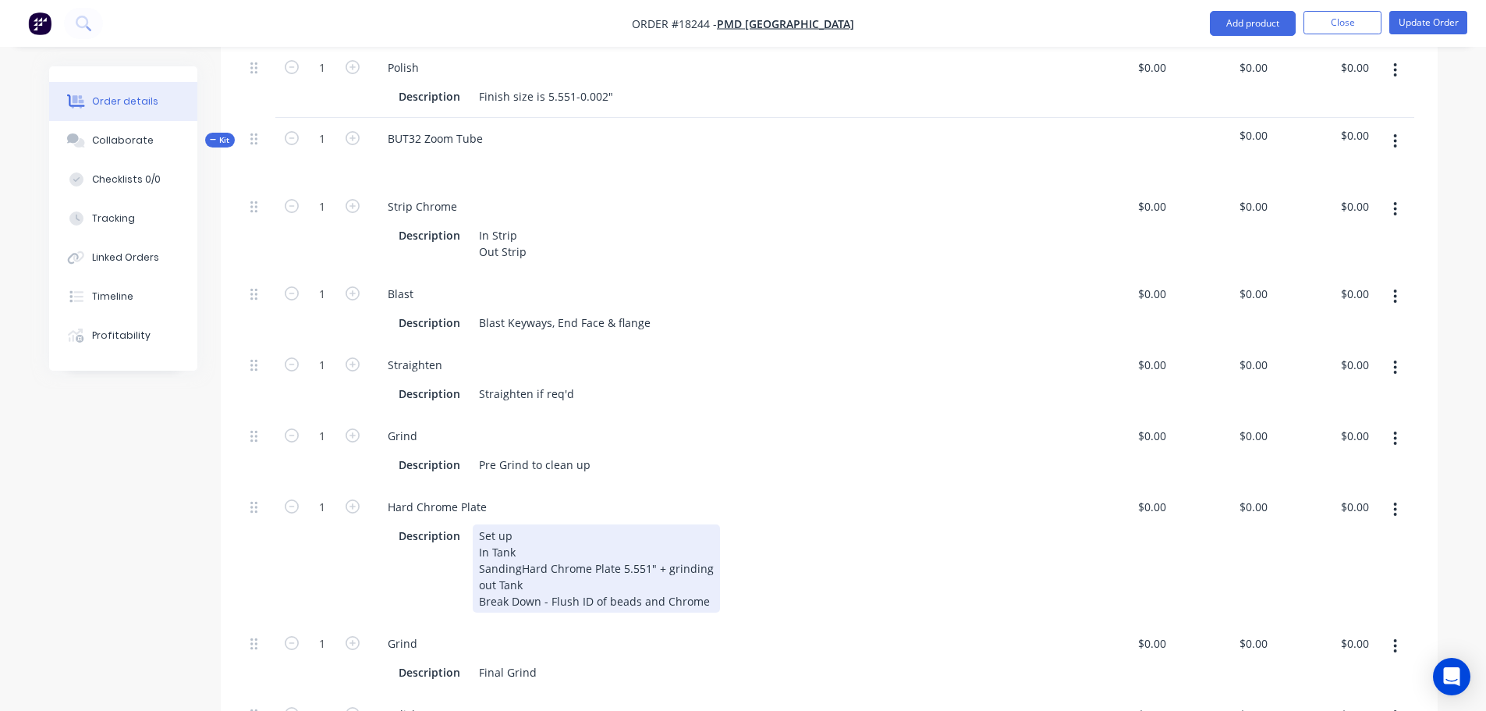
scroll to position [1194, 0]
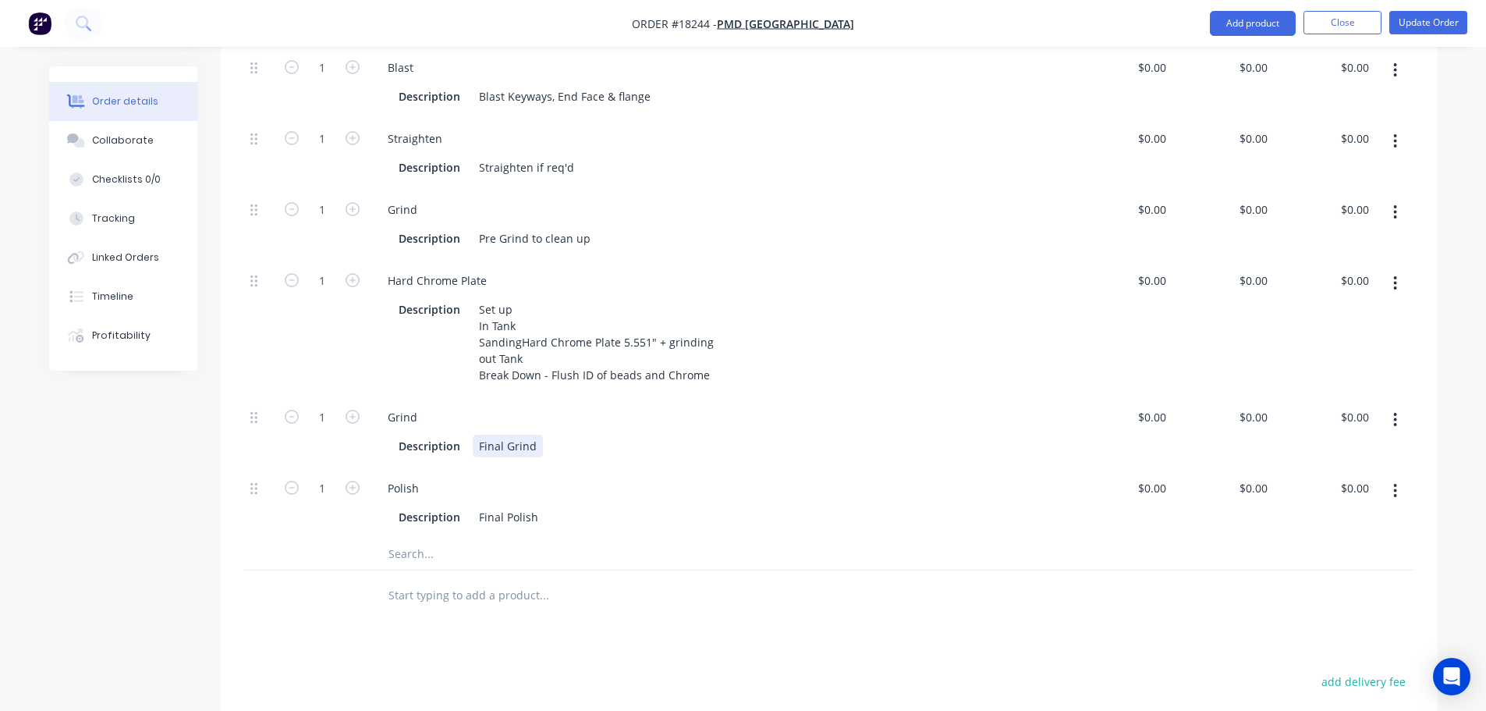
click at [537, 457] on div "Final Grind" at bounding box center [508, 445] width 70 height 23
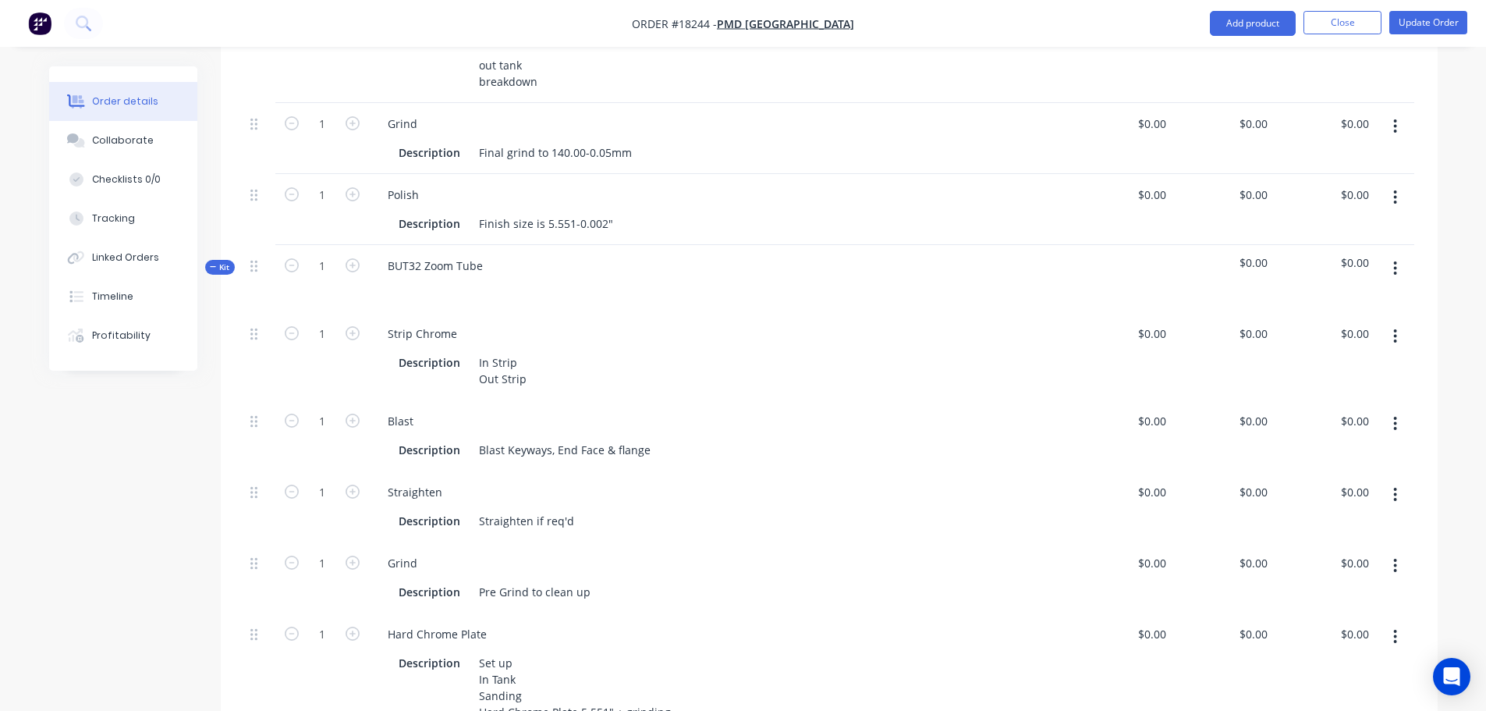
scroll to position [804, 0]
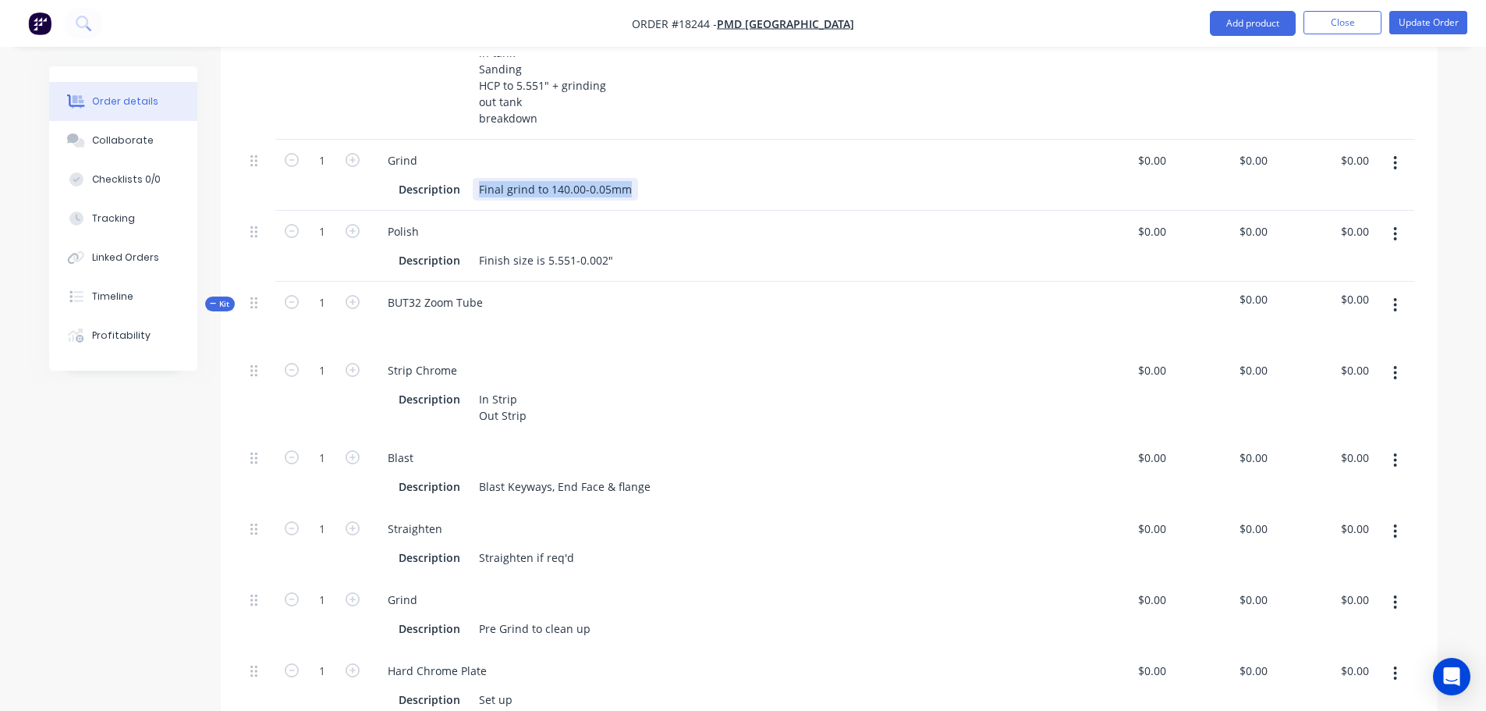
drag, startPoint x: 478, startPoint y: 187, endPoint x: 693, endPoint y: 192, distance: 214.5
click at [693, 192] on div "Description Final grind to 140.00-0.05mm" at bounding box center [716, 189] width 649 height 23
copy div "Final grind to 140.00-0.05mm"
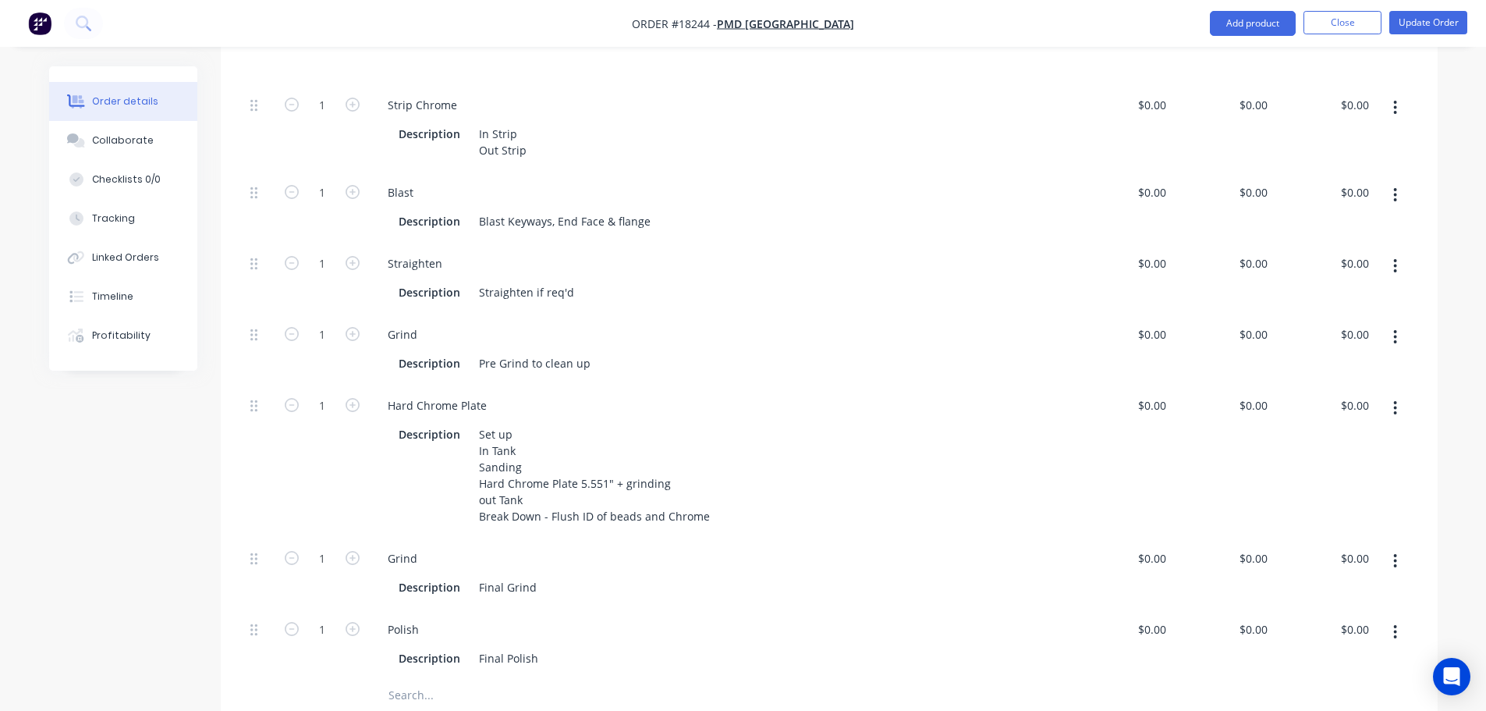
scroll to position [1194, 0]
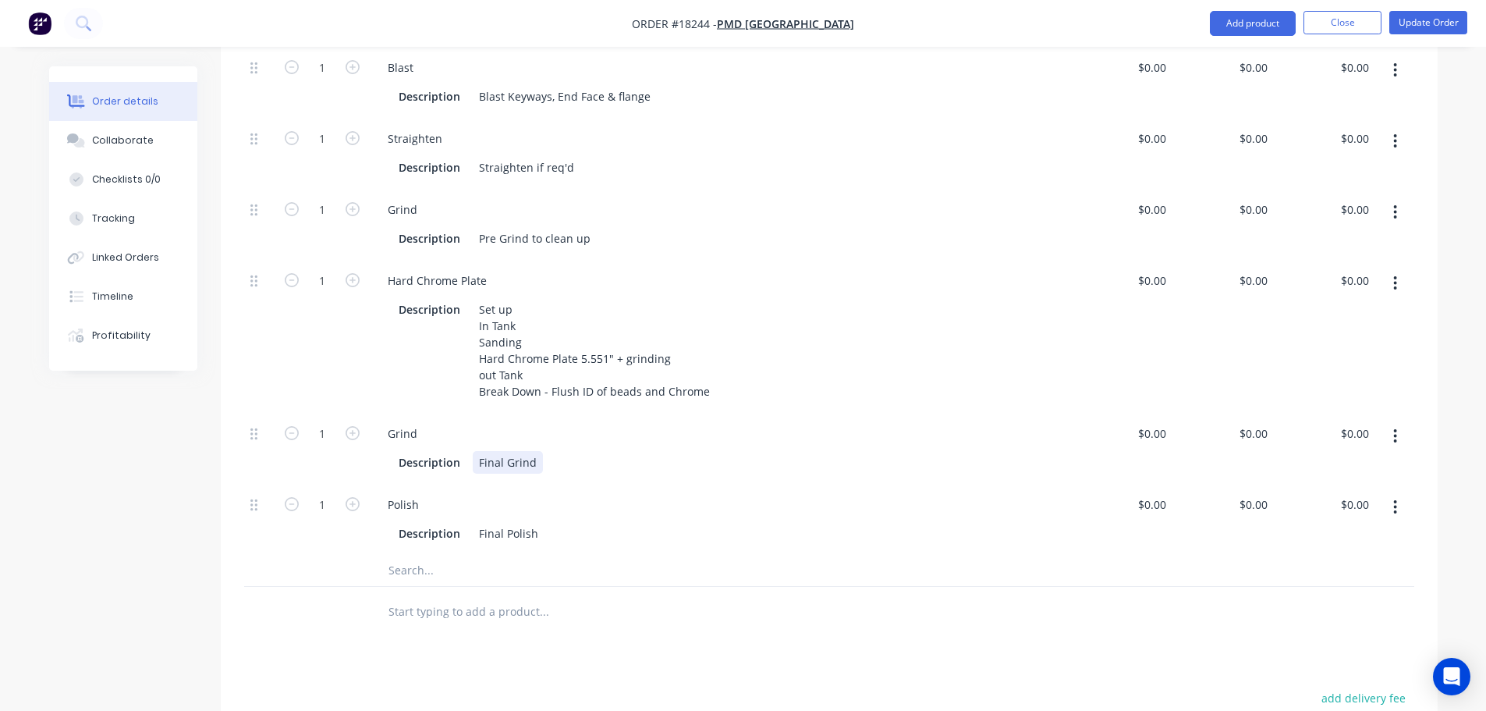
click at [505, 467] on div "Final Grind" at bounding box center [508, 462] width 70 height 23
drag, startPoint x: 472, startPoint y: 461, endPoint x: 636, endPoint y: 450, distance: 164.9
click at [636, 451] on div "Description Final Grind" at bounding box center [716, 462] width 649 height 23
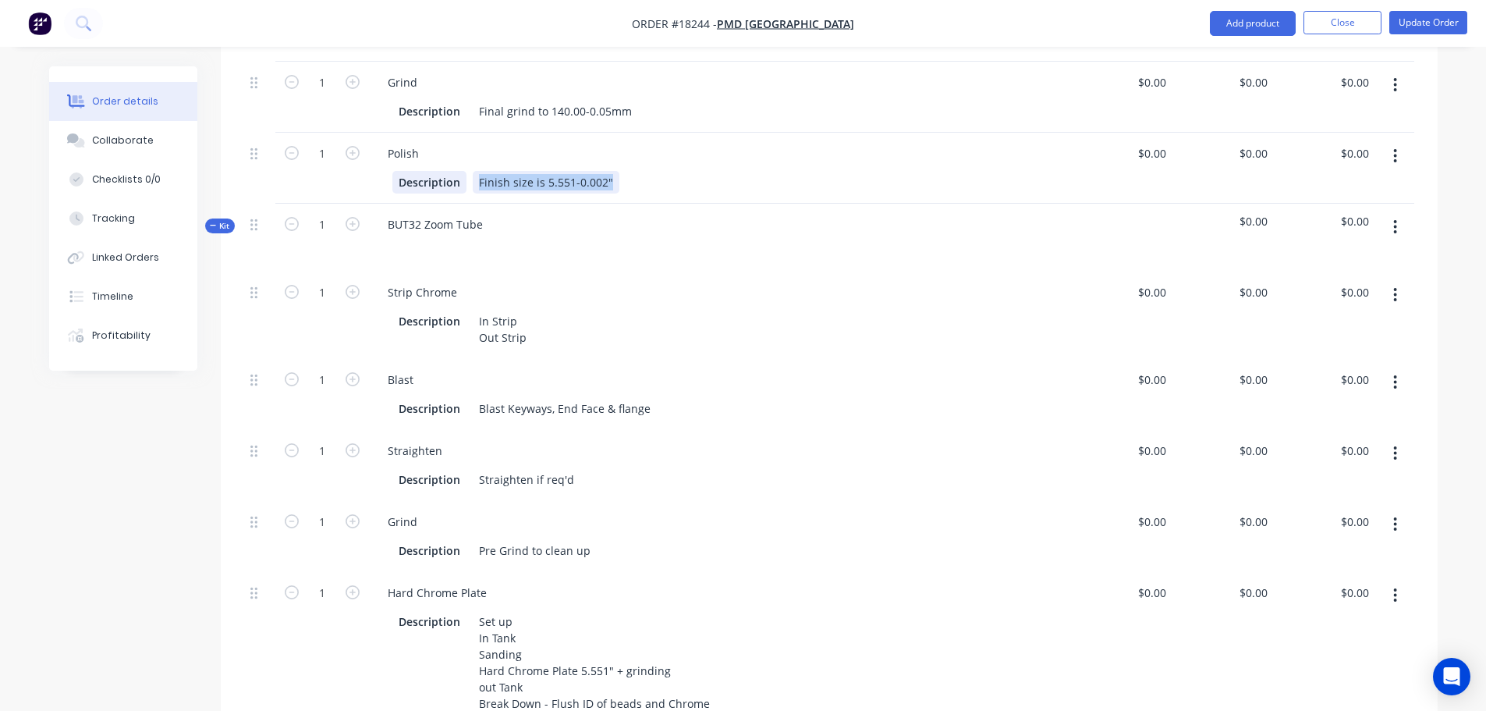
drag, startPoint x: 609, startPoint y: 182, endPoint x: 409, endPoint y: 183, distance: 199.7
click at [410, 183] on div "Description Finish size is 5.551-0.002"" at bounding box center [716, 182] width 649 height 23
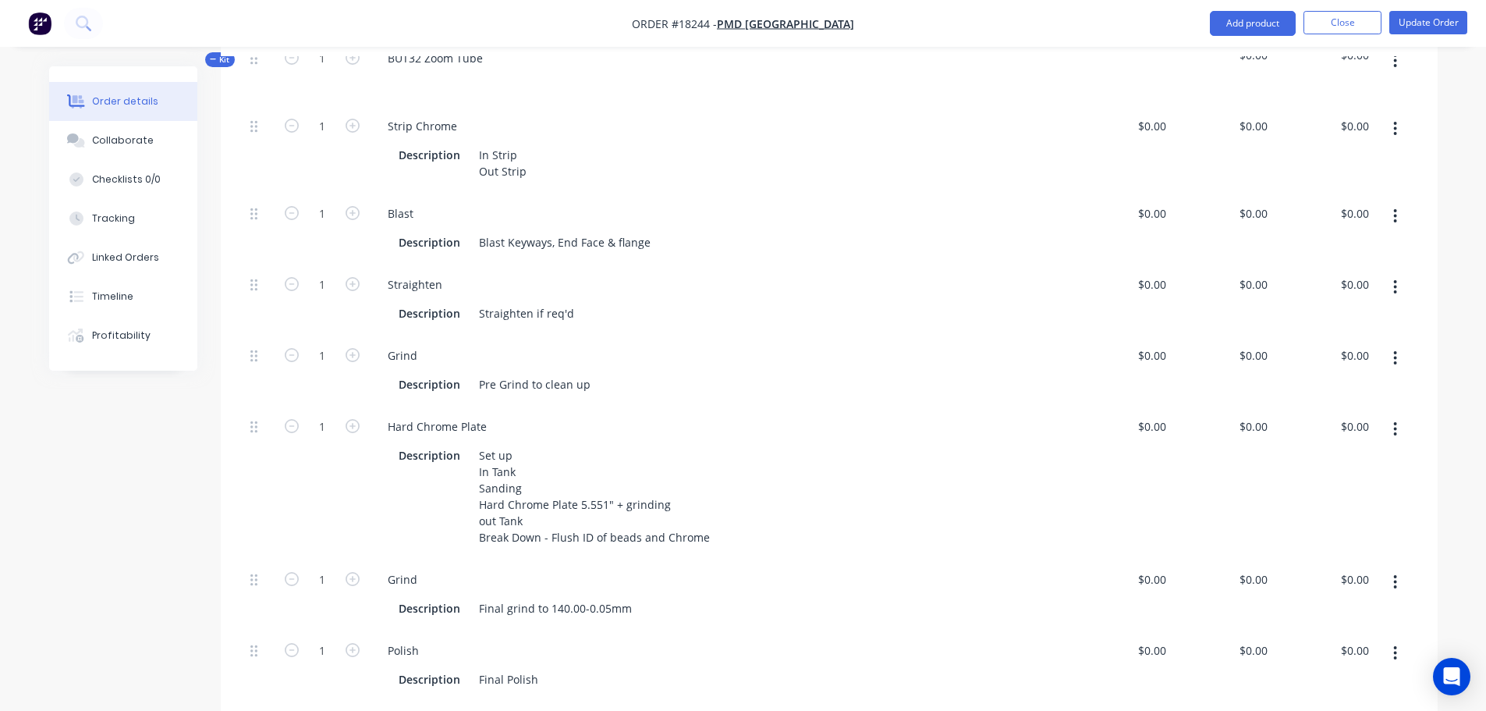
scroll to position [1272, 0]
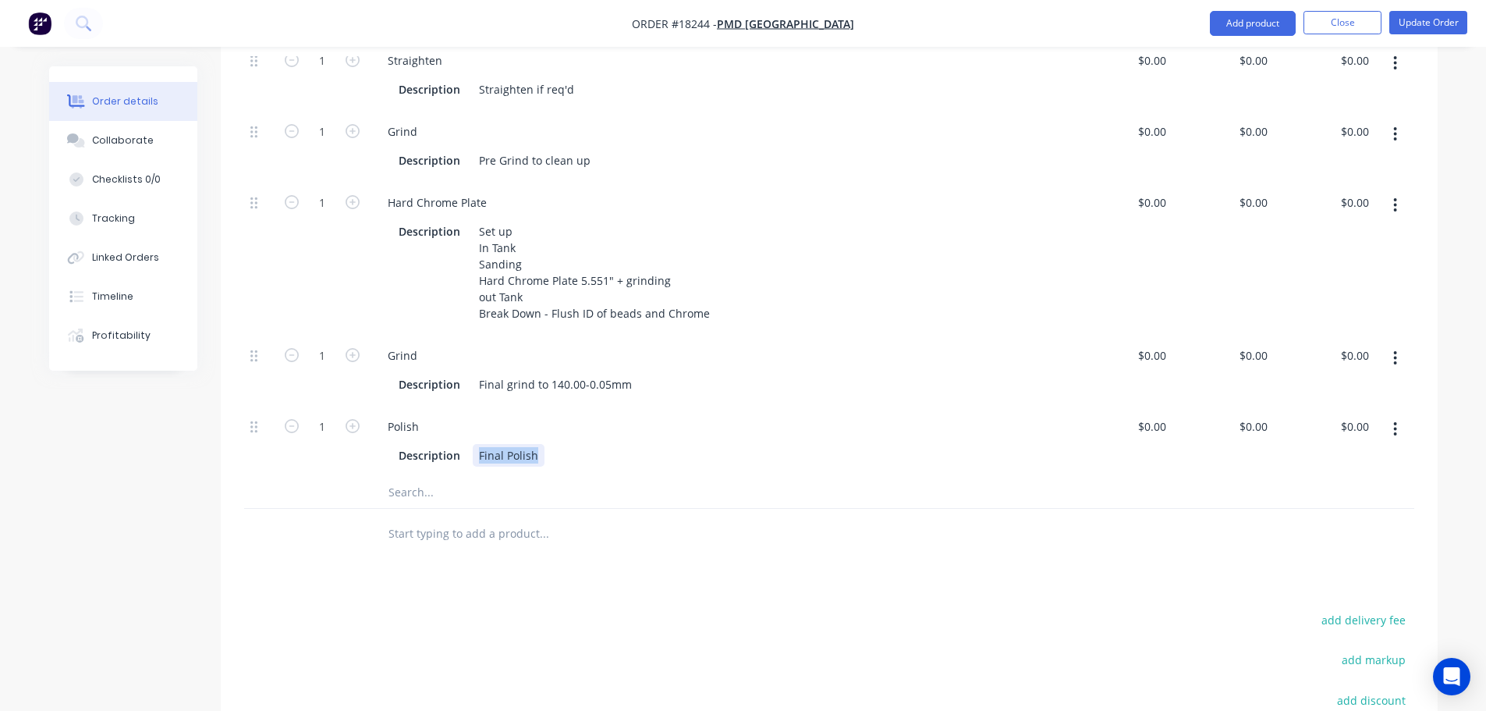
drag, startPoint x: 473, startPoint y: 458, endPoint x: 601, endPoint y: 456, distance: 127.1
click at [601, 456] on div "Description Final Polish" at bounding box center [716, 455] width 649 height 23
paste div
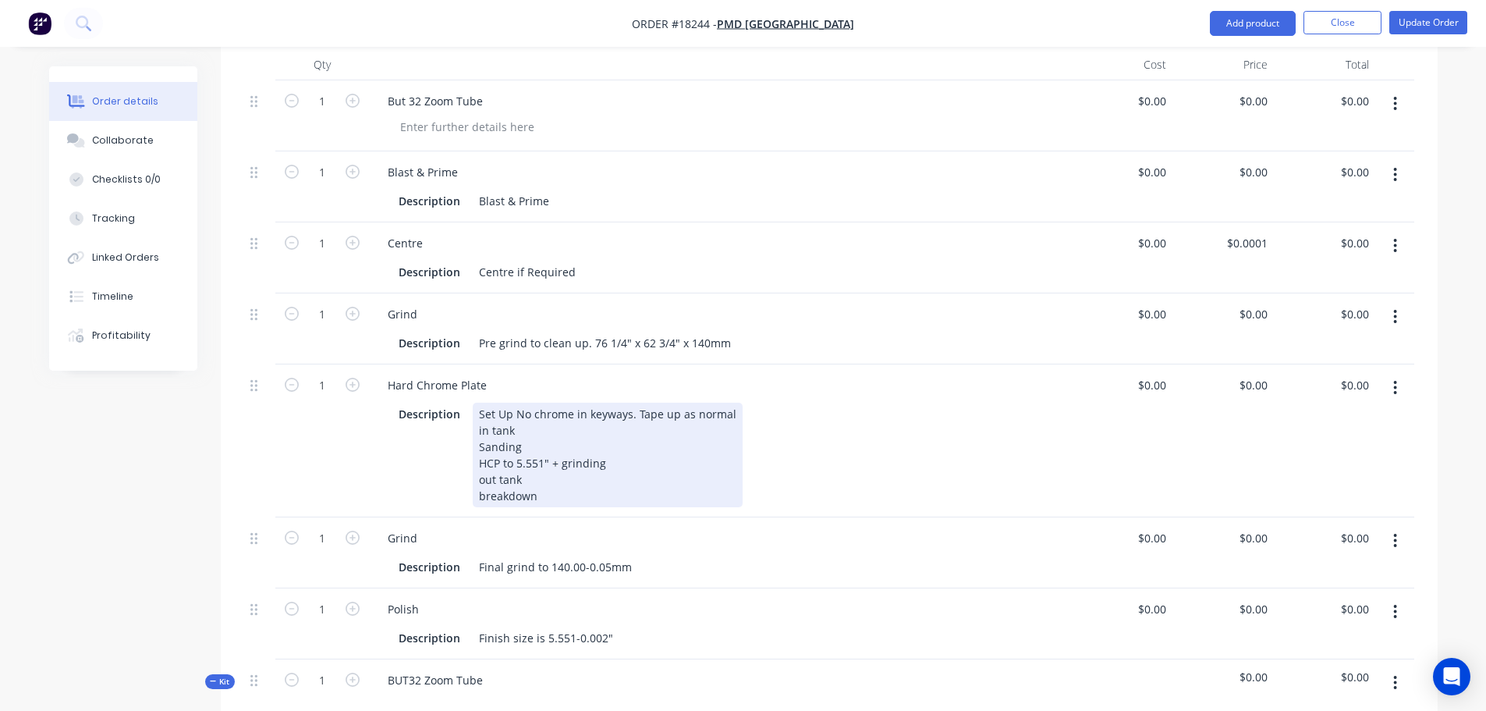
scroll to position [414, 0]
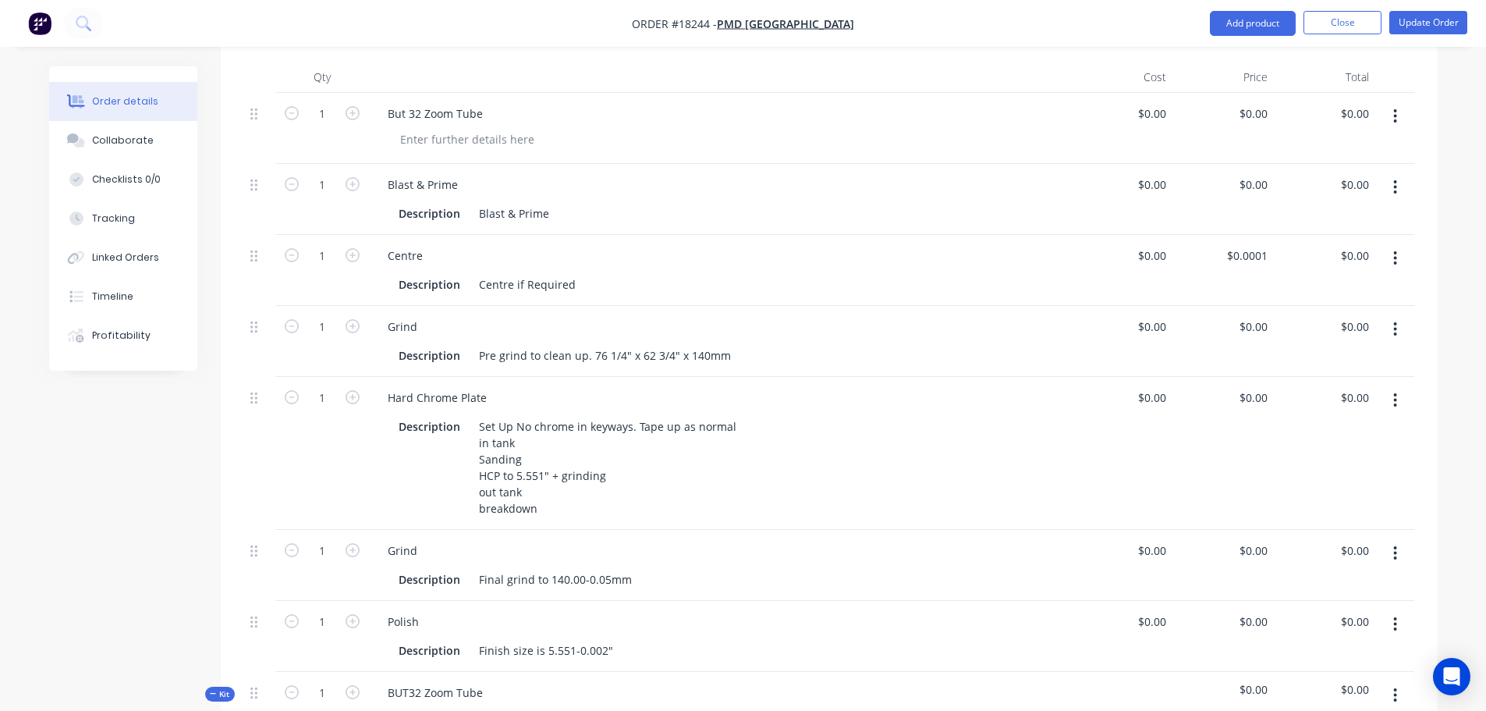
click at [1388, 120] on button "button" at bounding box center [1395, 116] width 37 height 28
click at [1322, 239] on div "Delete" at bounding box center [1340, 250] width 120 height 23
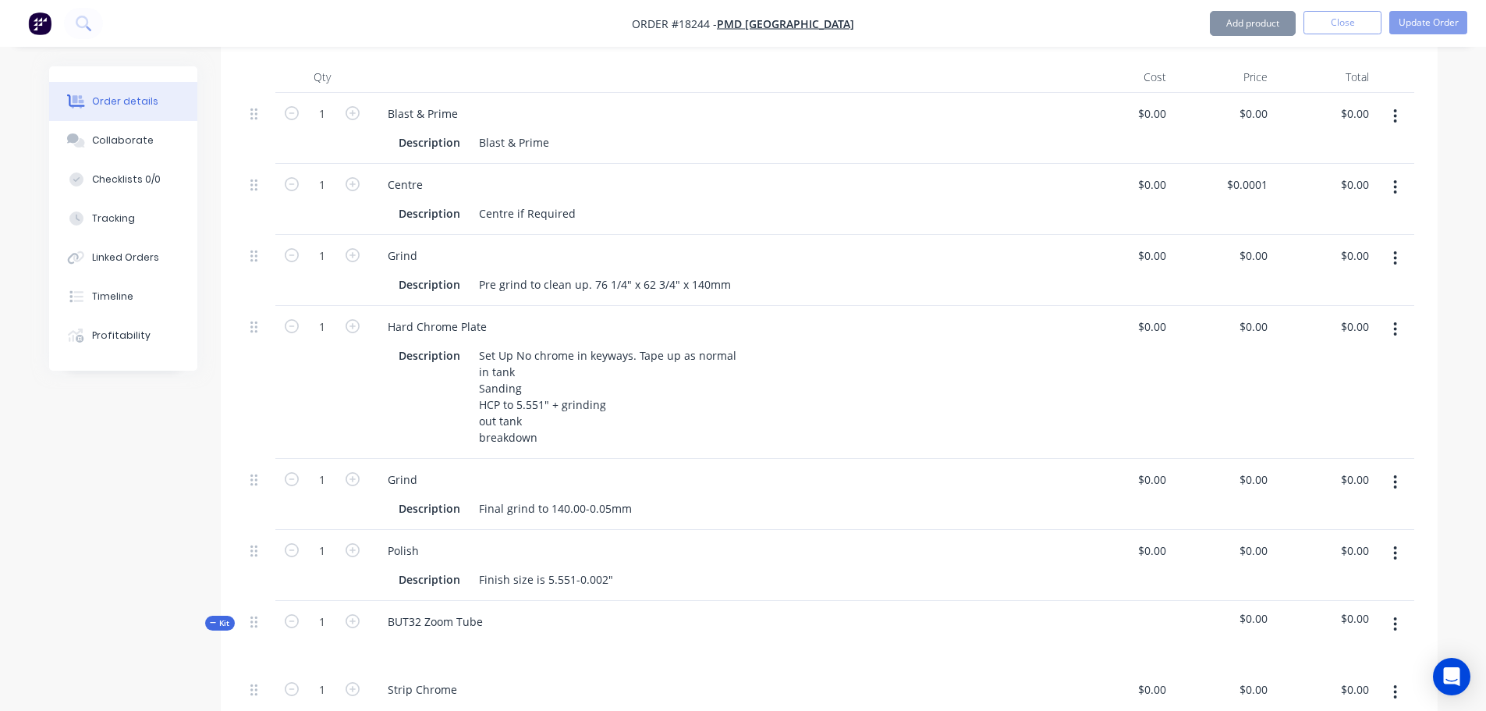
click at [1393, 119] on icon "button" at bounding box center [1395, 116] width 4 height 17
click at [1308, 242] on div "Delete" at bounding box center [1340, 250] width 120 height 23
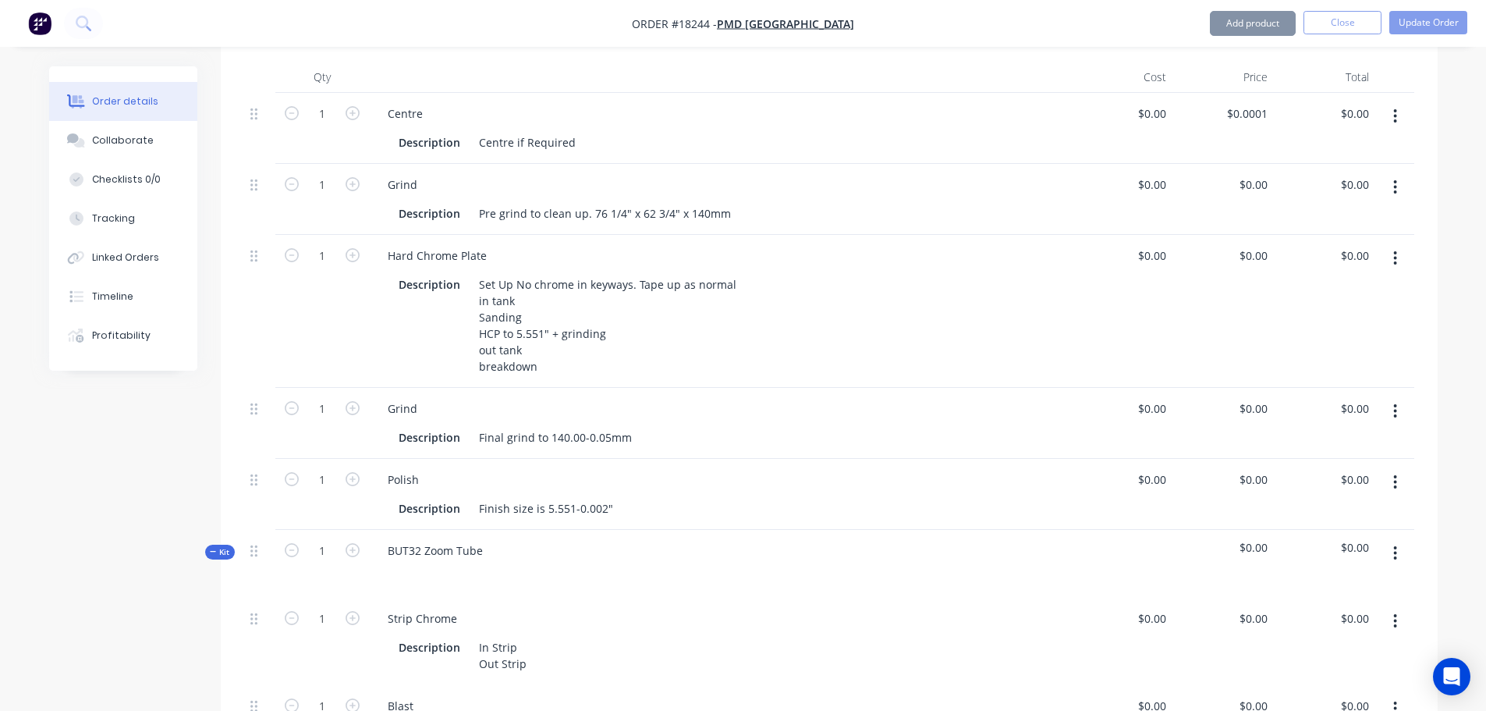
click at [1388, 112] on button "button" at bounding box center [1395, 116] width 37 height 28
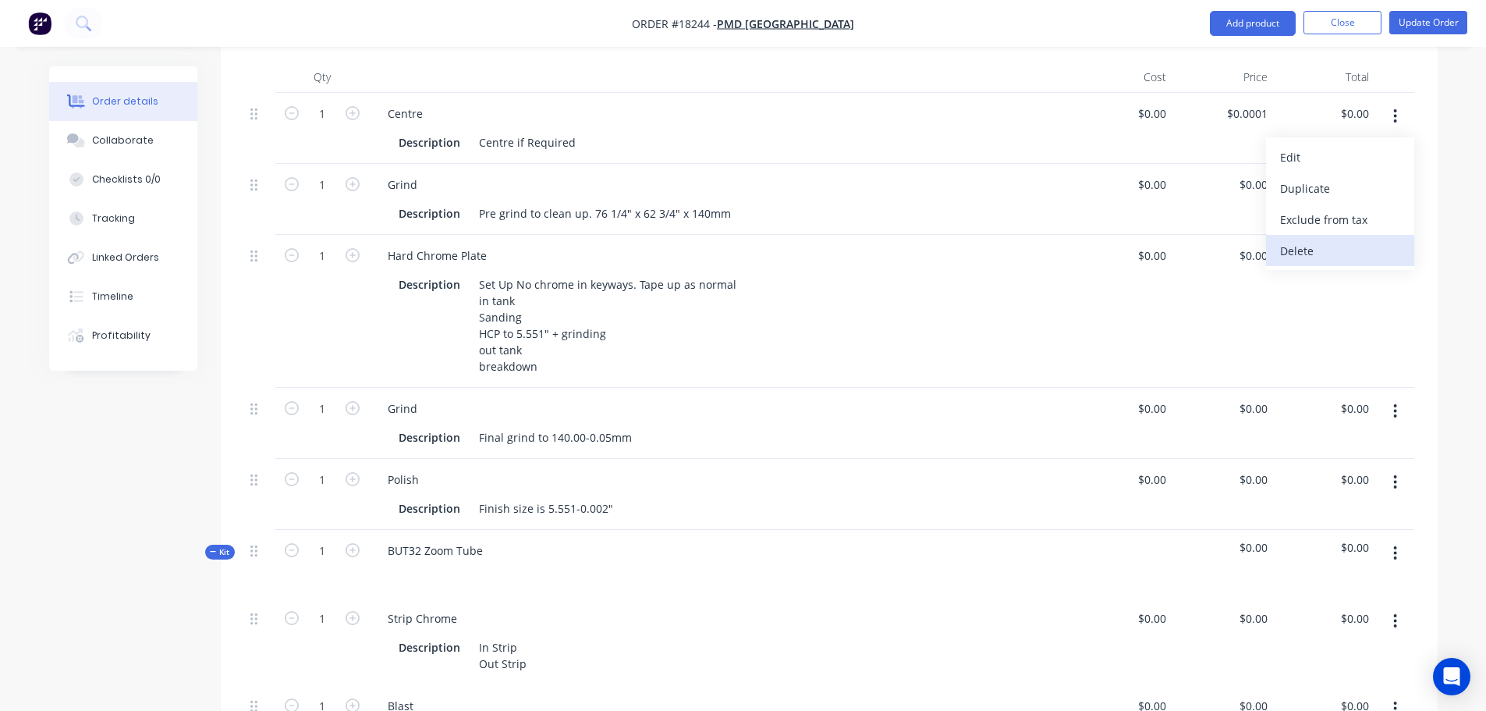
click at [1325, 239] on div "Delete" at bounding box center [1340, 250] width 120 height 23
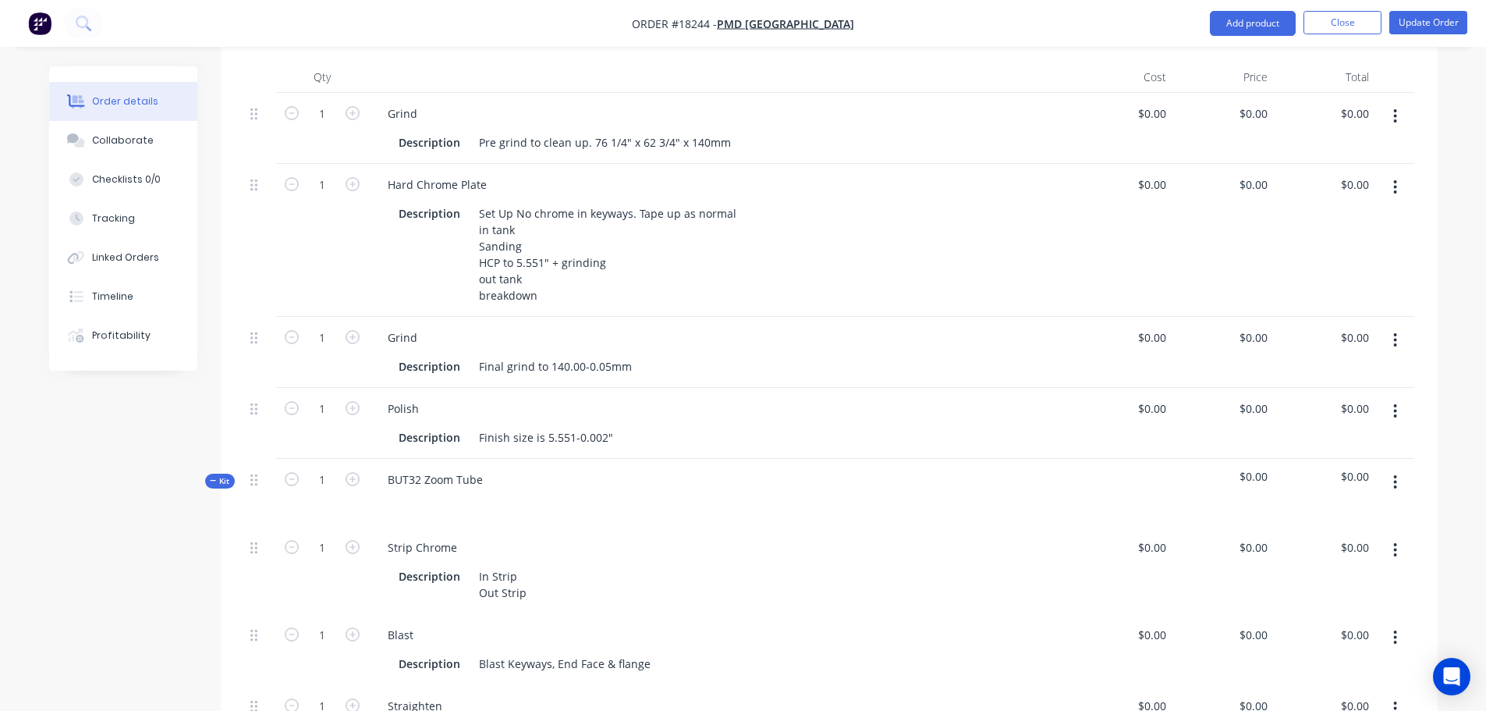
click at [1385, 120] on button "button" at bounding box center [1395, 116] width 37 height 28
click at [1328, 232] on button "Exclude from tax" at bounding box center [1340, 219] width 148 height 31
click at [1328, 232] on div "$0.00 $0.00" at bounding box center [1324, 240] width 101 height 153
click at [1405, 108] on button "button" at bounding box center [1395, 116] width 37 height 28
click at [1343, 238] on button "Delete" at bounding box center [1340, 250] width 148 height 31
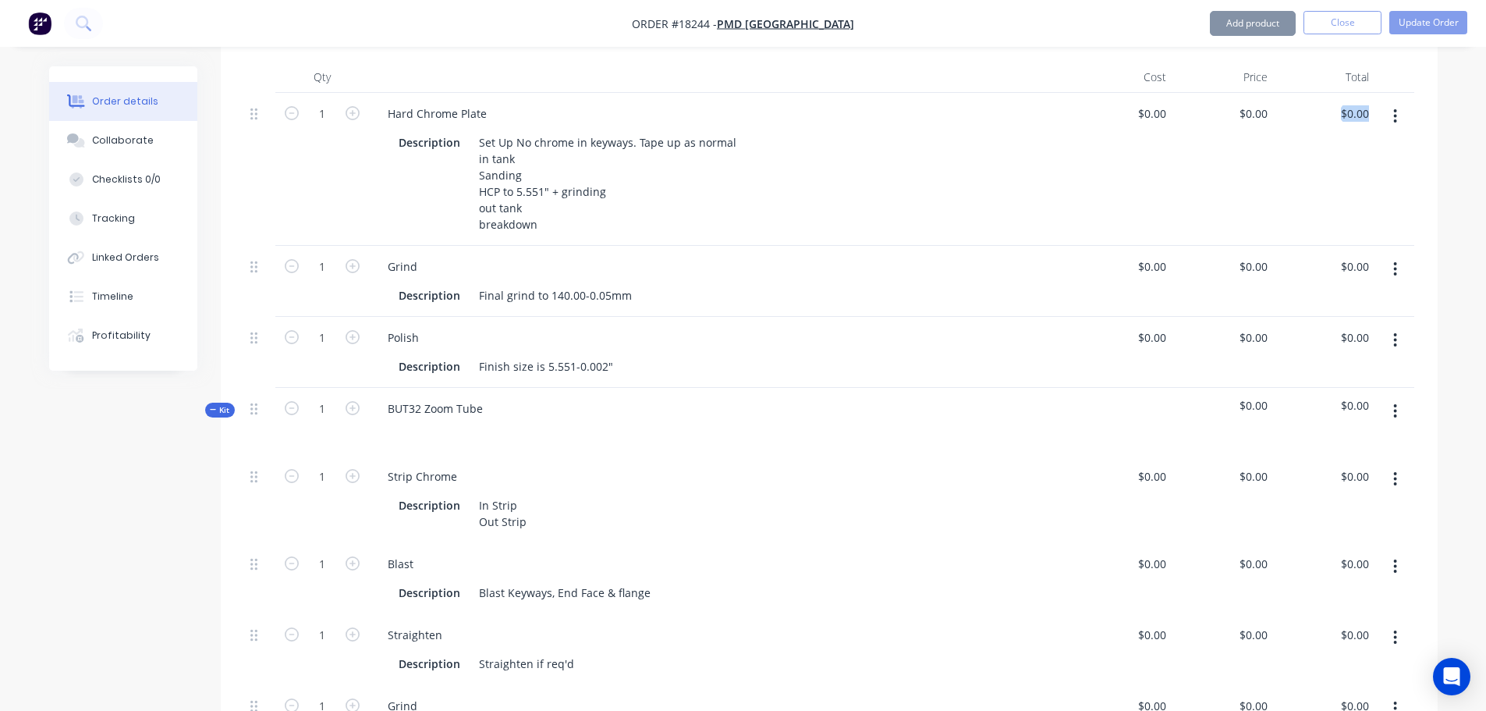
click at [1403, 107] on button "button" at bounding box center [1395, 116] width 37 height 28
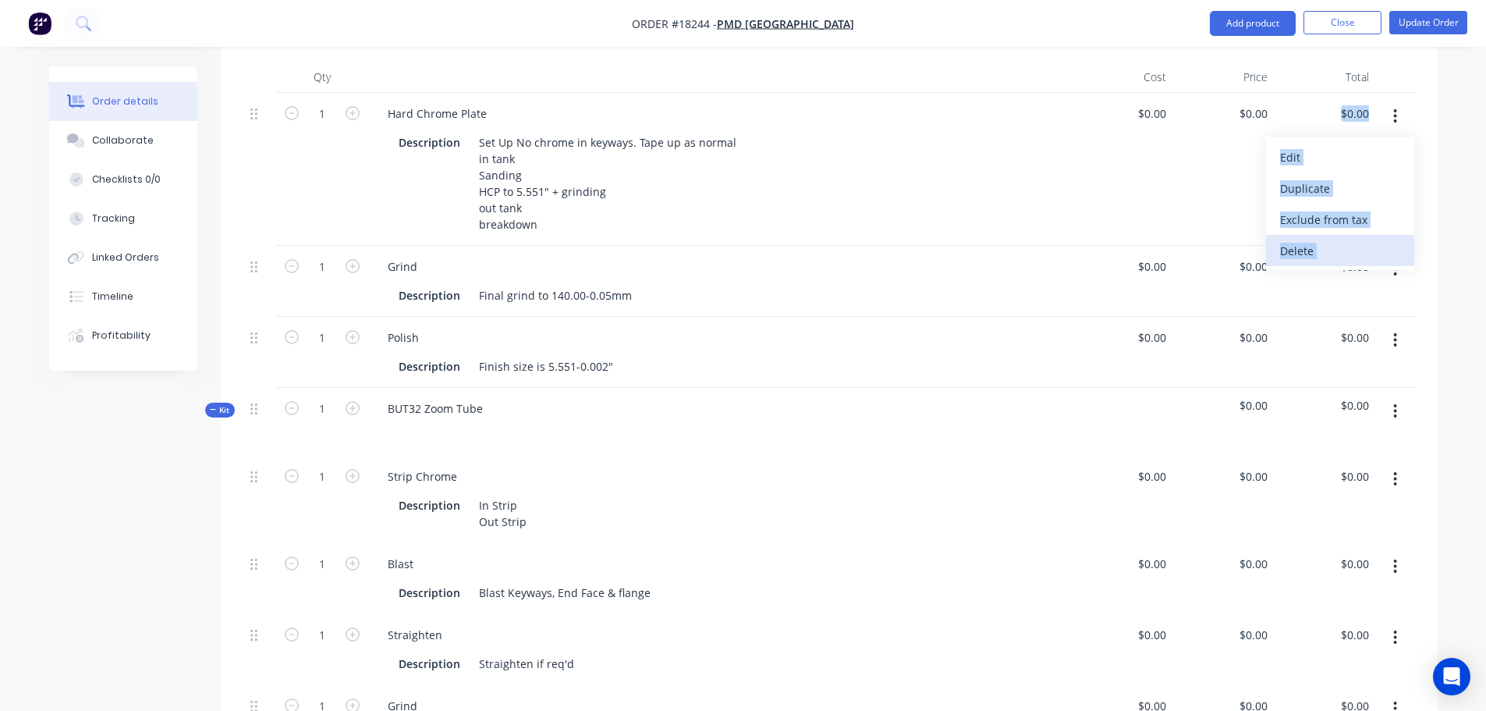
click at [1331, 246] on div "Delete" at bounding box center [1340, 250] width 120 height 23
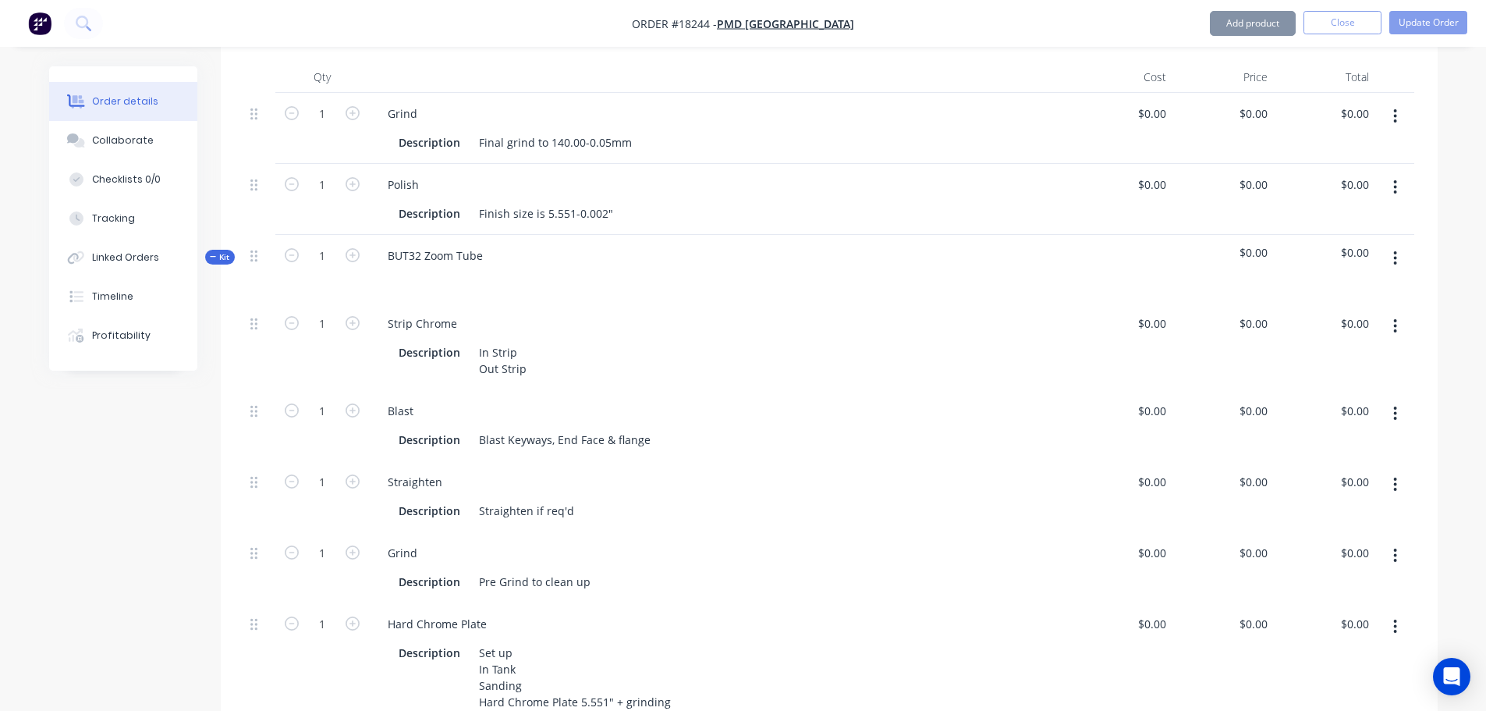
click at [1397, 119] on icon "button" at bounding box center [1395, 116] width 4 height 17
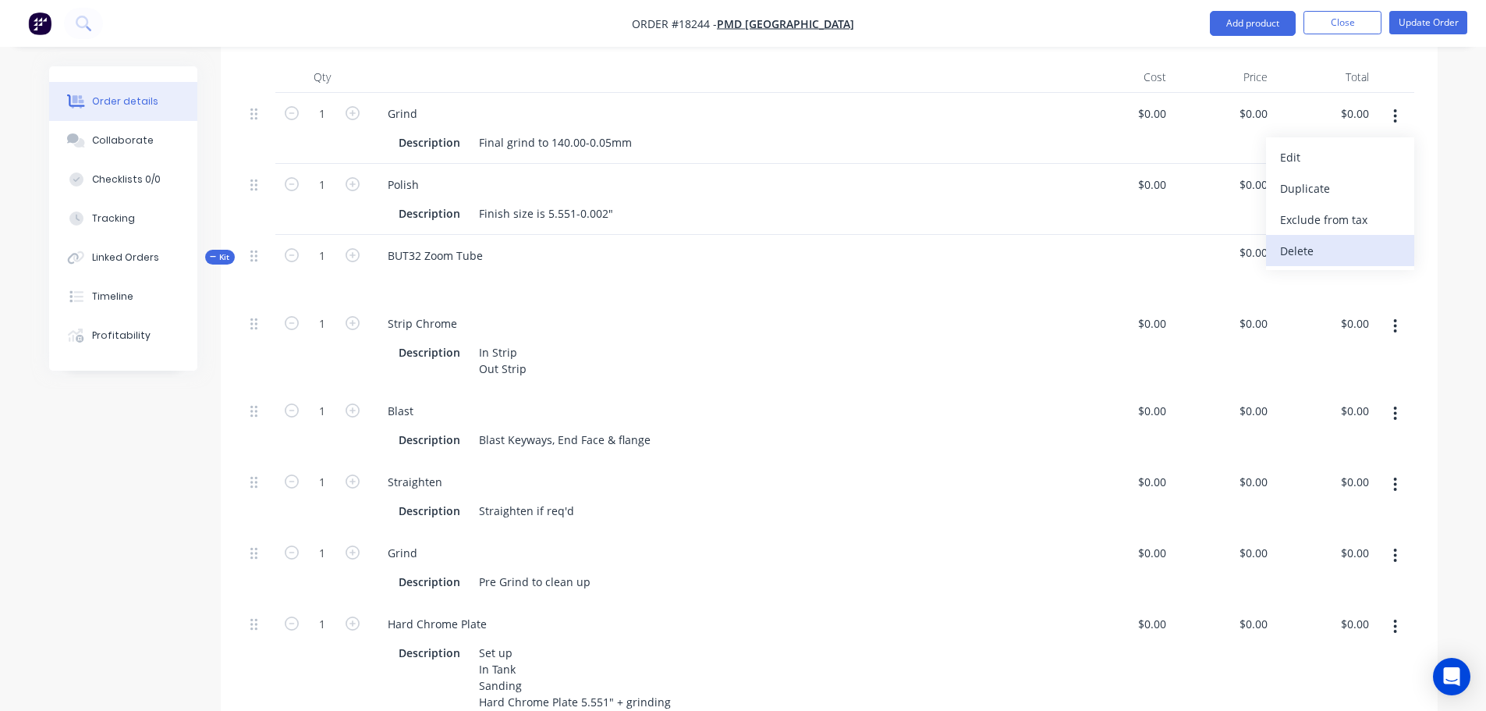
click at [1347, 236] on button "Delete" at bounding box center [1340, 250] width 148 height 31
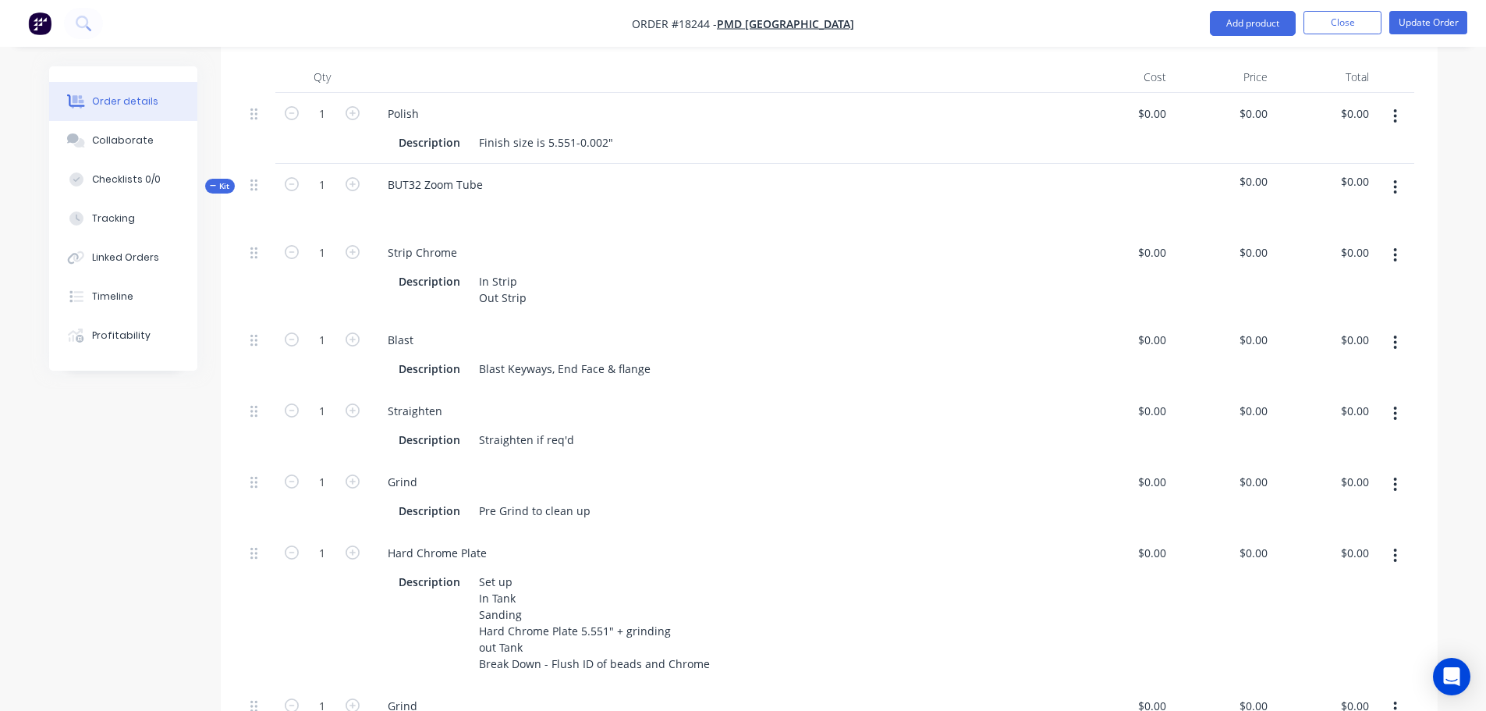
click at [1398, 115] on button "button" at bounding box center [1395, 116] width 37 height 28
click at [1337, 235] on button "Delete" at bounding box center [1340, 250] width 148 height 31
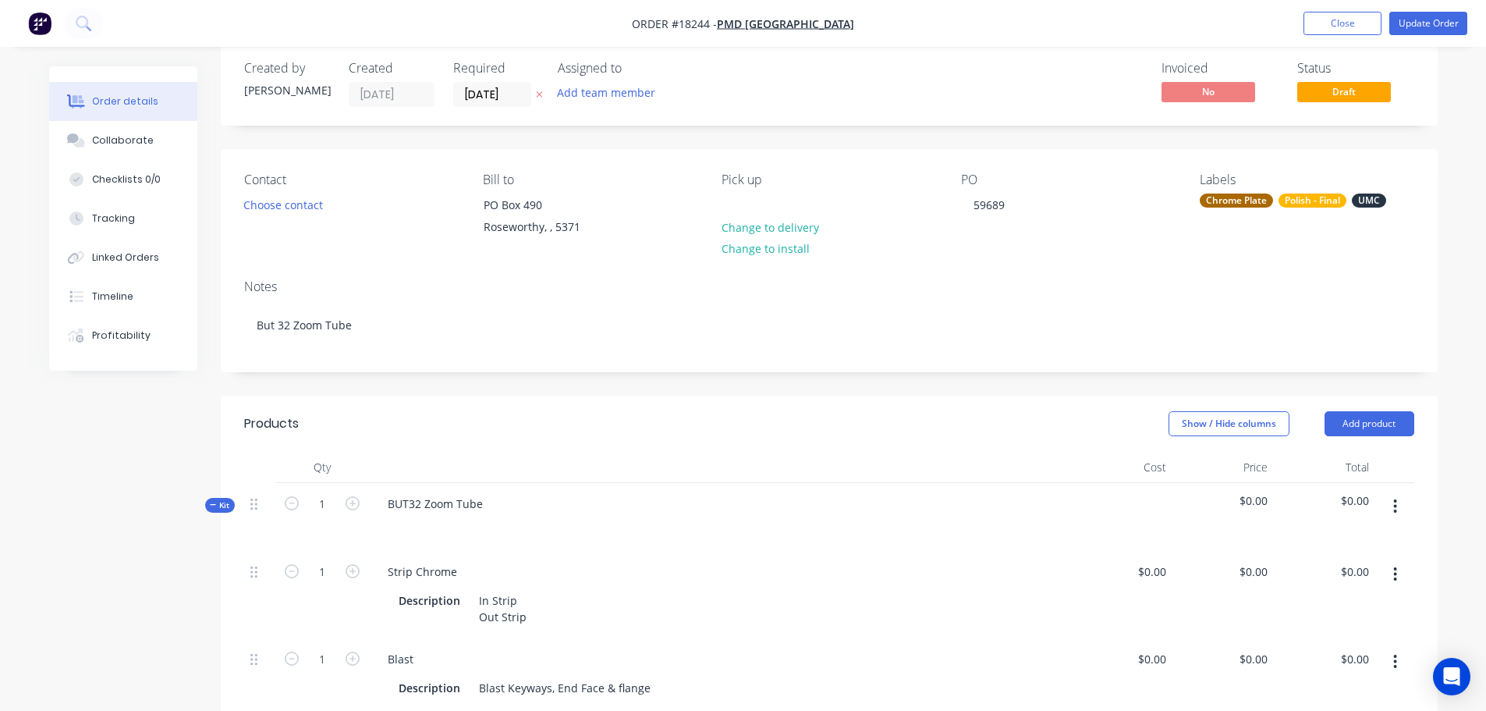
scroll to position [492, 0]
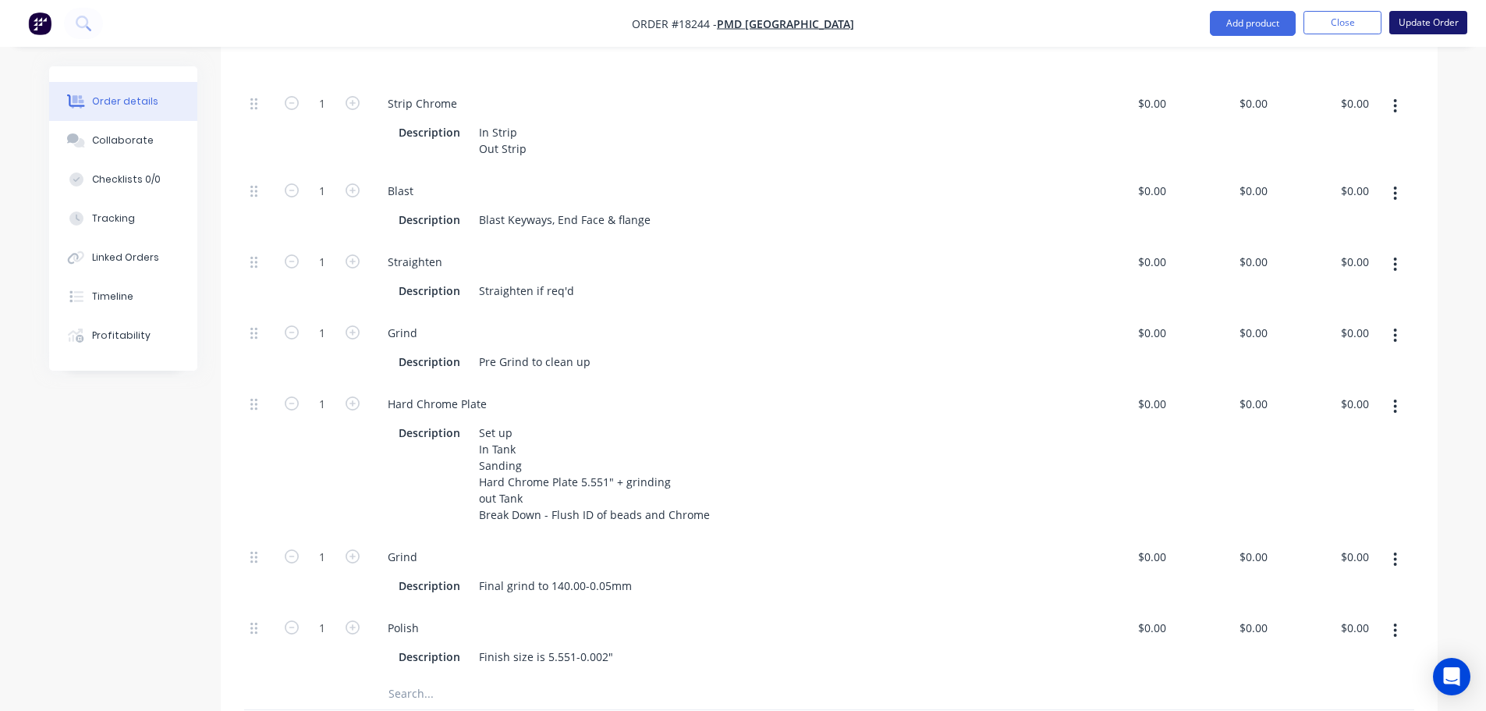
click at [1441, 18] on button "Update Order" at bounding box center [1428, 22] width 78 height 23
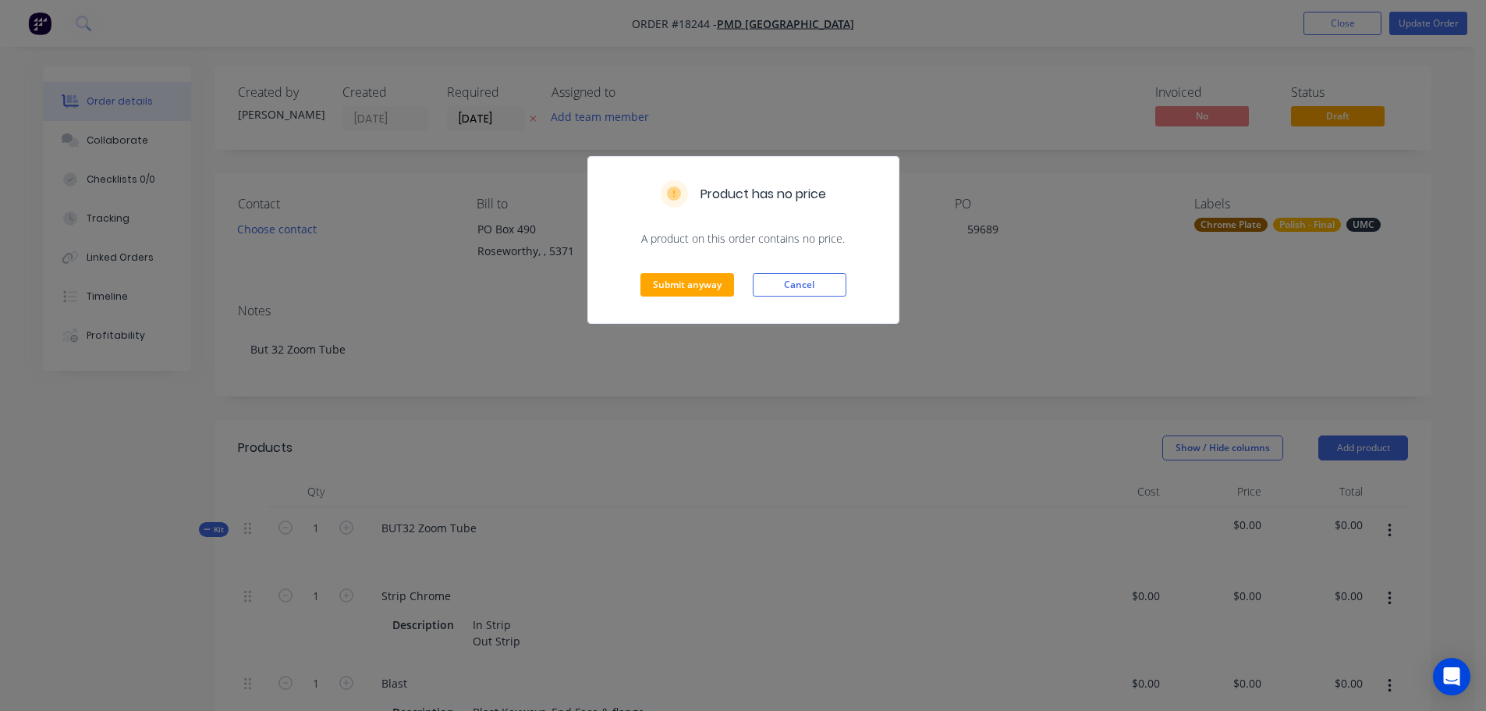
click at [698, 298] on div "Submit anyway Cancel" at bounding box center [743, 284] width 310 height 76
click at [669, 295] on button "Submit anyway" at bounding box center [687, 284] width 94 height 23
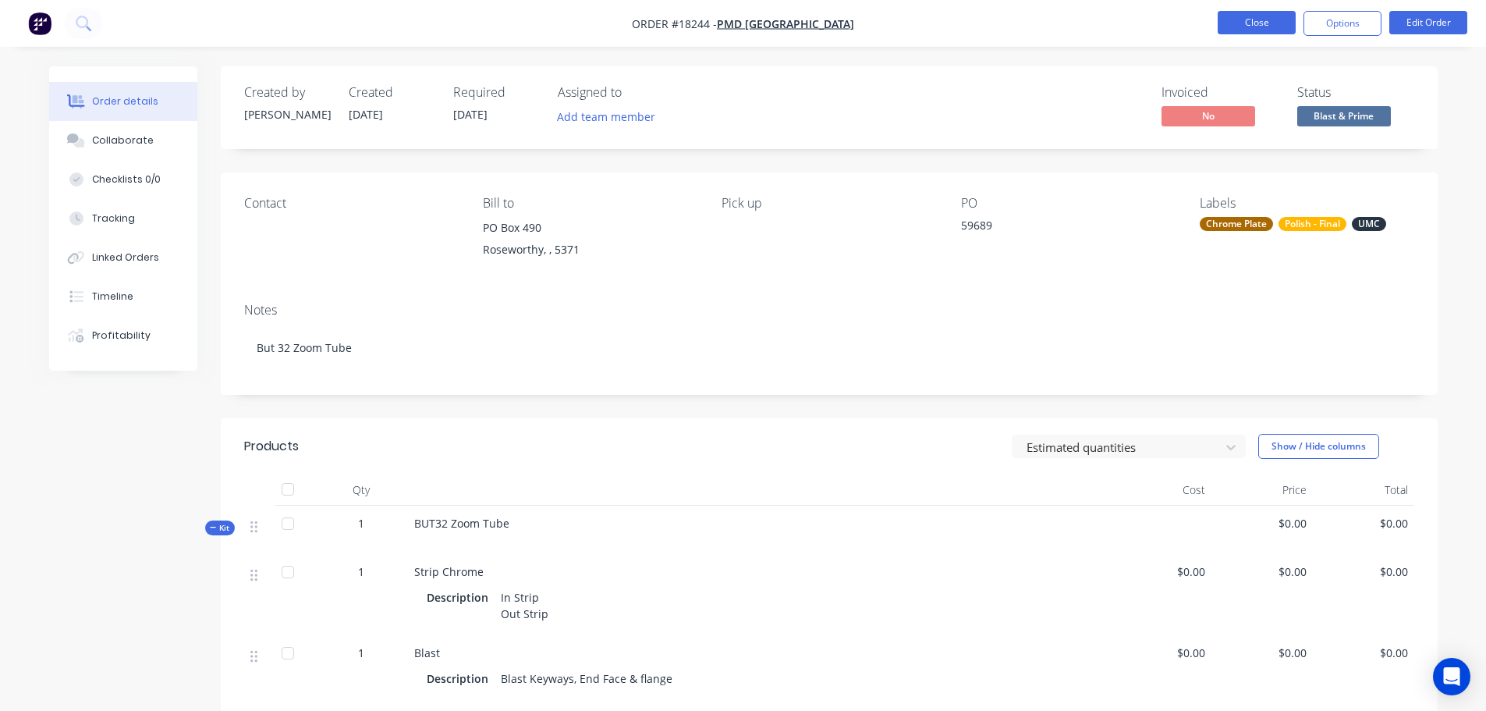
click at [1237, 16] on button "Close" at bounding box center [1256, 22] width 78 height 23
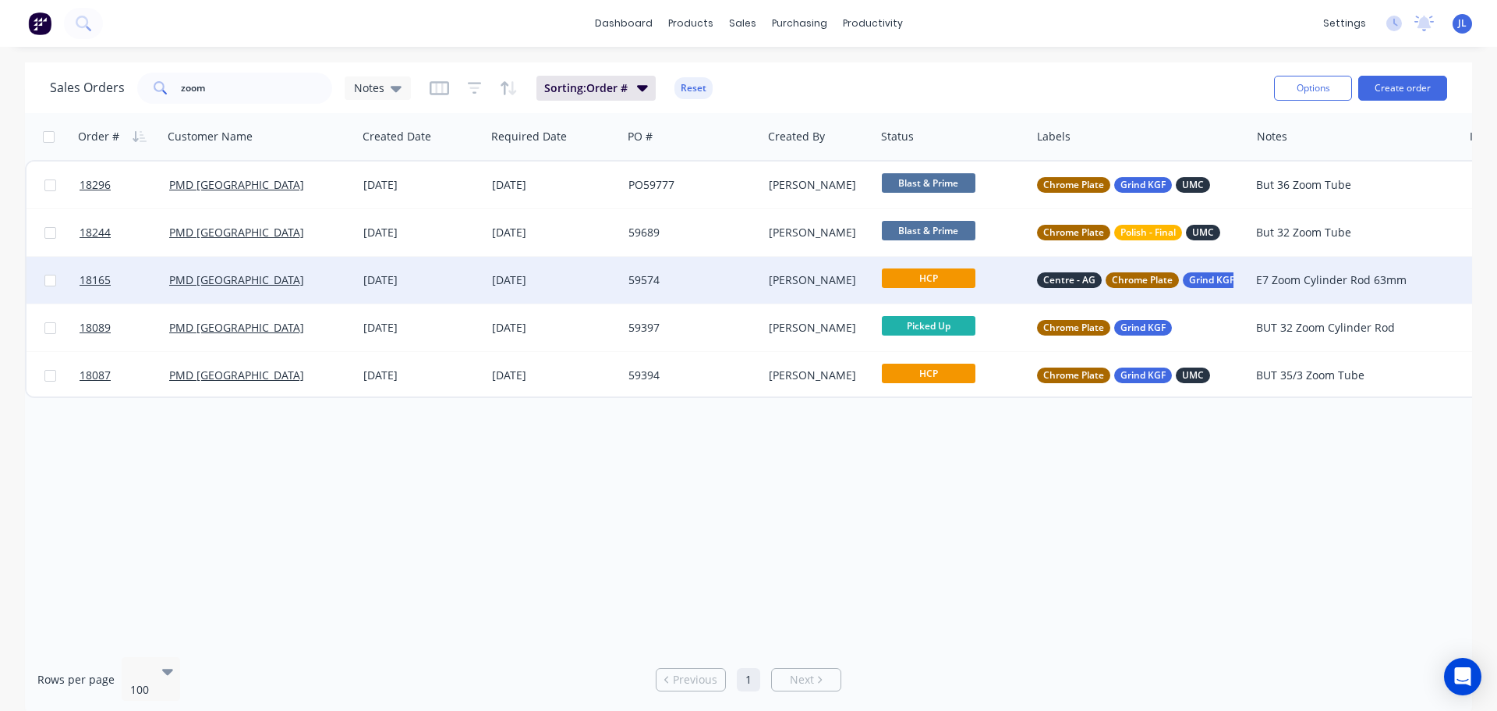
click at [712, 299] on div "59574" at bounding box center [692, 280] width 140 height 47
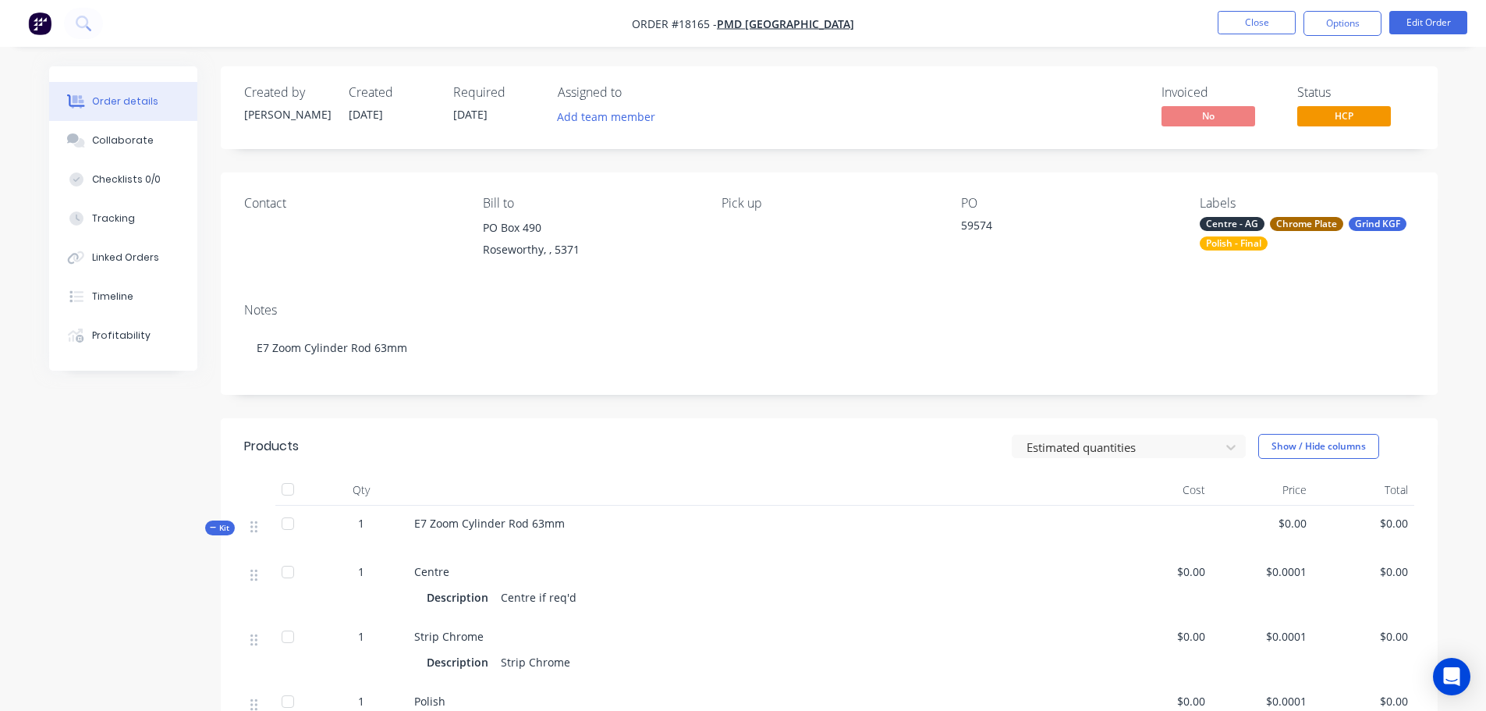
click at [1262, 34] on li "Close" at bounding box center [1256, 23] width 78 height 25
click at [1193, 11] on nav "Order #18165 - PMD Australia Close Options Edit Order" at bounding box center [743, 23] width 1486 height 47
click at [1225, 23] on button "Close" at bounding box center [1256, 22] width 78 height 23
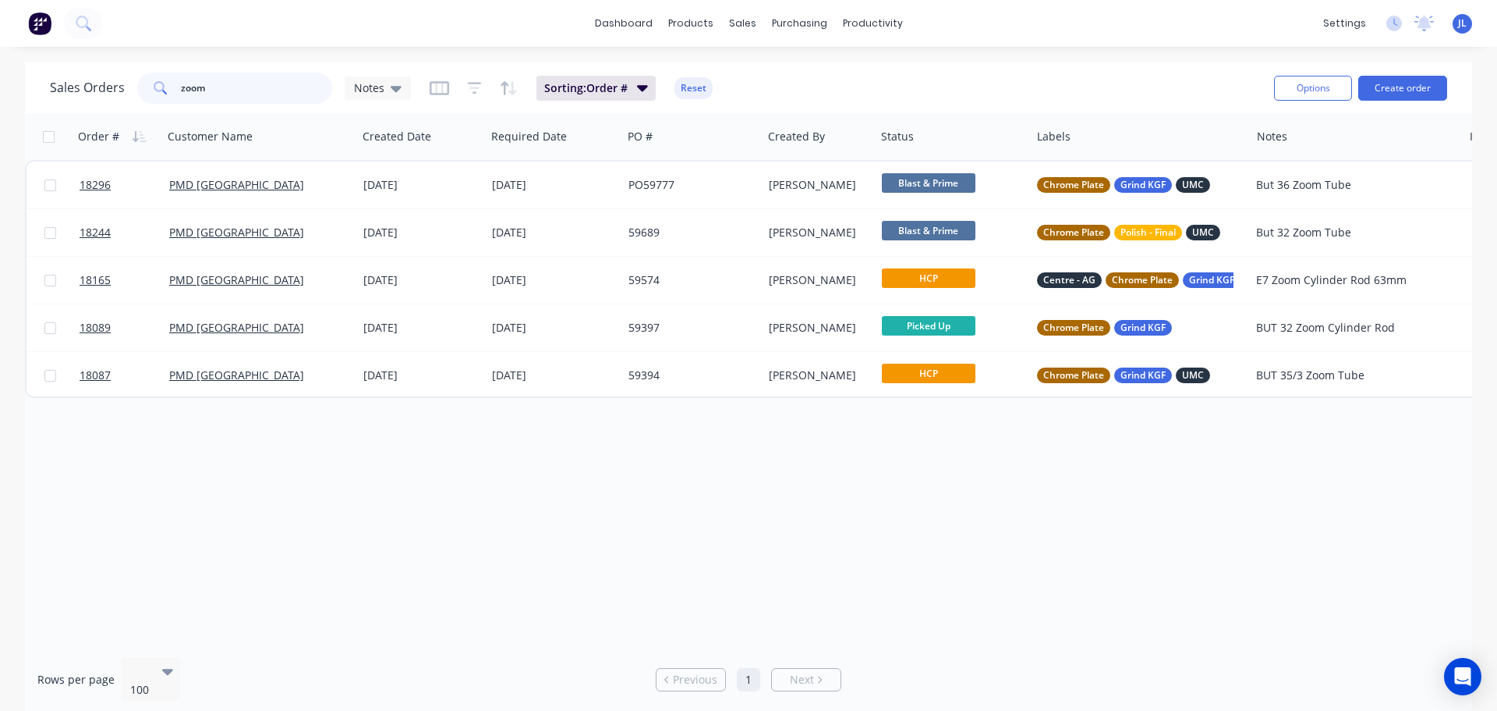
click at [265, 82] on input "zoom" at bounding box center [257, 88] width 152 height 31
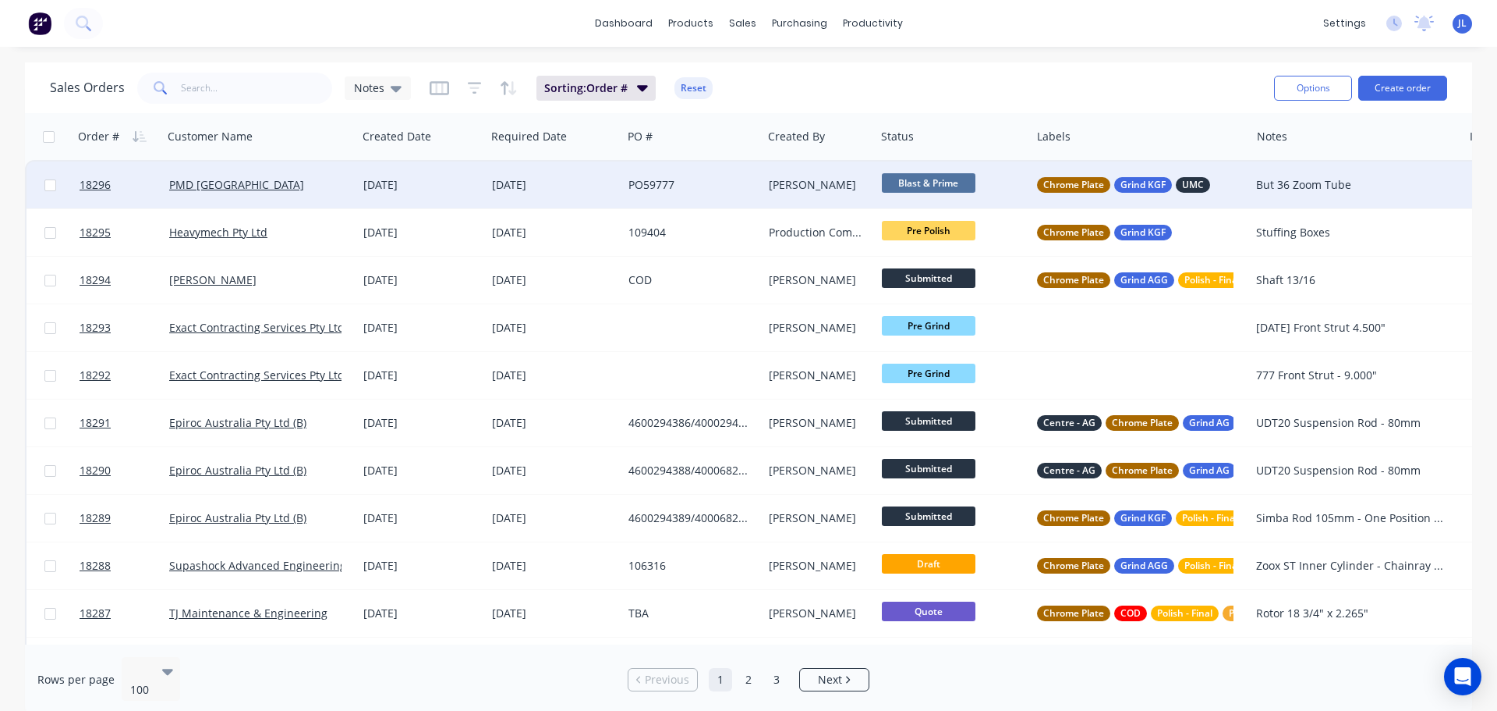
click at [692, 188] on div "PO59777" at bounding box center [689, 185] width 121 height 16
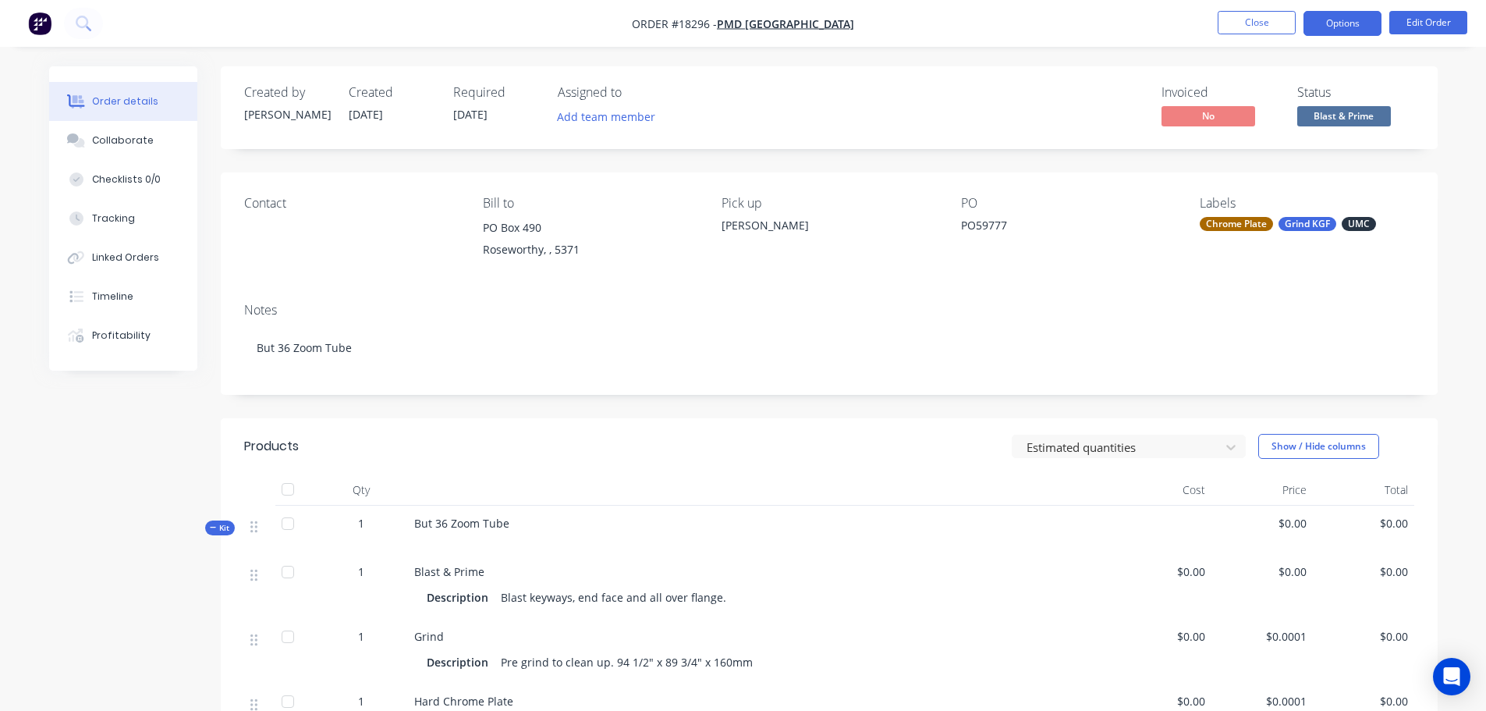
click at [1328, 26] on button "Options" at bounding box center [1342, 23] width 78 height 25
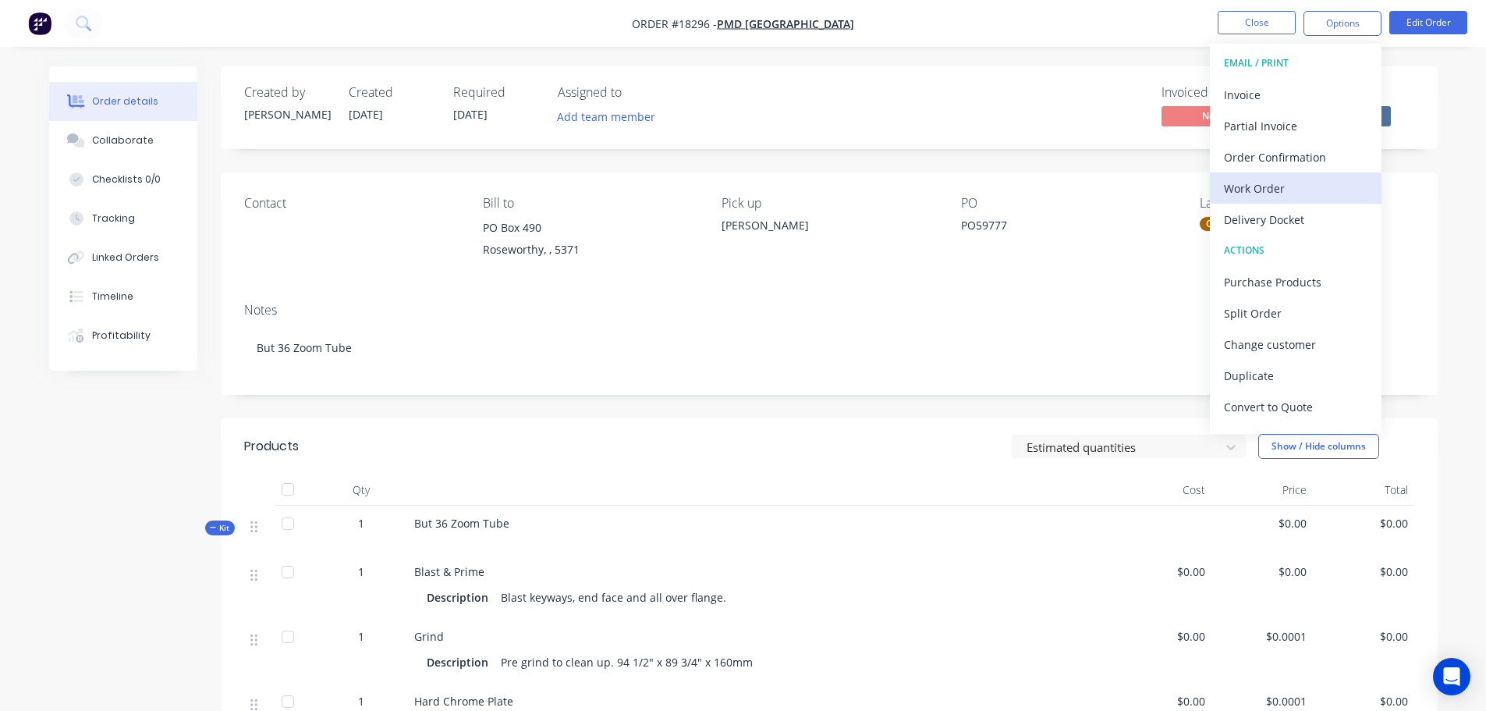
click at [1274, 194] on div "Work Order" at bounding box center [1296, 188] width 144 height 23
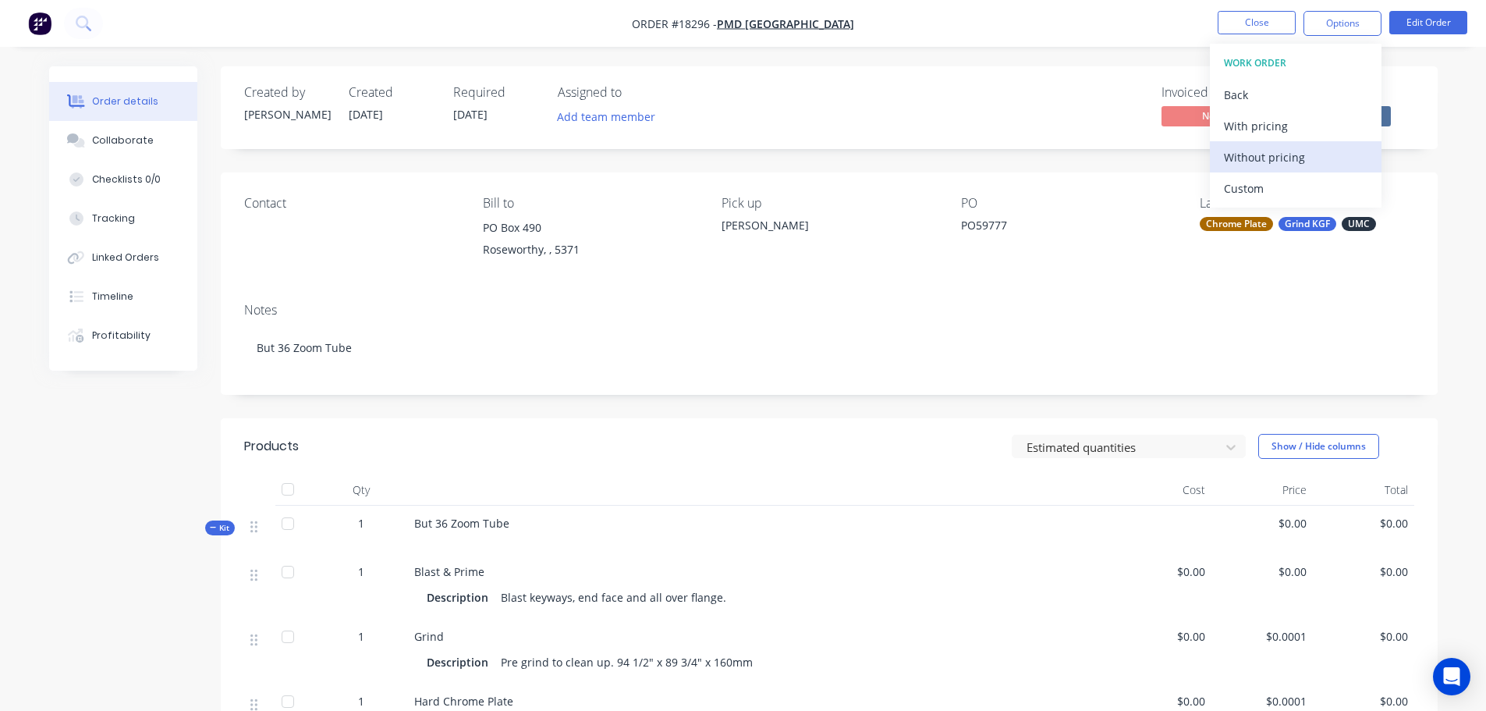
click at [1266, 159] on div "Without pricing" at bounding box center [1296, 157] width 144 height 23
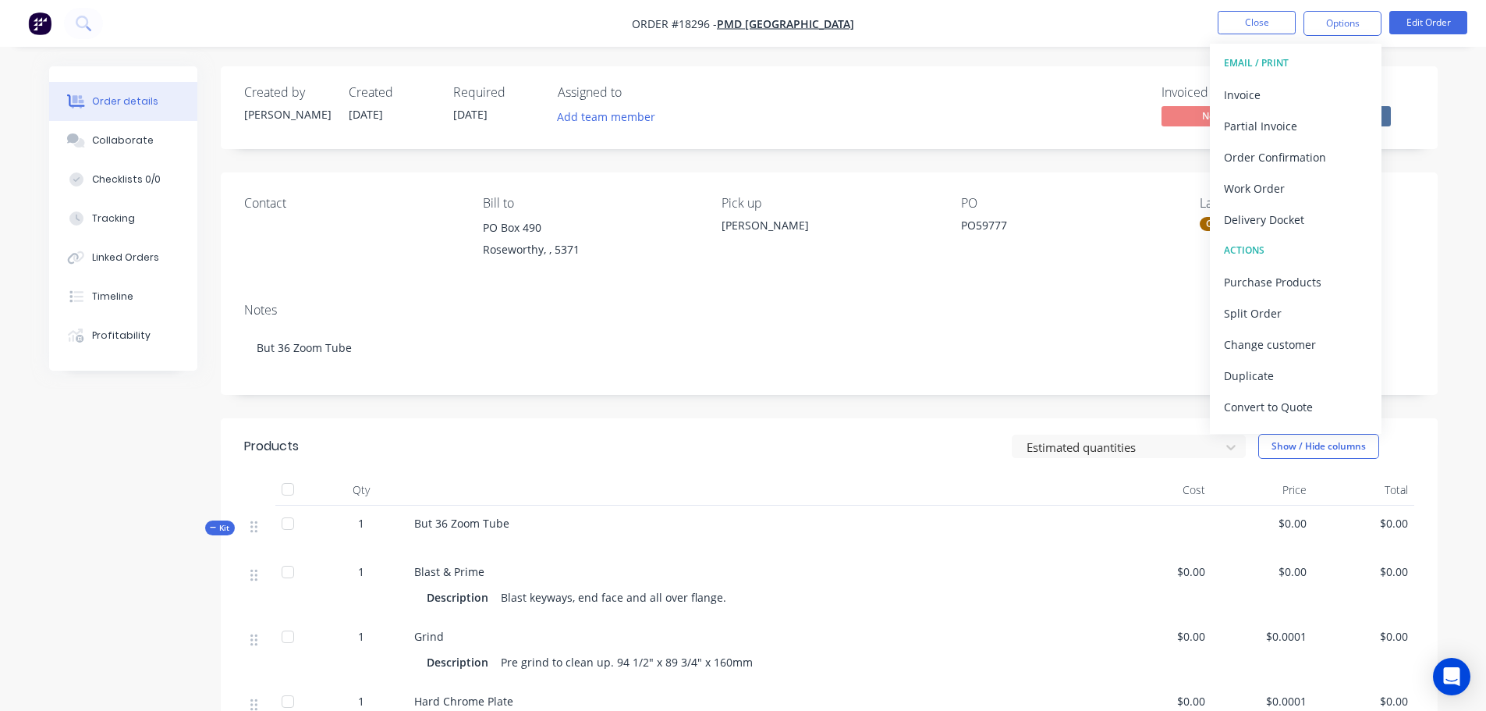
click at [656, 563] on div "Blast & Prime" at bounding box center [758, 571] width 689 height 16
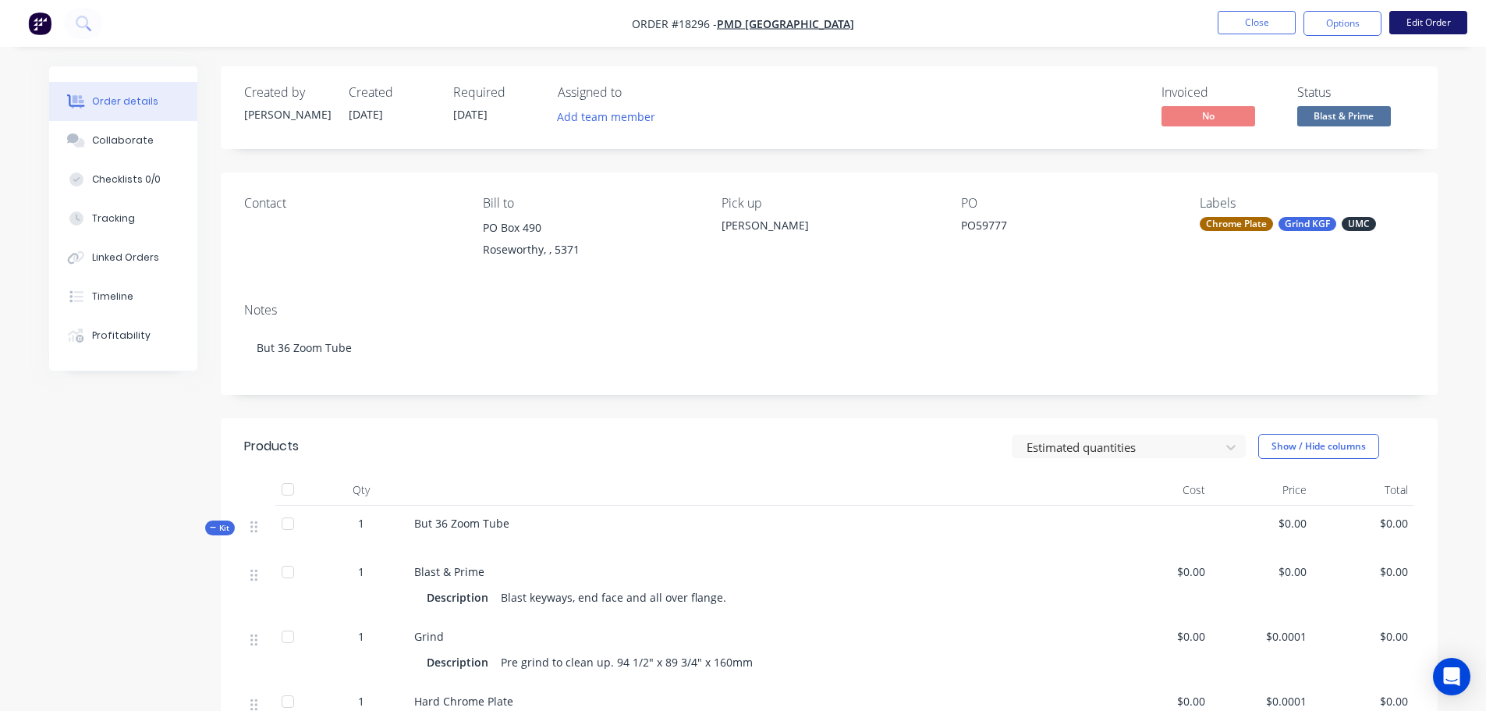
click at [1442, 17] on button "Edit Order" at bounding box center [1428, 22] width 78 height 23
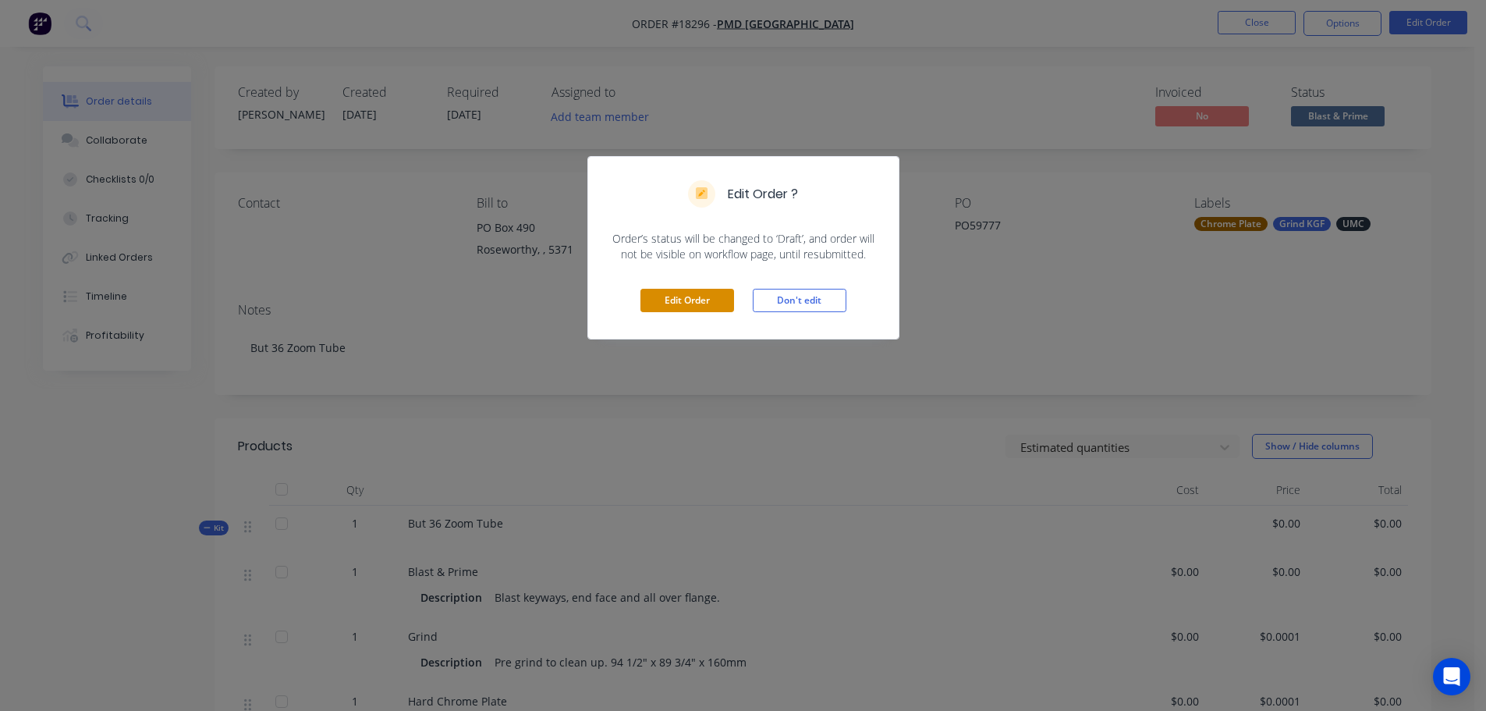
click at [727, 308] on button "Edit Order" at bounding box center [687, 300] width 94 height 23
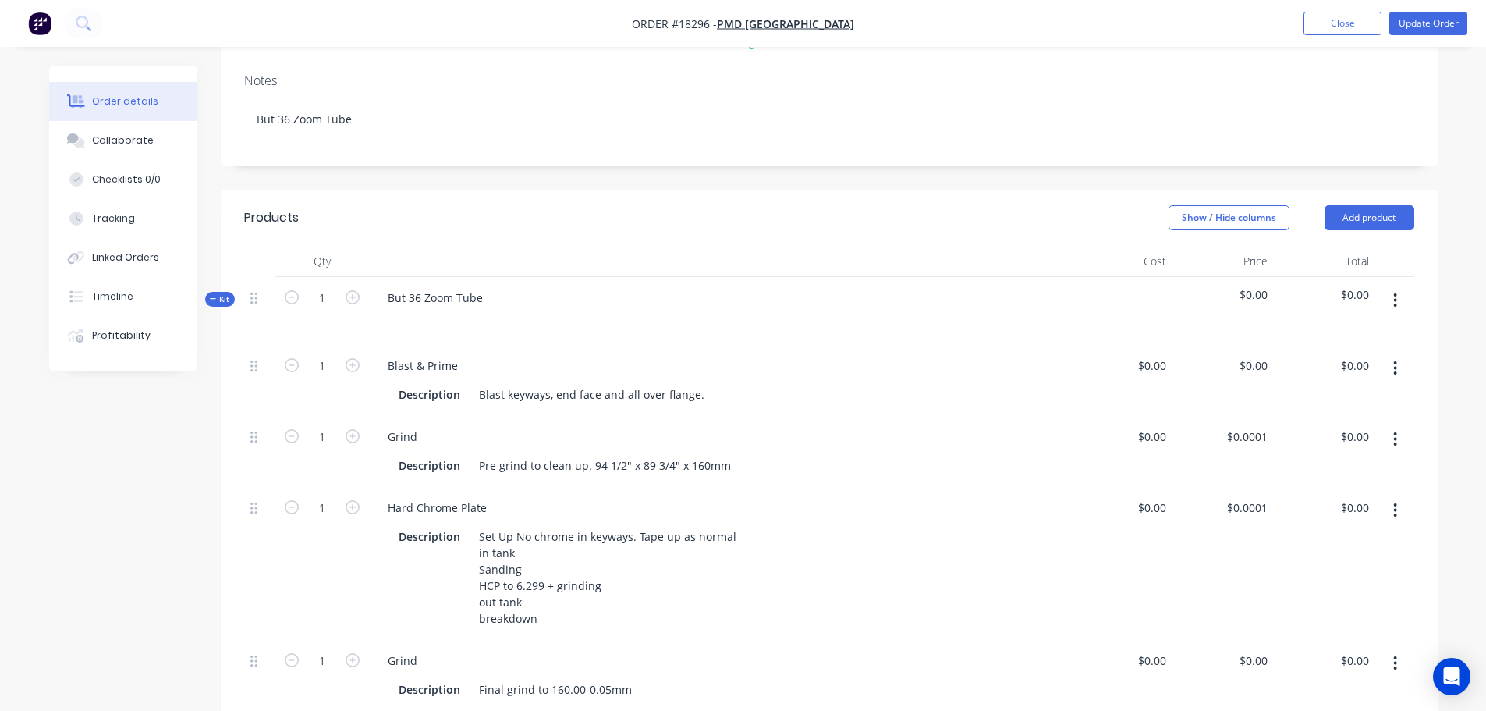
scroll to position [234, 0]
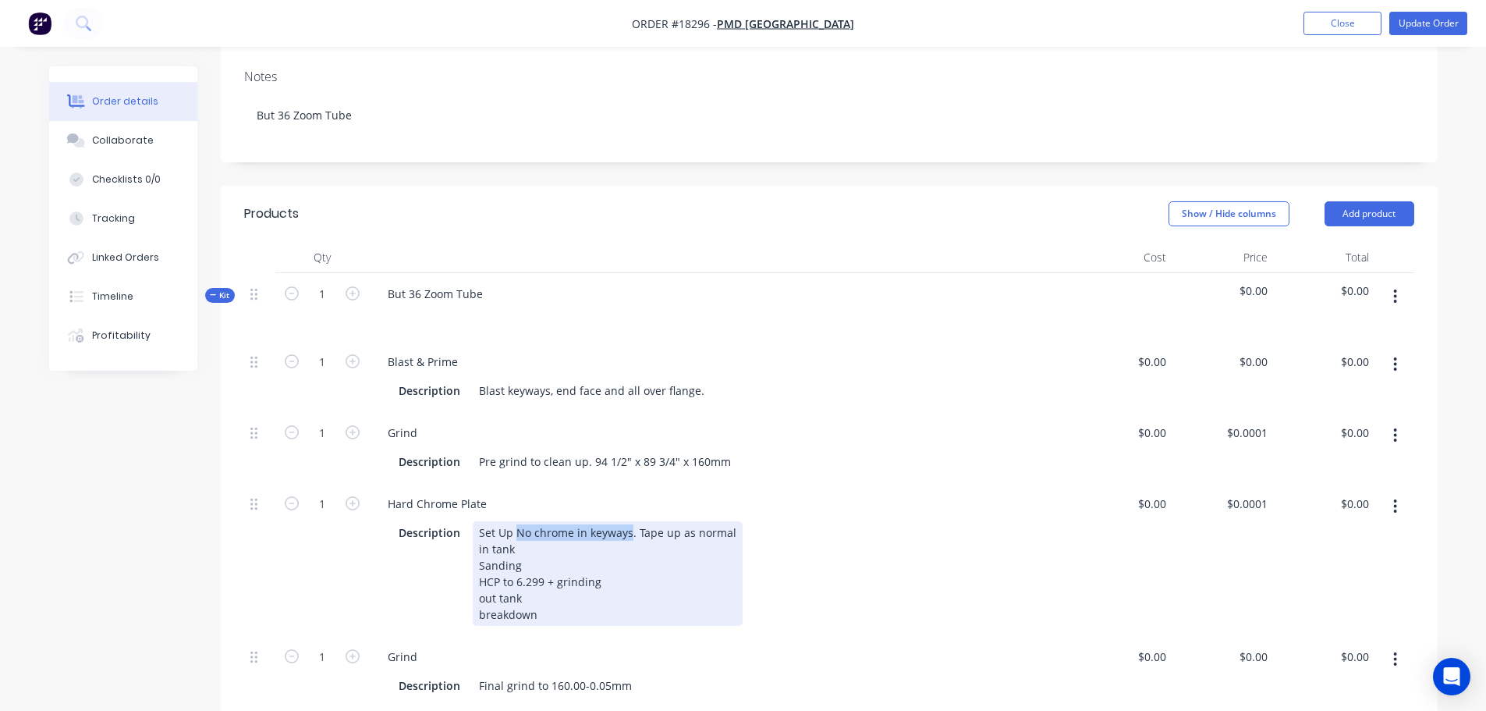
drag, startPoint x: 514, startPoint y: 530, endPoint x: 626, endPoint y: 528, distance: 112.3
click at [626, 528] on div "Set Up No chrome in keyways. Tape up as normal in tank Sanding HCP to 6.299 + g…" at bounding box center [608, 573] width 270 height 105
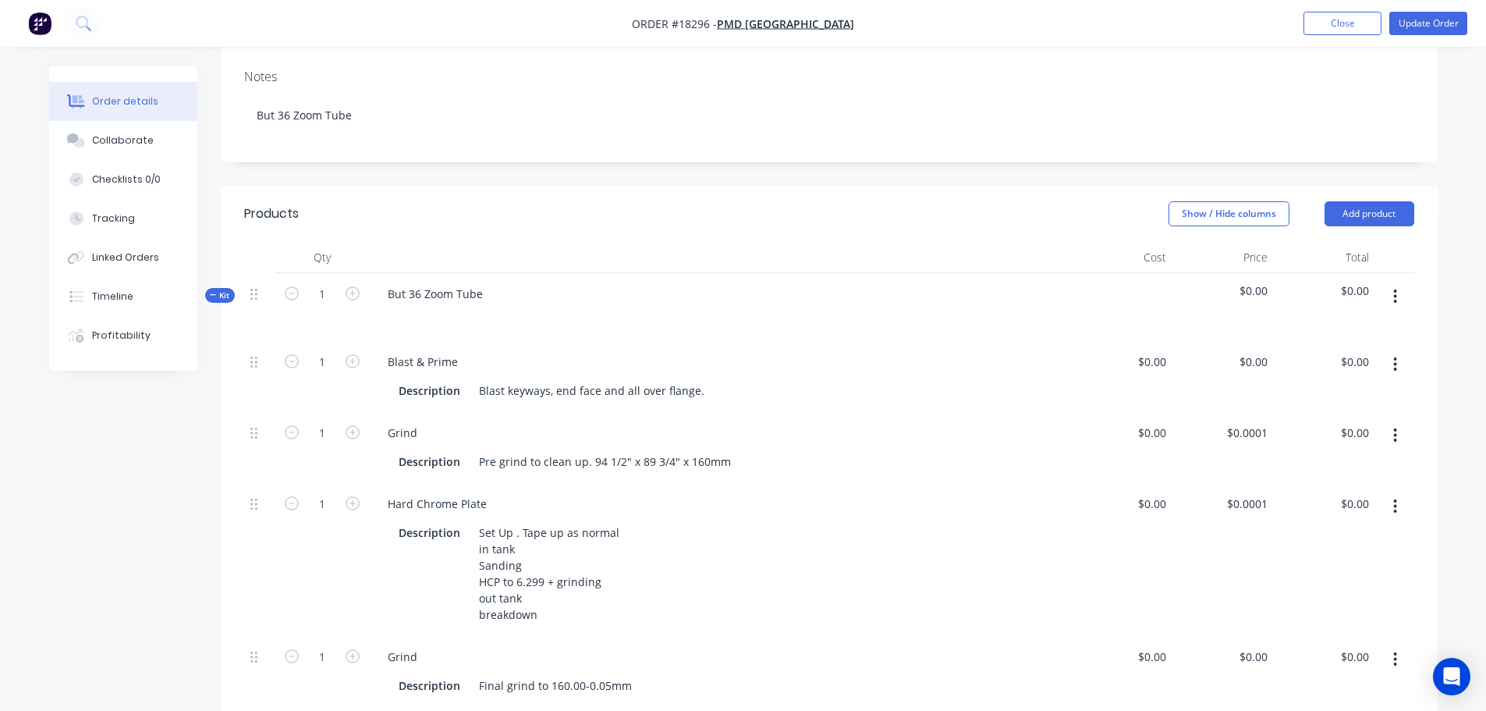
click at [889, 488] on div "Hard Chrome Plate Description Set Up . Tape up as normal in tank Sanding HCP to…" at bounding box center [720, 559] width 702 height 153
click at [1409, 20] on button "Update Order" at bounding box center [1428, 23] width 78 height 23
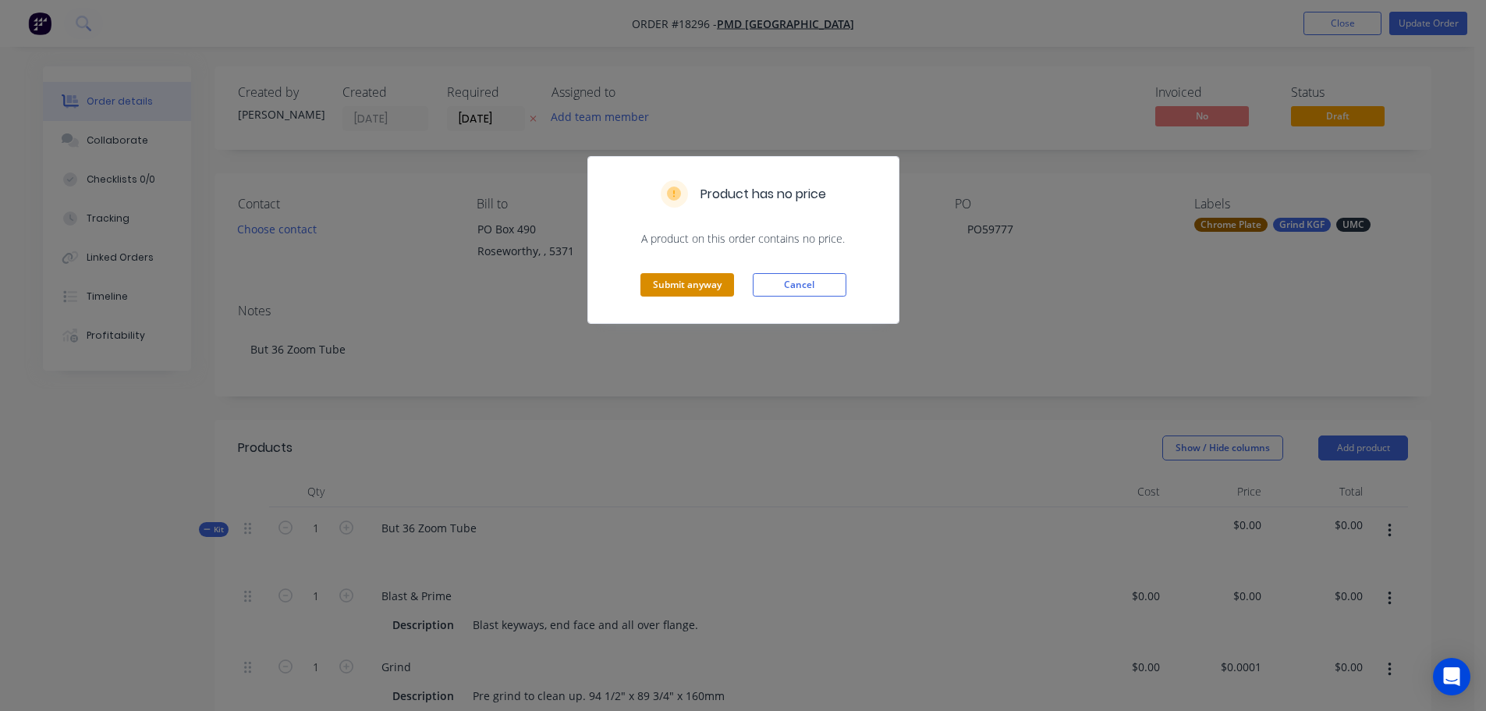
click at [696, 293] on button "Submit anyway" at bounding box center [687, 284] width 94 height 23
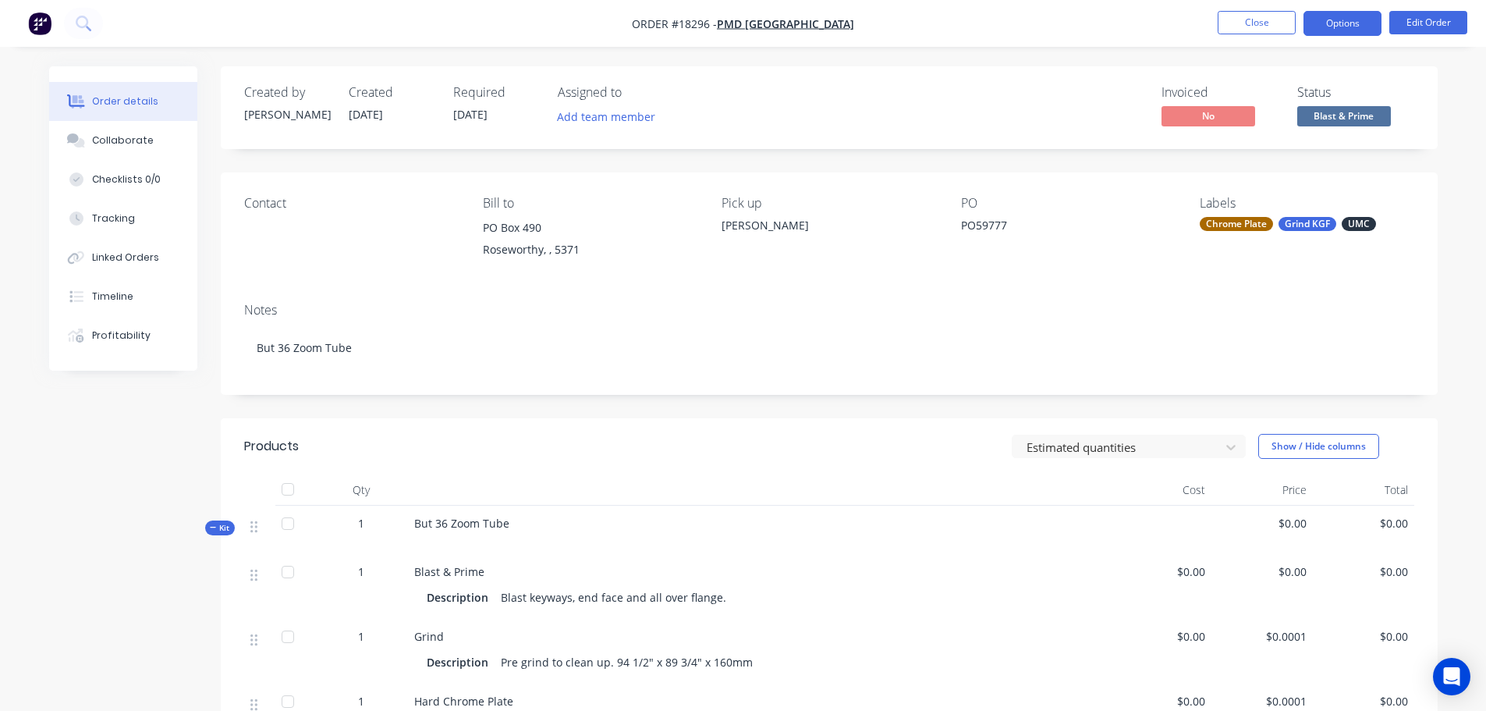
click at [1342, 31] on button "Options" at bounding box center [1342, 23] width 78 height 25
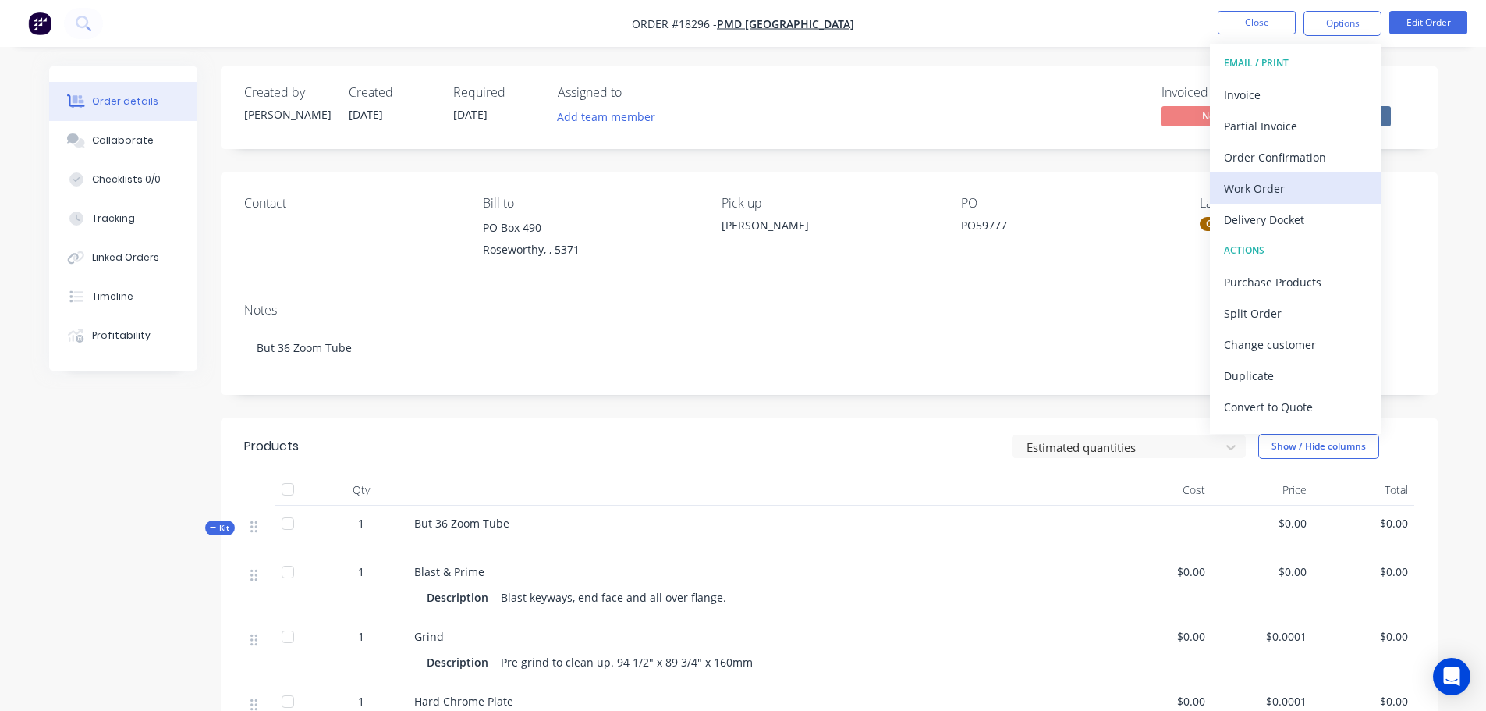
click at [1275, 181] on div "Work Order" at bounding box center [1296, 188] width 144 height 23
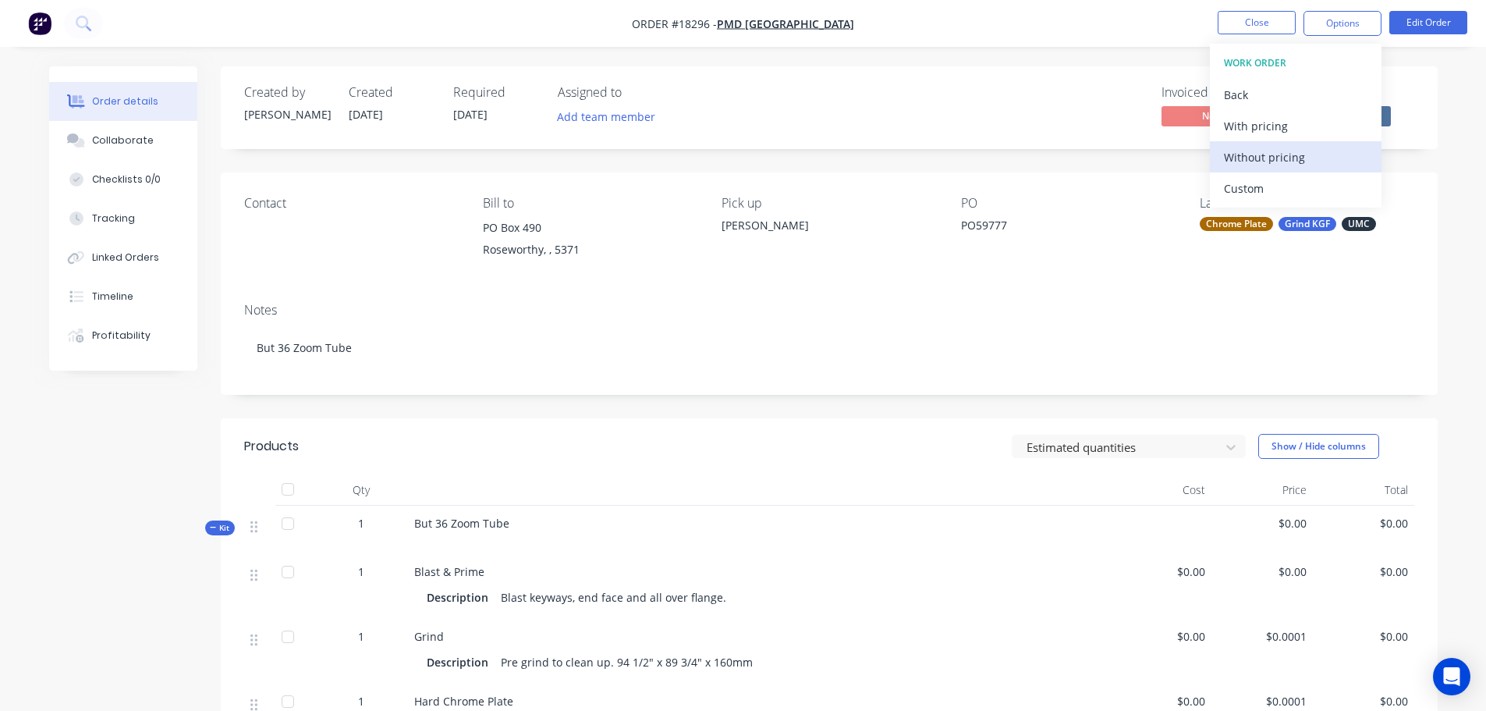
click at [1232, 155] on div "Without pricing" at bounding box center [1296, 157] width 144 height 23
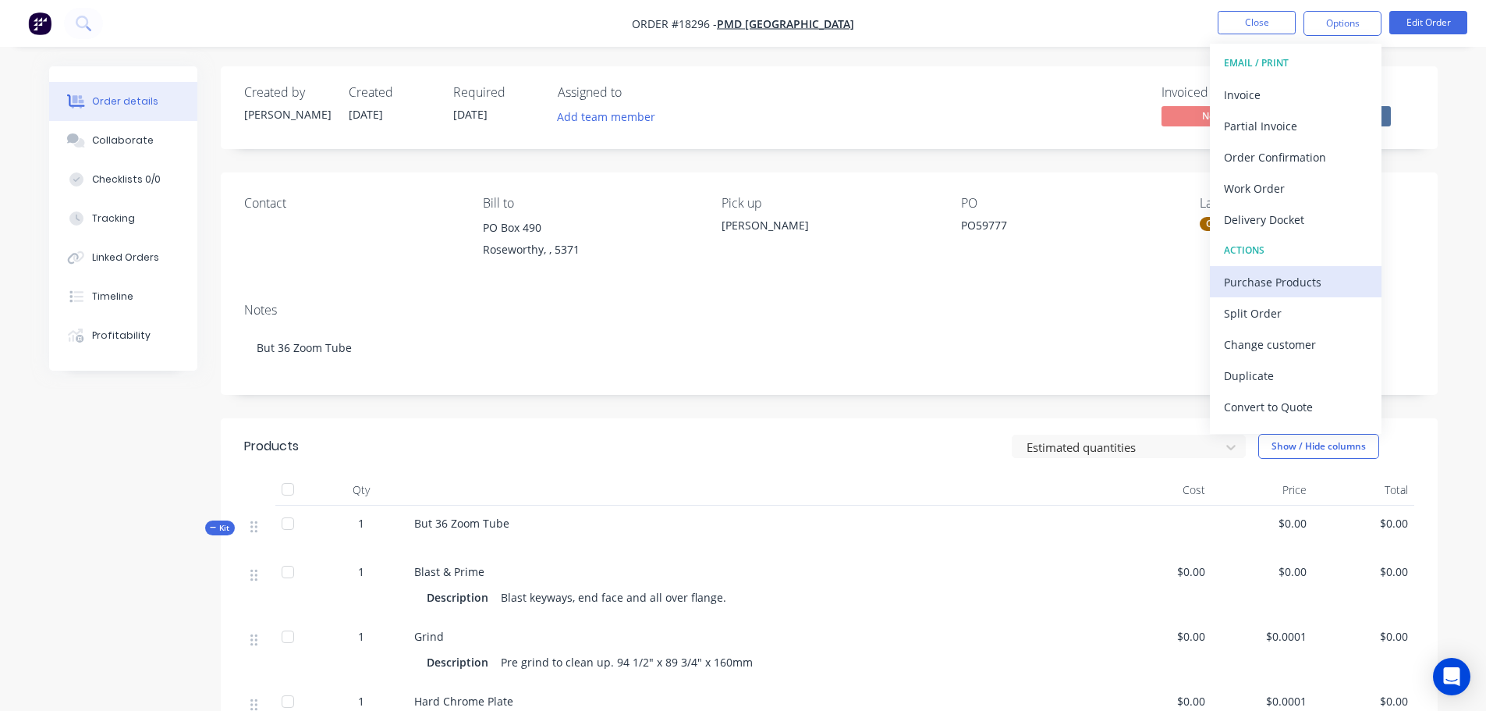
click at [1281, 285] on div "Purchase Products" at bounding box center [1296, 282] width 144 height 23
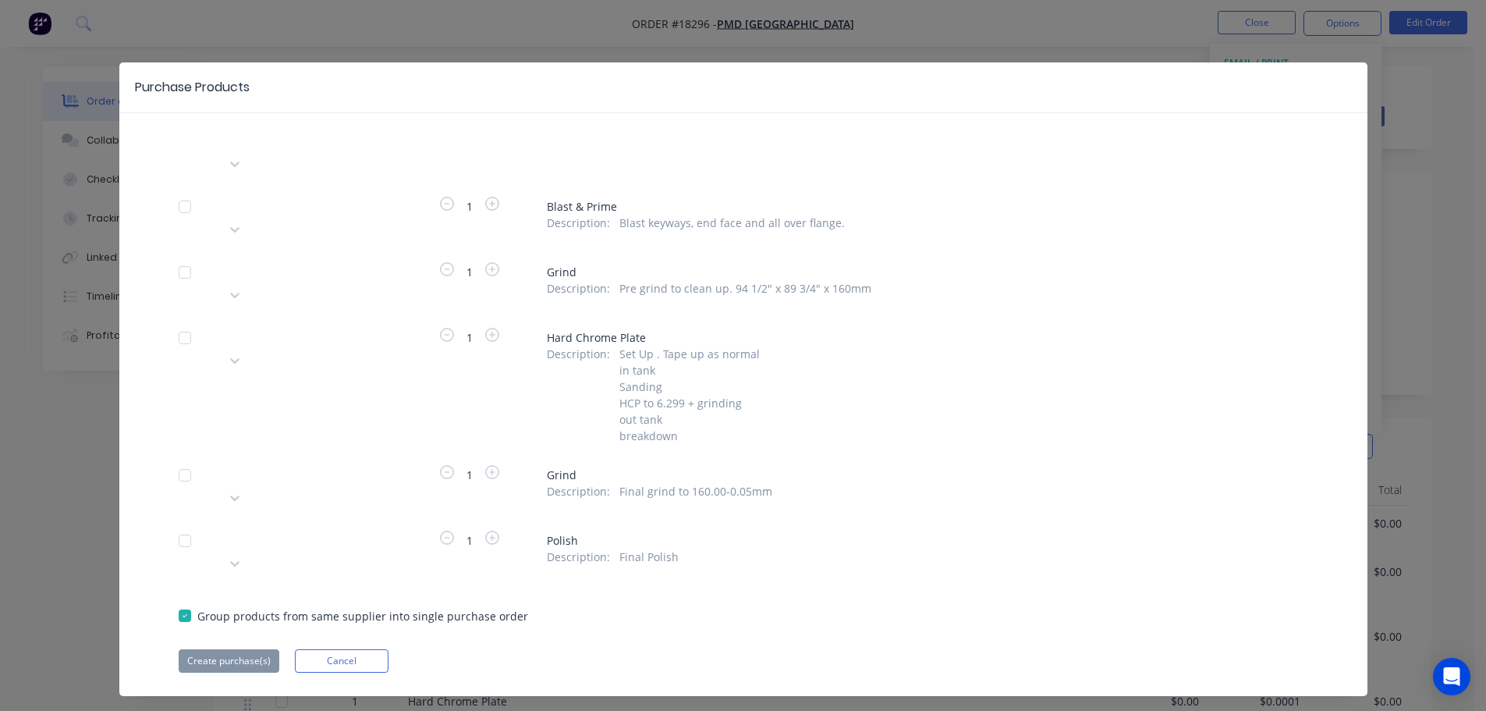
click at [184, 191] on div at bounding box center [184, 206] width 31 height 31
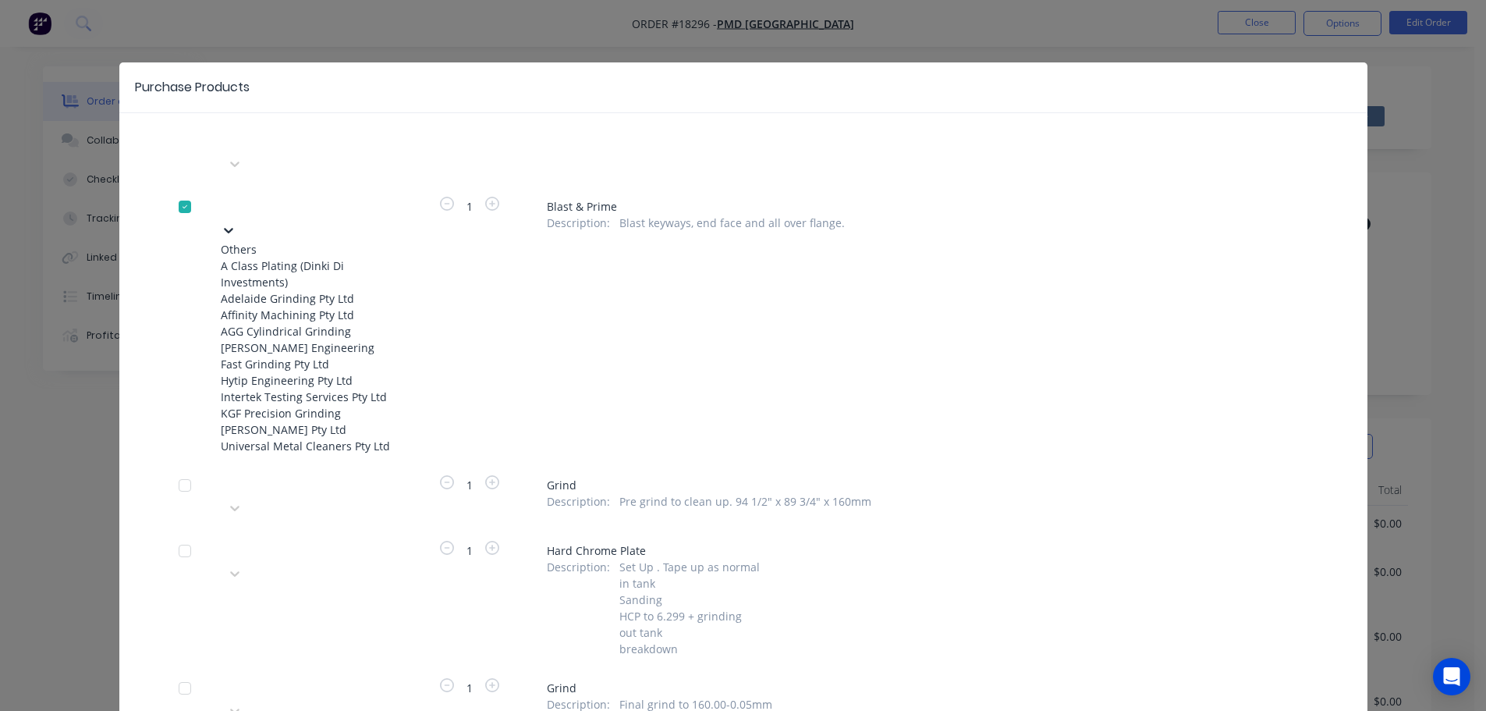
click at [274, 194] on div at bounding box center [337, 203] width 225 height 19
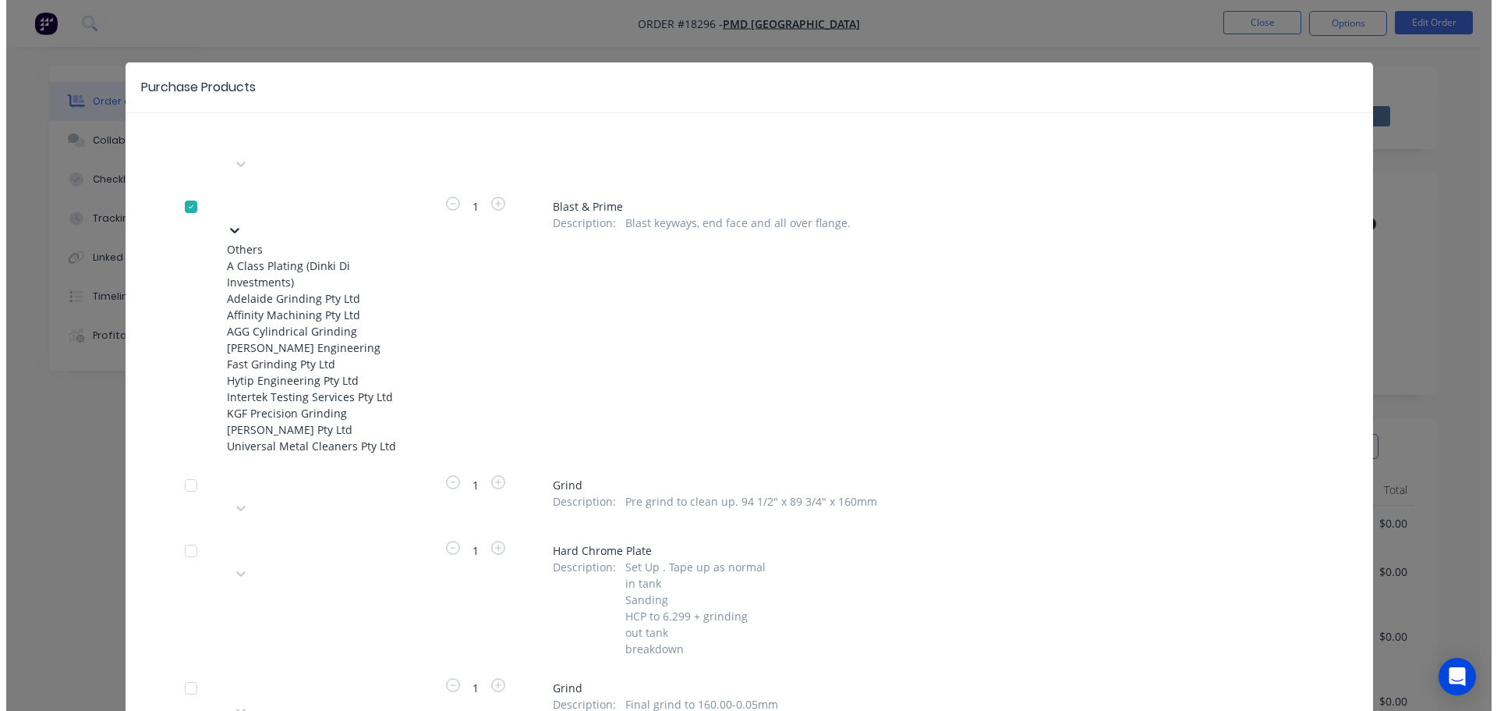
scroll to position [168, 0]
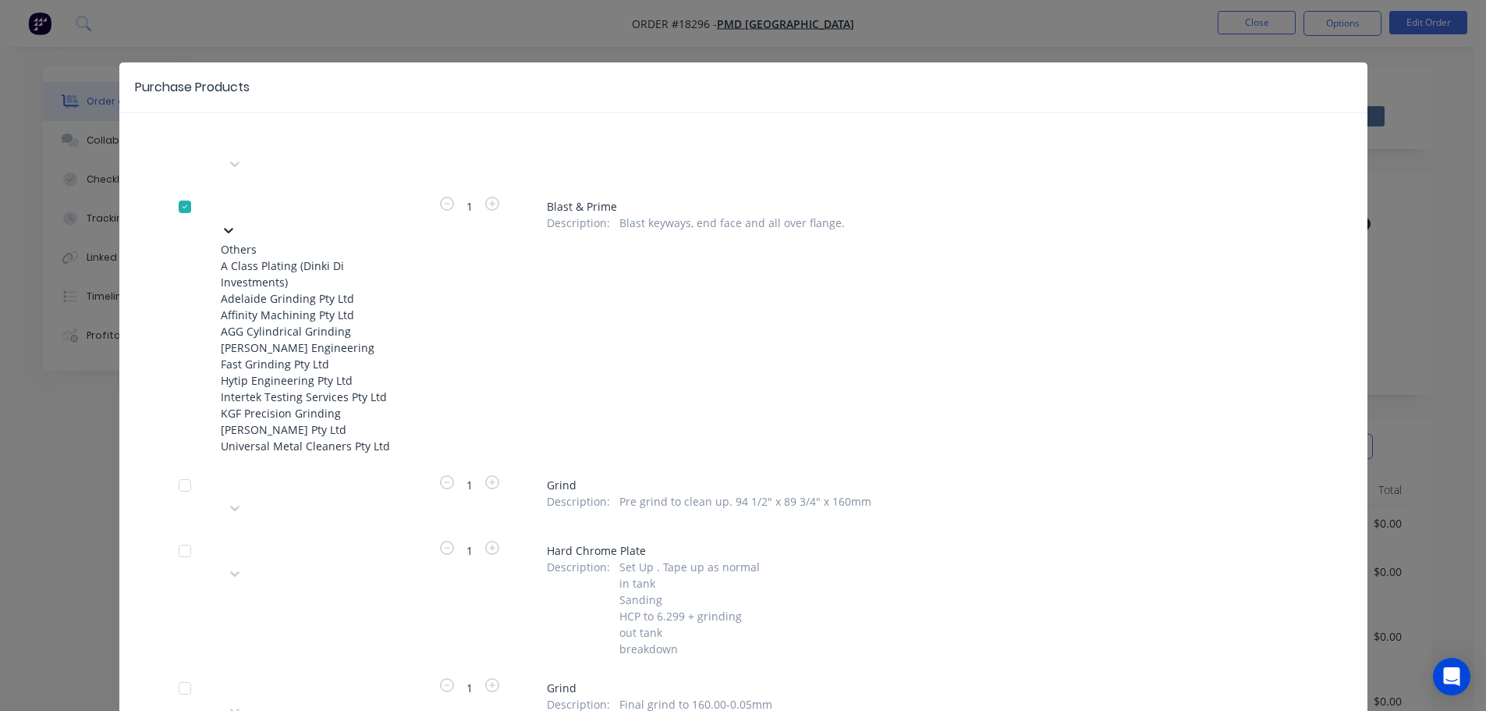
click at [307, 438] on div "Universal Metal Cleaners Pty Ltd" at bounding box center [307, 446] width 172 height 16
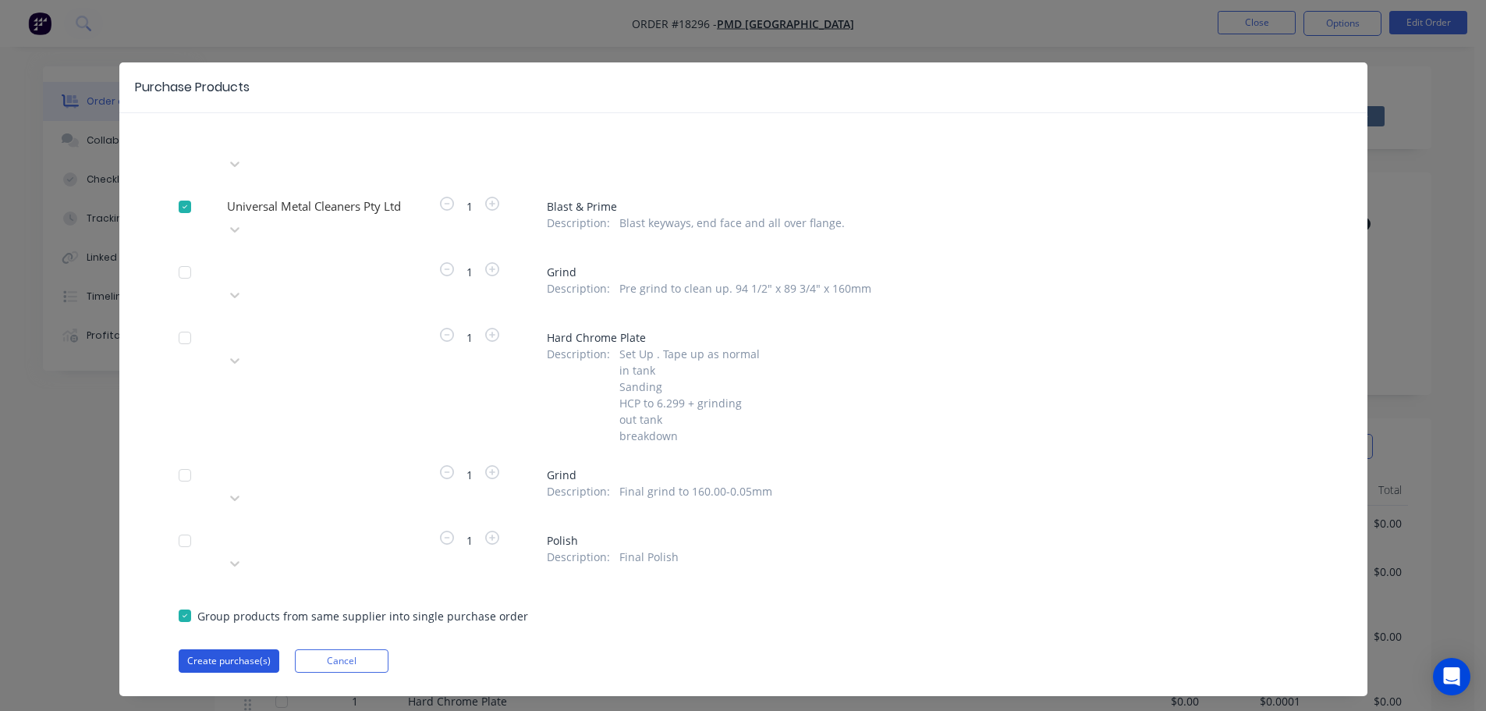
click at [243, 649] on button "Create purchase(s)" at bounding box center [229, 660] width 101 height 23
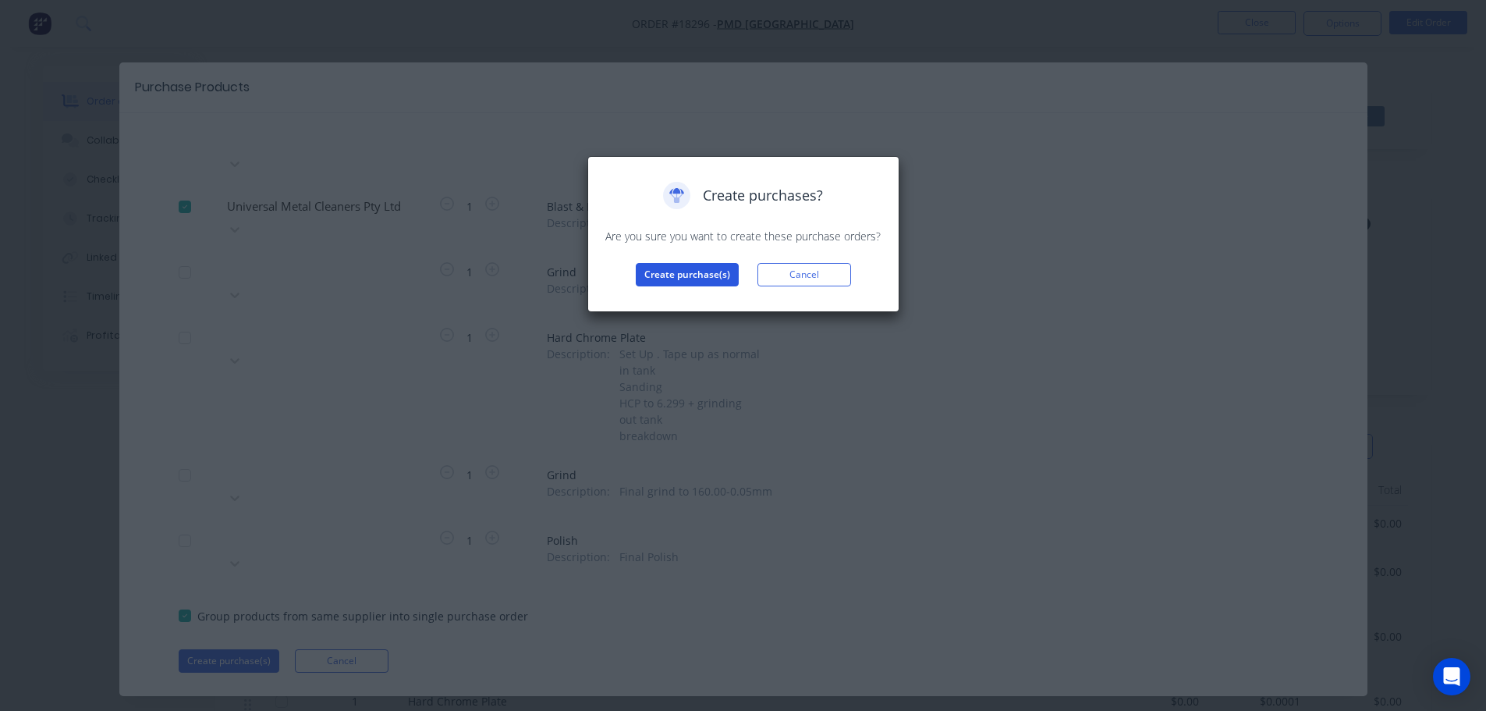
click at [714, 268] on button "Create purchase(s)" at bounding box center [687, 274] width 103 height 23
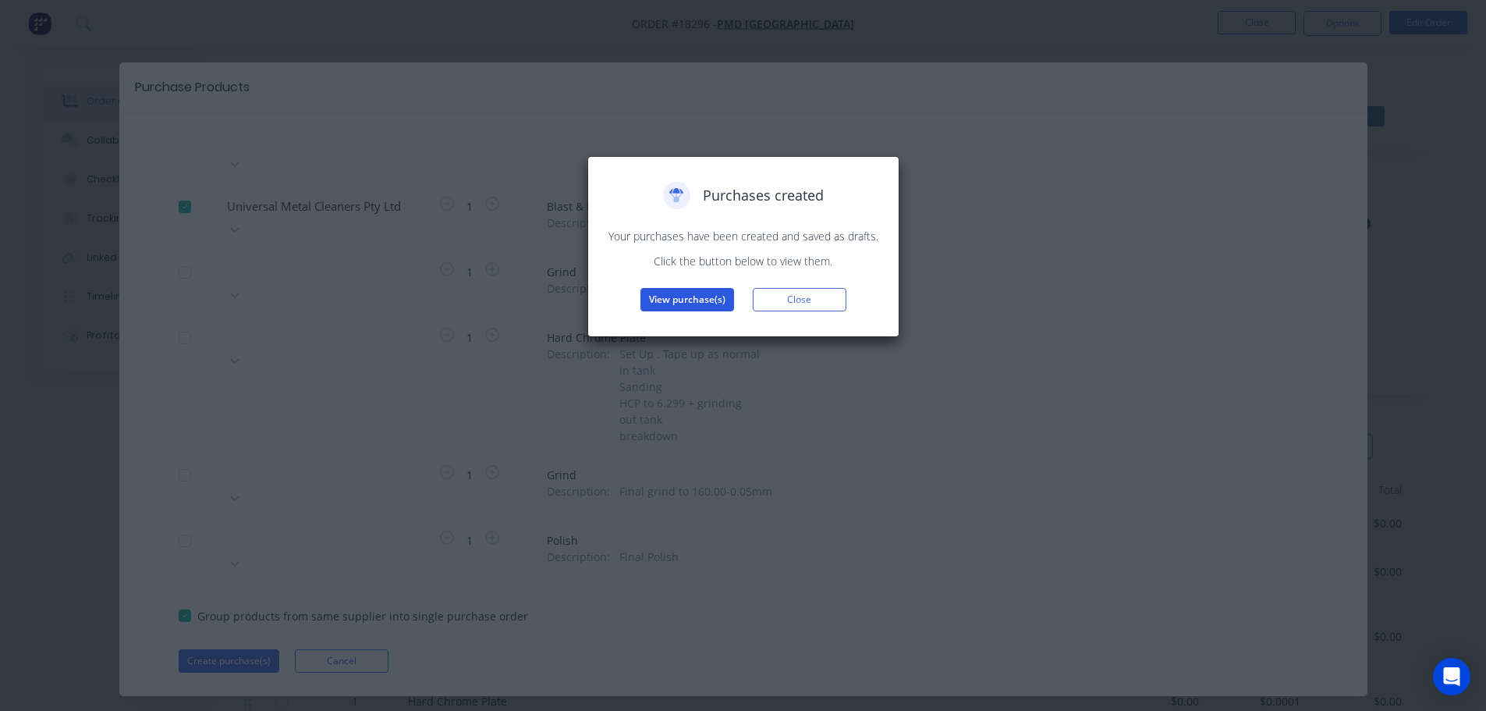
click at [692, 306] on button "View purchase(s)" at bounding box center [687, 299] width 94 height 23
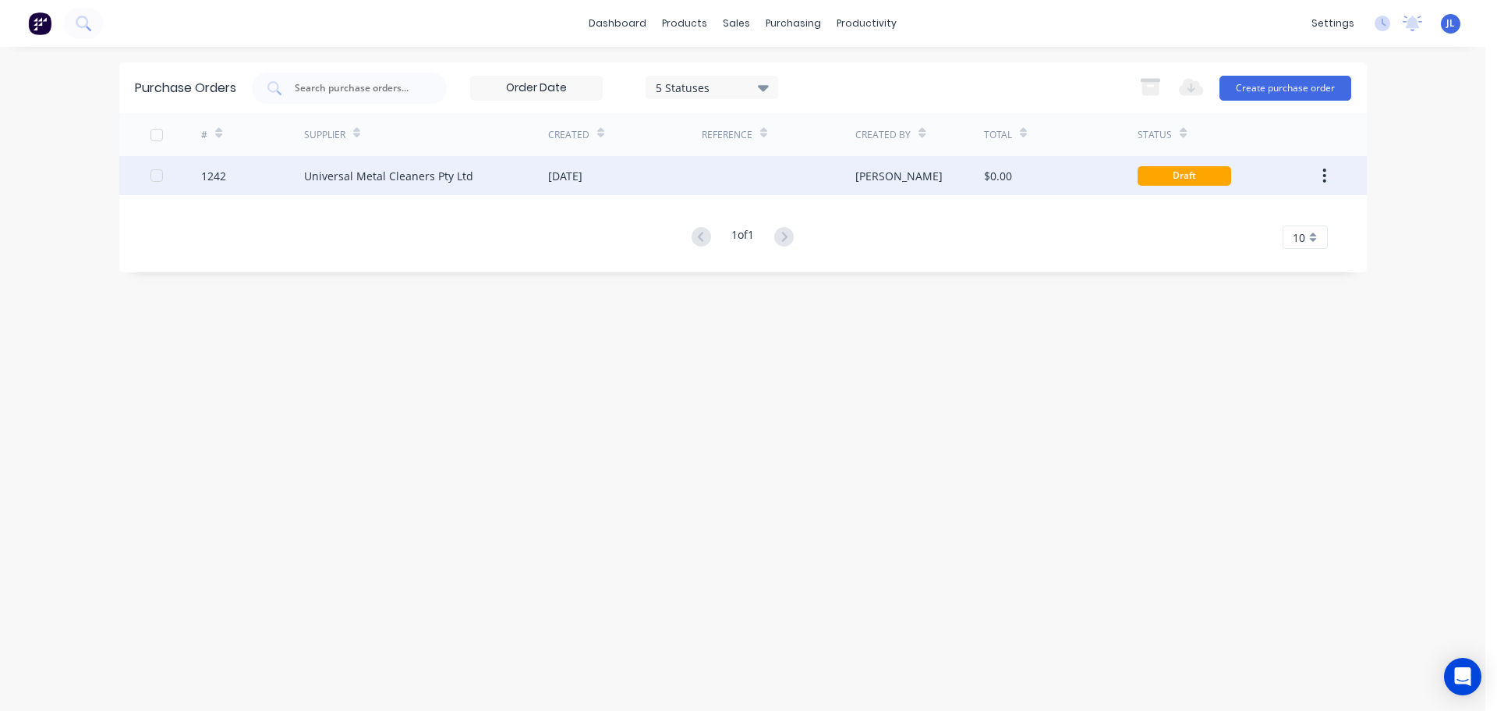
click at [764, 175] on div at bounding box center [779, 175] width 154 height 39
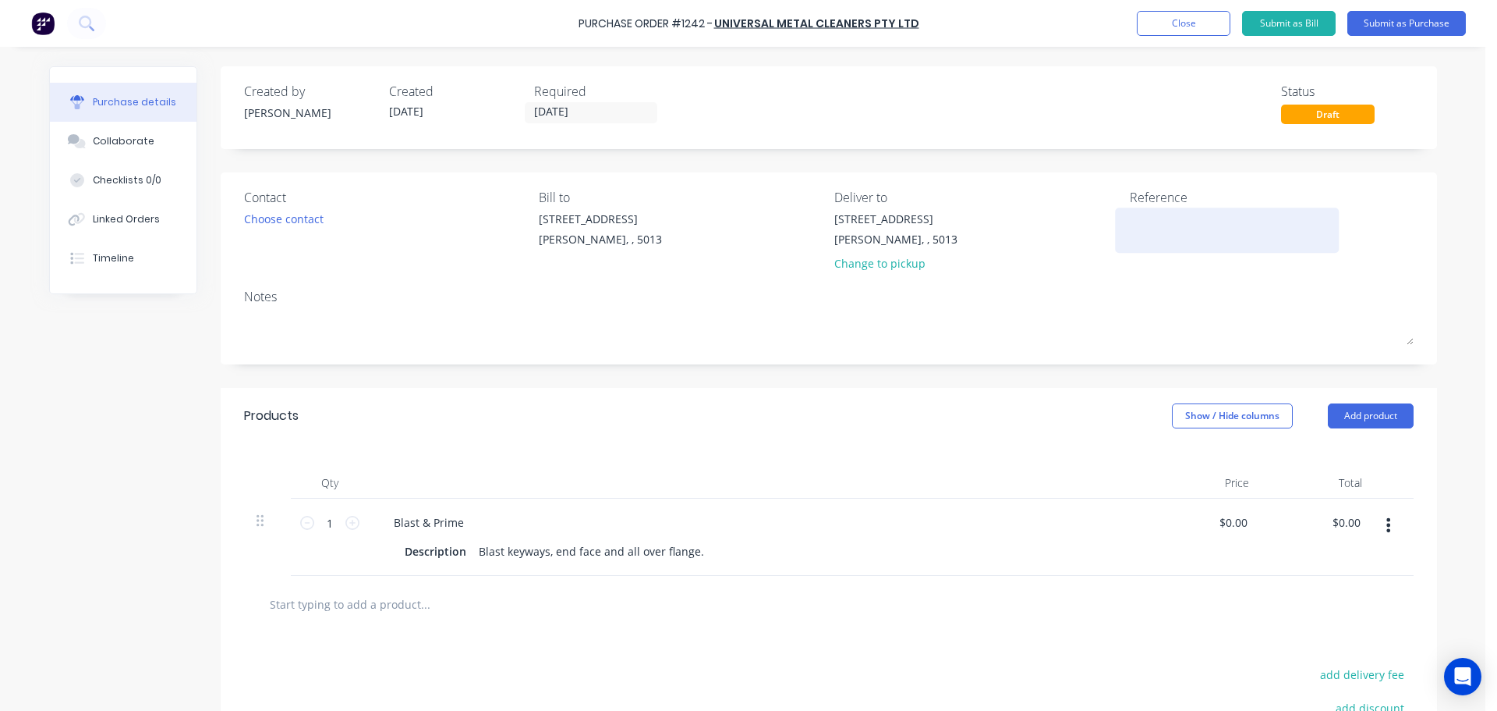
click at [1148, 244] on textarea at bounding box center [1227, 228] width 195 height 35
type textarea "TC18296"
click at [1349, 416] on button "Add product" at bounding box center [1371, 415] width 86 height 25
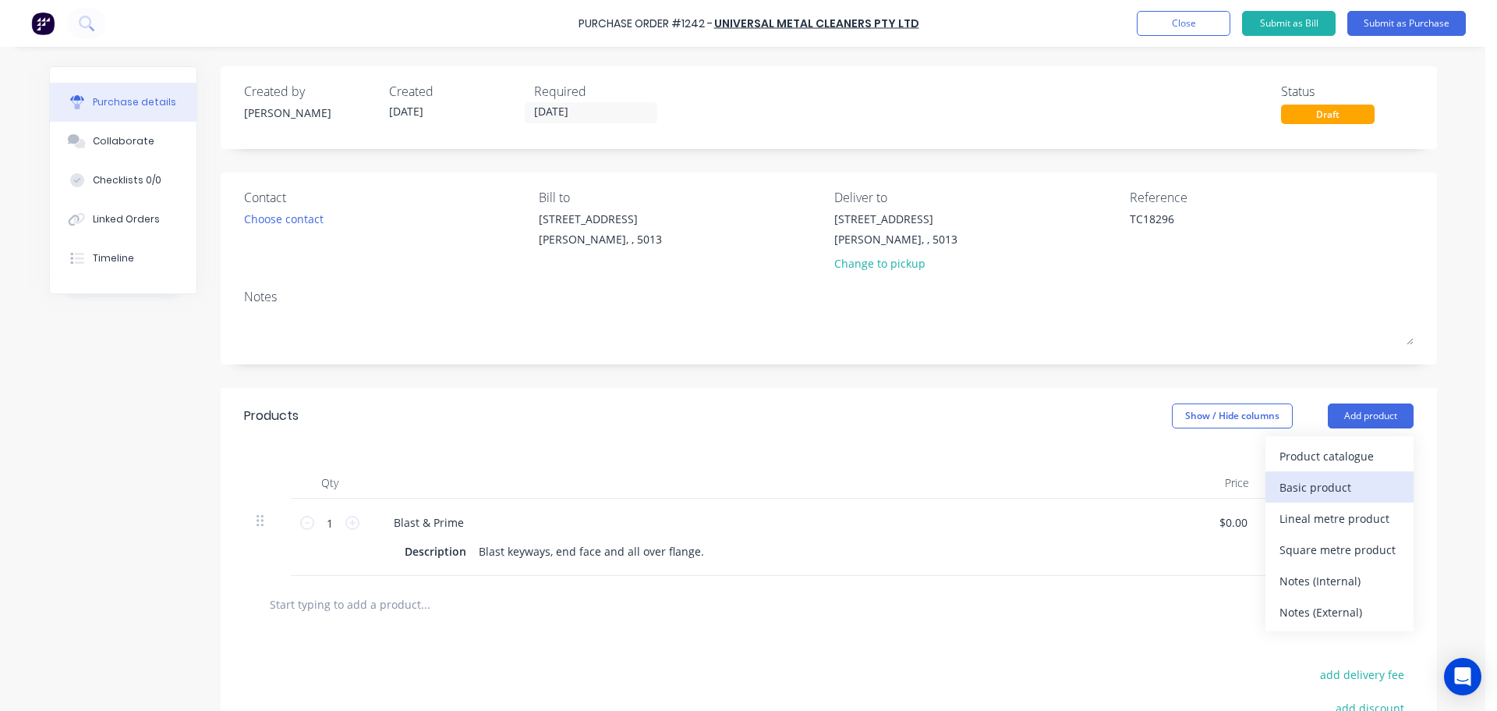
click at [1312, 498] on div "Basic product" at bounding box center [1340, 487] width 120 height 23
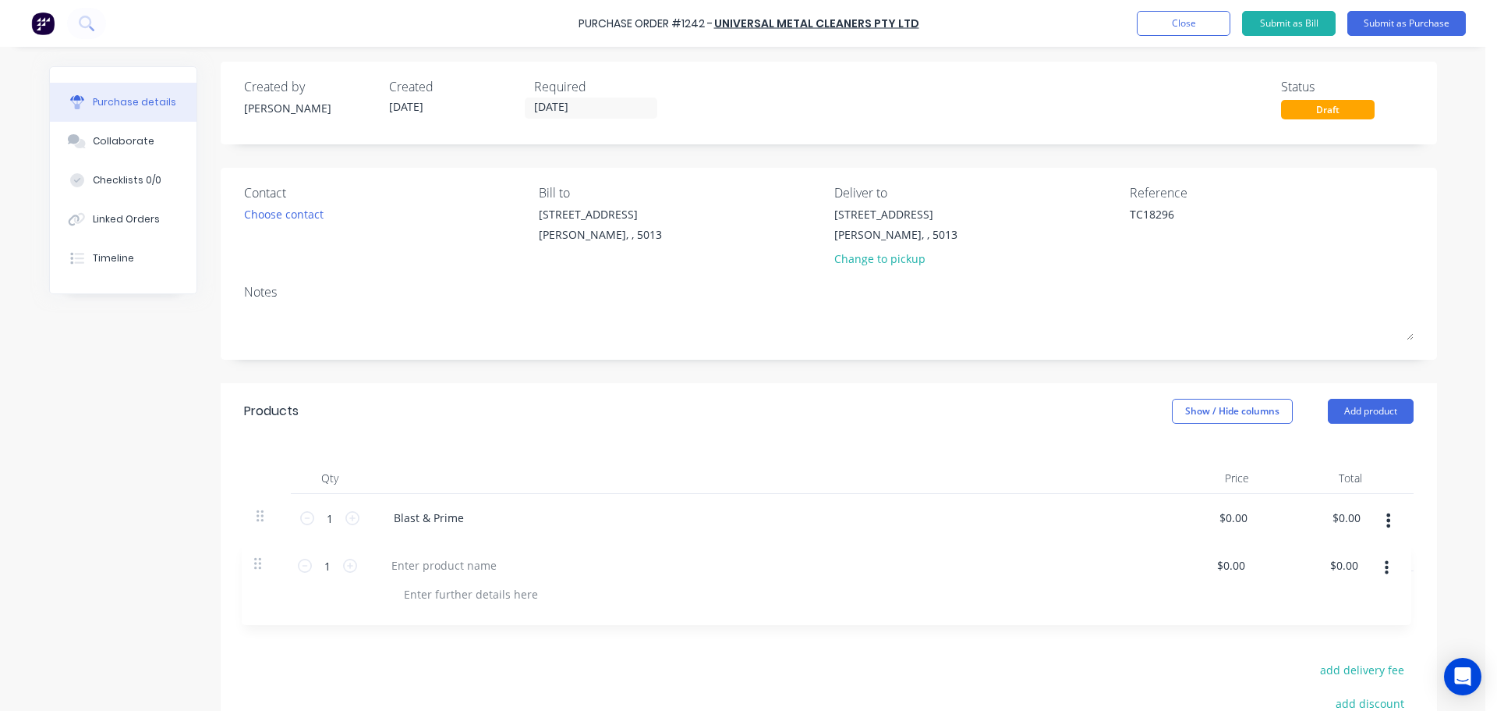
scroll to position [6, 0]
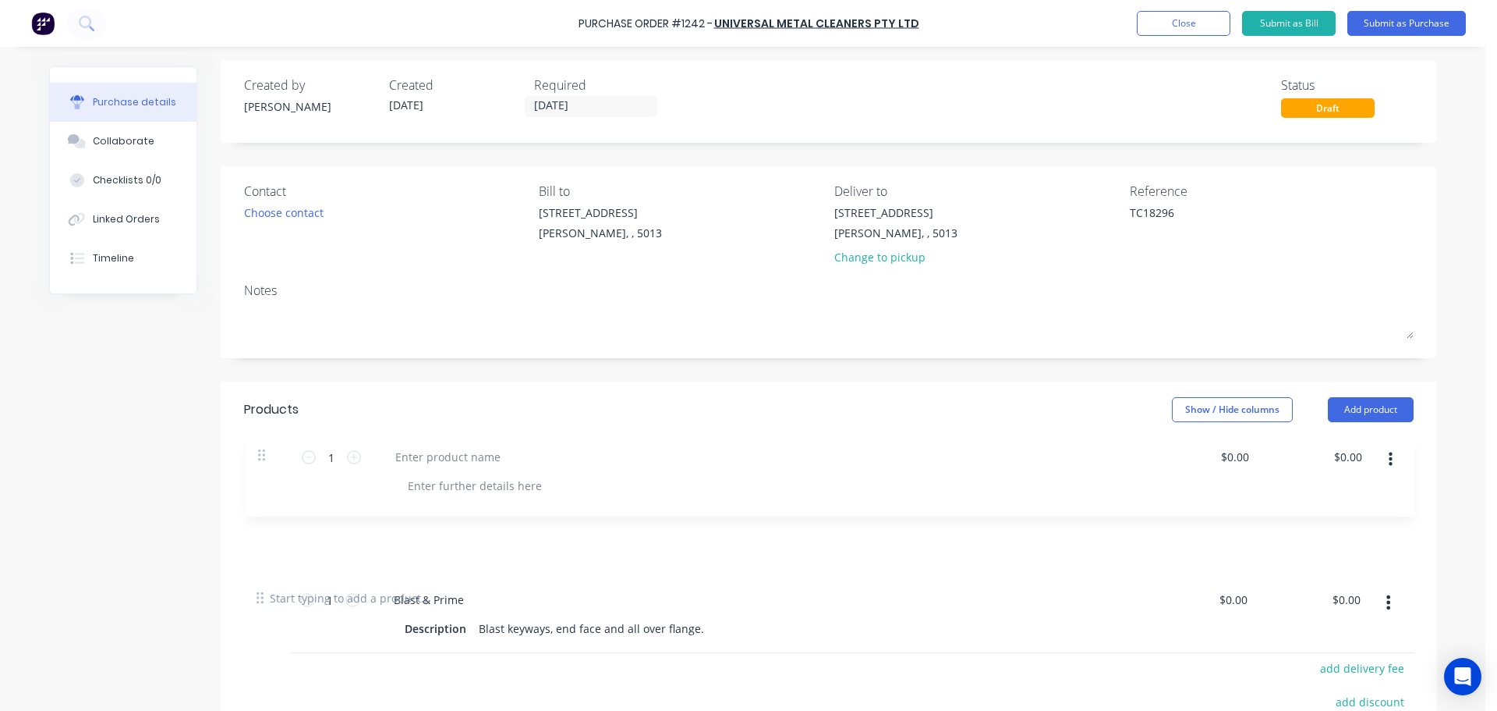
drag, startPoint x: 253, startPoint y: 602, endPoint x: 261, endPoint y: 455, distance: 147.6
click at [261, 455] on div "Qty Price Total 1 1 Blast & Prime Description Blast keyways, end face and all o…" at bounding box center [829, 504] width 1217 height 132
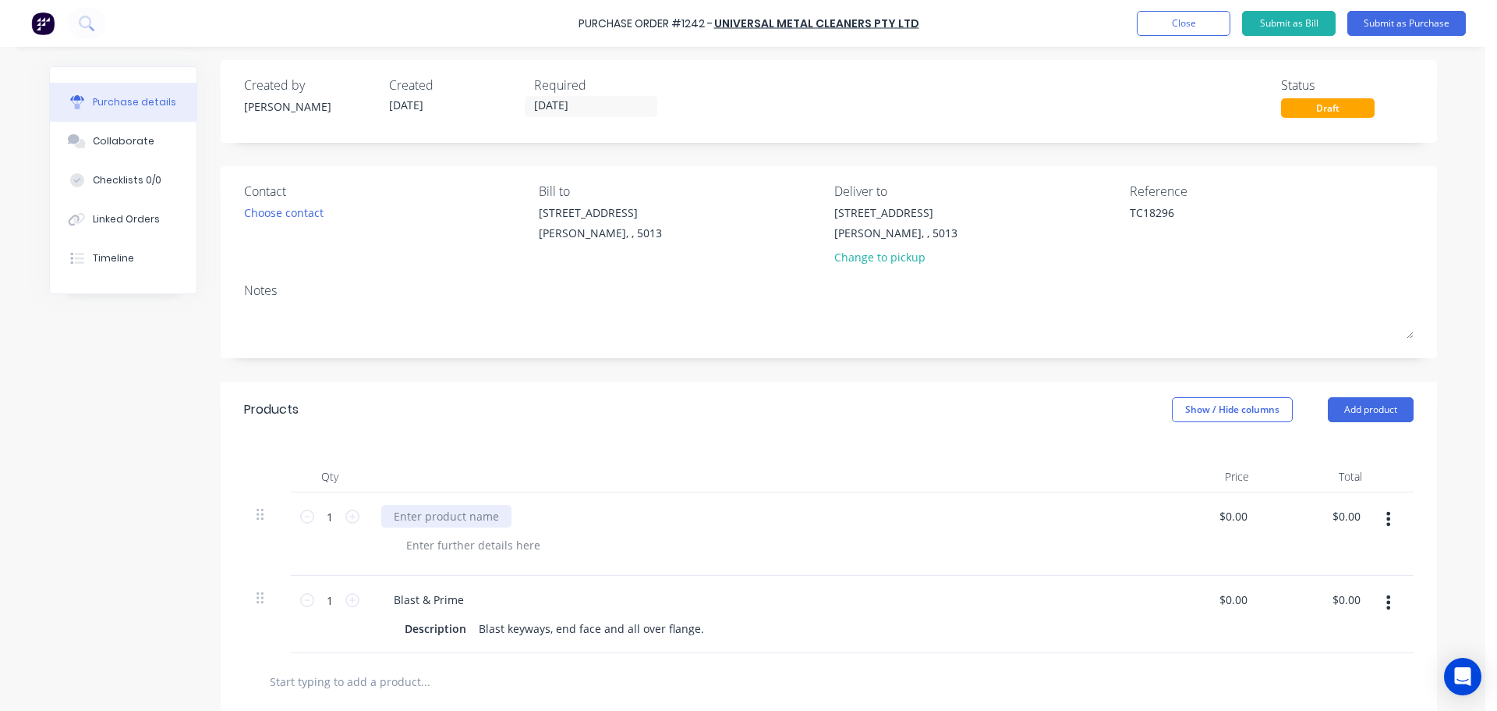
click at [431, 521] on div at bounding box center [446, 516] width 130 height 23
click at [605, 426] on div "Products Show / Hide columns Add product" at bounding box center [829, 409] width 1217 height 56
click at [1405, 25] on button "Submit as Purchase" at bounding box center [1407, 23] width 119 height 25
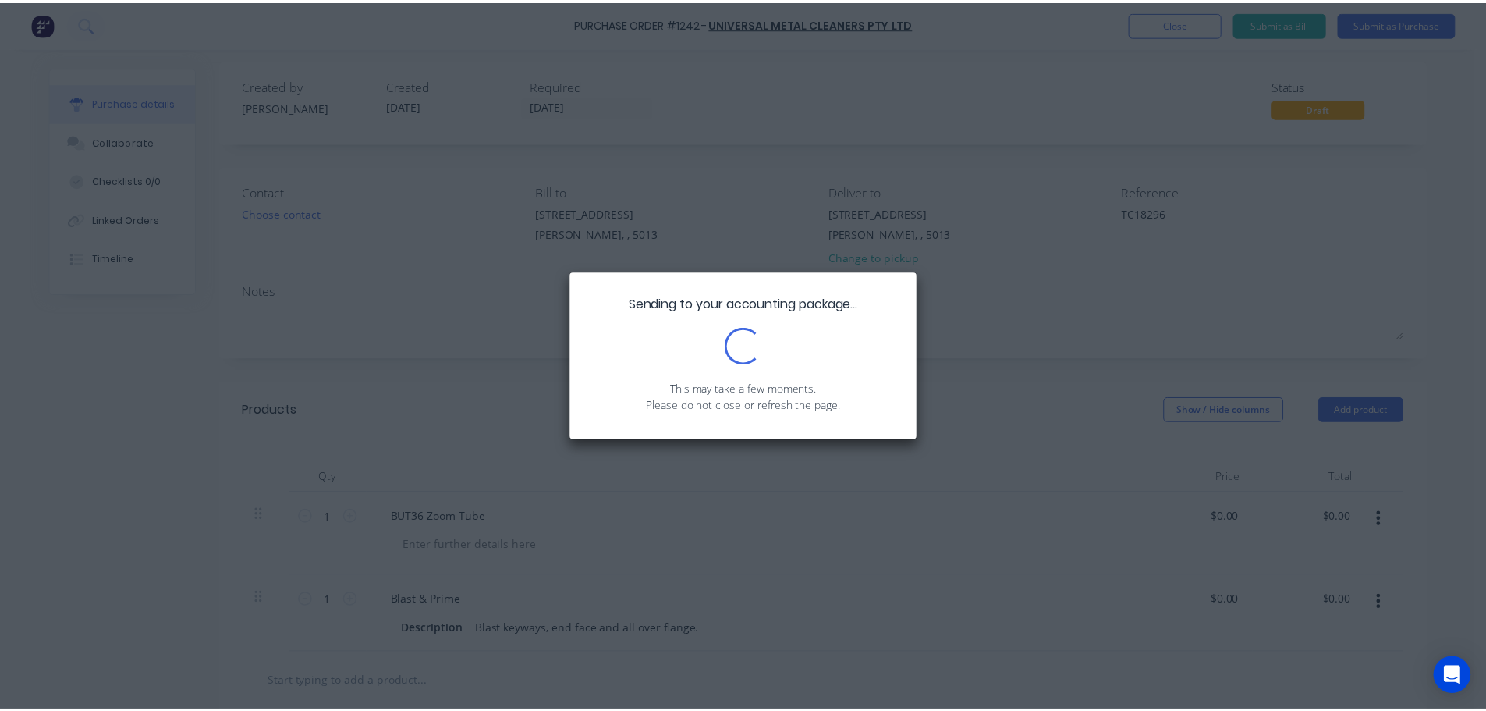
scroll to position [0, 0]
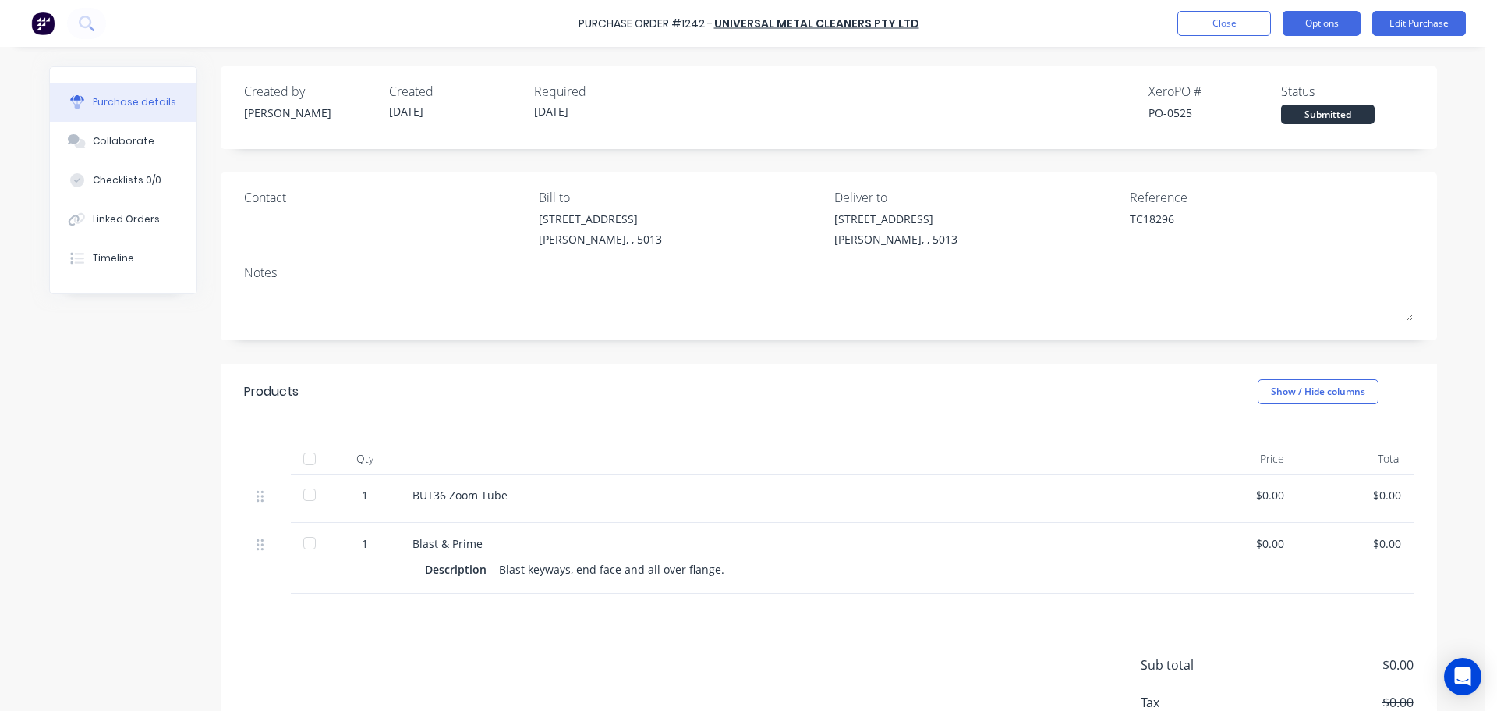
click at [1342, 27] on button "Options" at bounding box center [1322, 23] width 78 height 25
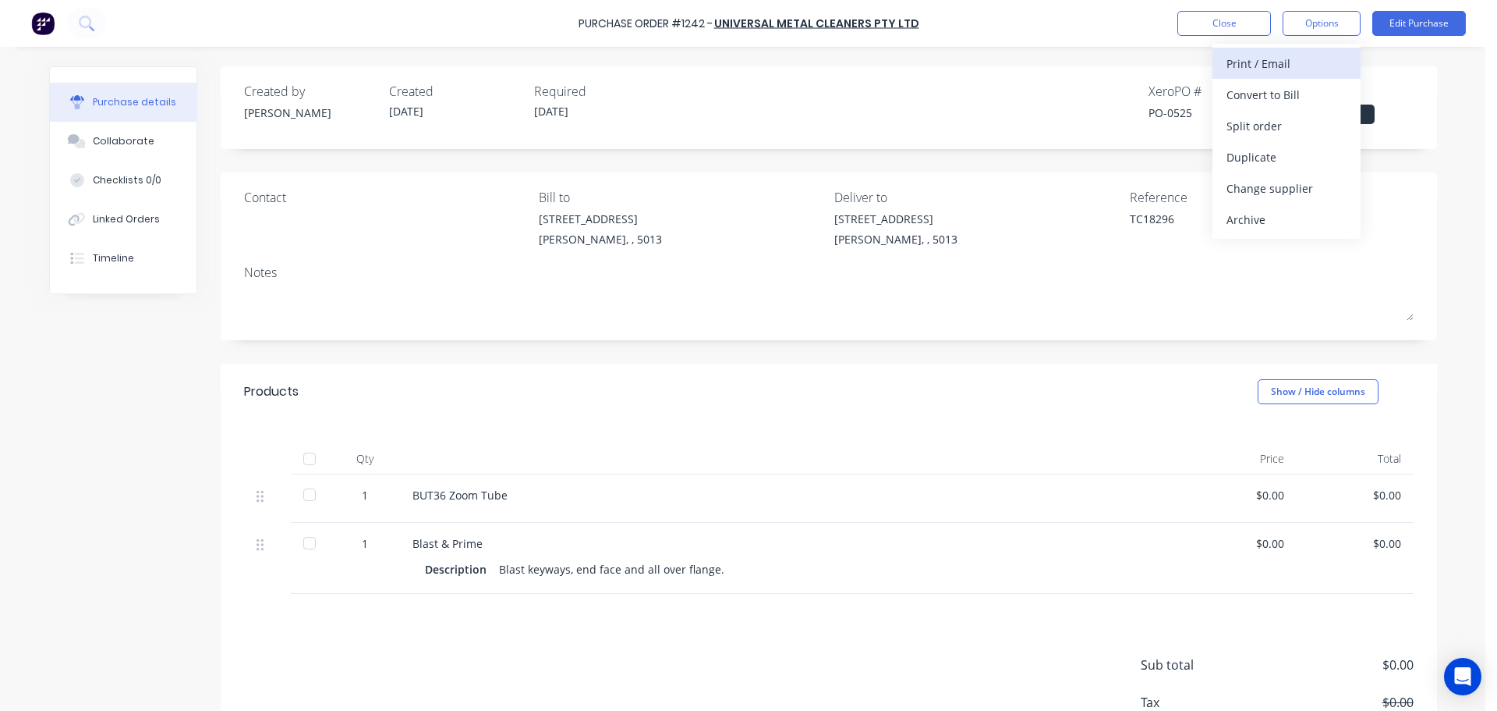
click at [1278, 69] on div "Print / Email" at bounding box center [1287, 63] width 120 height 23
click at [1259, 136] on div "Without pricing" at bounding box center [1287, 126] width 120 height 23
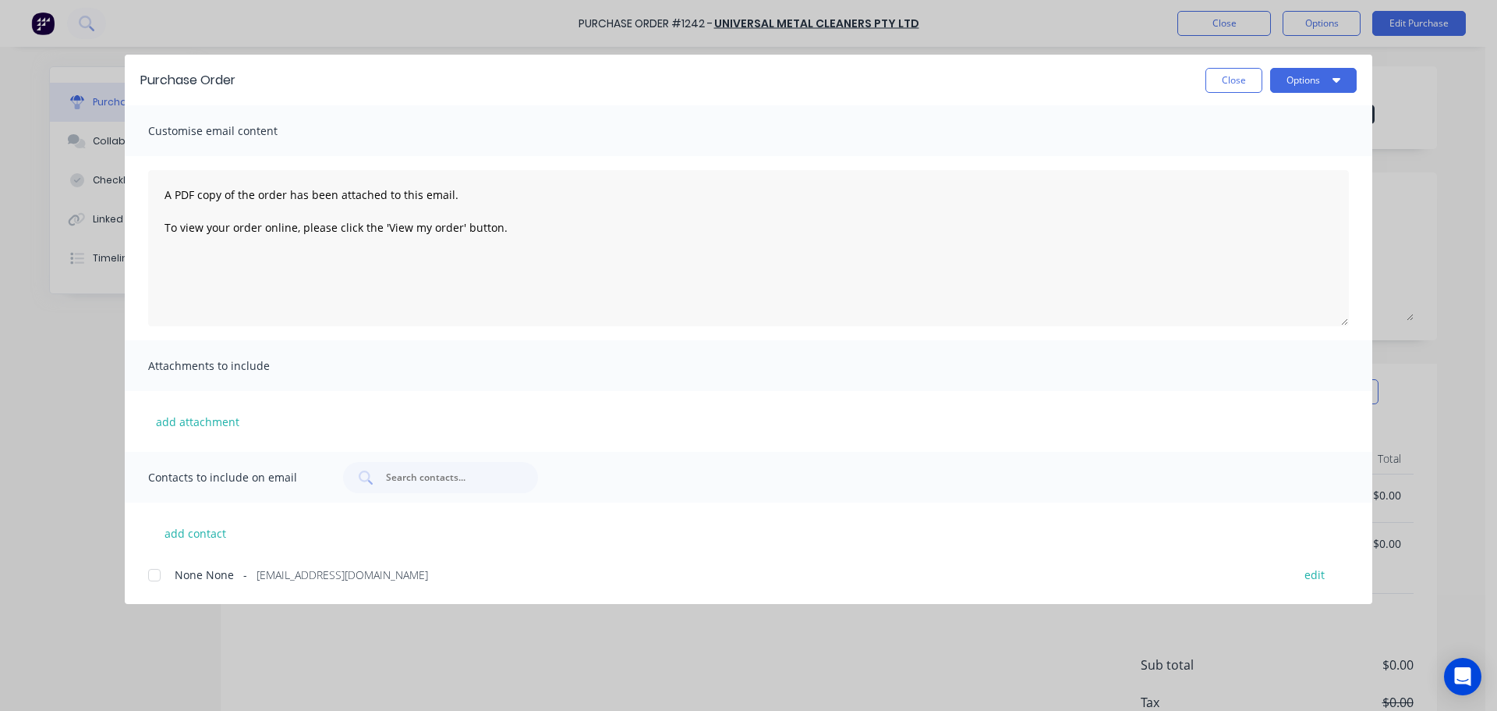
click at [1306, 94] on div "Purchase Order Close Options" at bounding box center [749, 80] width 1248 height 51
click at [1306, 88] on button "Options" at bounding box center [1314, 80] width 87 height 25
click at [1264, 143] on div "Print" at bounding box center [1283, 151] width 120 height 23
click at [1236, 87] on button "Close" at bounding box center [1234, 80] width 57 height 25
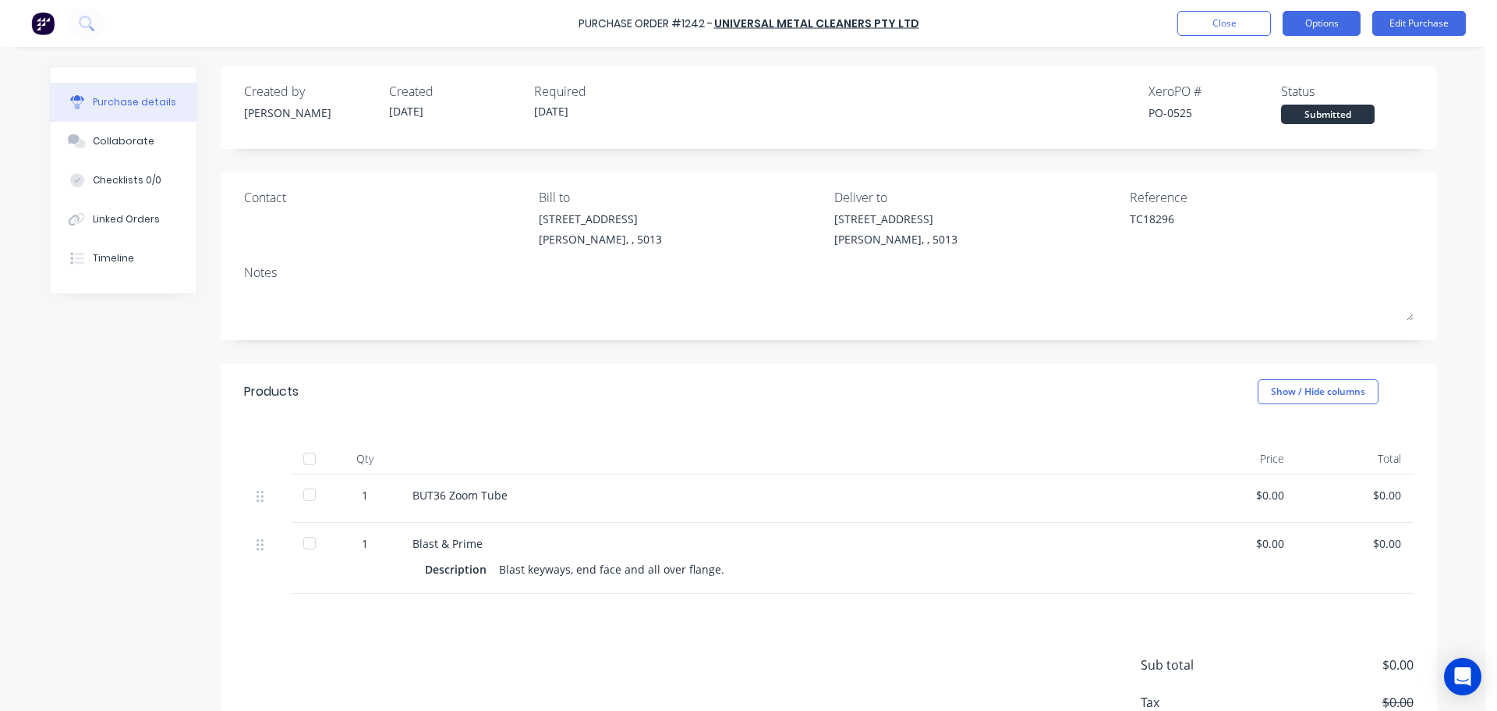
click at [1328, 32] on button "Options" at bounding box center [1322, 23] width 78 height 25
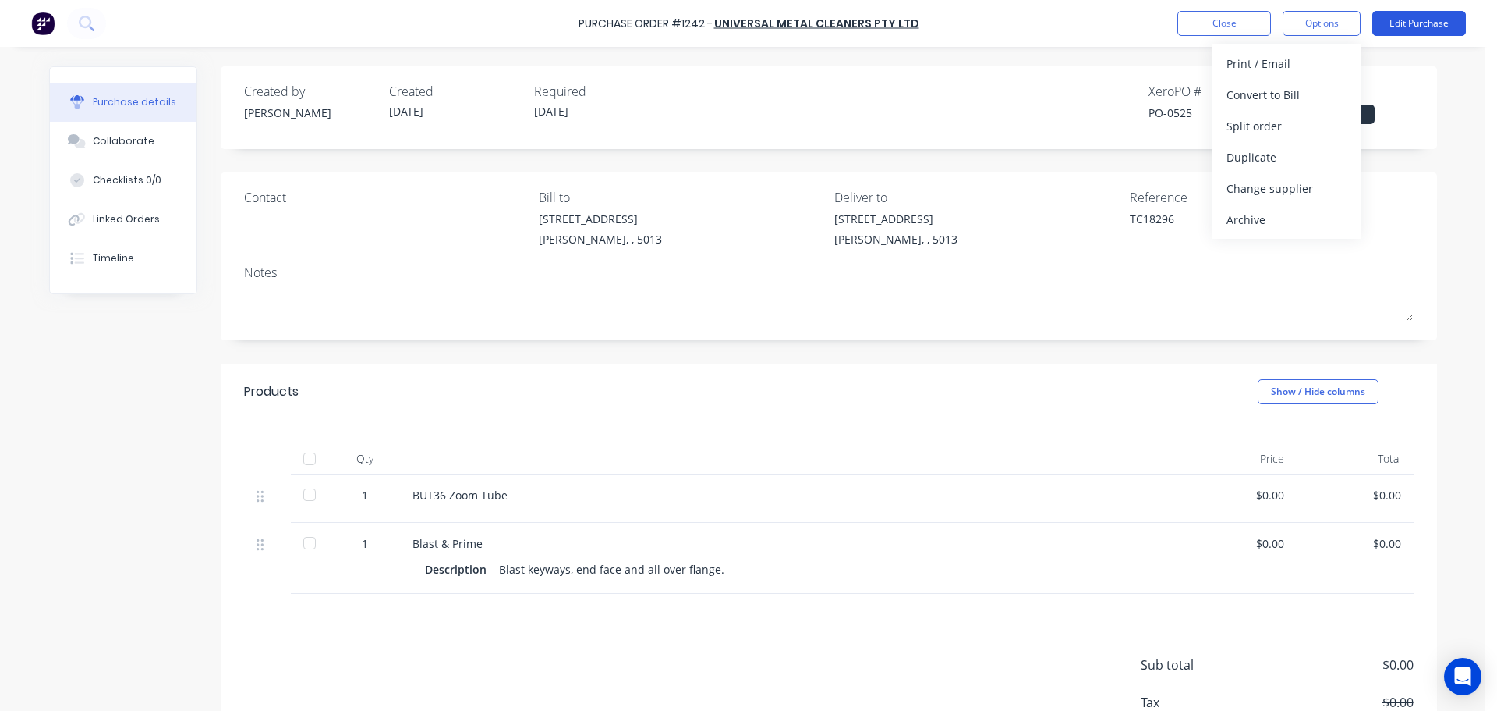
click at [1408, 21] on button "Edit Purchase" at bounding box center [1420, 23] width 94 height 25
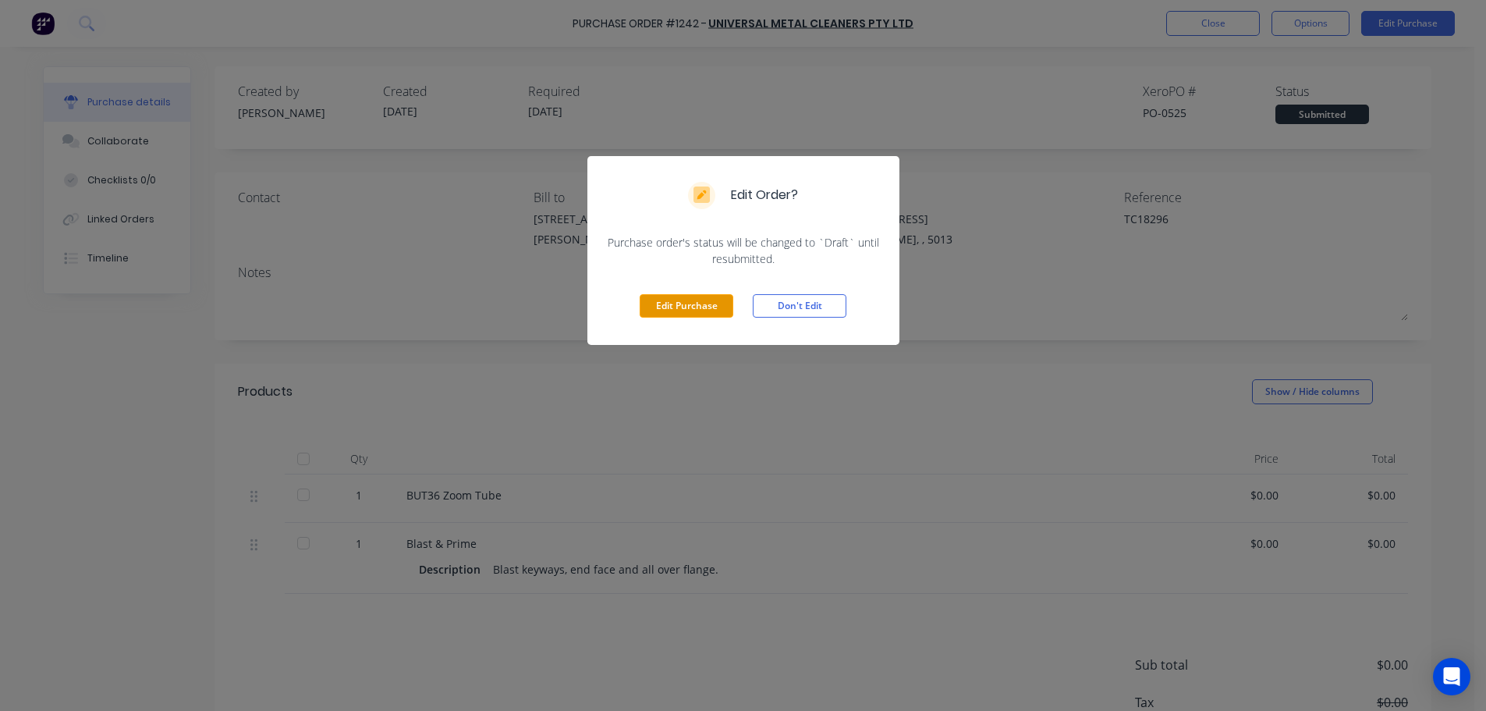
click at [685, 298] on button "Edit Purchase" at bounding box center [687, 305] width 94 height 23
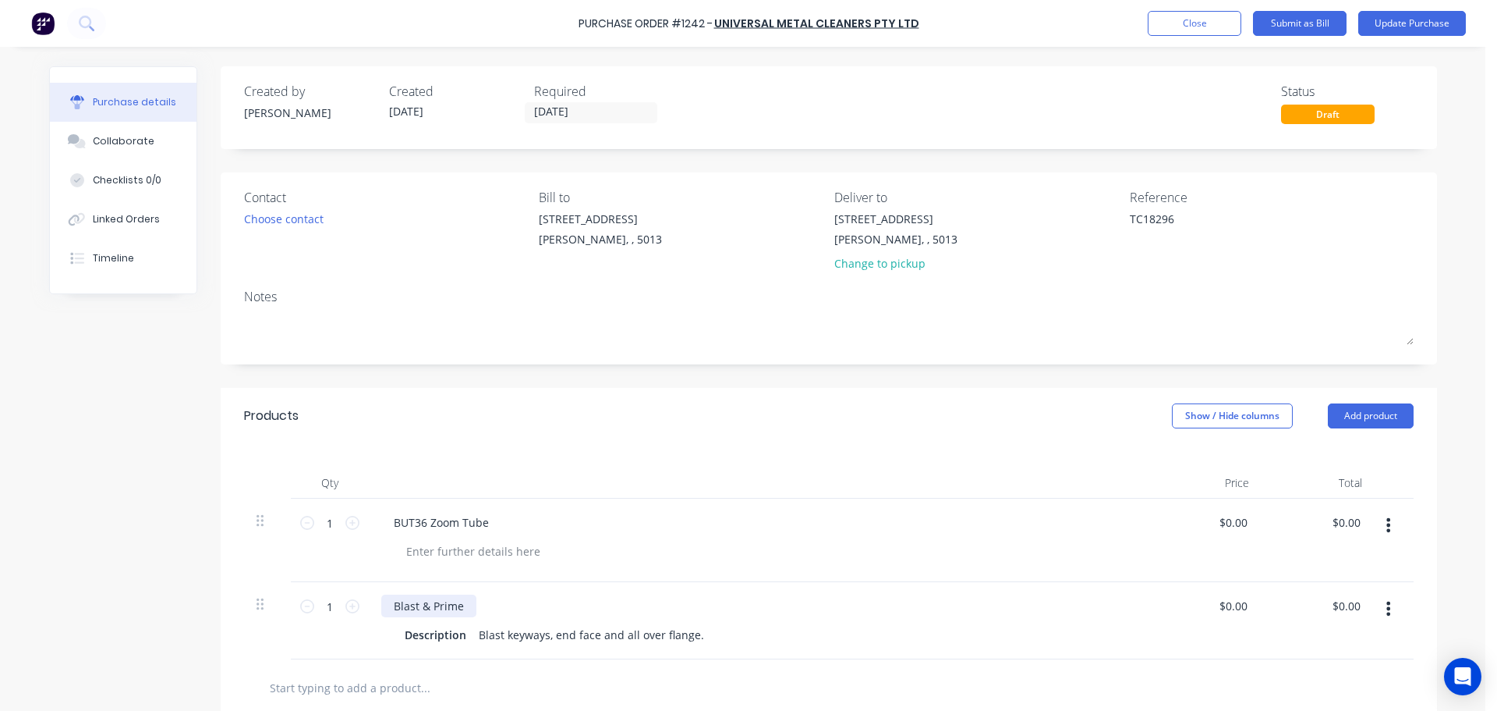
click at [423, 596] on div "Blast & Prime" at bounding box center [428, 605] width 95 height 23
drag, startPoint x: 414, startPoint y: 600, endPoint x: 622, endPoint y: 591, distance: 208.4
click at [622, 591] on div "Blast & Prime Description Blast keyways, end face and all over flange." at bounding box center [759, 620] width 780 height 77
click at [712, 421] on div "Products Show / Hide columns Add product" at bounding box center [829, 416] width 1217 height 56
click at [1416, 27] on button "Update Purchase" at bounding box center [1413, 23] width 108 height 25
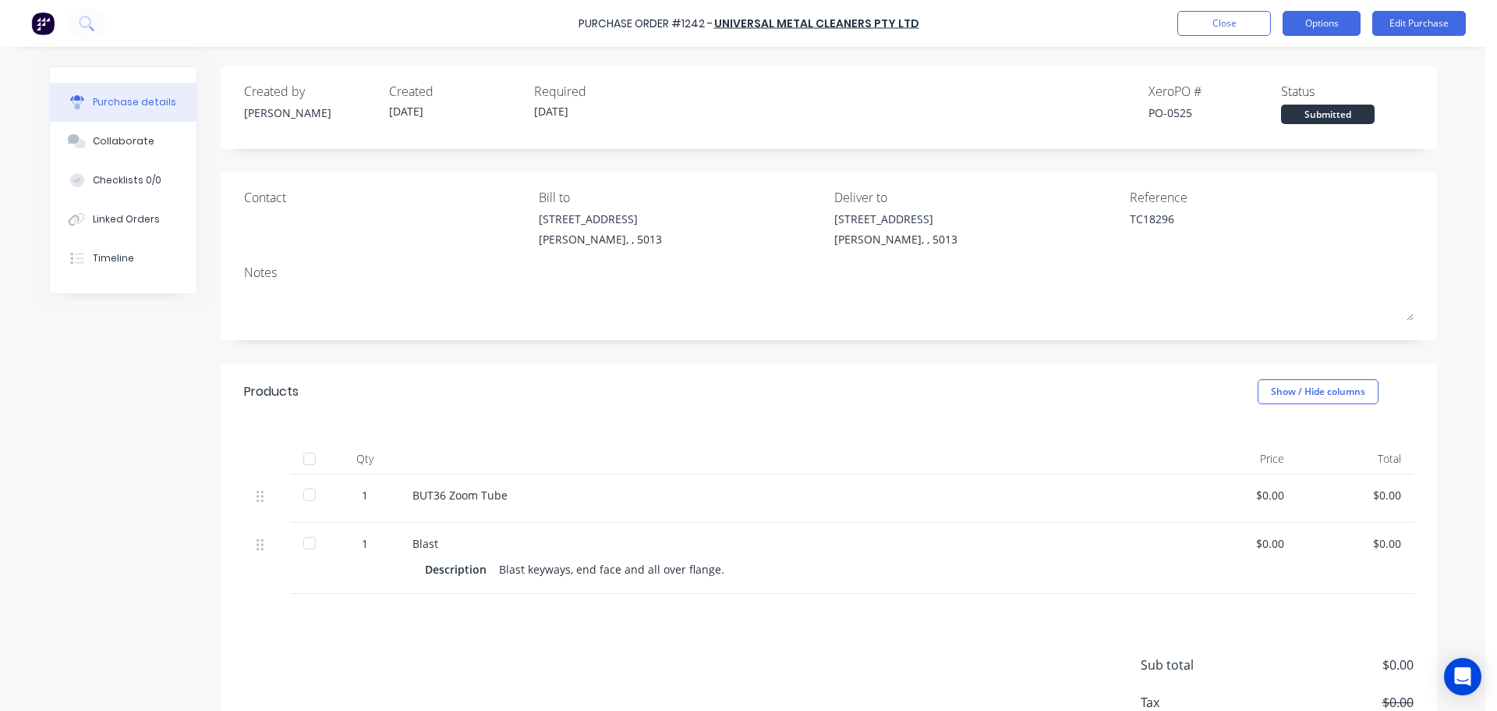
click at [1310, 35] on button "Options" at bounding box center [1322, 23] width 78 height 25
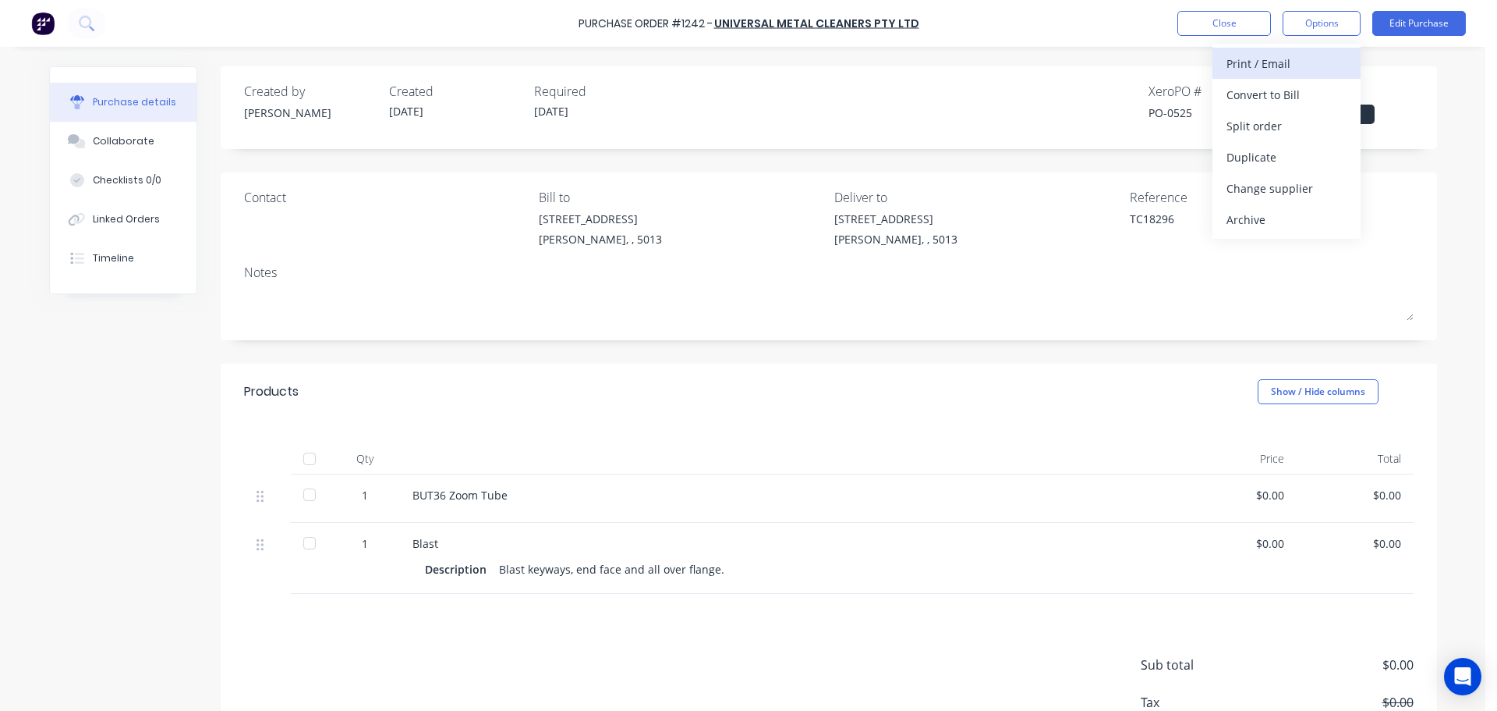
click at [1286, 69] on div "Print / Email" at bounding box center [1287, 63] width 120 height 23
click at [1256, 115] on div "Without pricing" at bounding box center [1287, 126] width 120 height 23
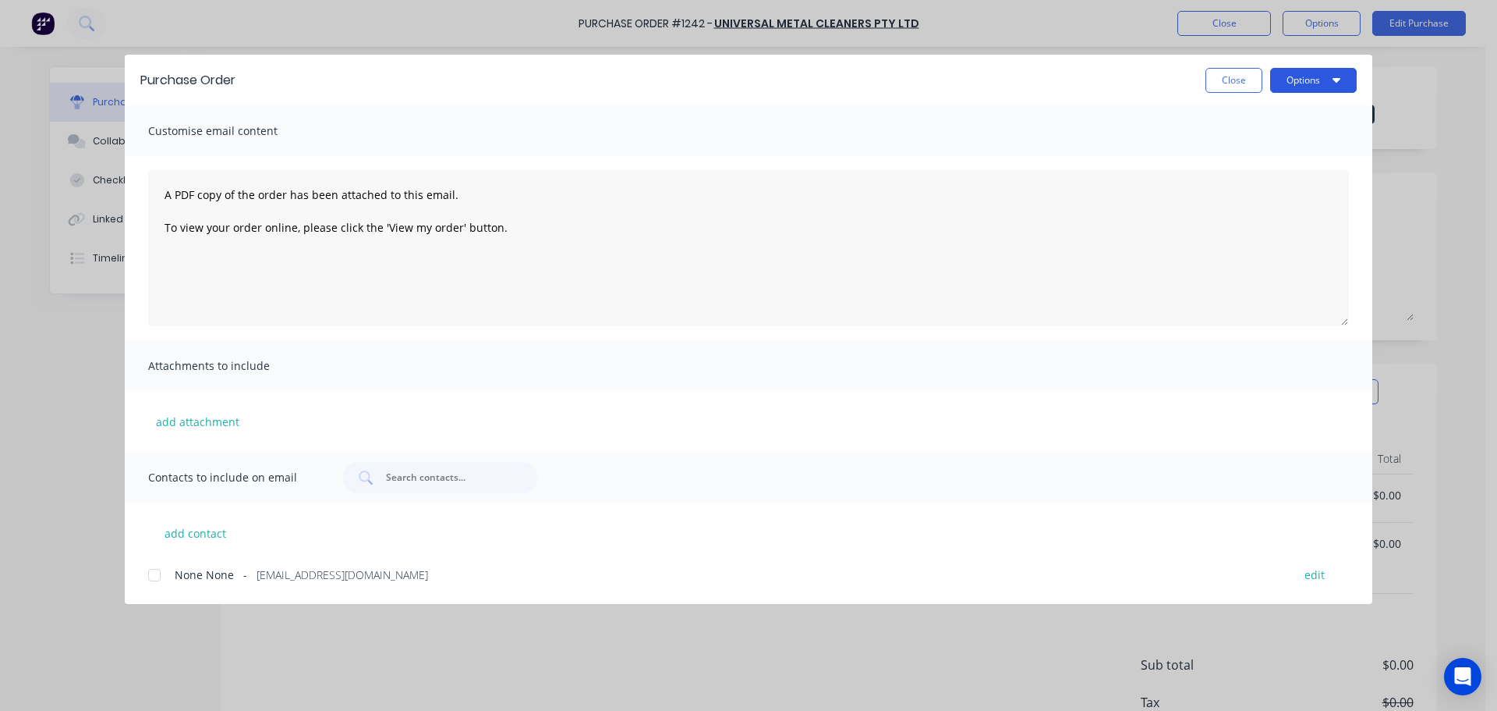
click at [1334, 69] on button "Options" at bounding box center [1314, 80] width 87 height 25
click at [1267, 129] on div "Preview" at bounding box center [1283, 119] width 120 height 23
click at [1231, 80] on button "Close" at bounding box center [1234, 80] width 57 height 25
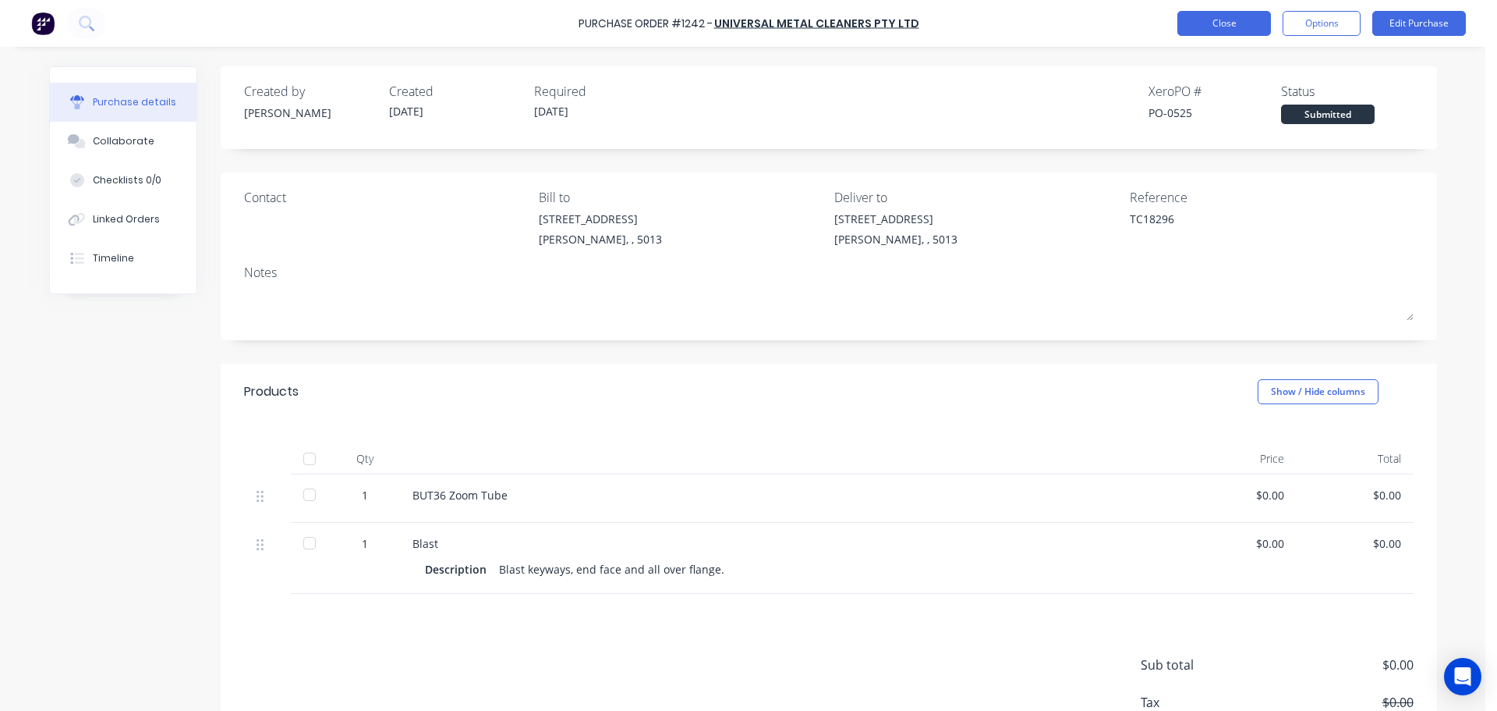
click at [1233, 26] on button "Close" at bounding box center [1225, 23] width 94 height 25
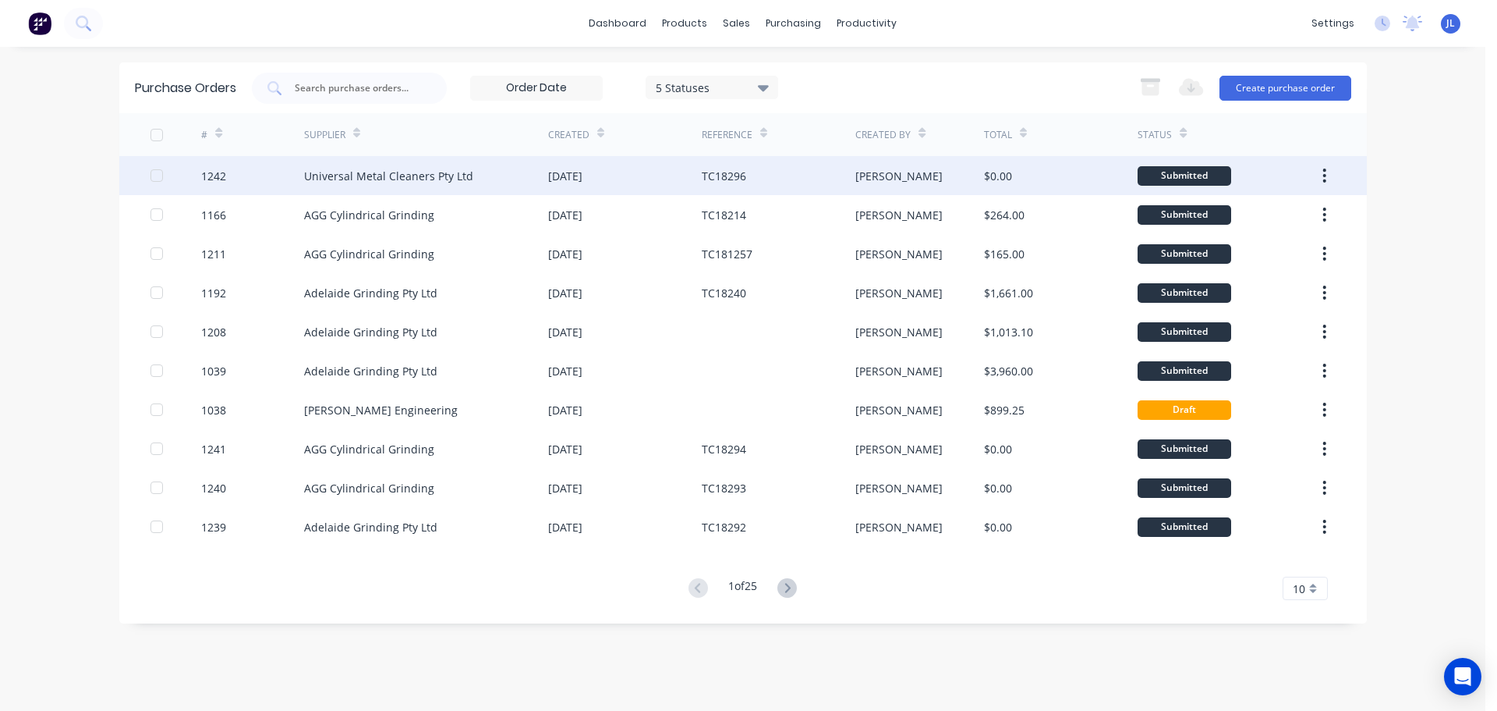
click at [424, 170] on div "Universal Metal Cleaners Pty Ltd" at bounding box center [388, 176] width 169 height 16
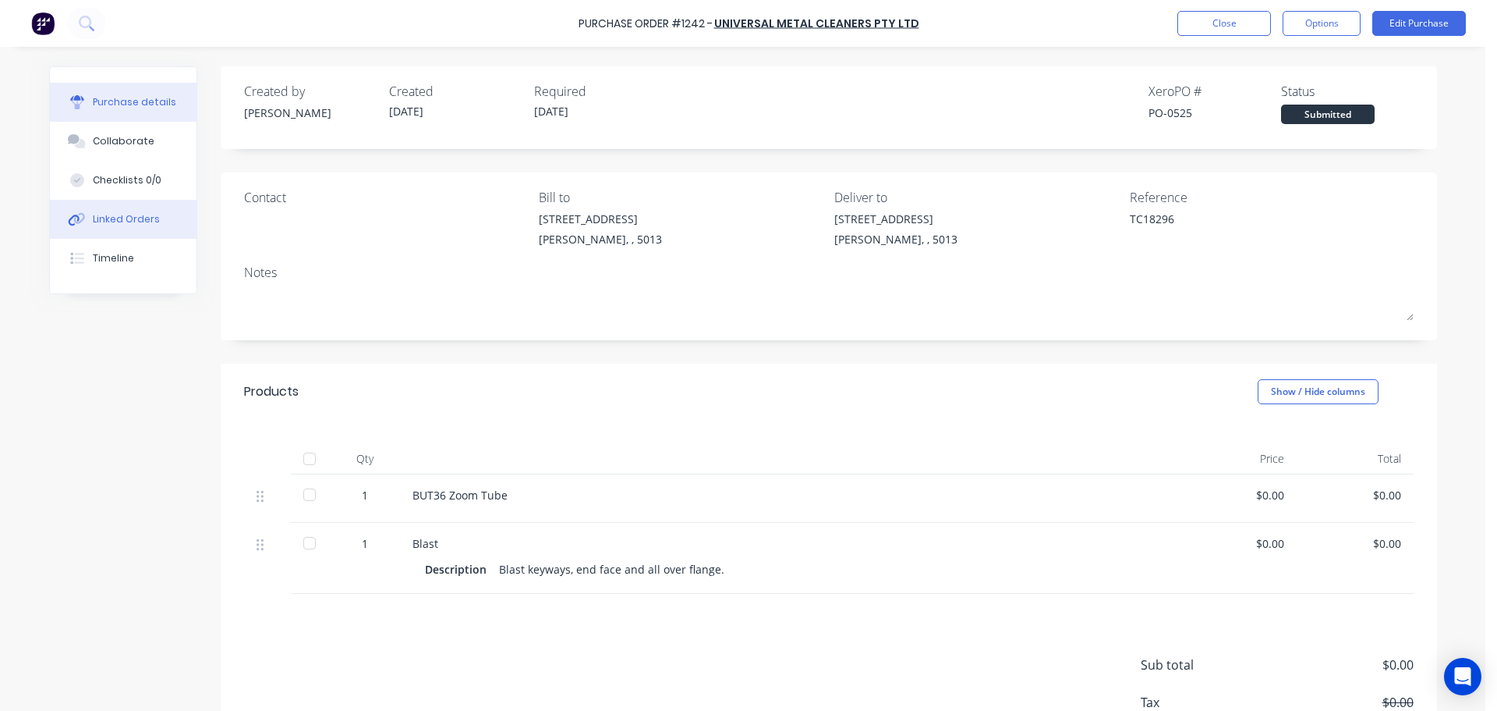
click at [144, 213] on div "Linked Orders" at bounding box center [126, 219] width 67 height 14
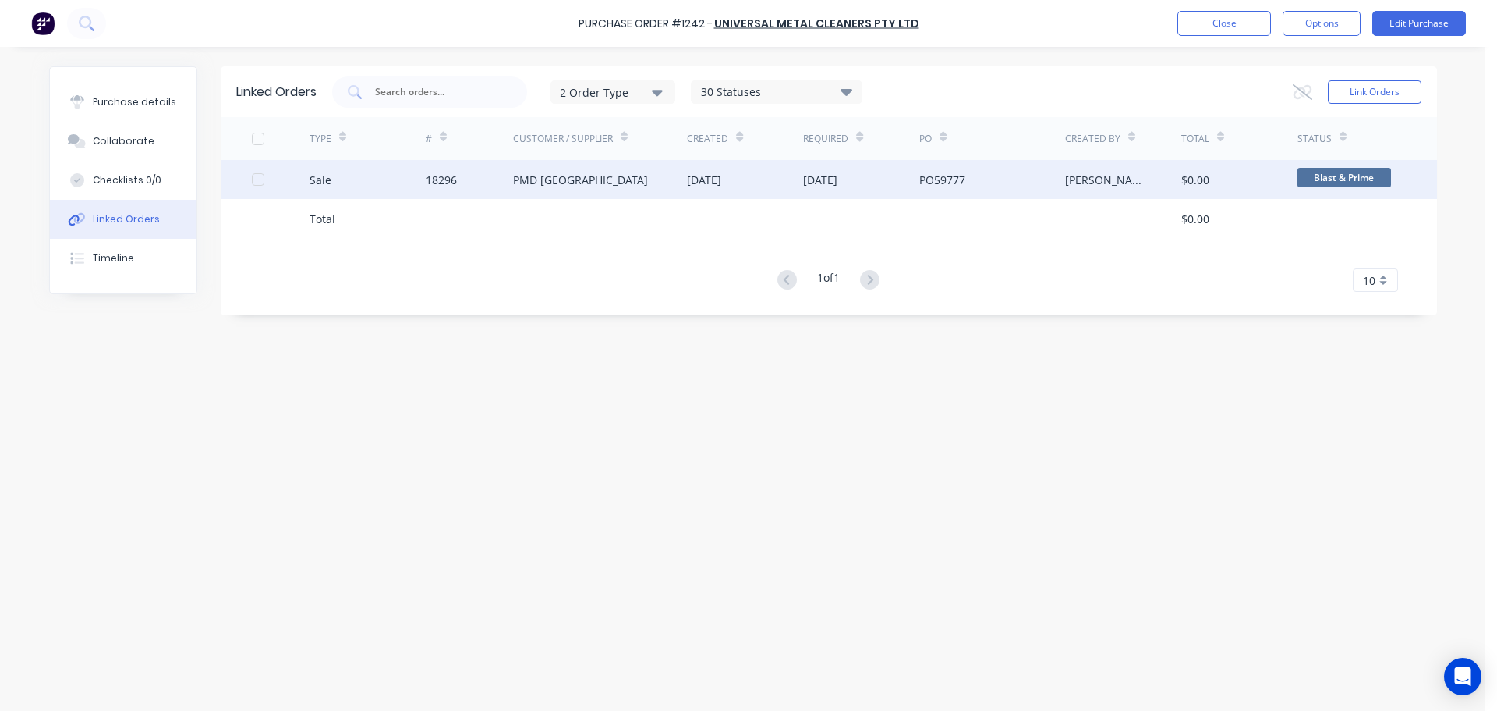
click at [537, 194] on div "PMD [GEOGRAPHIC_DATA]" at bounding box center [600, 179] width 175 height 39
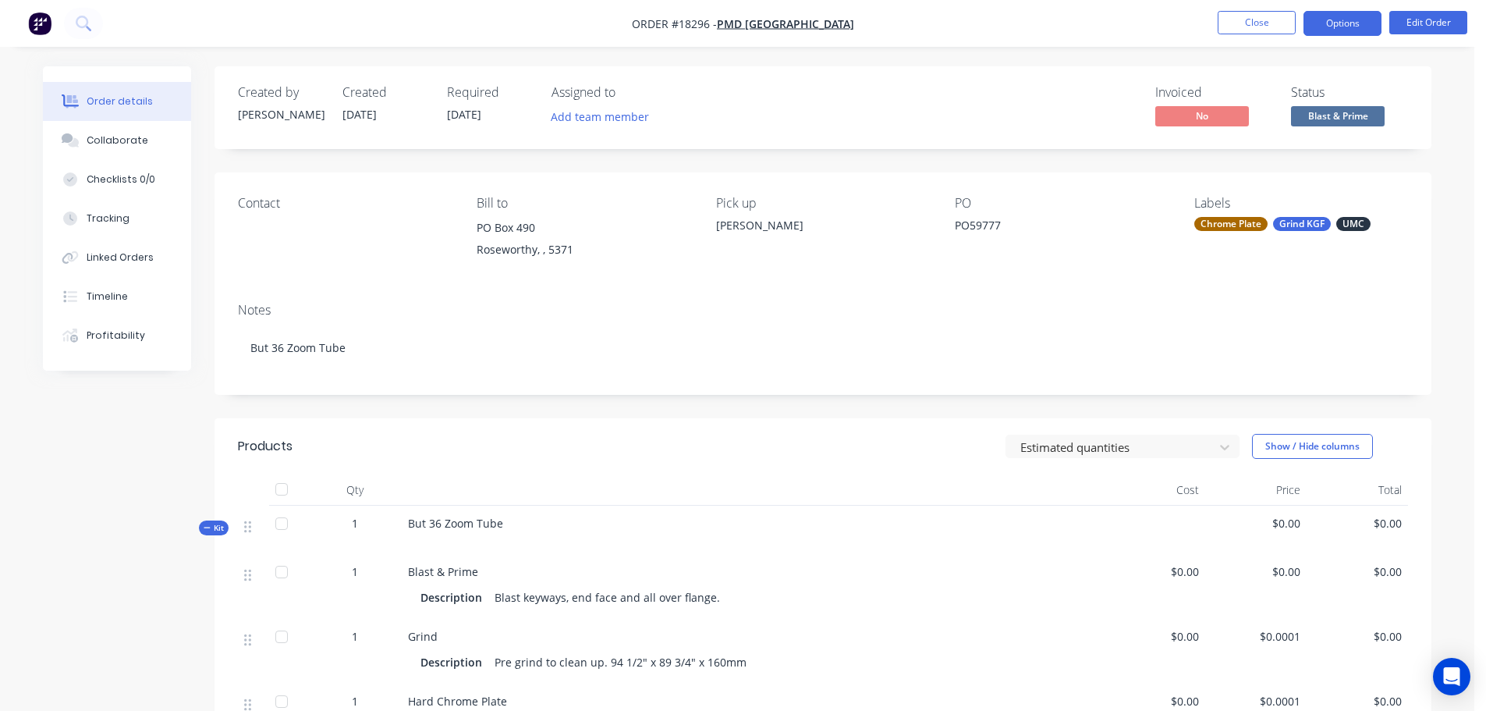
click at [1315, 22] on button "Options" at bounding box center [1342, 23] width 78 height 25
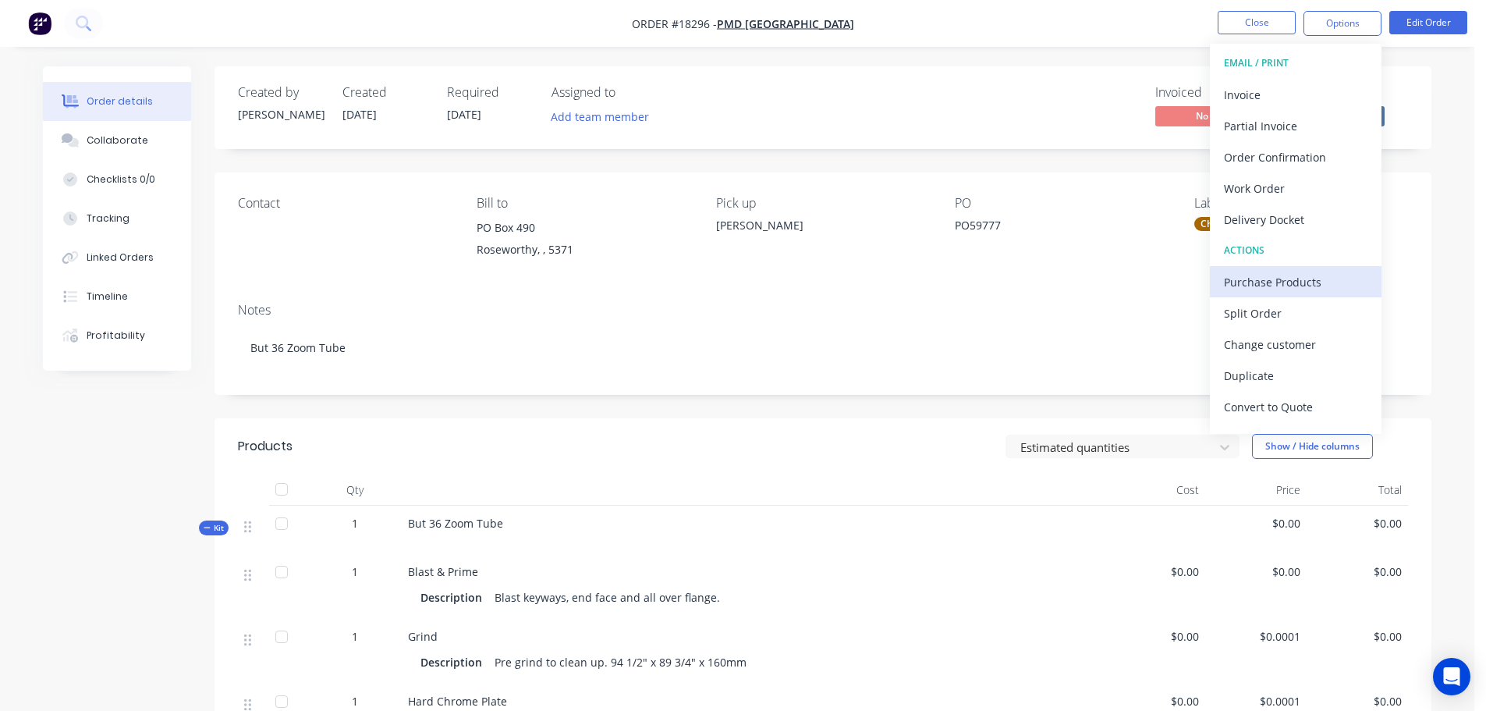
click at [1284, 271] on div "Purchase Products" at bounding box center [1296, 282] width 144 height 23
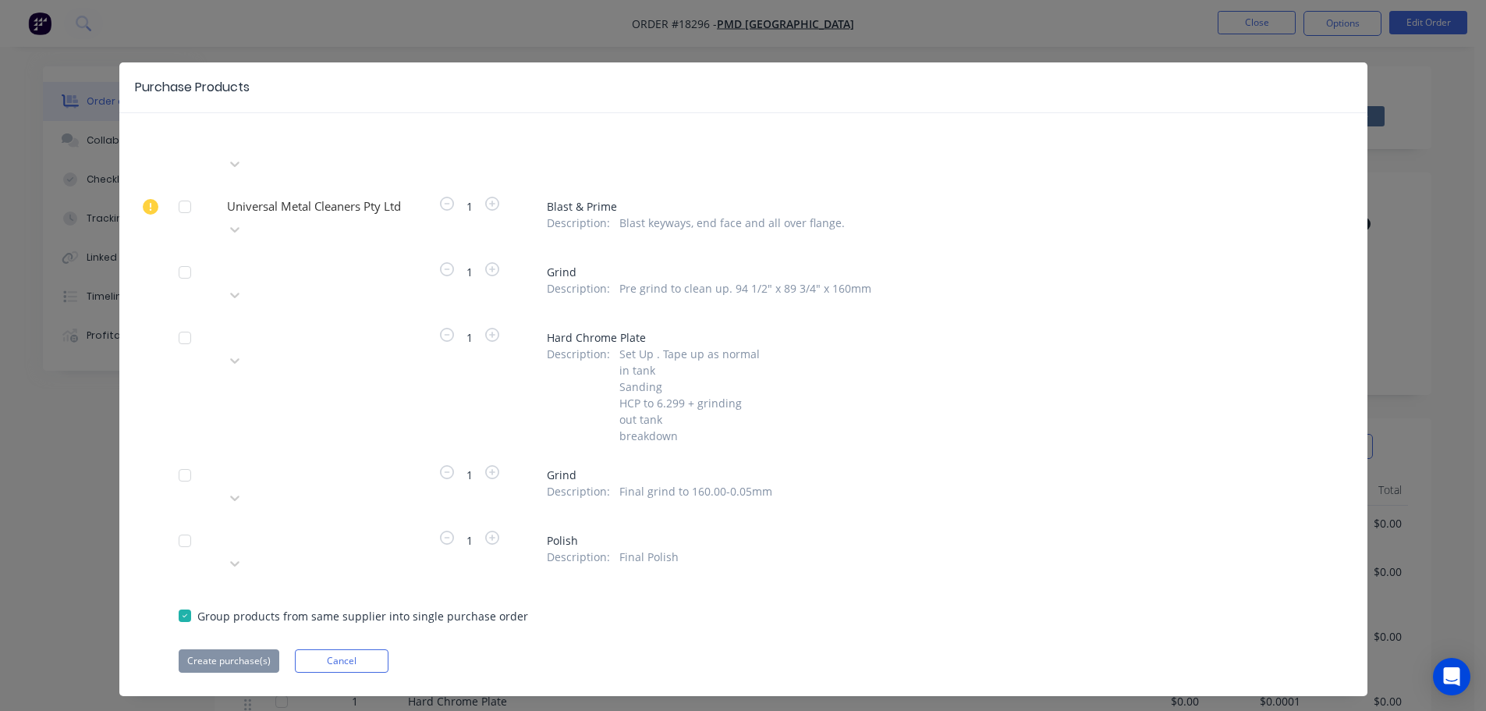
click at [193, 257] on div at bounding box center [184, 272] width 31 height 31
click at [187, 459] on div at bounding box center [184, 474] width 31 height 31
click at [350, 649] on button "Cancel" at bounding box center [342, 660] width 94 height 23
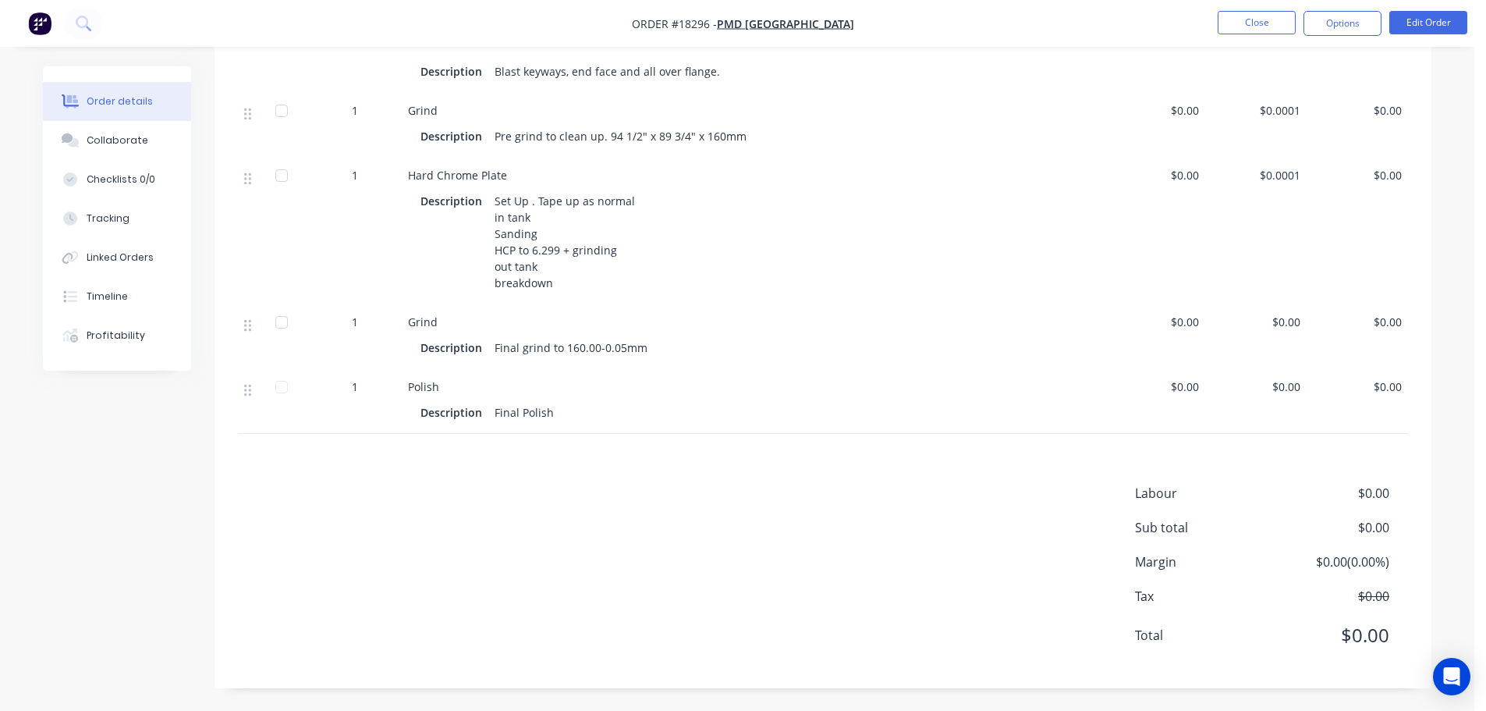
scroll to position [526, 0]
click at [1425, 26] on button "Edit Order" at bounding box center [1428, 22] width 78 height 23
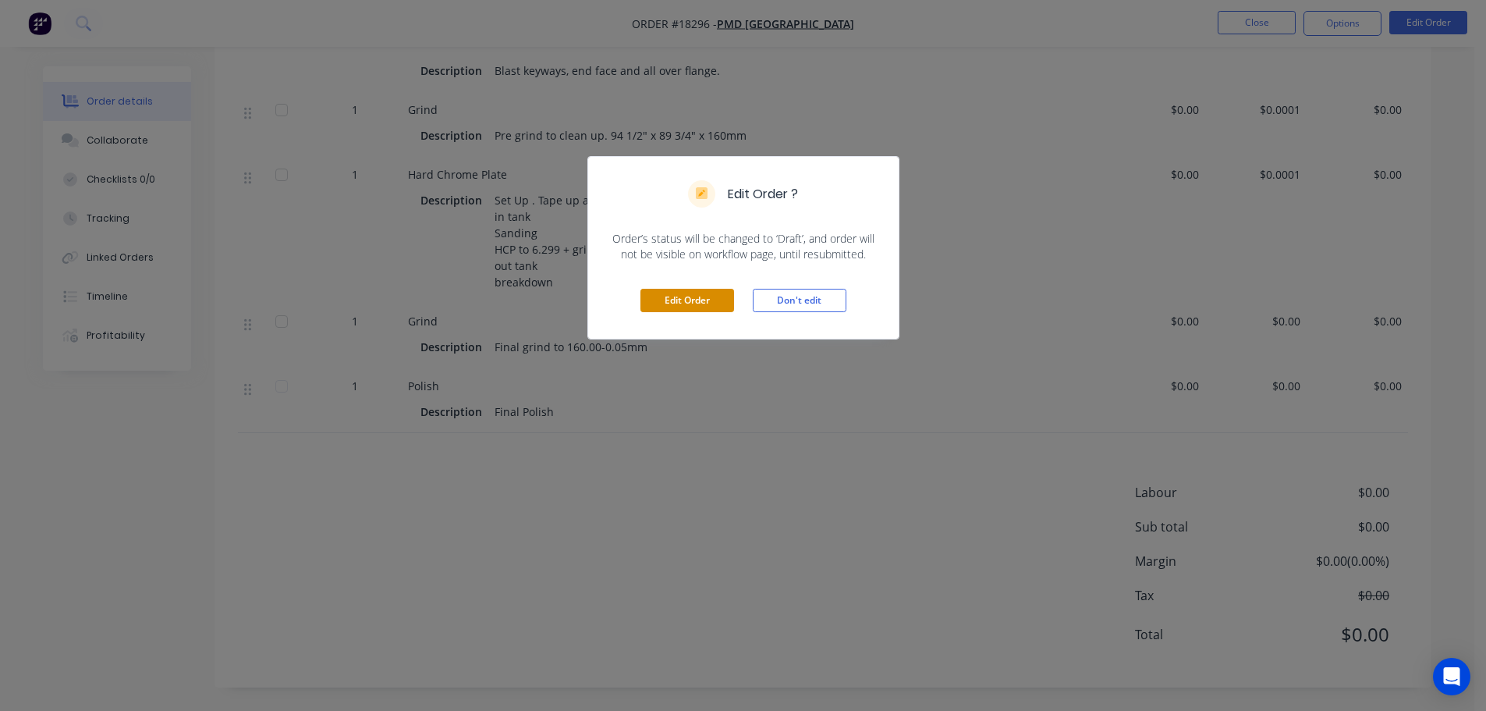
click at [693, 300] on button "Edit Order" at bounding box center [687, 300] width 94 height 23
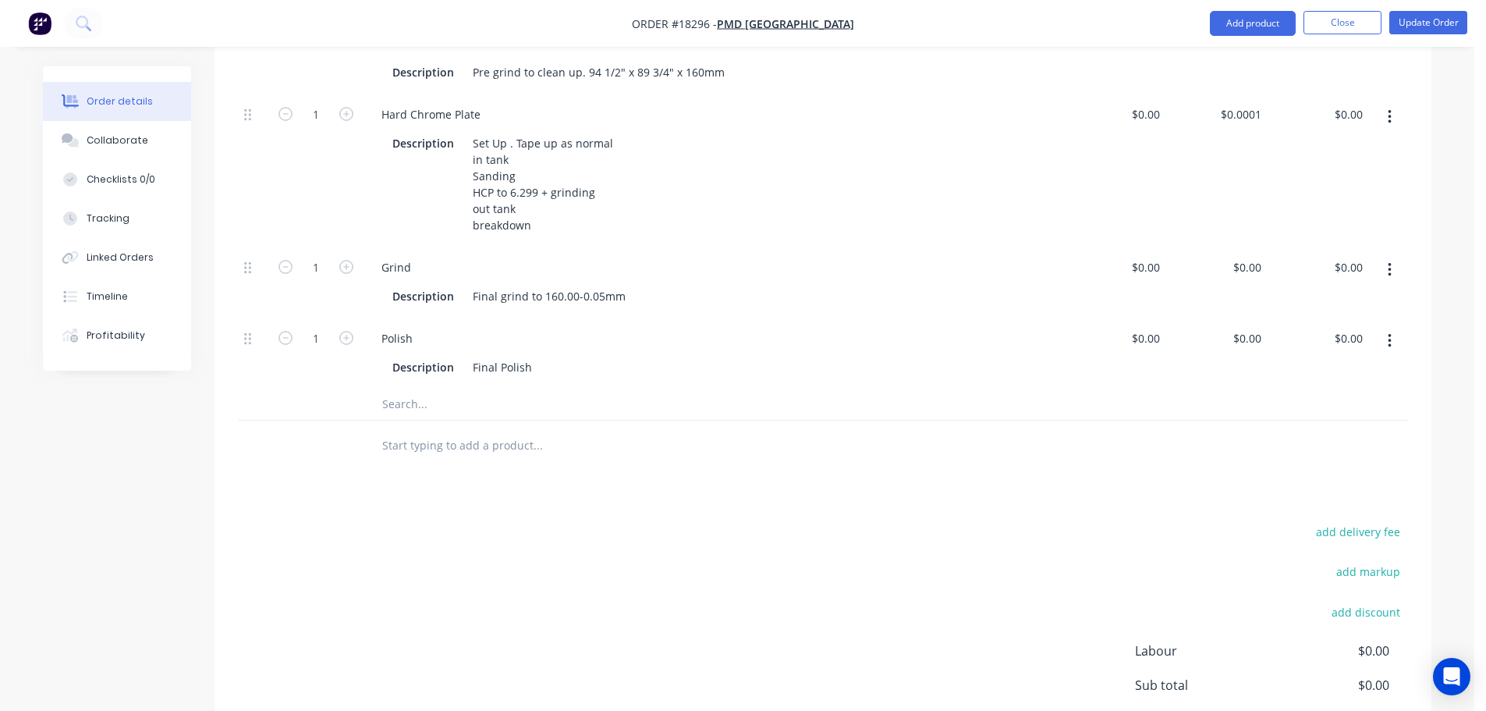
scroll to position [624, 0]
click at [464, 414] on input "text" at bounding box center [537, 403] width 312 height 31
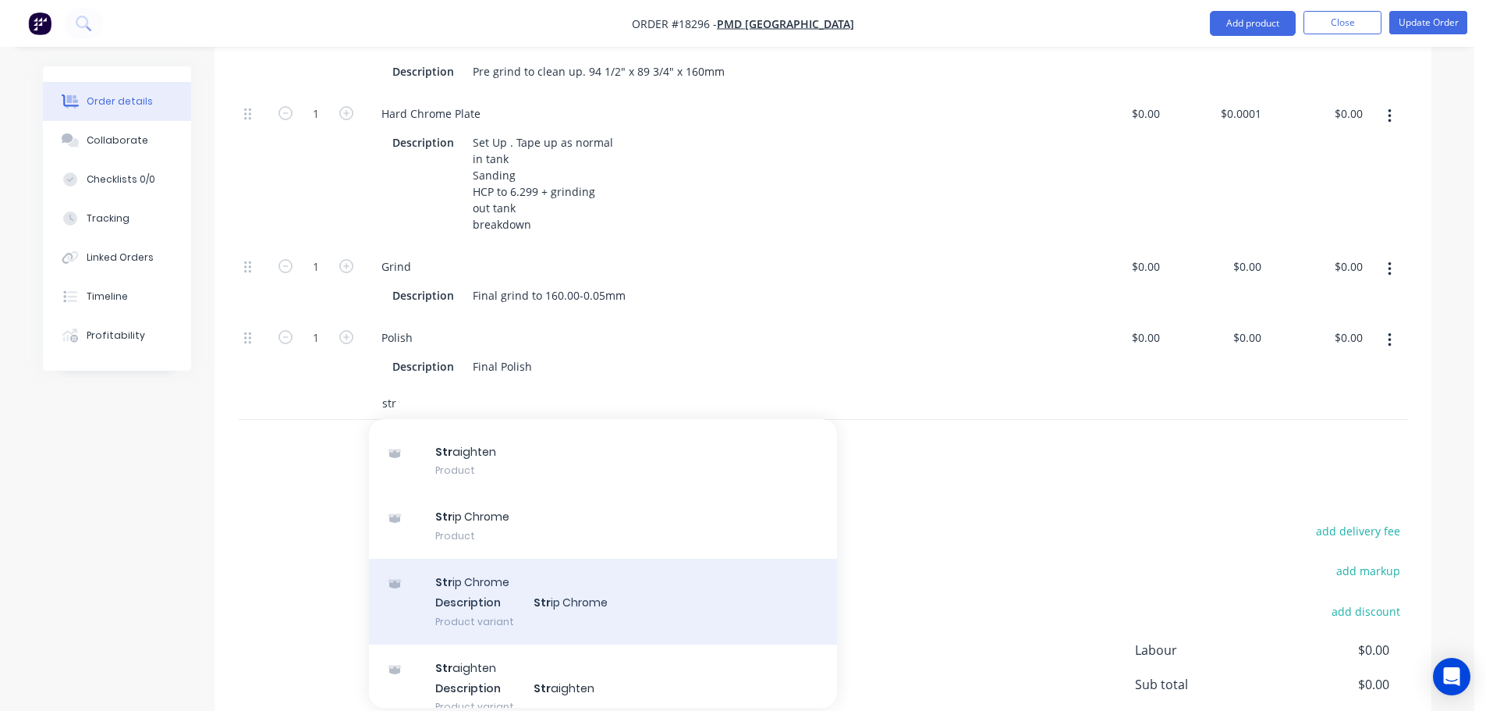
scroll to position [62, 0]
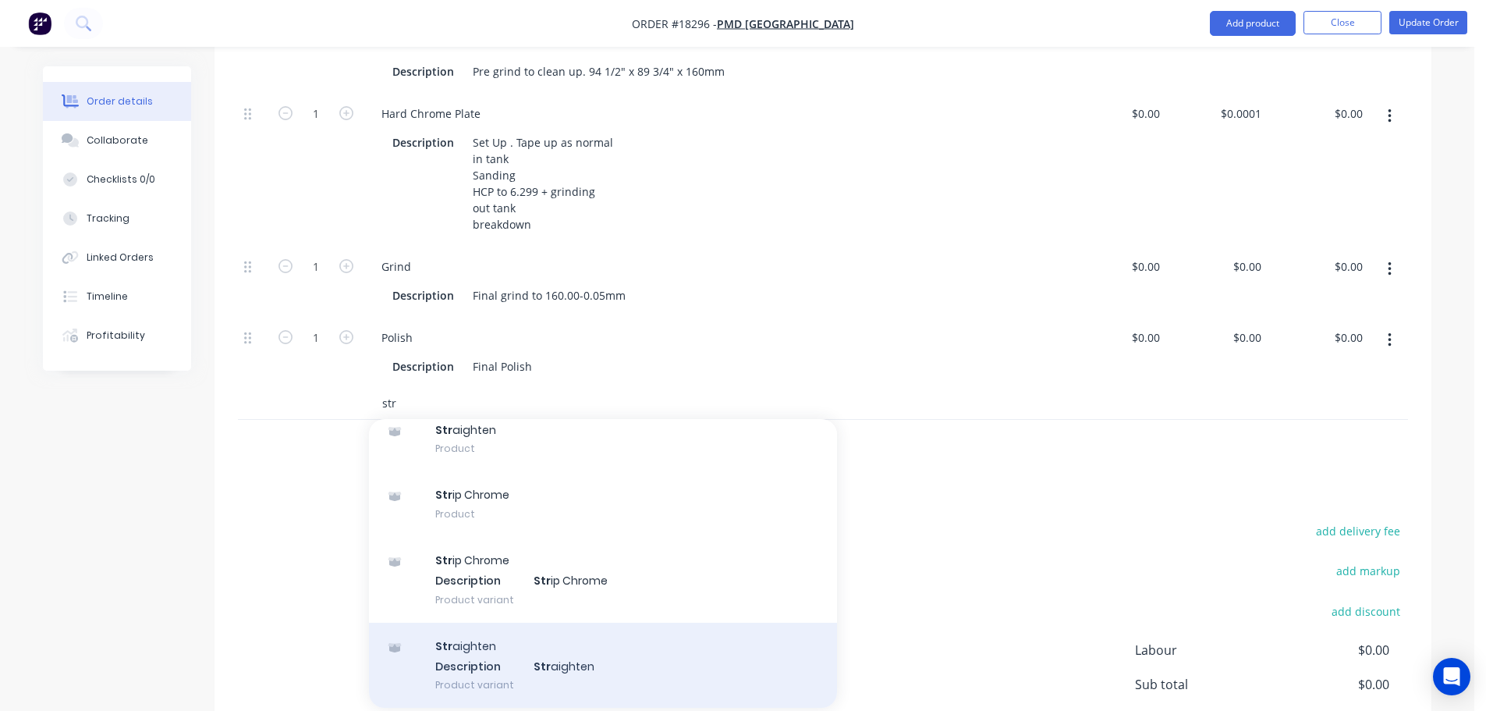
type input "str"
click at [585, 664] on div "Str aighten Description Str aighten Product variant" at bounding box center [603, 665] width 468 height 86
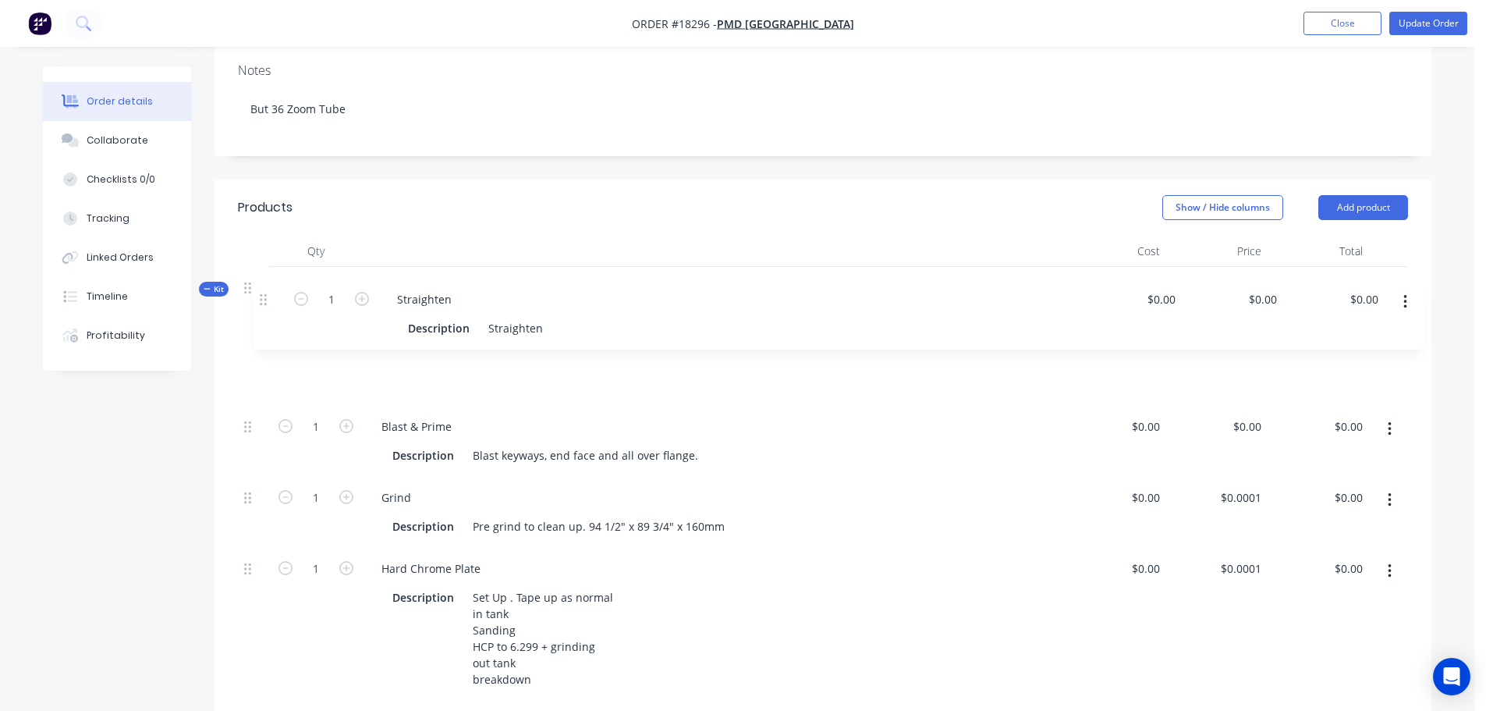
scroll to position [234, 0]
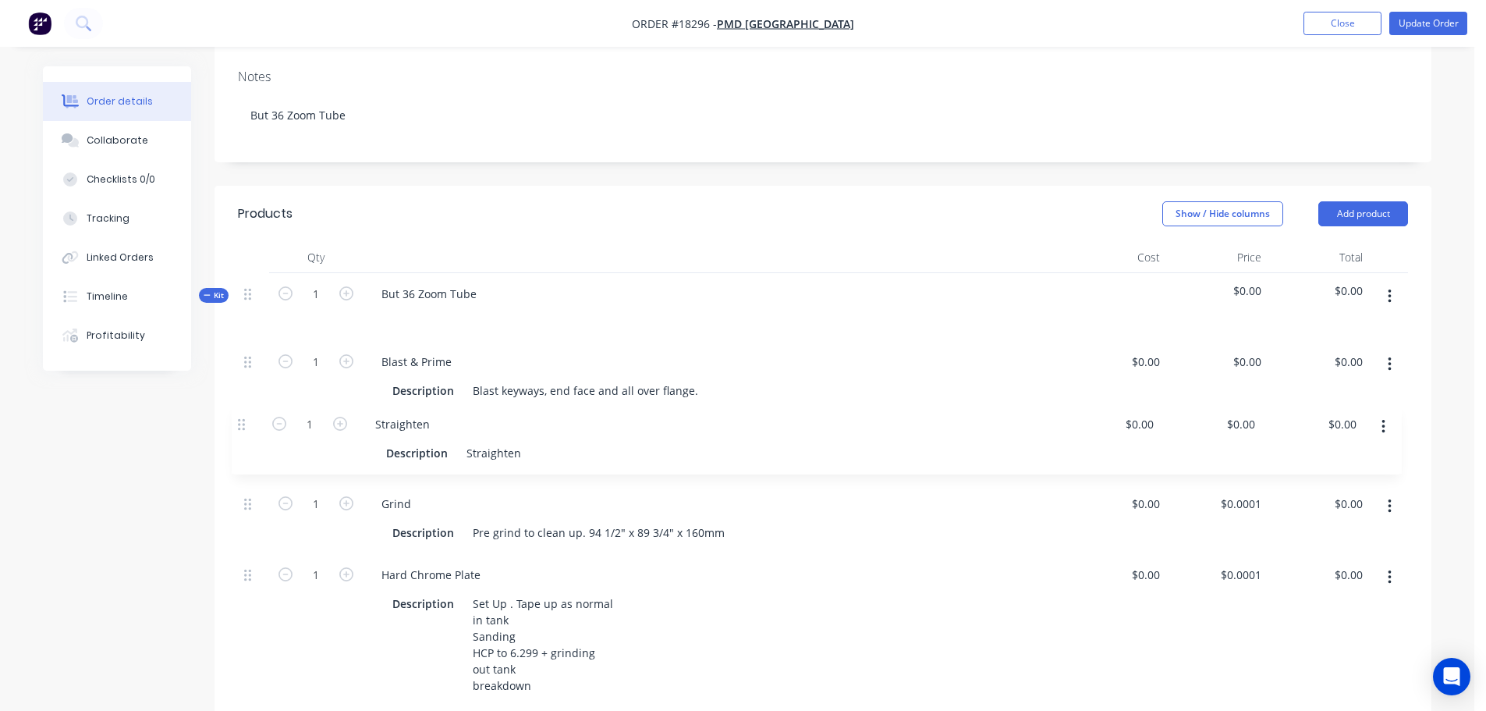
drag, startPoint x: 250, startPoint y: 411, endPoint x: 243, endPoint y: 420, distance: 11.1
click at [243, 420] on div "1 Blast & Prime Description Blast keyways, end face and all over flange. $0.00 …" at bounding box center [823, 595] width 1170 height 508
drag, startPoint x: 470, startPoint y: 460, endPoint x: 565, endPoint y: 464, distance: 95.2
click at [565, 464] on div "Description Straighten" at bounding box center [710, 461] width 649 height 23
click at [716, 286] on div "But 36 Zoom Tube" at bounding box center [714, 307] width 702 height 68
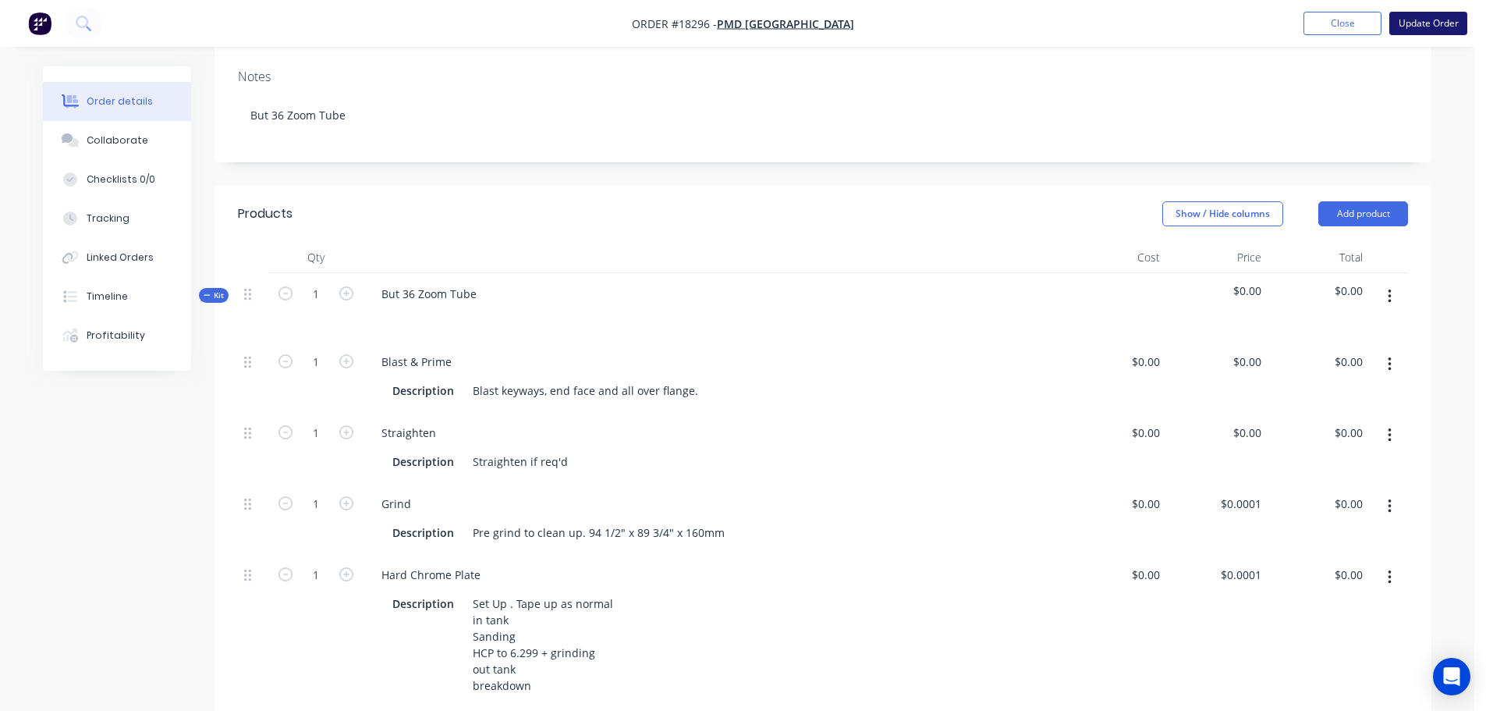
click at [1466, 12] on button "Update Order" at bounding box center [1428, 23] width 78 height 23
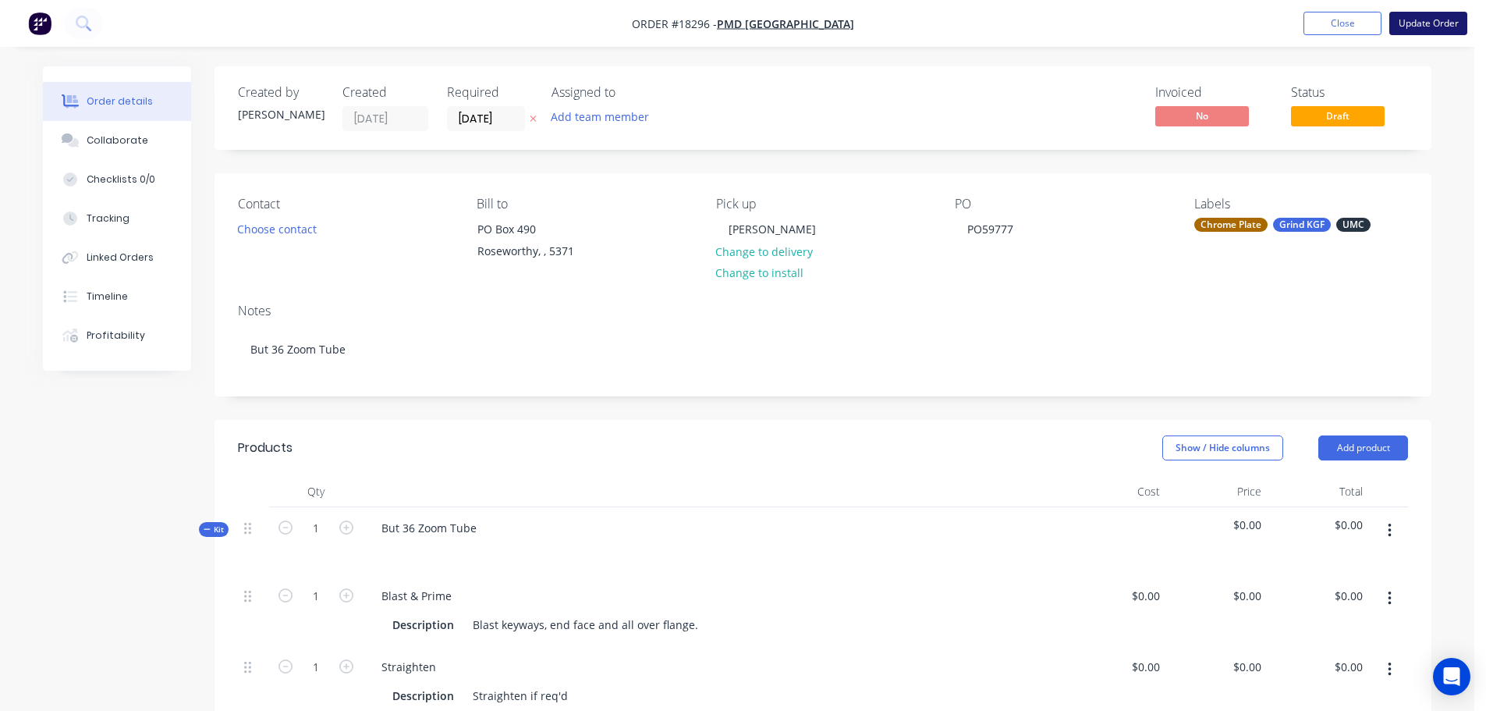
click at [1439, 29] on button "Update Order" at bounding box center [1428, 23] width 78 height 23
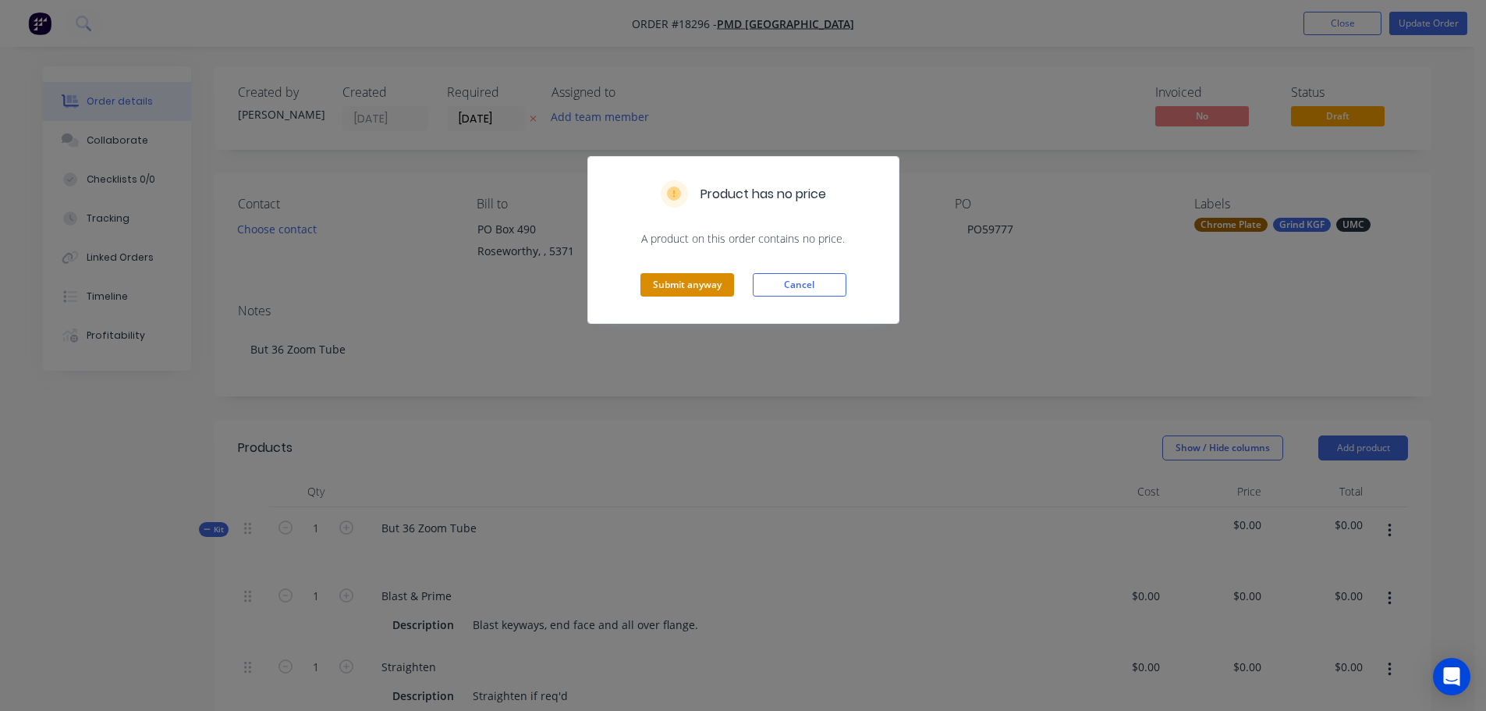
click at [672, 292] on button "Submit anyway" at bounding box center [687, 284] width 94 height 23
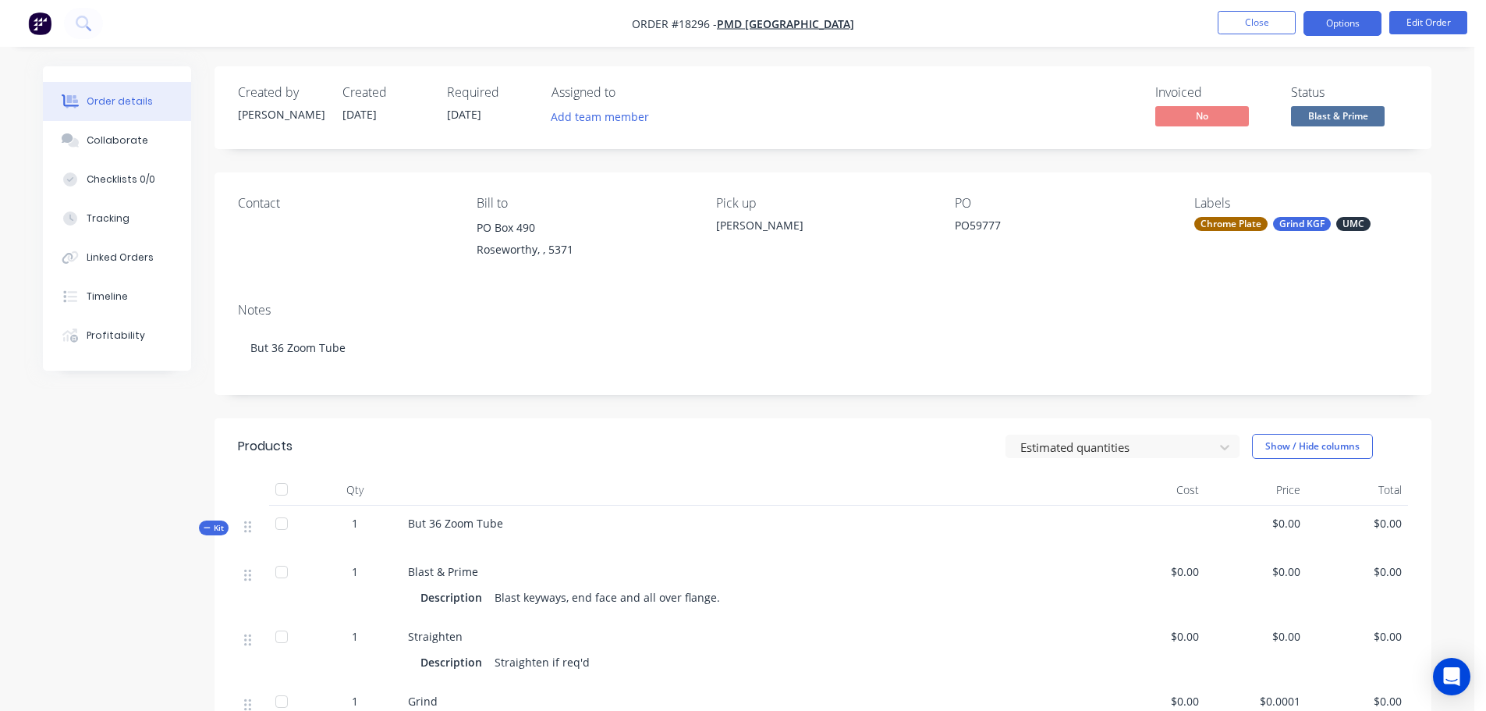
click at [1365, 27] on button "Options" at bounding box center [1342, 23] width 78 height 25
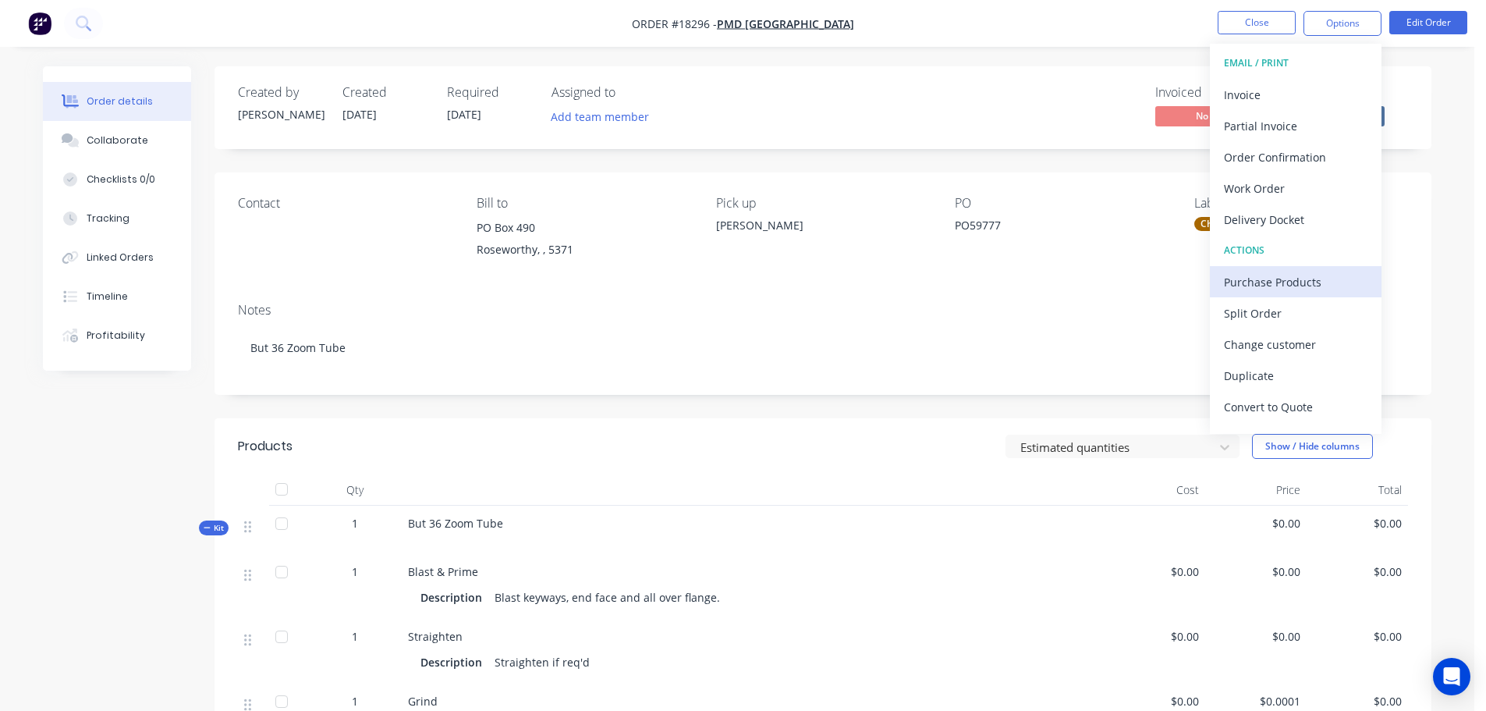
click at [1287, 271] on div "Purchase Products" at bounding box center [1296, 282] width 144 height 23
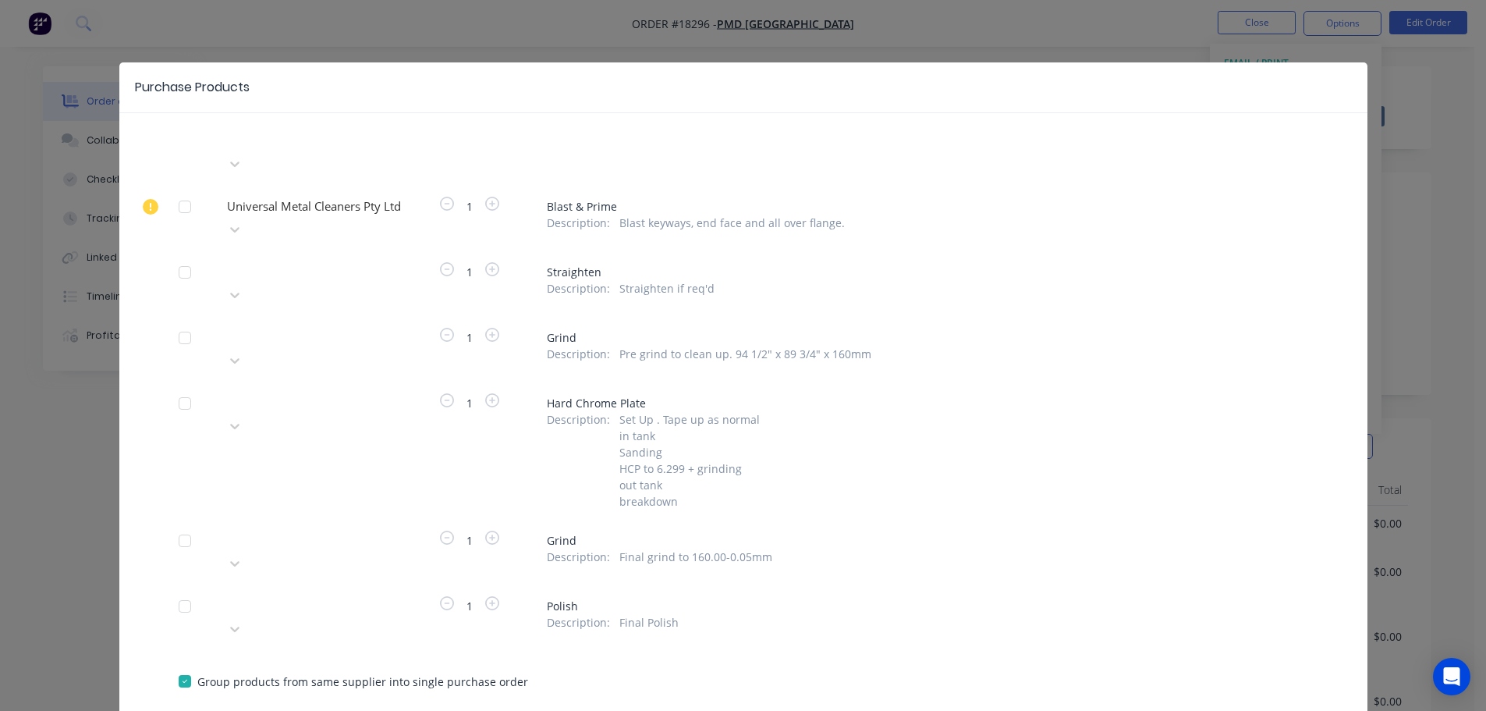
click at [171, 322] on div at bounding box center [184, 337] width 31 height 31
click at [175, 525] on div at bounding box center [184, 540] width 31 height 31
click at [305, 325] on div at bounding box center [337, 334] width 225 height 19
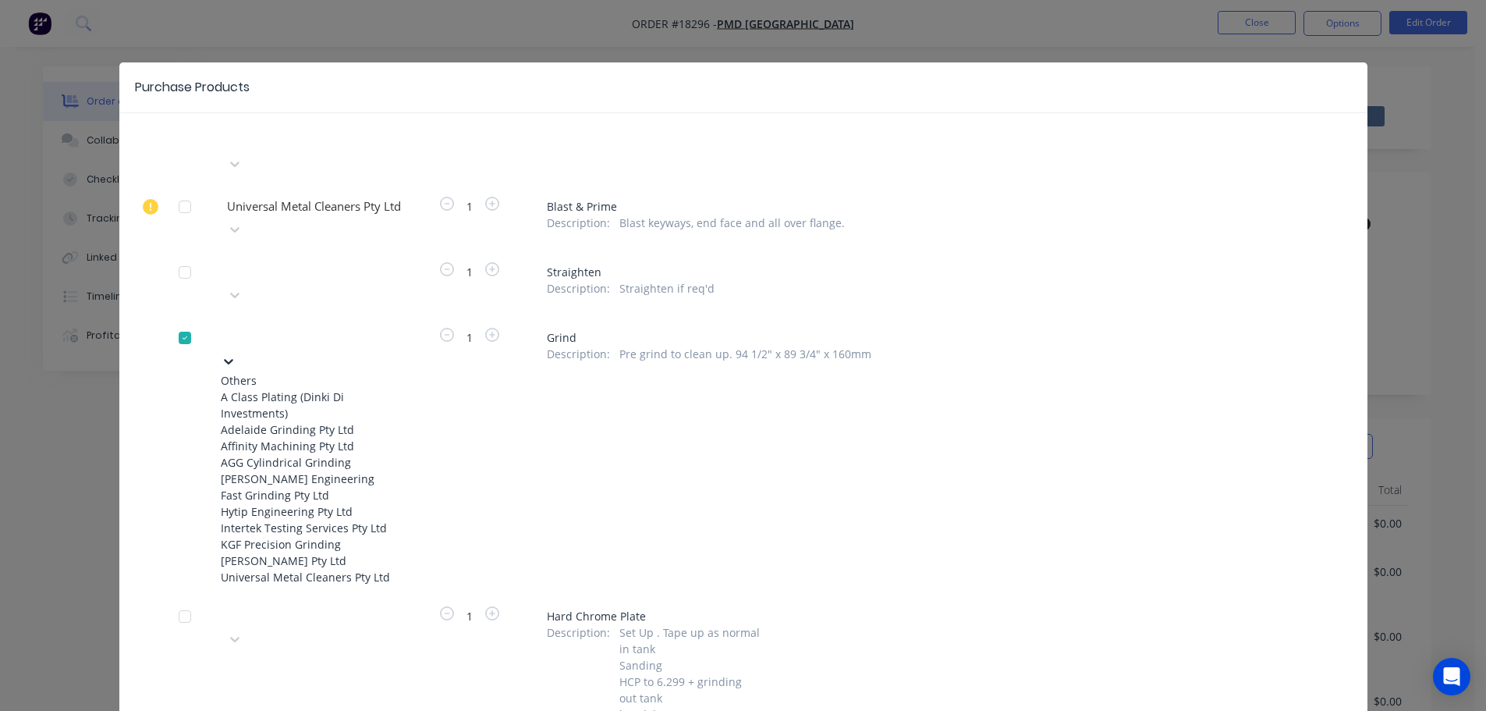
scroll to position [78, 0]
click at [323, 536] on div "KGF Precision Grinding" at bounding box center [307, 544] width 172 height 16
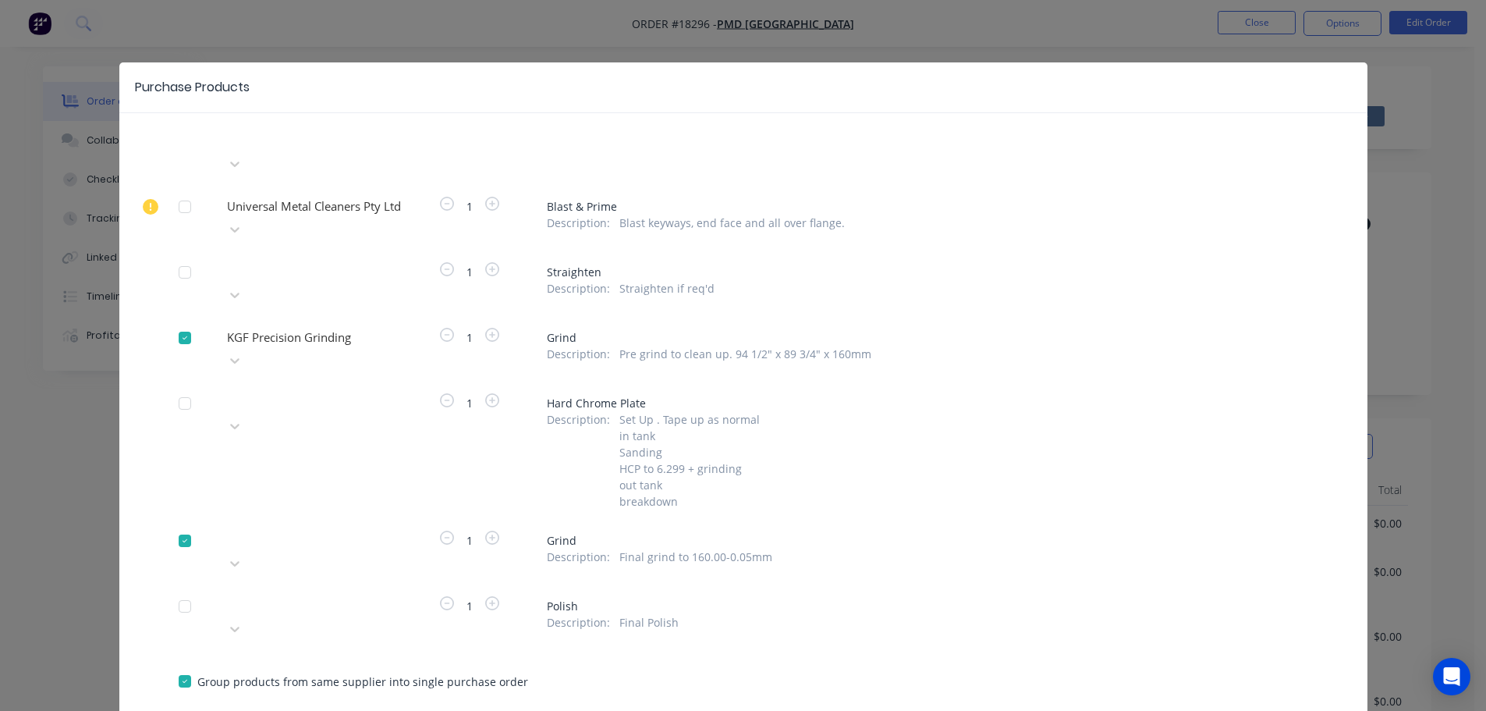
click at [312, 528] on div "Please choose a supplier" at bounding box center [307, 551] width 172 height 47
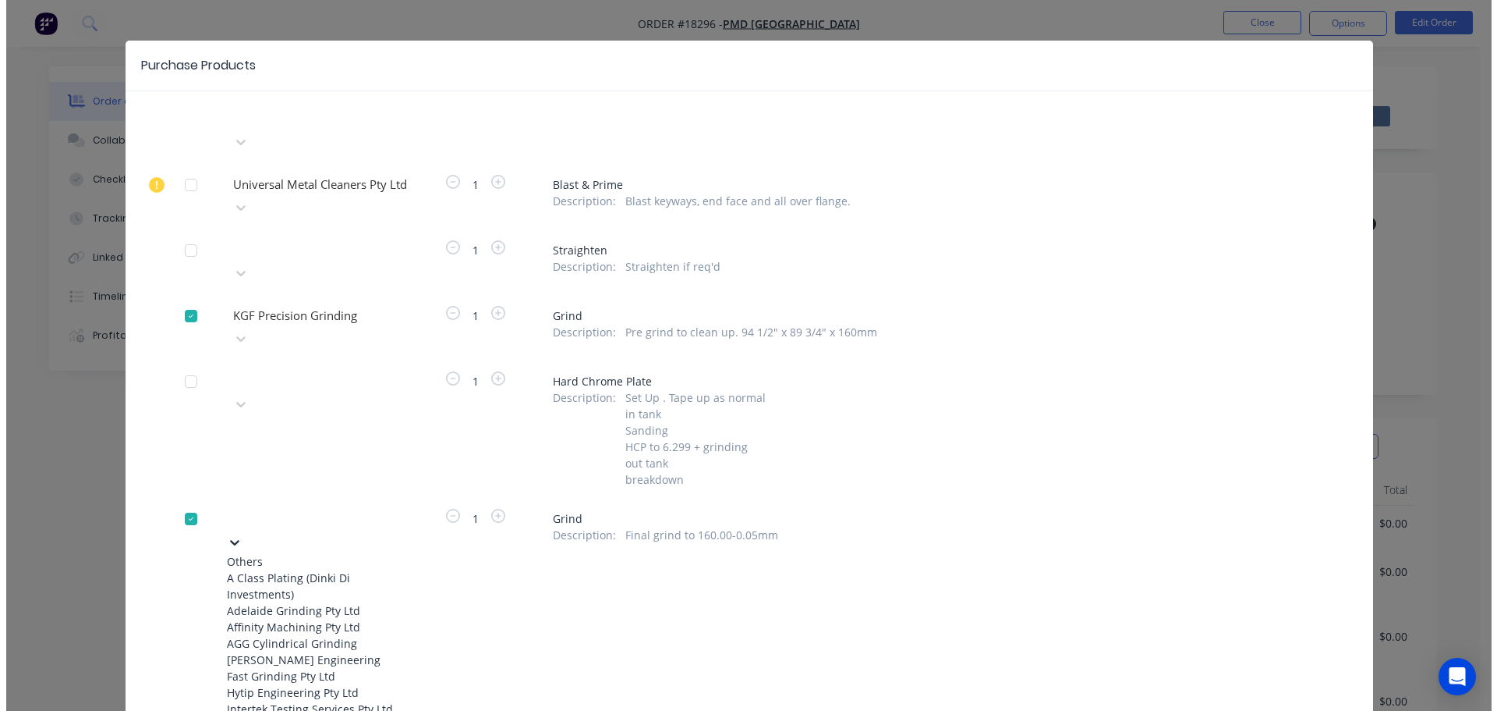
scroll to position [156, 0]
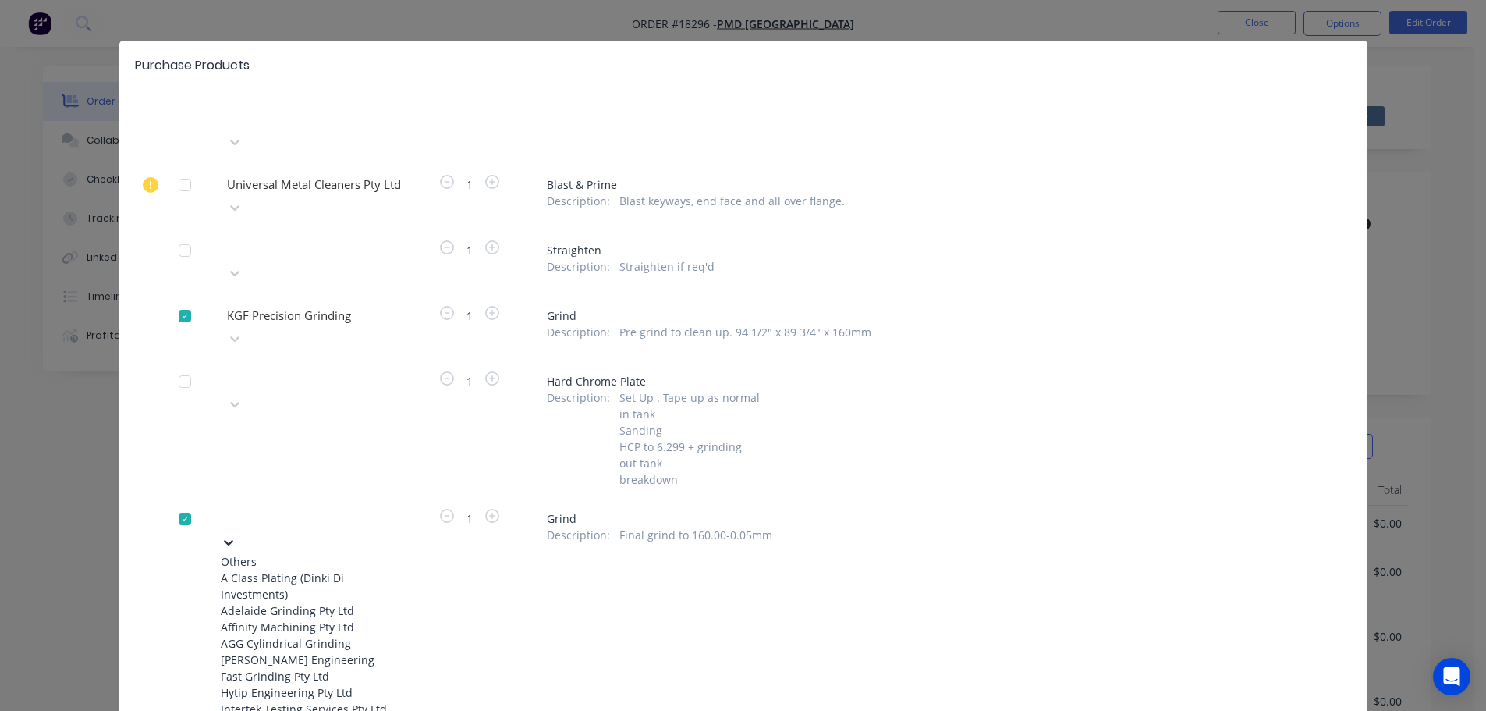
click at [302, 710] on div "KGF Precision Grinding" at bounding box center [307, 725] width 172 height 16
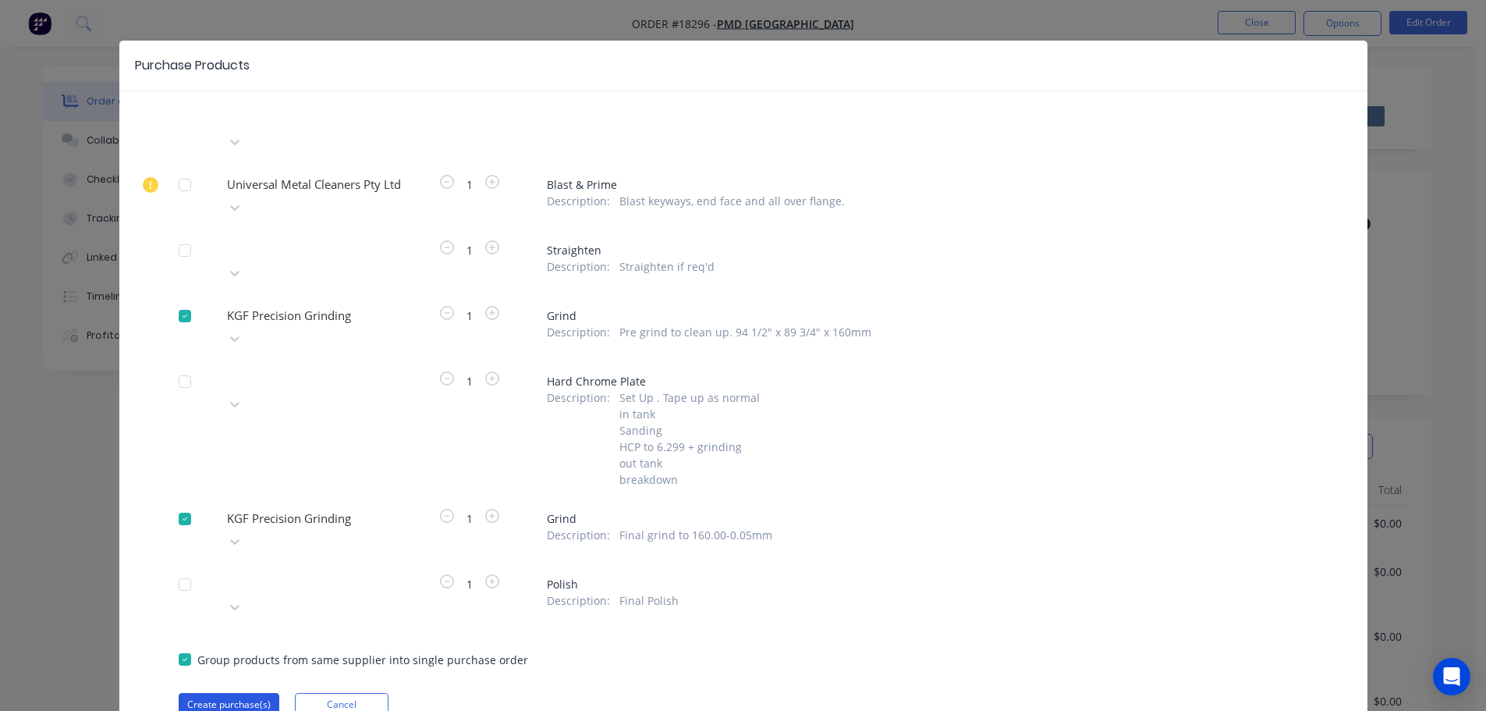
click at [242, 693] on button "Create purchase(s)" at bounding box center [229, 704] width 101 height 23
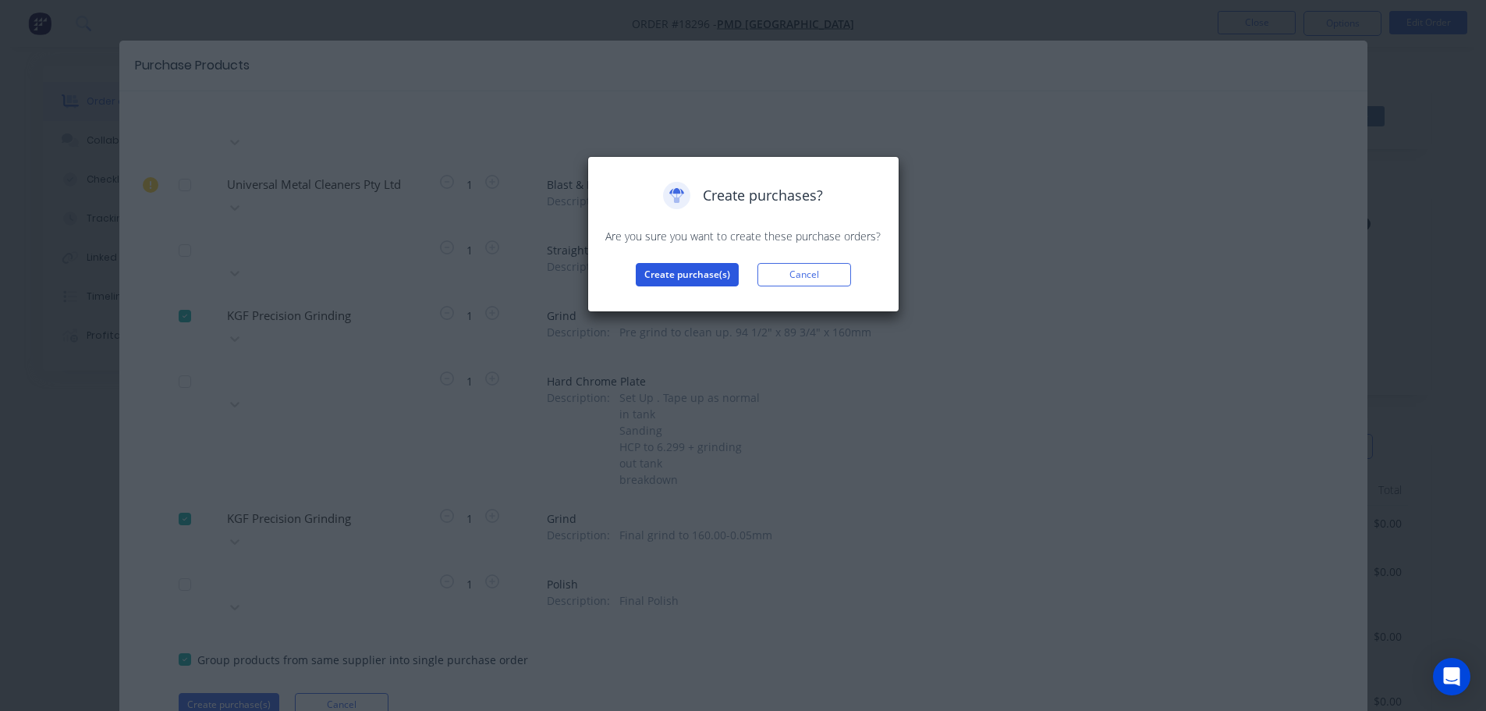
click at [721, 266] on button "Create purchase(s)" at bounding box center [687, 274] width 103 height 23
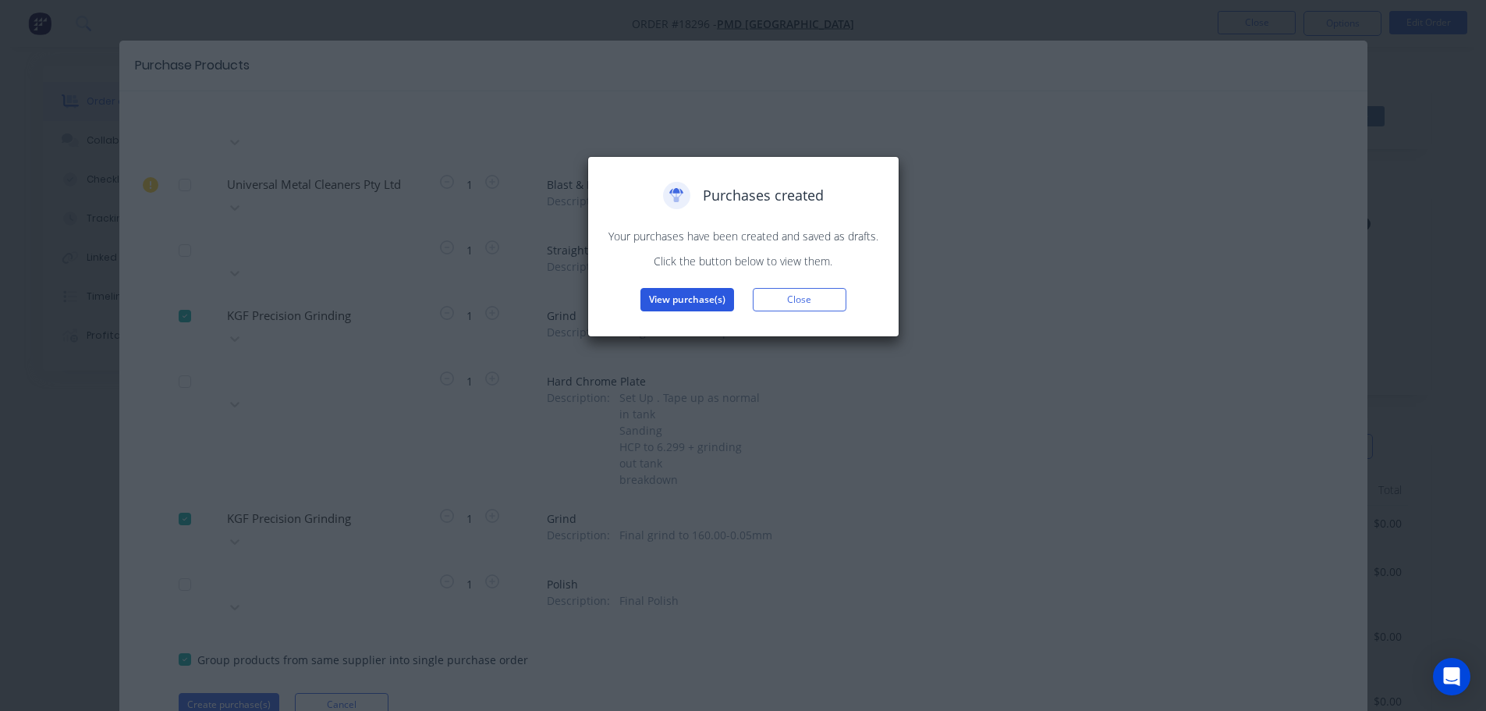
click at [710, 297] on button "View purchase(s)" at bounding box center [687, 299] width 94 height 23
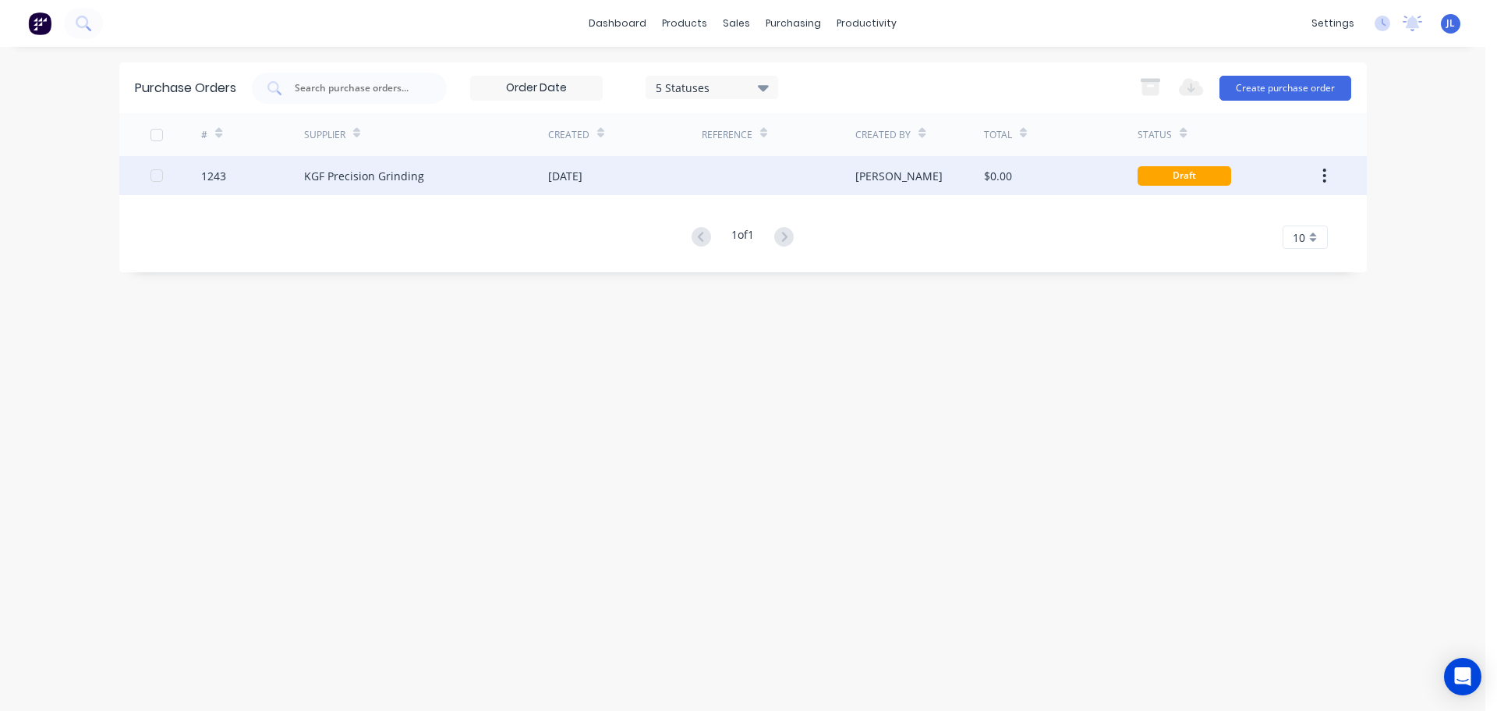
click at [691, 186] on div "[DATE]" at bounding box center [625, 175] width 154 height 39
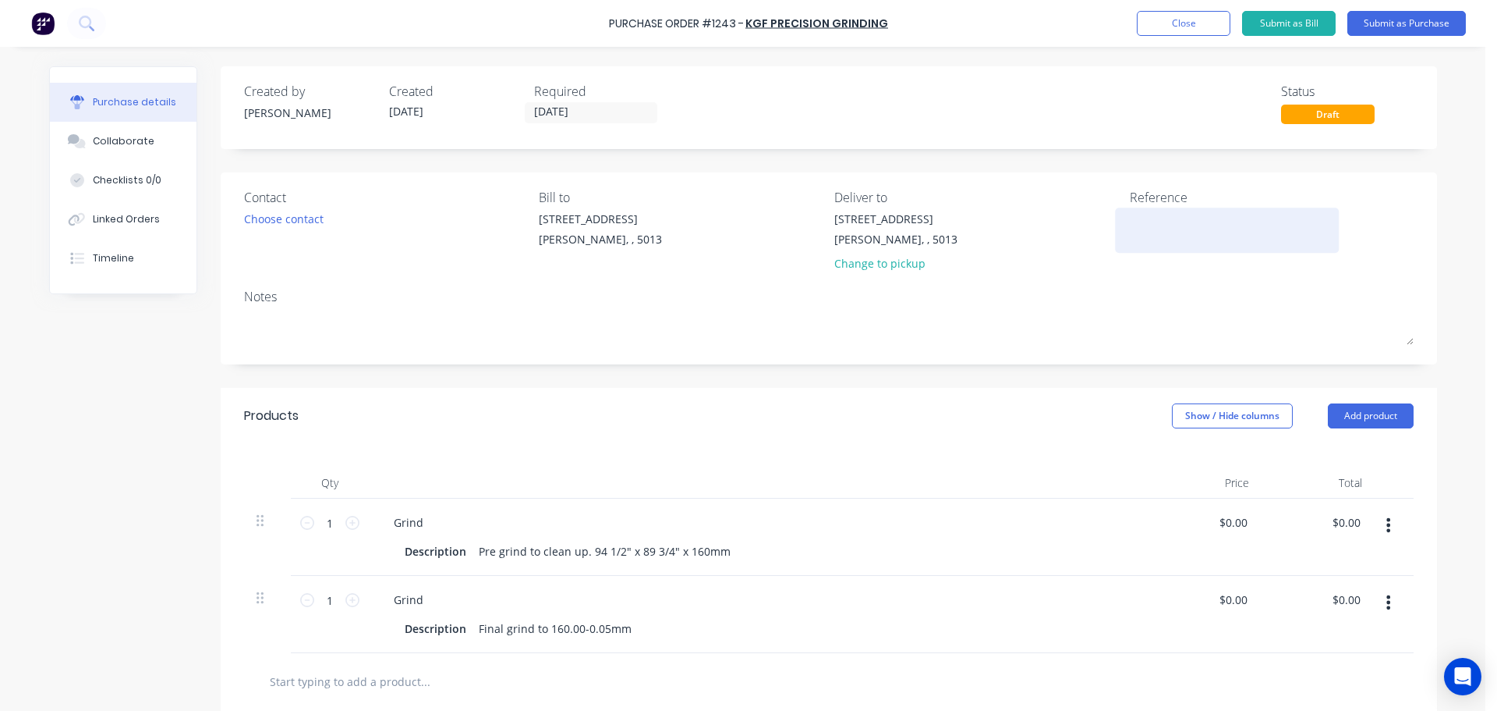
click at [1130, 238] on textarea at bounding box center [1227, 228] width 195 height 35
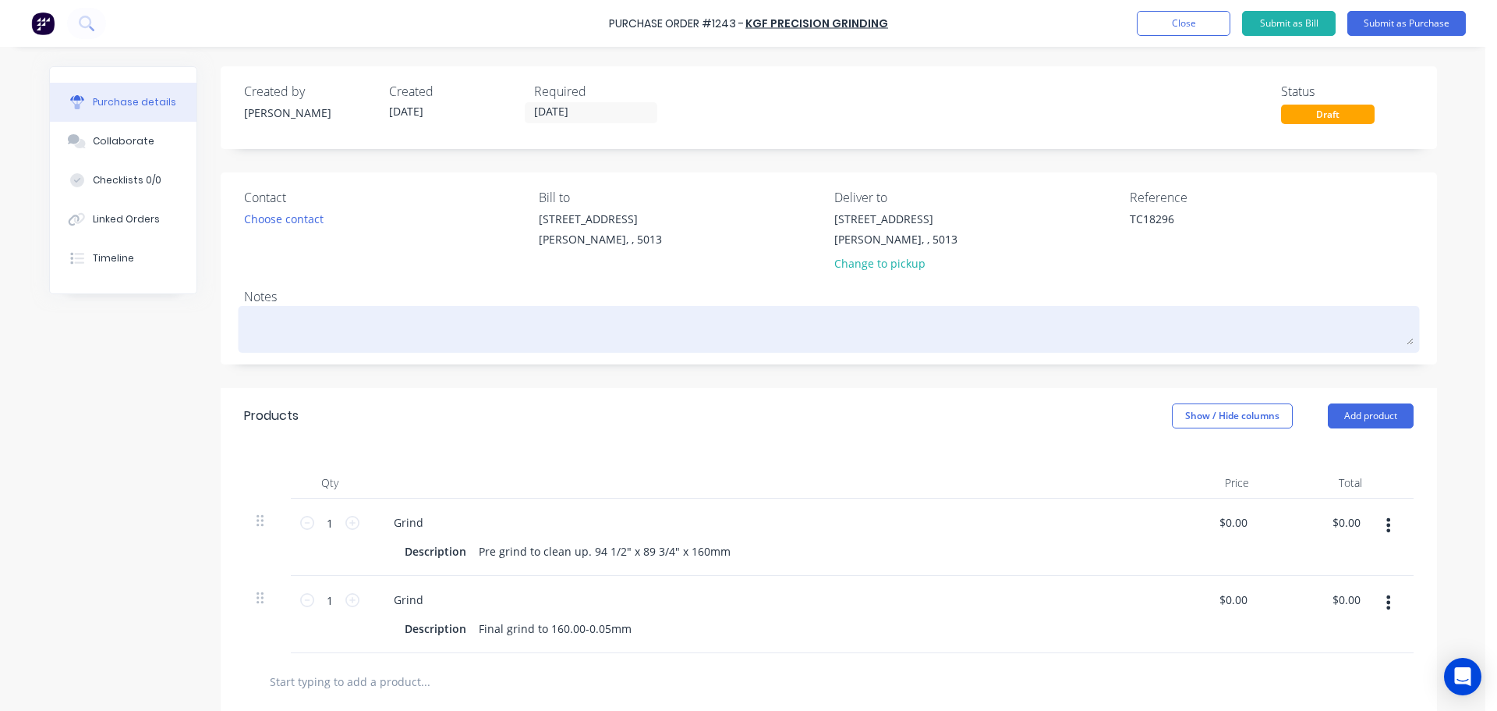
type textarea "TC18296"
click at [1065, 311] on textarea at bounding box center [829, 327] width 1170 height 35
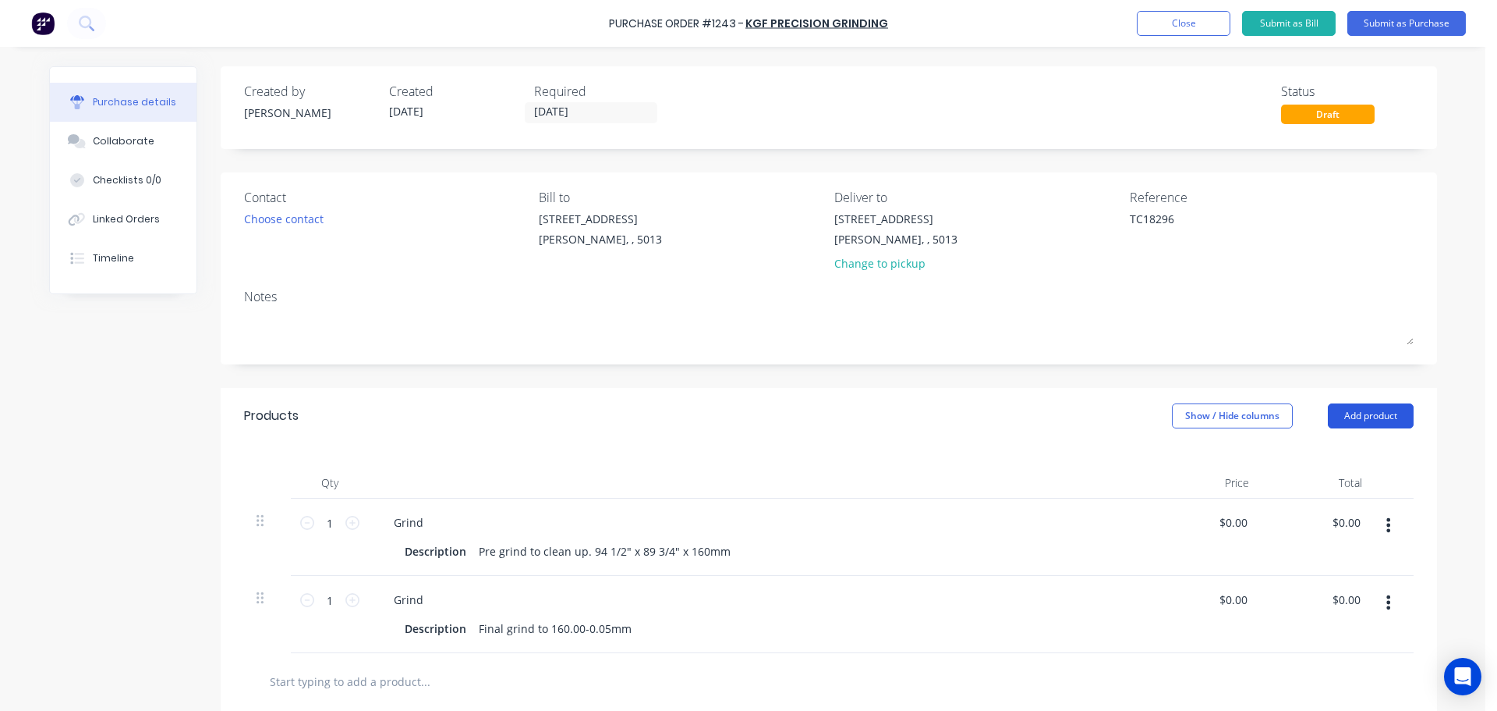
click at [1328, 420] on button "Add product" at bounding box center [1371, 415] width 86 height 25
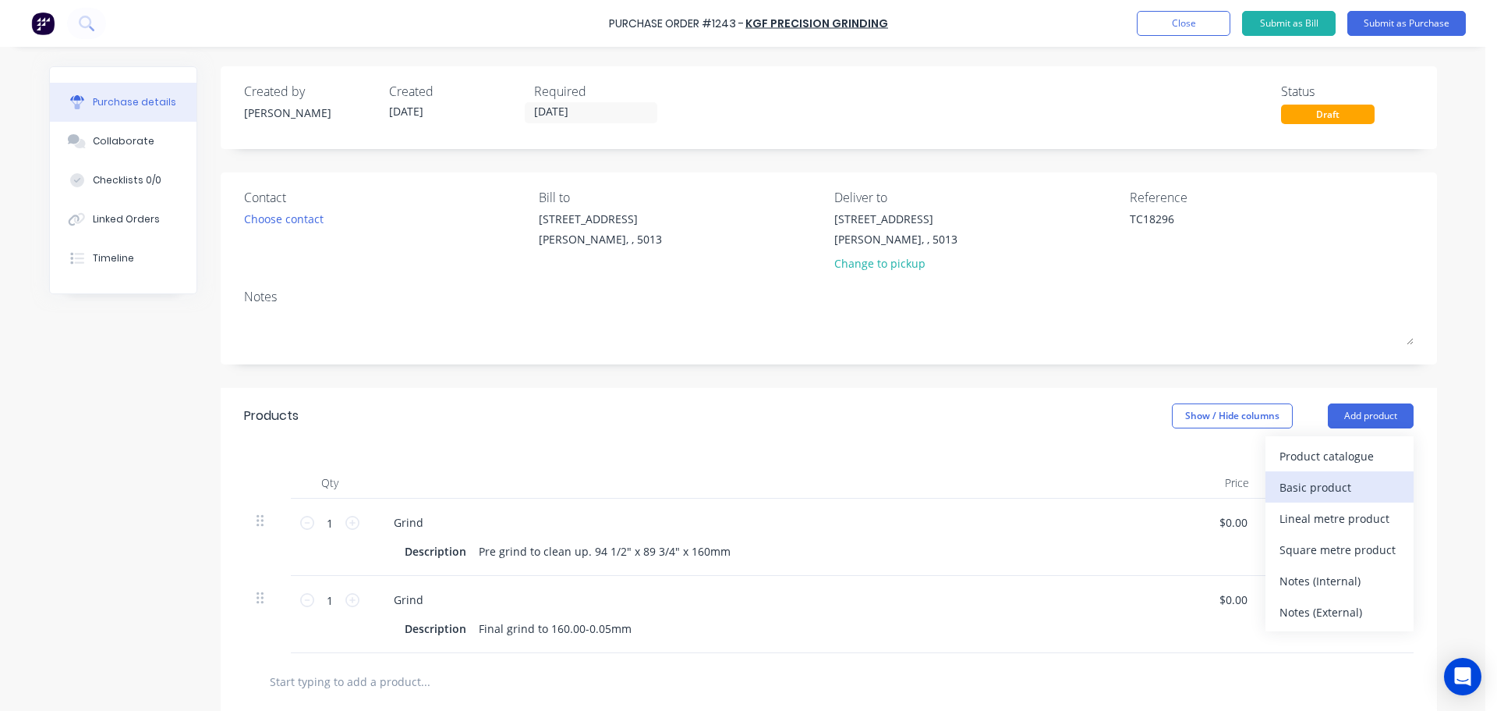
click at [1291, 487] on div "Basic product" at bounding box center [1340, 487] width 120 height 23
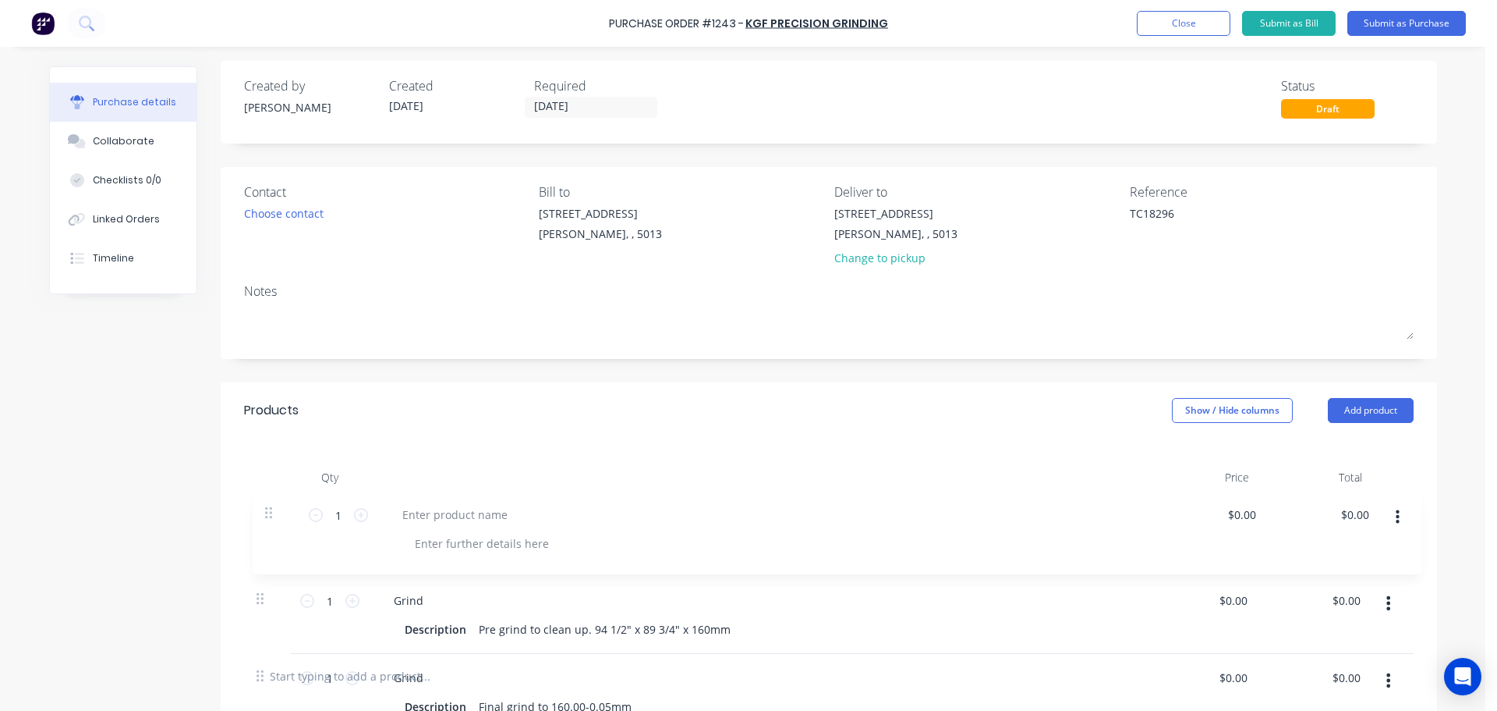
scroll to position [9, 0]
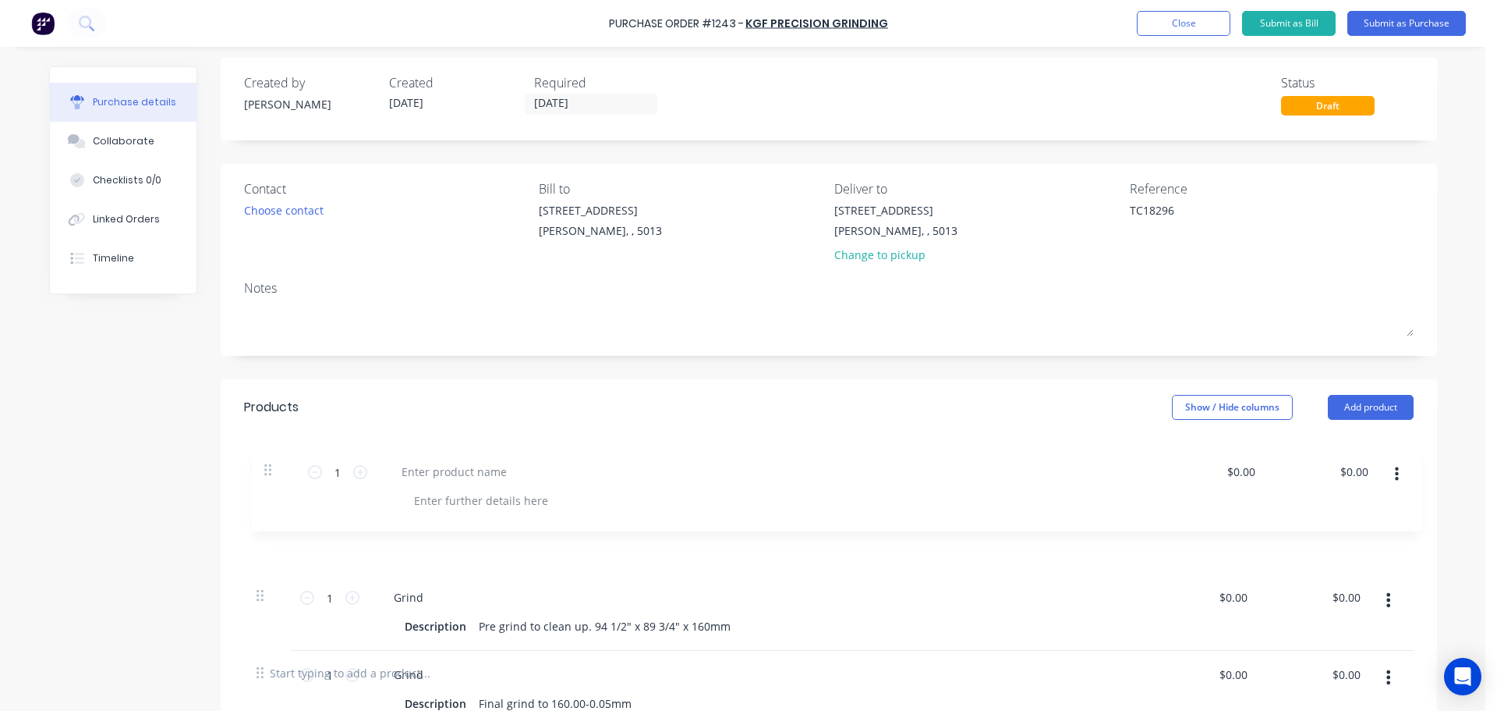
drag, startPoint x: 256, startPoint y: 674, endPoint x: 272, endPoint y: 465, distance: 209.7
click at [272, 465] on div "Qty Price Total 1 1 Grind Description Pre grind to clean up. 94 1/2" x 89 3/4" …" at bounding box center [829, 539] width 1217 height 209
click at [414, 512] on div at bounding box center [446, 513] width 130 height 23
click at [523, 435] on div "Qty Price Total 1 1 BUT36 Zoom Tube $0.00 $0.00 $0.00 $0.00 1 1 Grind Descripti…" at bounding box center [829, 581] width 1217 height 292
click at [1409, 10] on div "Purchase Order #1243 - KGF Precision Grinding Add product Close Submit as Bill …" at bounding box center [748, 23] width 1497 height 47
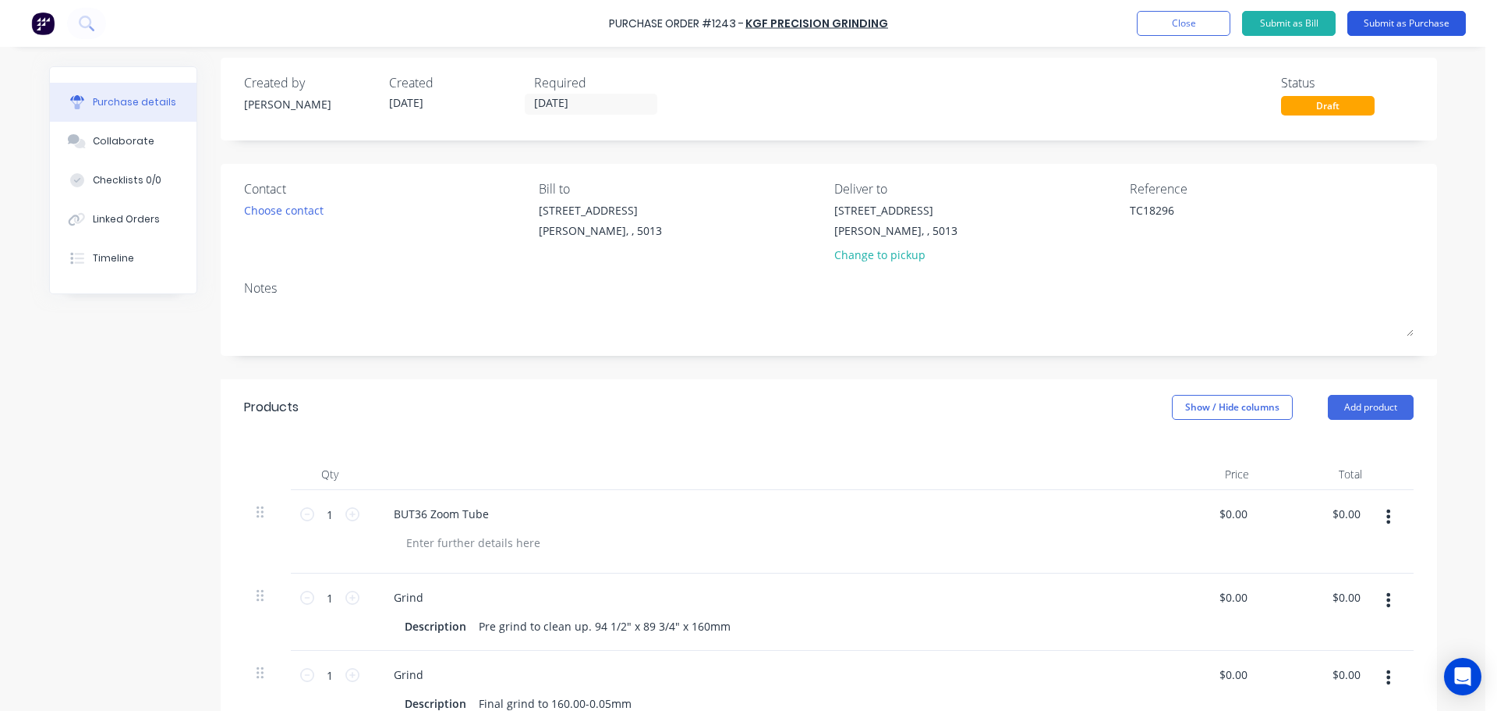
click at [1409, 24] on button "Submit as Purchase" at bounding box center [1407, 23] width 119 height 25
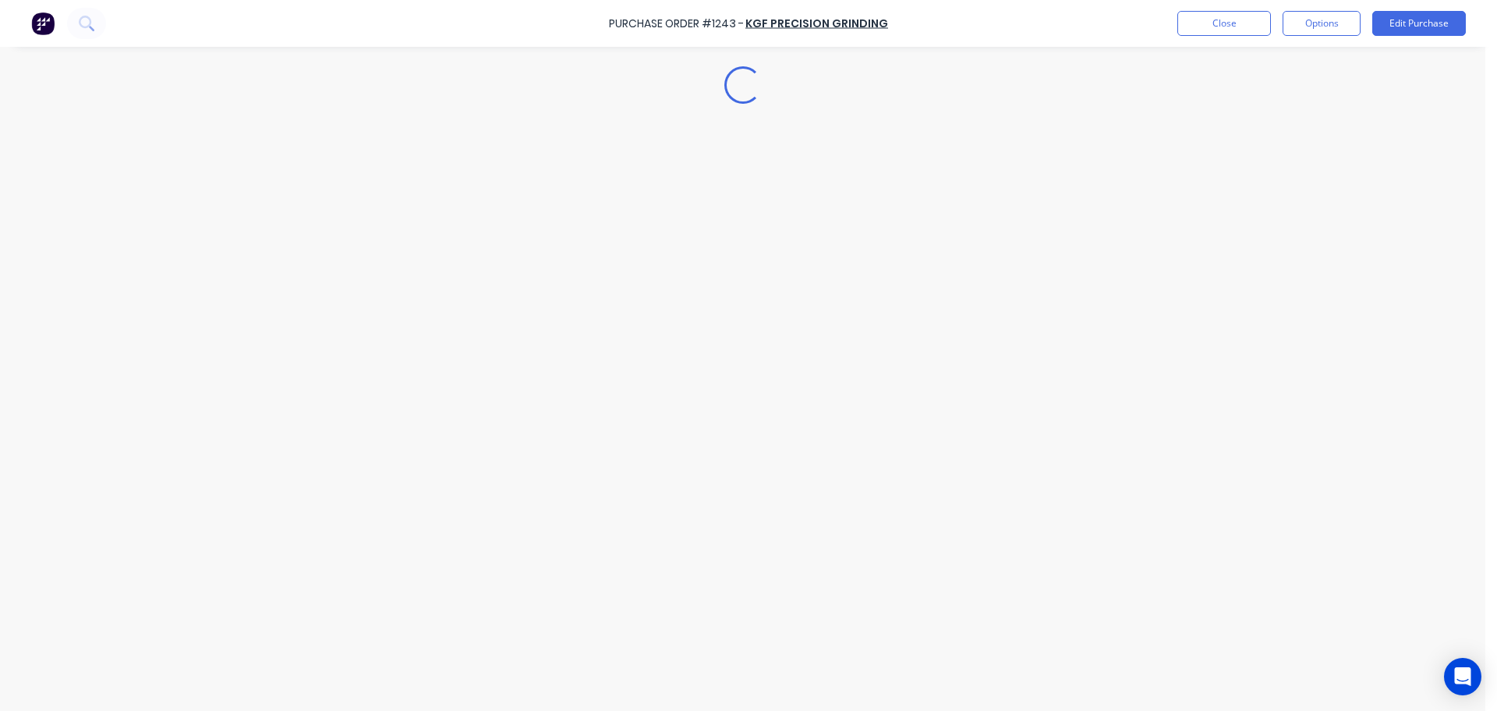
scroll to position [0, 0]
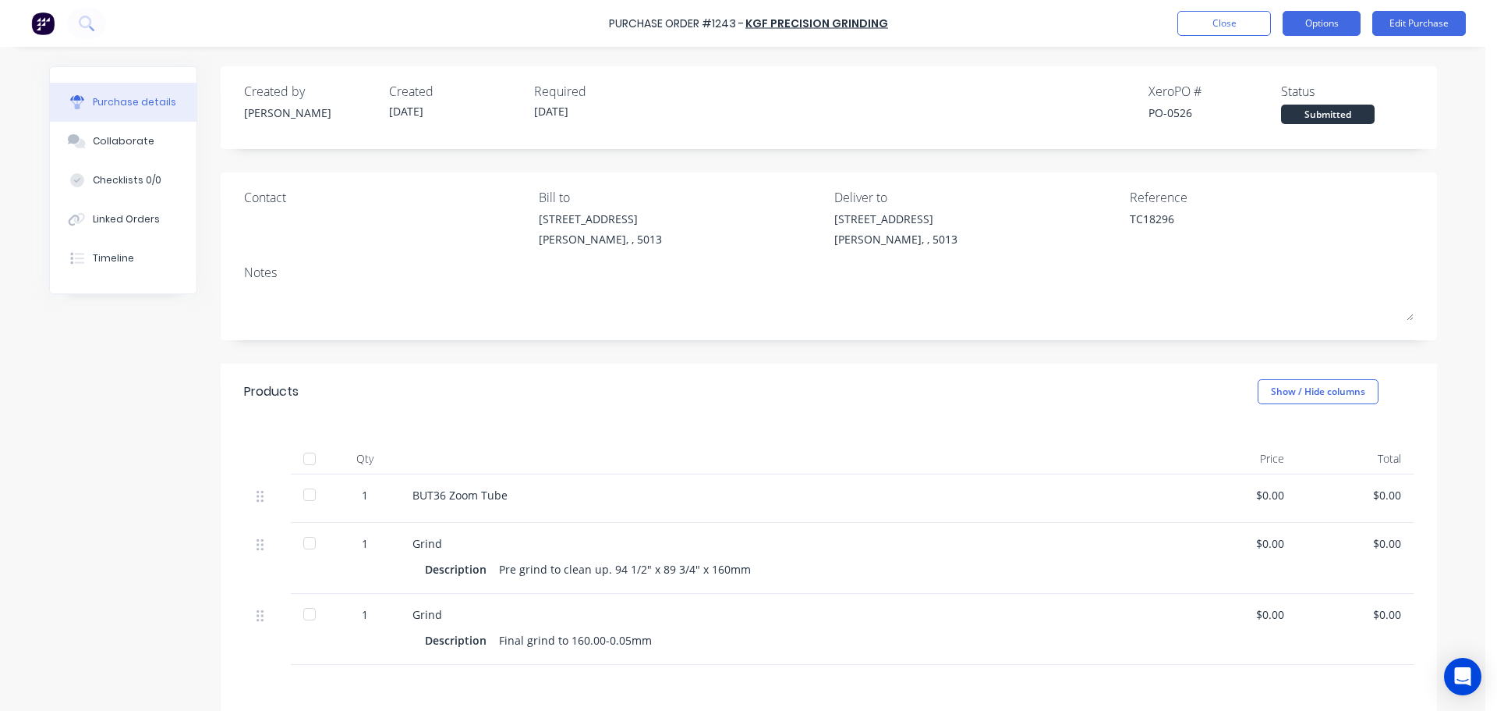
click at [1333, 28] on button "Options" at bounding box center [1322, 23] width 78 height 25
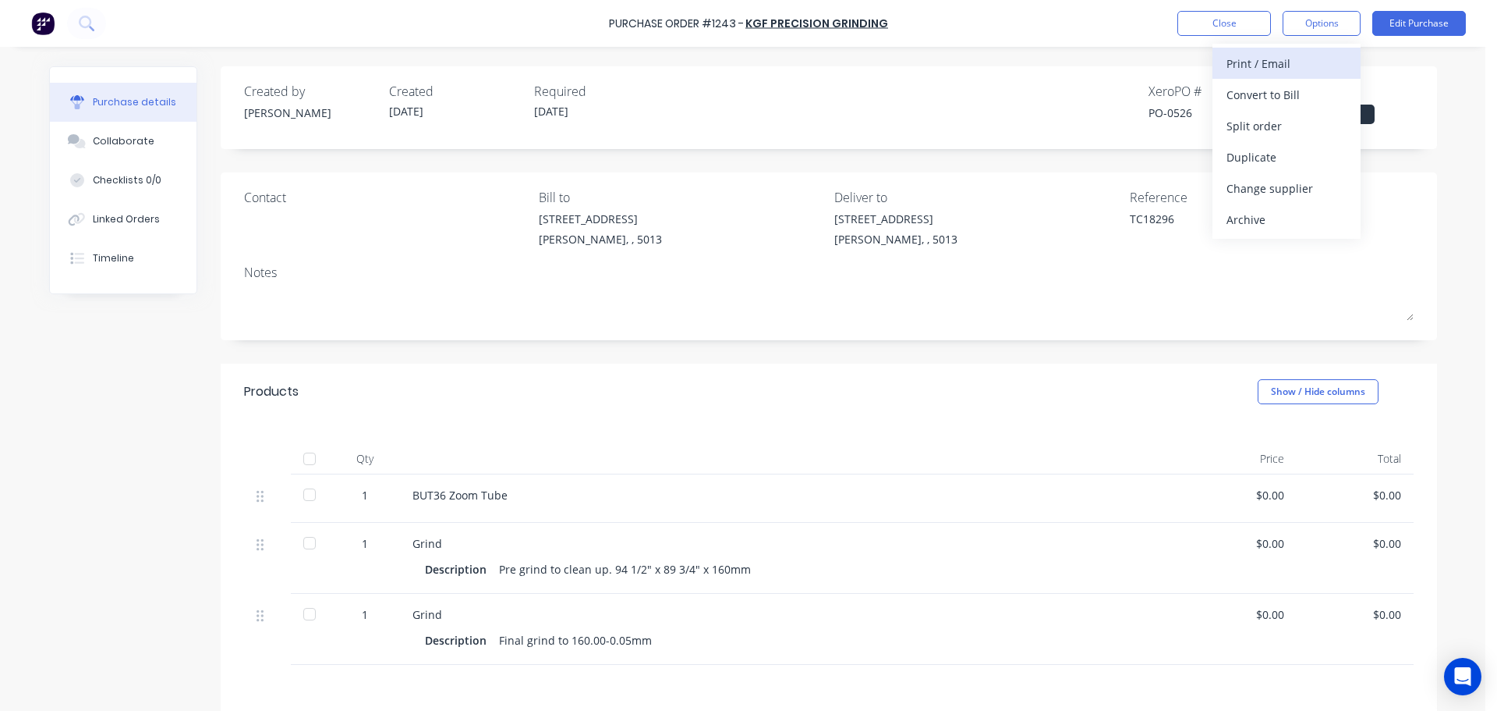
click at [1304, 68] on div "Print / Email" at bounding box center [1287, 63] width 120 height 23
click at [1285, 127] on div "Without pricing" at bounding box center [1287, 126] width 120 height 23
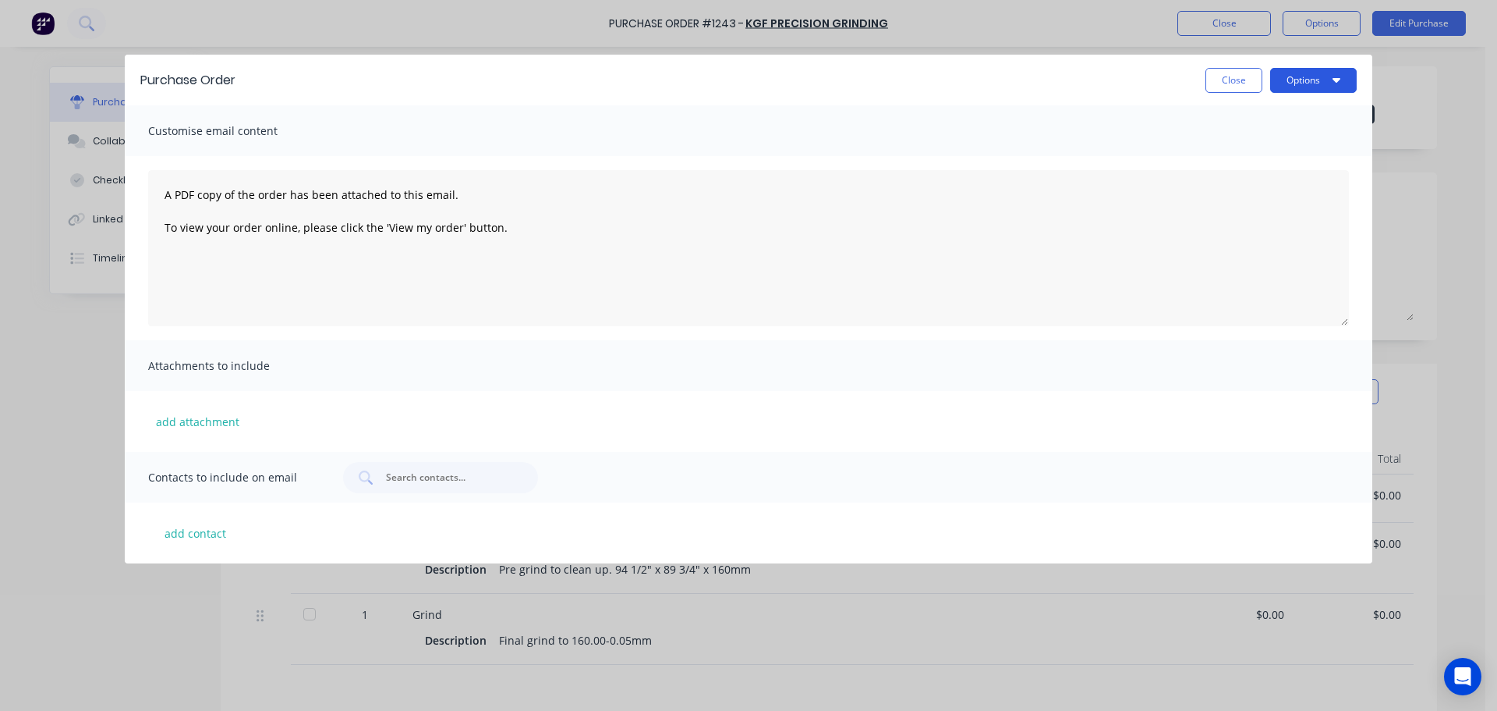
click at [1320, 77] on button "Options" at bounding box center [1314, 80] width 87 height 25
click at [1256, 115] on div "Preview" at bounding box center [1283, 119] width 120 height 23
click at [1228, 87] on button "Close" at bounding box center [1234, 80] width 57 height 25
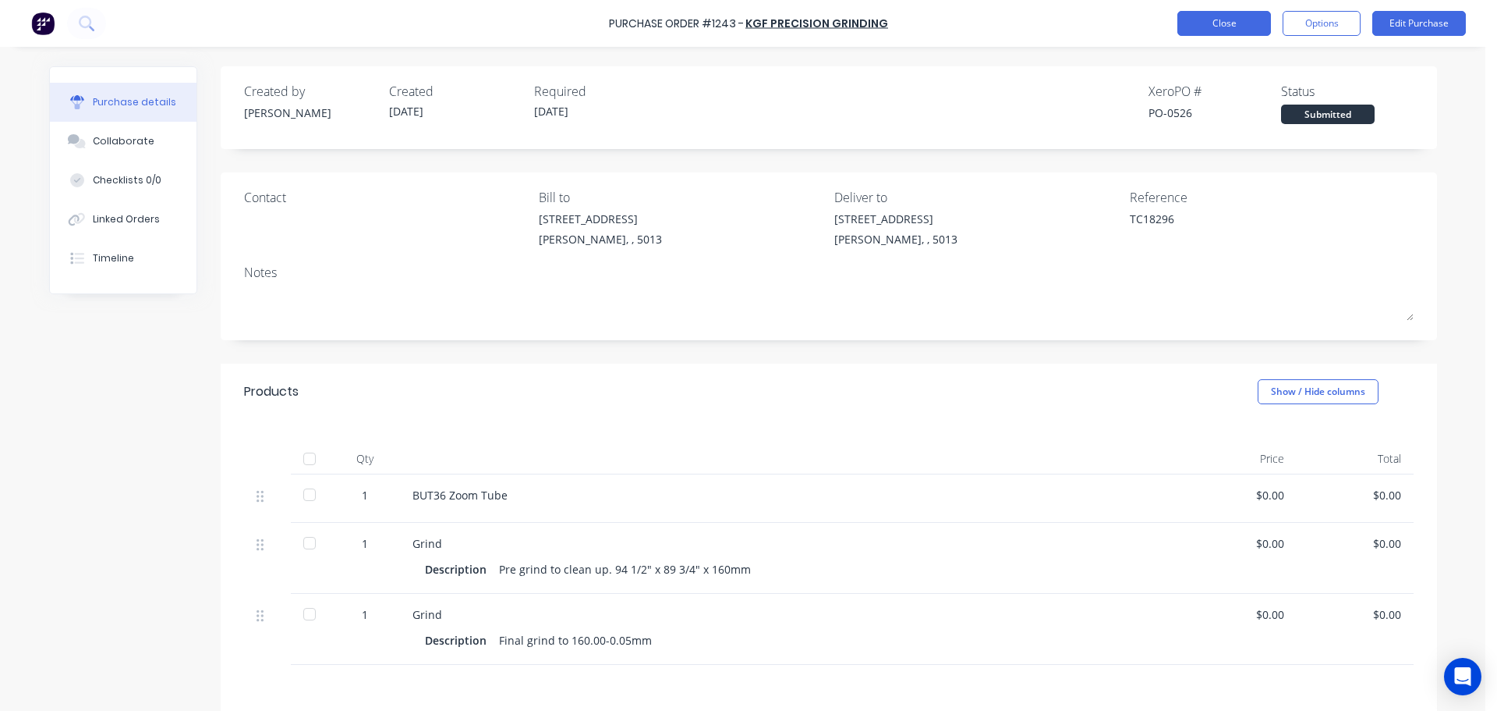
click at [1212, 35] on button "Close" at bounding box center [1225, 23] width 94 height 25
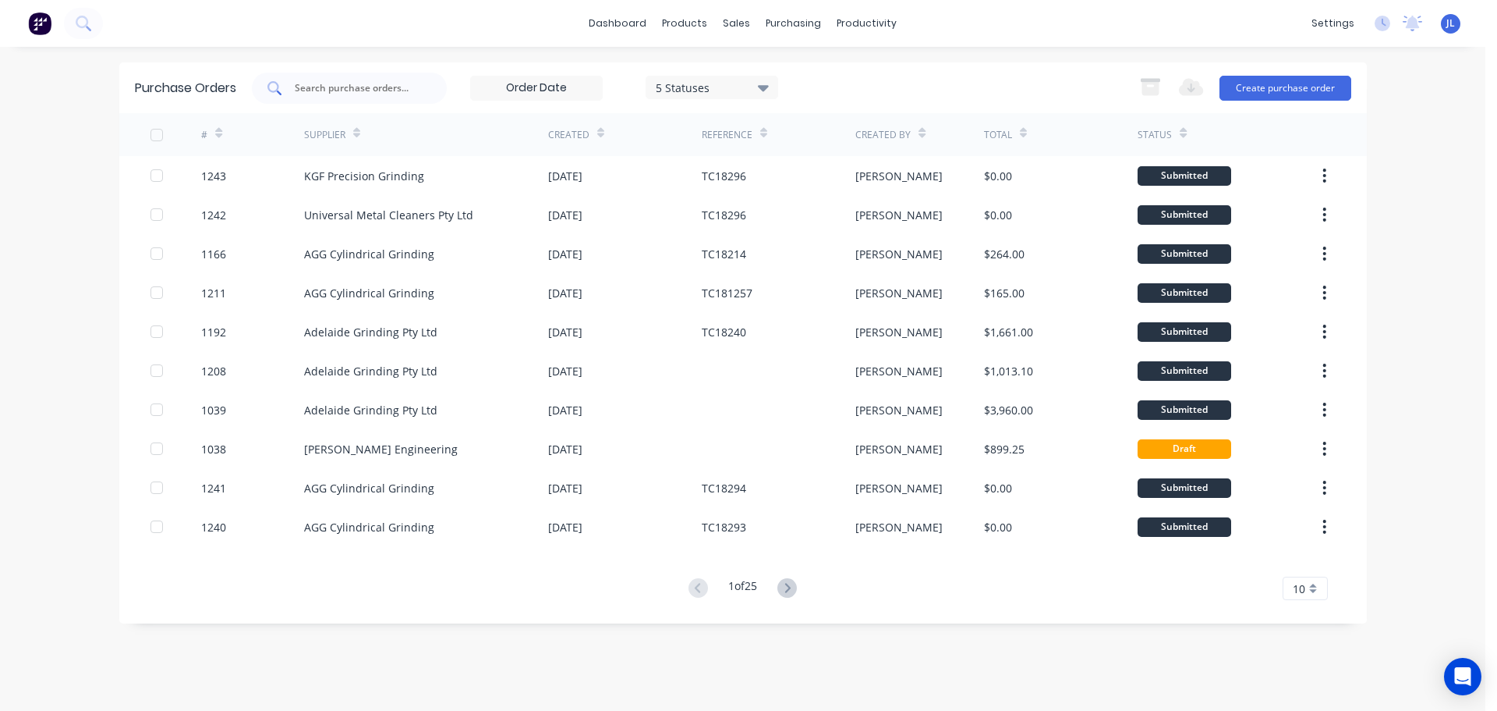
click at [348, 93] on input "text" at bounding box center [357, 88] width 129 height 16
type input "pend"
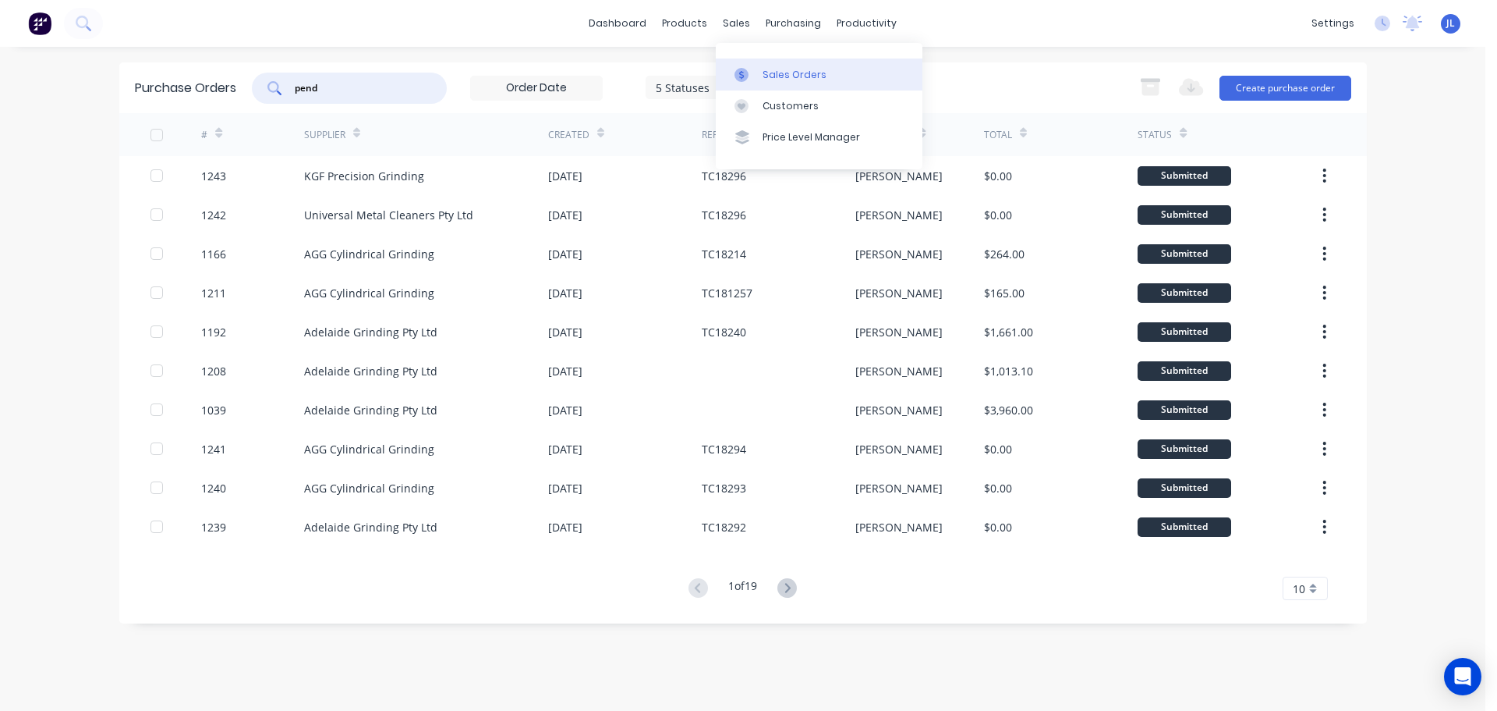
click at [741, 62] on link "Sales Orders" at bounding box center [819, 73] width 207 height 31
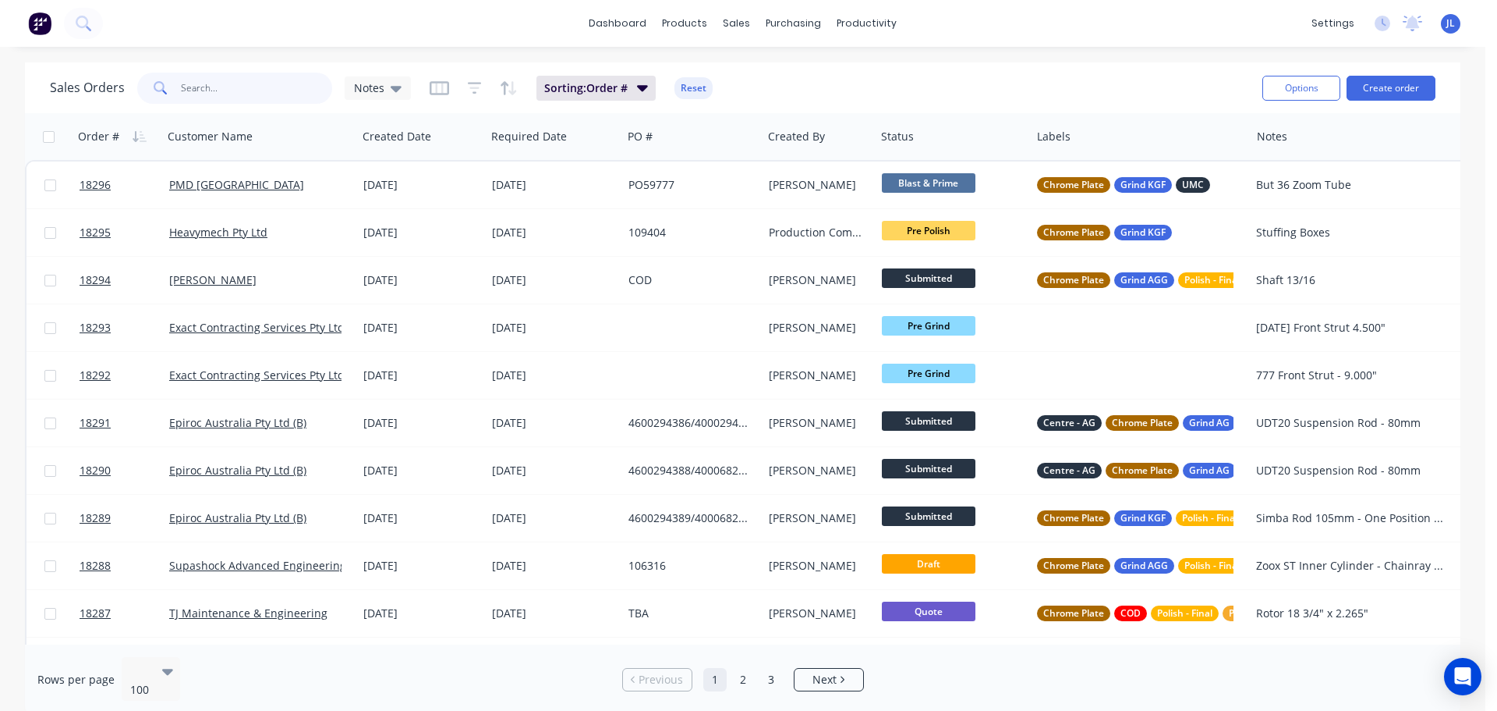
click at [227, 93] on input "text" at bounding box center [257, 88] width 152 height 31
type input "pend"
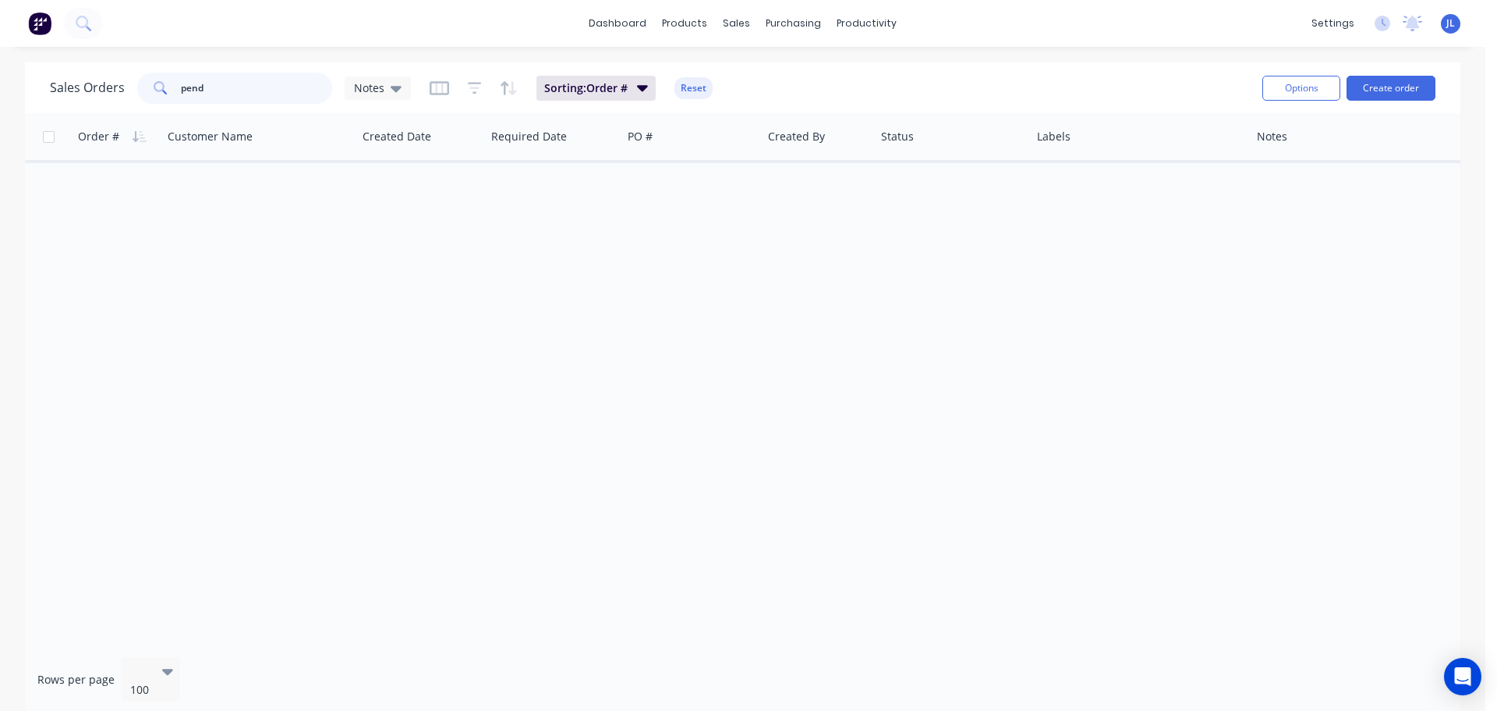
drag, startPoint x: 271, startPoint y: 90, endPoint x: 174, endPoint y: 90, distance: 96.7
click at [174, 90] on div "pend" at bounding box center [234, 88] width 195 height 31
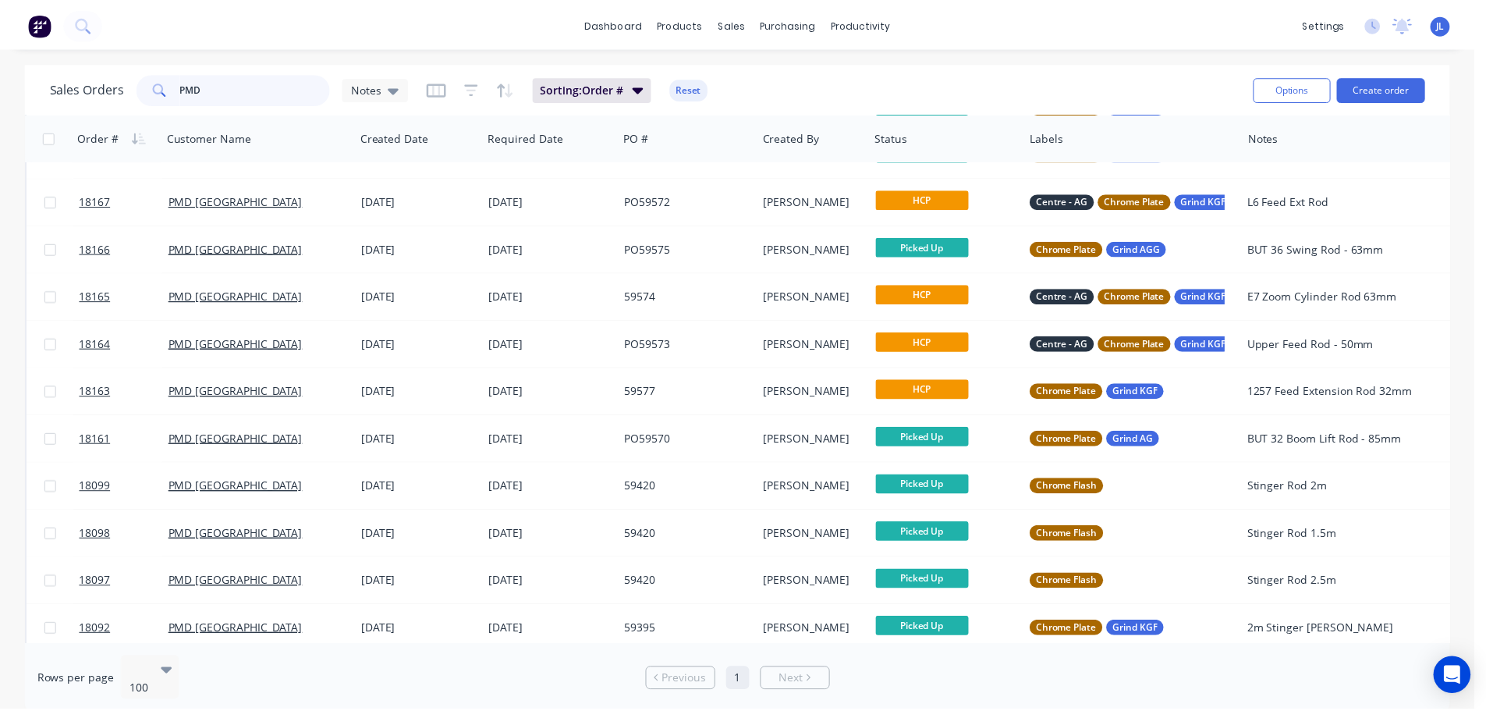
scroll to position [656, 0]
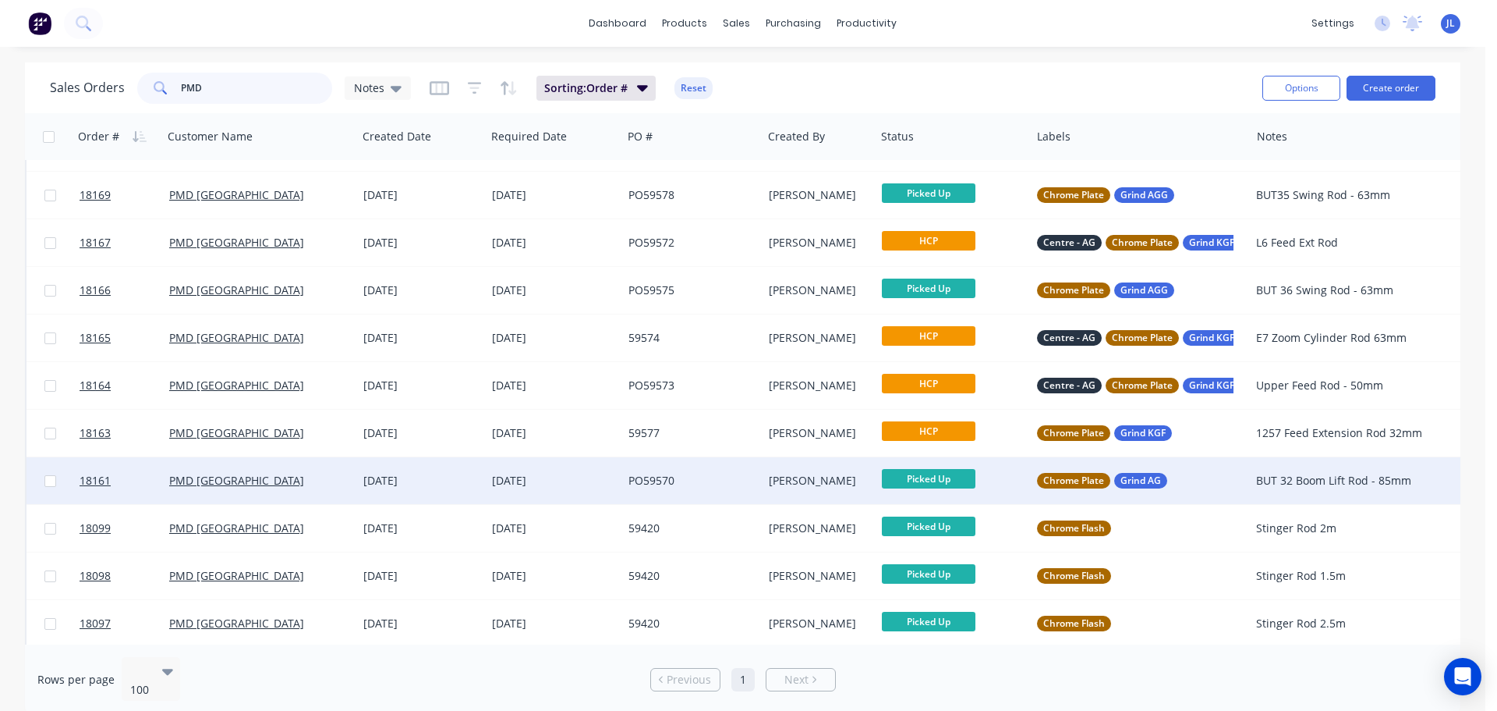
type input "PMD"
click at [746, 481] on div "PO59570" at bounding box center [689, 481] width 121 height 16
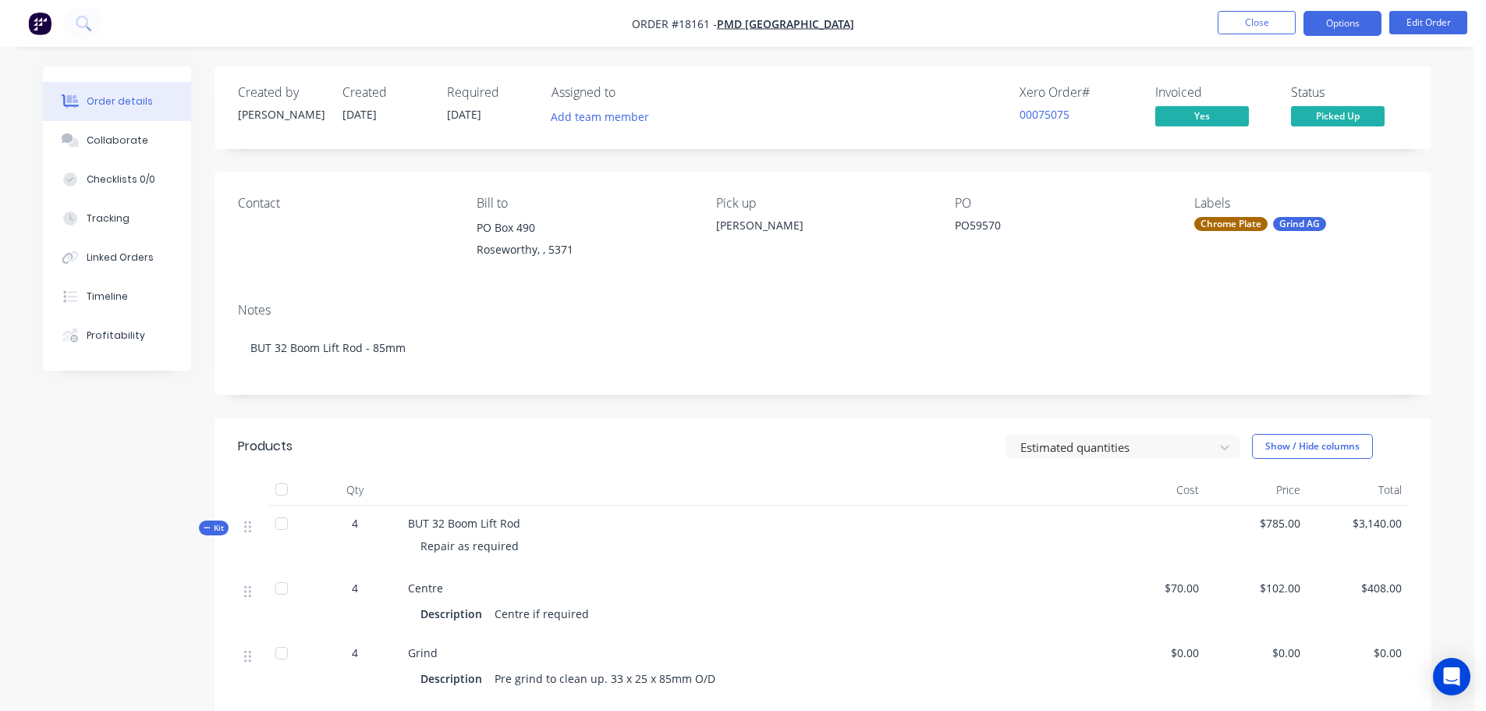
click at [1351, 30] on button "Options" at bounding box center [1342, 23] width 78 height 25
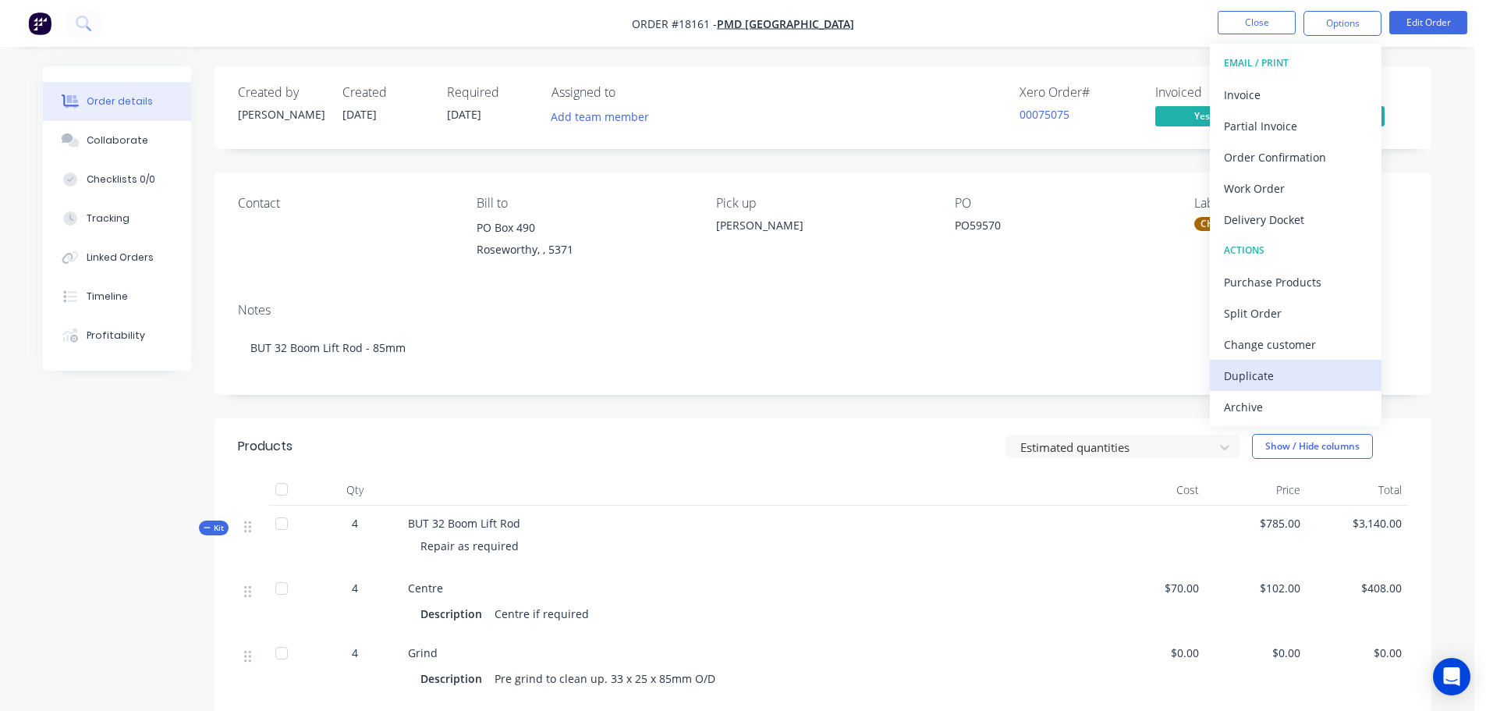
click at [1262, 367] on div "Duplicate" at bounding box center [1296, 375] width 144 height 23
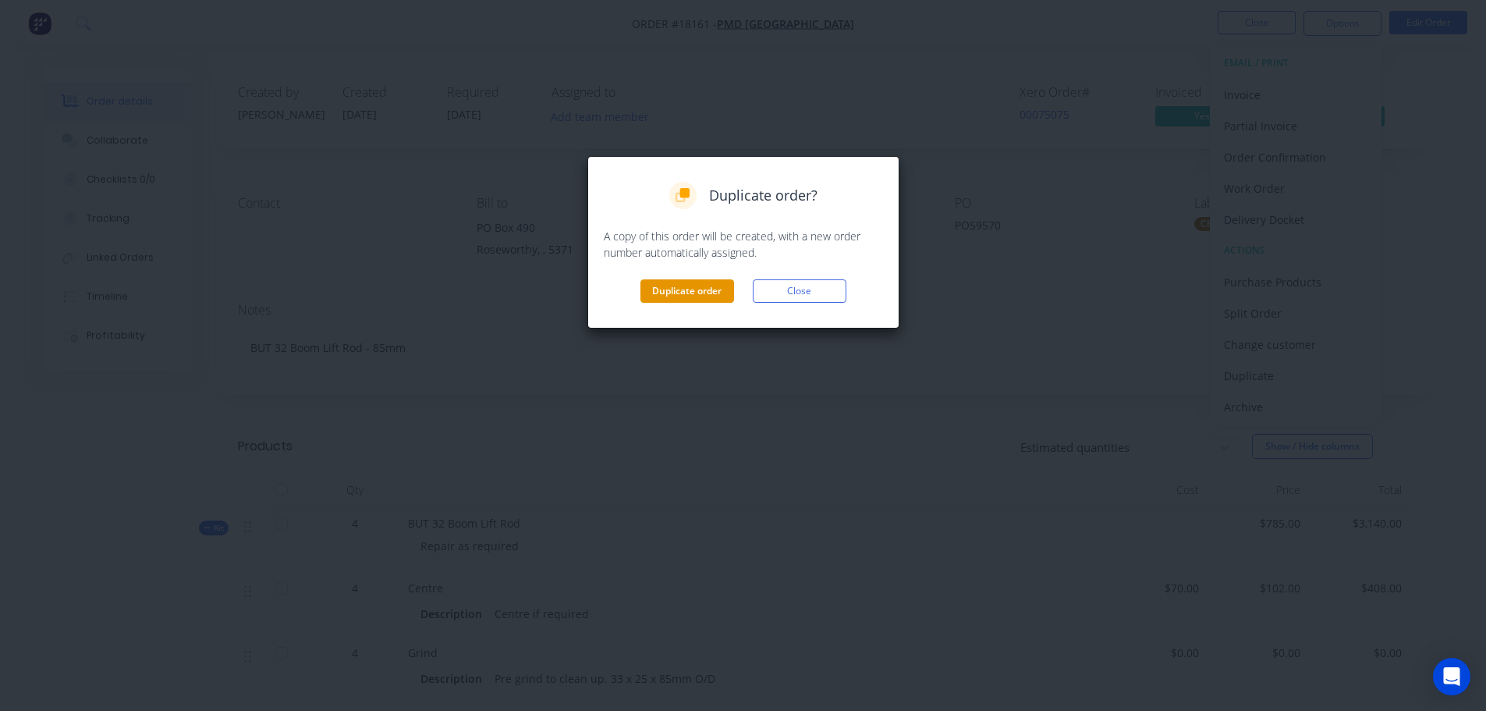
click at [690, 296] on button "Duplicate order" at bounding box center [687, 290] width 94 height 23
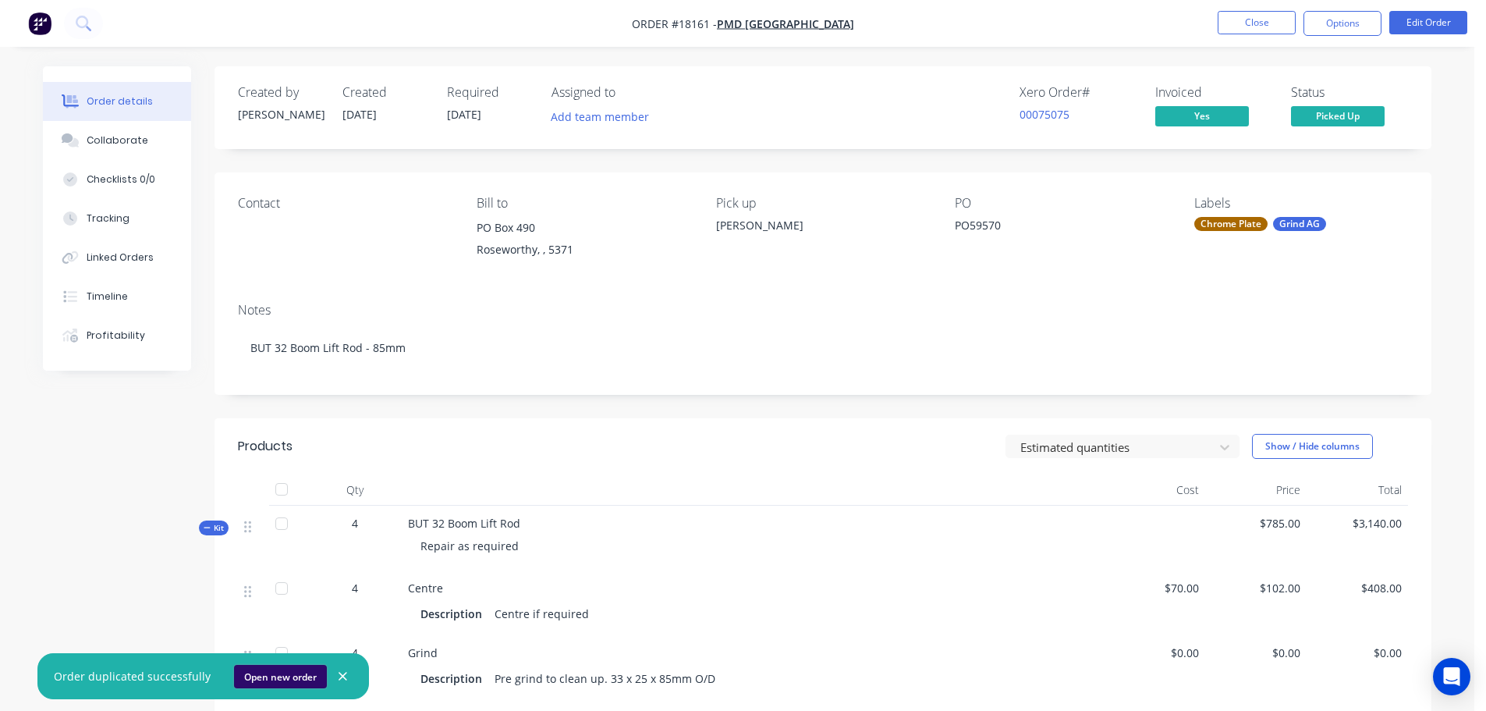
click at [280, 673] on button "Open new order" at bounding box center [280, 676] width 93 height 23
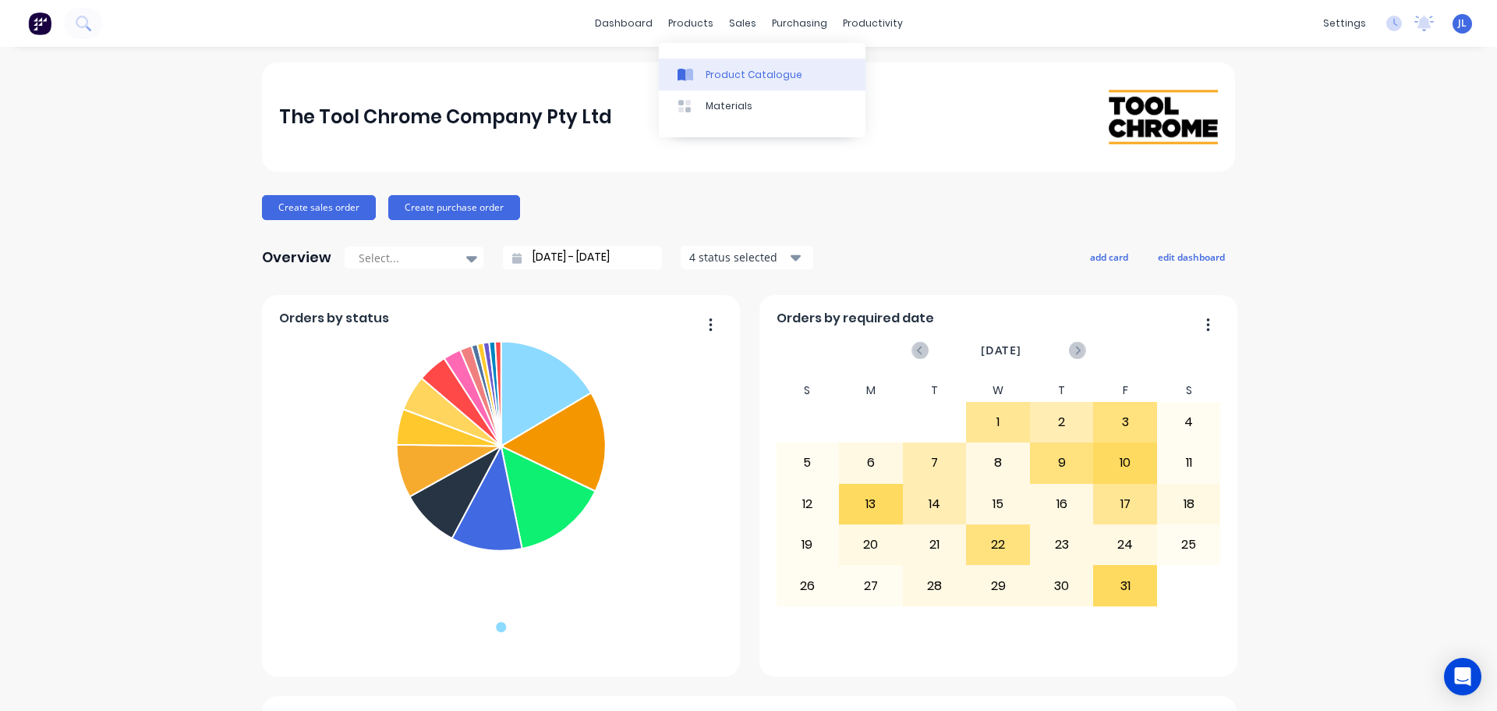
click at [707, 66] on link "Product Catalogue" at bounding box center [762, 73] width 207 height 31
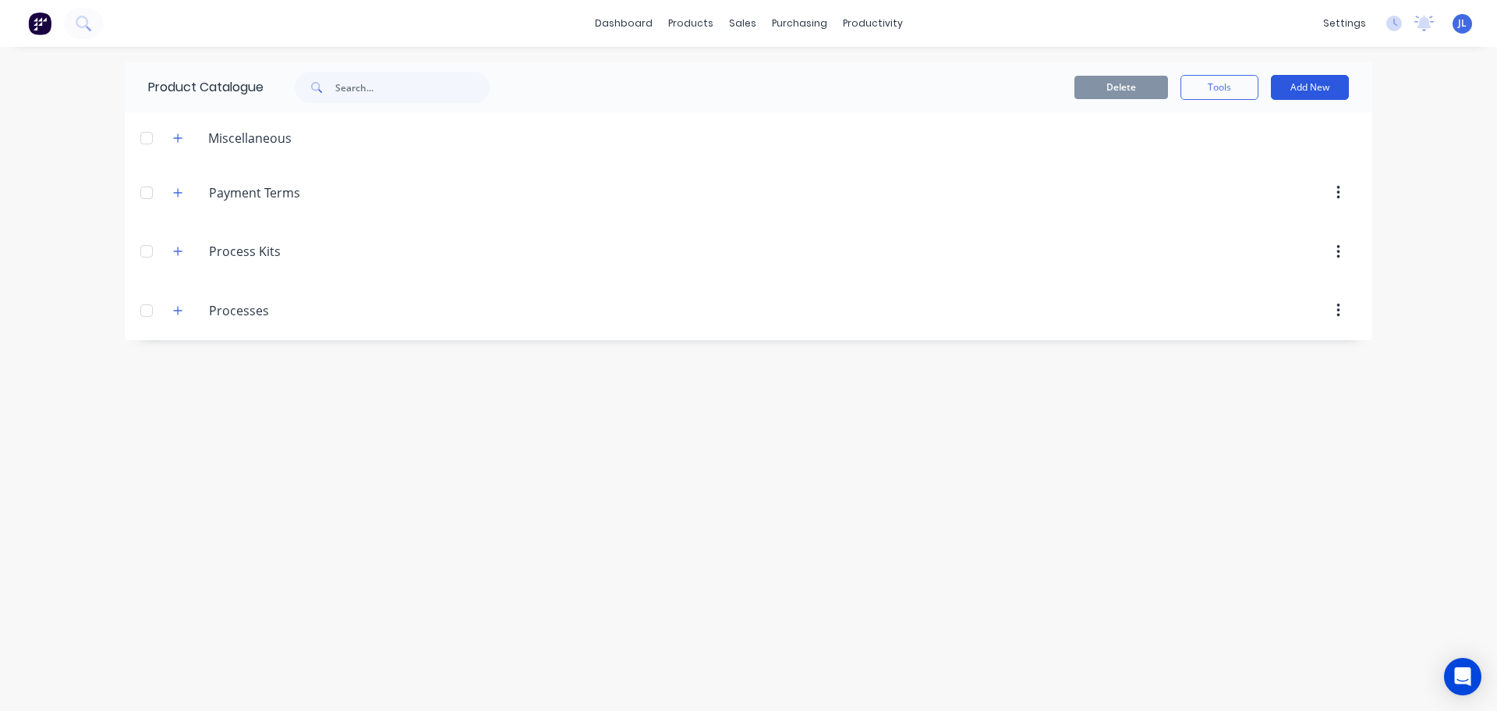
click at [1308, 96] on button "Add New" at bounding box center [1310, 87] width 78 height 25
click at [1265, 159] on div "Product" at bounding box center [1275, 158] width 120 height 23
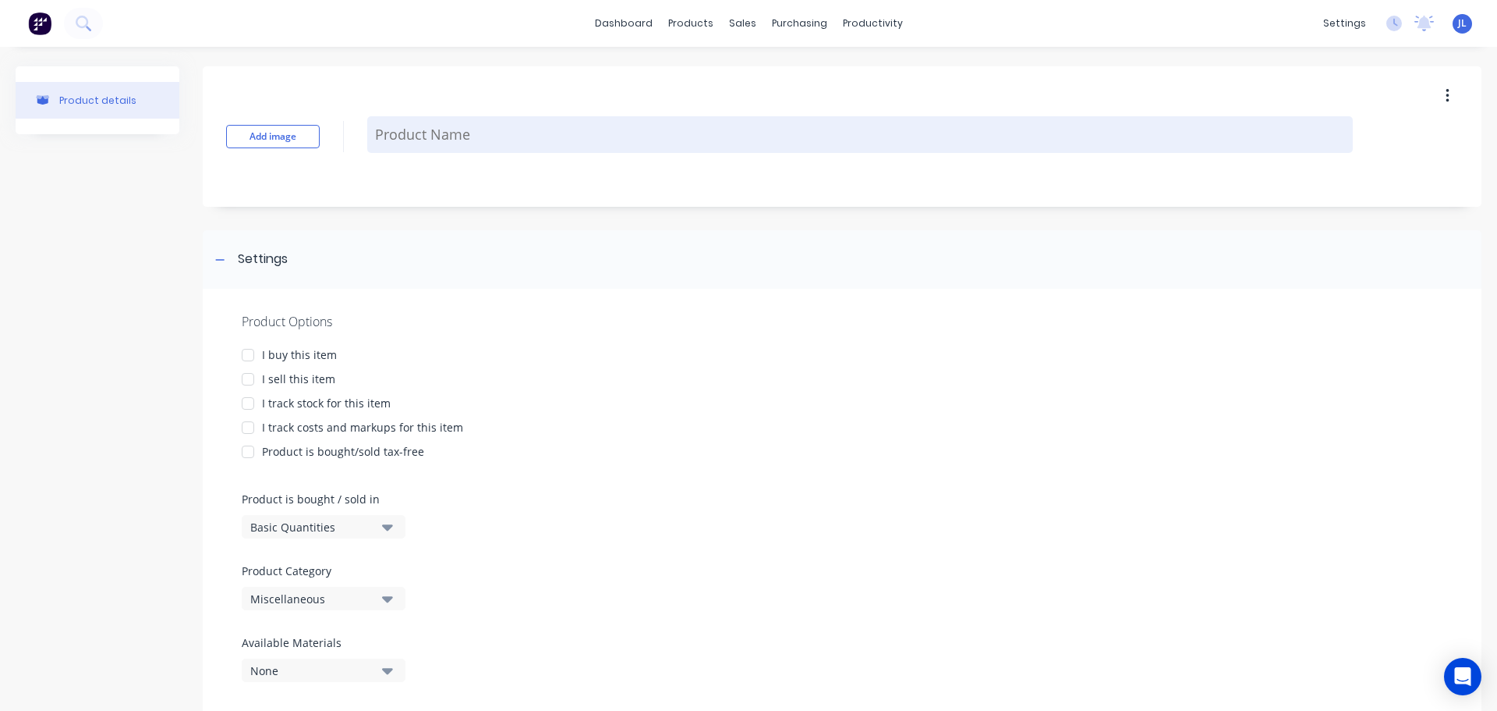
click at [448, 141] on textarea at bounding box center [860, 134] width 986 height 37
type textarea "B"
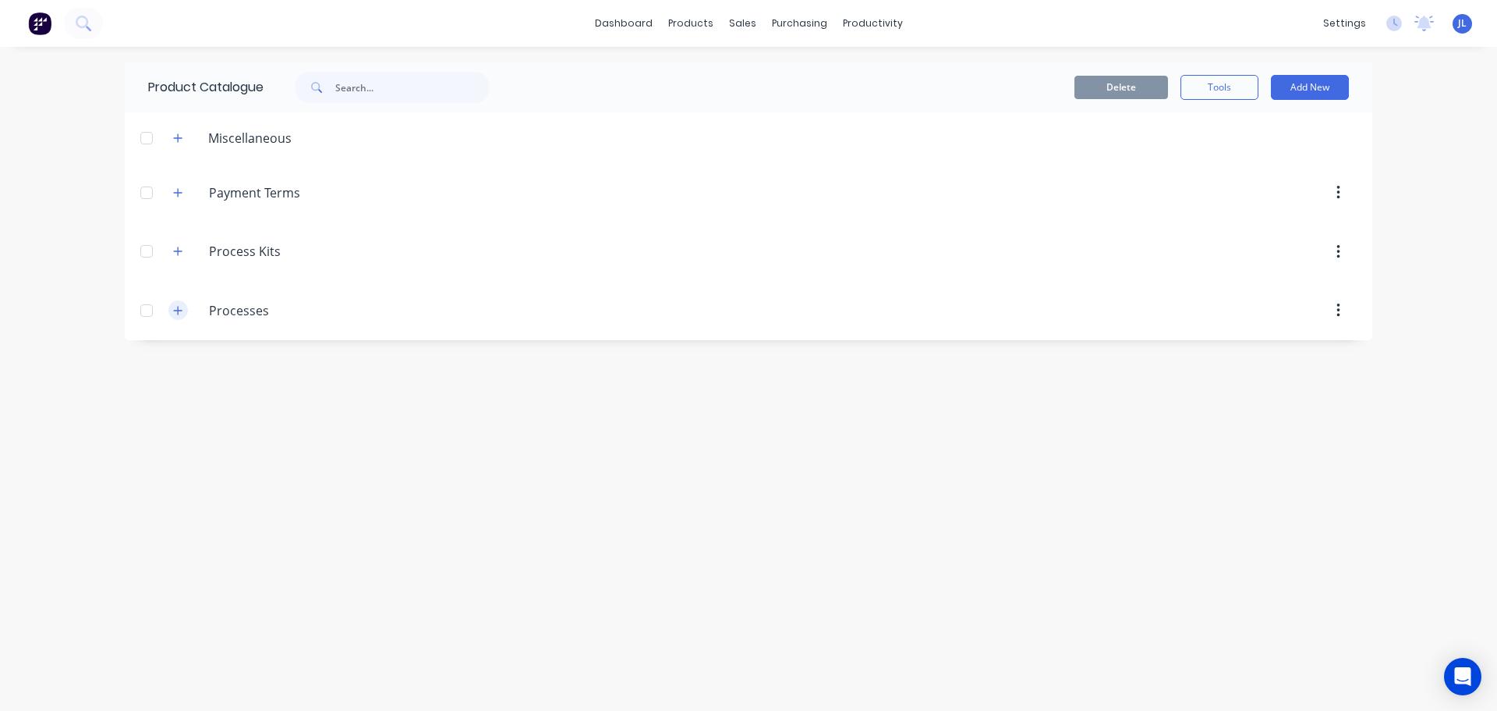
click at [179, 305] on icon "button" at bounding box center [177, 310] width 9 height 11
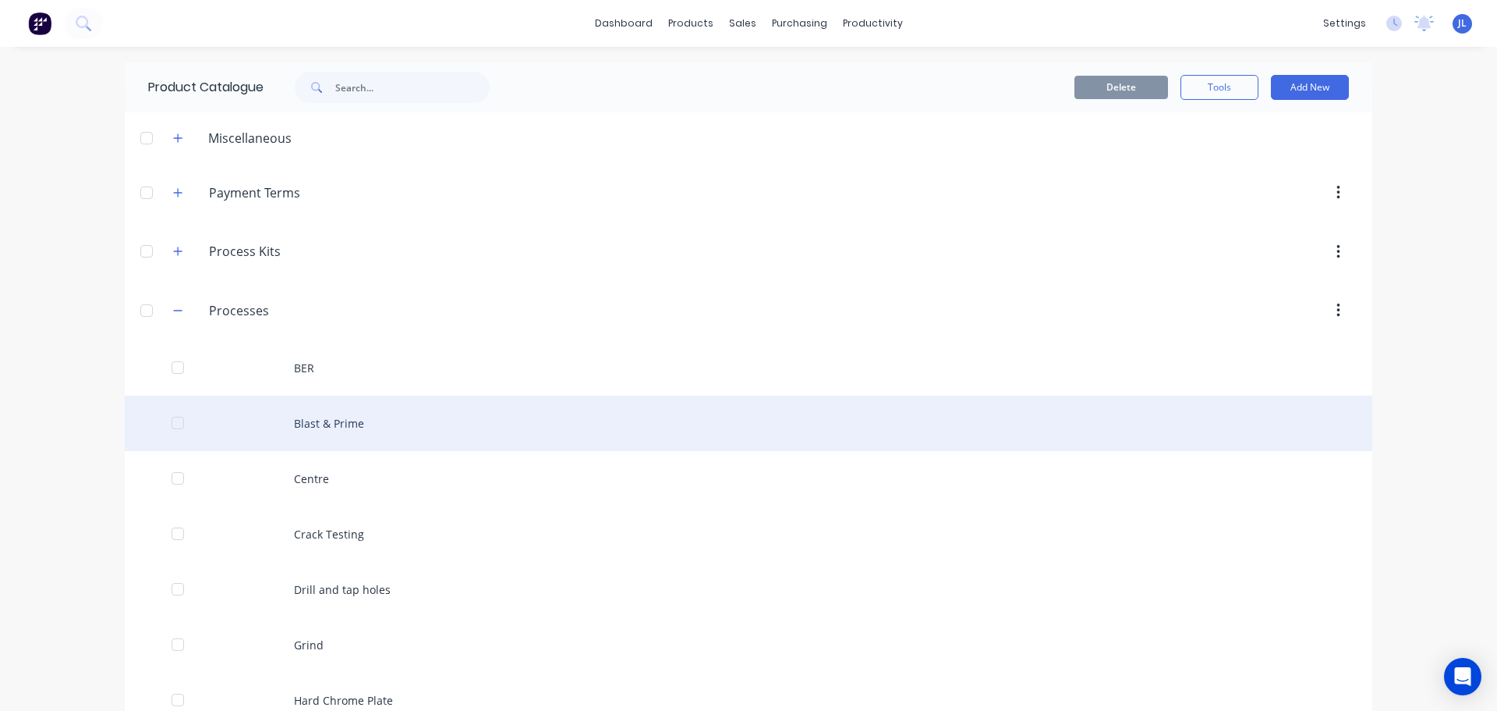
click at [327, 406] on div "Blast & Prime" at bounding box center [749, 422] width 1248 height 55
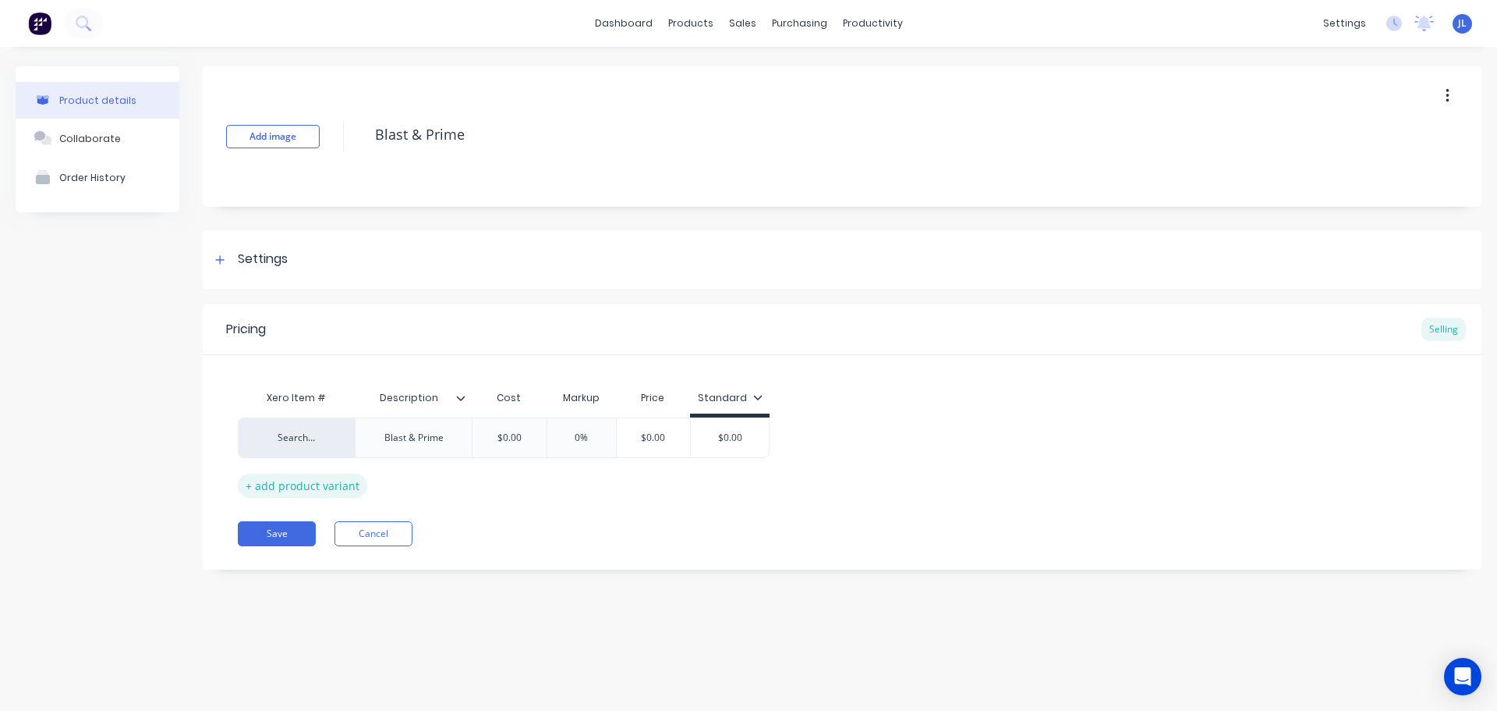
click at [310, 485] on div "+ add product variant" at bounding box center [302, 485] width 129 height 24
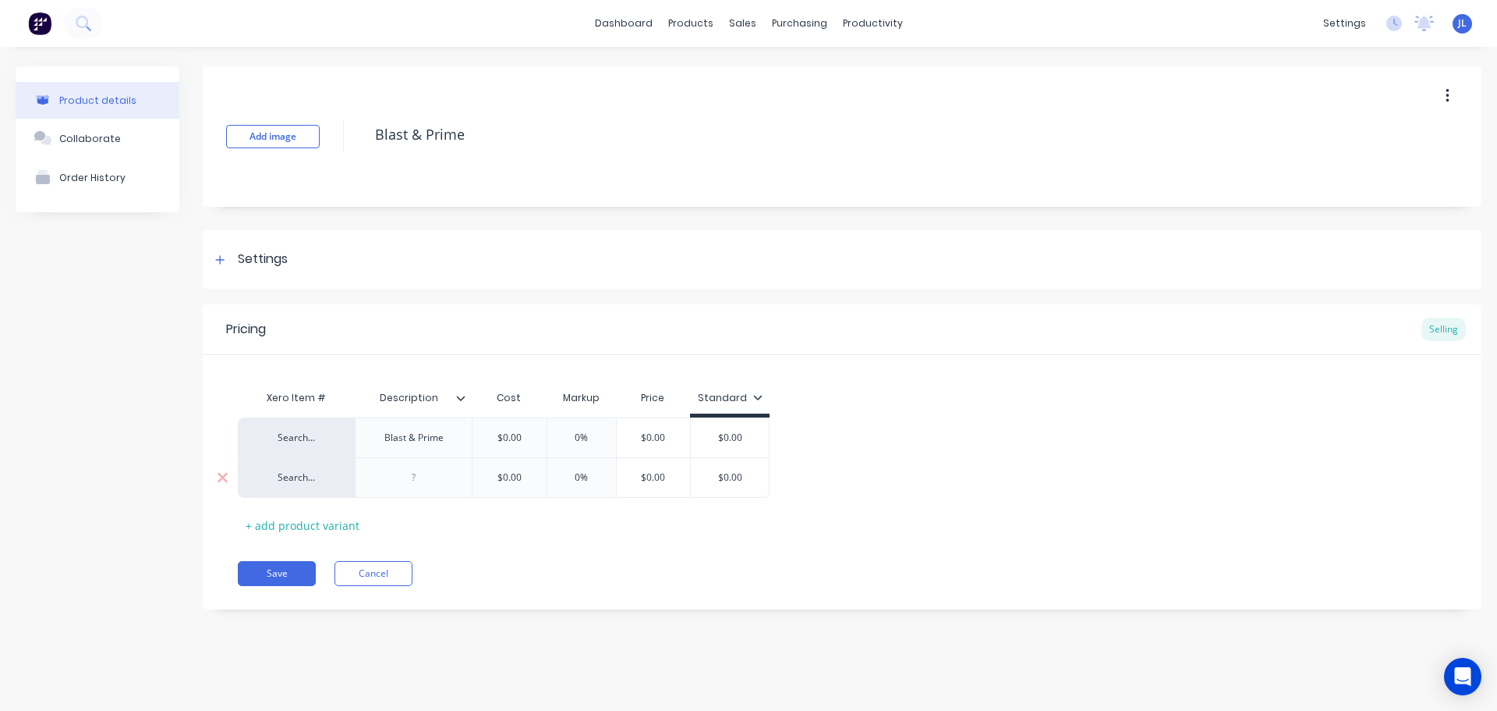
click at [411, 495] on div at bounding box center [413, 477] width 117 height 41
click at [413, 481] on div at bounding box center [414, 477] width 78 height 20
click at [296, 572] on button "Save" at bounding box center [277, 573] width 78 height 25
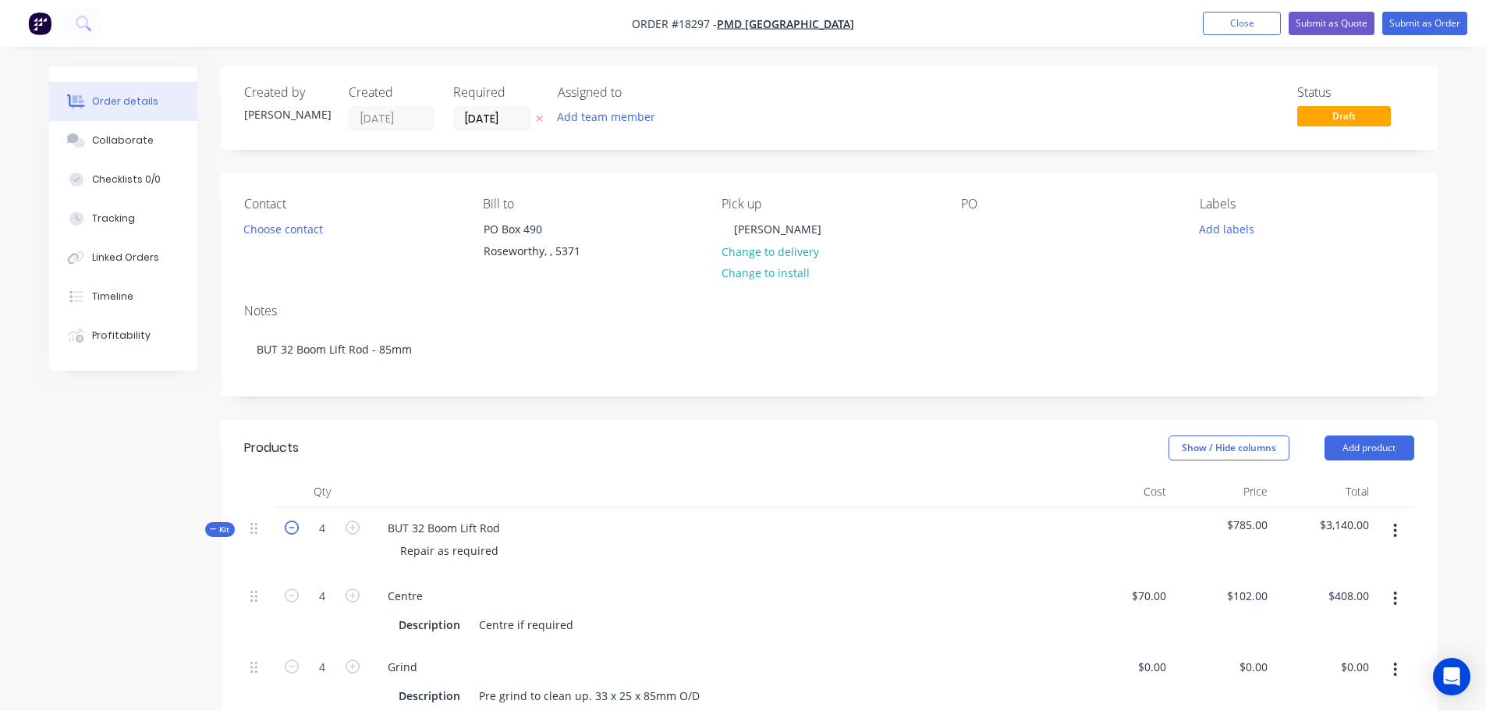
click at [288, 533] on icon "button" at bounding box center [292, 527] width 14 height 14
type input "3"
type input "$306.00"
type input "3"
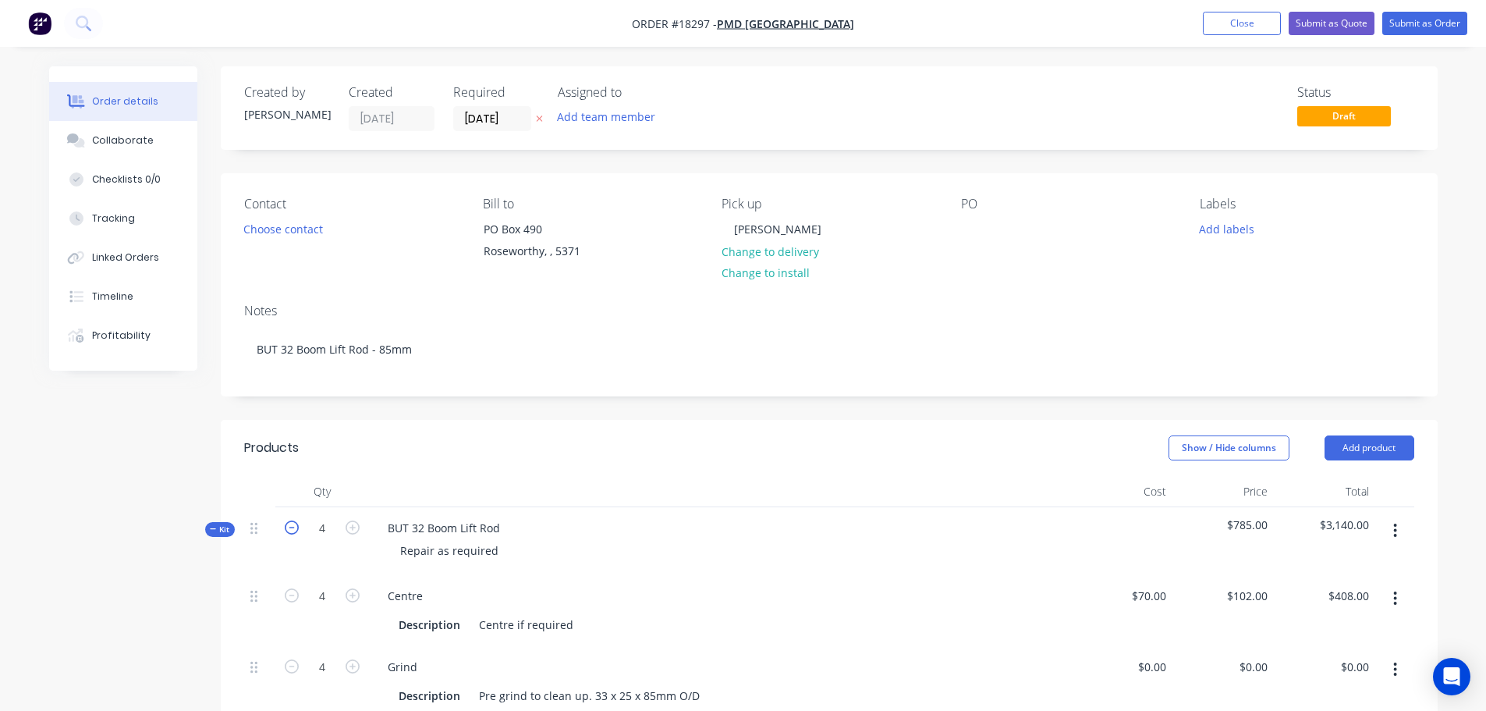
type input "3"
type input "$2,049.00"
type input "3"
click at [288, 533] on icon "button" at bounding box center [292, 527] width 14 height 14
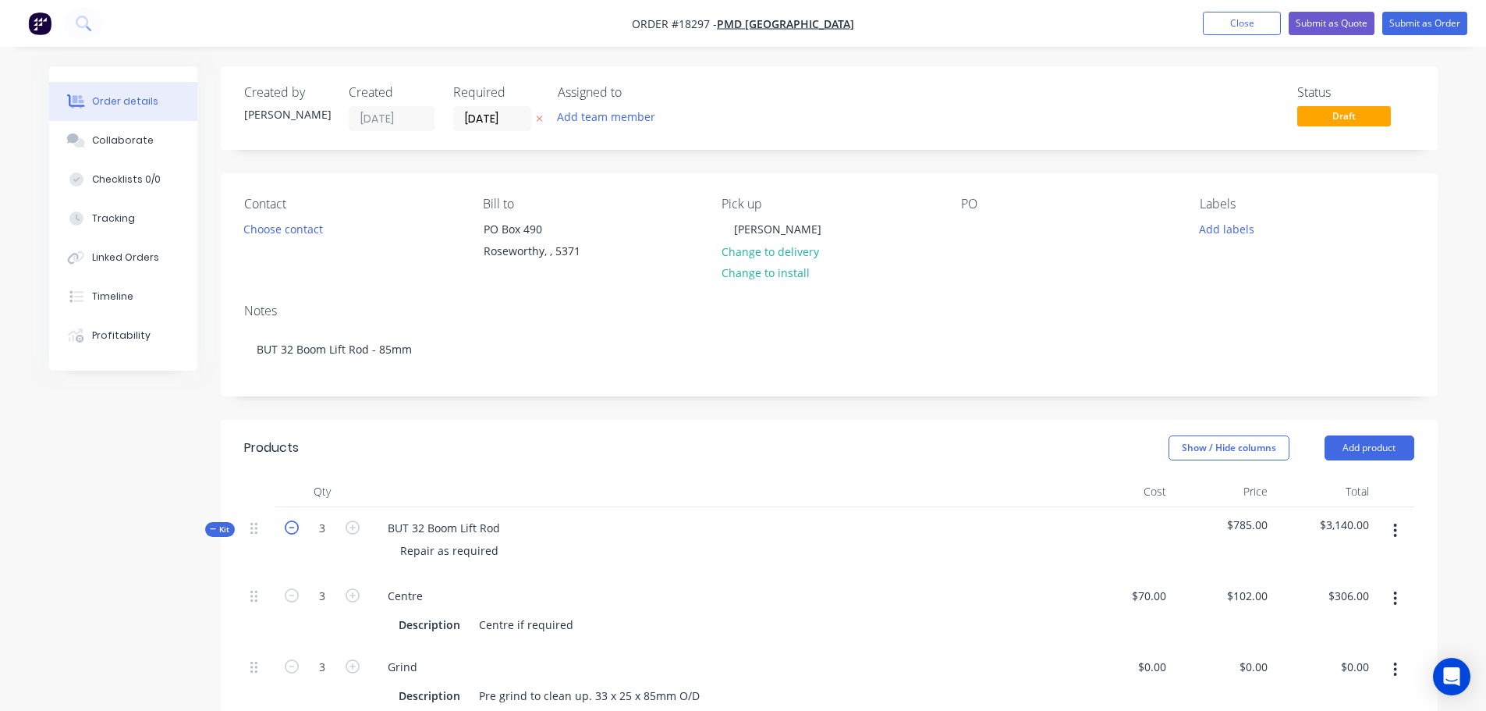
type input "2"
type input "$204.00"
type input "2"
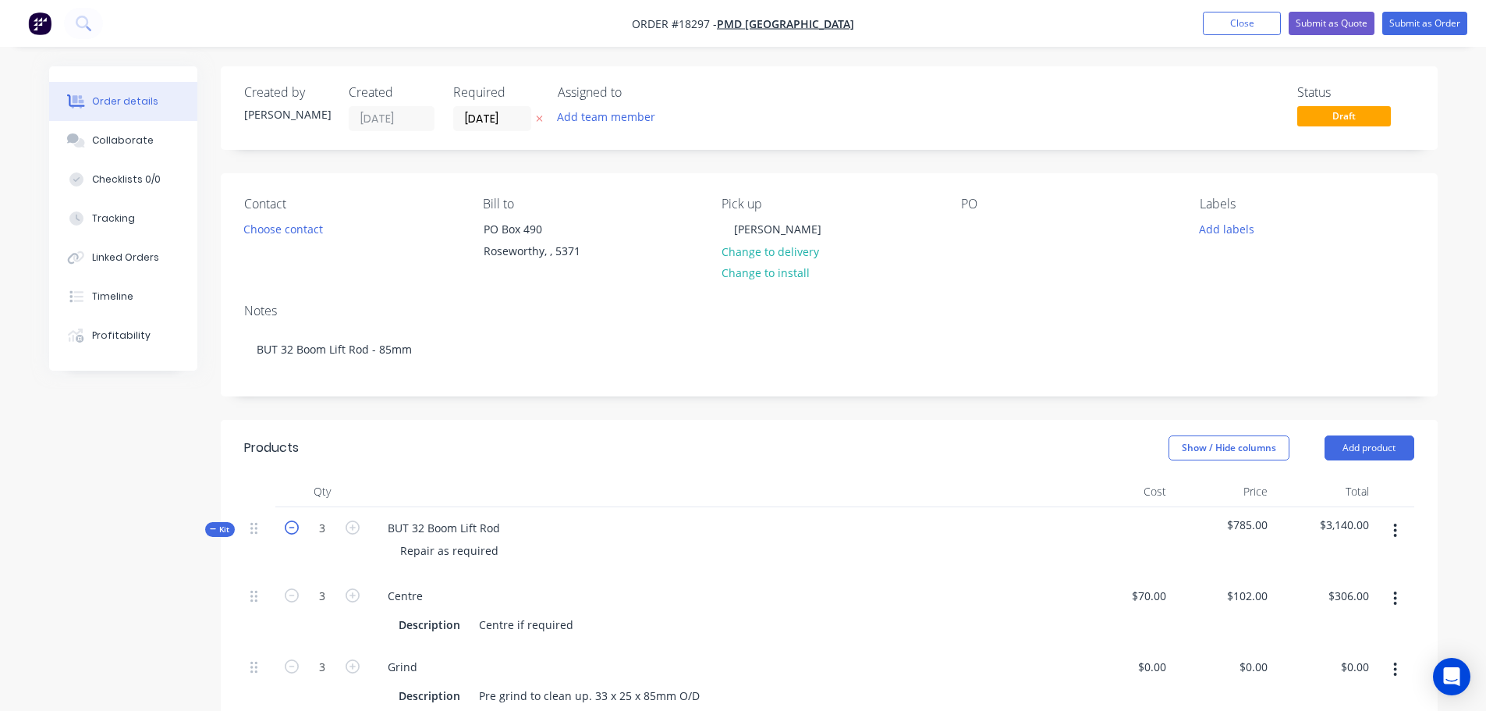
type input "$1,366.00"
type input "2"
click at [288, 533] on icon "button" at bounding box center [292, 527] width 14 height 14
type input "1"
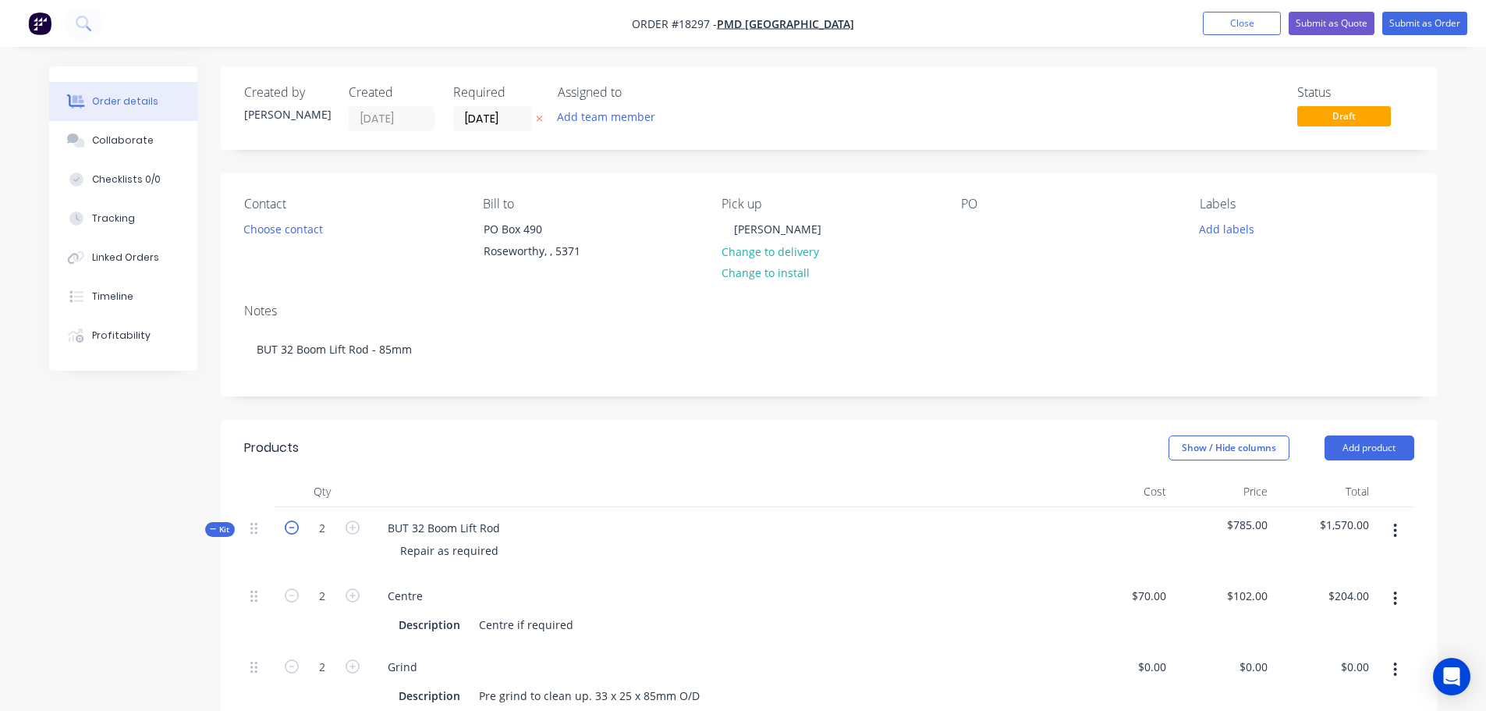
type input "1"
type input "$102.00"
type input "1"
type input "$683.00"
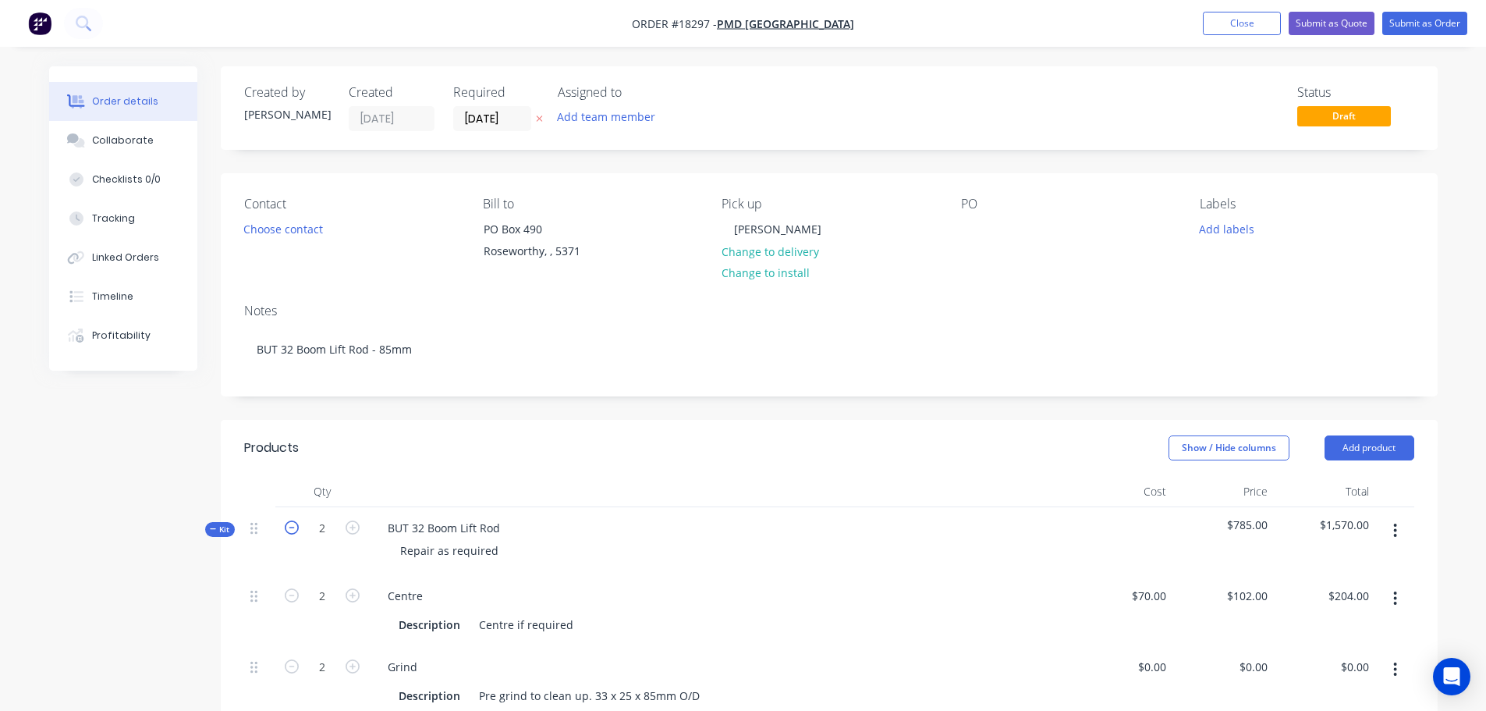
type input "1"
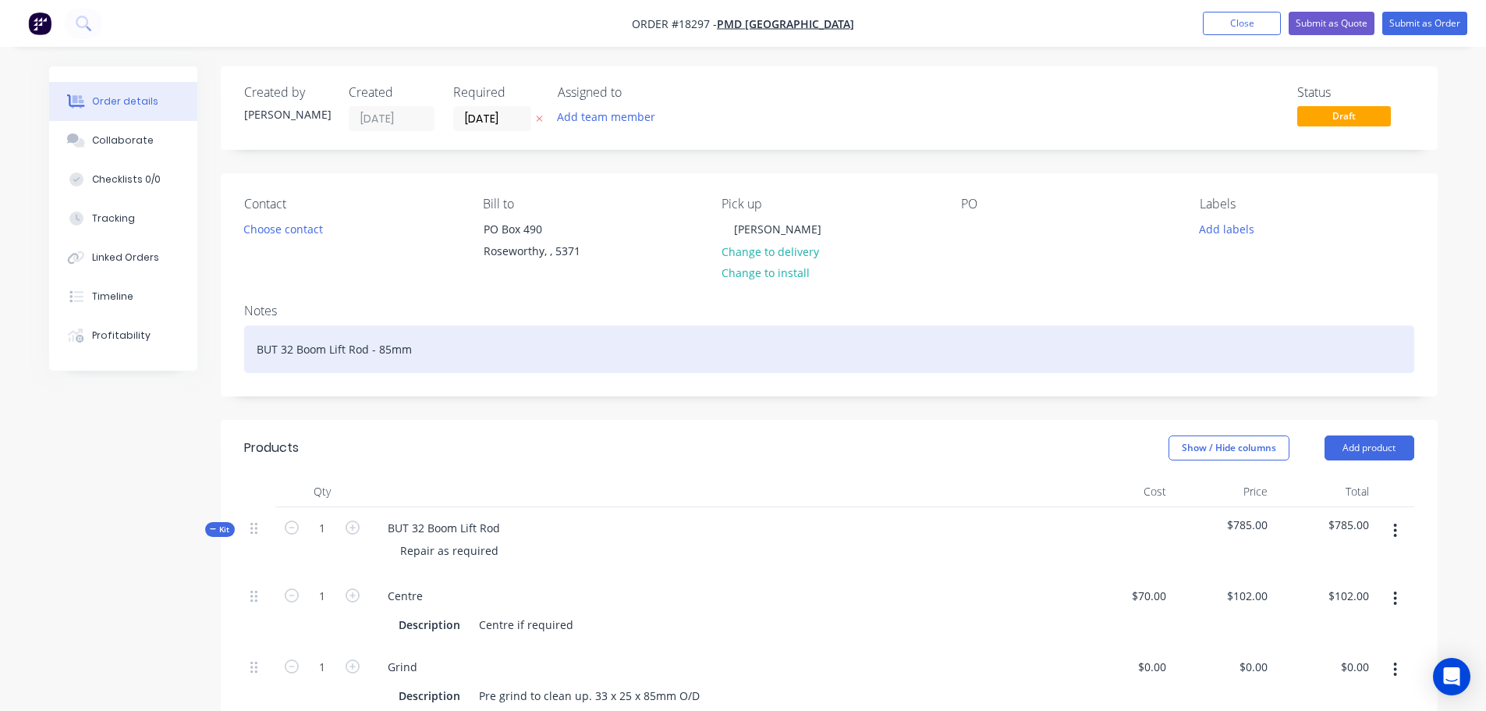
click at [420, 349] on div "BUT 32 Boom Lift Rod - 85mm" at bounding box center [829, 349] width 1170 height 48
drag, startPoint x: 420, startPoint y: 349, endPoint x: 157, endPoint y: 331, distance: 263.5
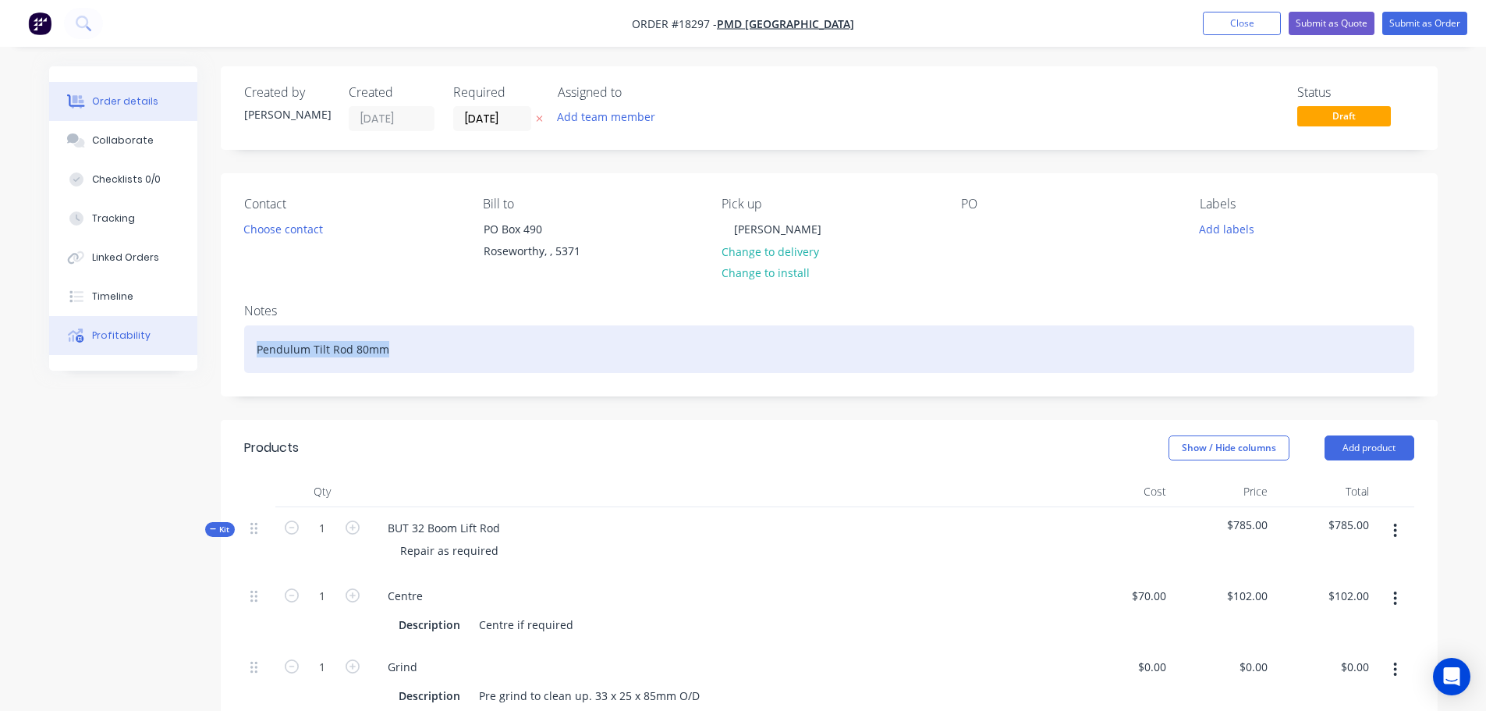
copy div "Pendulum Tilt Rod 80mm"
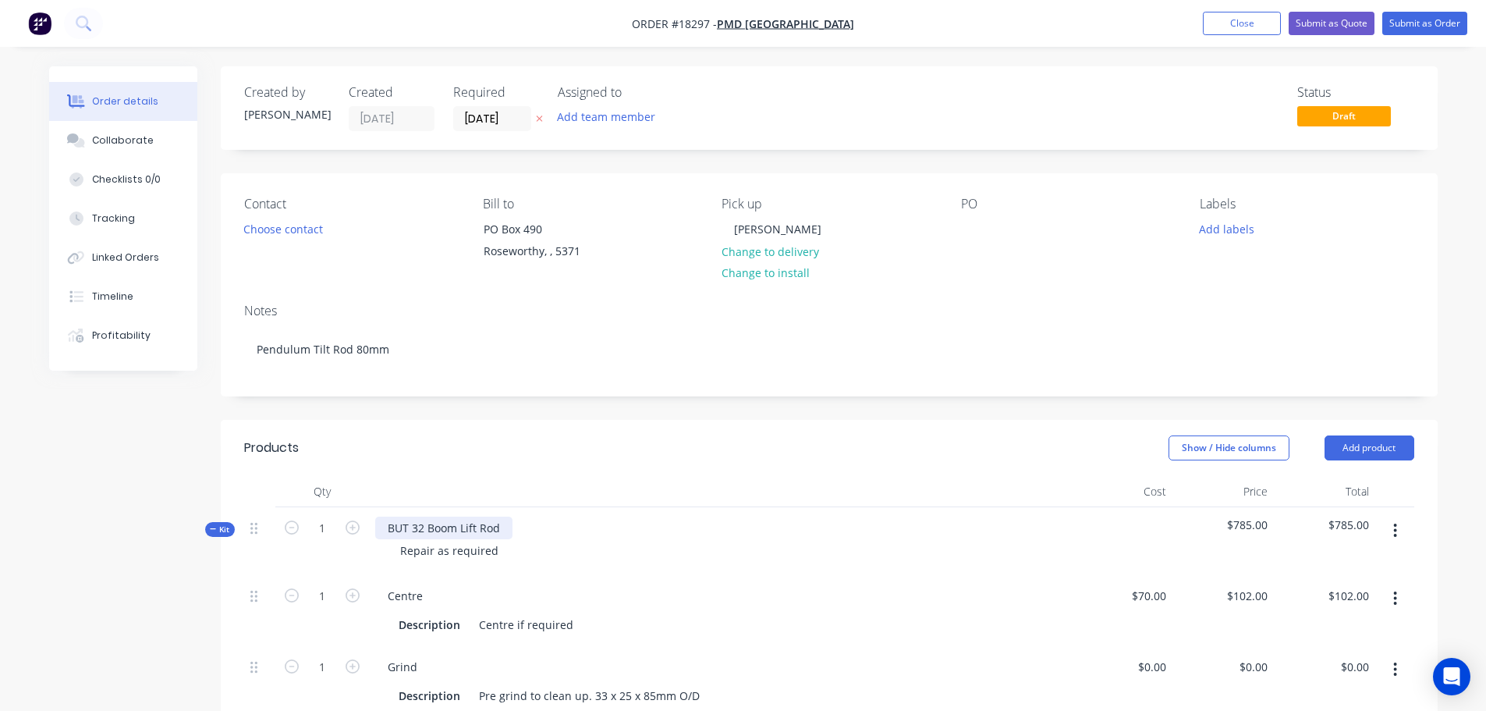
click at [483, 530] on div "BUT 32 Boom Lift Rod" at bounding box center [443, 527] width 137 height 23
drag, startPoint x: 499, startPoint y: 530, endPoint x: 306, endPoint y: 535, distance: 193.5
click at [306, 535] on div "Kit 1 BUT 32 Boom Lift Rod Repair as required $785.00 $785.00" at bounding box center [829, 541] width 1170 height 68
paste div
drag, startPoint x: 501, startPoint y: 556, endPoint x: 320, endPoint y: 556, distance: 180.9
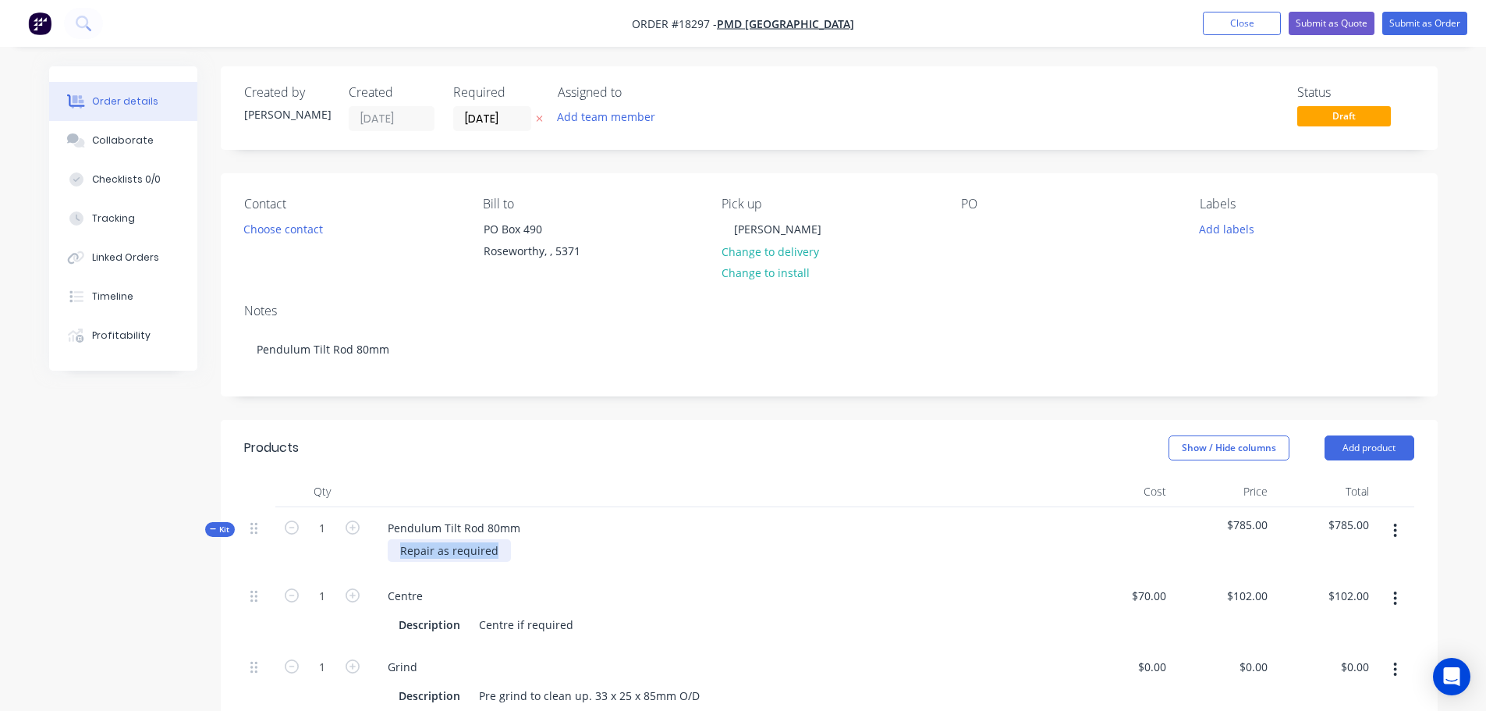
click at [320, 556] on div "Kit 1 Pendulum Tilt Rod 80mm Repair as required $785.00 $785.00" at bounding box center [829, 541] width 1170 height 68
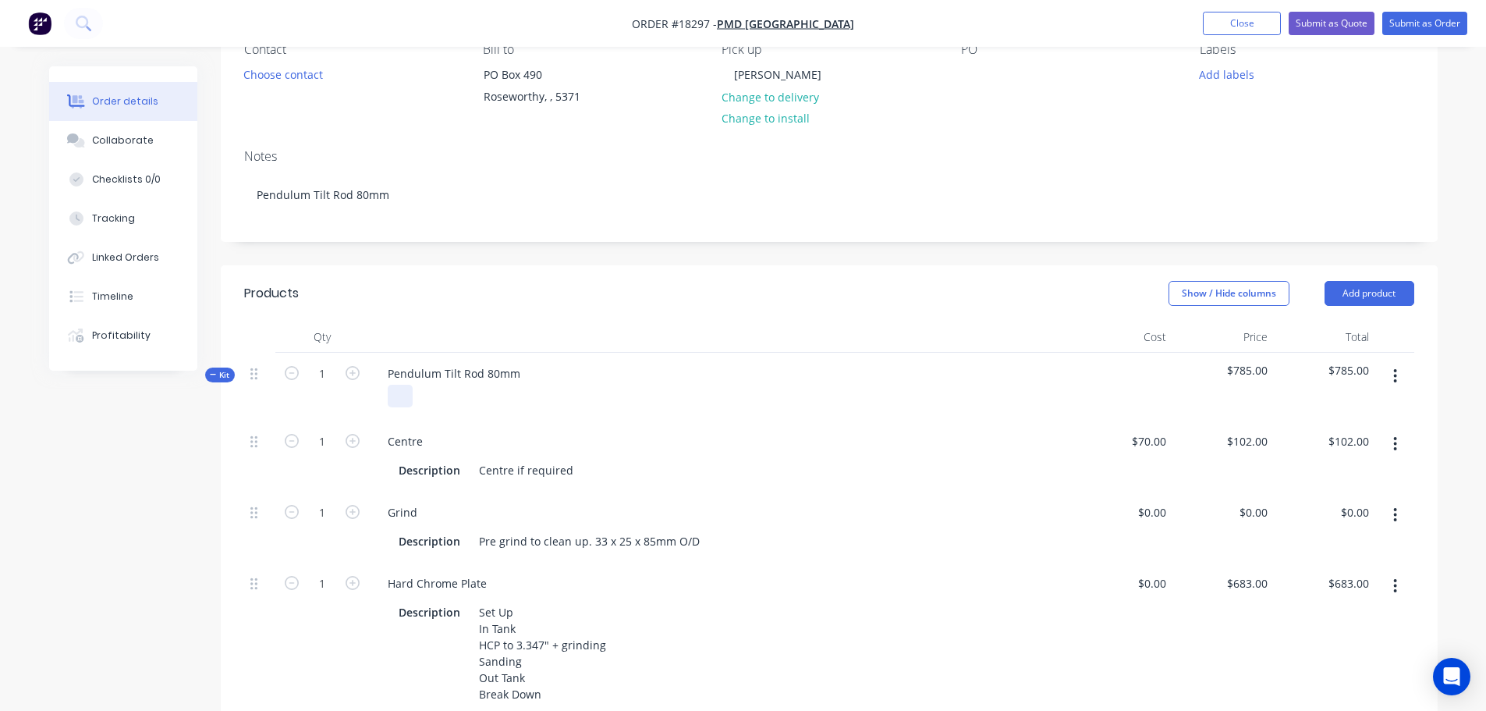
scroll to position [156, 0]
click at [590, 536] on div "Pre grind to clean up. 33 x 25 x 85mm O/D" at bounding box center [589, 539] width 233 height 23
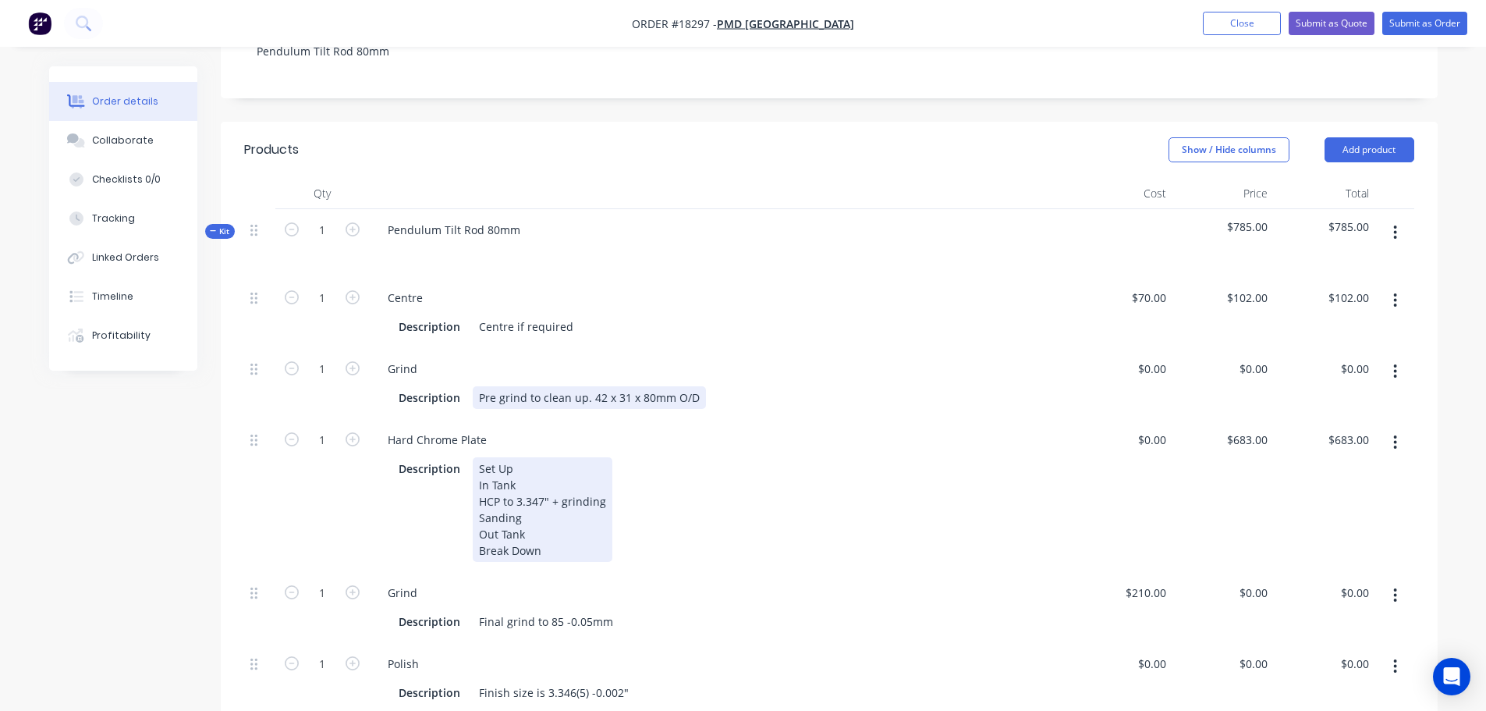
scroll to position [312, 0]
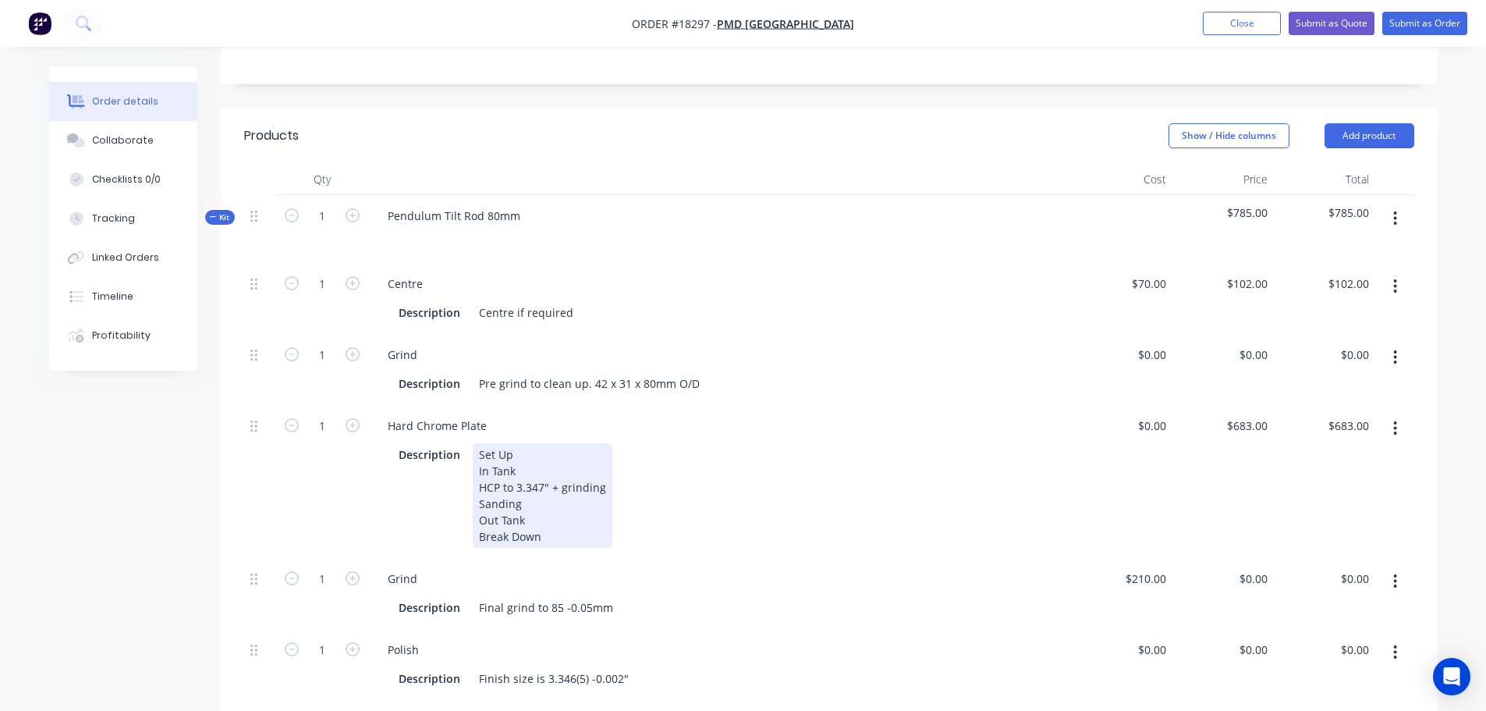
click at [525, 487] on div "Set Up In Tank HCP to 3.347" + grinding Sanding Out Tank Break Down" at bounding box center [543, 495] width 140 height 105
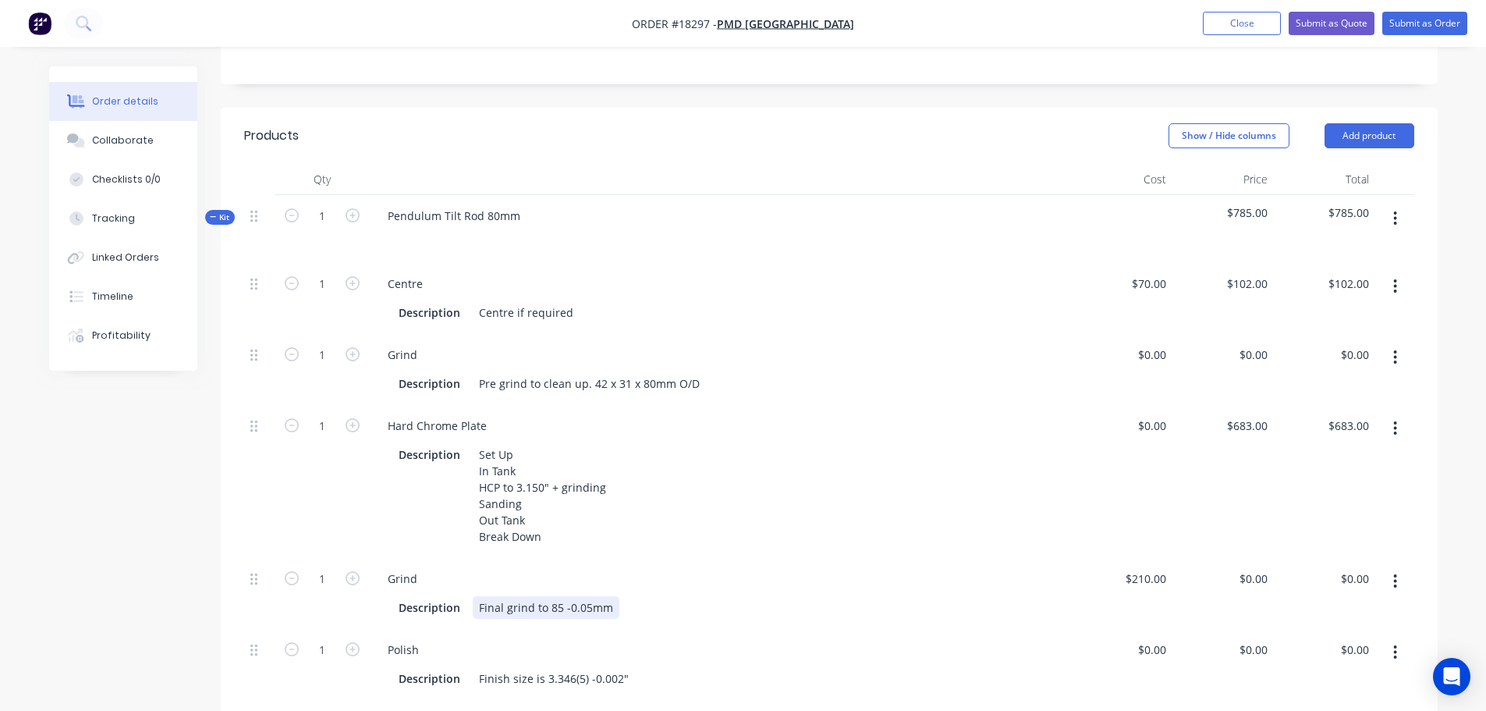
click at [548, 604] on div "Final grind to 85 -0.05mm" at bounding box center [546, 607] width 147 height 23
click at [557, 609] on div "Final grind to 85 -0.05mm" at bounding box center [546, 607] width 147 height 23
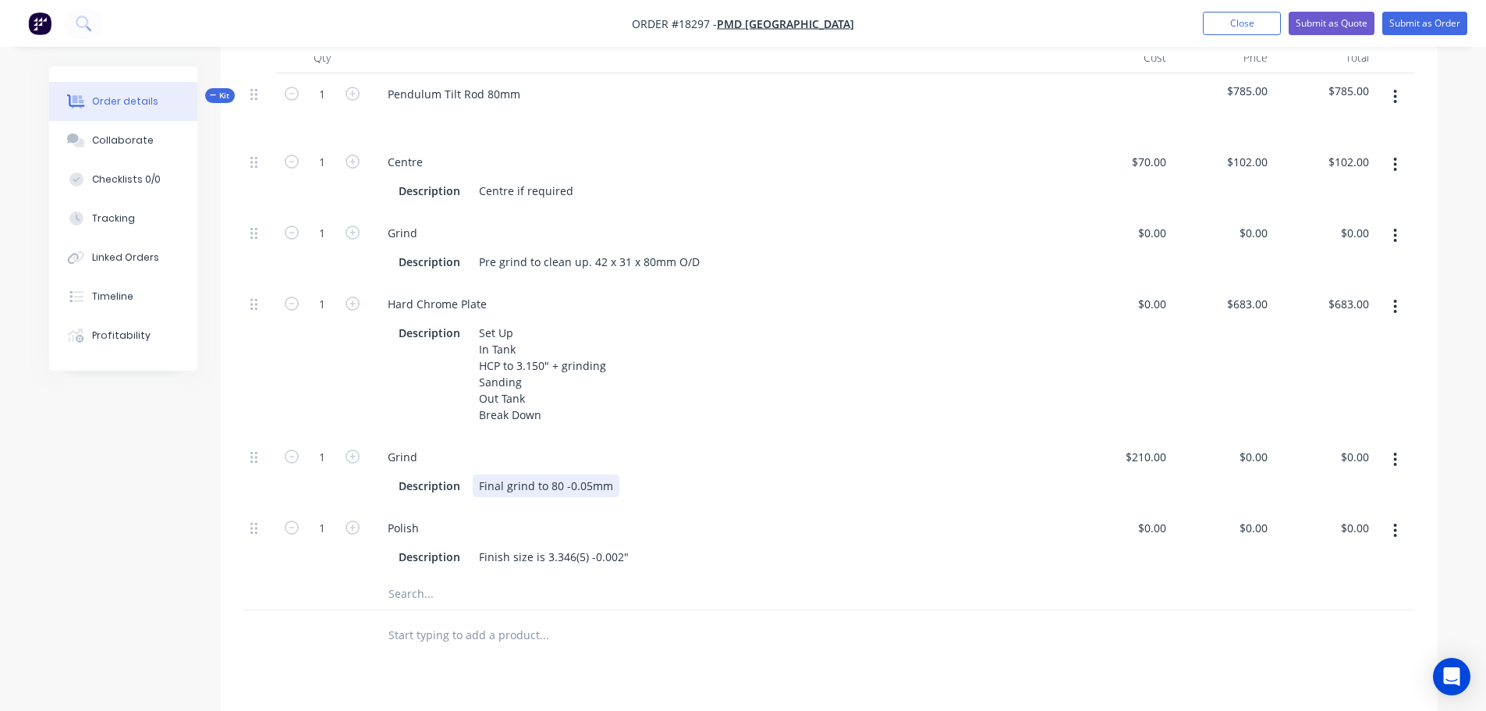
scroll to position [468, 0]
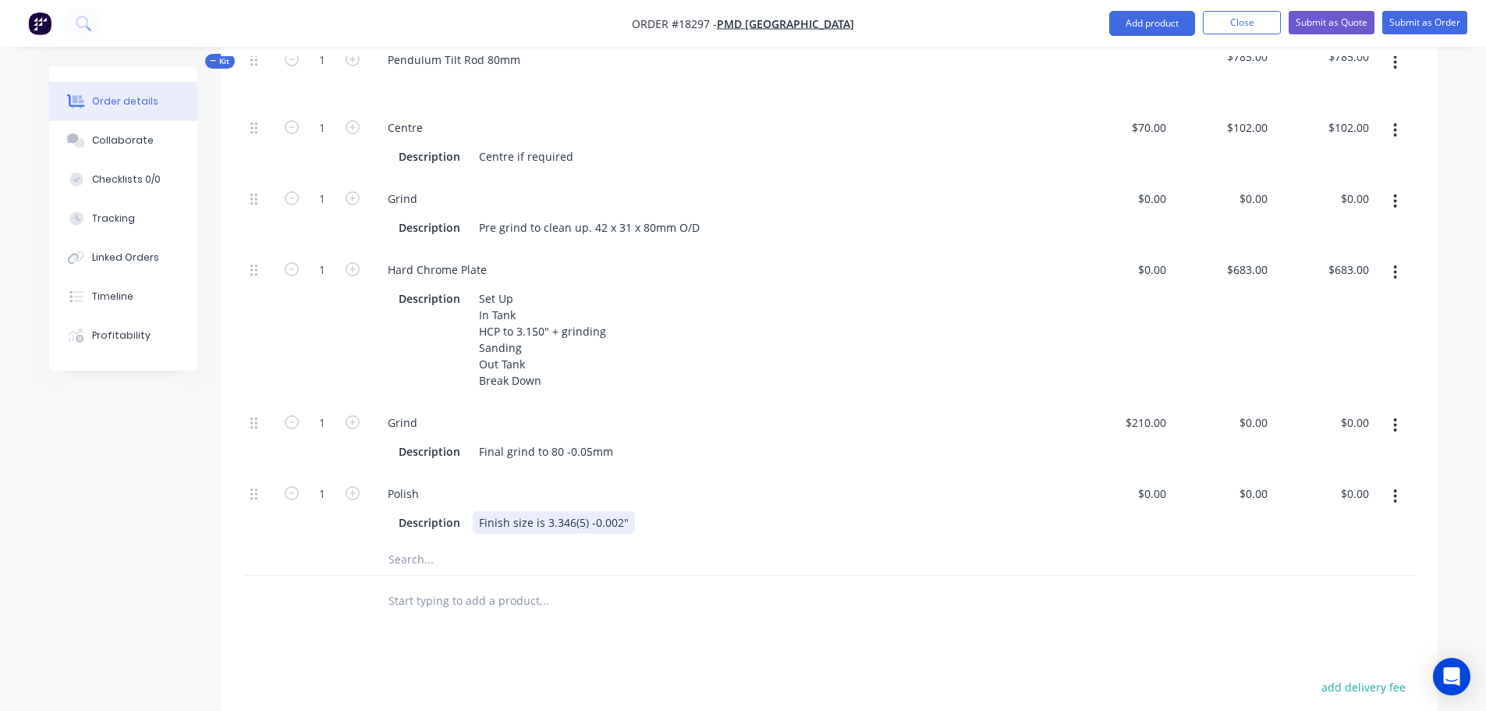
click at [553, 520] on div "Finish size is 3.346(5) -0.002"" at bounding box center [554, 522] width 162 height 23
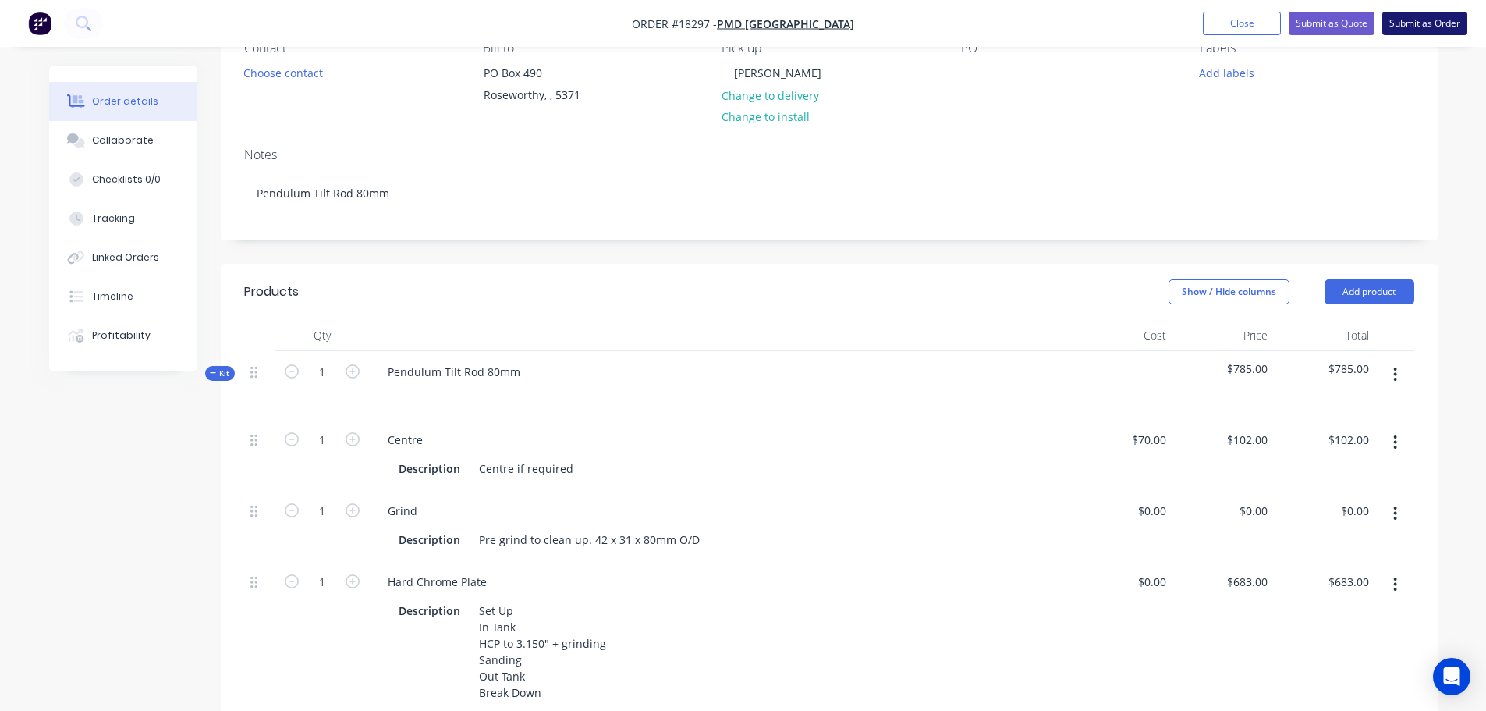
click at [1413, 29] on button "Submit as Order" at bounding box center [1424, 23] width 85 height 23
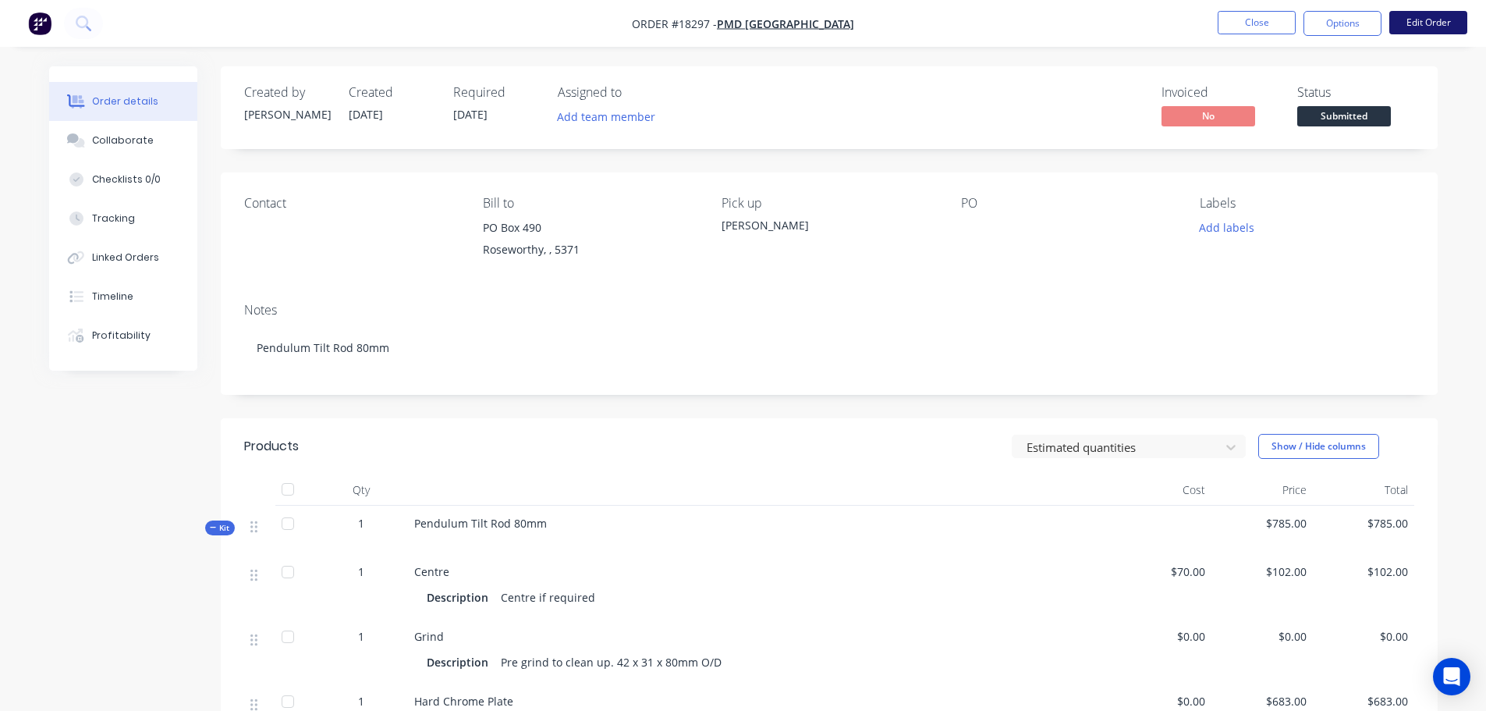
click at [1423, 19] on button "Edit Order" at bounding box center [1428, 22] width 78 height 23
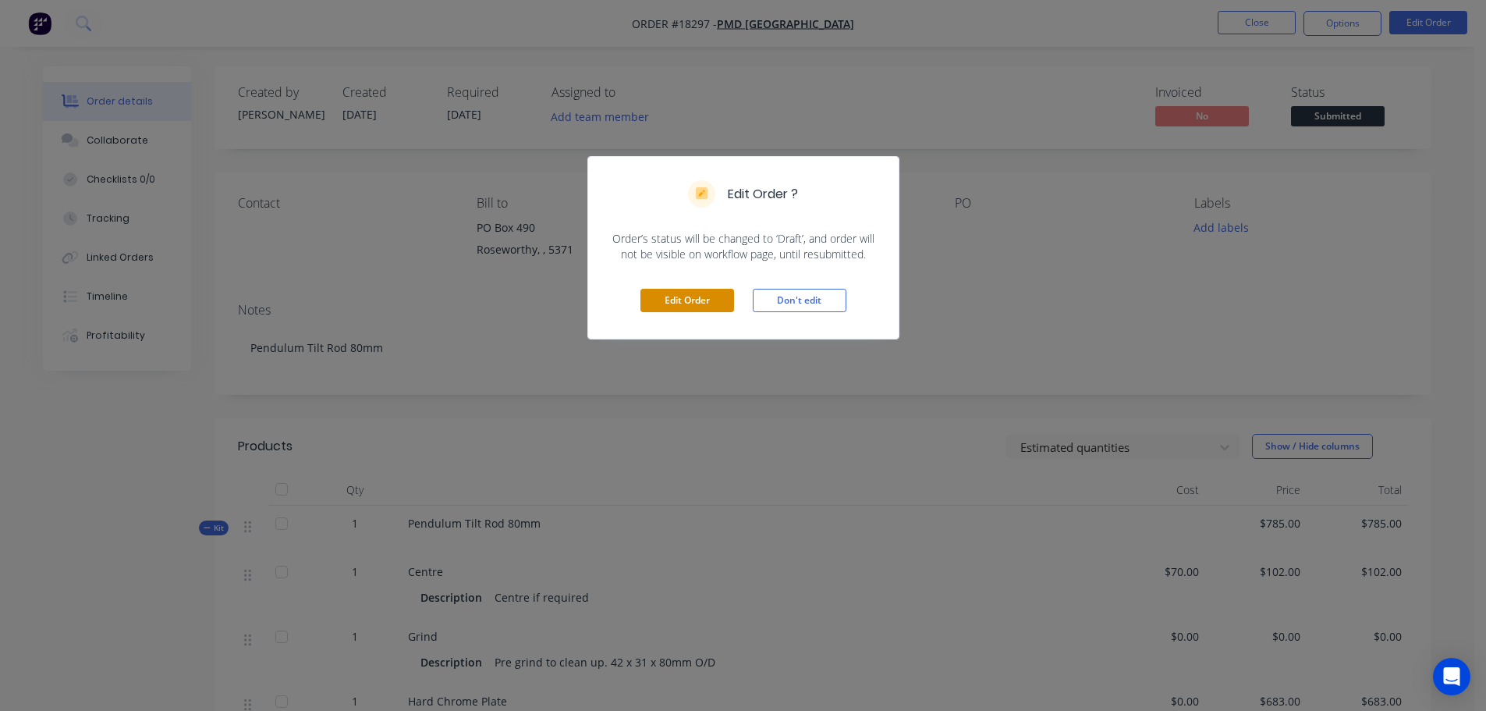
click at [673, 299] on button "Edit Order" at bounding box center [687, 300] width 94 height 23
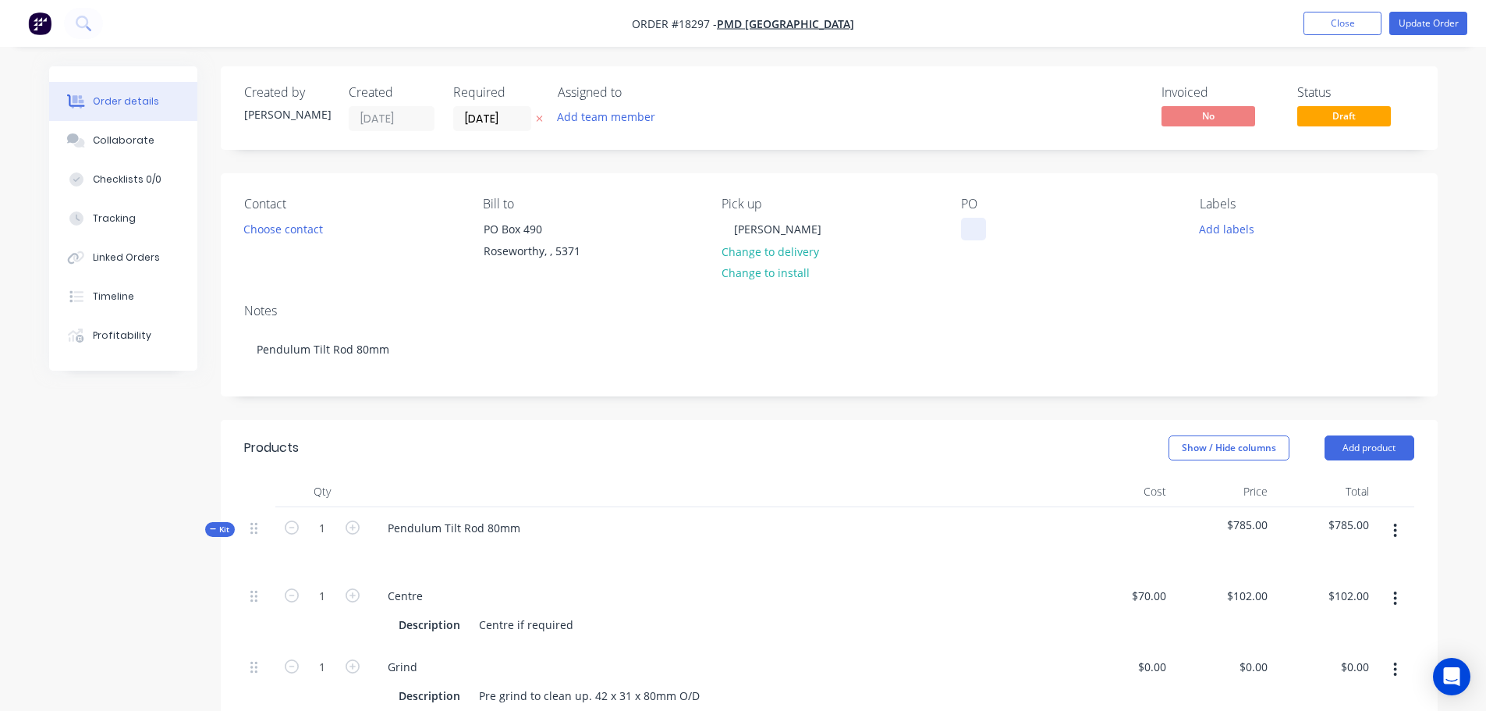
click at [980, 235] on div at bounding box center [973, 229] width 25 height 23
click at [1428, 28] on button "Update Order" at bounding box center [1428, 23] width 78 height 23
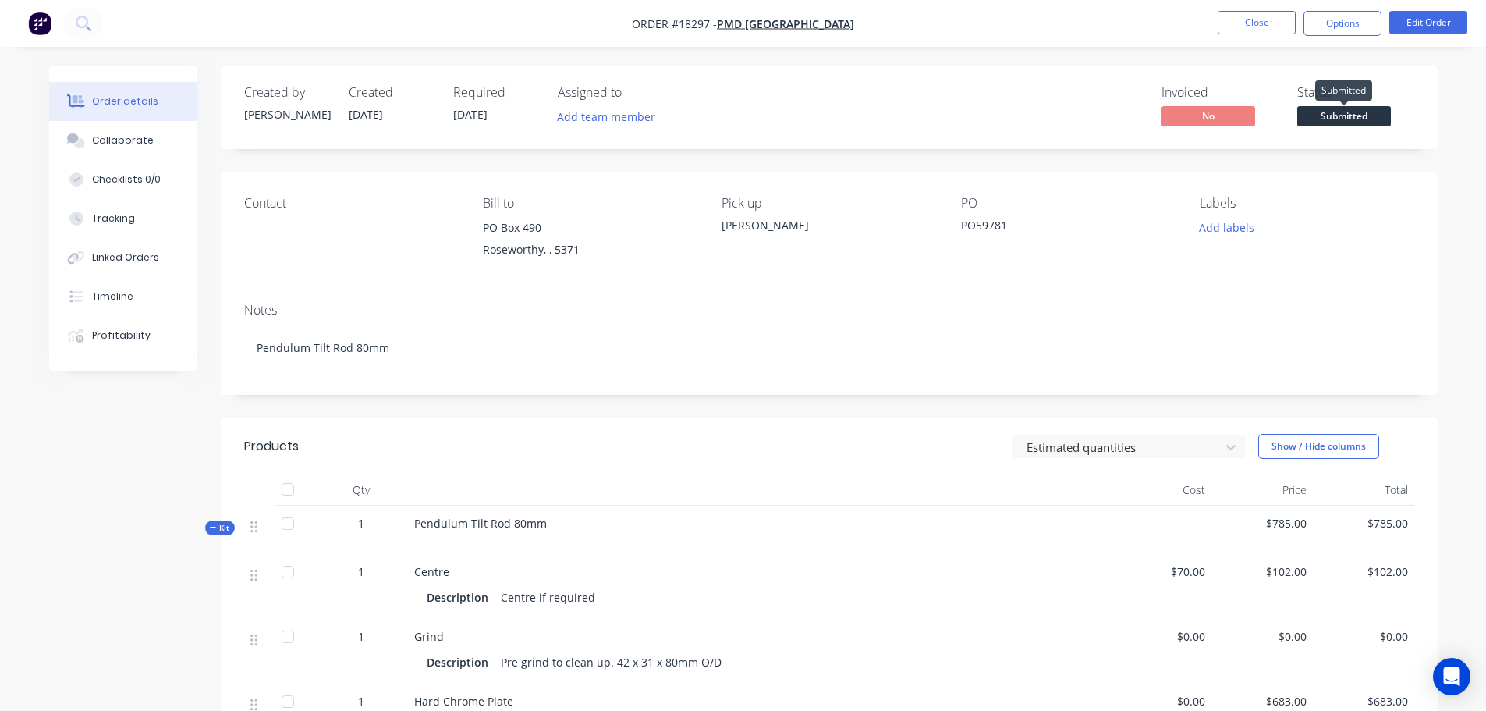
click at [1331, 120] on span "Submitted" at bounding box center [1344, 115] width 94 height 19
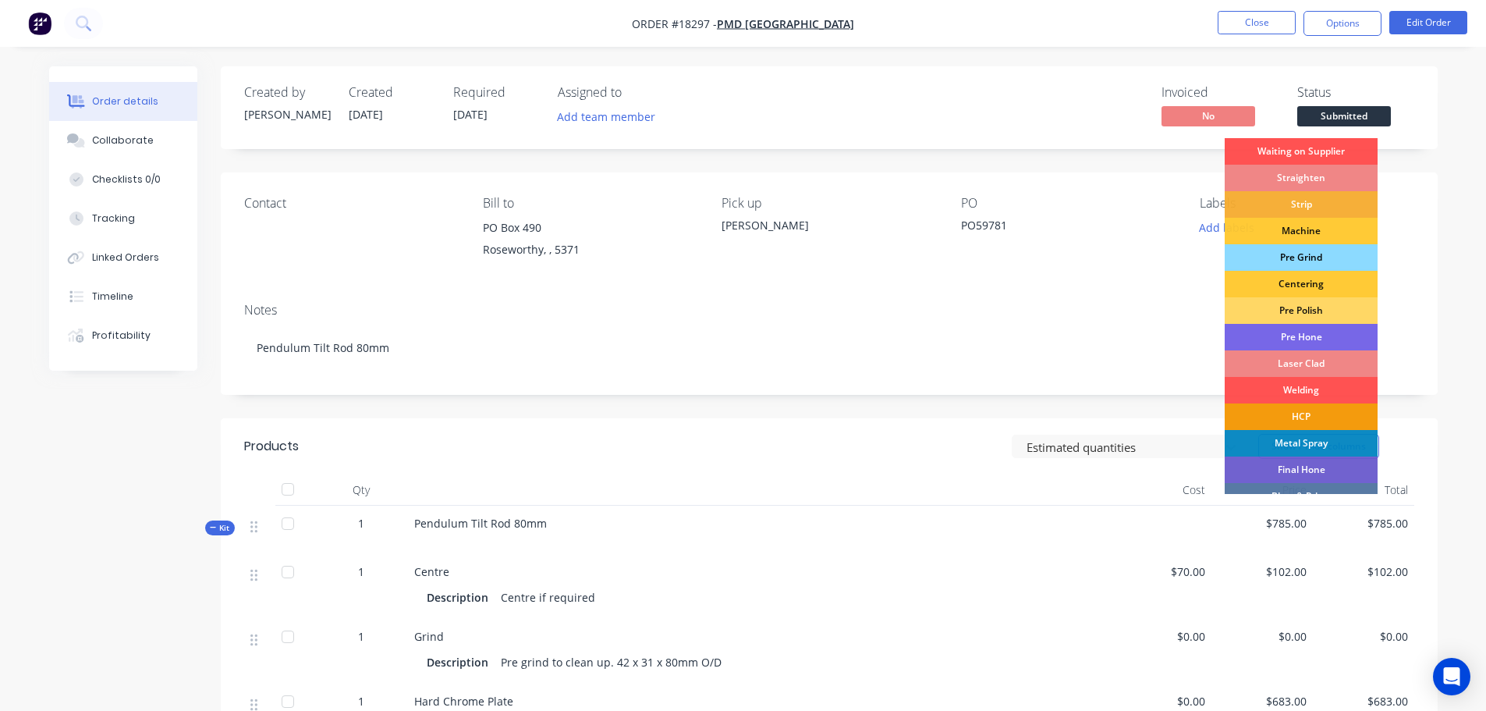
click at [1294, 261] on div "Pre Grind" at bounding box center [1301, 257] width 153 height 27
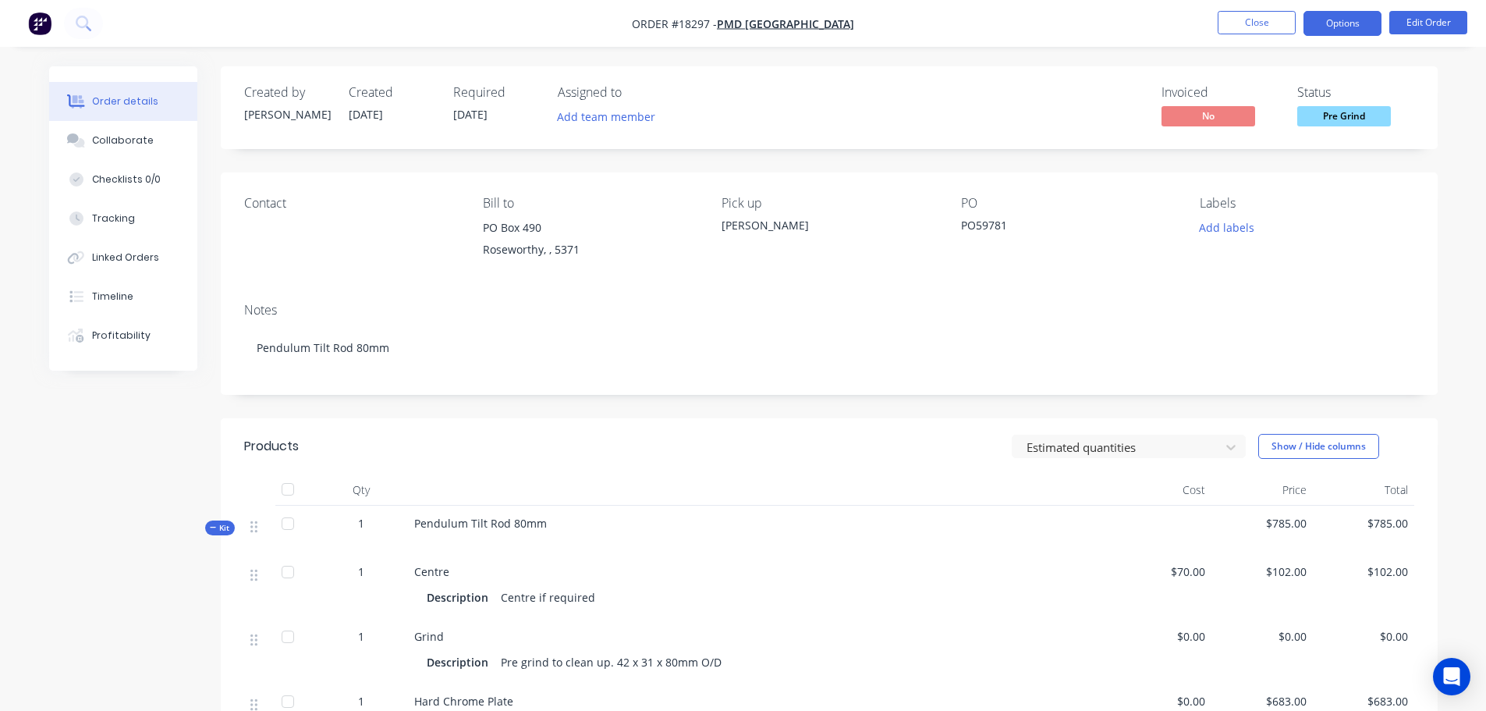
click at [1348, 31] on button "Options" at bounding box center [1342, 23] width 78 height 25
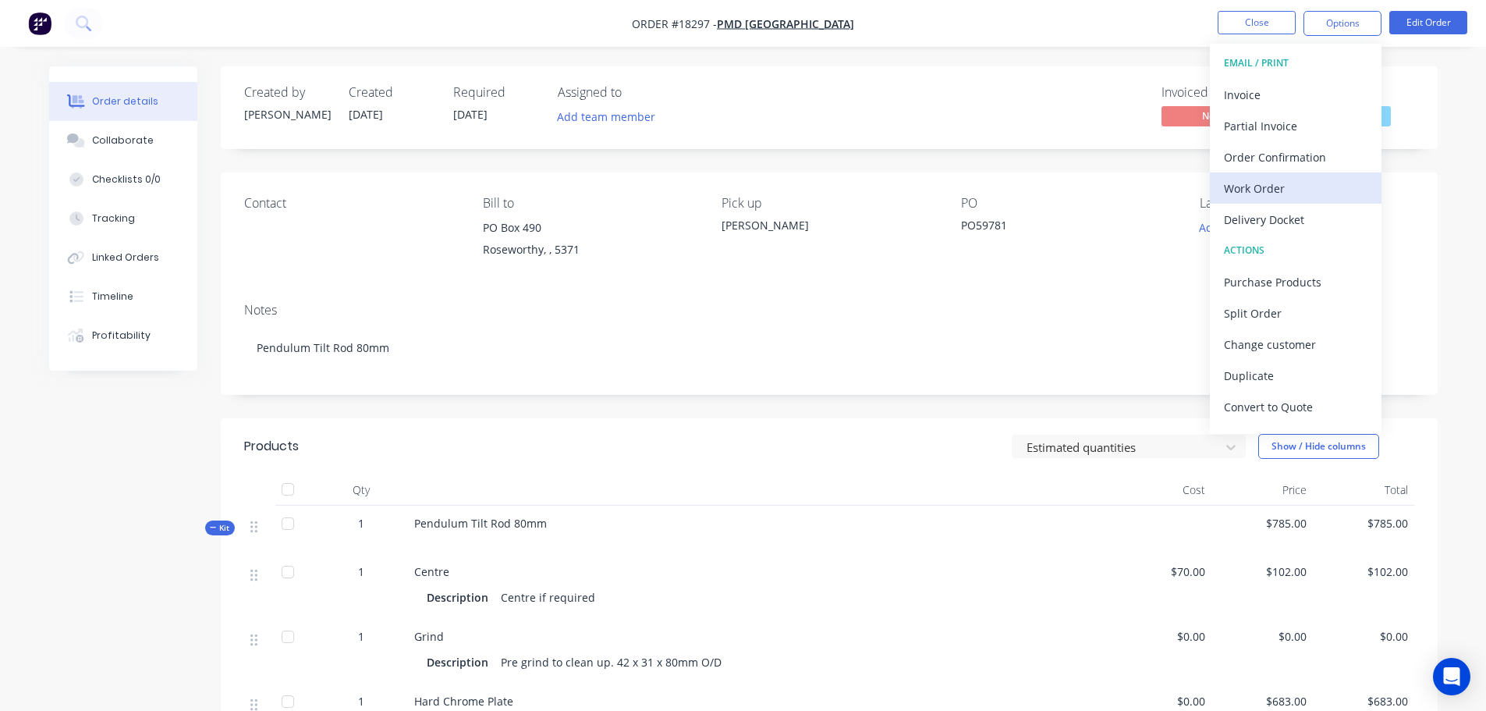
click at [1295, 186] on div "Work Order" at bounding box center [1296, 188] width 144 height 23
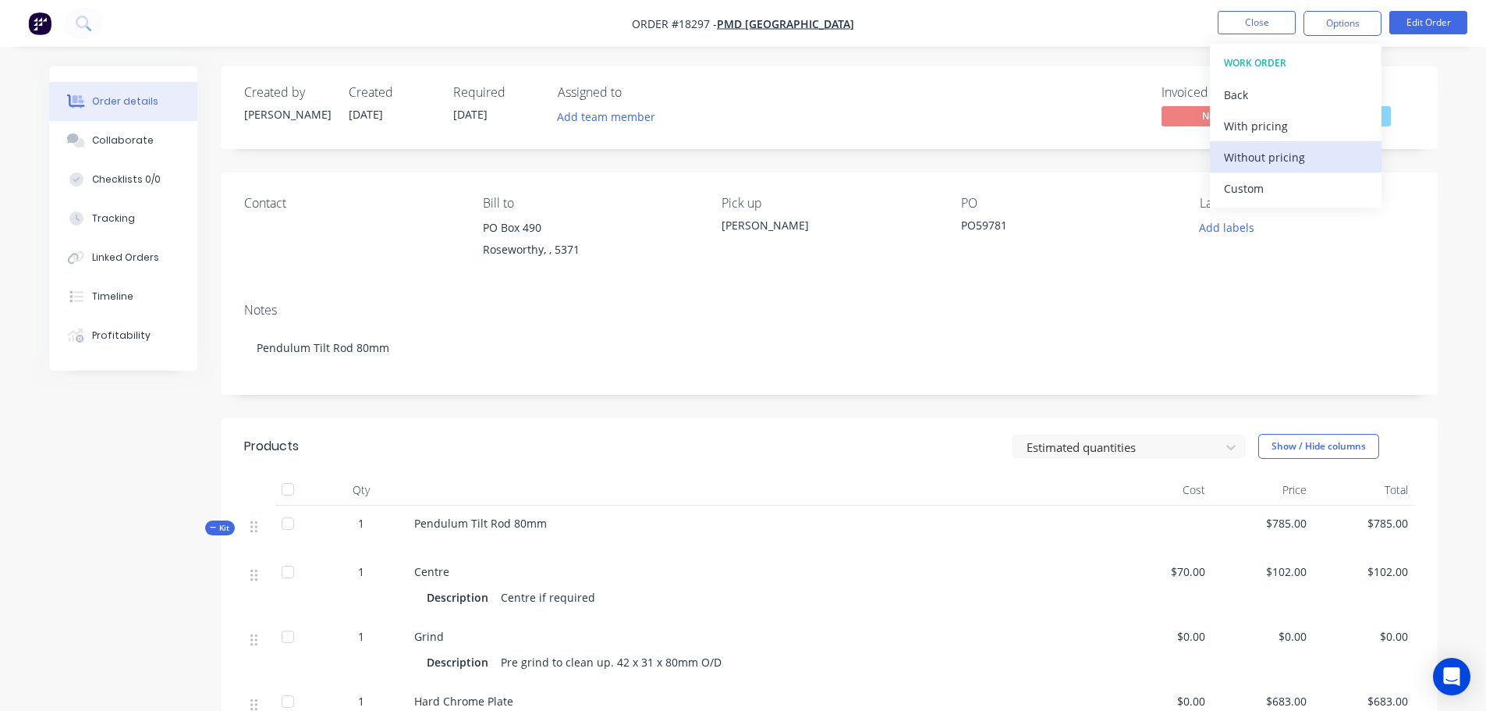
click at [1246, 163] on div "Without pricing" at bounding box center [1296, 157] width 144 height 23
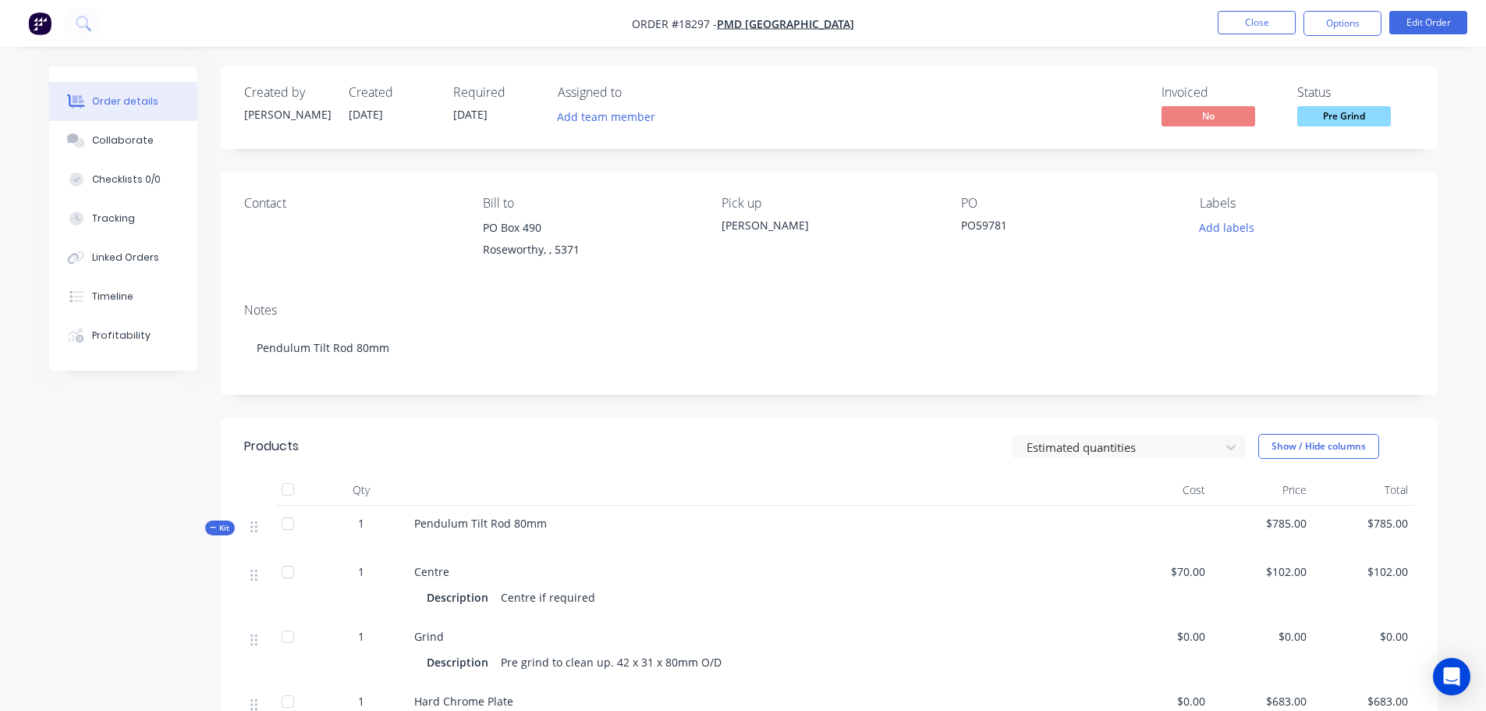
click at [1183, 22] on nav "Order #18297 - PMD Australia Close Options Edit Order" at bounding box center [743, 23] width 1486 height 47
click at [1246, 30] on button "Close" at bounding box center [1256, 22] width 78 height 23
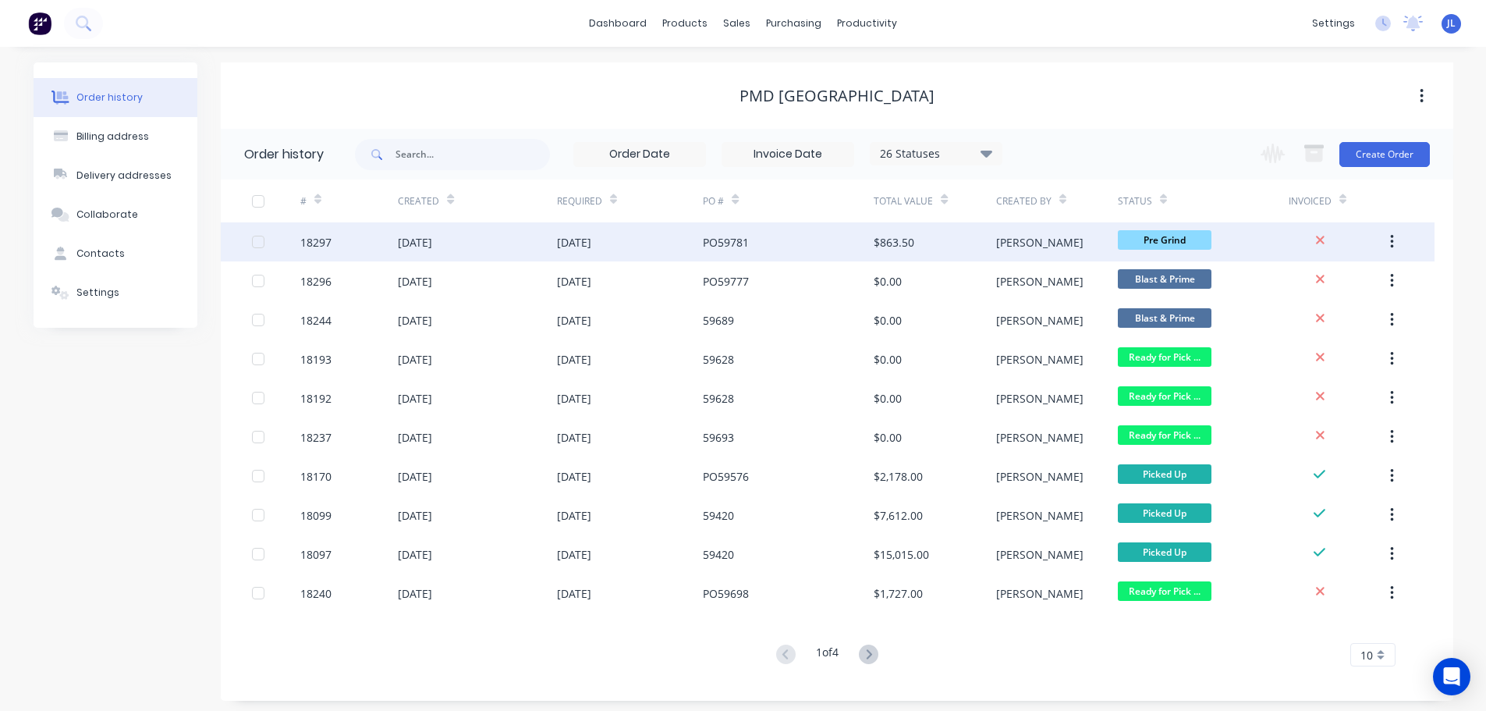
click at [432, 239] on div "[DATE]" at bounding box center [415, 242] width 34 height 16
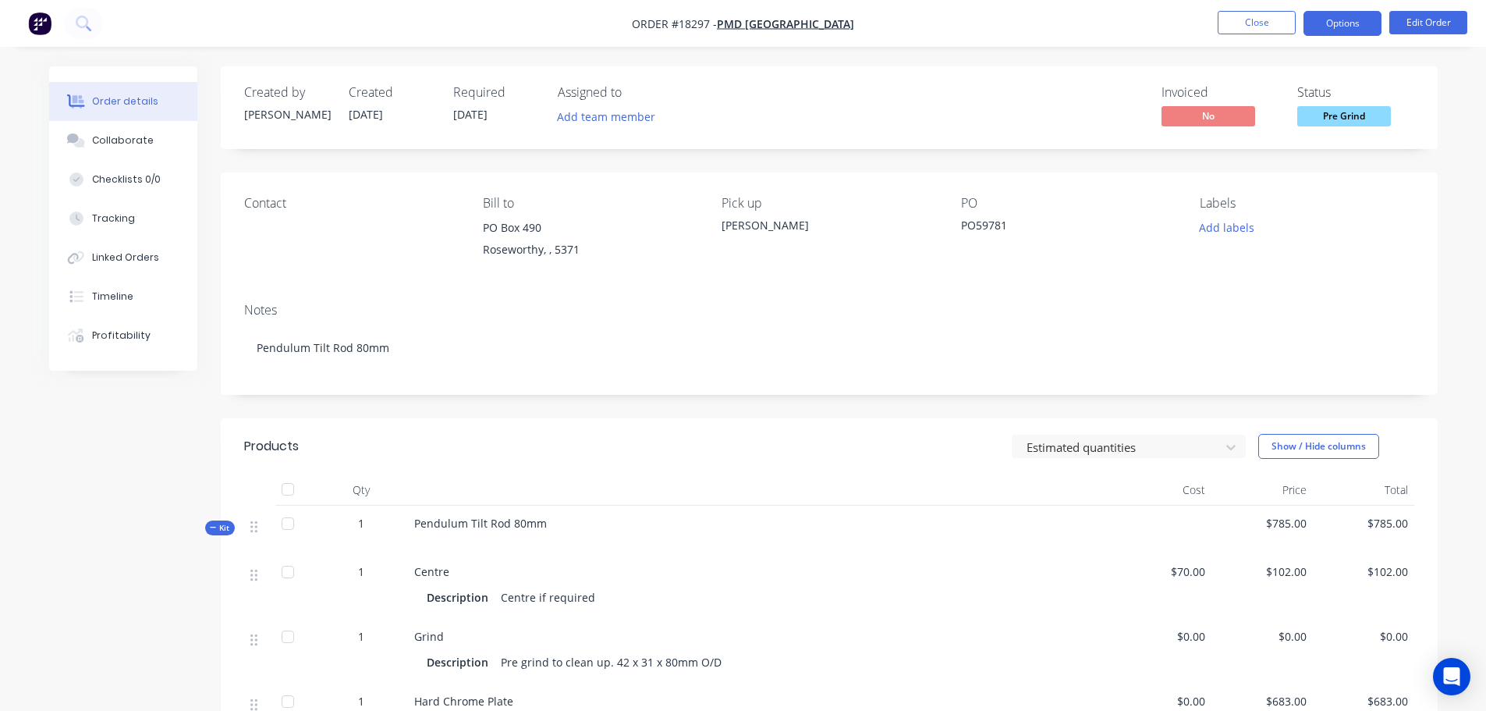
click at [1341, 20] on button "Options" at bounding box center [1342, 23] width 78 height 25
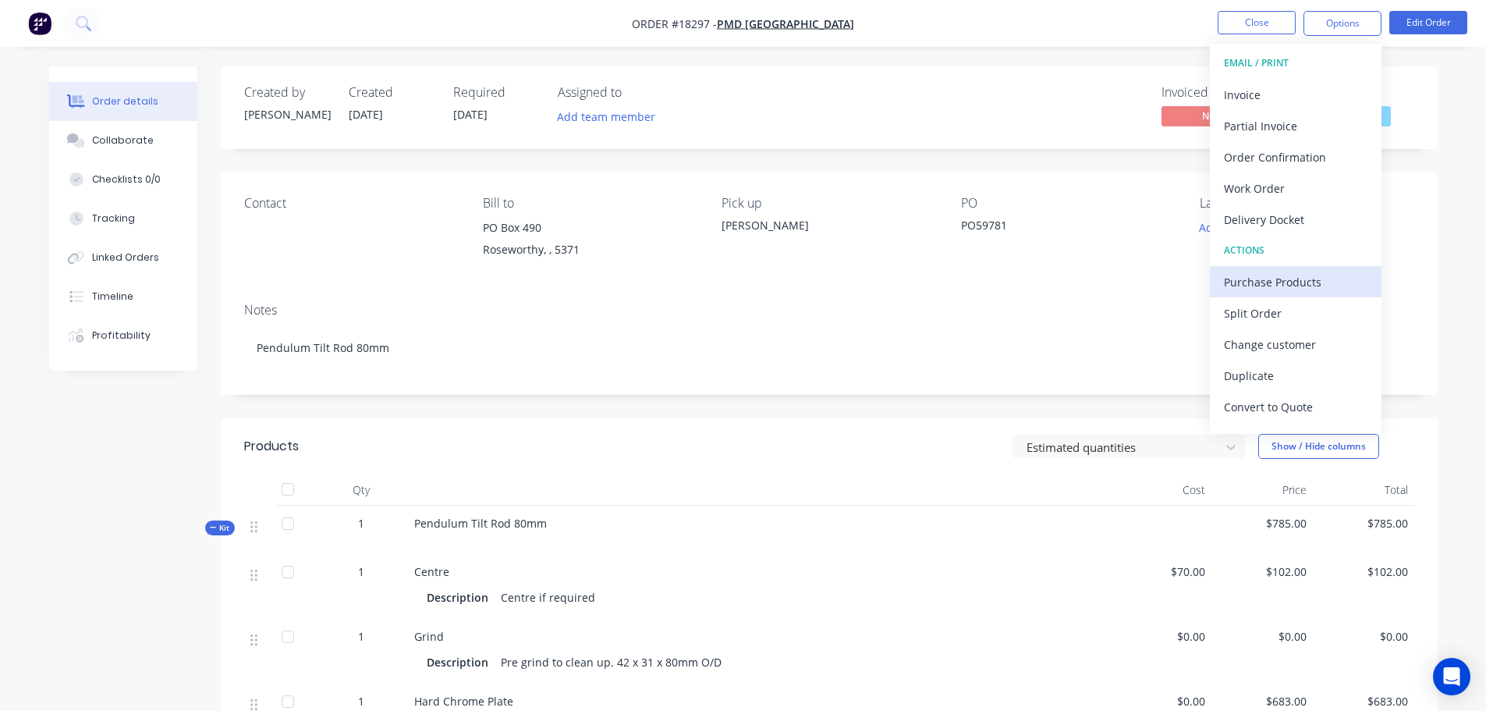
click at [1299, 284] on div "Purchase Products" at bounding box center [1296, 282] width 144 height 23
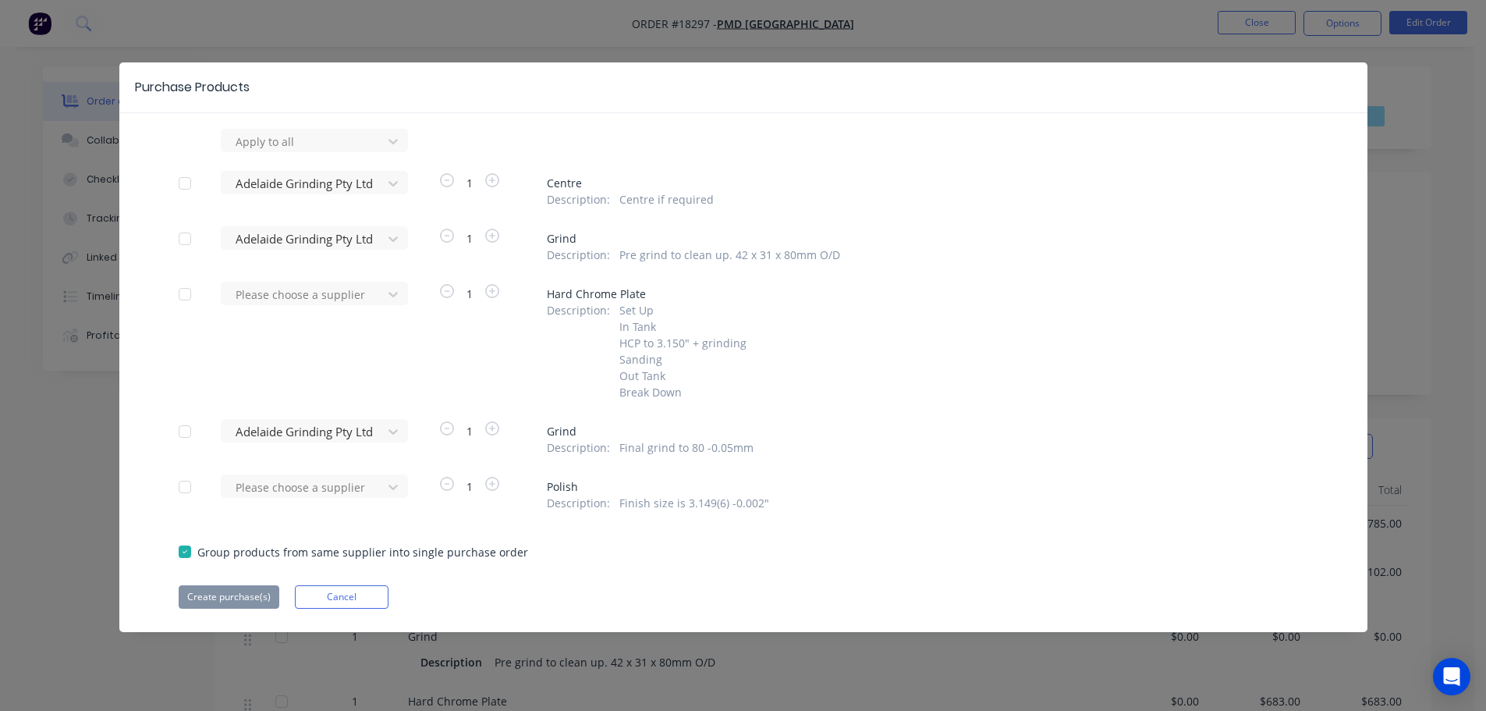
click at [182, 183] on div at bounding box center [184, 183] width 31 height 31
click at [184, 232] on div at bounding box center [184, 238] width 31 height 31
click at [183, 433] on div at bounding box center [184, 431] width 31 height 31
click at [243, 599] on button "Create purchase(s)" at bounding box center [229, 596] width 101 height 23
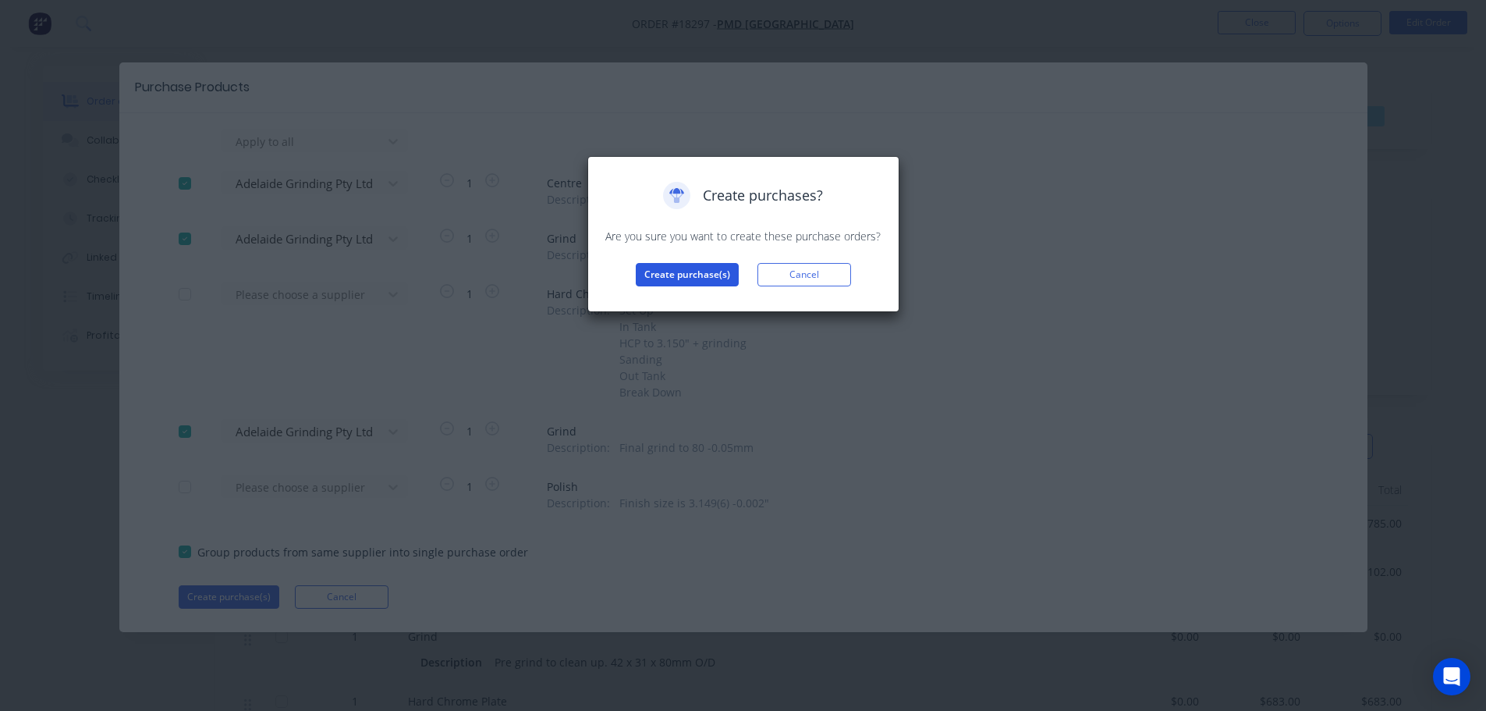
click at [640, 271] on button "Create purchase(s)" at bounding box center [687, 274] width 103 height 23
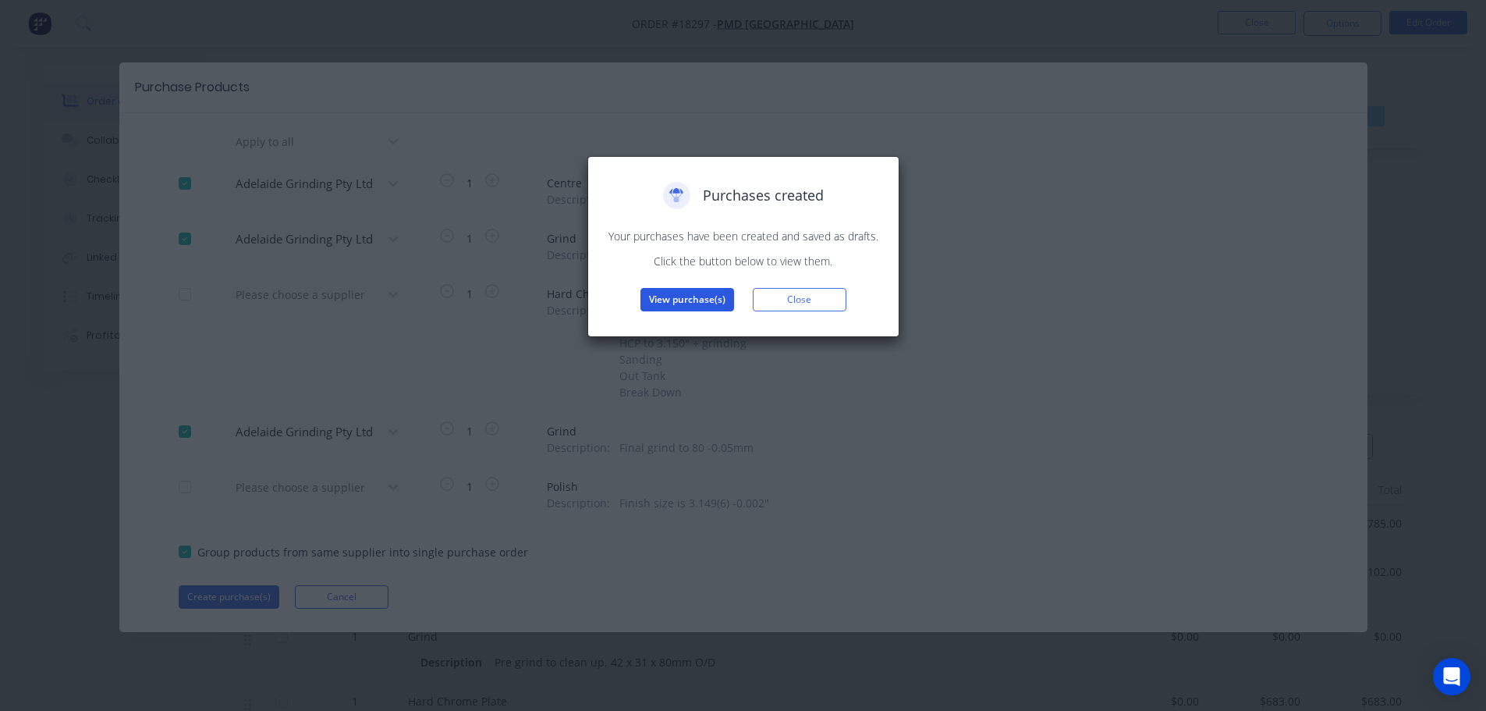
click at [667, 299] on button "View purchase(s)" at bounding box center [687, 299] width 94 height 23
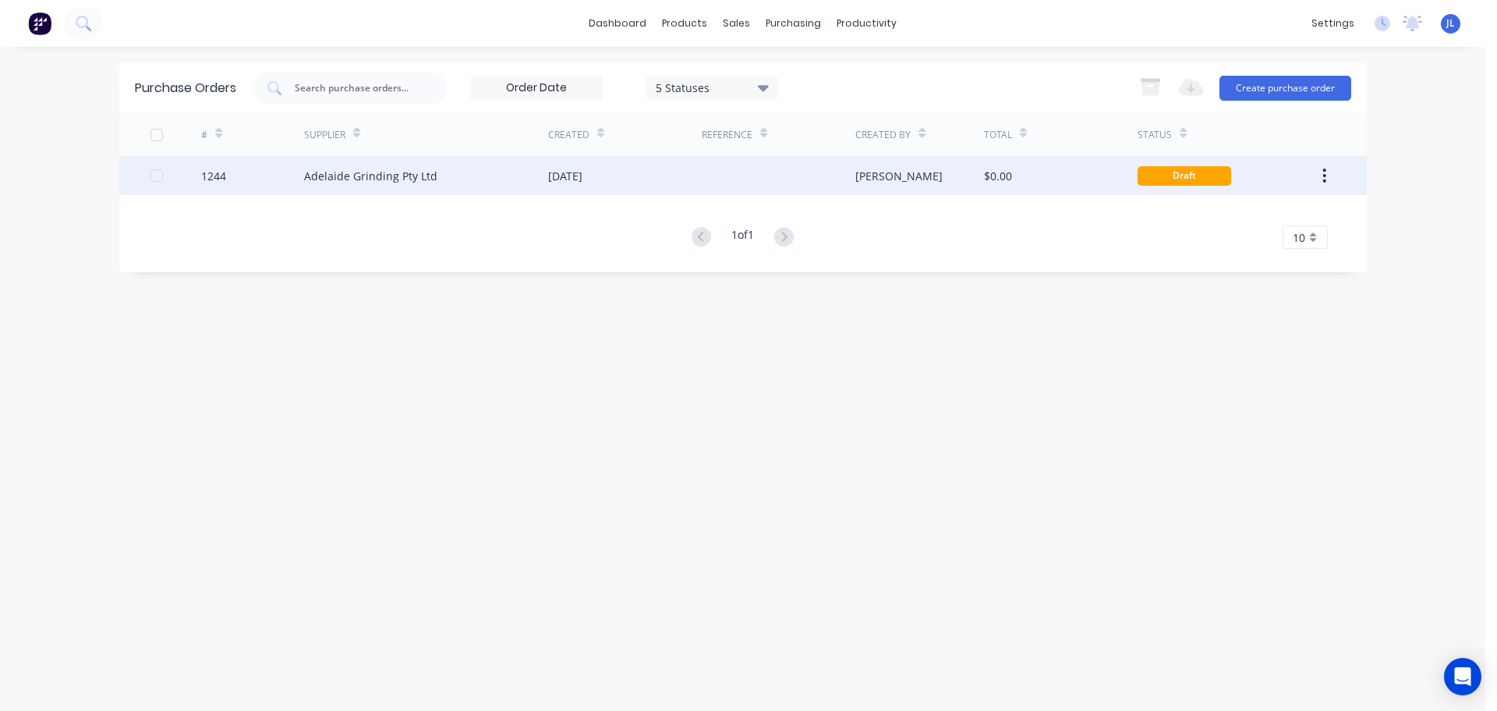
click at [743, 180] on div at bounding box center [779, 175] width 154 height 39
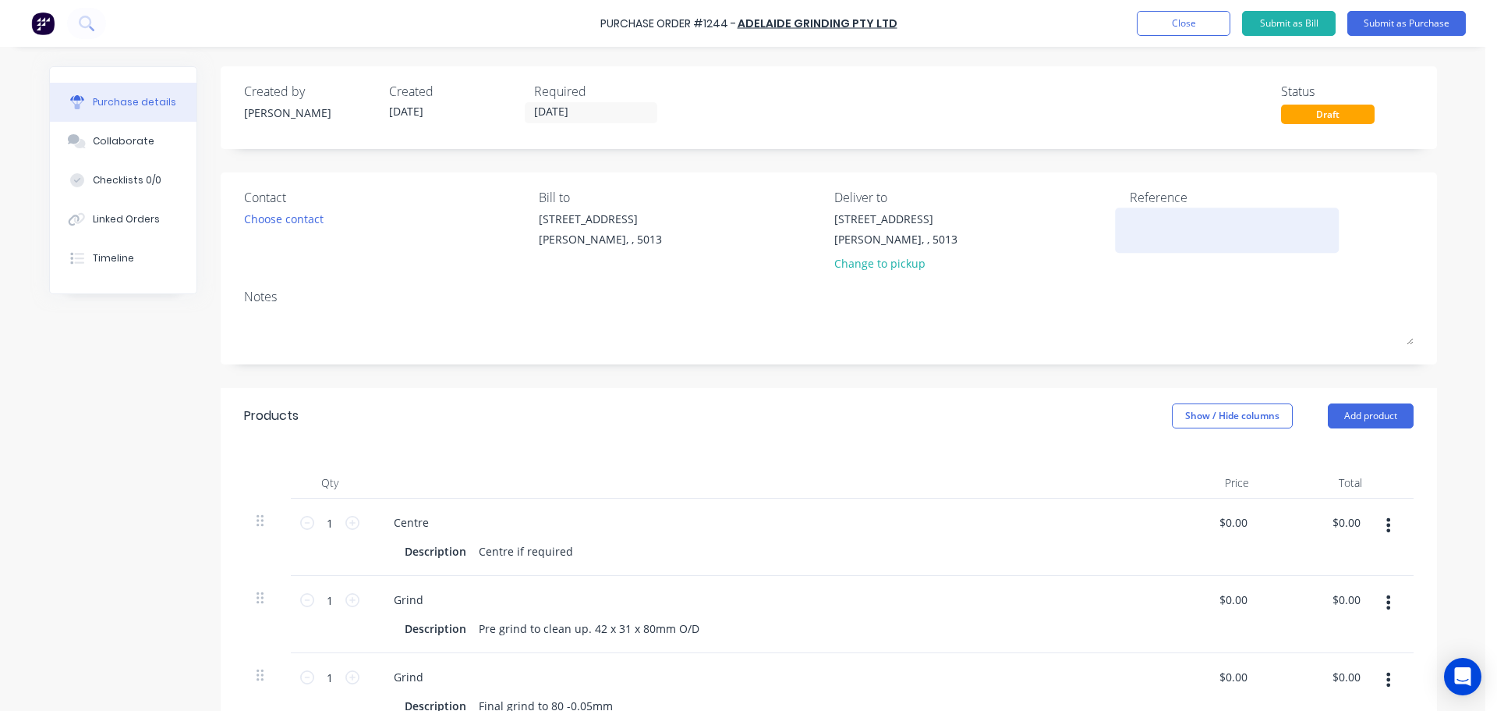
click at [1157, 218] on textarea at bounding box center [1227, 228] width 195 height 35
type textarea "TC"
type textarea "x"
type textarea "TC1"
type textarea "x"
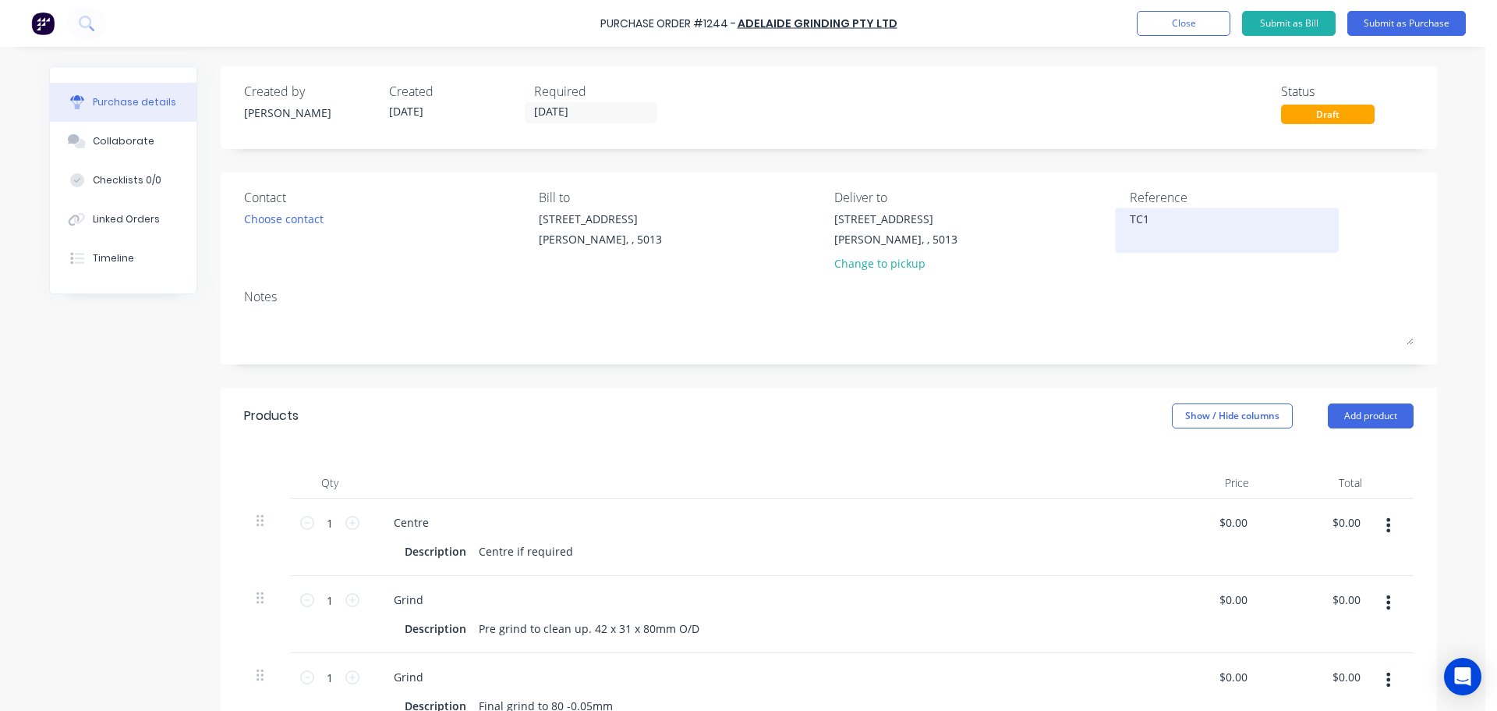
type textarea "TC18"
type textarea "x"
type textarea "TC182"
type textarea "x"
type textarea "TC1829"
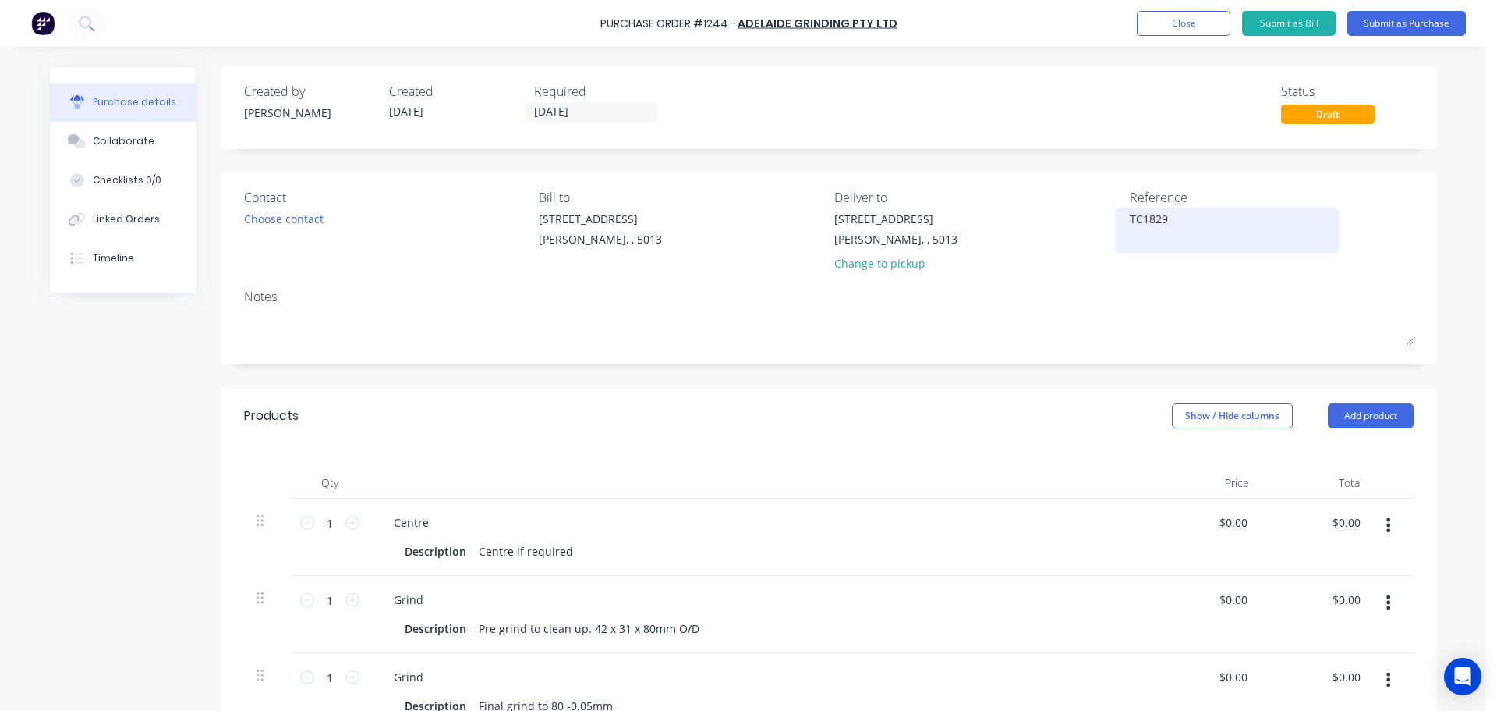
type textarea "x"
type textarea "TC18297"
click at [927, 452] on div "Qty Price Total 1 1 Centre Description Centre if required $0.00 $0.00 $0.00 $0.…" at bounding box center [829, 587] width 1217 height 286
type textarea "x"
type textarea "TC18297"
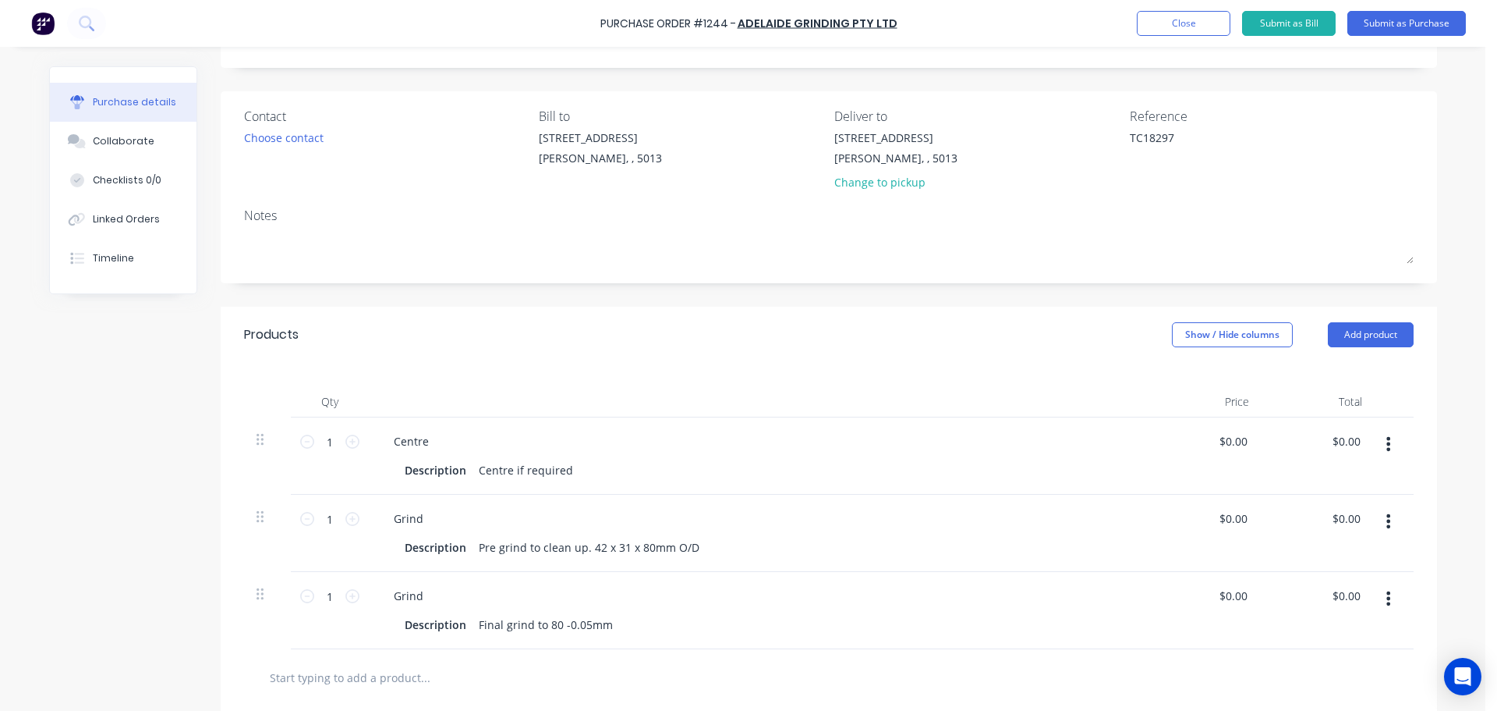
scroll to position [156, 0]
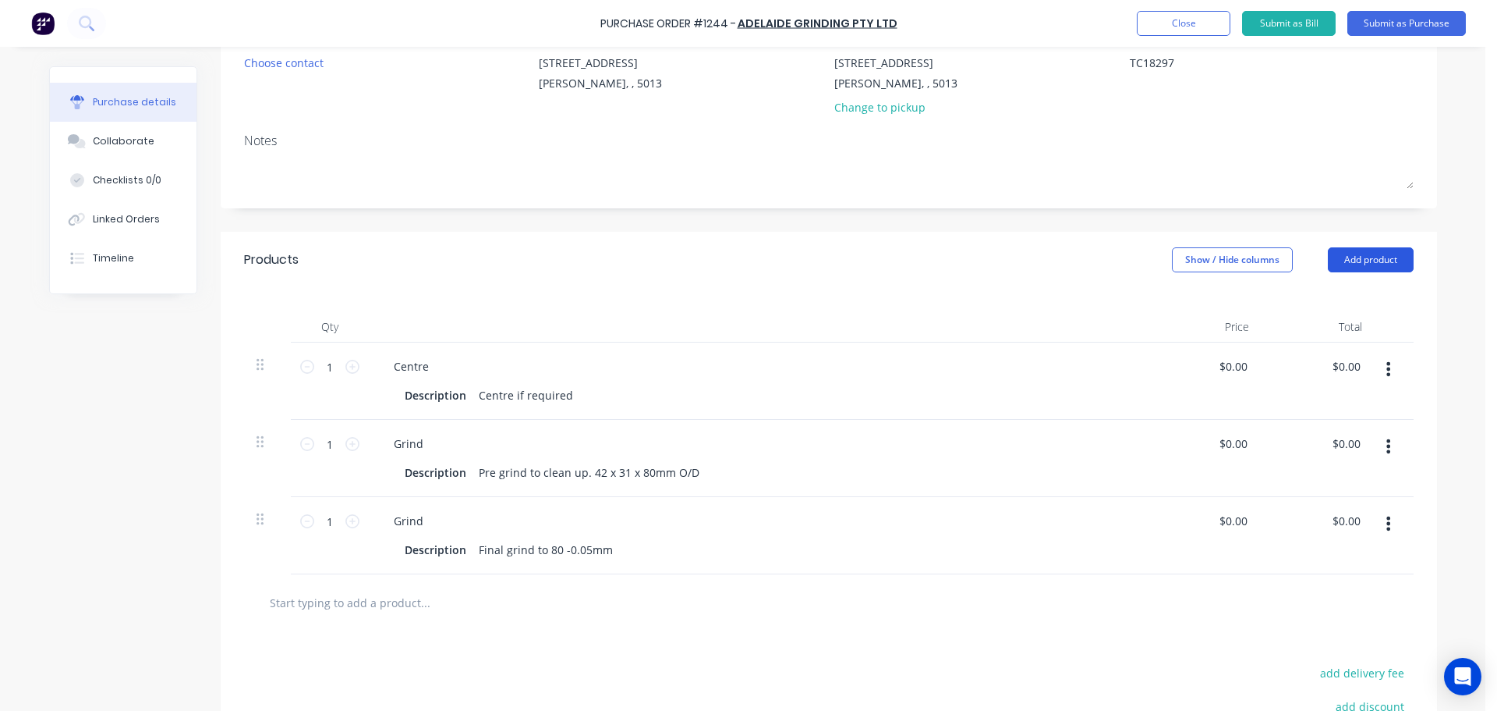
click at [1348, 262] on button "Add product" at bounding box center [1371, 259] width 86 height 25
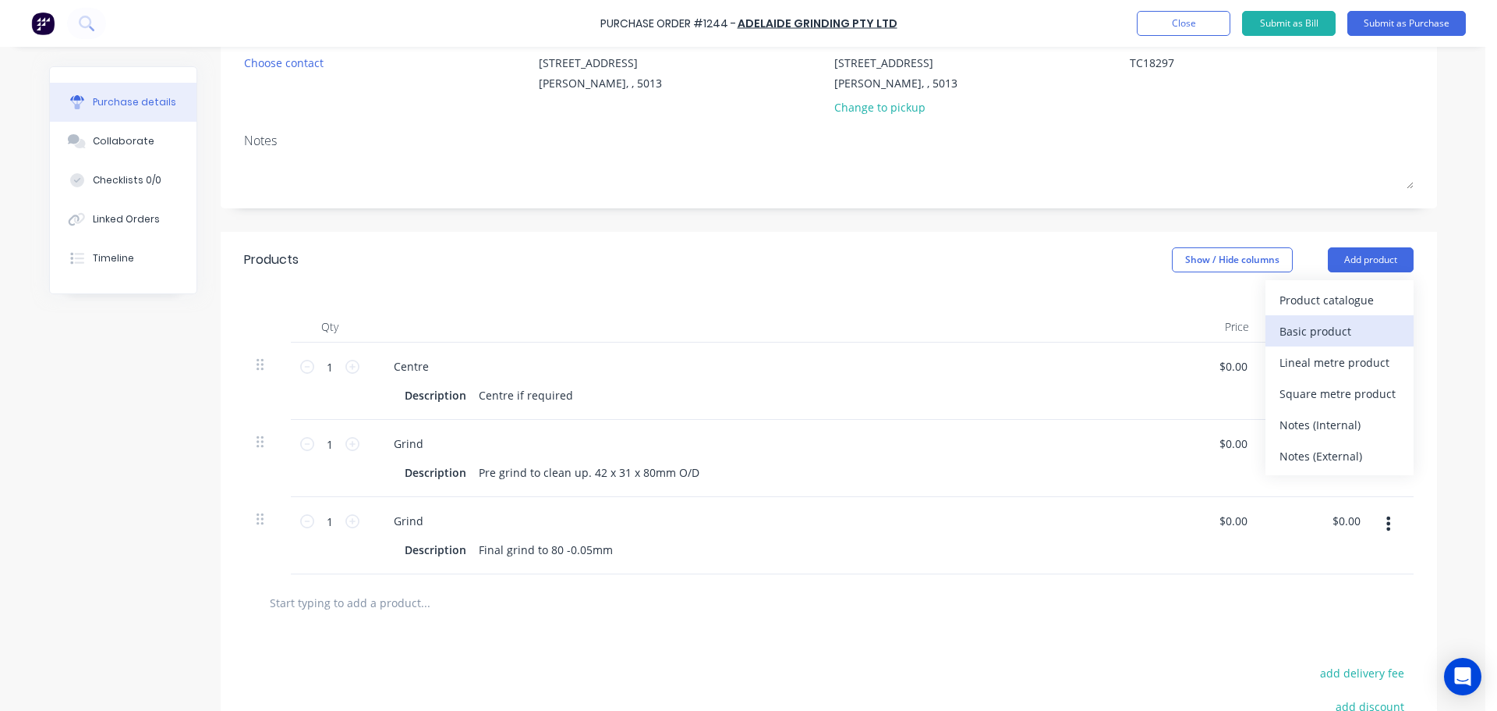
click at [1295, 335] on div "Basic product" at bounding box center [1340, 331] width 120 height 23
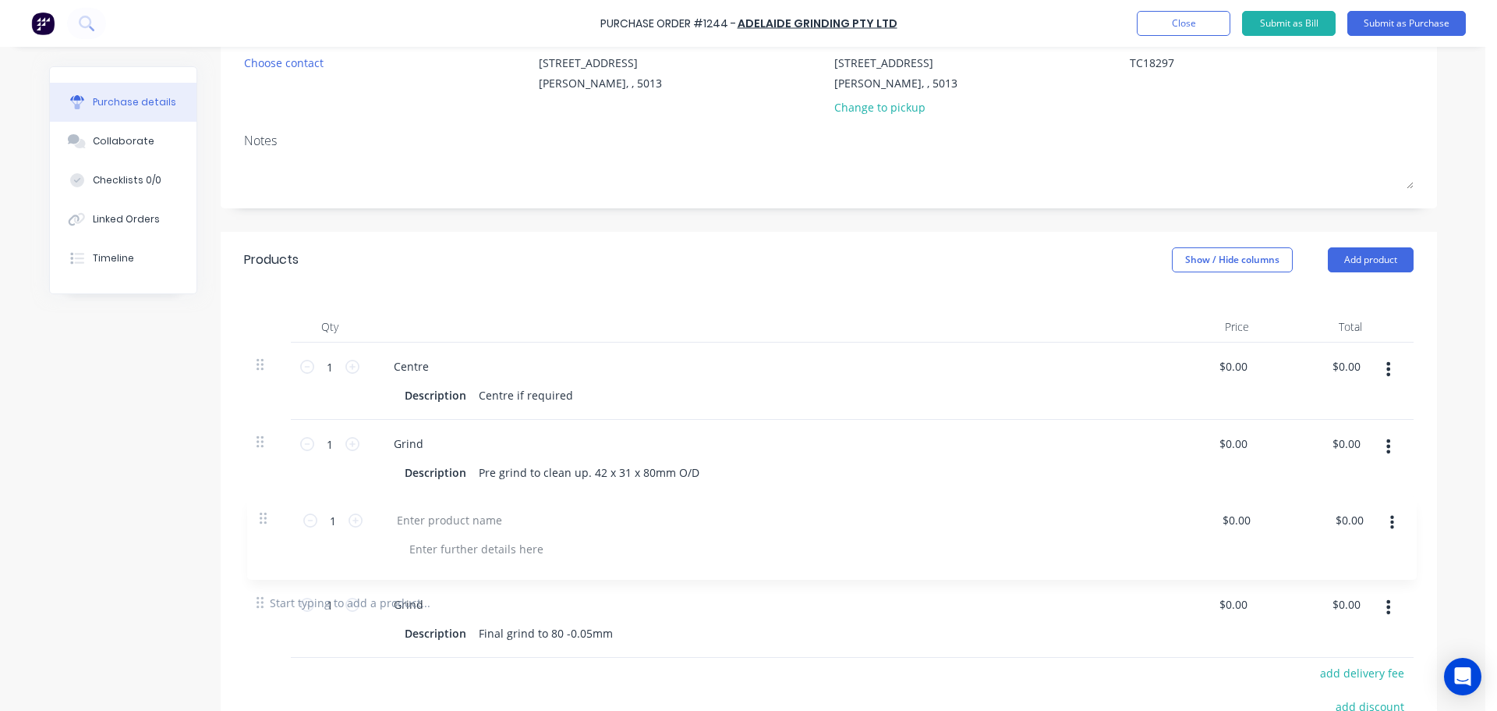
scroll to position [160, 0]
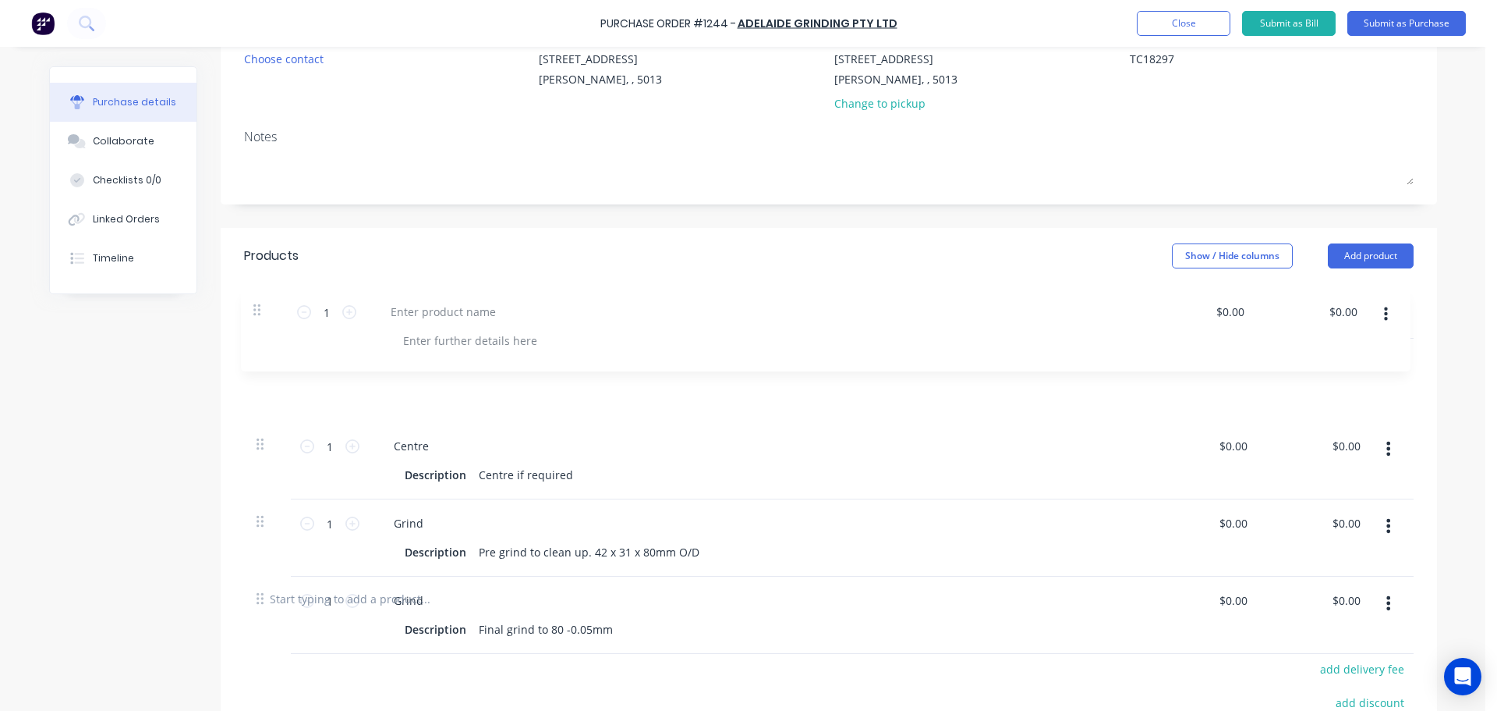
drag, startPoint x: 260, startPoint y: 597, endPoint x: 261, endPoint y: 299, distance: 297.9
click at [261, 299] on div "Qty Price Total 1 1 Centre Description Centre if required $0.00 $0.00 $0.00 $0.…" at bounding box center [829, 427] width 1217 height 286
click at [416, 367] on div at bounding box center [446, 362] width 130 height 23
type textarea "x"
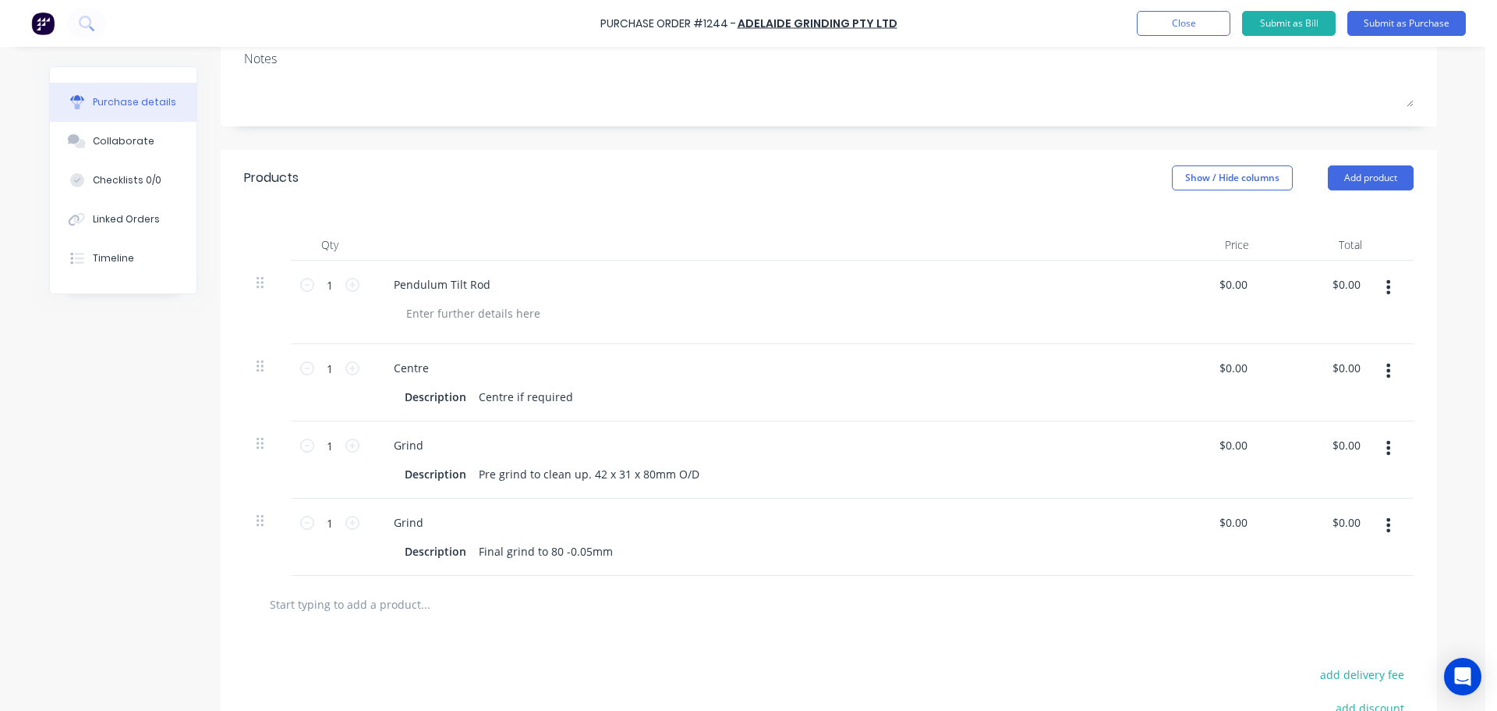
click at [521, 592] on input "text" at bounding box center [425, 603] width 312 height 31
click at [1417, 39] on div "Purchase Order #1244 - Adelaide Grinding Pty Ltd Add product Close Submit as Bi…" at bounding box center [748, 23] width 1497 height 47
click at [1415, 34] on button "Submit as Purchase" at bounding box center [1407, 23] width 119 height 25
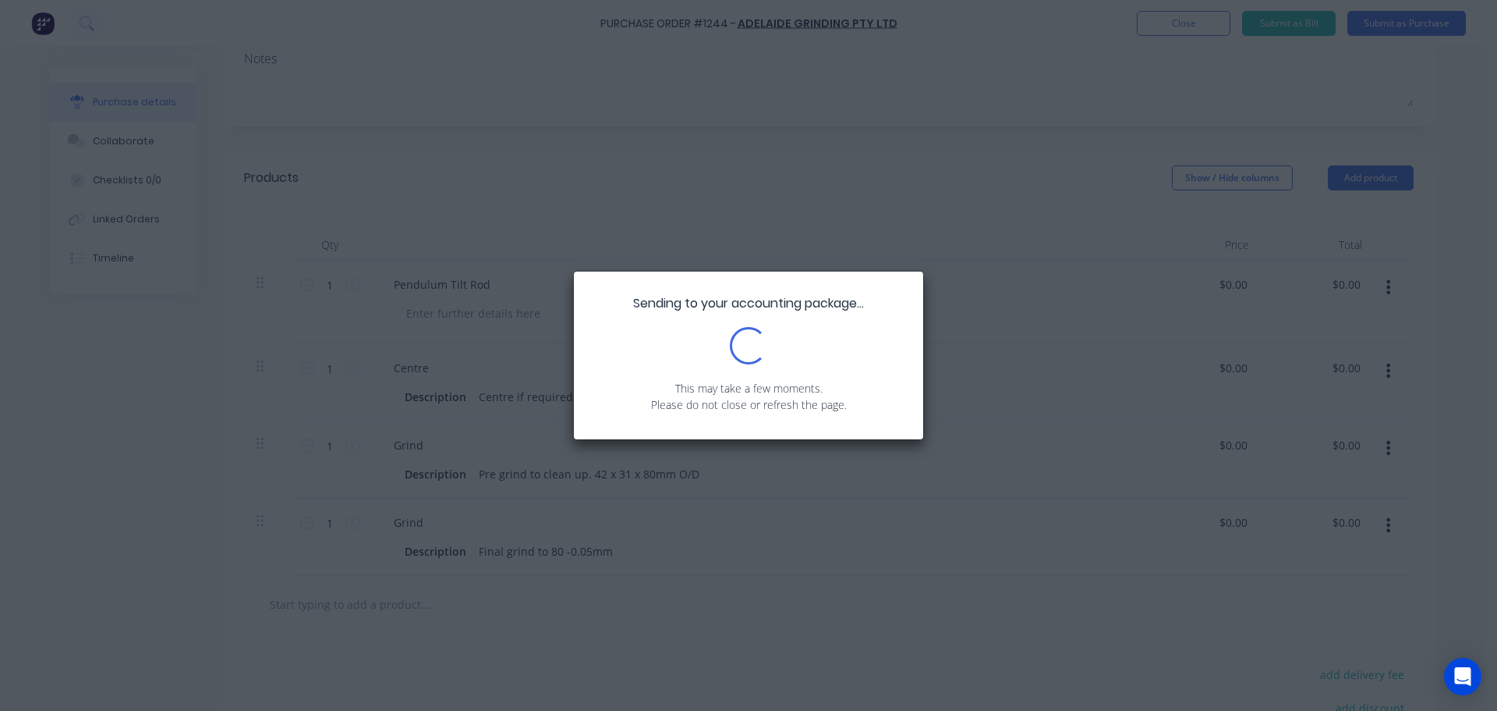
click at [1414, 30] on div "Sending to your accounting package... Loading... This may take a few moments. P…" at bounding box center [748, 355] width 1497 height 711
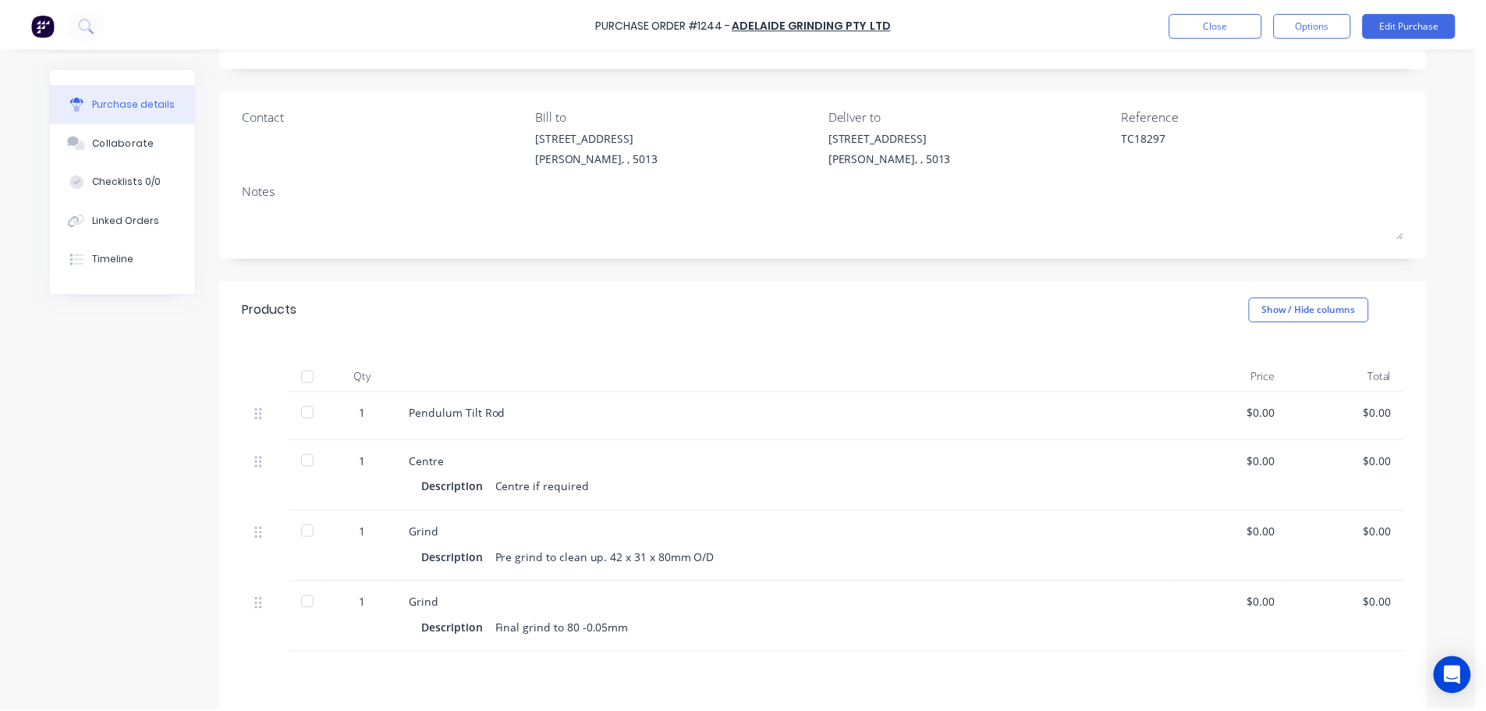
scroll to position [0, 0]
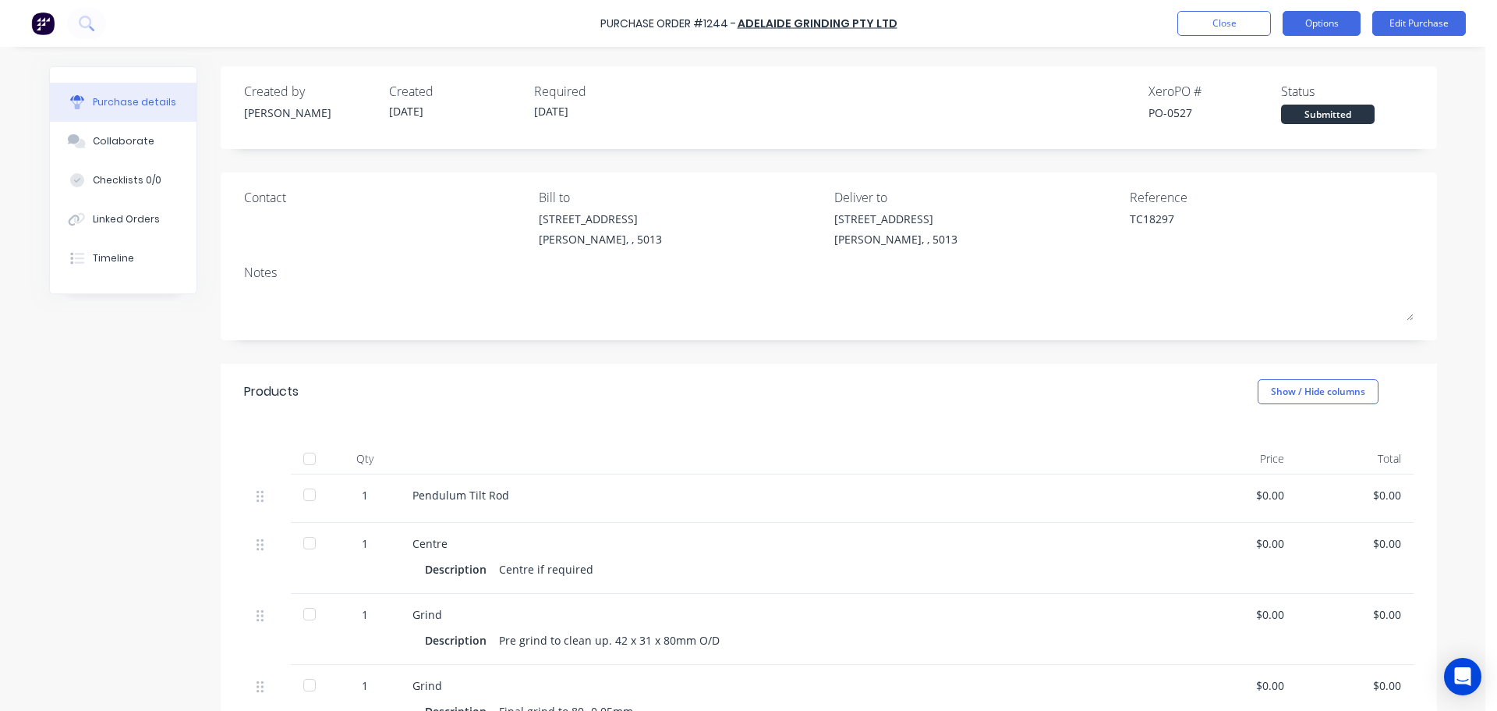
click at [1322, 30] on button "Options" at bounding box center [1322, 23] width 78 height 25
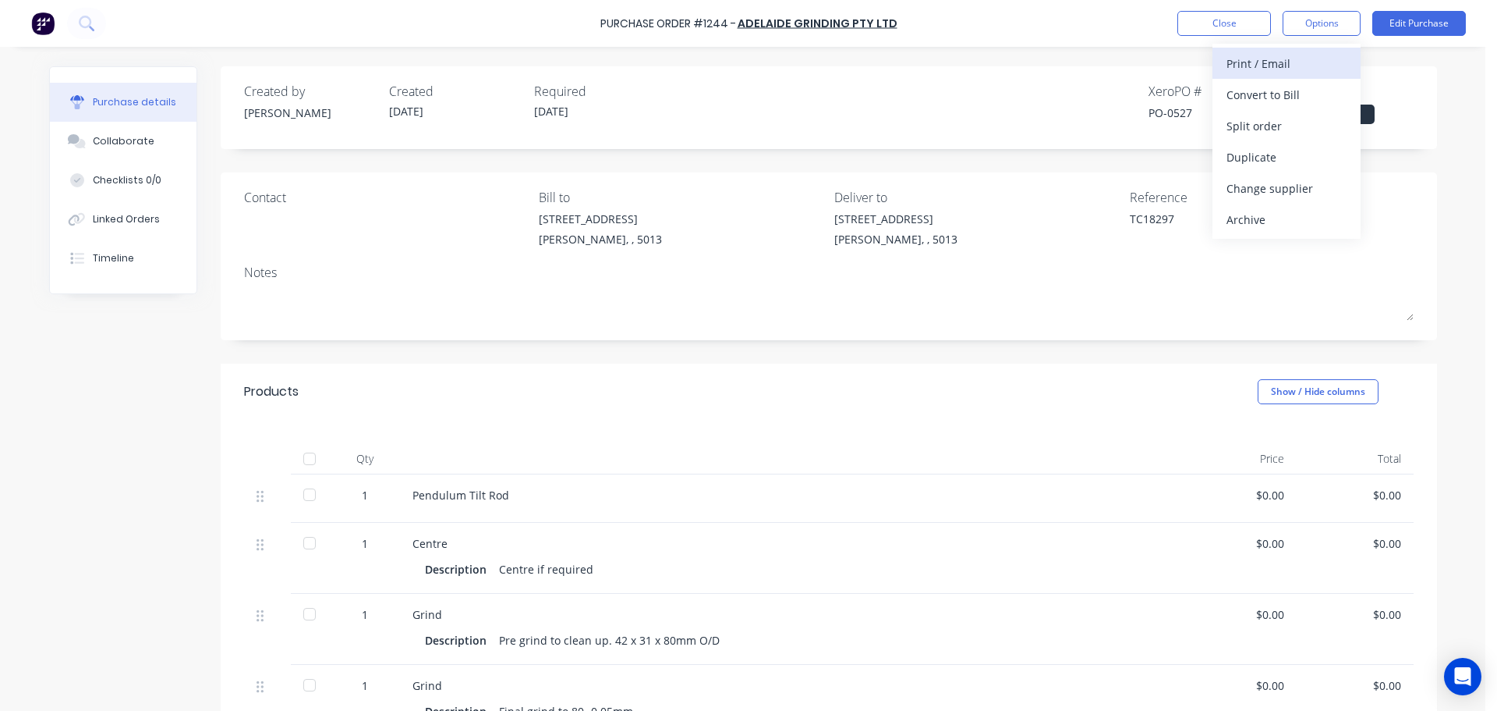
click at [1269, 69] on div "Print / Email" at bounding box center [1287, 63] width 120 height 23
click at [1258, 122] on div "Without pricing" at bounding box center [1287, 126] width 120 height 23
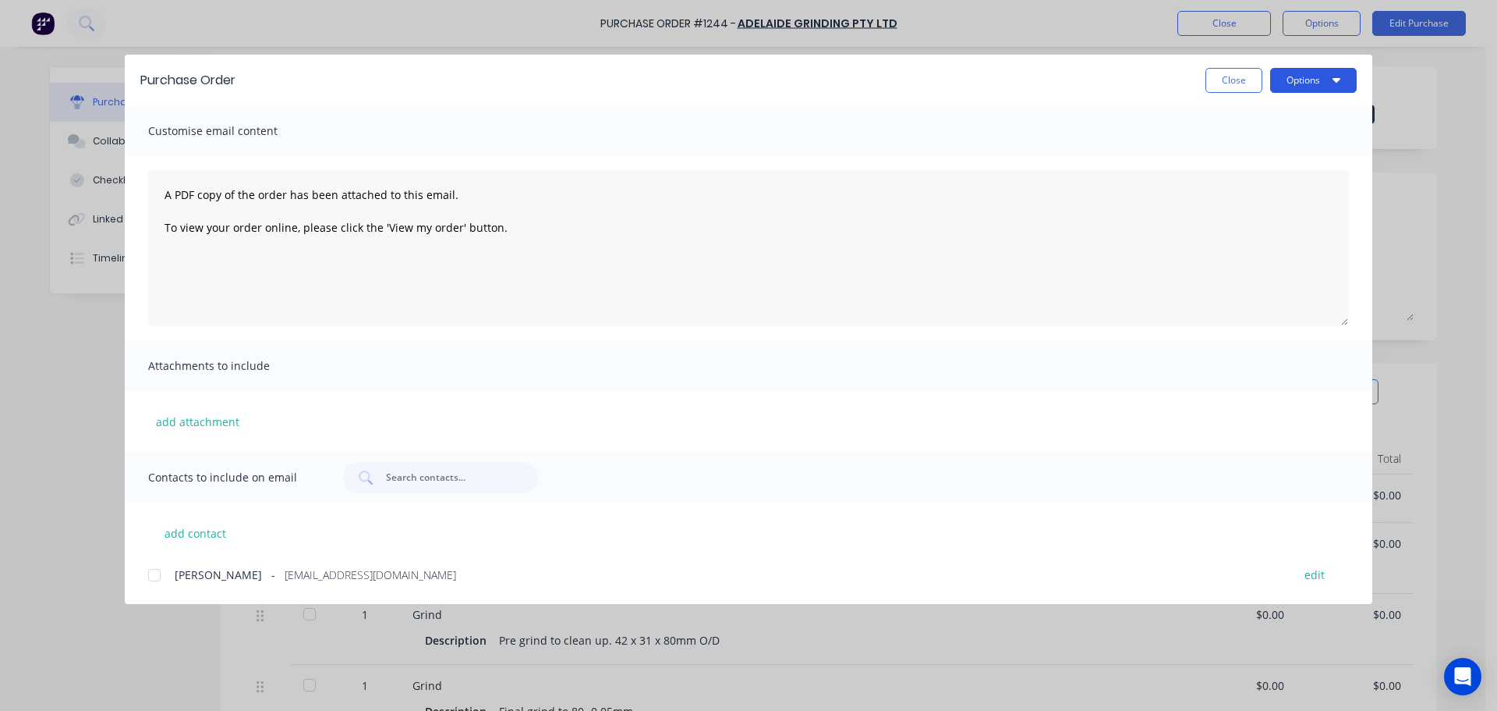
click at [1299, 74] on button "Options" at bounding box center [1314, 80] width 87 height 25
click at [1271, 110] on div "Preview" at bounding box center [1283, 119] width 120 height 23
click at [1241, 83] on button "Close" at bounding box center [1234, 80] width 57 height 25
type textarea "x"
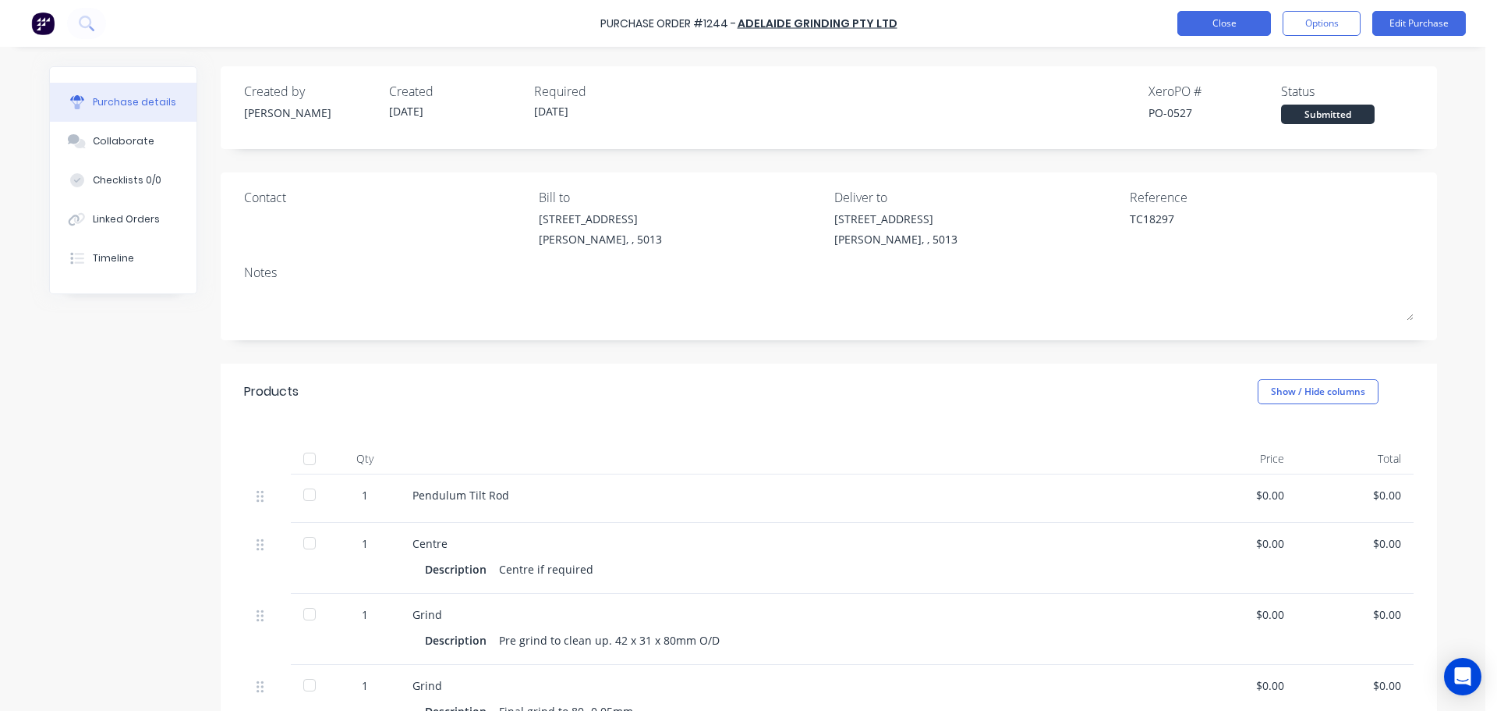
click at [1241, 30] on button "Close" at bounding box center [1225, 23] width 94 height 25
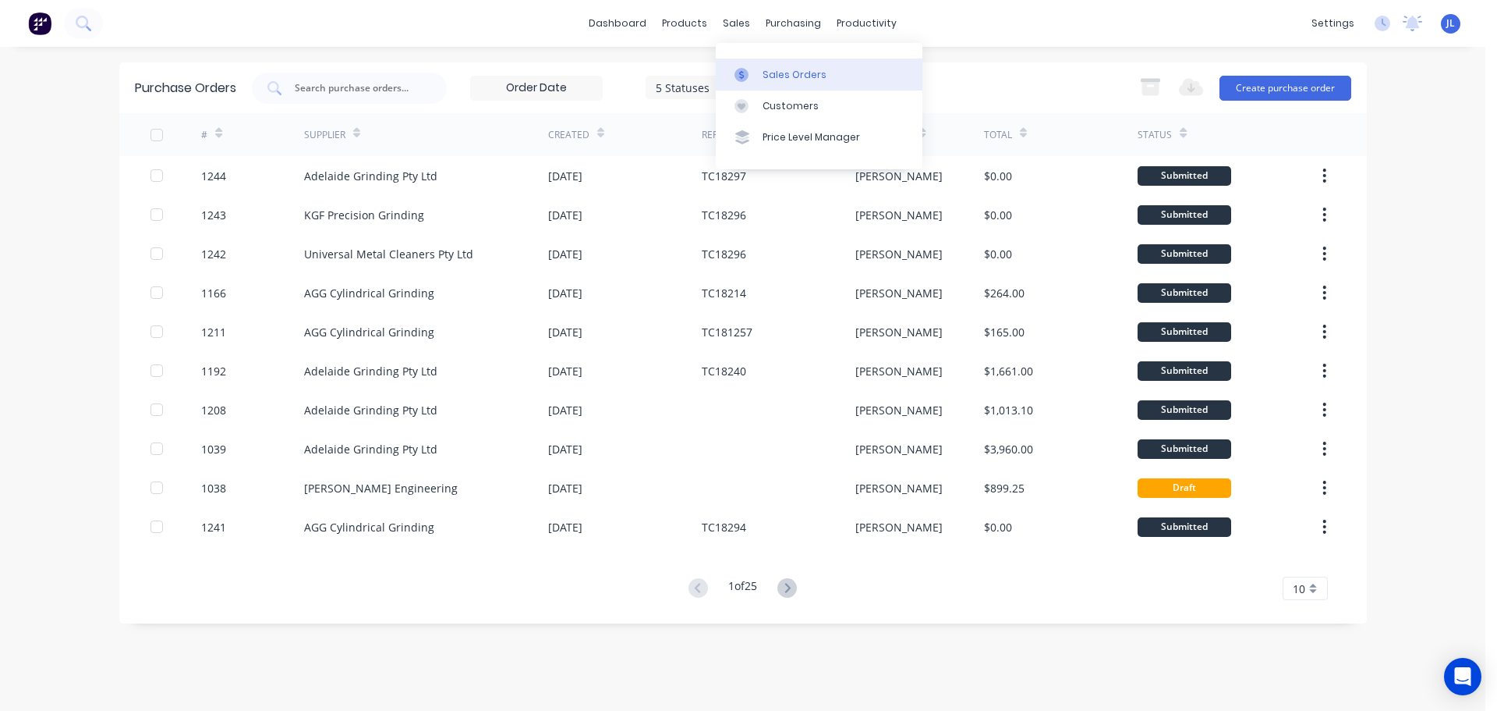
click at [753, 72] on div at bounding box center [746, 75] width 23 height 14
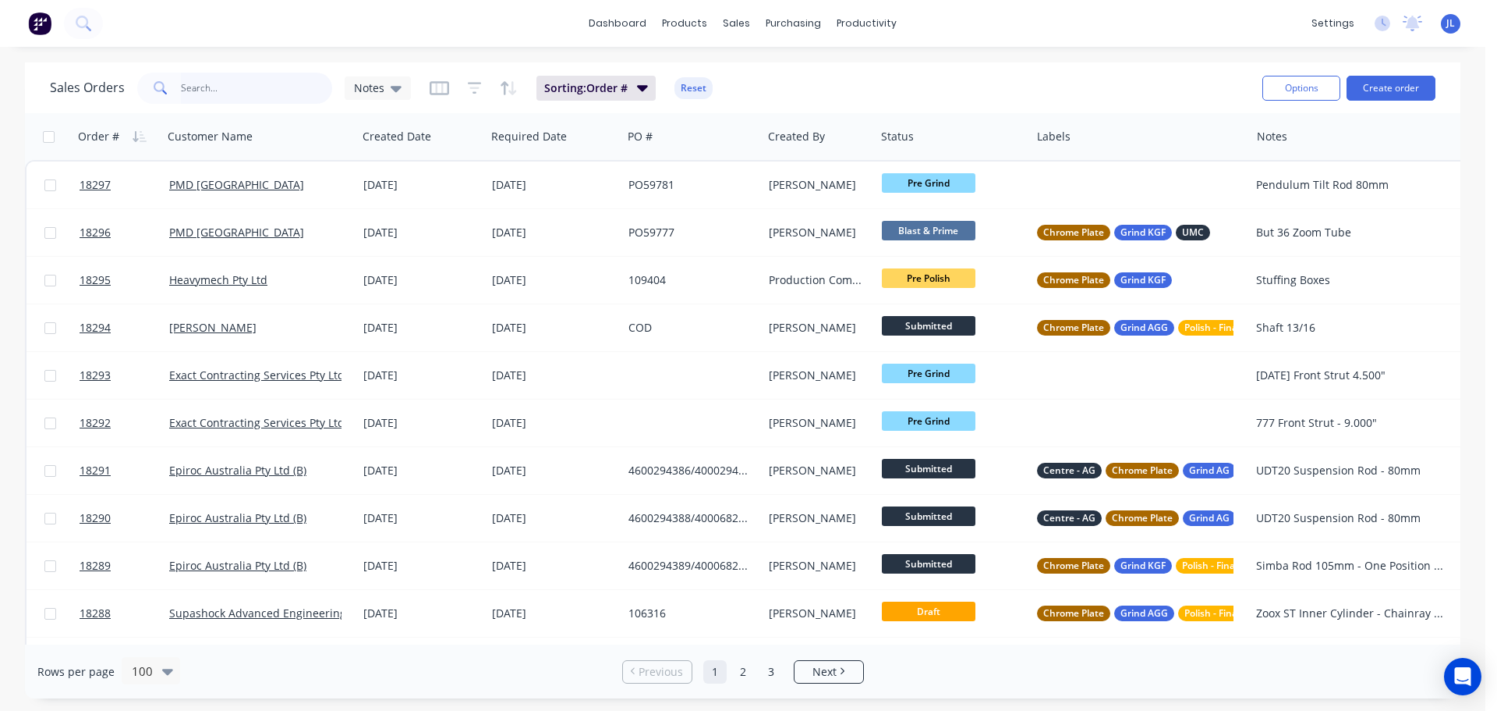
click at [244, 81] on input "text" at bounding box center [257, 88] width 152 height 31
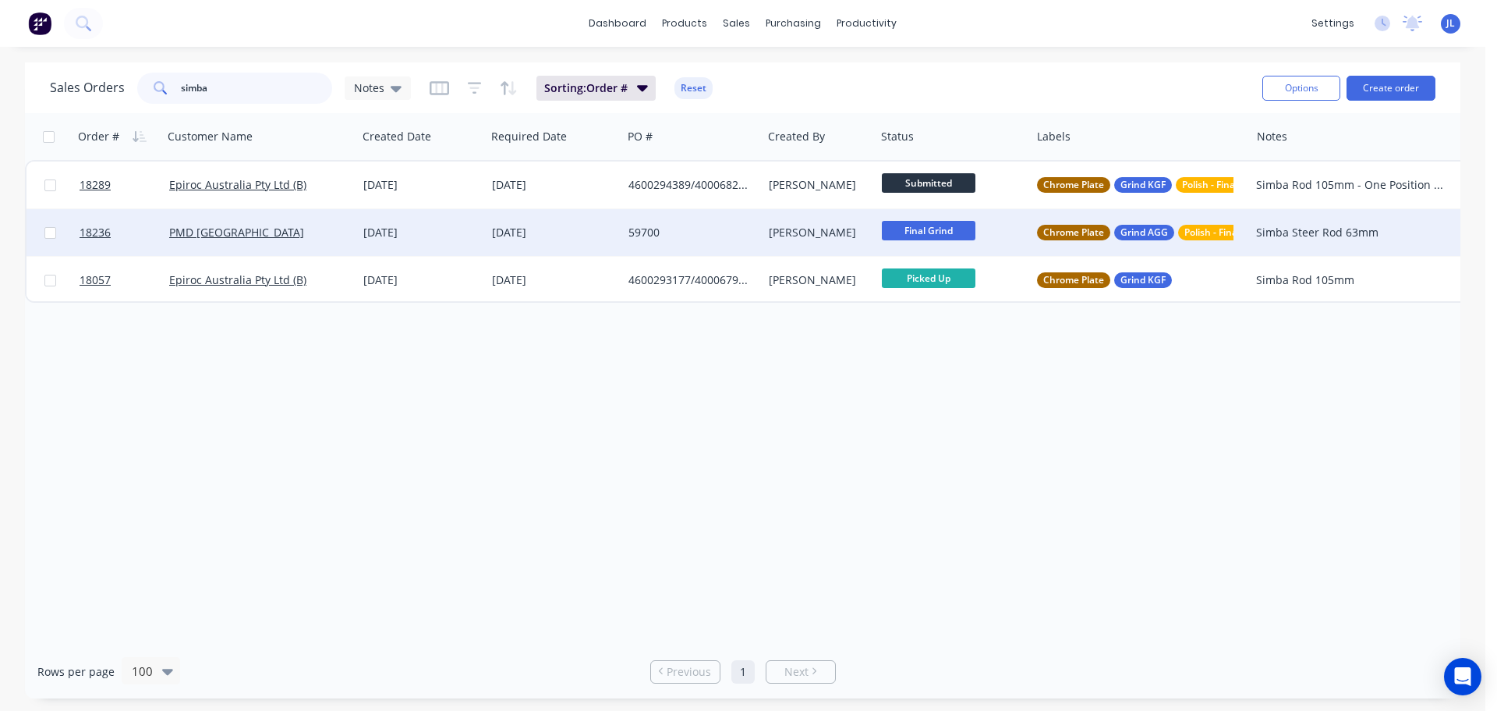
type input "simba"
click at [1347, 230] on div "Simba Steer Rod 63mm" at bounding box center [1351, 233] width 190 height 16
drag, startPoint x: 898, startPoint y: 485, endPoint x: 904, endPoint y: 479, distance: 8.3
click at [904, 479] on div "Order # Customer Name Created Date Required Date PO # Created By Status Labels …" at bounding box center [743, 378] width 1436 height 531
click at [763, 248] on div "[PERSON_NAME]" at bounding box center [819, 232] width 113 height 47
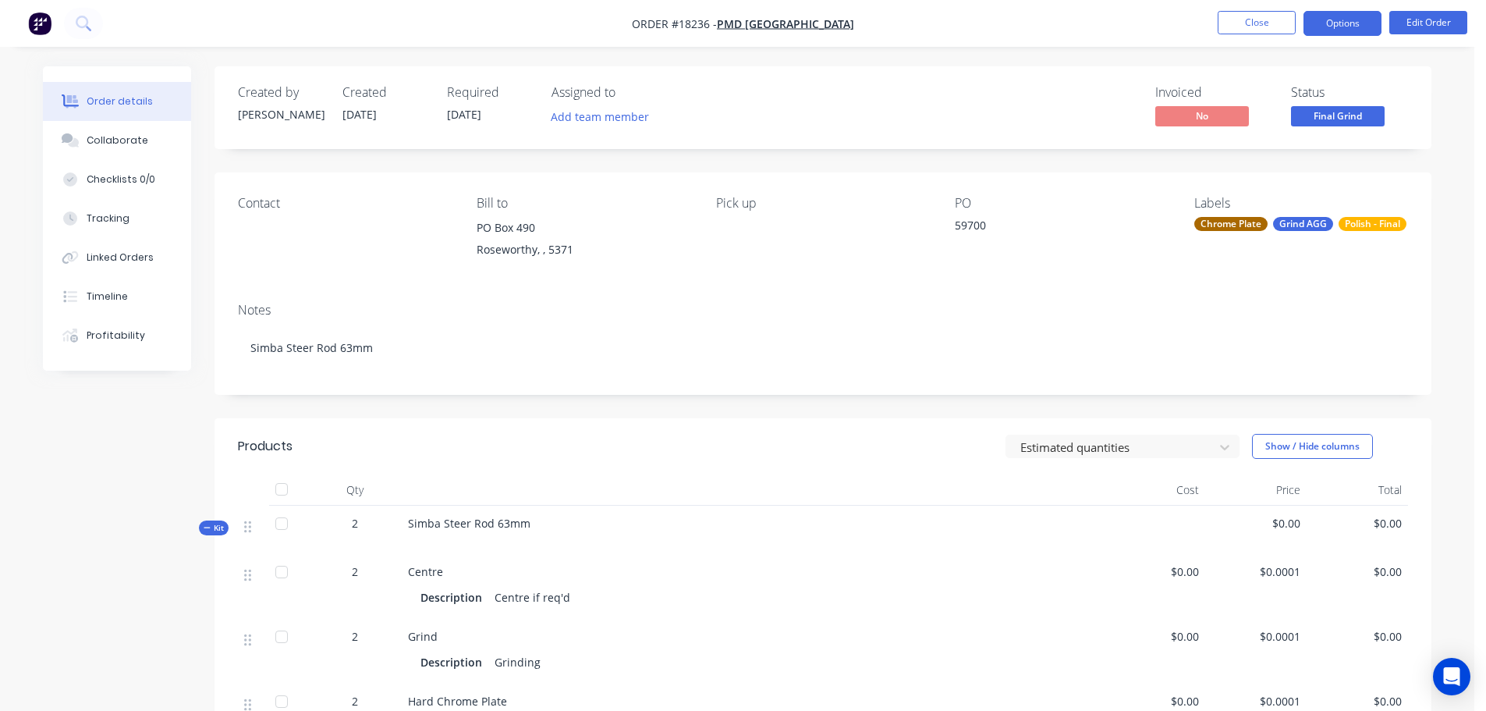
click at [1347, 33] on button "Options" at bounding box center [1342, 23] width 78 height 25
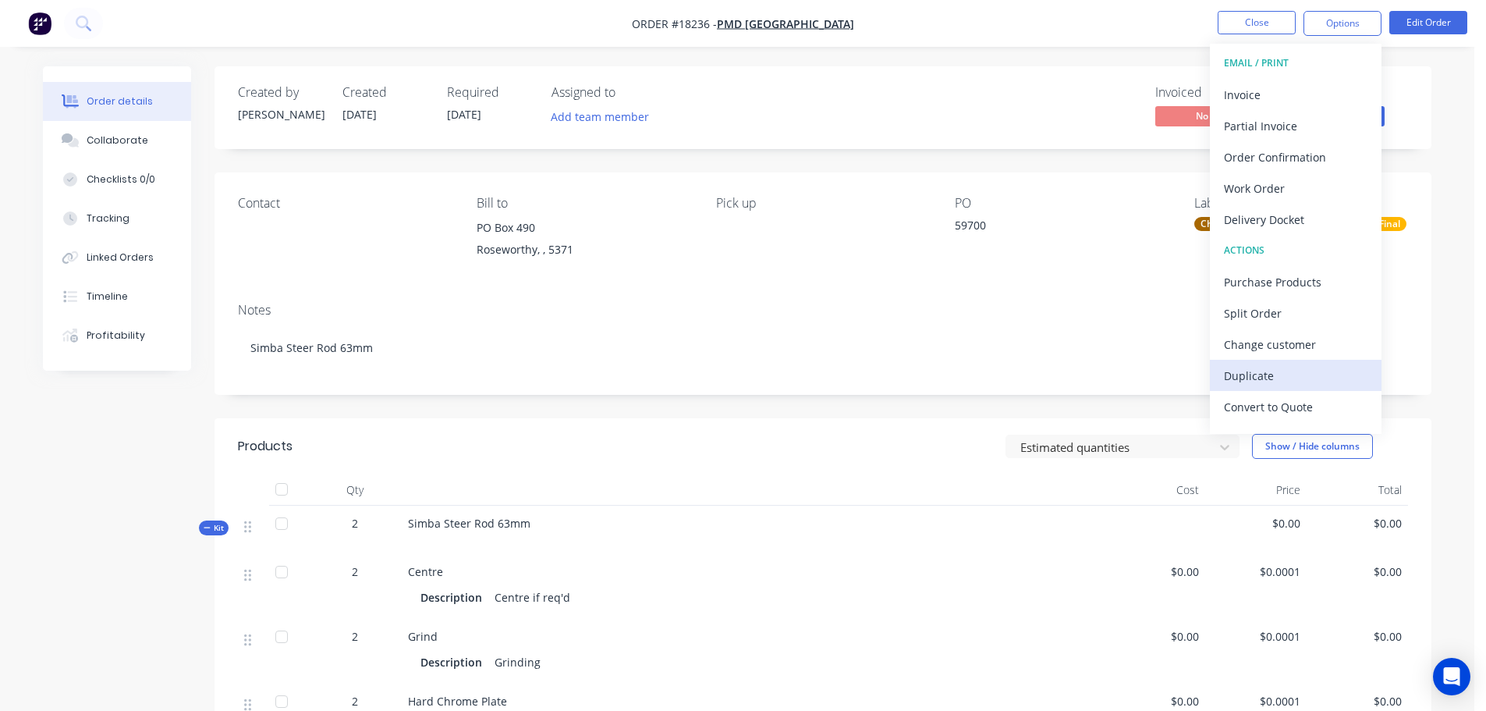
click at [1285, 367] on div "Duplicate" at bounding box center [1296, 375] width 144 height 23
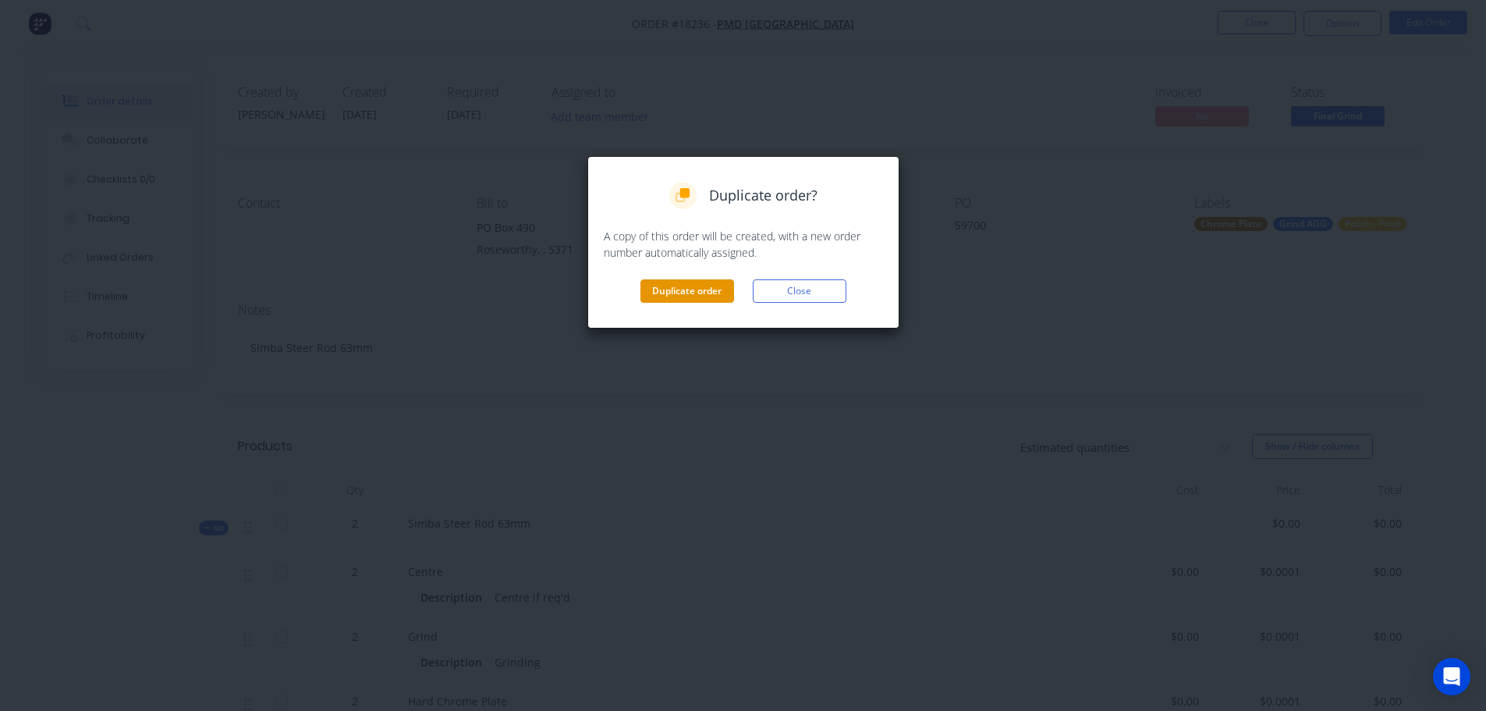
click at [724, 282] on button "Duplicate order" at bounding box center [687, 290] width 94 height 23
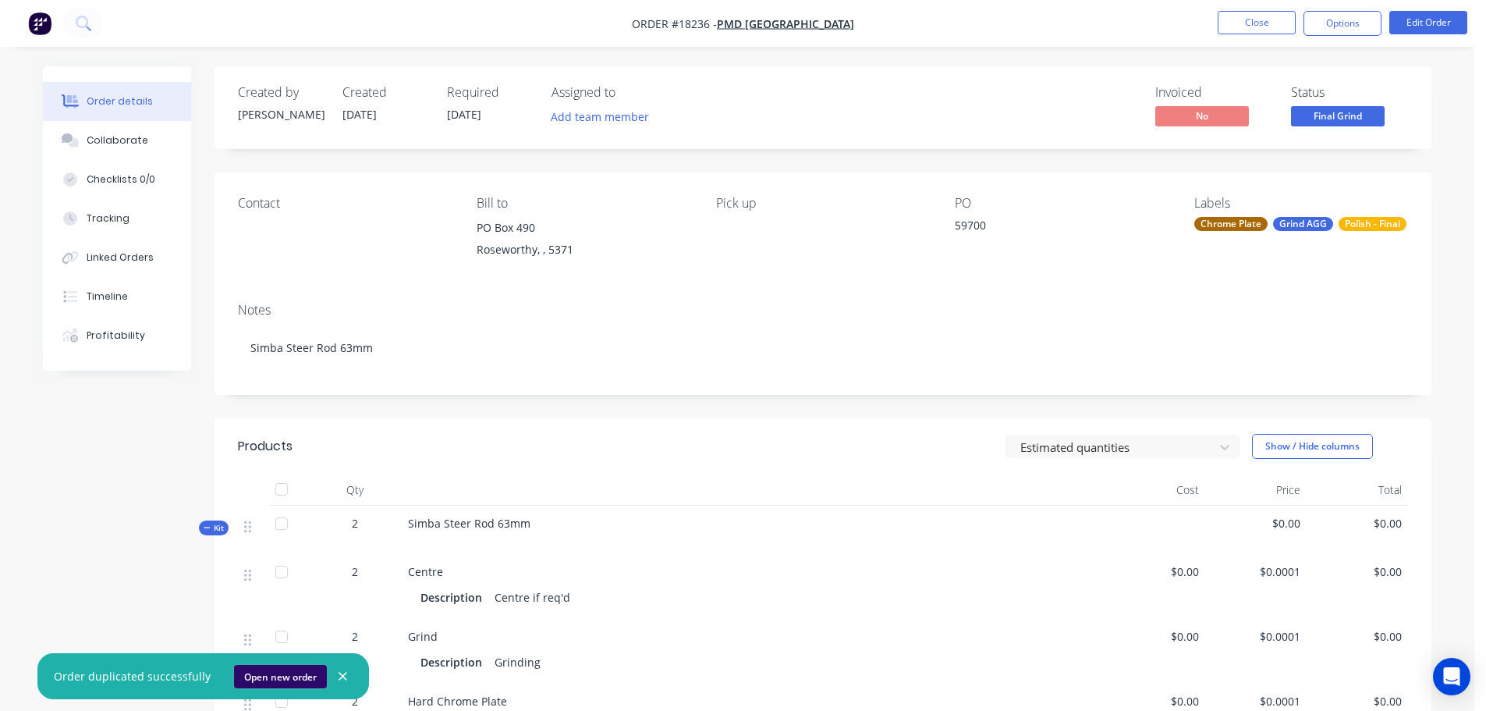
click at [282, 666] on button "Open new order" at bounding box center [280, 676] width 93 height 23
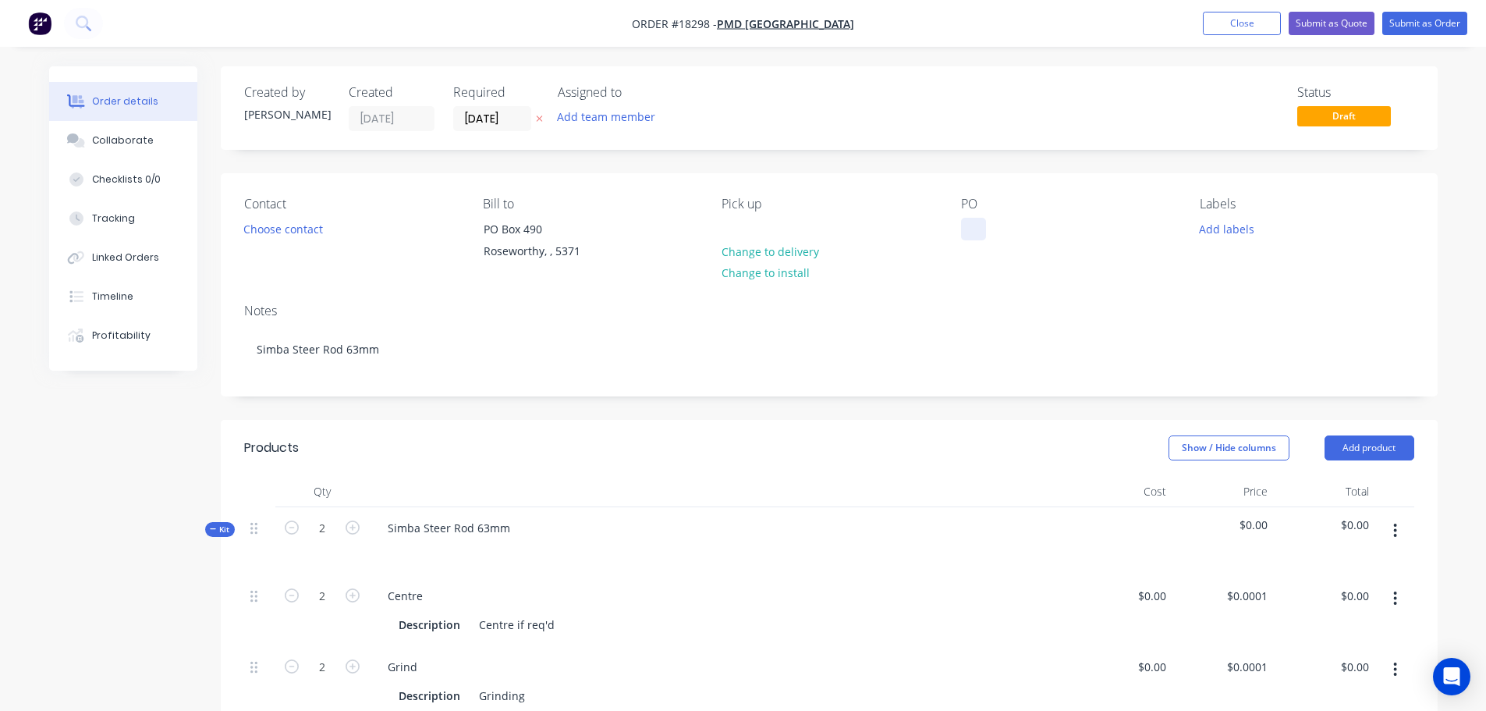
click at [966, 236] on div at bounding box center [973, 229] width 25 height 23
click at [726, 232] on div at bounding box center [733, 229] width 25 height 23
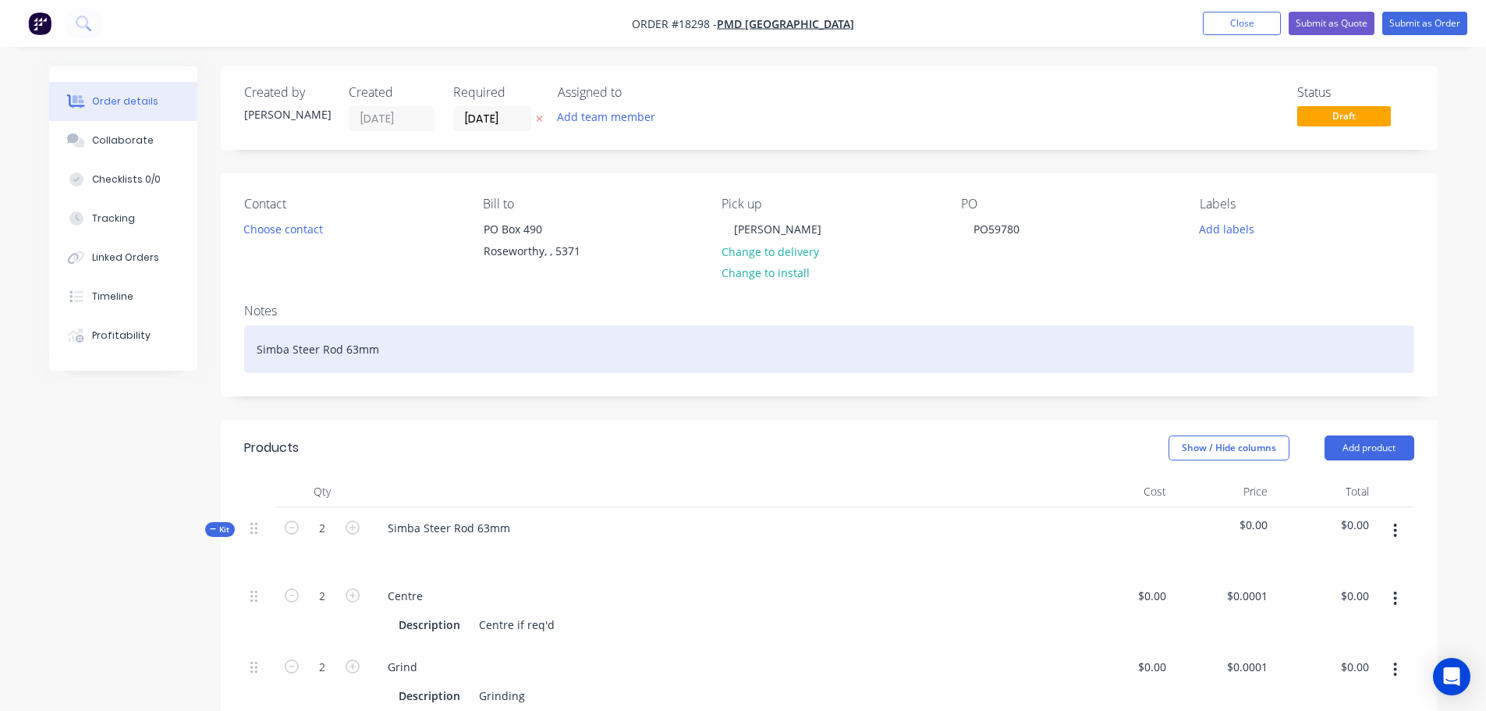
click at [745, 353] on div "Simba Steer Rod 63mm" at bounding box center [829, 349] width 1170 height 48
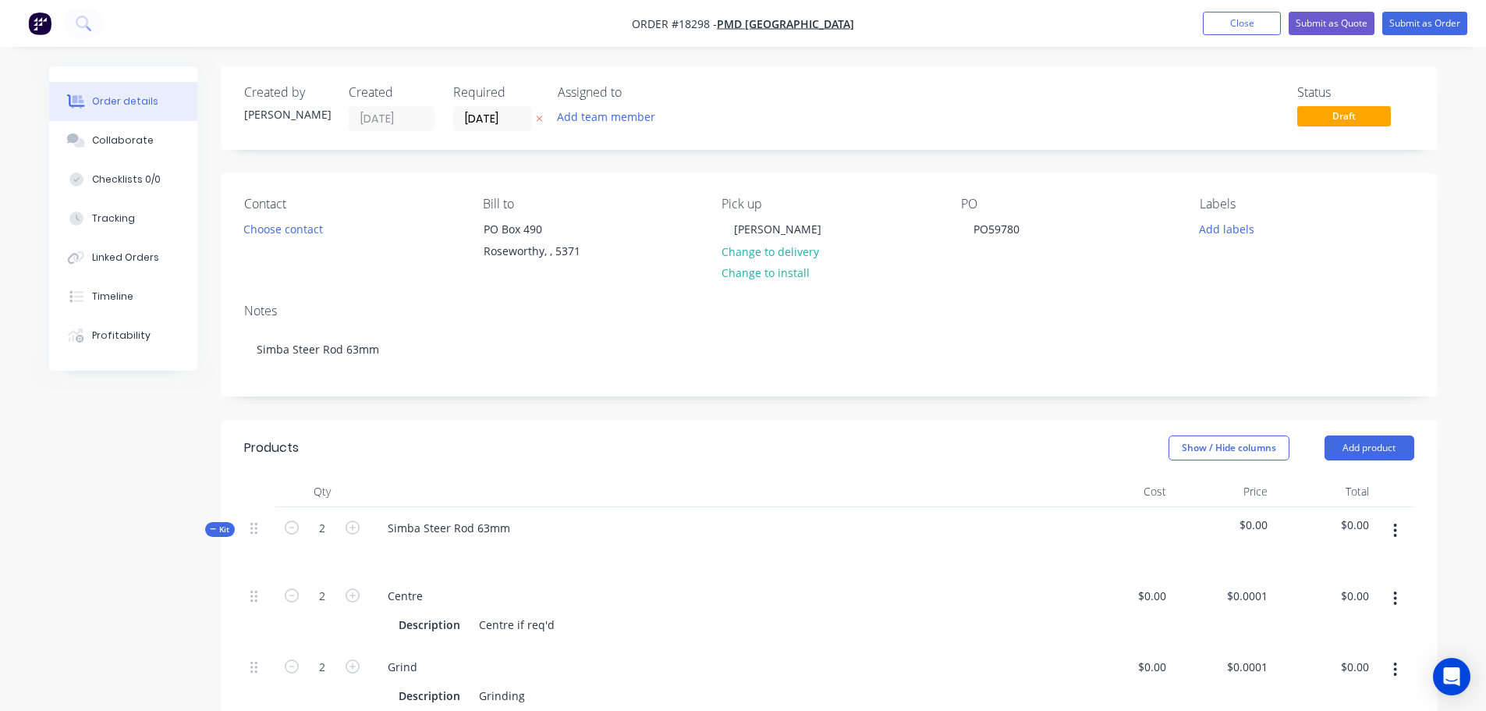
click at [544, 424] on header "Products Show / Hide columns Add product" at bounding box center [829, 448] width 1217 height 56
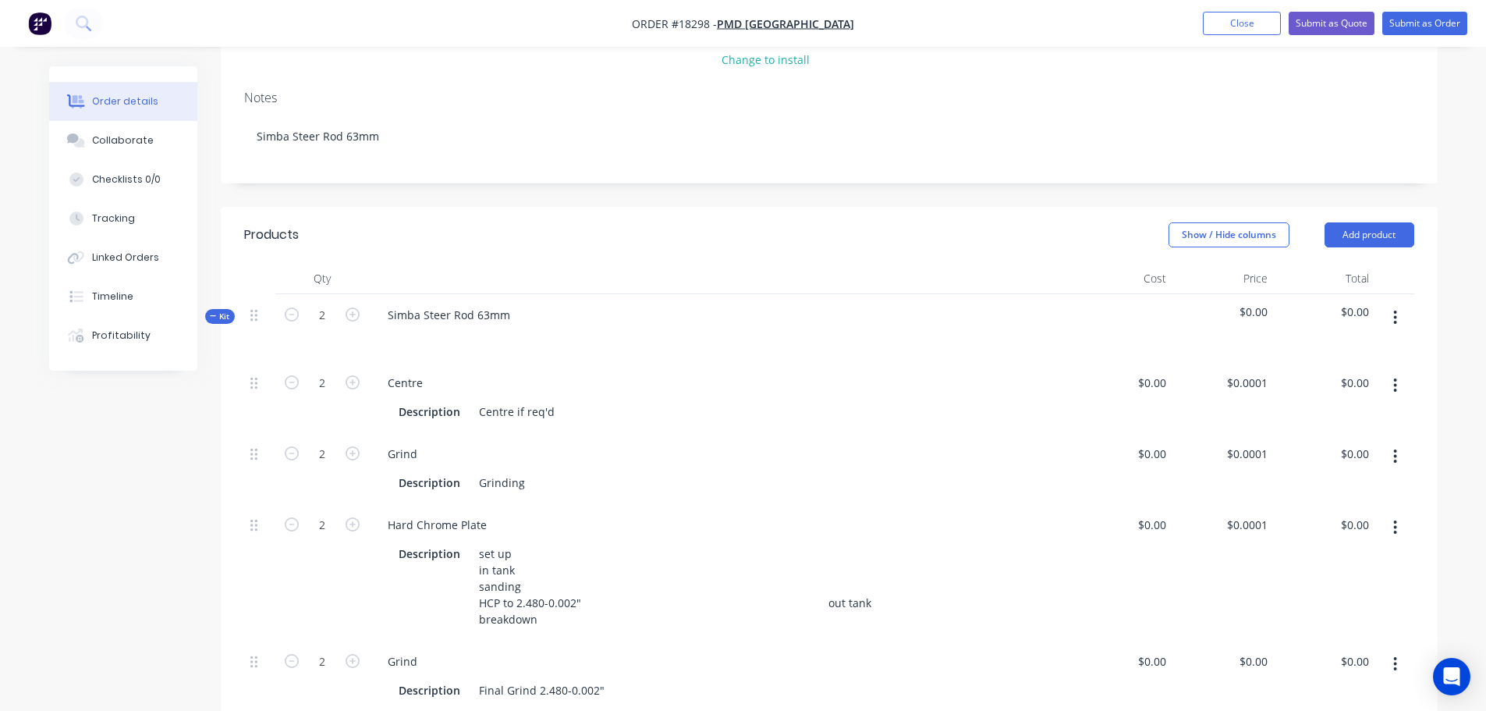
scroll to position [312, 0]
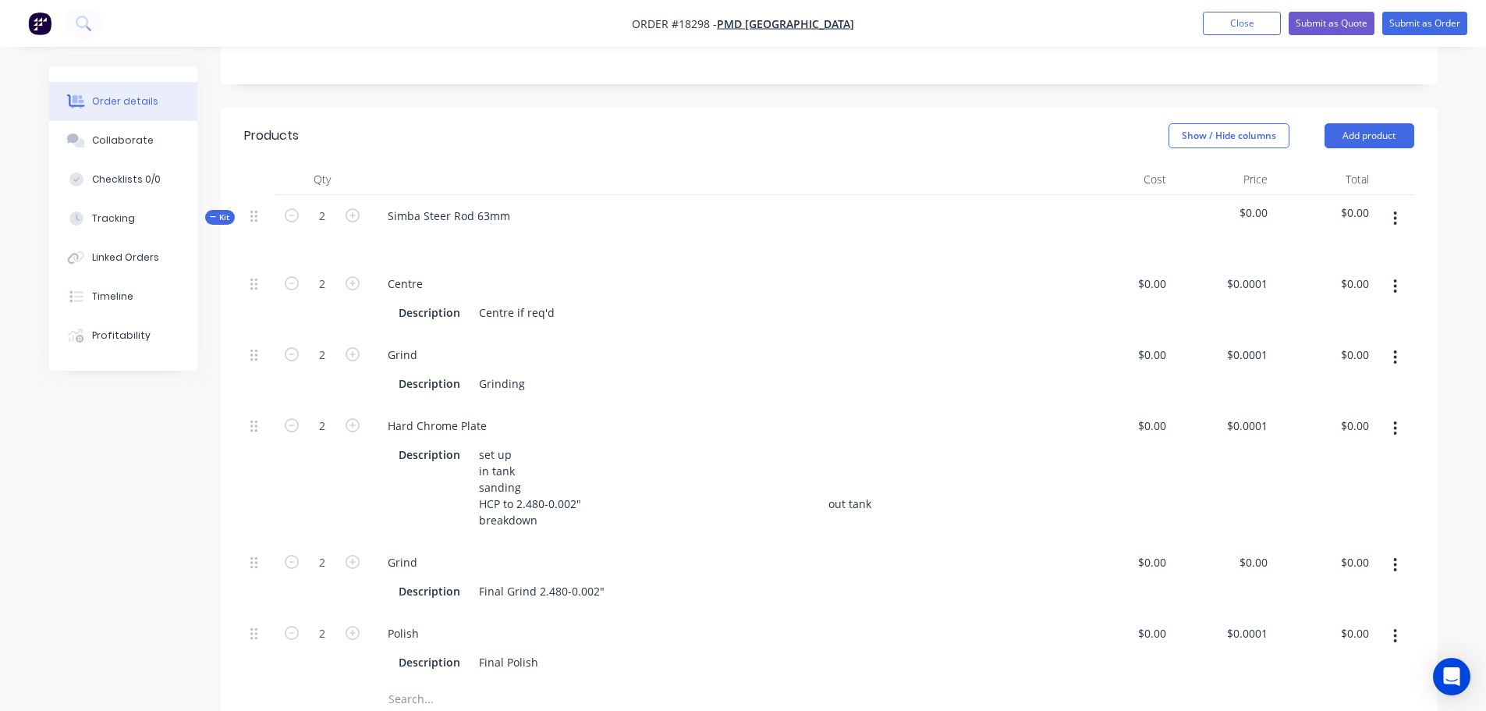
click at [279, 218] on div "2" at bounding box center [322, 229] width 94 height 68
click at [285, 214] on icon "button" at bounding box center [292, 215] width 14 height 14
type input "1"
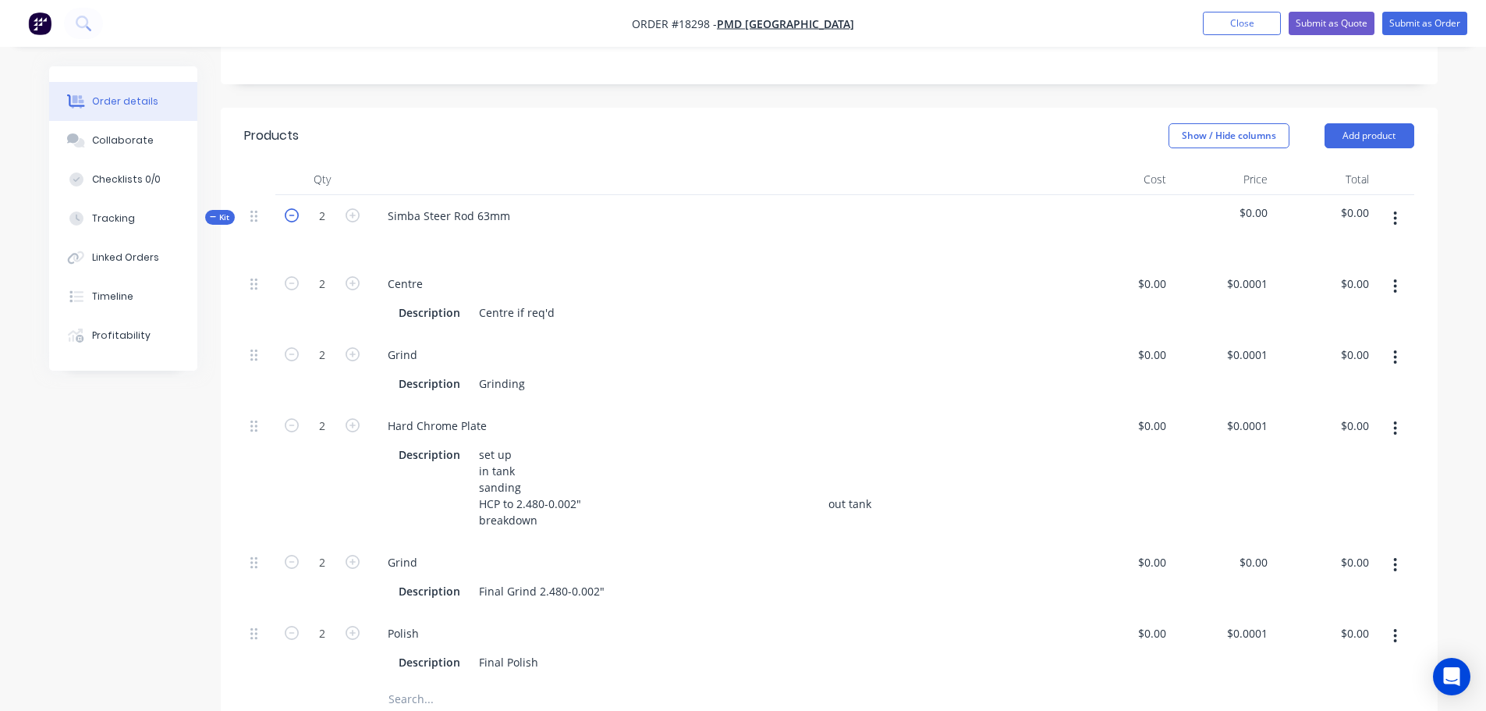
type input "1"
click at [524, 383] on div "Grinding" at bounding box center [502, 383] width 58 height 23
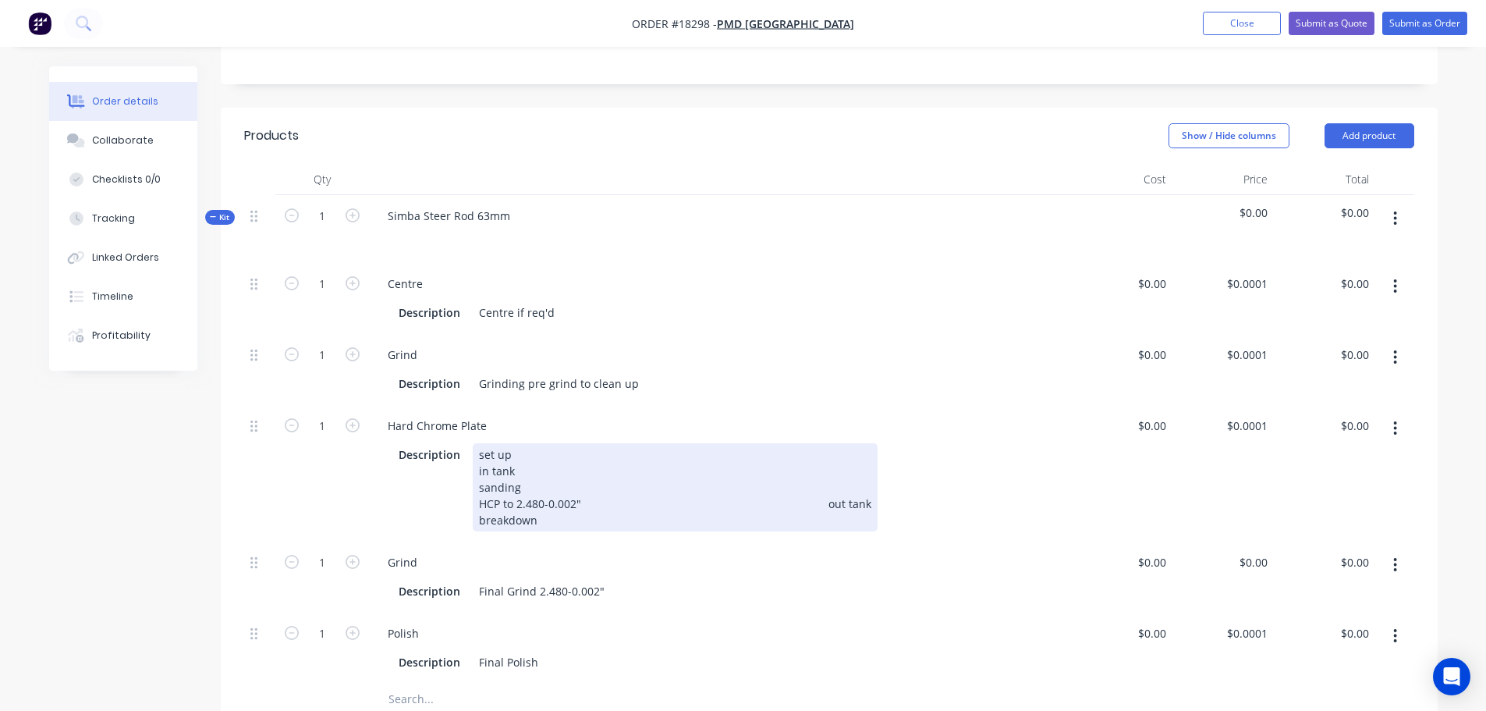
click at [797, 503] on div "set up in tank sanding HCP to 2.480-0.002" out tank breakdown" at bounding box center [675, 487] width 405 height 88
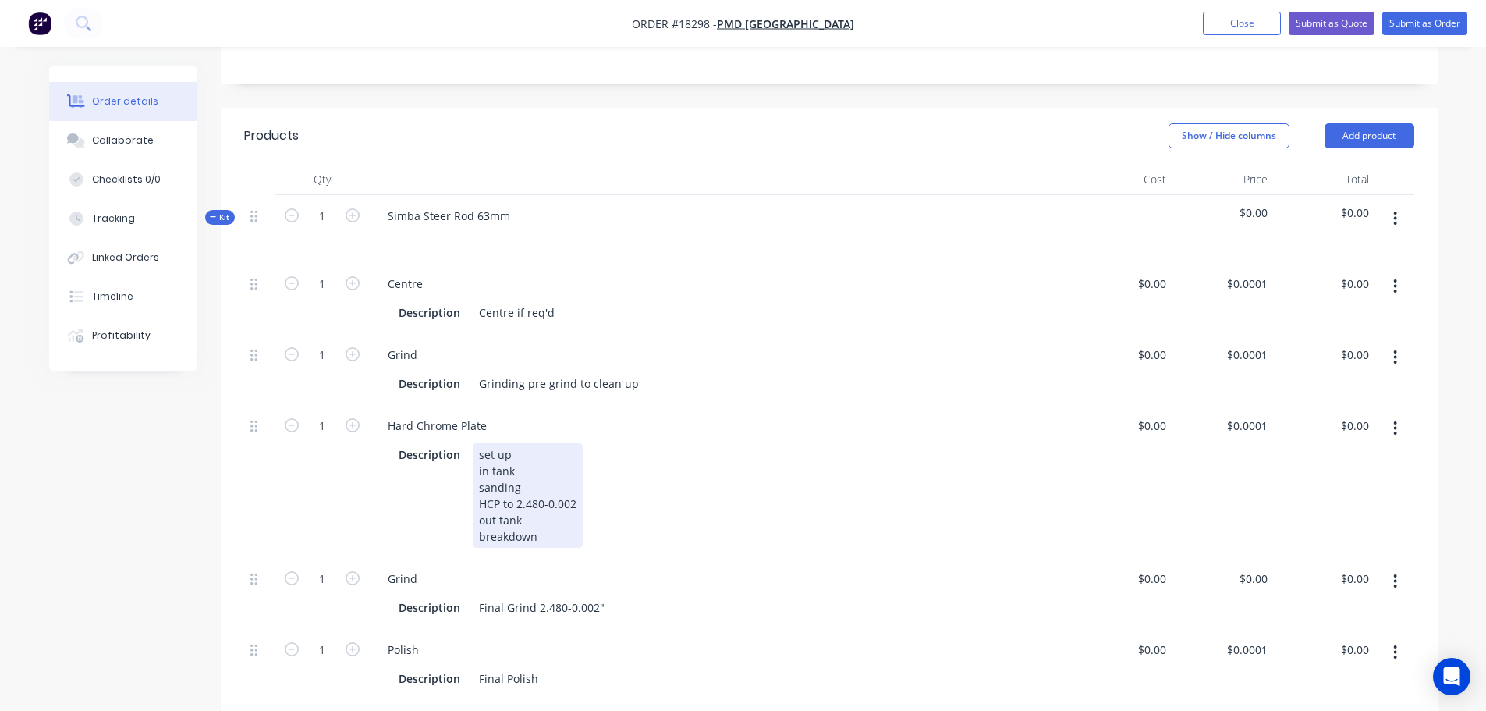
click at [544, 505] on div "set up in tank sanding HCP to 2.480-0.002 out tank breakdown" at bounding box center [528, 495] width 110 height 105
click at [697, 349] on div "Grind" at bounding box center [719, 354] width 689 height 23
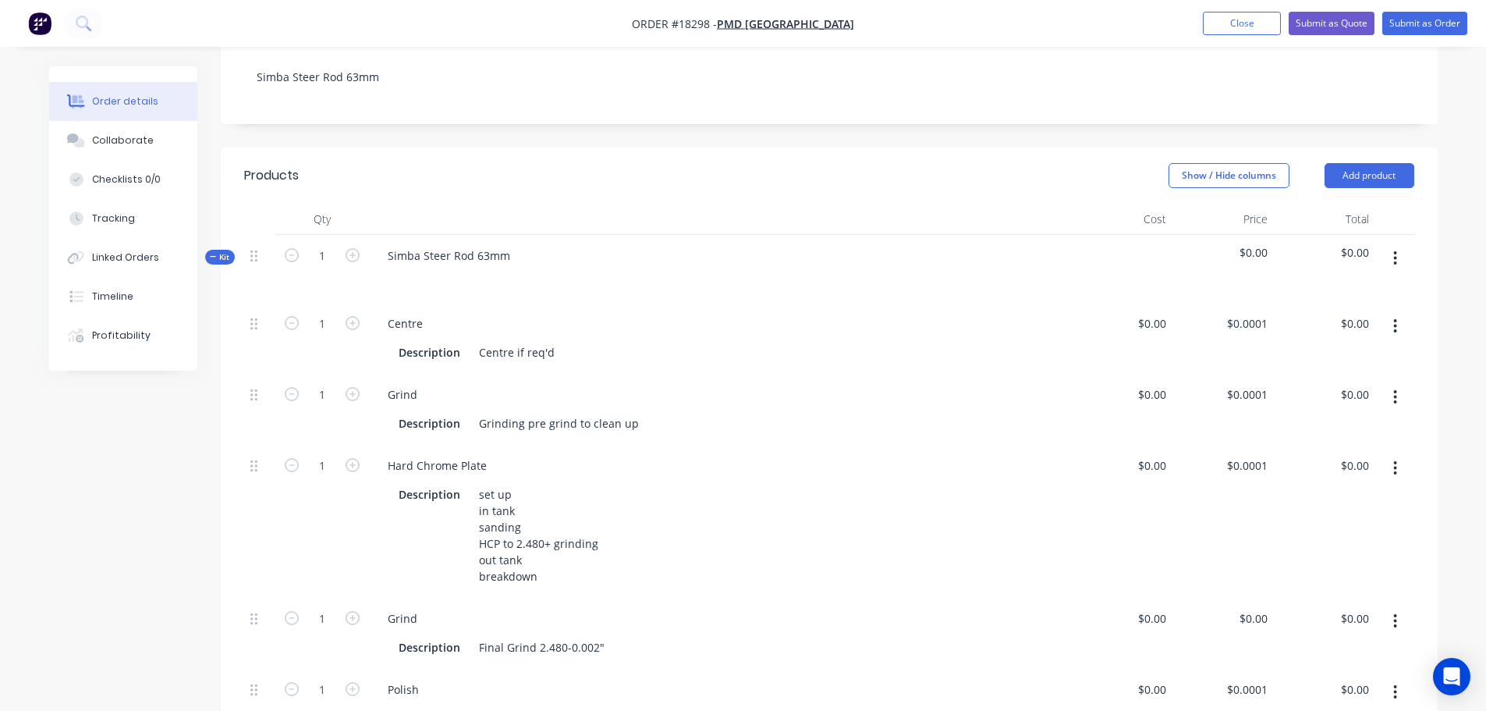
scroll to position [546, 0]
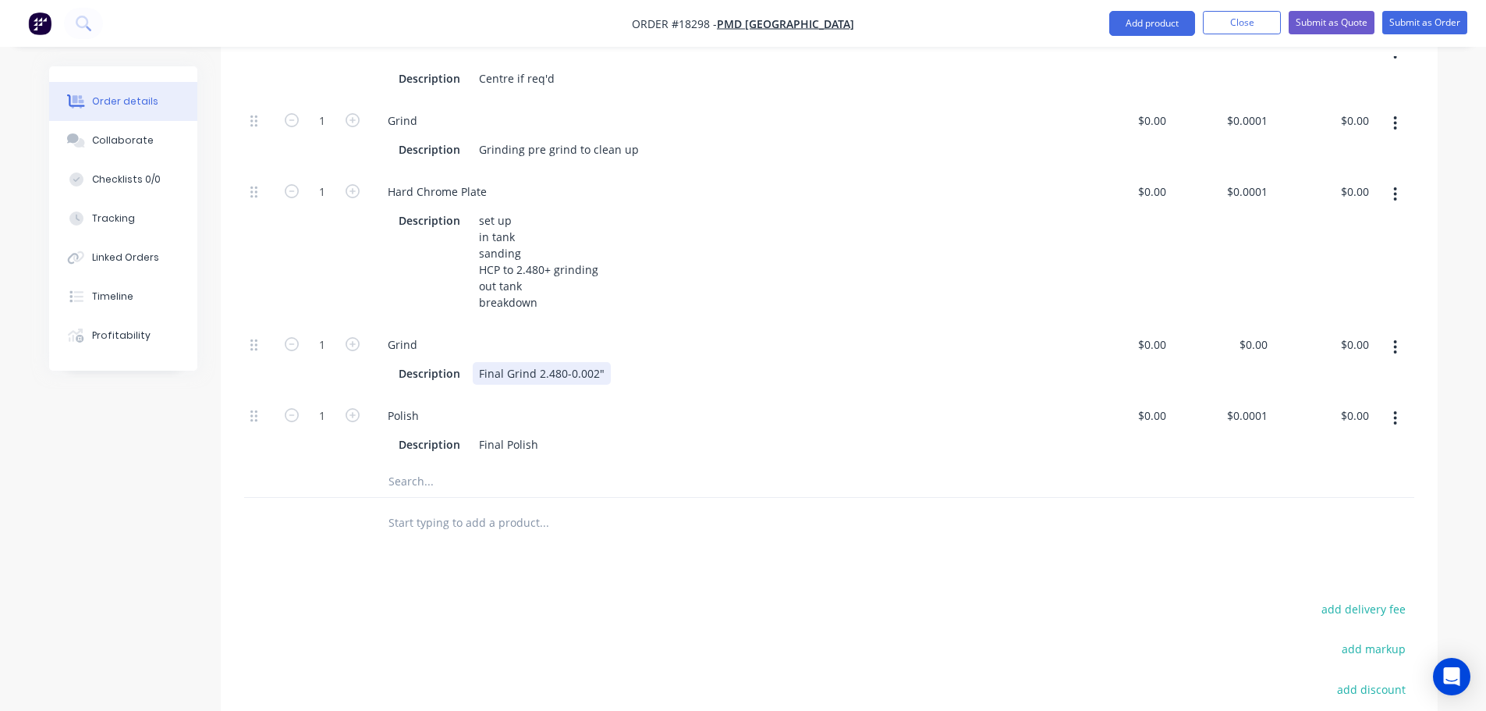
drag, startPoint x: 538, startPoint y: 372, endPoint x: 609, endPoint y: 372, distance: 71.0
click at [609, 372] on div "Final Grind 2.480-0.002"" at bounding box center [542, 373] width 138 height 23
click at [650, 578] on div "Products Show / Hide columns Add product Qty Cost Price Total Kit 1 Simba Steer…" at bounding box center [829, 398] width 1217 height 1049
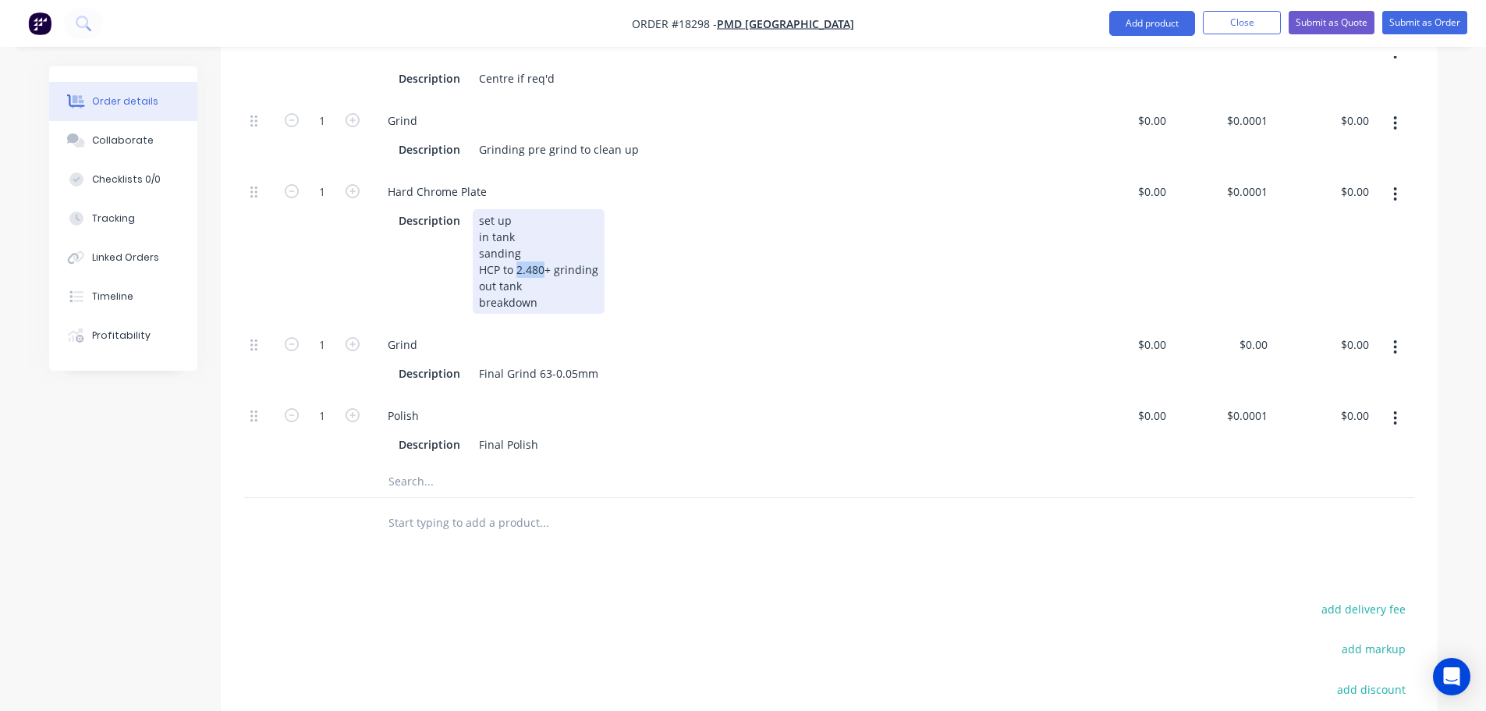
drag, startPoint x: 516, startPoint y: 268, endPoint x: 541, endPoint y: 267, distance: 25.0
click at [541, 267] on div "set up in tank sanding HCP to 2.480+ grinding out tank breakdown" at bounding box center [539, 261] width 132 height 105
copy div "2.480"
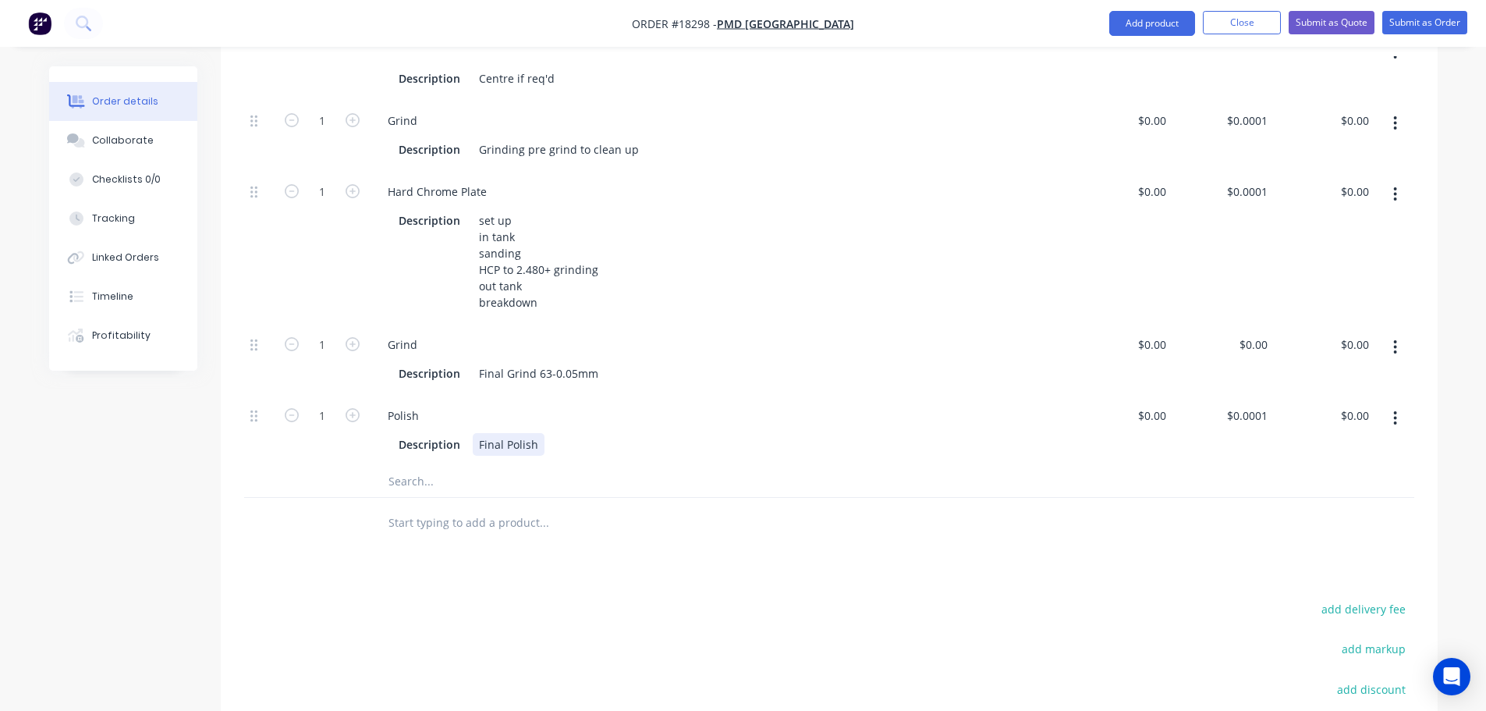
click at [537, 438] on div "Final Polish" at bounding box center [509, 444] width 72 height 23
click at [818, 582] on div "Products Show / Hide columns Add product Qty Cost Price Total Kit 1 Simba Steer…" at bounding box center [829, 398] width 1217 height 1049
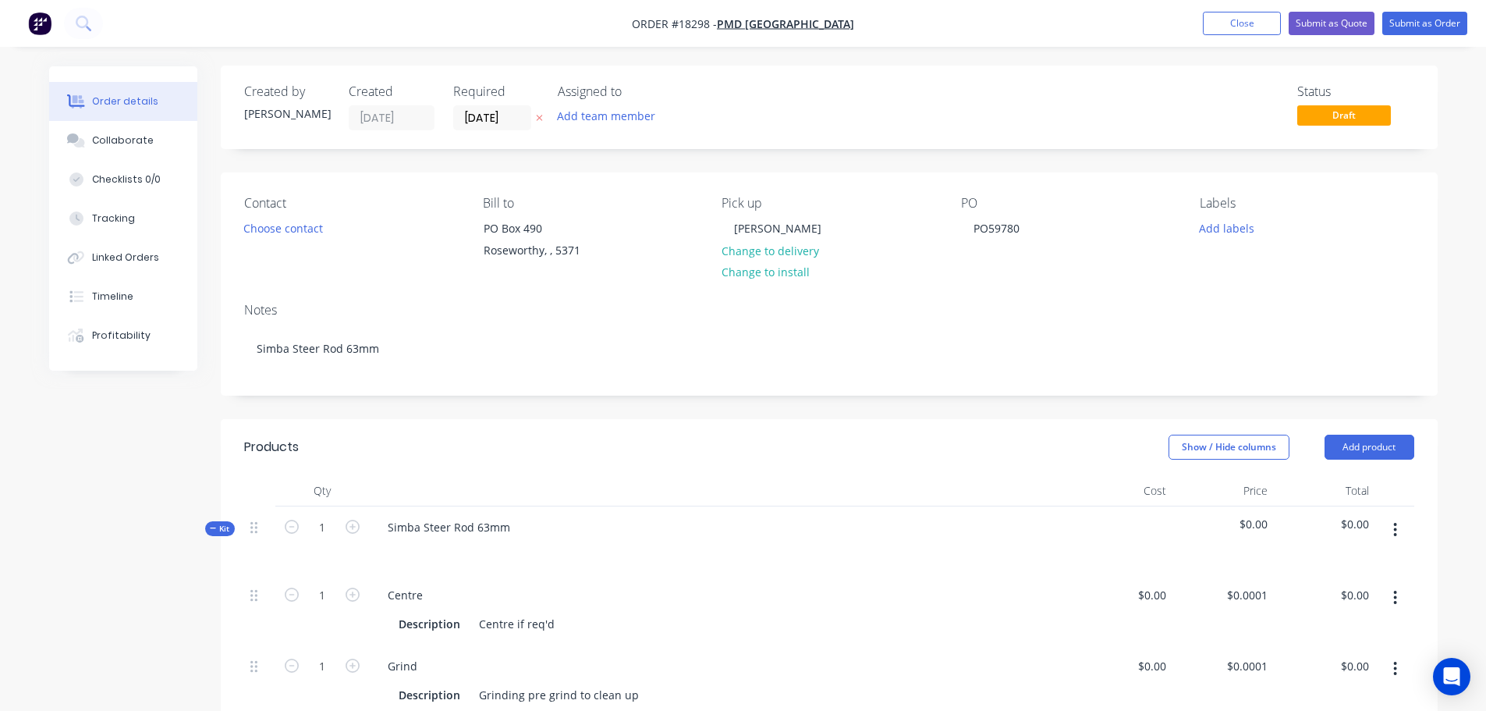
scroll to position [0, 0]
click at [1227, 237] on button "Add labels" at bounding box center [1227, 228] width 72 height 21
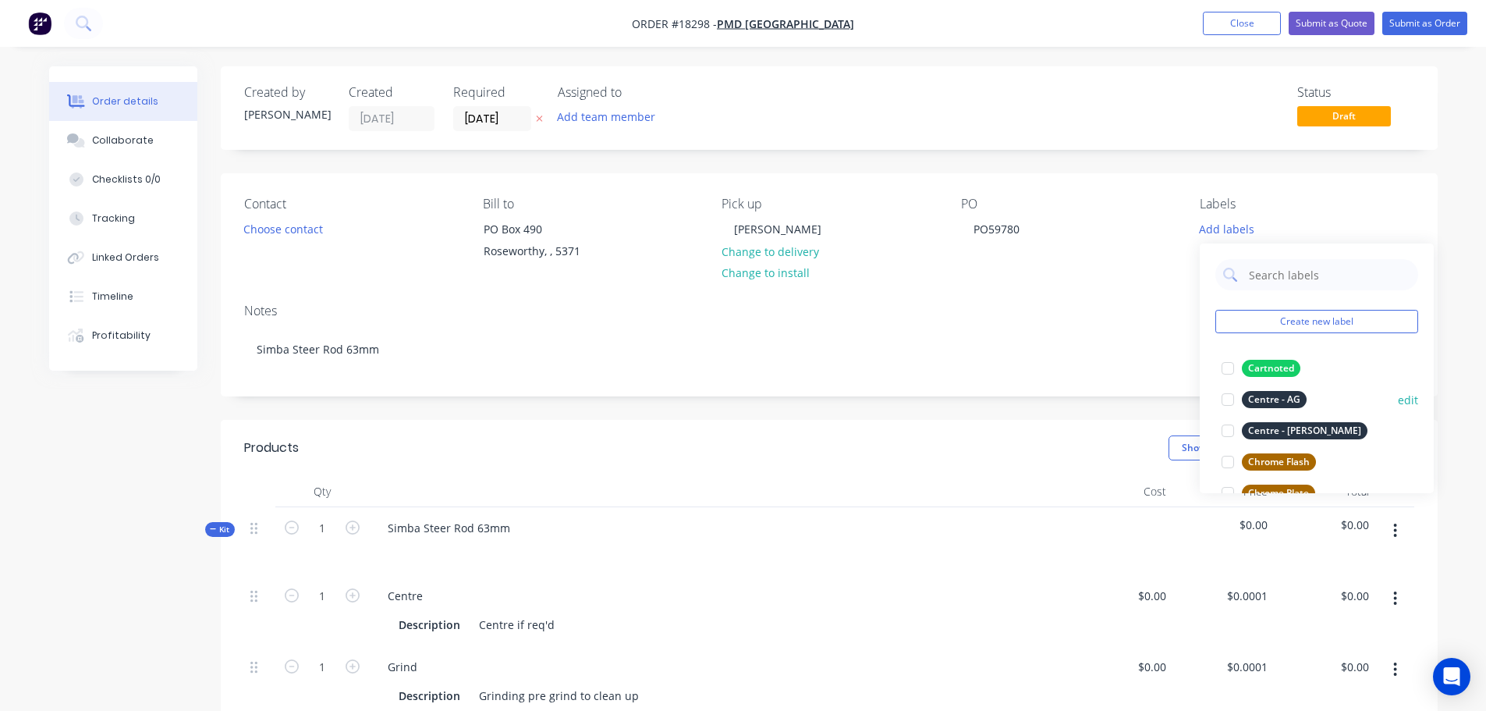
scroll to position [78, 0]
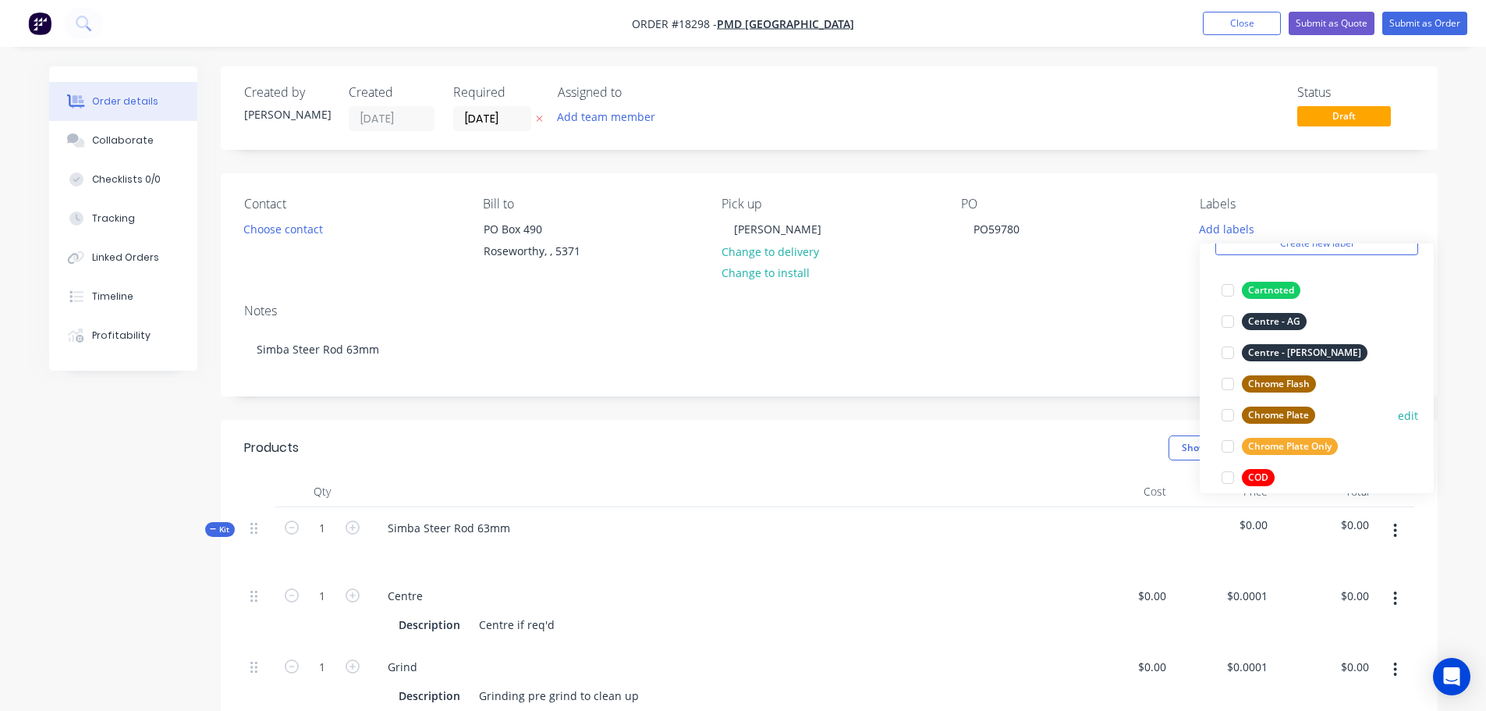
click at [1227, 410] on div at bounding box center [1227, 414] width 31 height 31
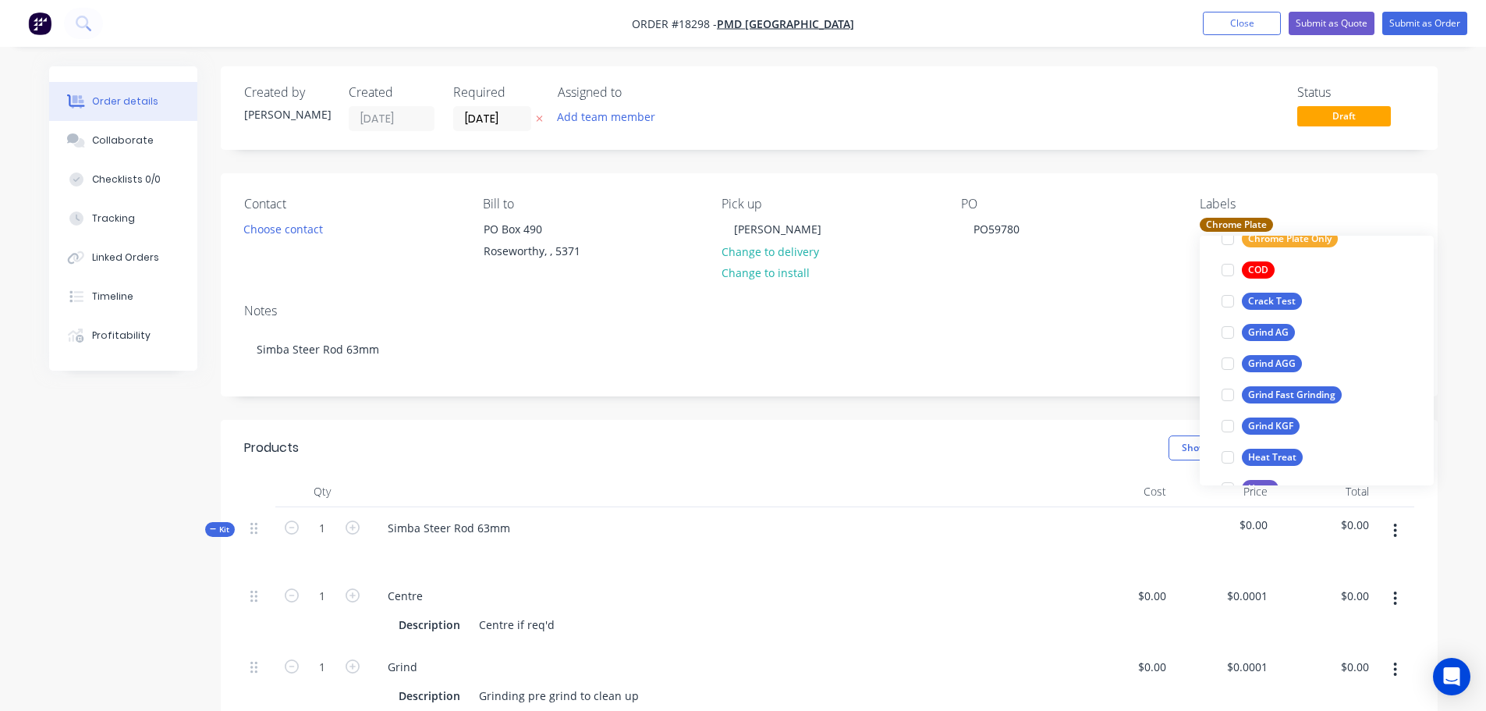
scroll to position [390, 0]
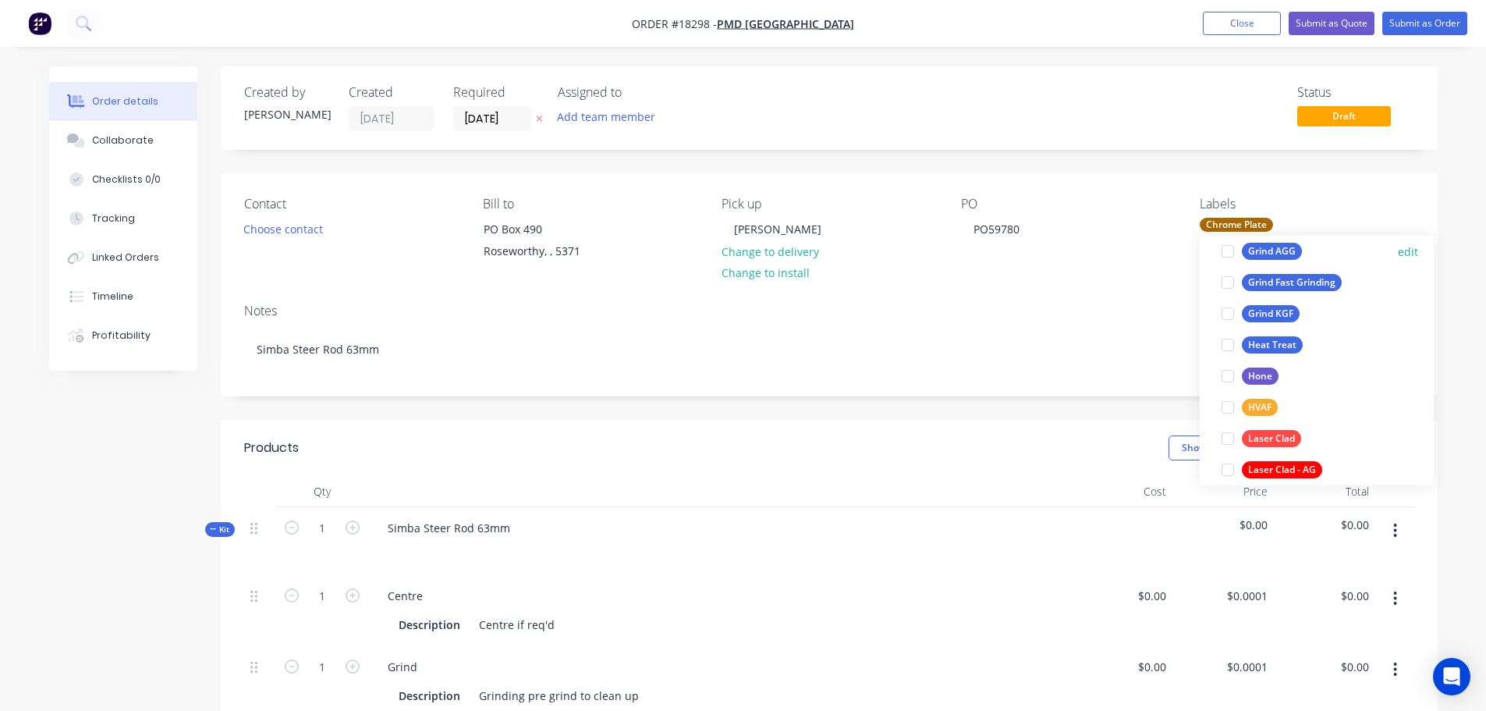
click at [1235, 254] on div at bounding box center [1227, 251] width 31 height 31
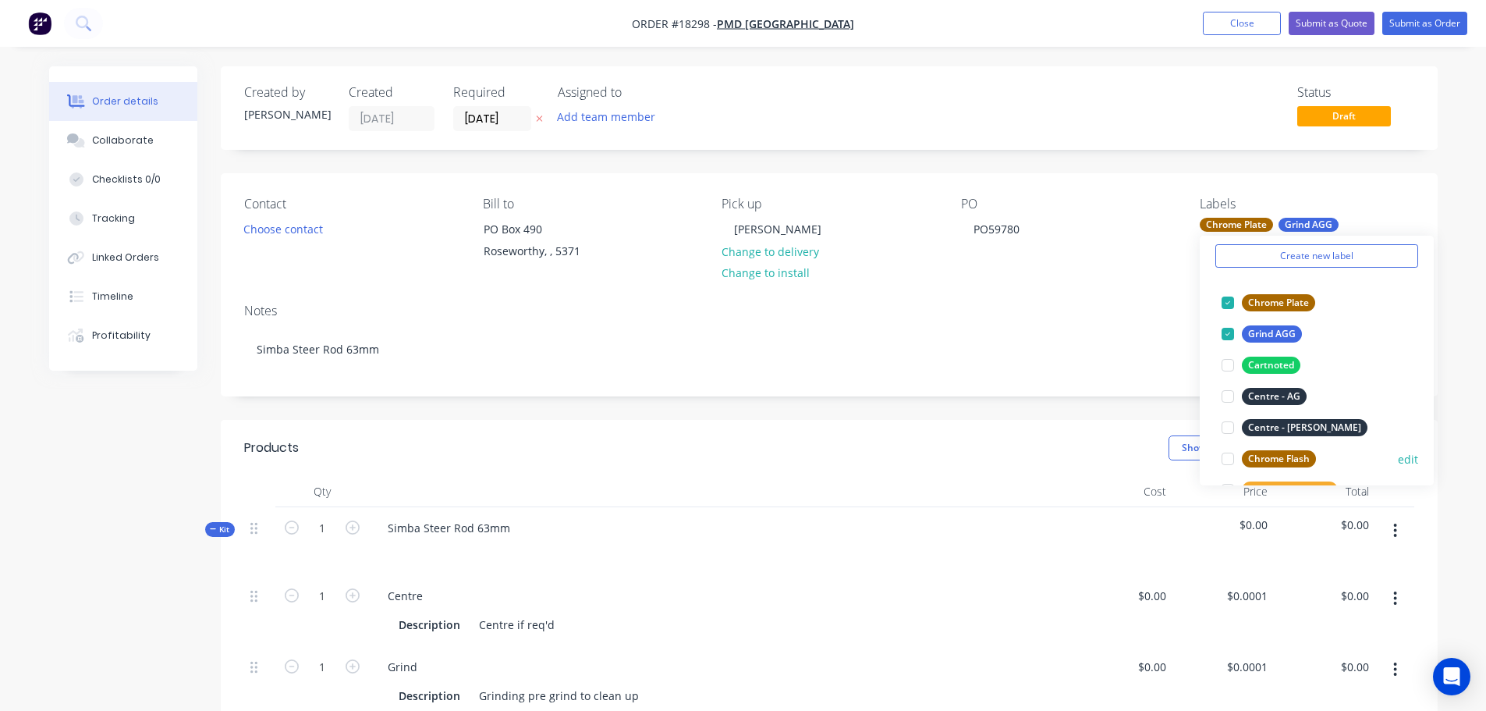
scroll to position [0, 0]
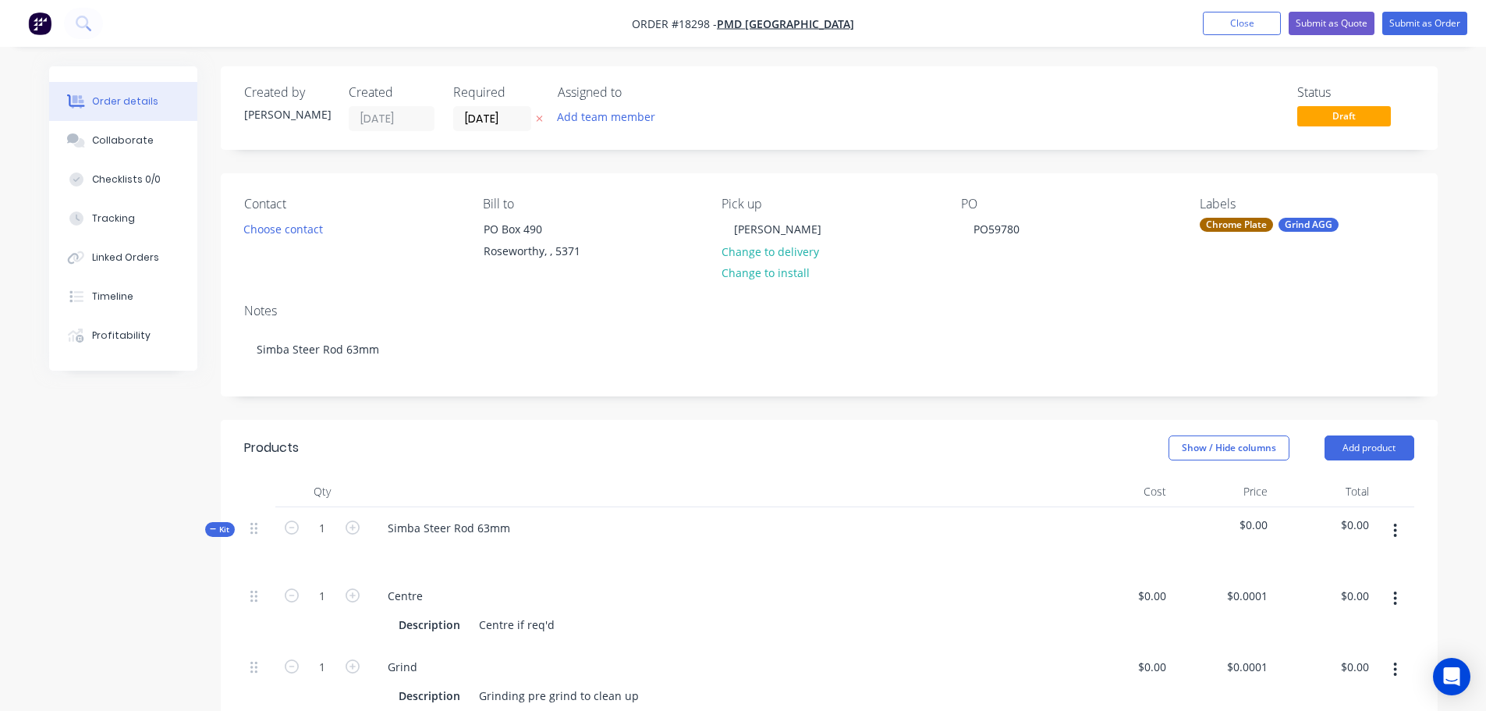
click at [994, 425] on header "Products Show / Hide columns Add product" at bounding box center [829, 448] width 1217 height 56
click at [1418, 26] on button "Submit as Order" at bounding box center [1424, 23] width 85 height 23
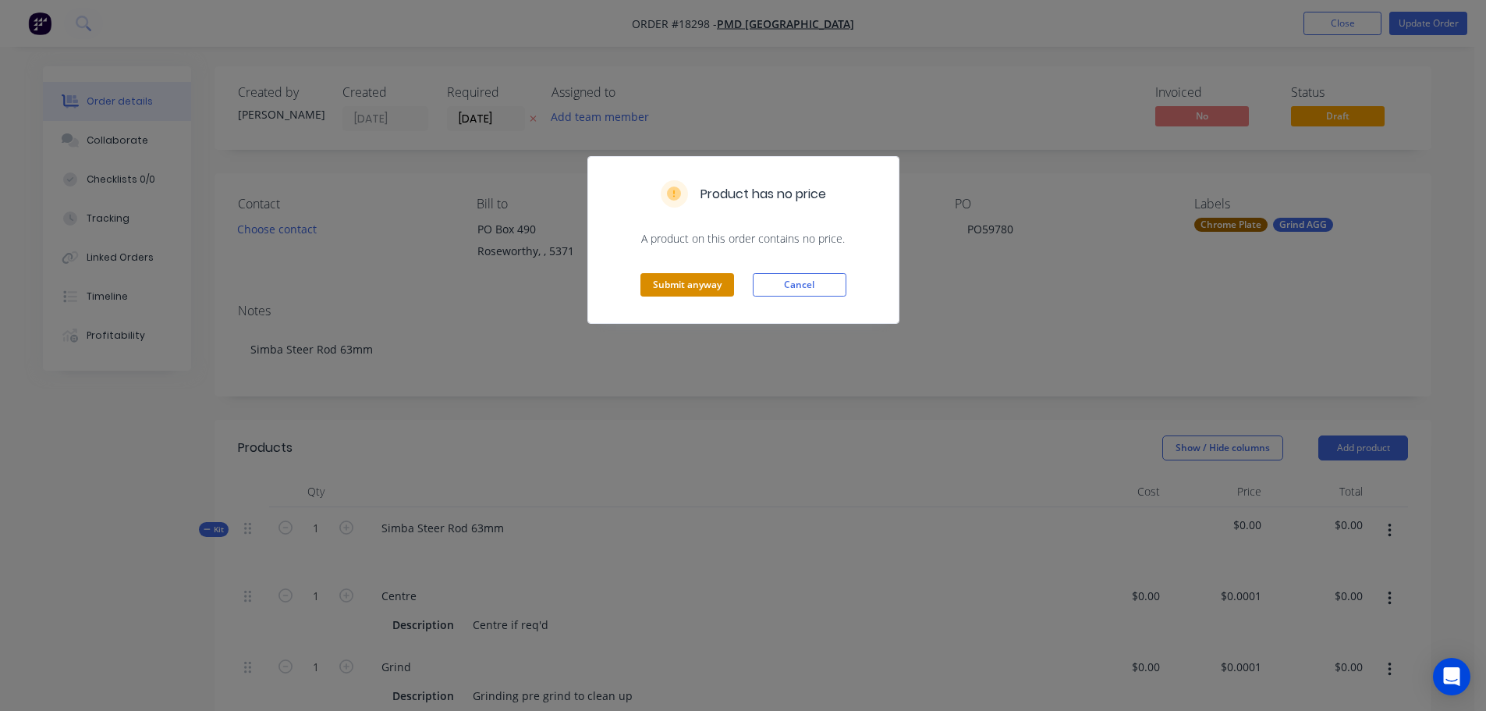
click at [672, 290] on button "Submit anyway" at bounding box center [687, 284] width 94 height 23
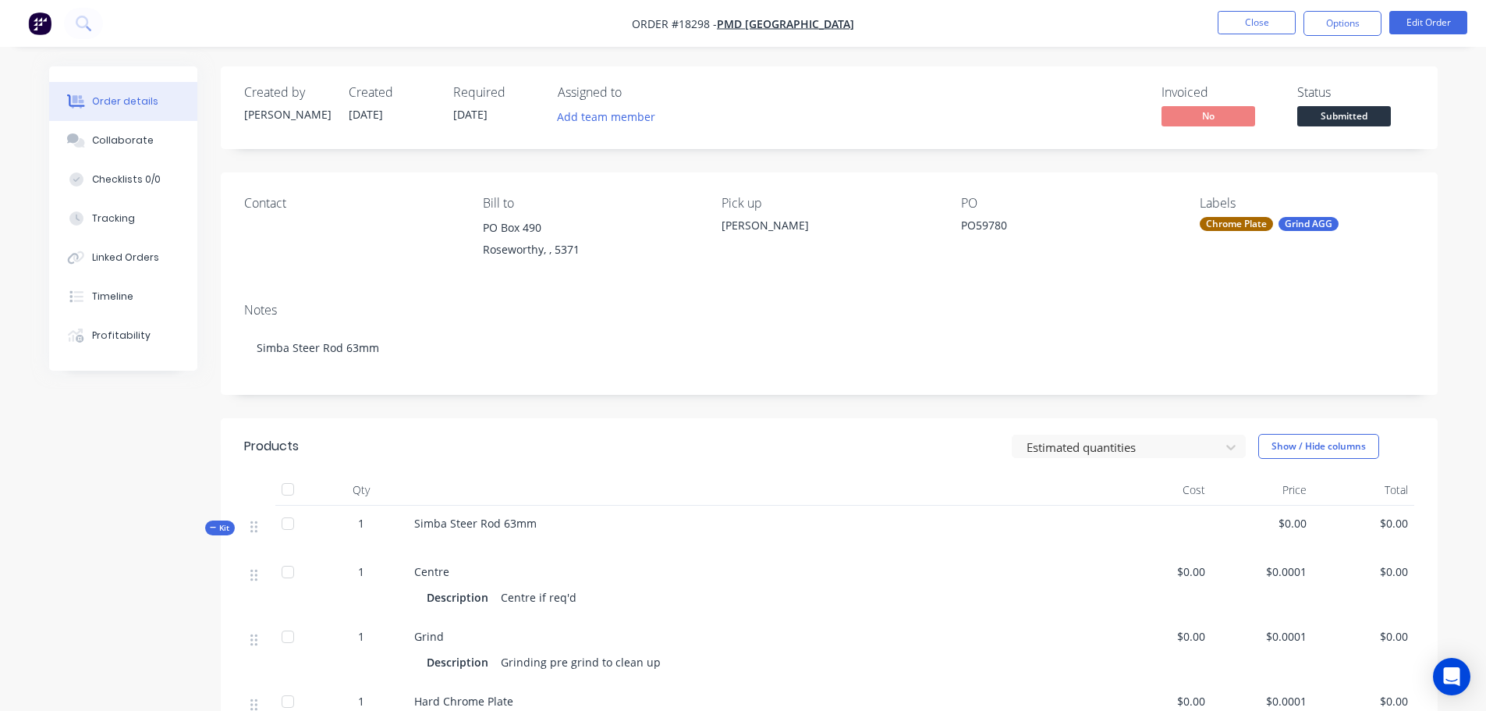
click at [1342, 105] on div "Status Submitted" at bounding box center [1355, 107] width 117 height 45
click at [1342, 112] on span "Submitted" at bounding box center [1344, 115] width 94 height 19
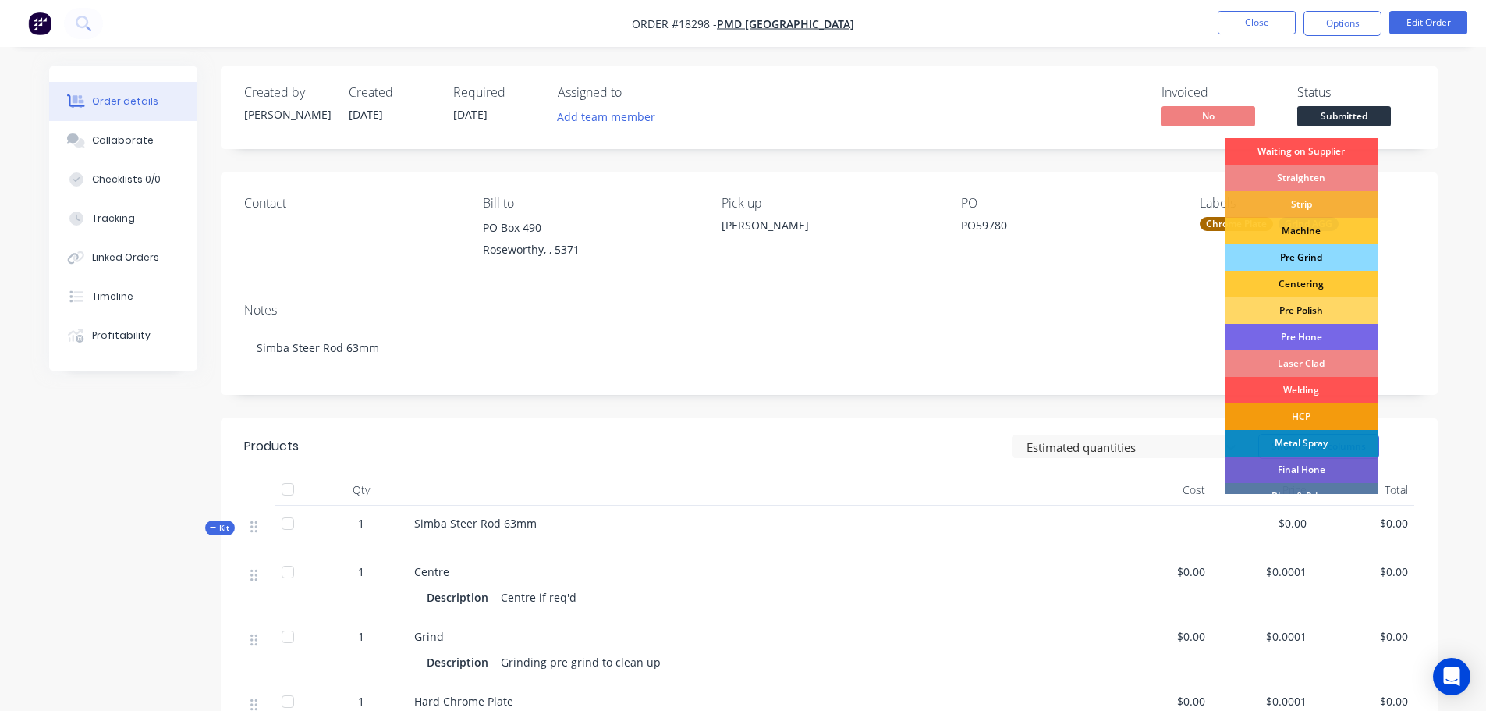
click at [1327, 257] on div "Pre Grind" at bounding box center [1301, 257] width 153 height 27
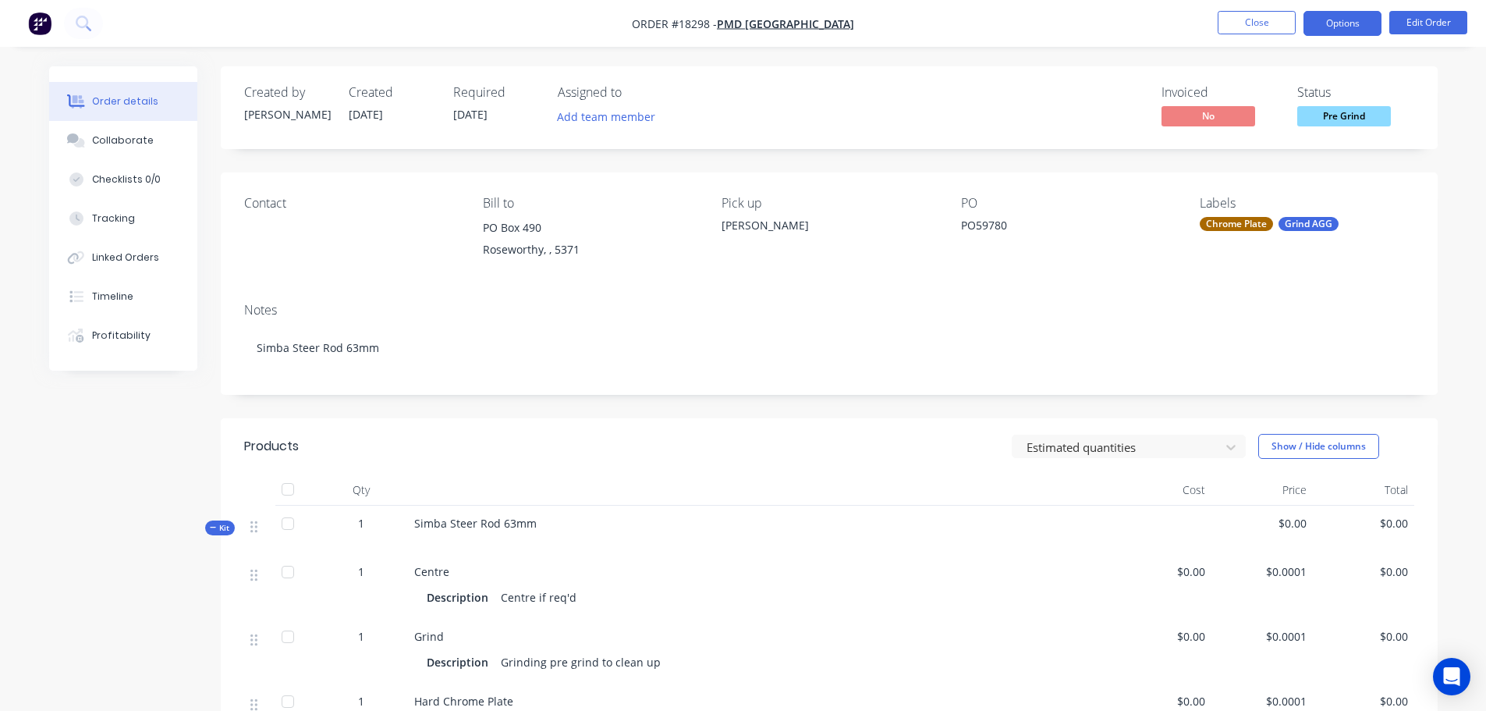
click at [1346, 29] on button "Options" at bounding box center [1342, 23] width 78 height 25
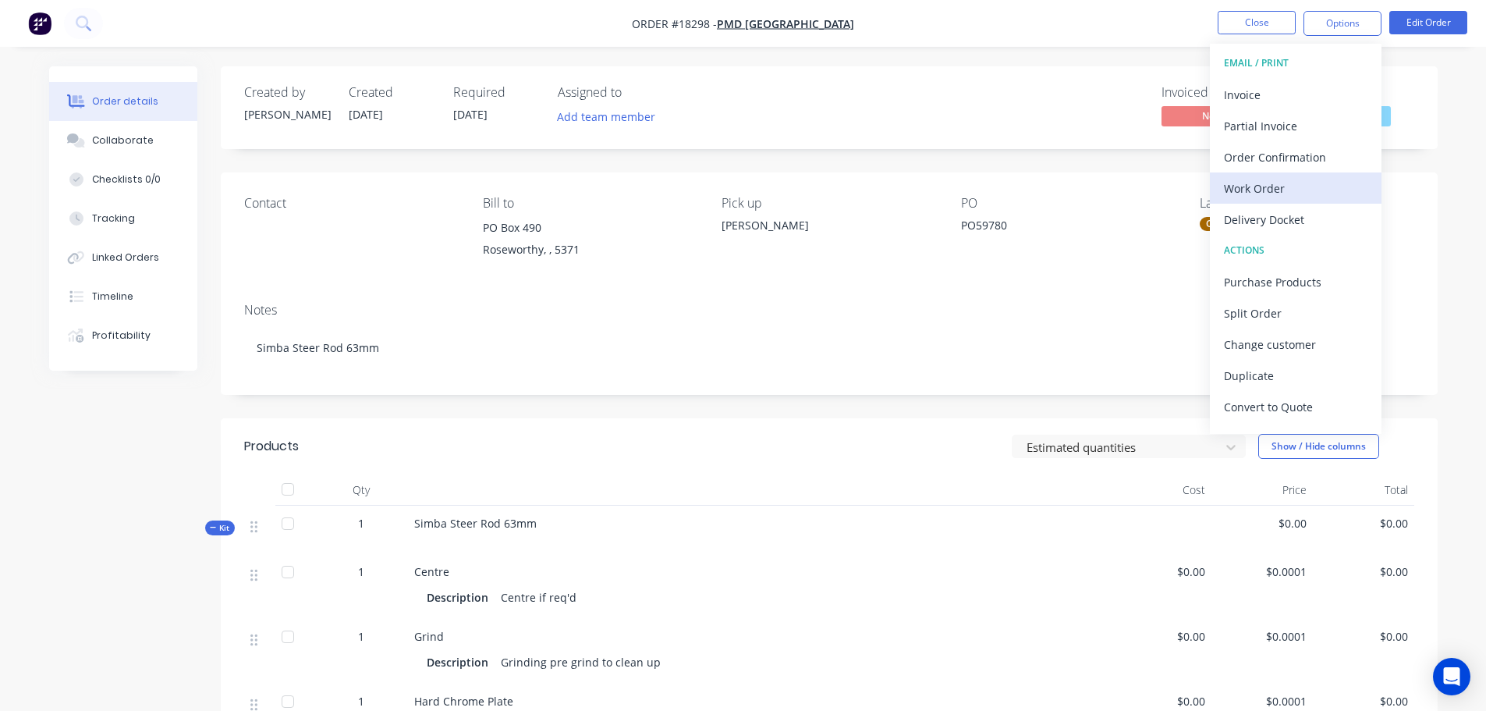
click at [1266, 198] on div "Work Order" at bounding box center [1296, 188] width 144 height 23
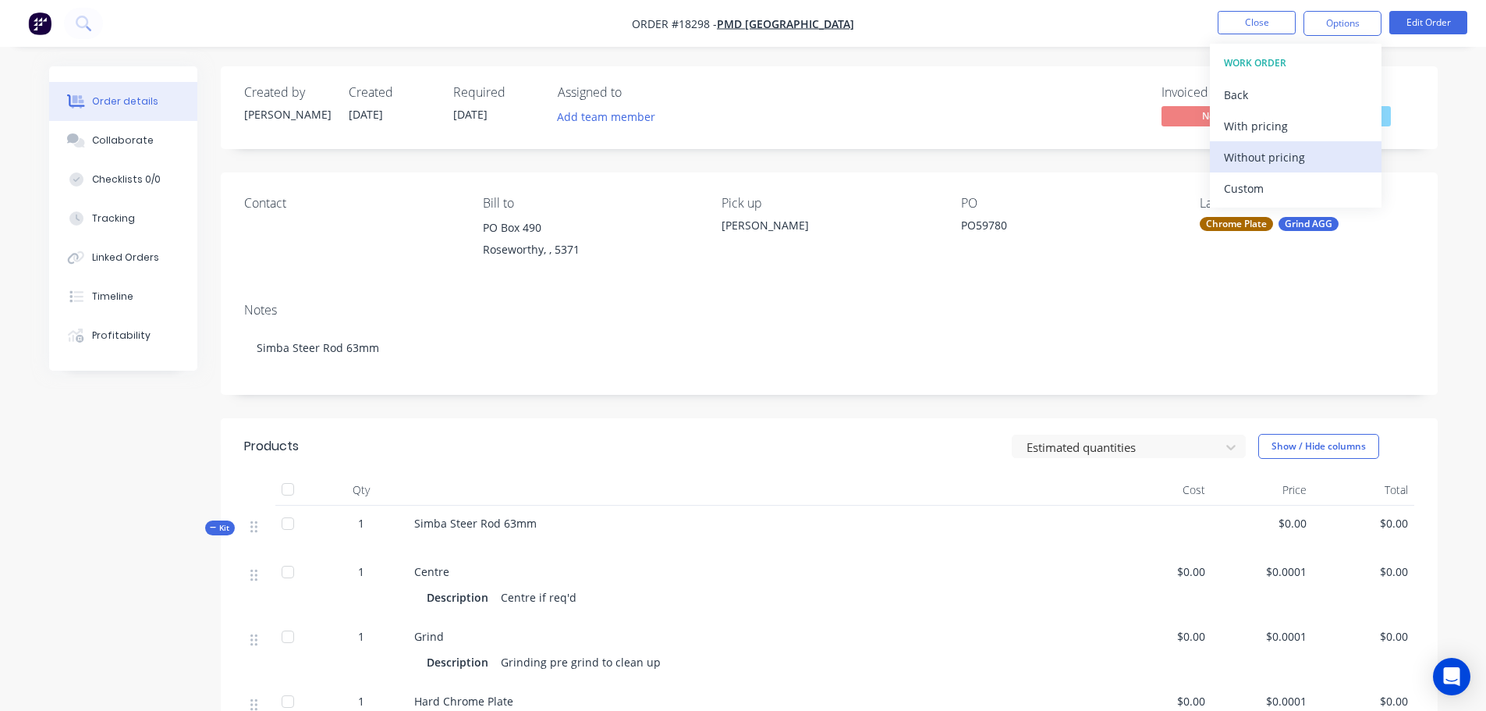
click at [1272, 161] on div "Without pricing" at bounding box center [1296, 157] width 144 height 23
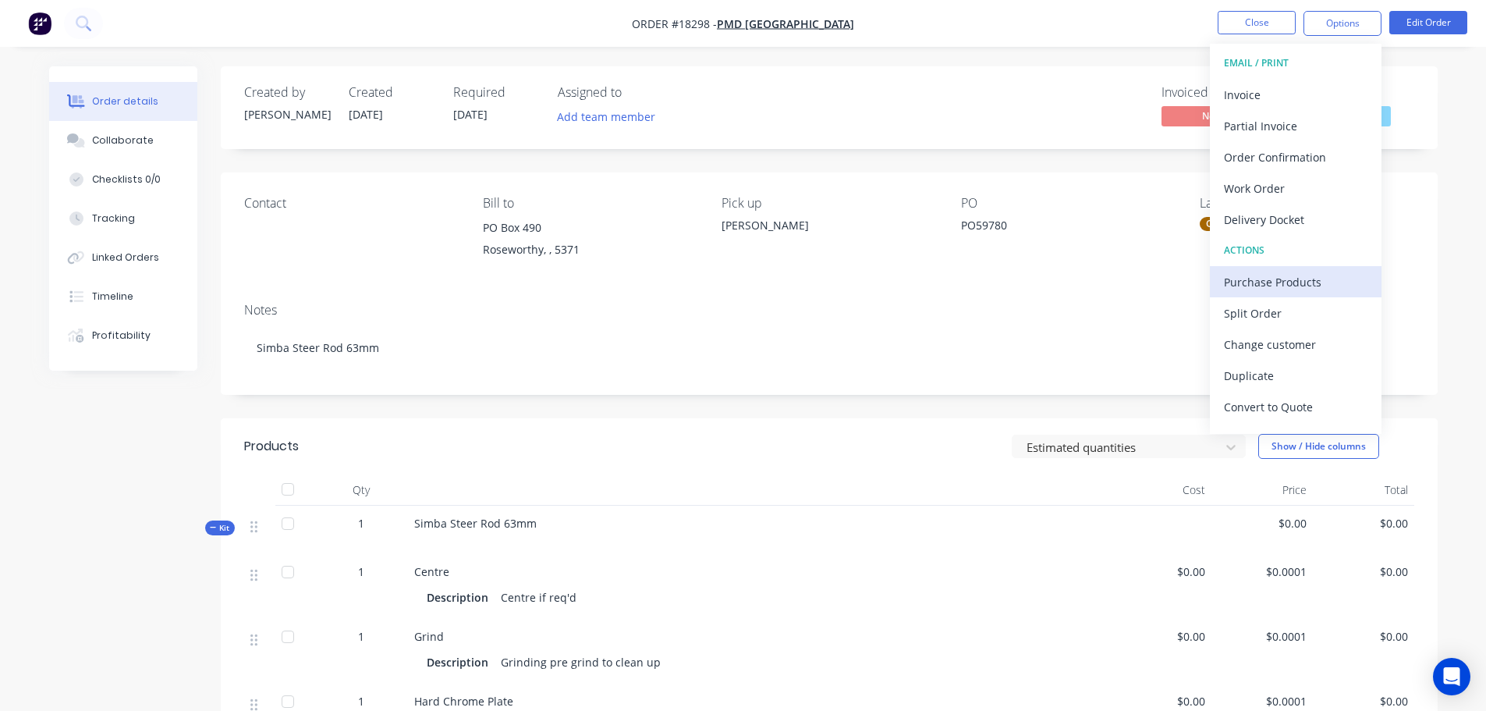
click at [1266, 275] on div "Purchase Products" at bounding box center [1296, 282] width 144 height 23
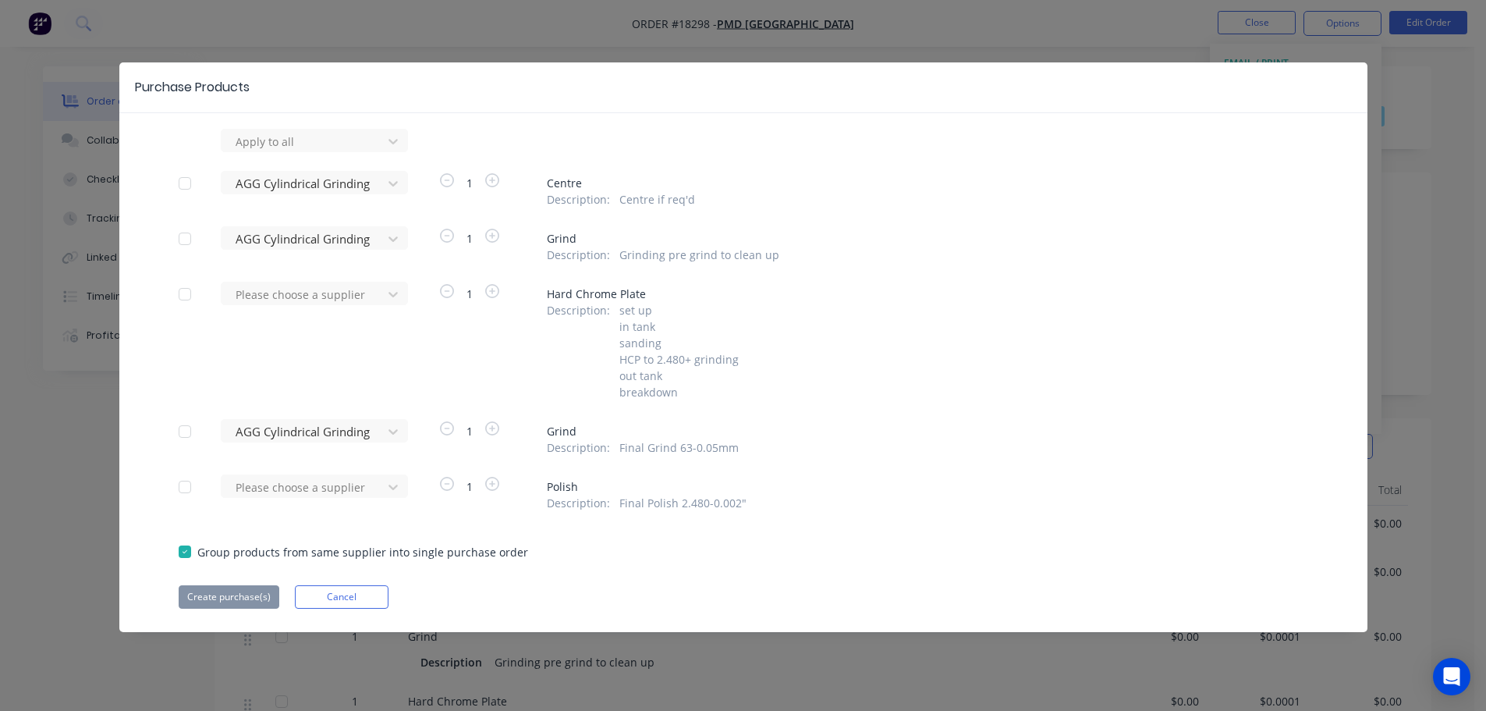
click at [184, 180] on div at bounding box center [184, 183] width 31 height 31
click at [186, 222] on div "Apply to all AGG Cylindrical Grinding 1 Centre Description : Centre if req'd AG…" at bounding box center [743, 369] width 1248 height 480
click at [186, 242] on div at bounding box center [184, 238] width 31 height 31
click at [186, 437] on div at bounding box center [184, 431] width 31 height 31
click at [222, 587] on button "Create purchase(s)" at bounding box center [229, 596] width 101 height 23
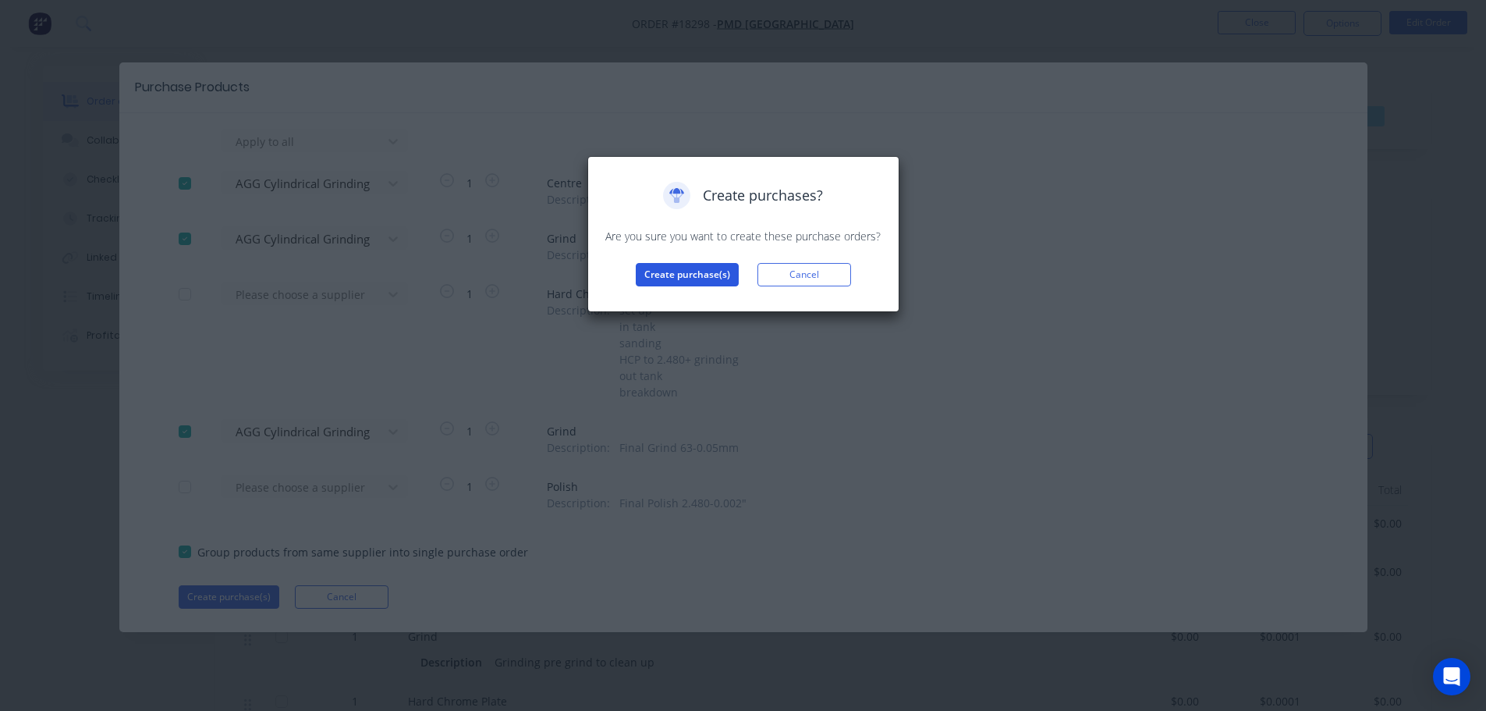
click at [714, 282] on button "Create purchase(s)" at bounding box center [687, 274] width 103 height 23
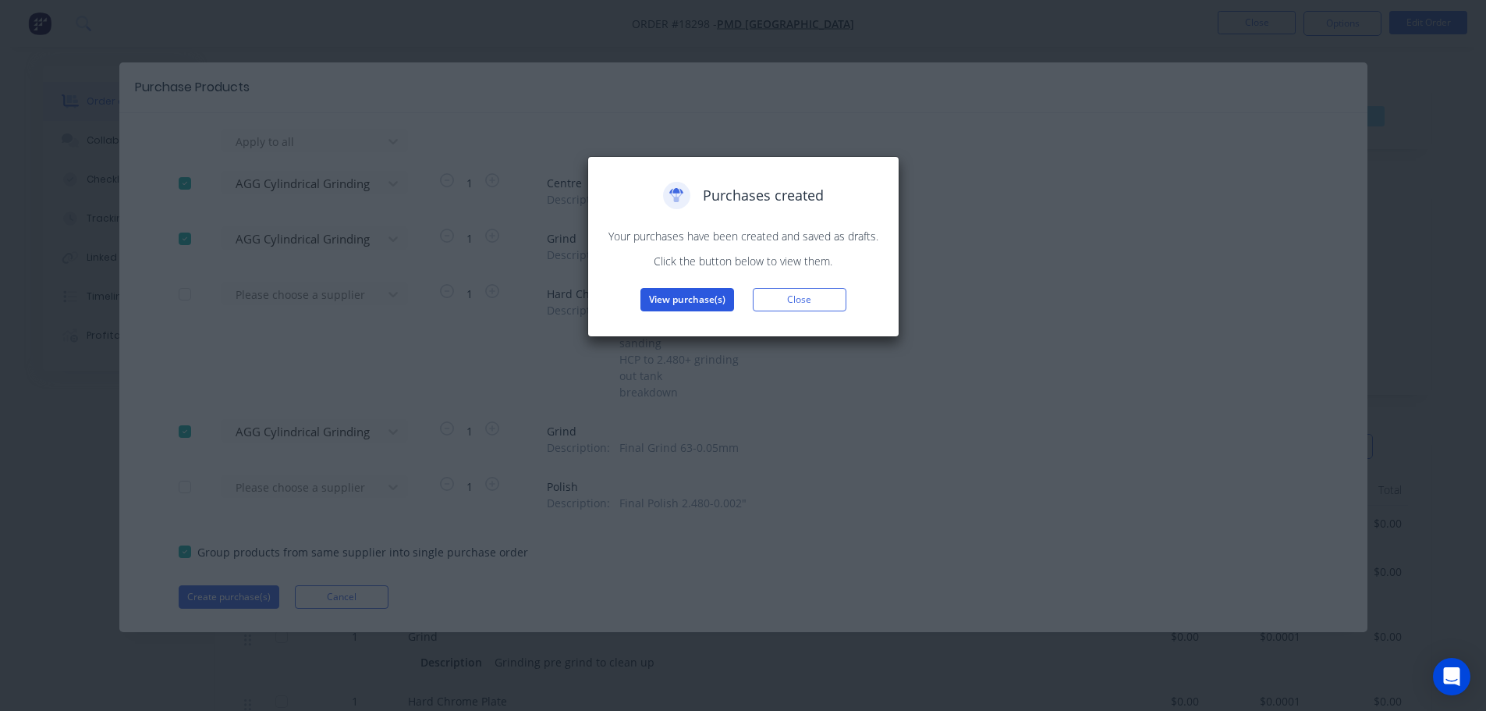
click at [708, 302] on button "View purchase(s)" at bounding box center [687, 299] width 94 height 23
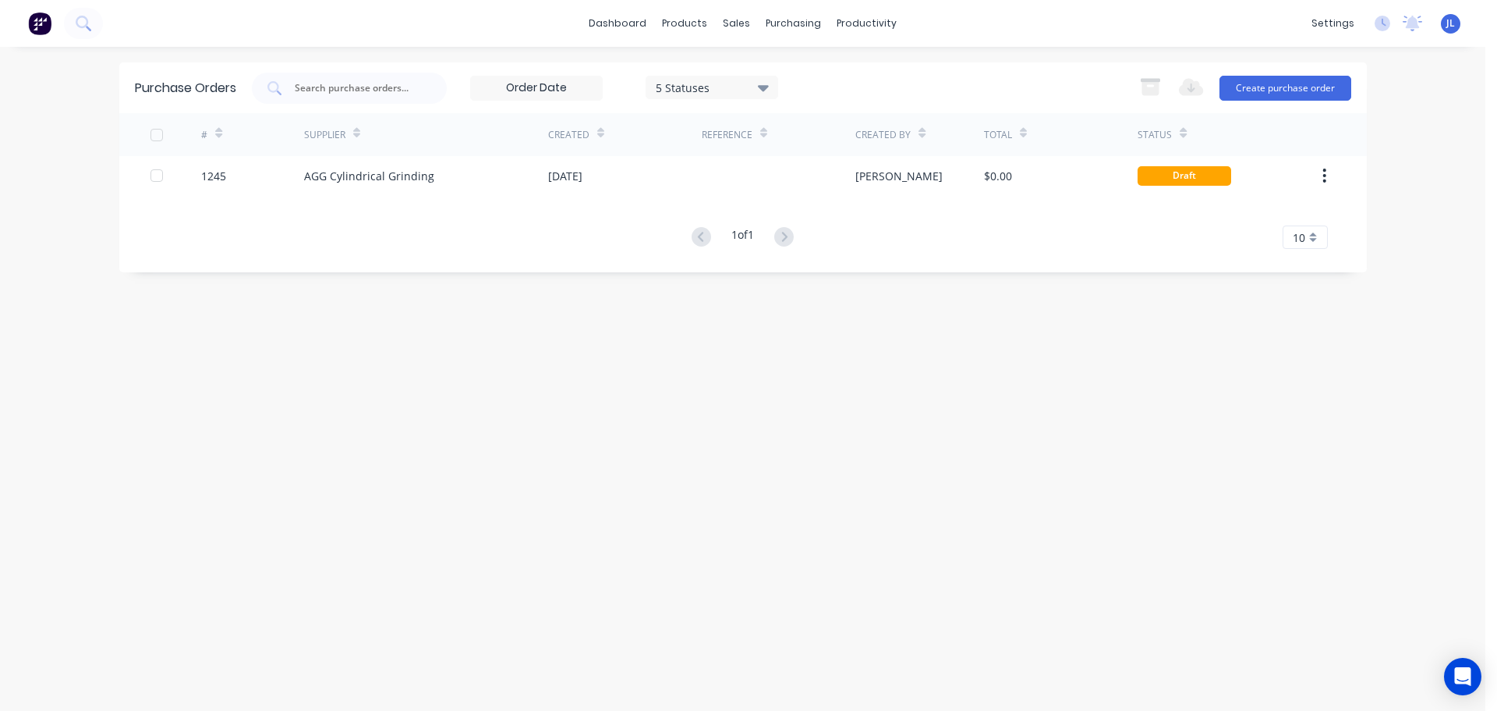
click at [835, 195] on div "# Supplier Created Reference Created By Total Status 1245 AGG Cylindrical Grind…" at bounding box center [743, 181] width 1248 height 136
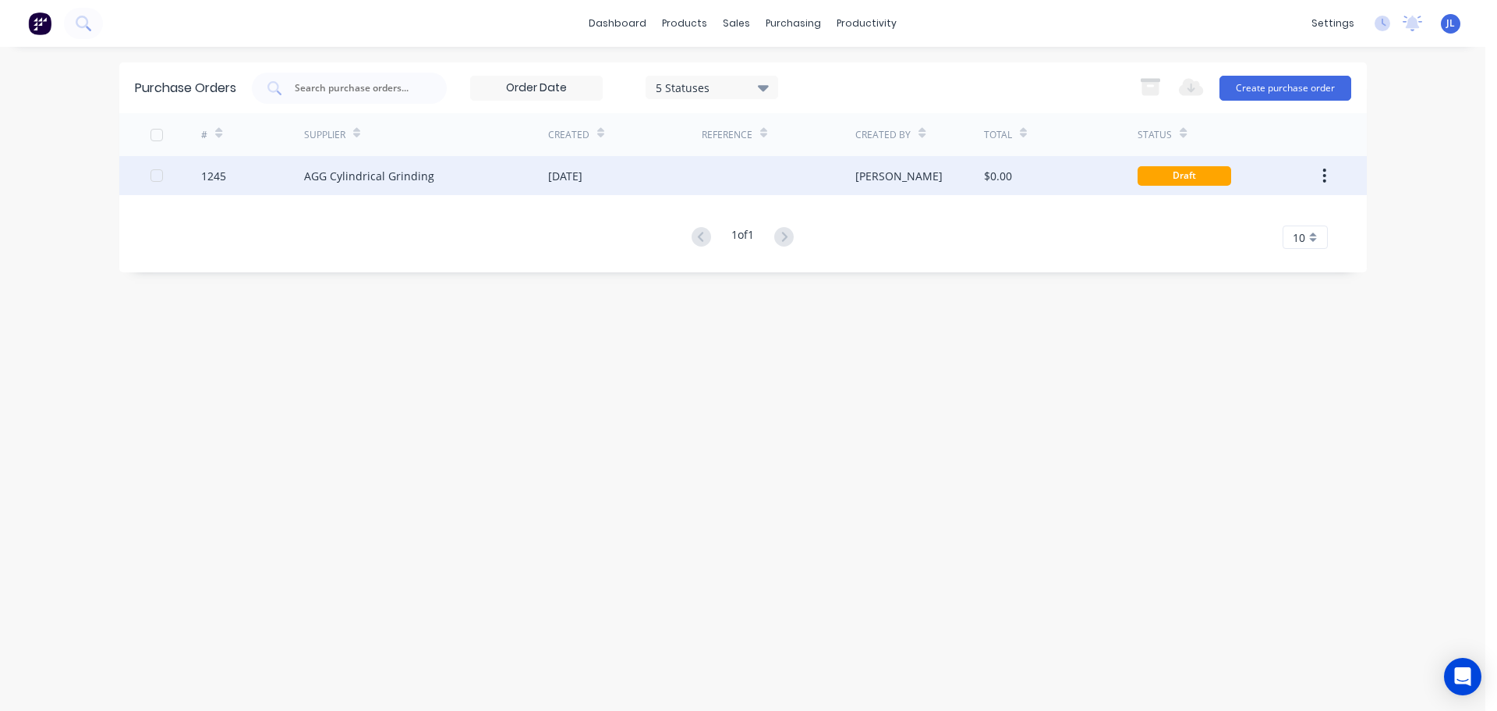
click at [798, 182] on div at bounding box center [779, 175] width 154 height 39
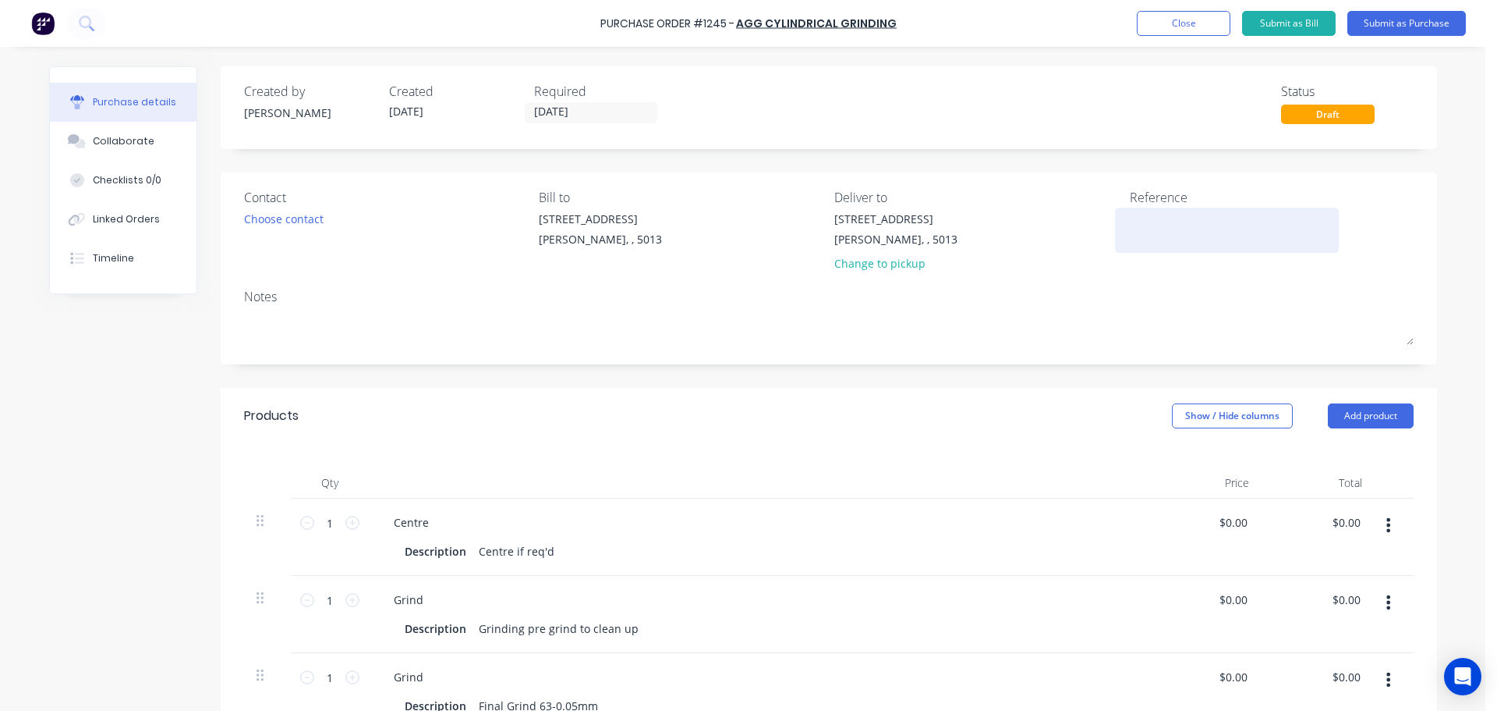
click at [1182, 218] on textarea at bounding box center [1227, 228] width 195 height 35
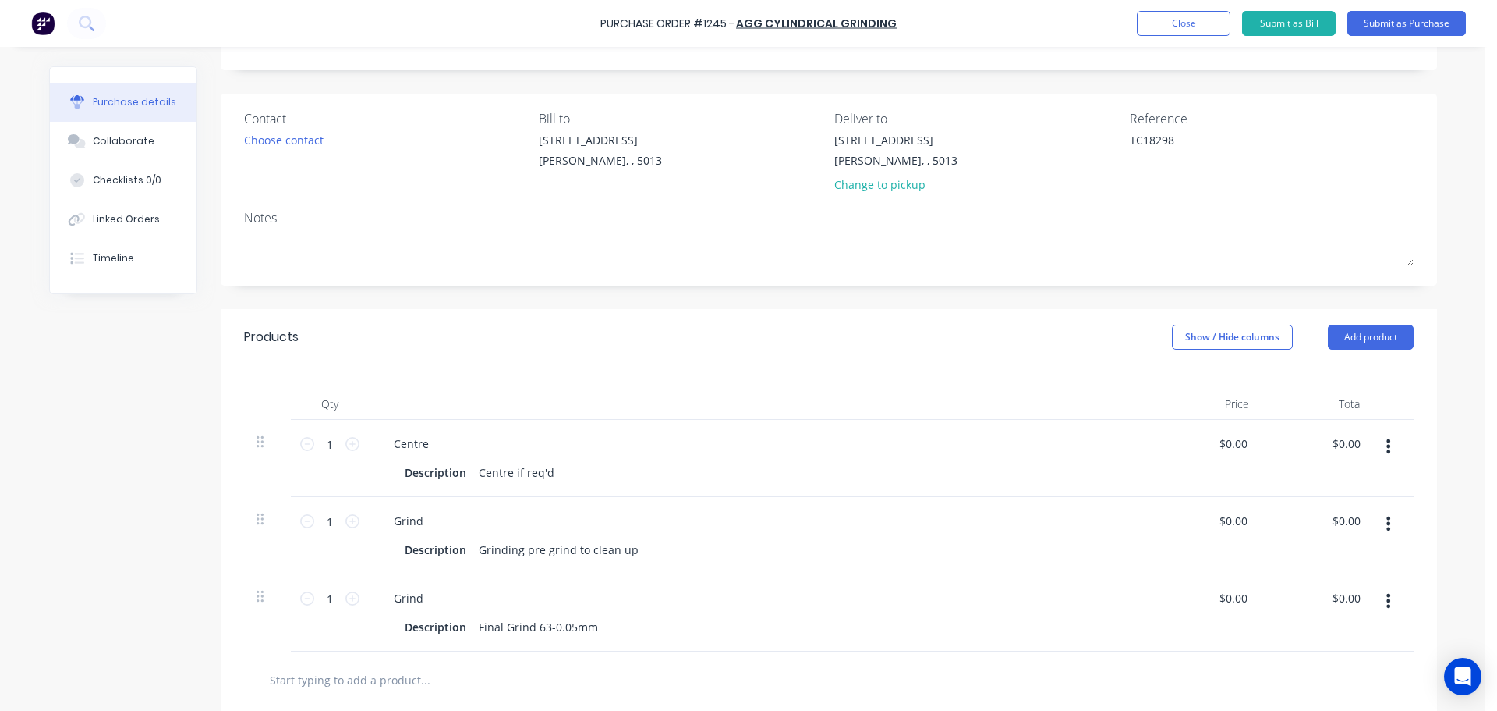
scroll to position [234, 0]
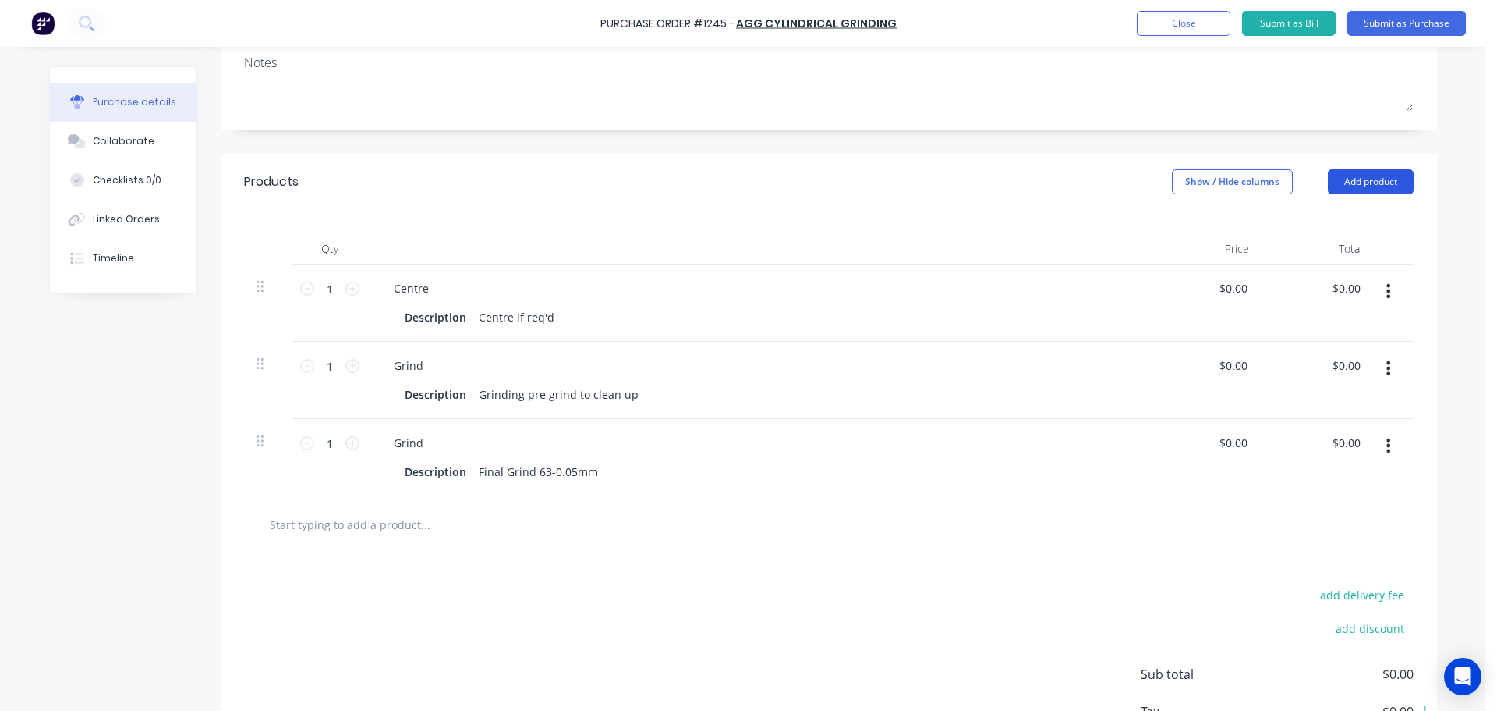
type textarea "TC18298"
type textarea "x"
type textarea "TC18298"
click at [1351, 185] on button "Add product" at bounding box center [1371, 181] width 86 height 25
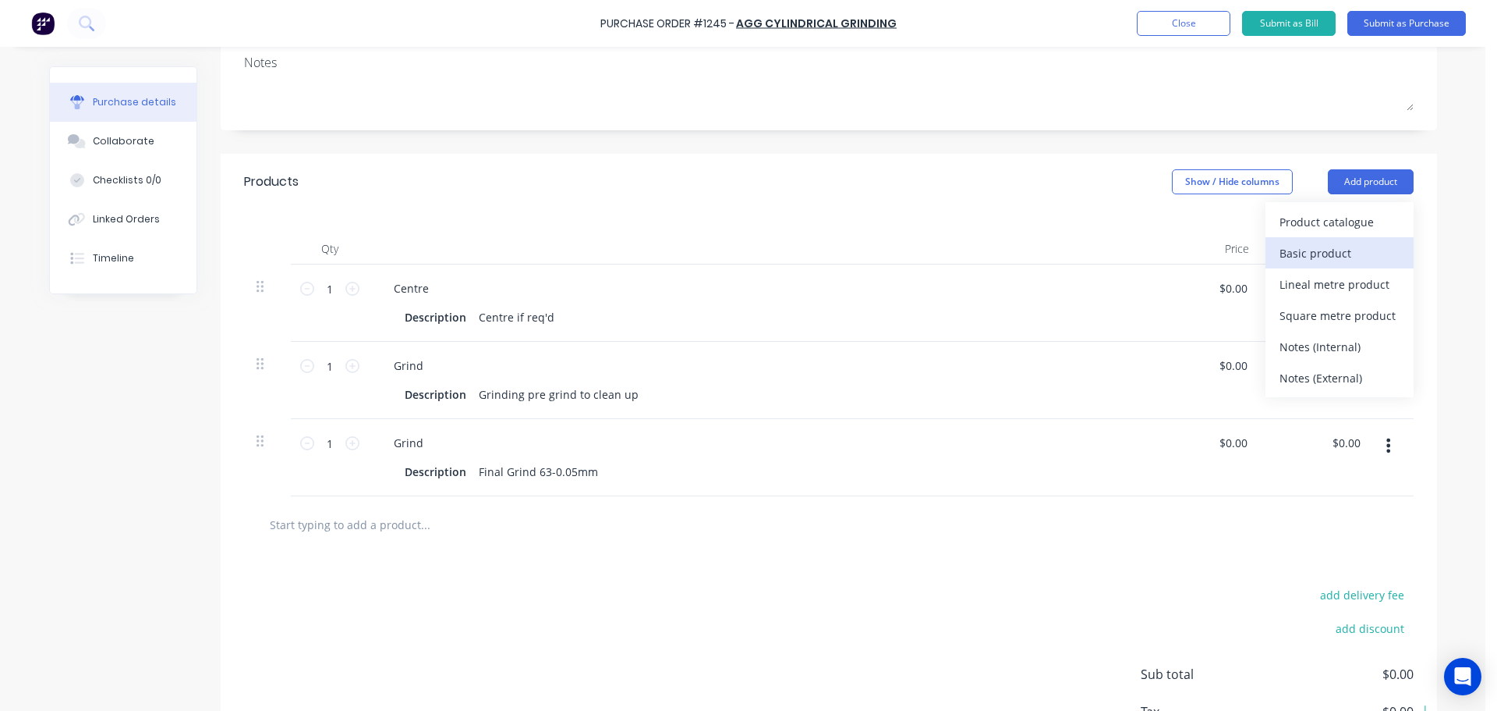
click at [1310, 253] on div "Basic product" at bounding box center [1340, 253] width 120 height 23
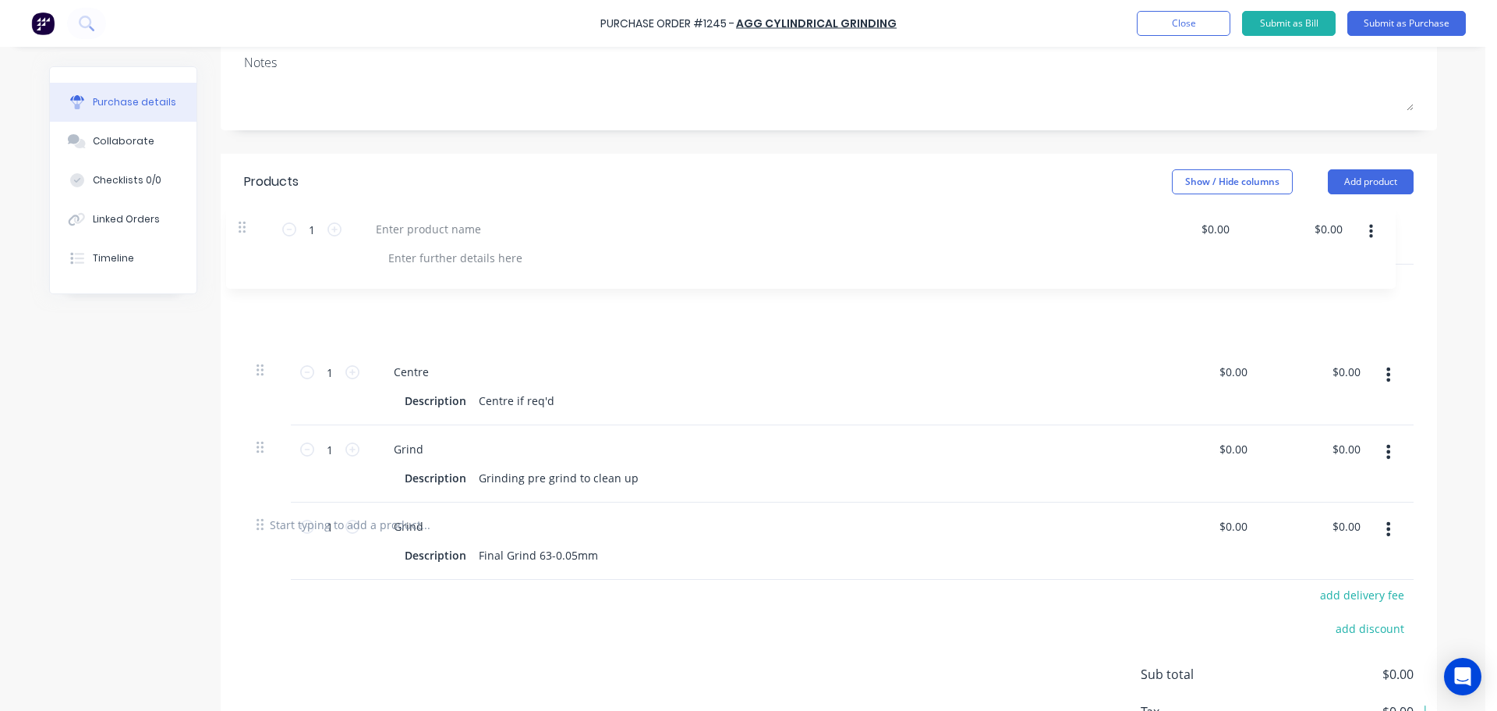
drag, startPoint x: 253, startPoint y: 522, endPoint x: 241, endPoint y: 222, distance: 299.7
click at [241, 222] on div "Qty Price Total 1 1 Centre Description Centre if req'd $0.00 $0.00 $0.00 $0.00 …" at bounding box center [829, 353] width 1217 height 286
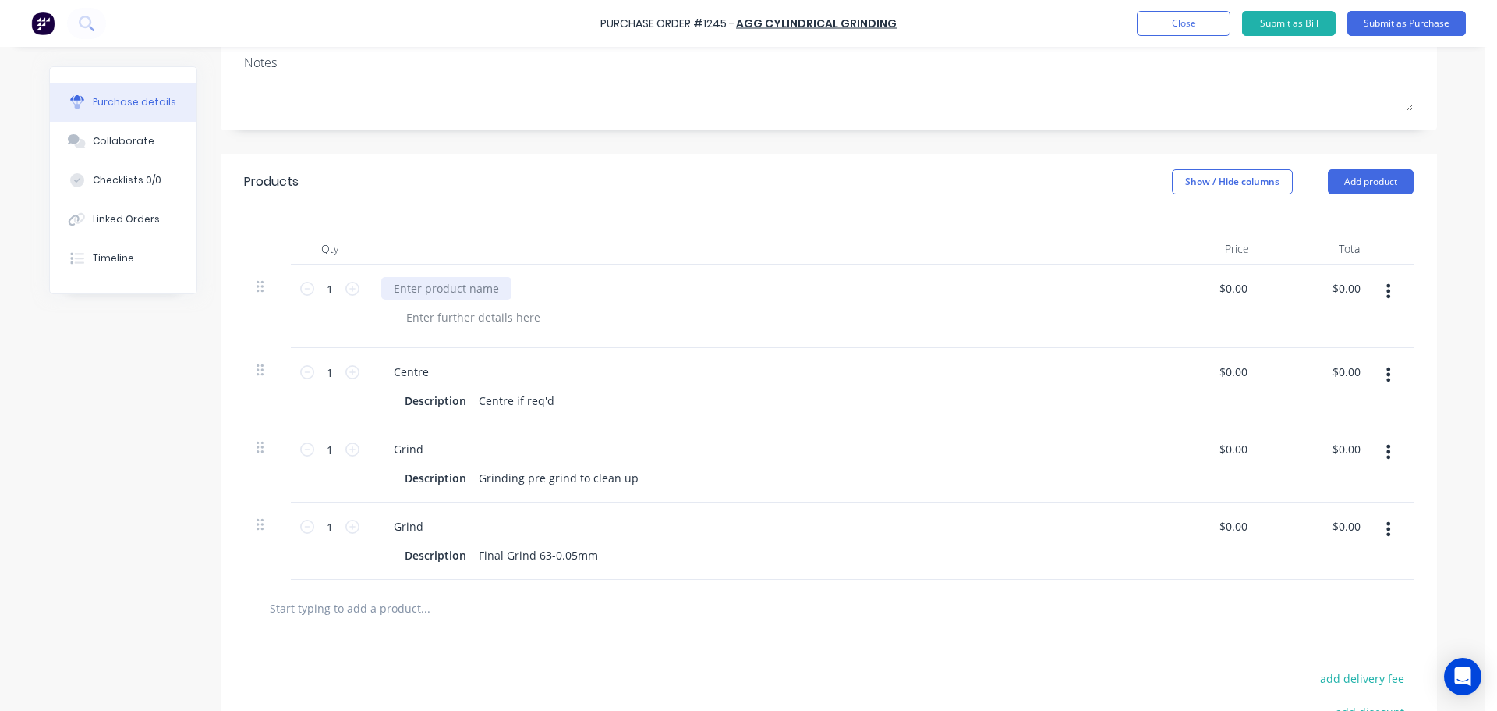
click at [414, 293] on div at bounding box center [446, 288] width 130 height 23
type textarea "x"
click at [1394, 34] on button "Submit as Purchase" at bounding box center [1407, 23] width 119 height 25
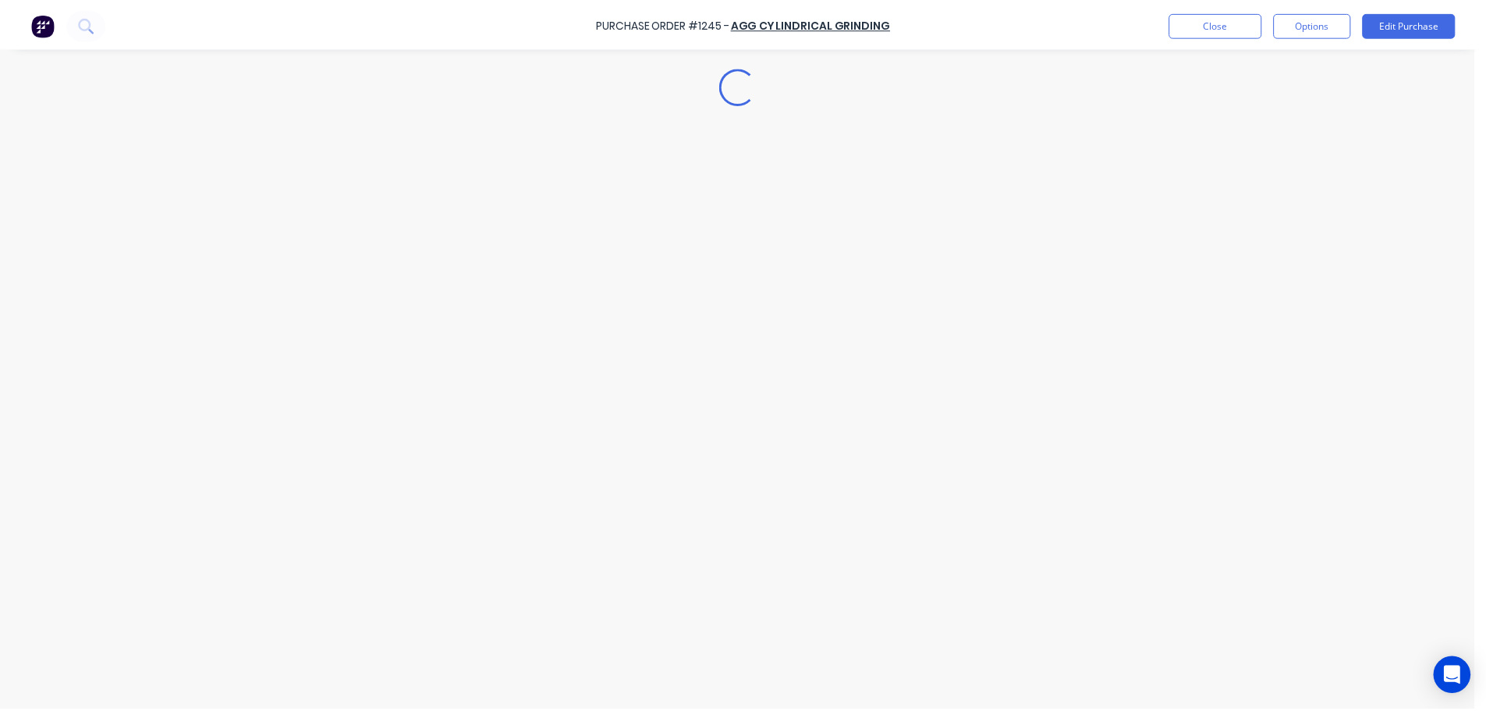
scroll to position [0, 0]
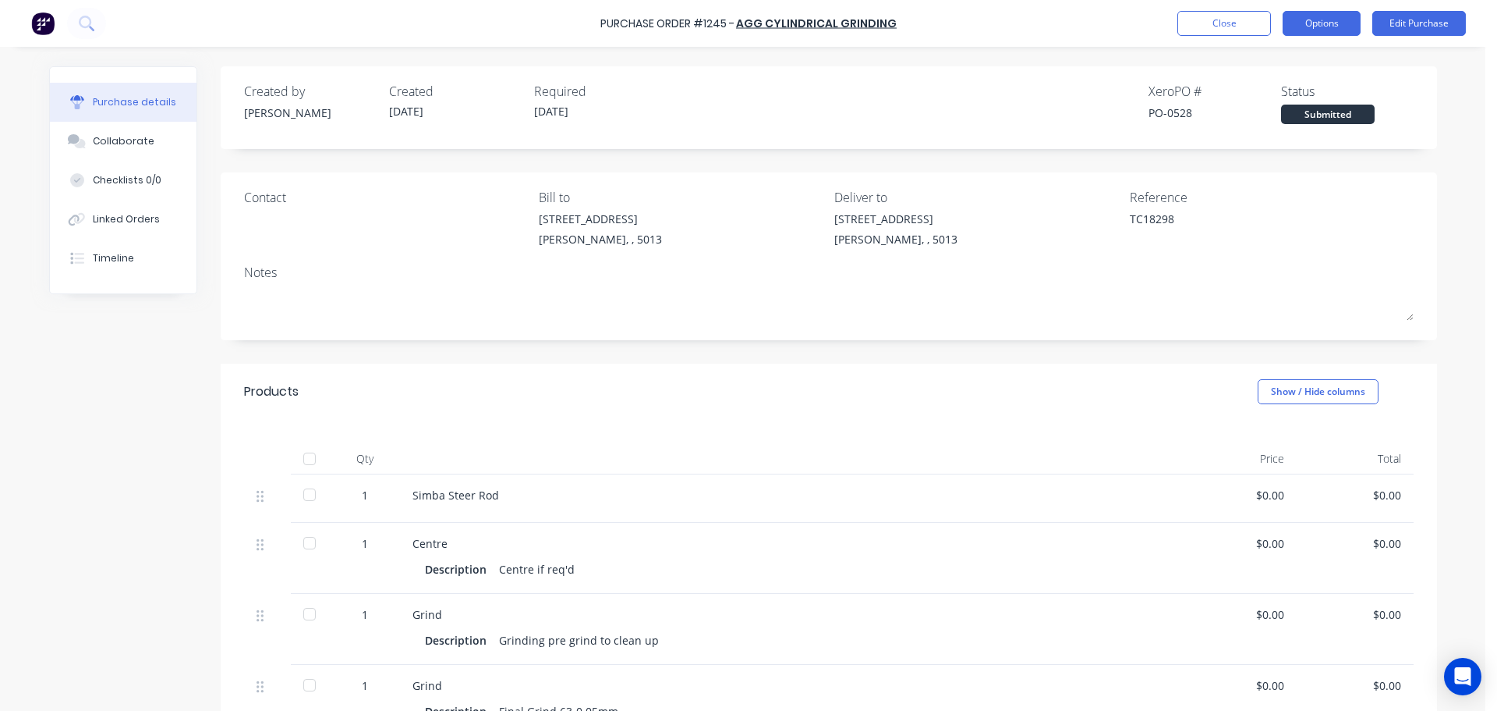
click at [1303, 29] on button "Options" at bounding box center [1322, 23] width 78 height 25
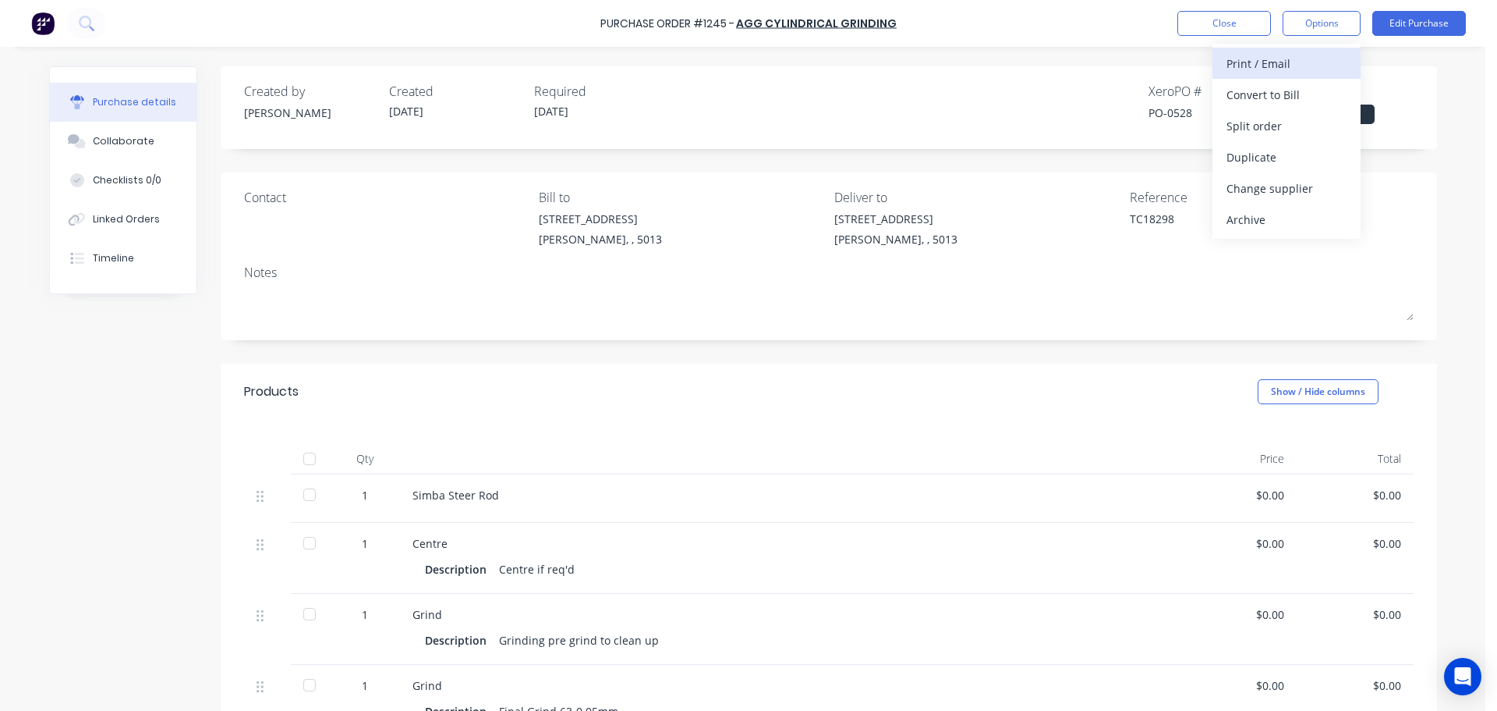
click at [1260, 70] on div "Print / Email" at bounding box center [1287, 63] width 120 height 23
click at [1271, 129] on div "Without pricing" at bounding box center [1287, 126] width 120 height 23
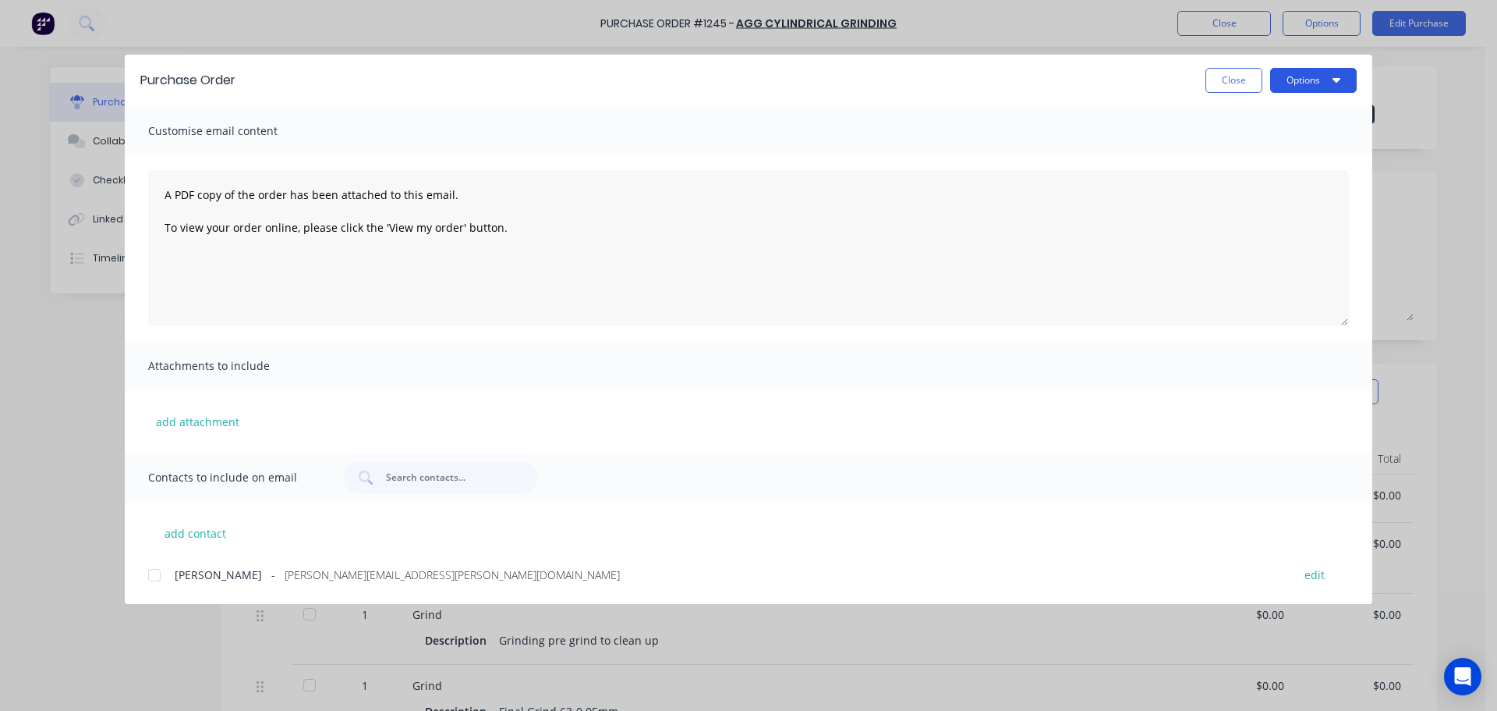
click at [1293, 76] on button "Options" at bounding box center [1314, 80] width 87 height 25
click at [1256, 110] on div "Preview" at bounding box center [1283, 119] width 120 height 23
click at [1297, 84] on button "Options" at bounding box center [1314, 80] width 87 height 25
click at [1273, 144] on div "Print" at bounding box center [1283, 151] width 120 height 23
click at [1235, 75] on button "Close" at bounding box center [1234, 80] width 57 height 25
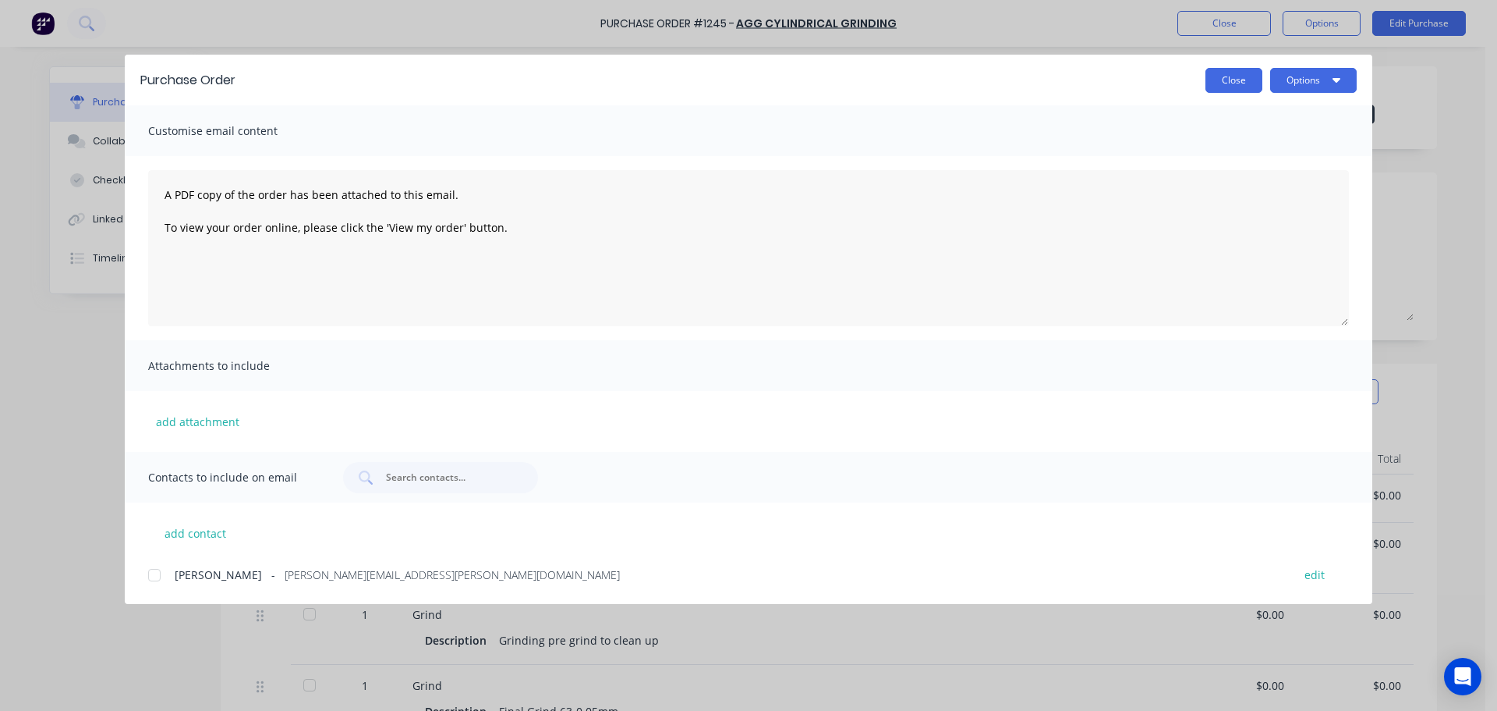
type textarea "x"
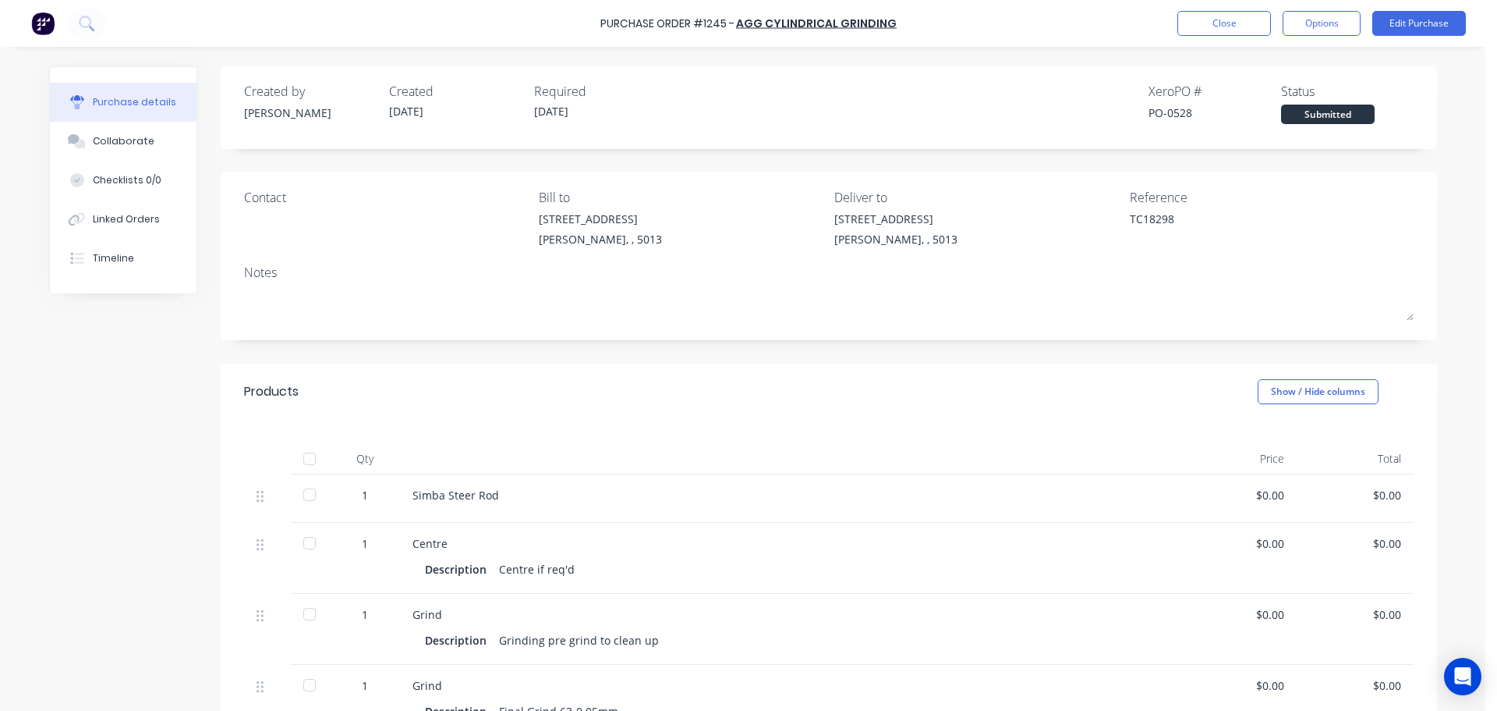
click at [1164, 15] on div "Purchase Order #1245 - AGG Cylindrical Grinding Close Options Edit Purchase" at bounding box center [748, 23] width 1497 height 47
click at [1186, 27] on button "Close" at bounding box center [1225, 23] width 94 height 25
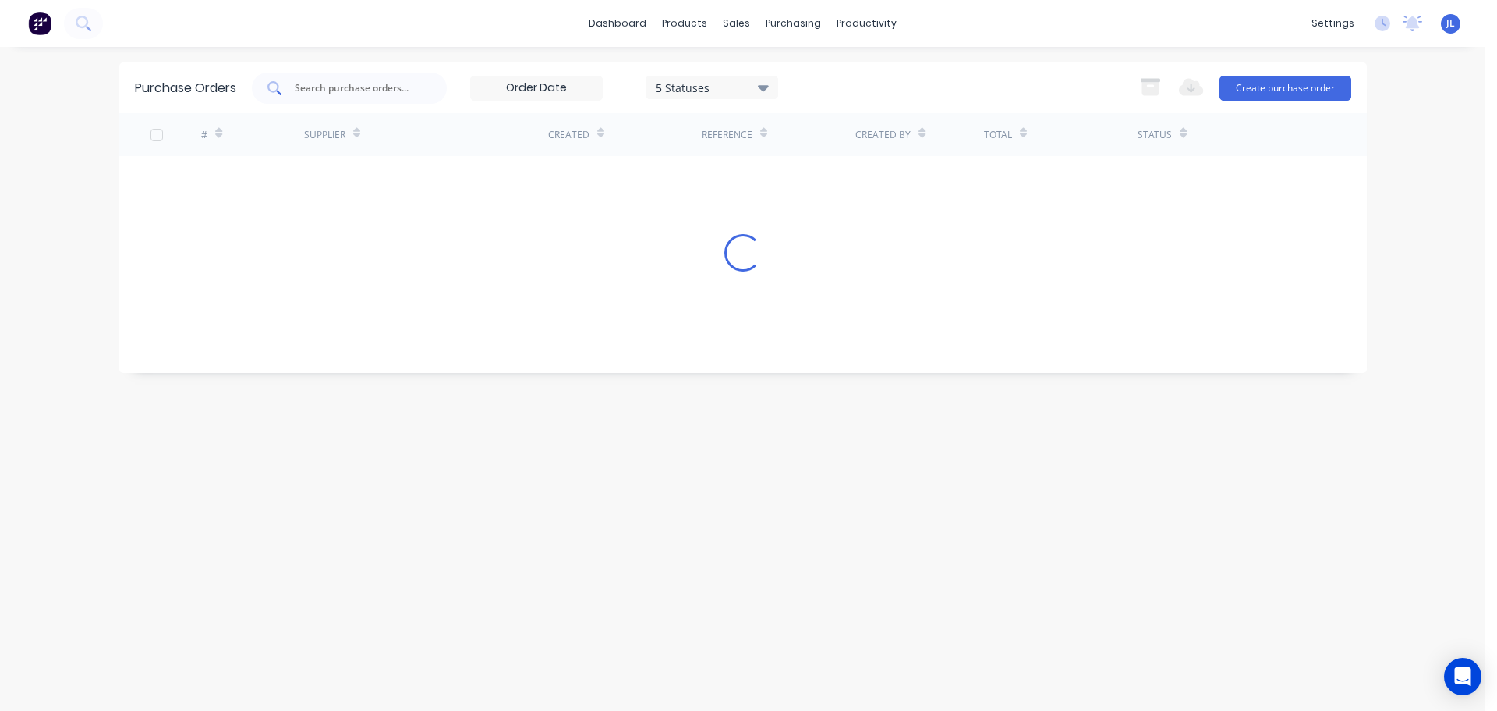
click at [356, 84] on input "text" at bounding box center [357, 88] width 129 height 16
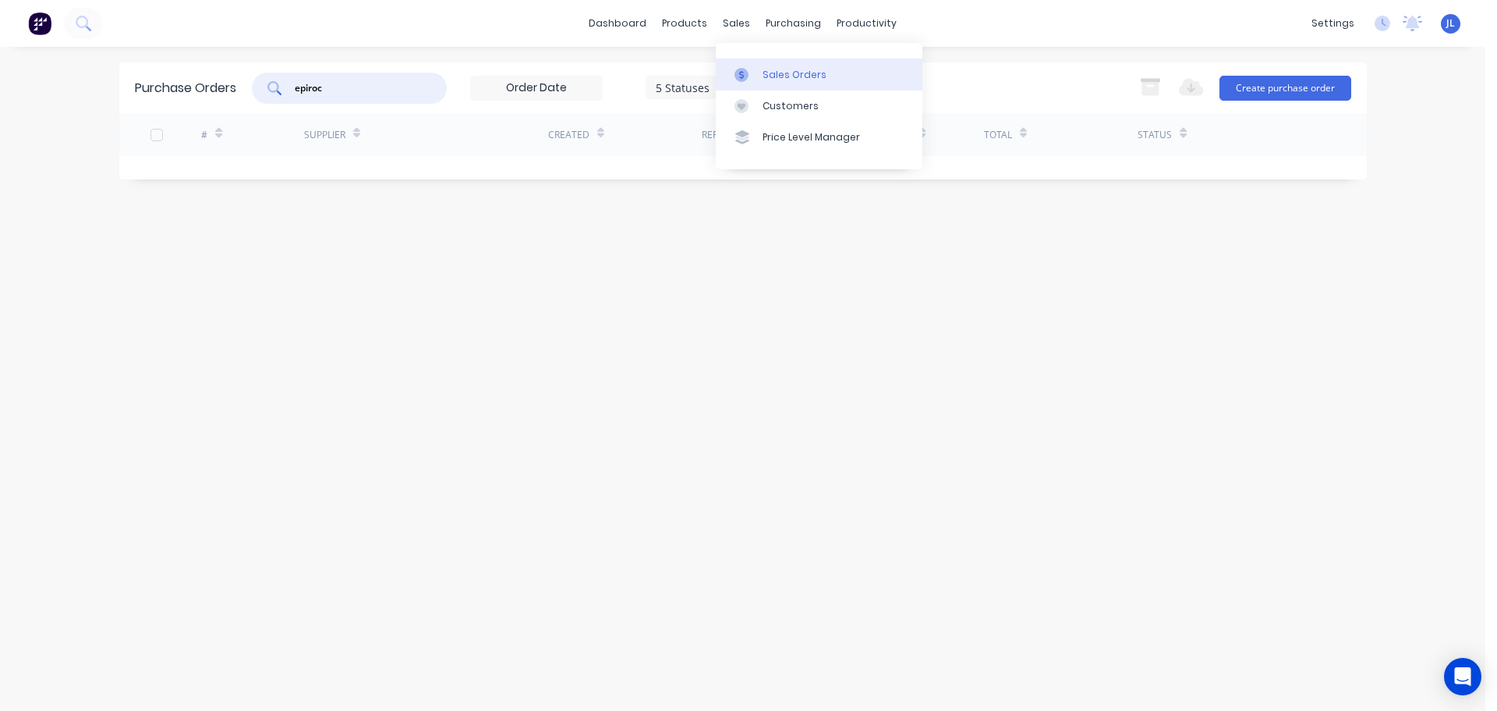
type input "epiroc"
click at [753, 74] on div at bounding box center [746, 75] width 23 height 14
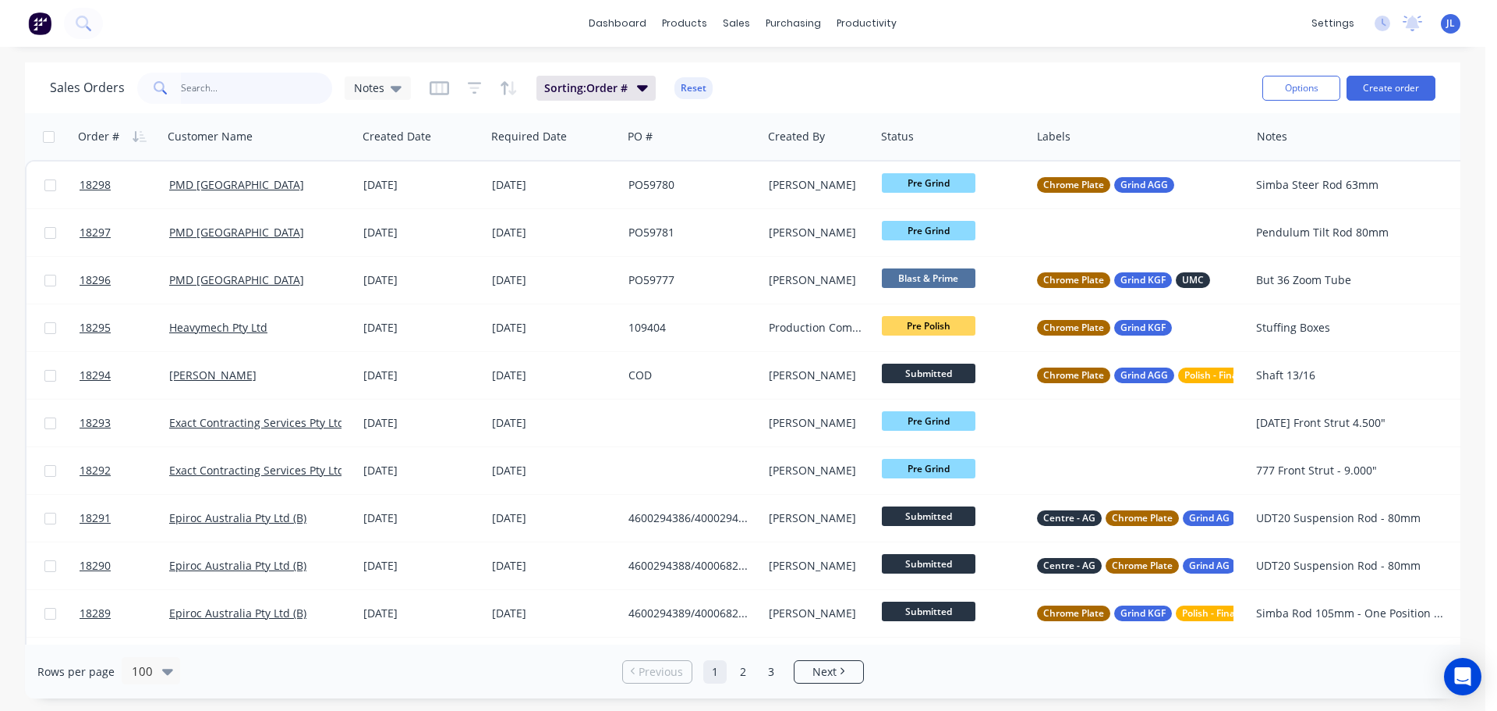
click at [221, 80] on input "text" at bounding box center [257, 88] width 152 height 31
type input "e"
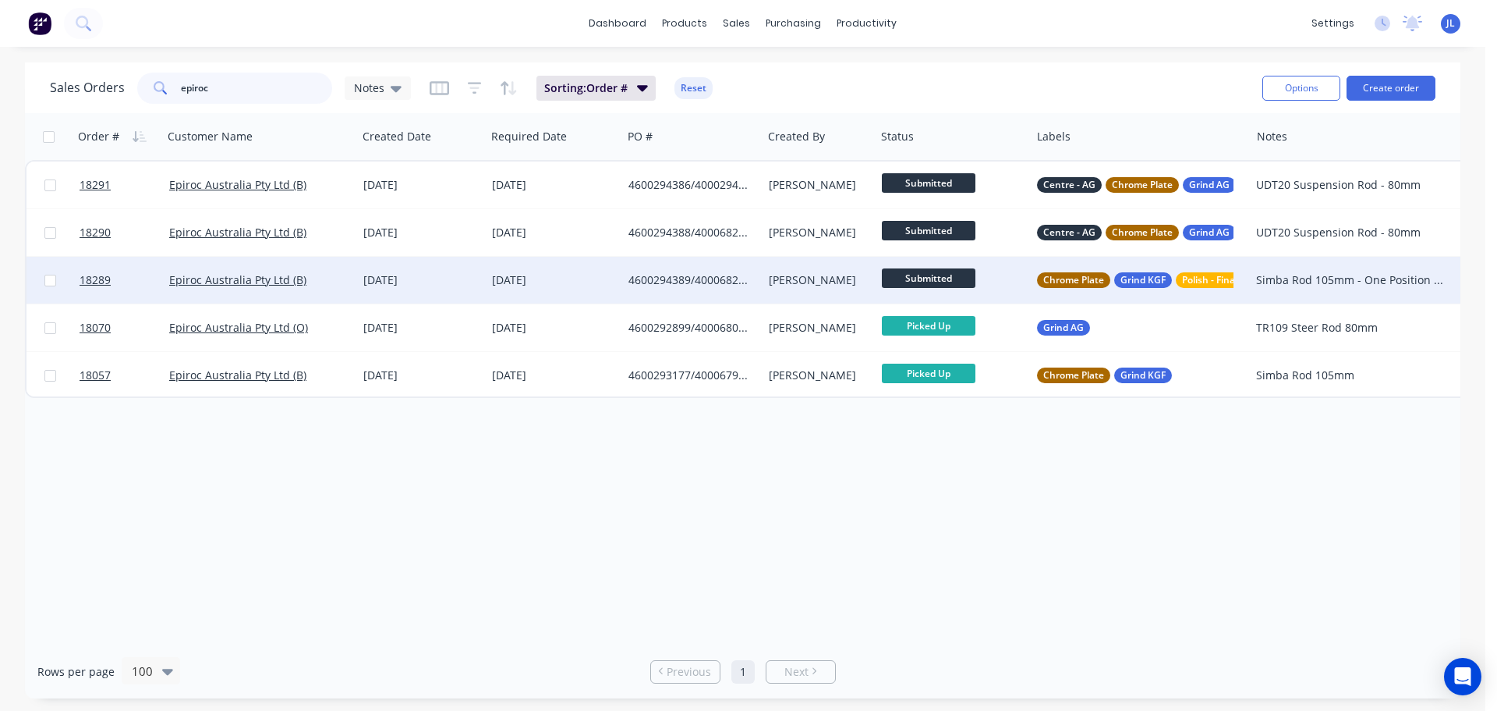
type input "epiroc"
click at [424, 263] on div "[DATE]" at bounding box center [421, 280] width 129 height 47
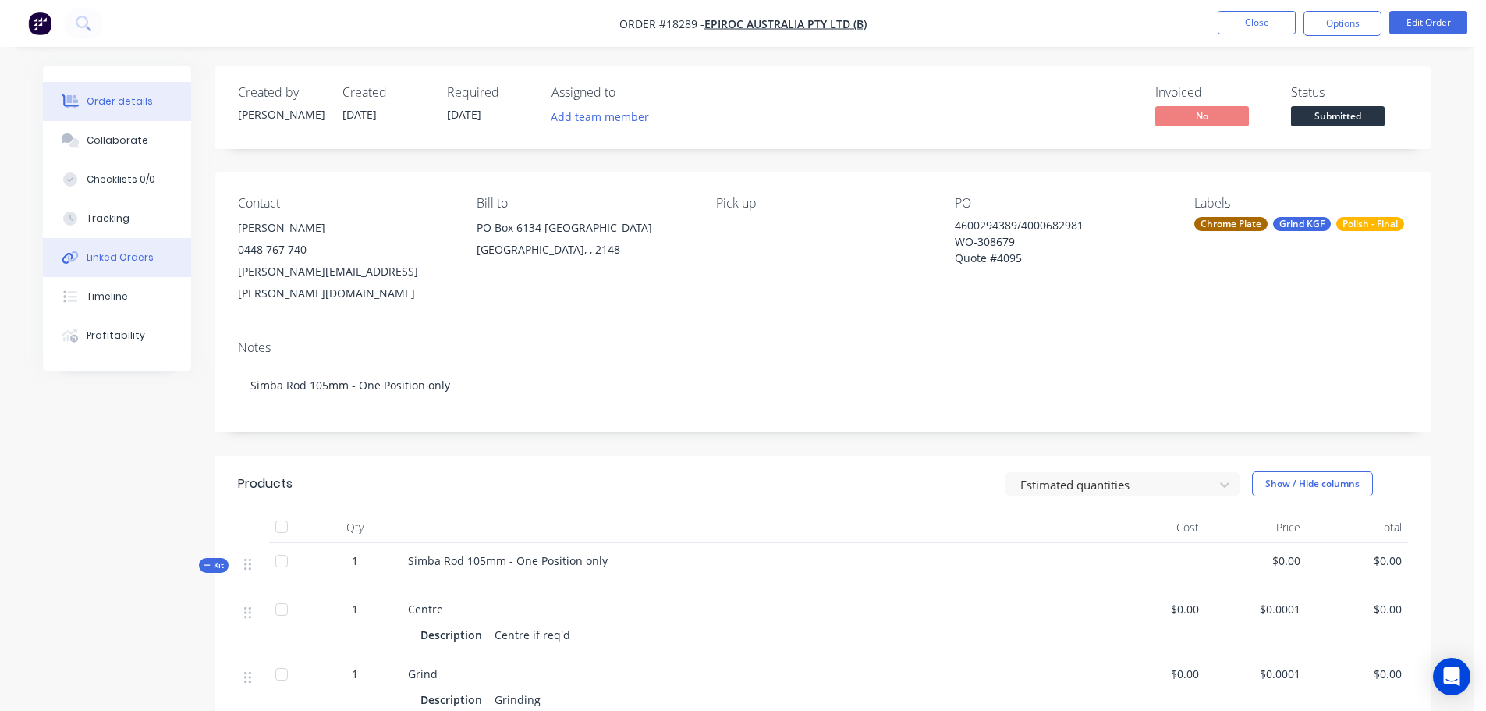
click at [161, 248] on button "Linked Orders" at bounding box center [117, 257] width 148 height 39
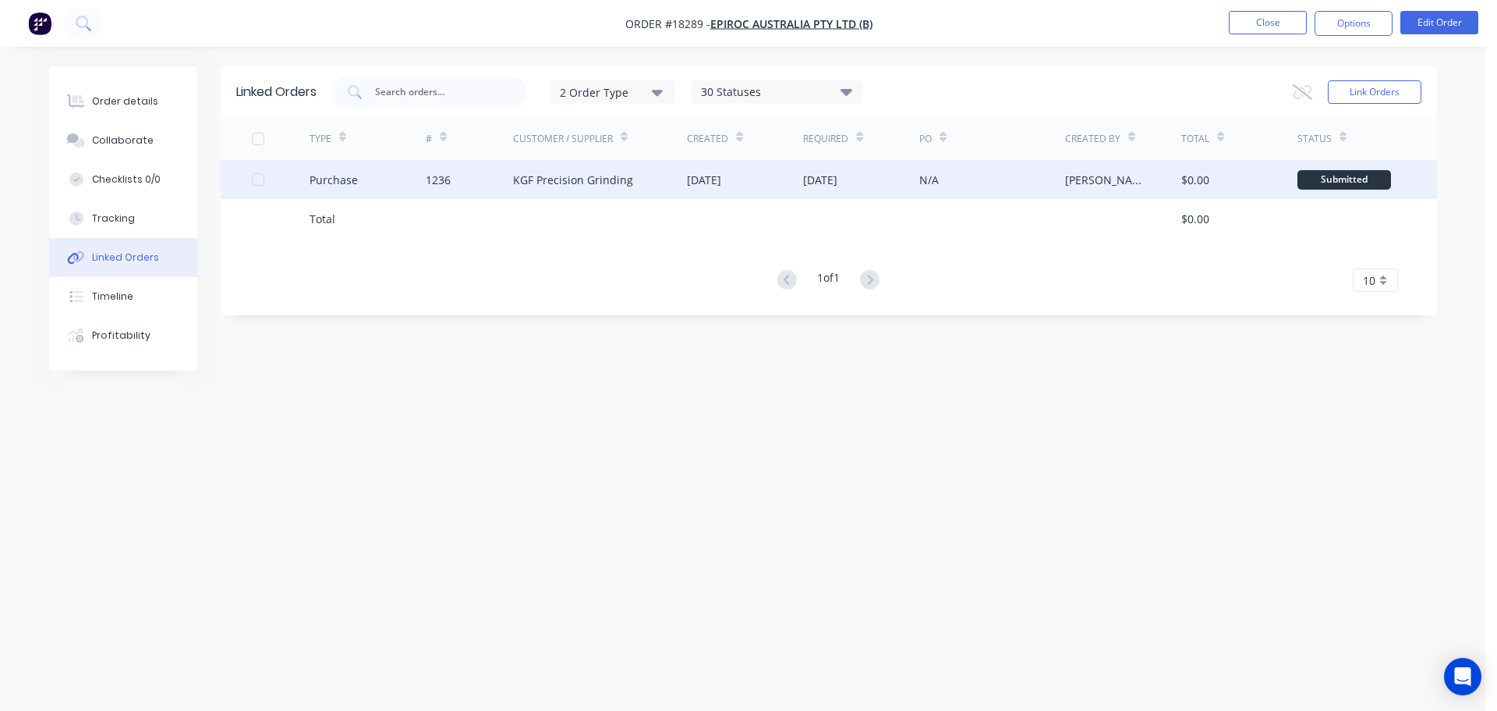
click at [548, 194] on div "KGF Precision Grinding" at bounding box center [600, 179] width 175 height 39
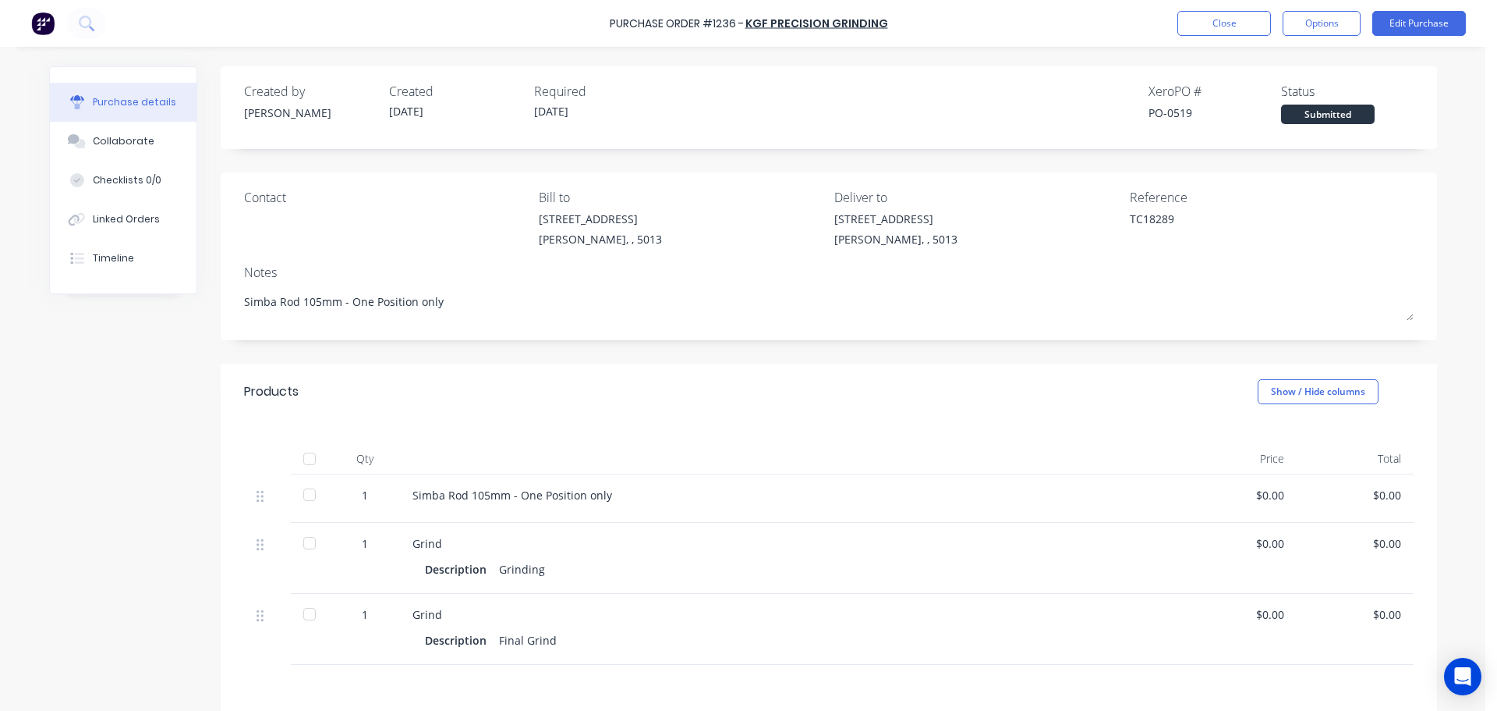
type textarea "x"
click at [94, 265] on button "Timeline" at bounding box center [123, 258] width 147 height 39
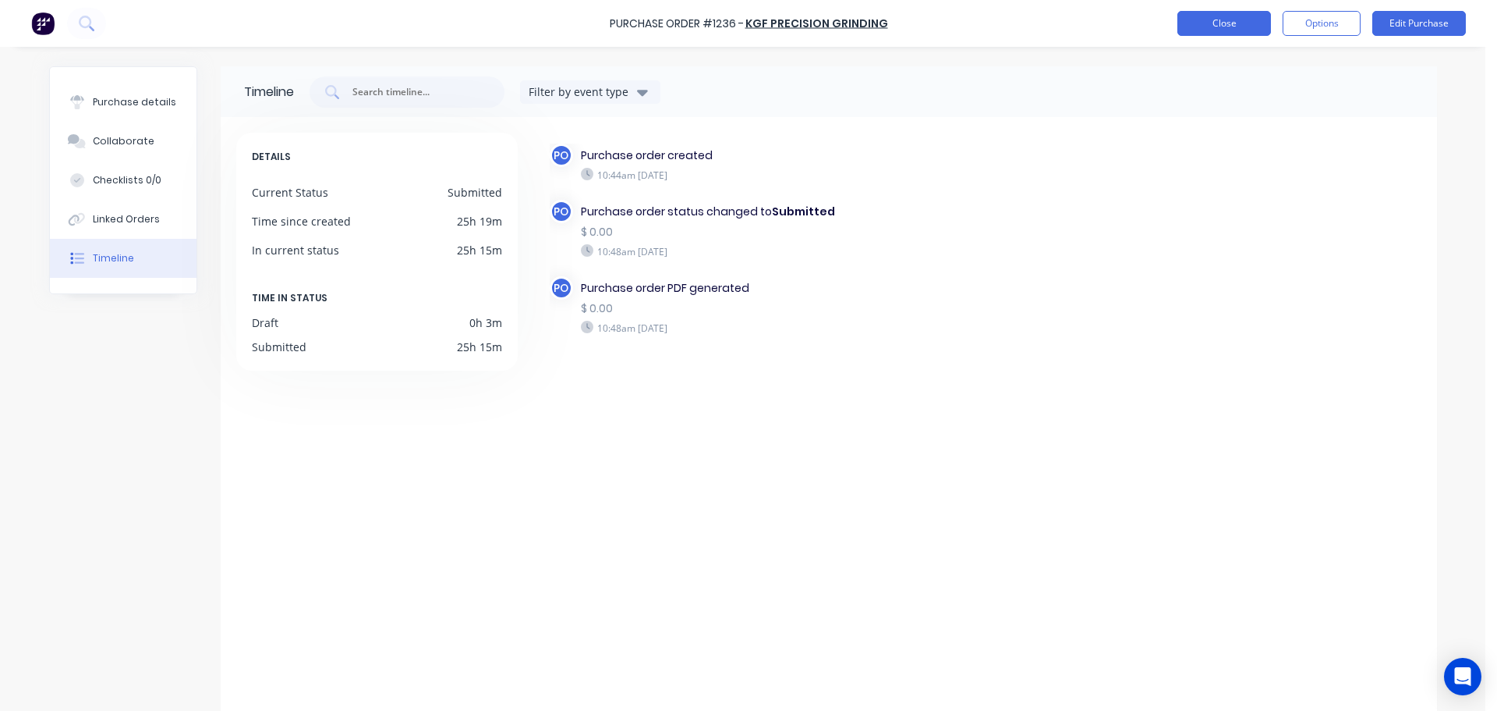
click at [1214, 30] on button "Close" at bounding box center [1225, 23] width 94 height 25
click at [1224, 7] on div "Purchase Order #1236 - KGF Precision Grinding Close Options Edit Purchase" at bounding box center [748, 23] width 1497 height 47
click at [1200, 23] on button "Close" at bounding box center [1225, 23] width 94 height 25
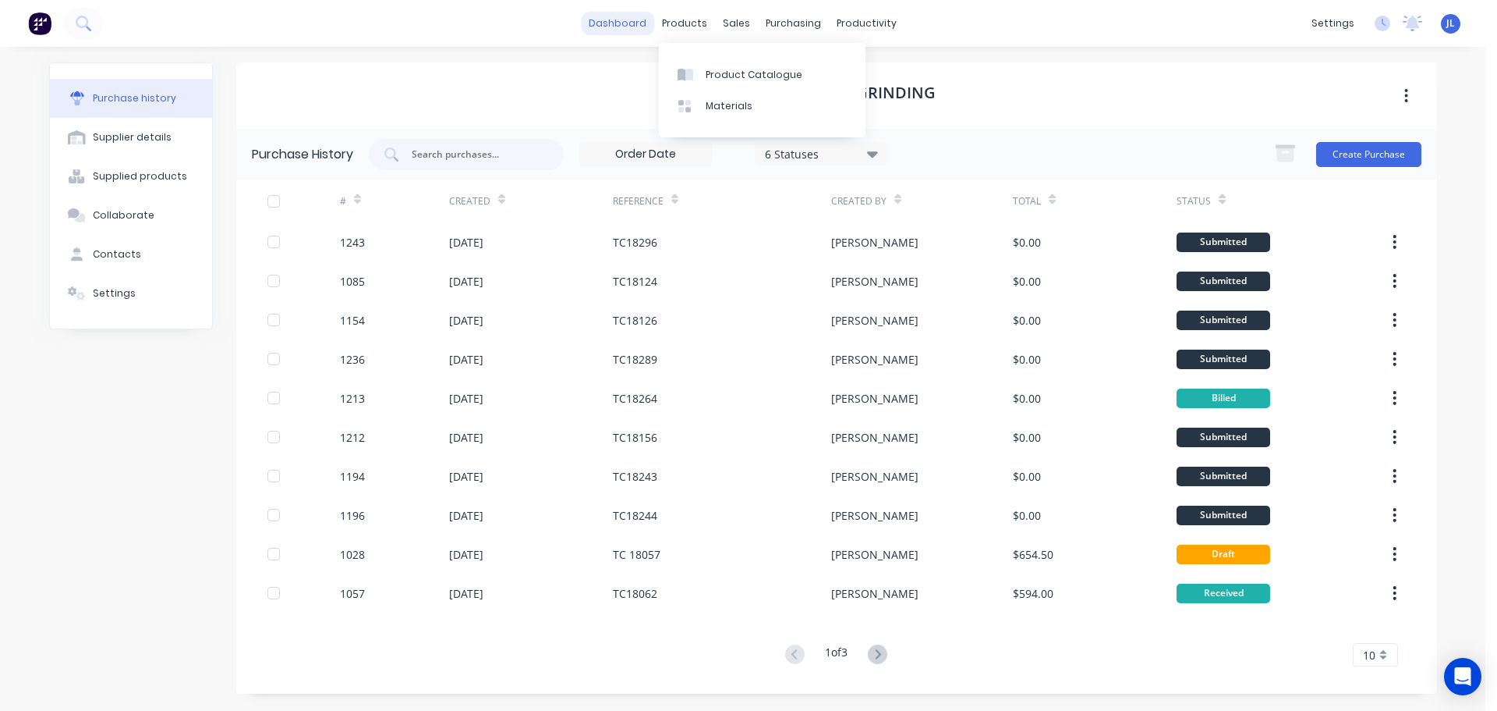
click at [623, 23] on link "dashboard" at bounding box center [617, 23] width 73 height 23
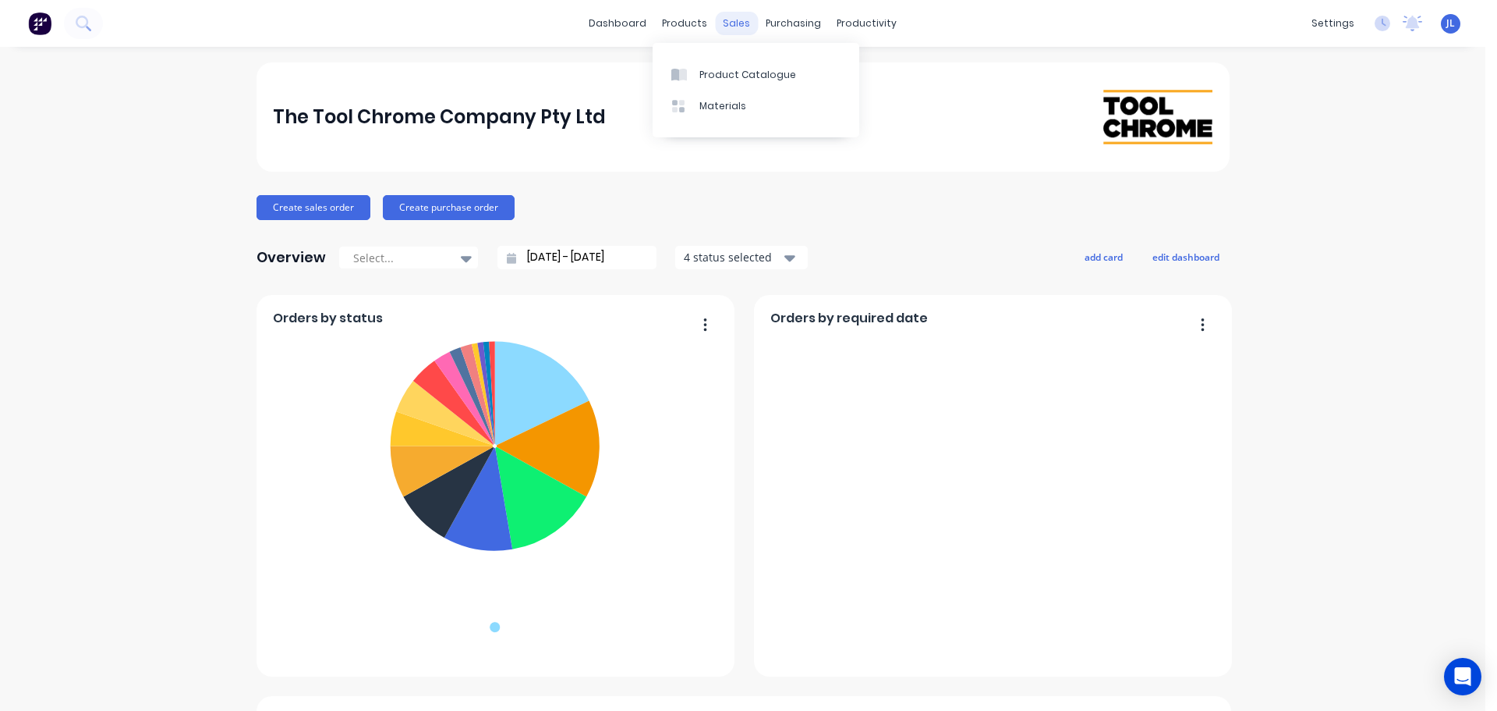
click at [726, 23] on div "sales" at bounding box center [736, 23] width 43 height 23
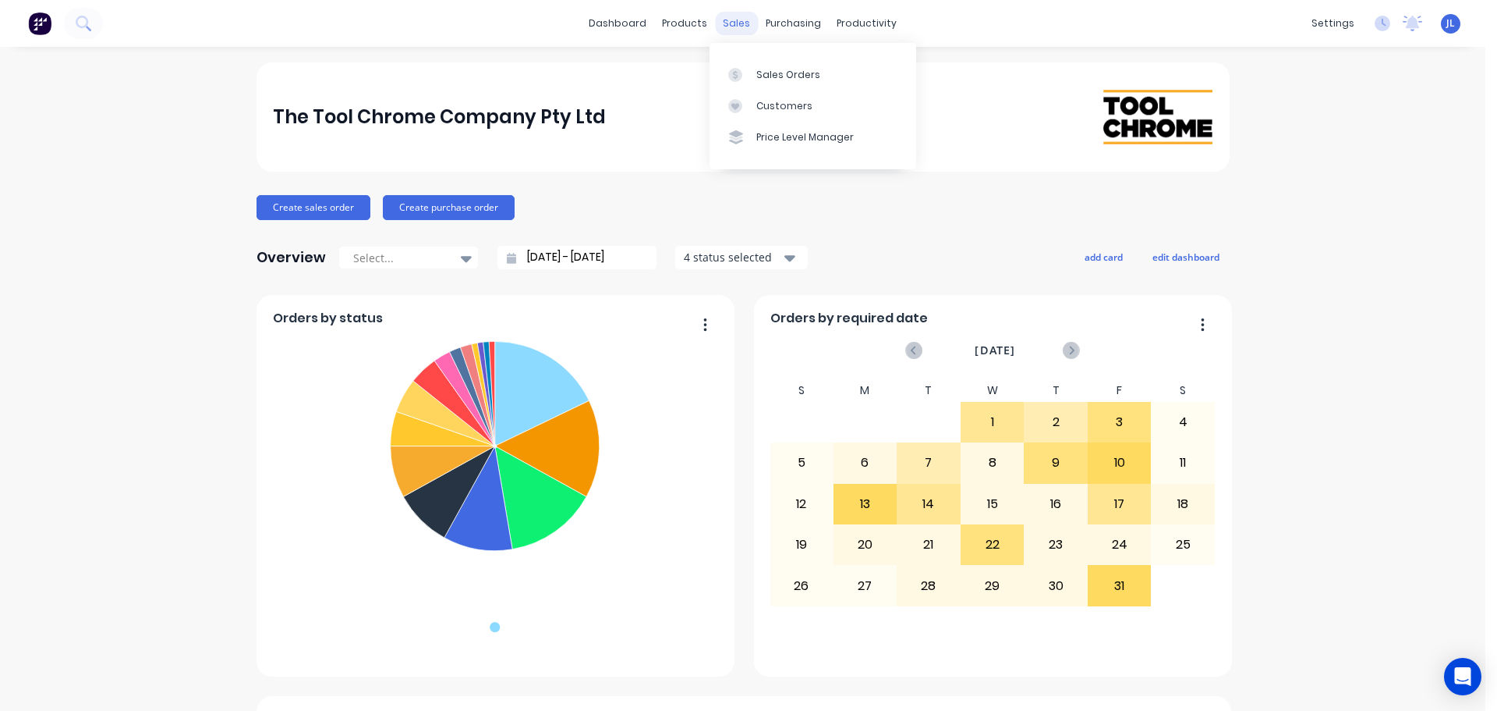
click at [739, 21] on div "sales" at bounding box center [736, 23] width 43 height 23
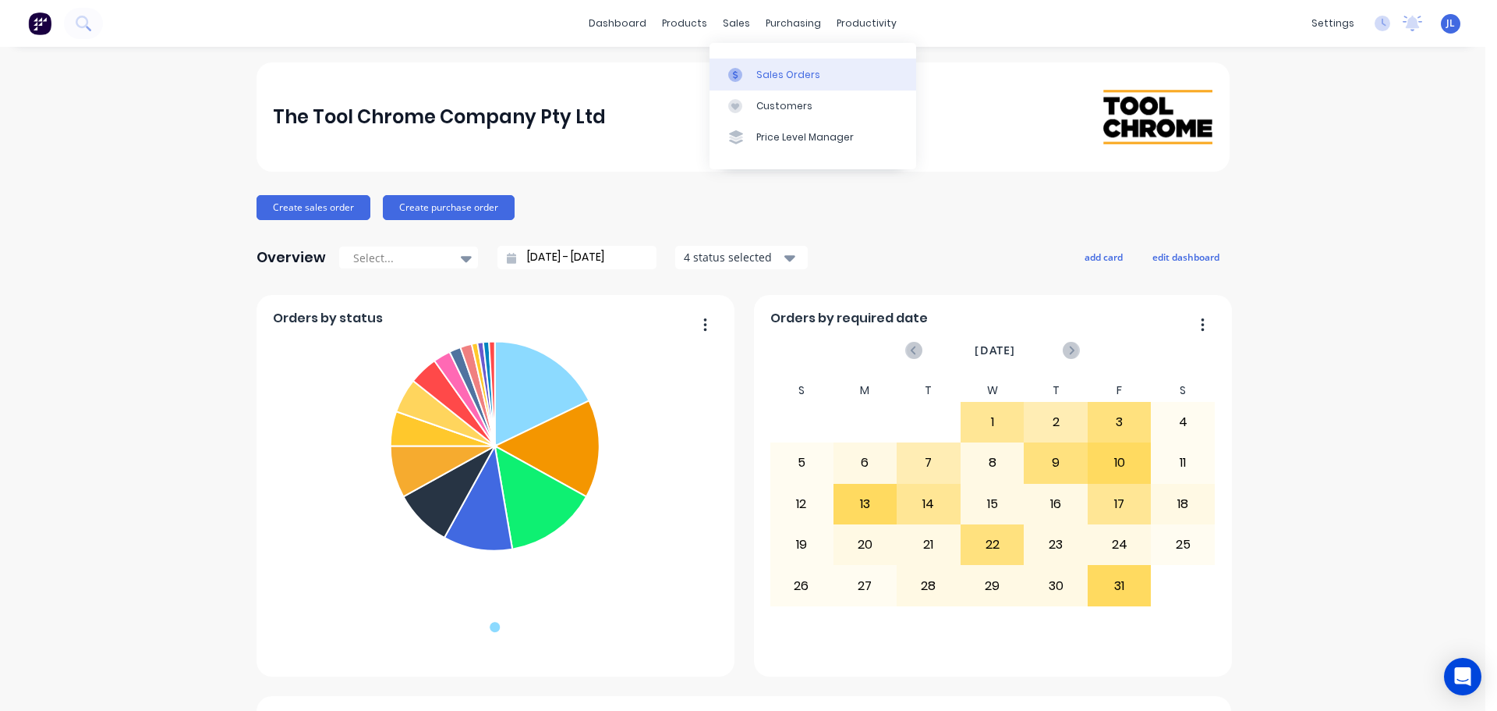
click at [753, 68] on link "Sales Orders" at bounding box center [813, 73] width 207 height 31
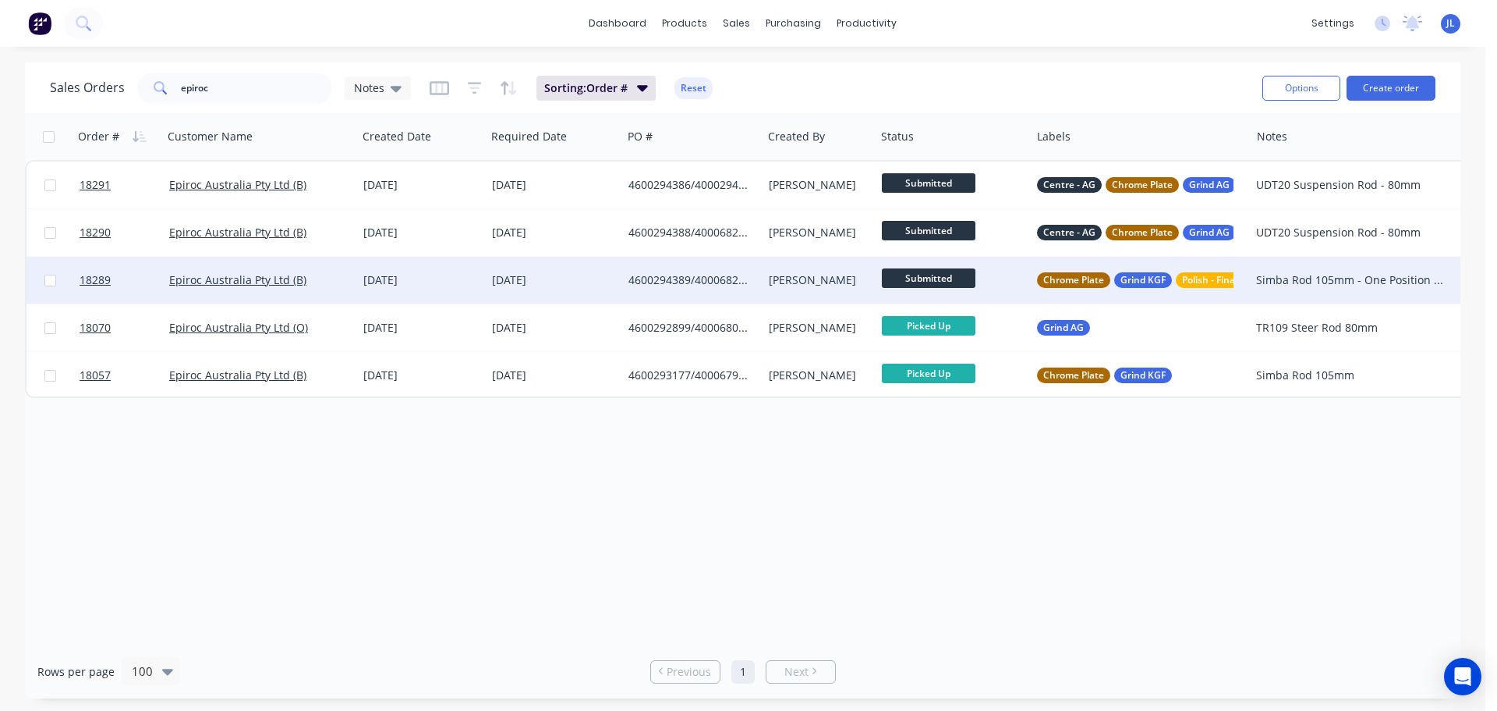
click at [389, 278] on div "[DATE]" at bounding box center [421, 280] width 116 height 16
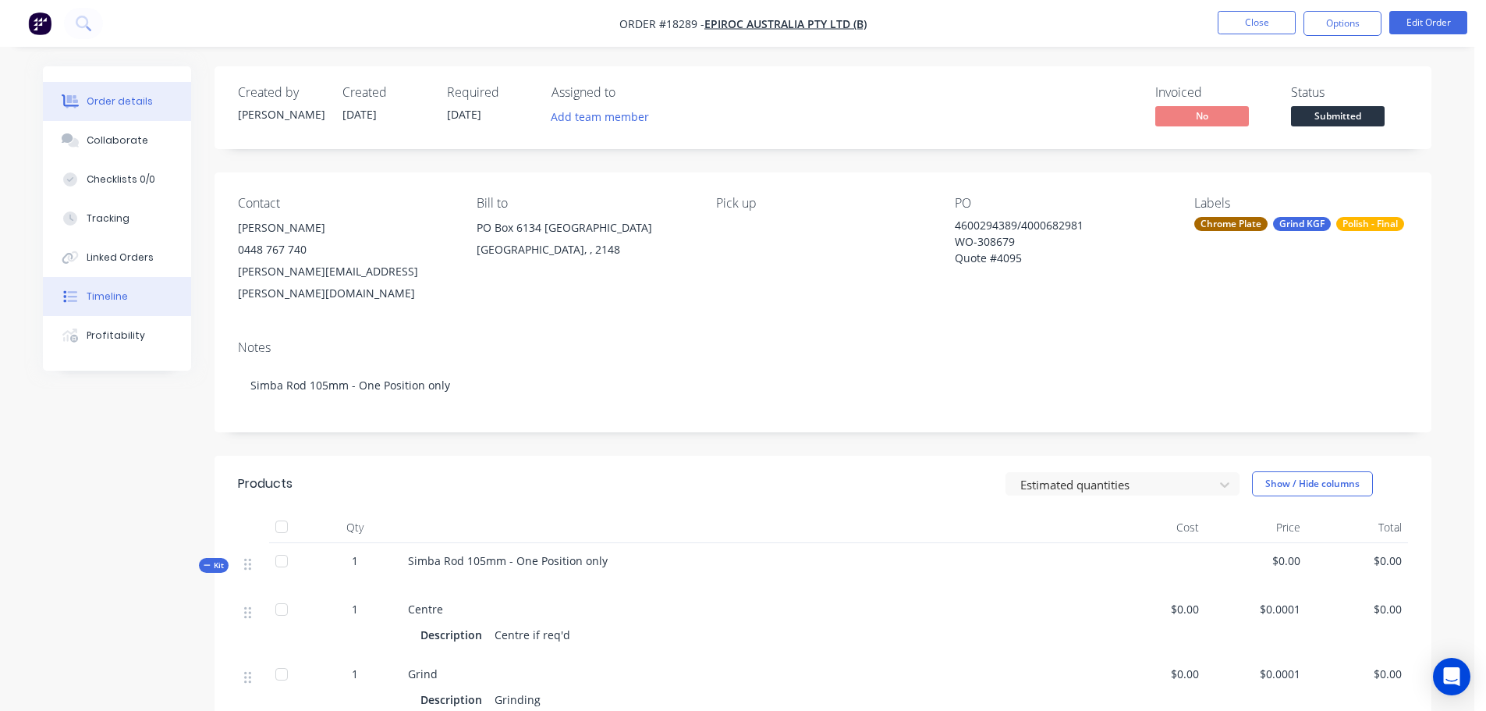
click at [134, 290] on button "Timeline" at bounding box center [117, 296] width 148 height 39
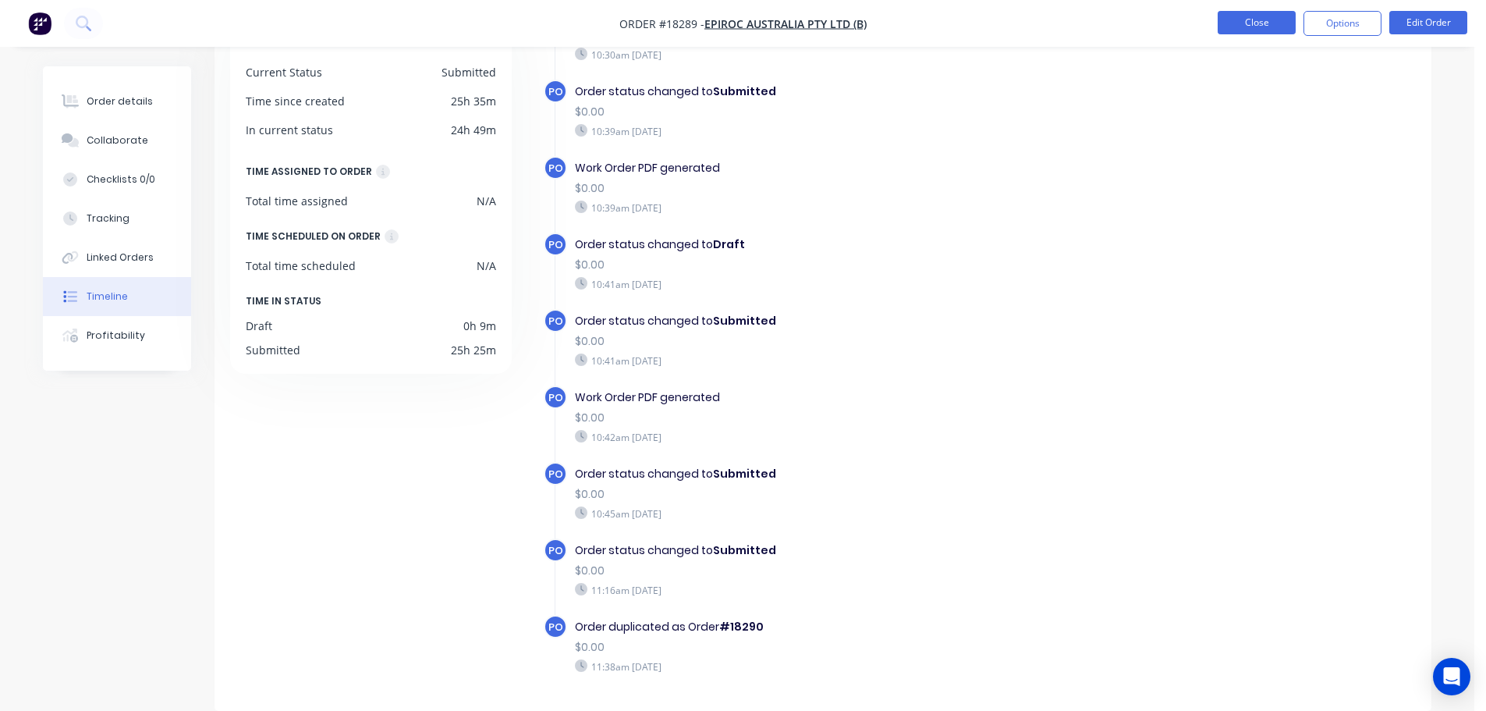
click at [1249, 20] on button "Close" at bounding box center [1256, 22] width 78 height 23
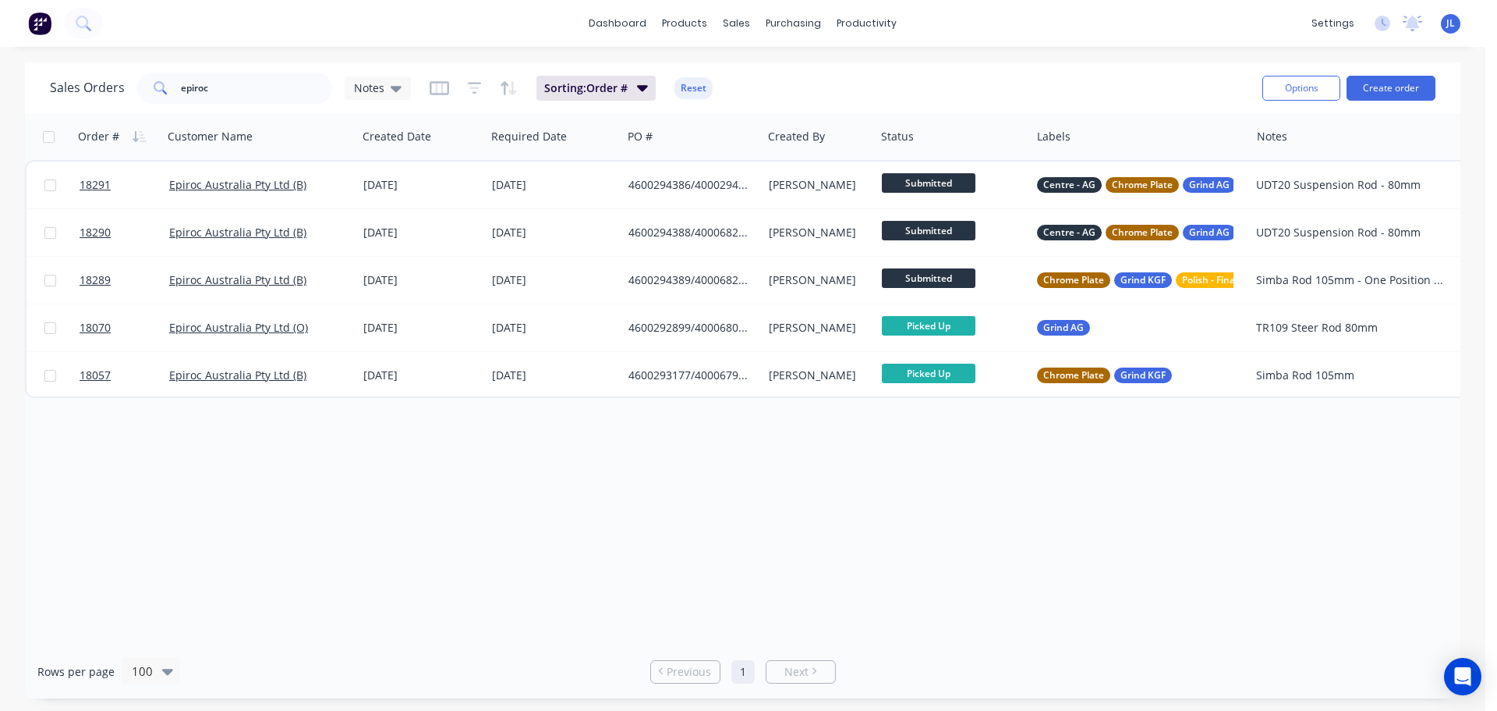
click at [30, 23] on img at bounding box center [39, 23] width 23 height 23
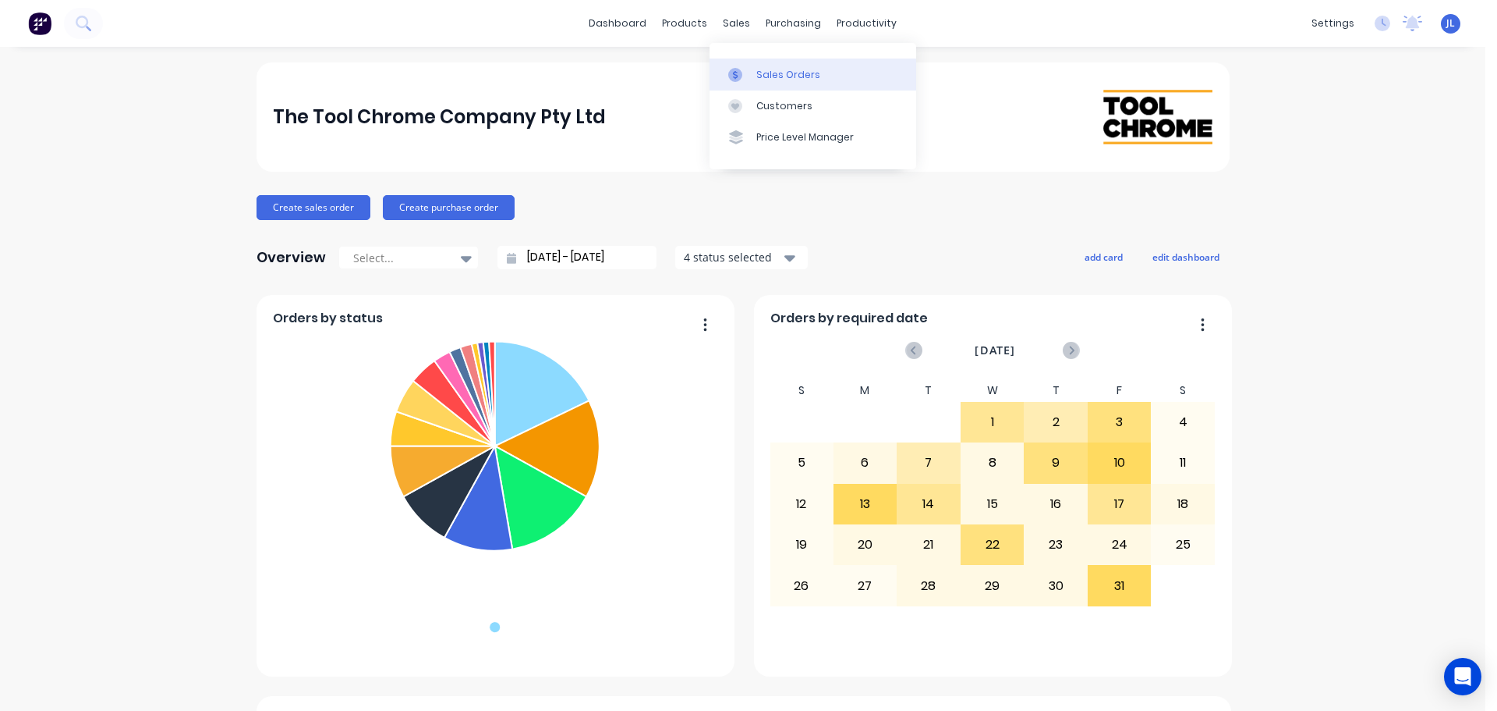
click at [753, 79] on link "Sales Orders" at bounding box center [813, 73] width 207 height 31
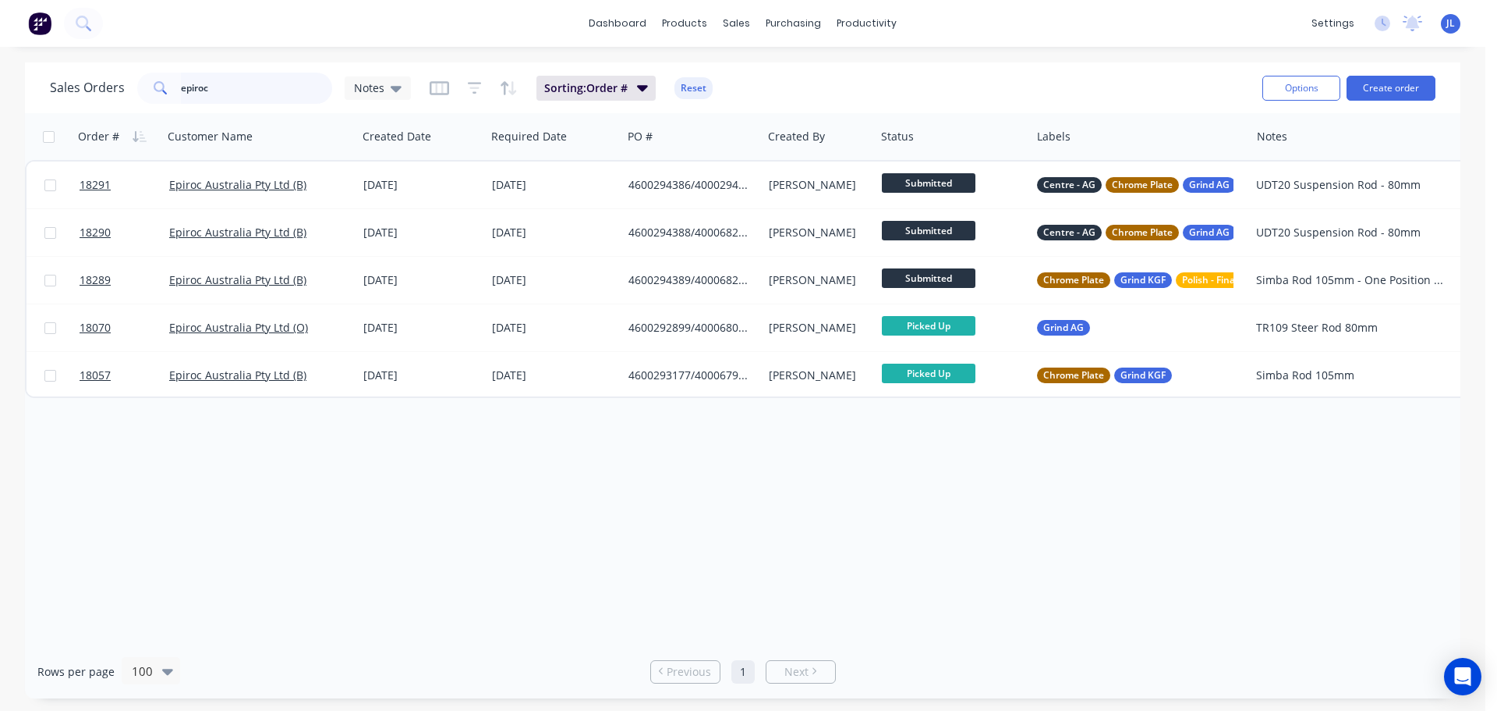
click at [253, 99] on input "epiroc" at bounding box center [257, 88] width 152 height 31
